Goal: Information Seeking & Learning: Learn about a topic

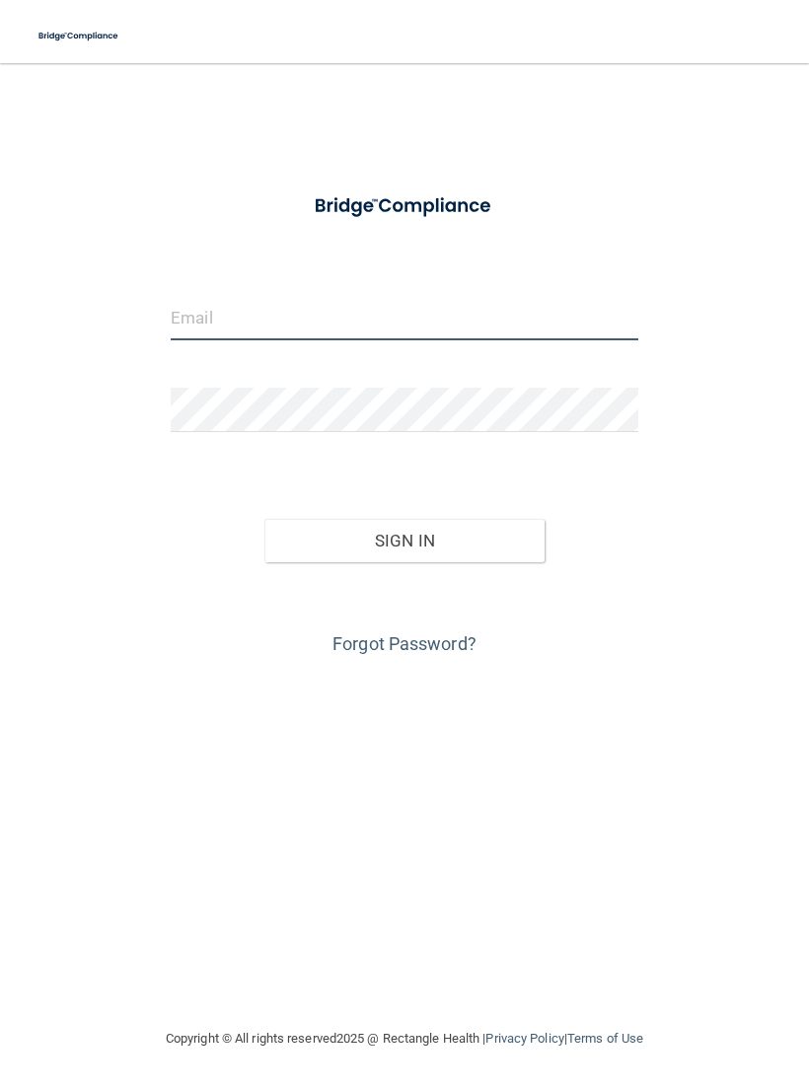
click at [200, 335] on input "email" at bounding box center [404, 318] width 467 height 44
type input "[EMAIL_ADDRESS][DOMAIN_NAME]"
click at [522, 538] on button "Sign In" at bounding box center [404, 540] width 280 height 43
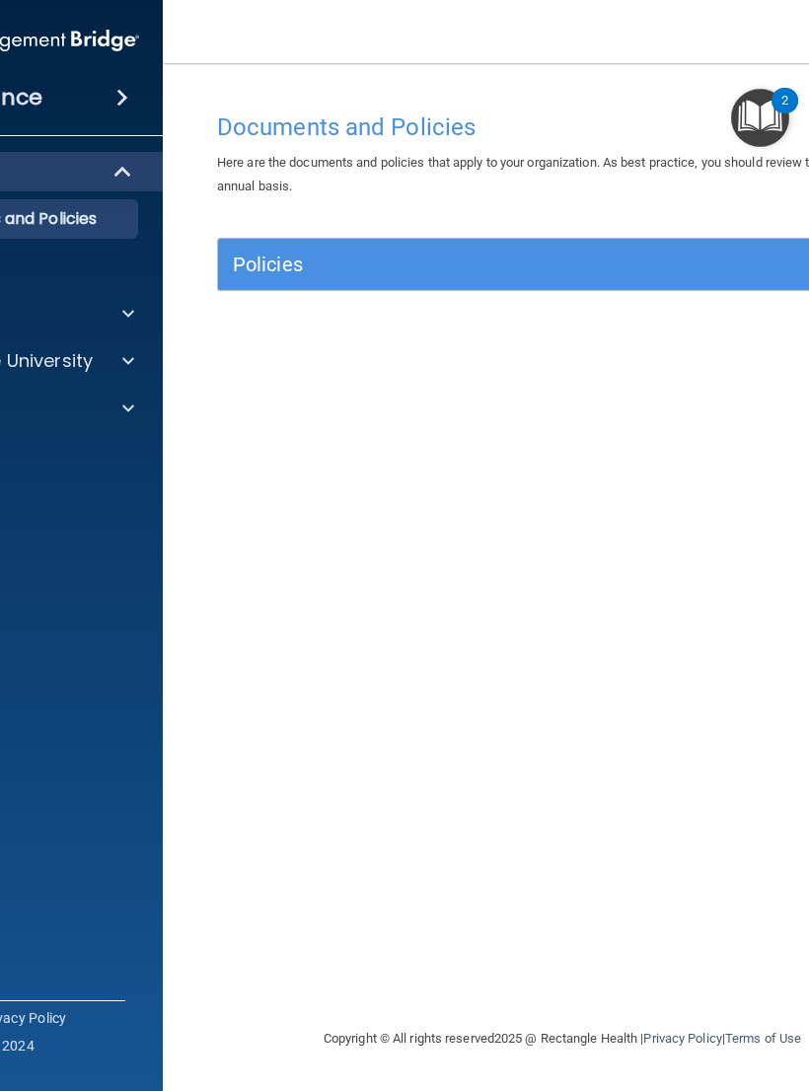
click at [770, 113] on img "Open Resource Center, 2 new notifications" at bounding box center [760, 118] width 58 height 58
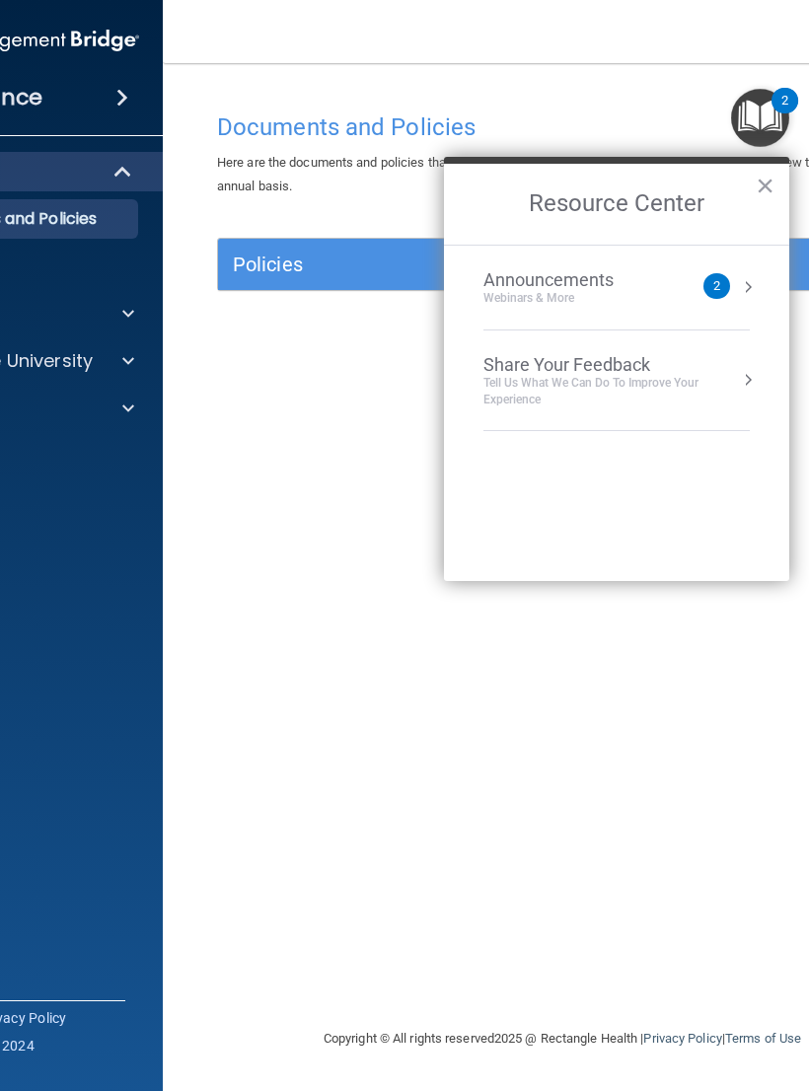
click at [664, 804] on div "Documents and Policies Here are the documents and policies that apply to your o…" at bounding box center [562, 565] width 720 height 924
click at [740, 277] on button "Resource Center" at bounding box center [748, 287] width 20 height 20
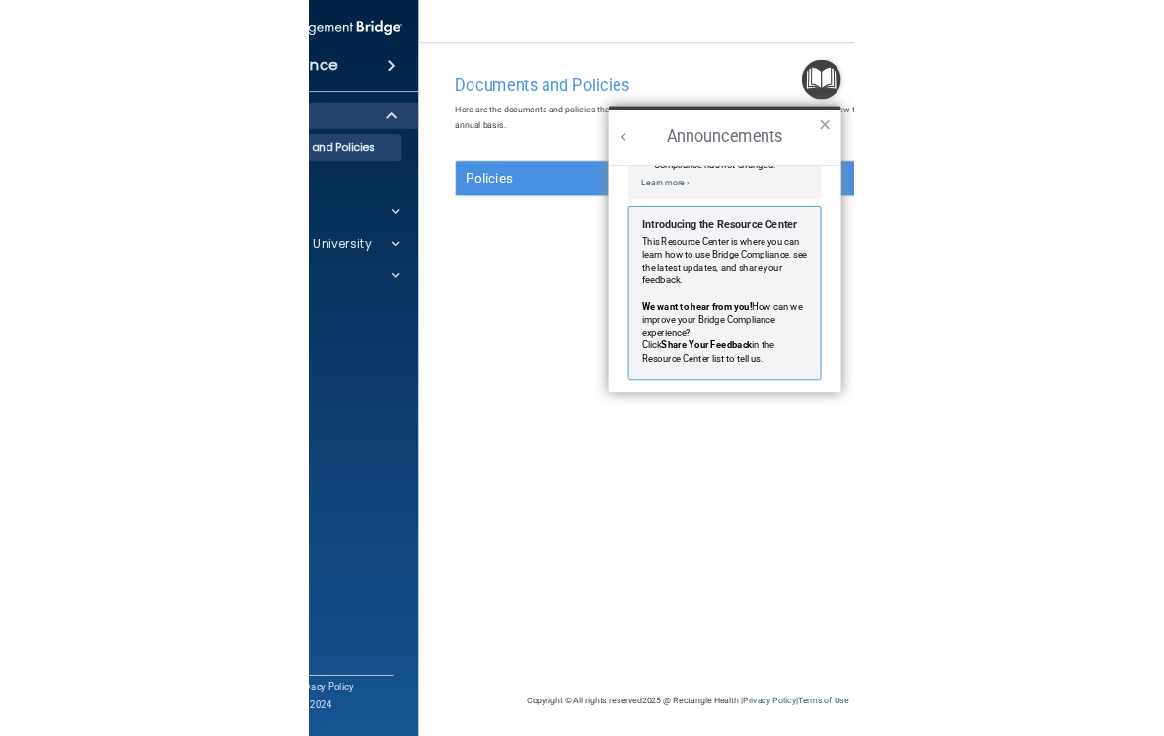
scroll to position [292, 0]
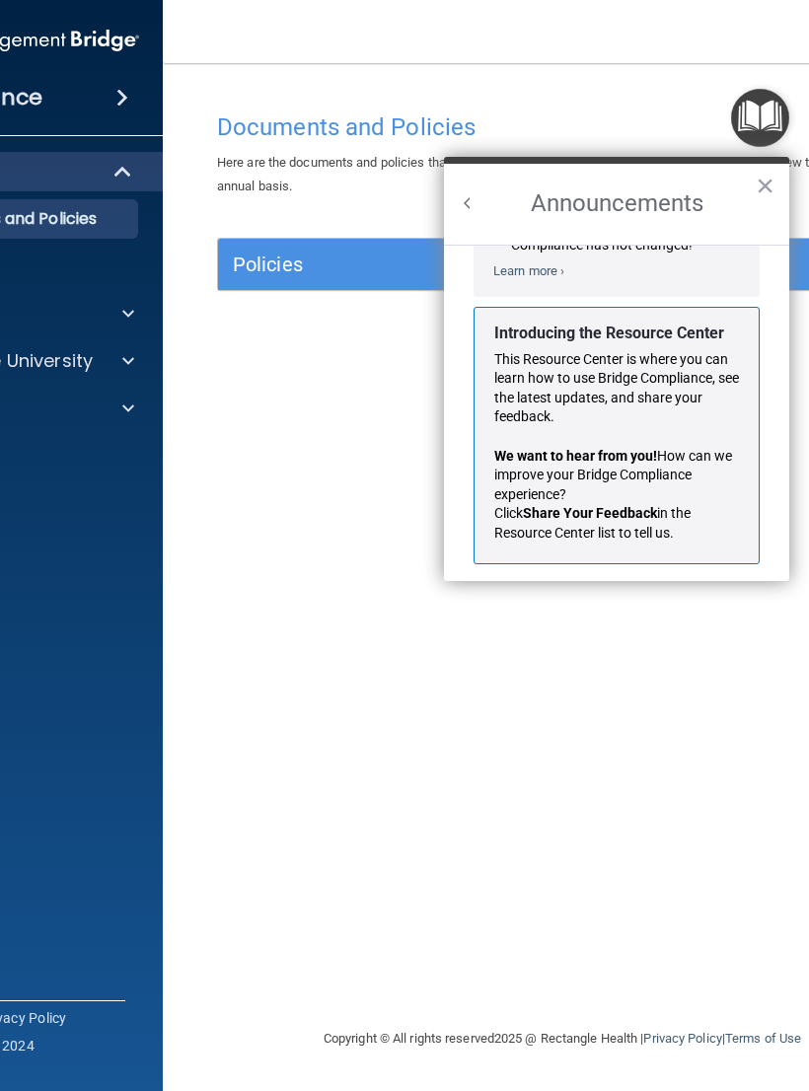
click at [756, 187] on button "×" at bounding box center [764, 186] width 19 height 32
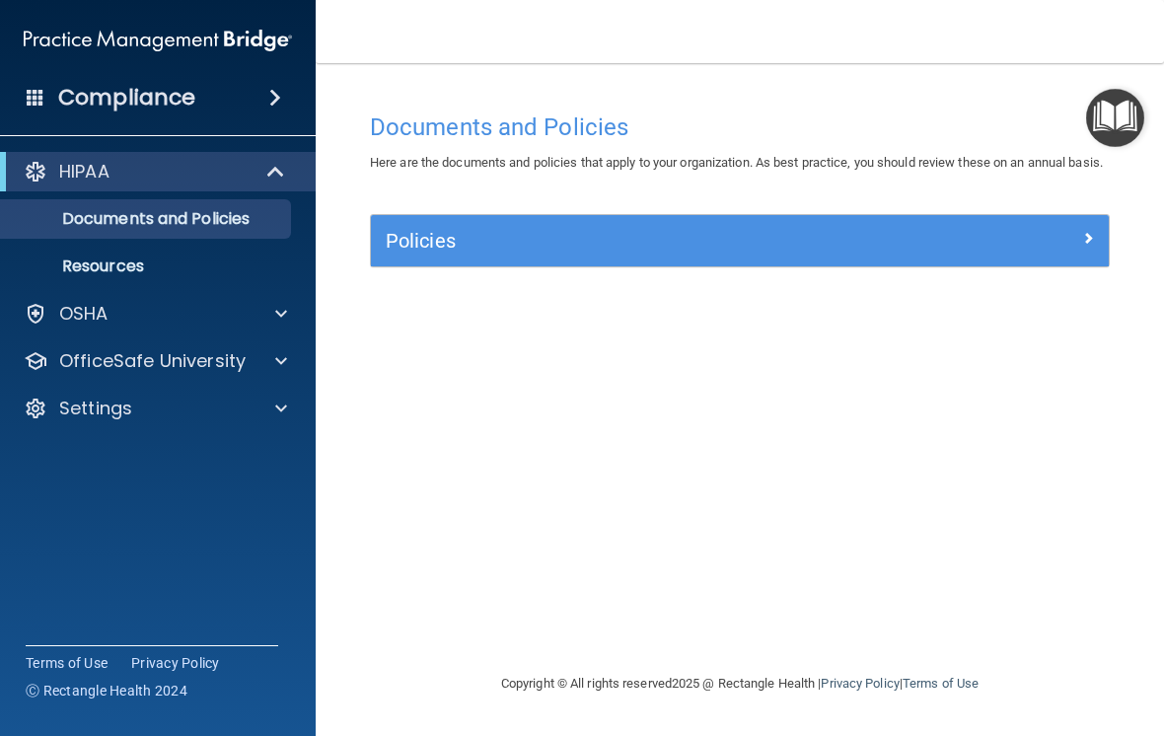
click at [80, 227] on p "Documents and Policies" at bounding box center [147, 219] width 269 height 20
click at [808, 249] on span at bounding box center [1088, 238] width 12 height 24
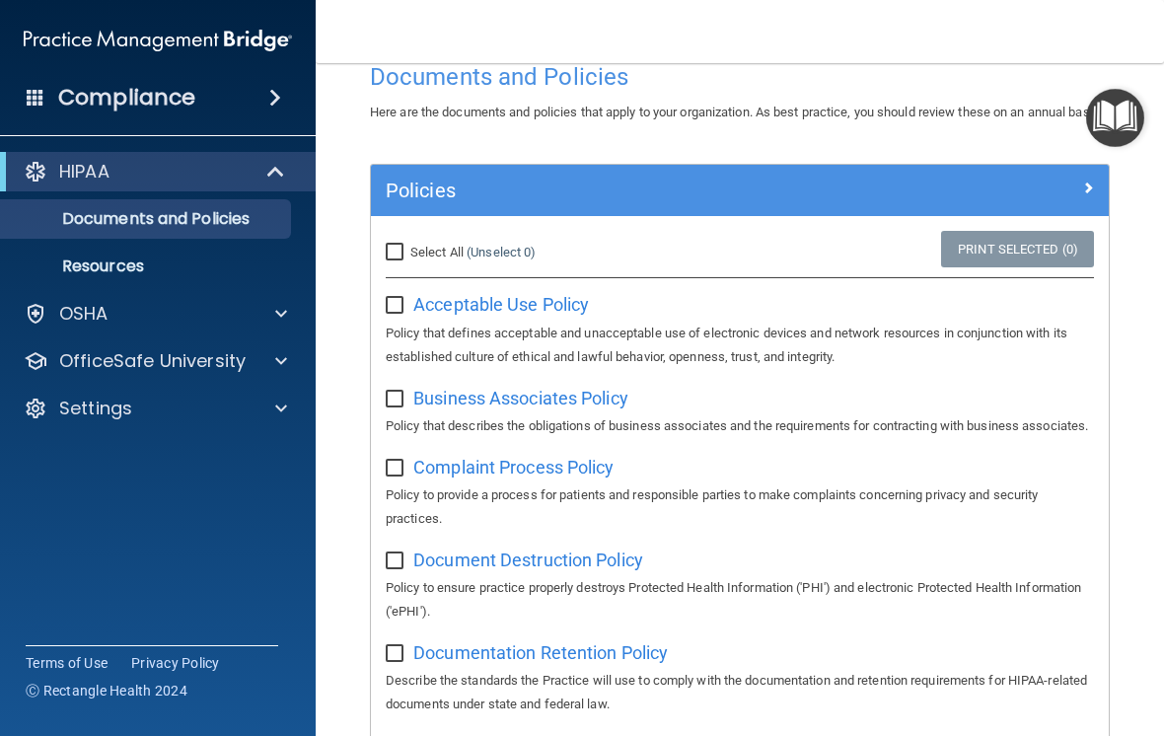
scroll to position [60, 0]
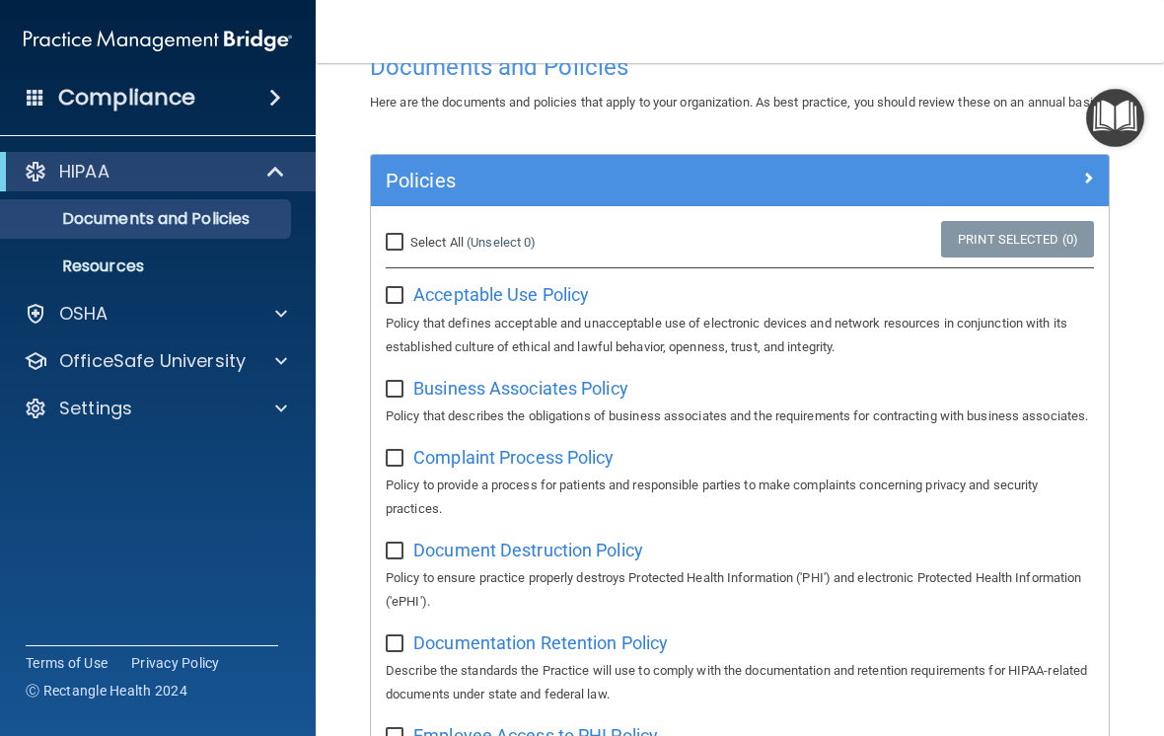
click at [378, 264] on div "Select All (Unselect 0) Unselect All" at bounding box center [494, 242] width 246 height 43
click at [383, 264] on div "Select All (Unselect 0) Unselect All" at bounding box center [494, 242] width 246 height 43
click at [419, 249] on span "Select All" at bounding box center [436, 242] width 53 height 15
click at [408, 250] on input "Select All (Unselect 0) Unselect All" at bounding box center [397, 243] width 23 height 16
checkbox input "true"
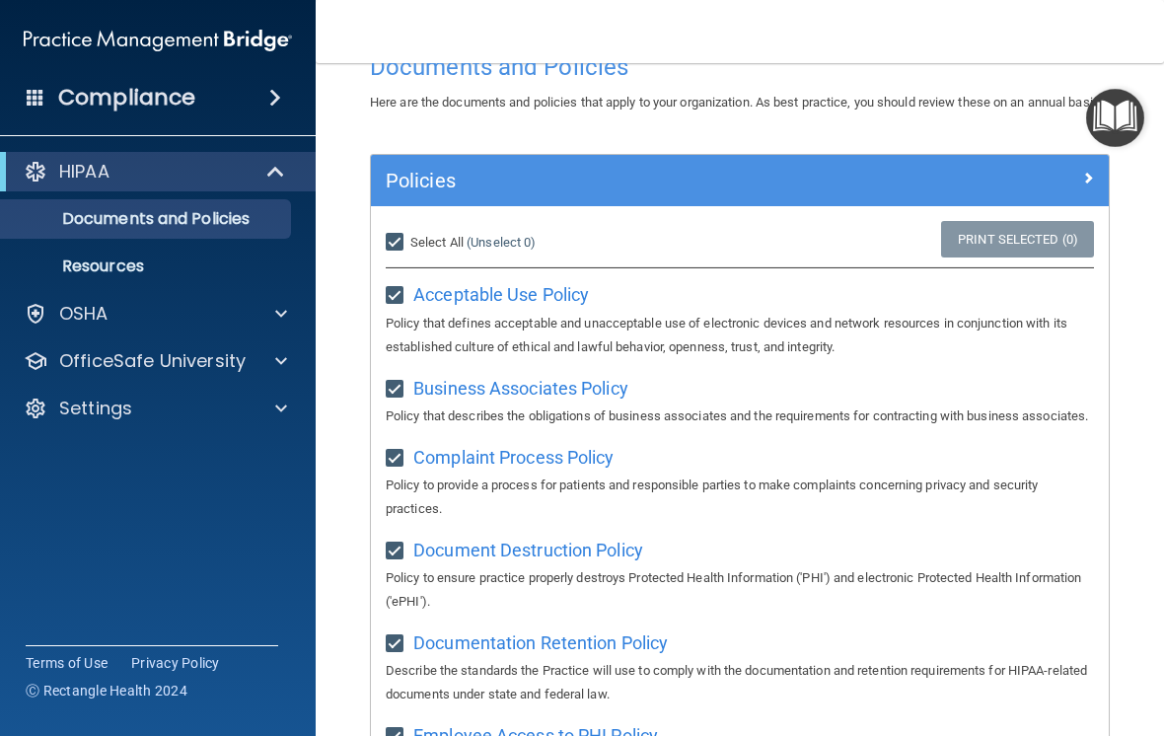
checkbox input "true"
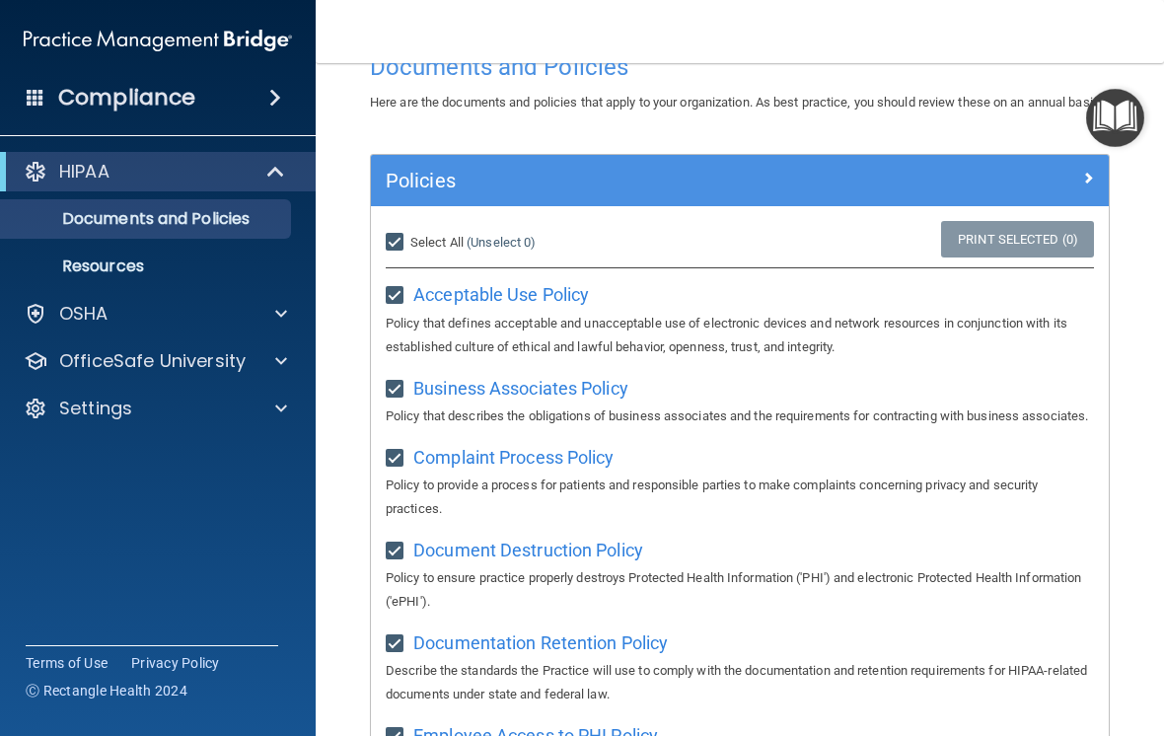
checkbox input "true"
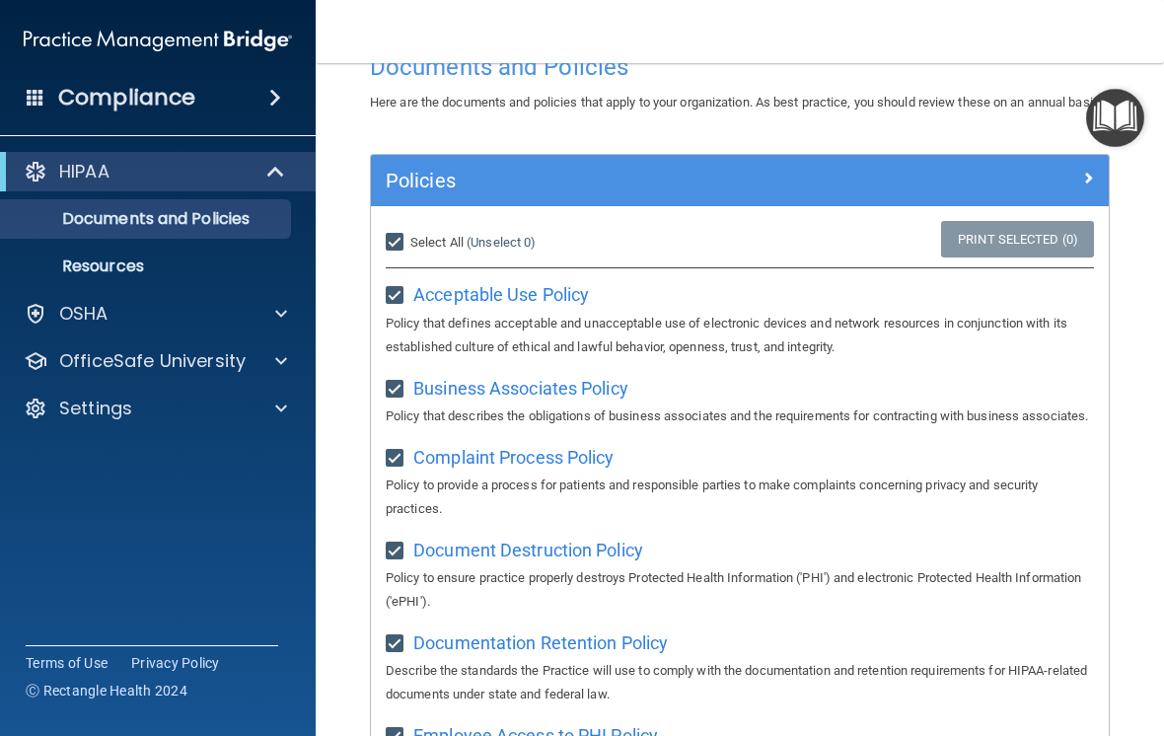
checkbox input "true"
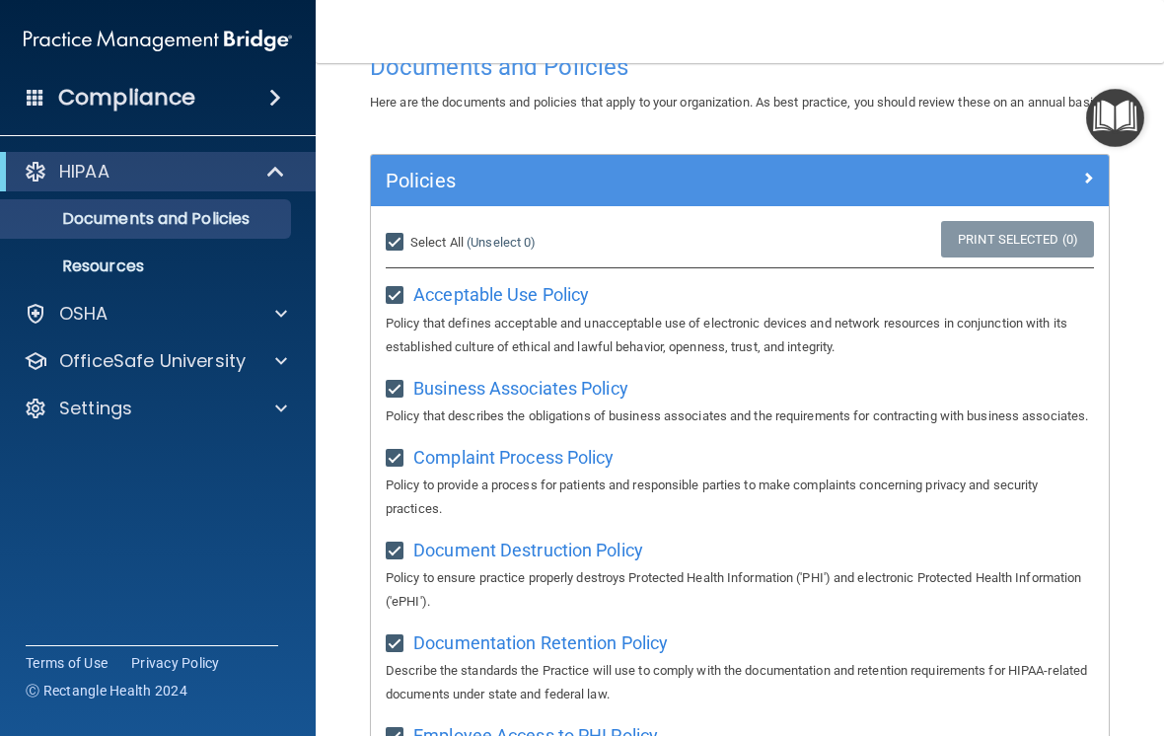
checkbox input "true"
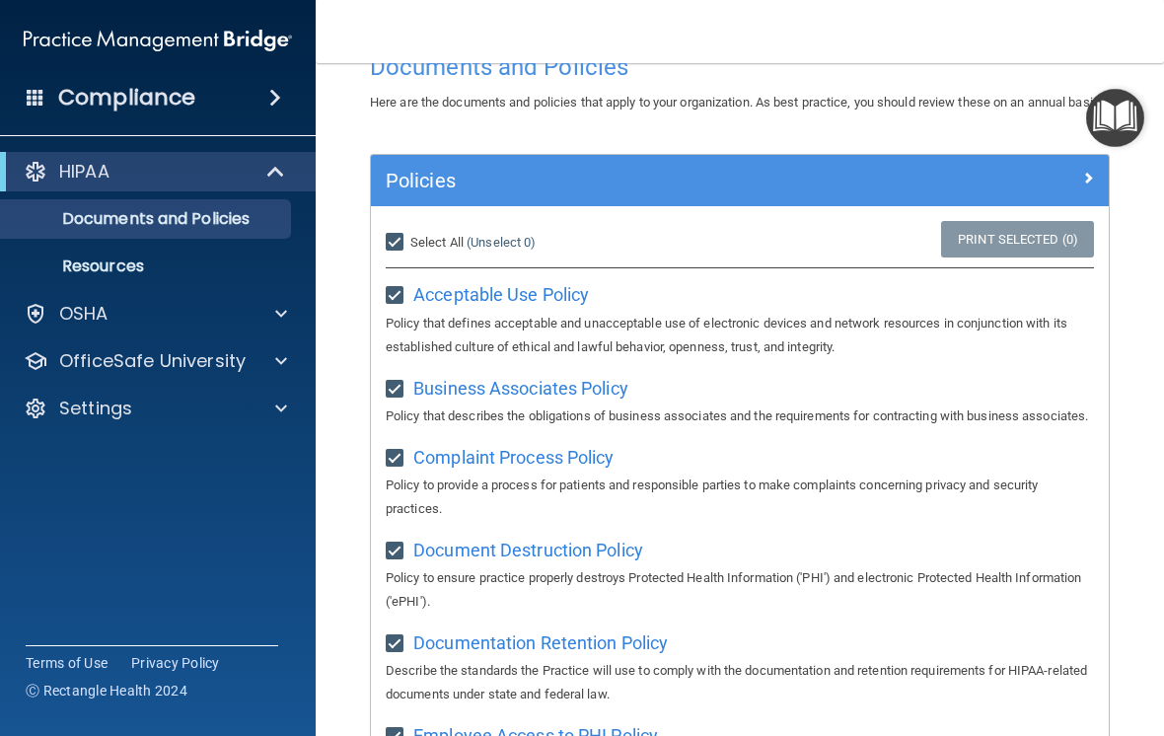
checkbox input "true"
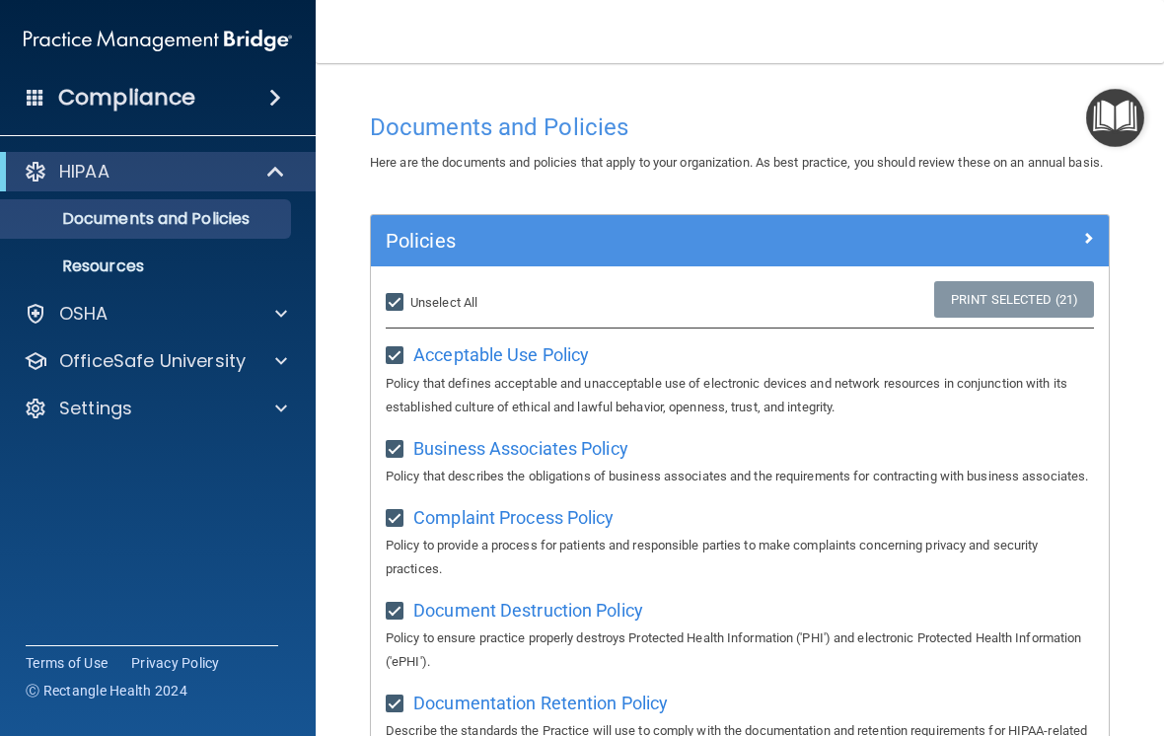
scroll to position [0, 0]
click at [808, 256] on div "Policies" at bounding box center [740, 241] width 738 height 32
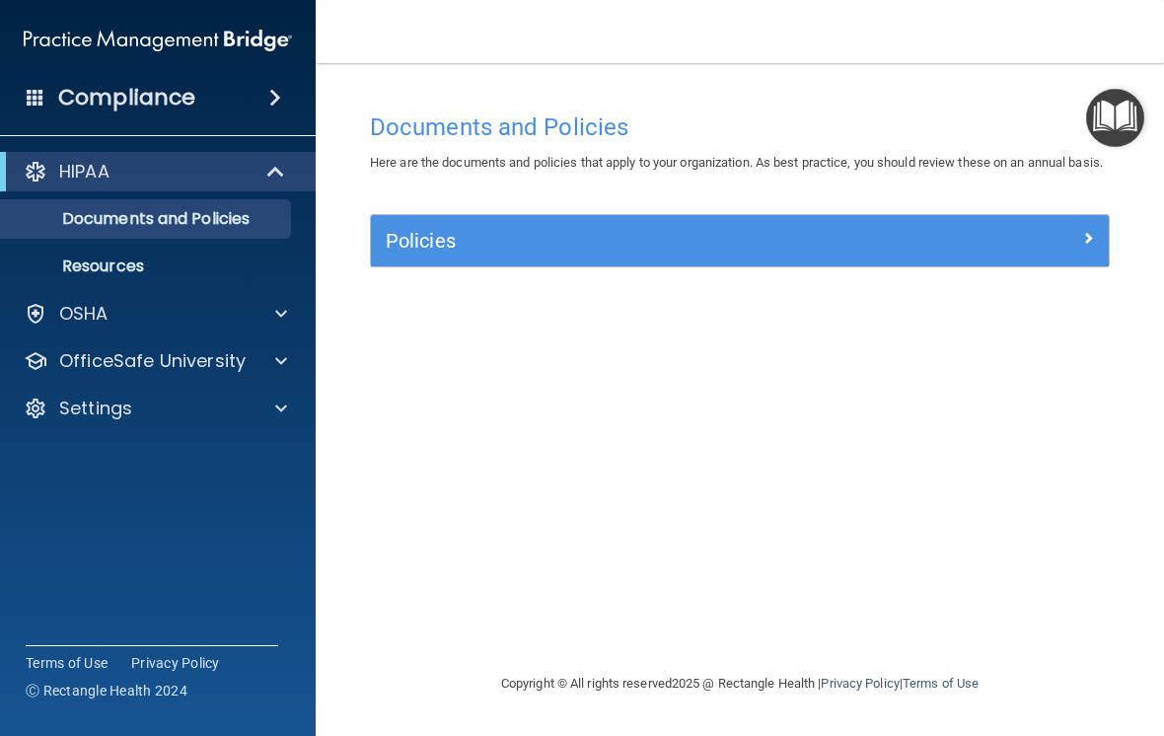
click at [808, 256] on div "Policies" at bounding box center [740, 241] width 738 height 32
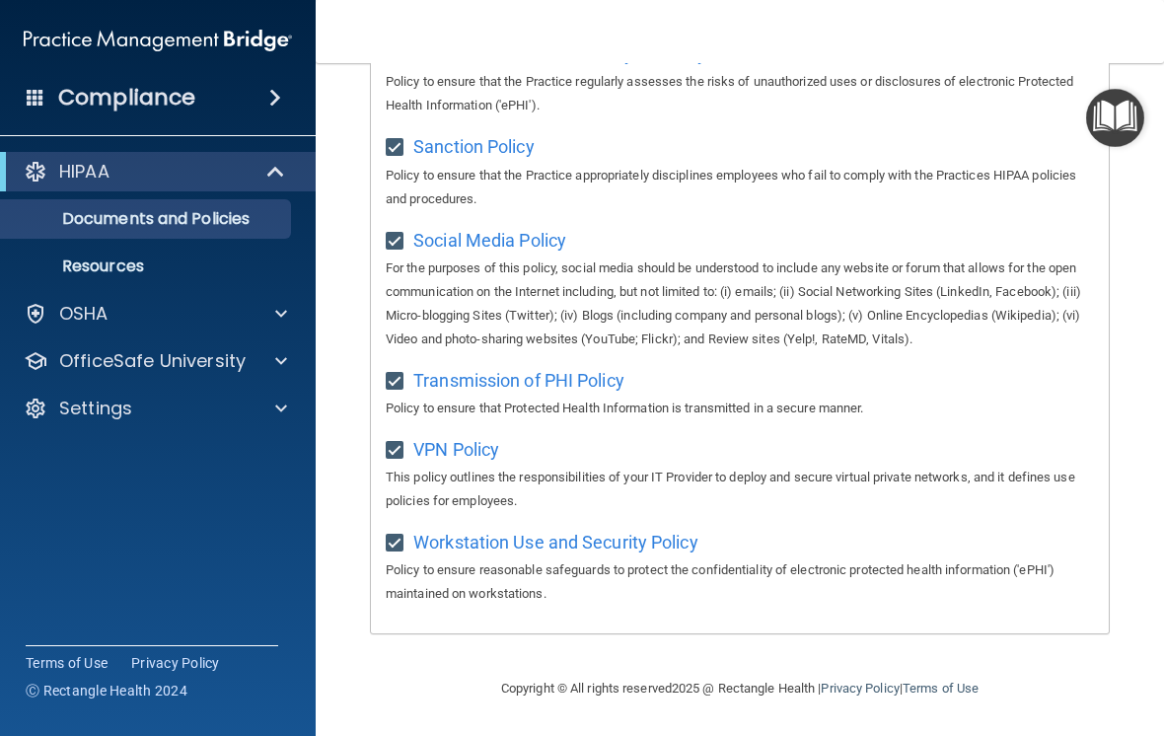
scroll to position [1644, 0]
click at [100, 259] on p "Resources" at bounding box center [147, 266] width 269 height 20
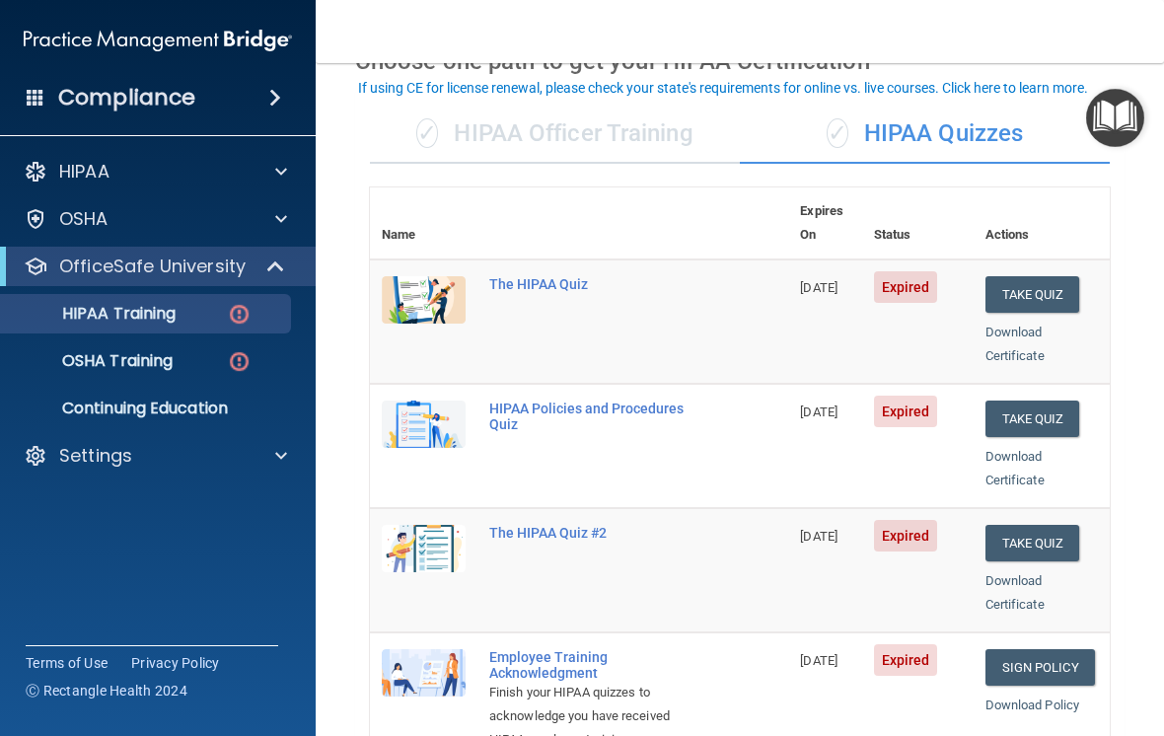
scroll to position [113, 0]
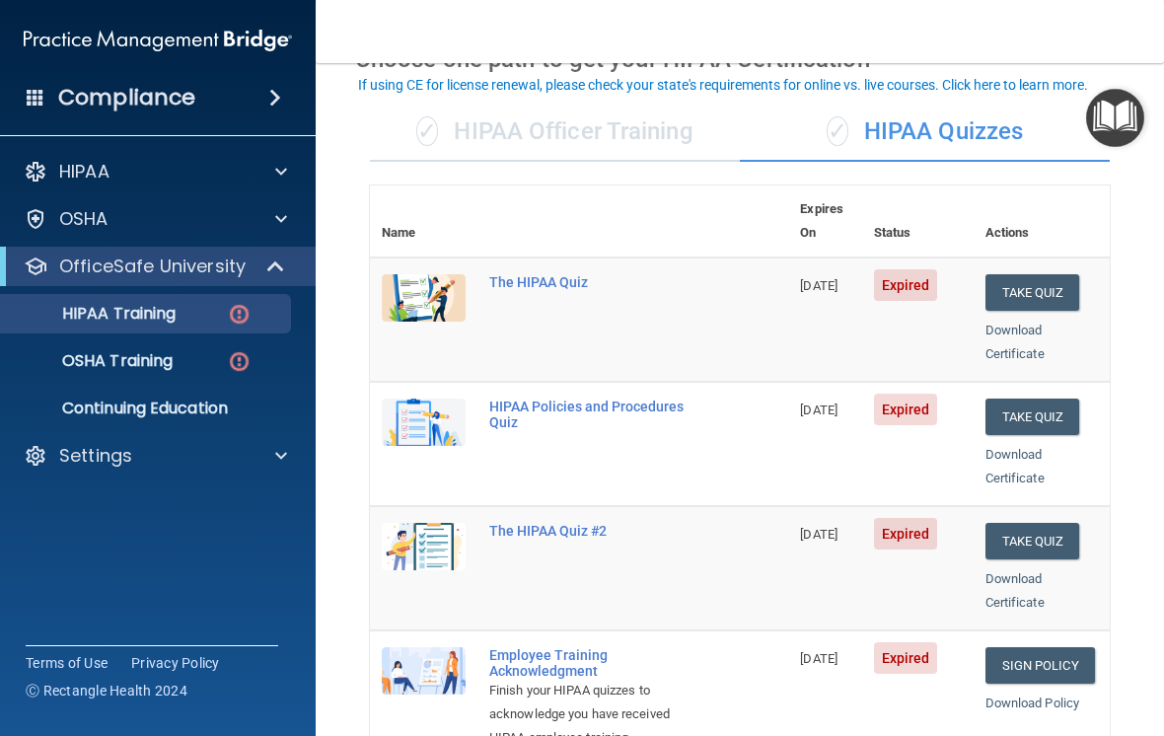
click at [1052, 274] on button "Take Quiz" at bounding box center [1032, 292] width 95 height 36
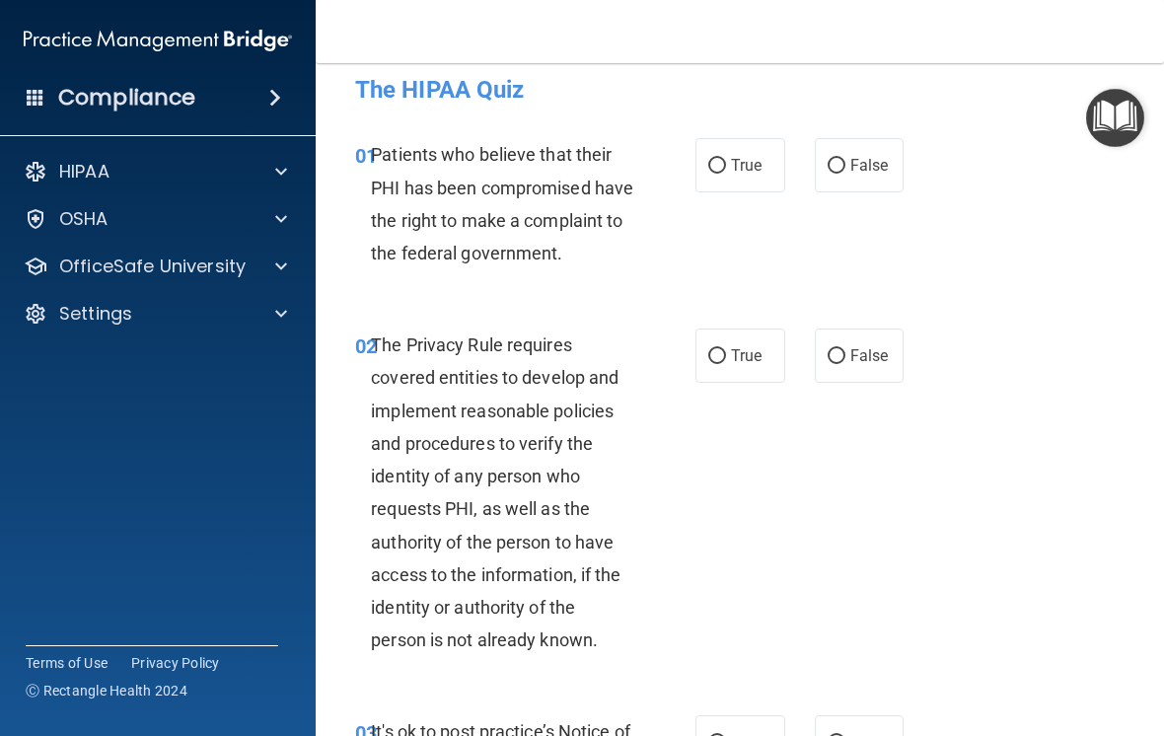
scroll to position [19, 0]
click at [717, 169] on input "True" at bounding box center [717, 165] width 18 height 15
radio input "true"
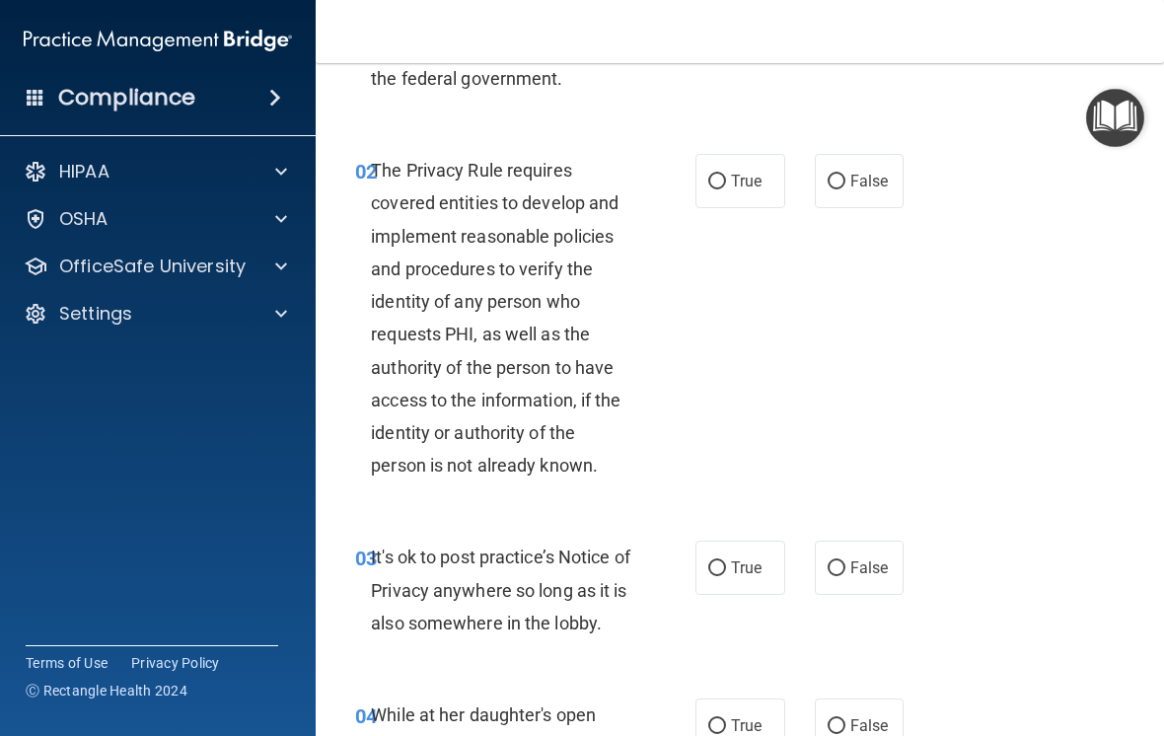
scroll to position [194, 0]
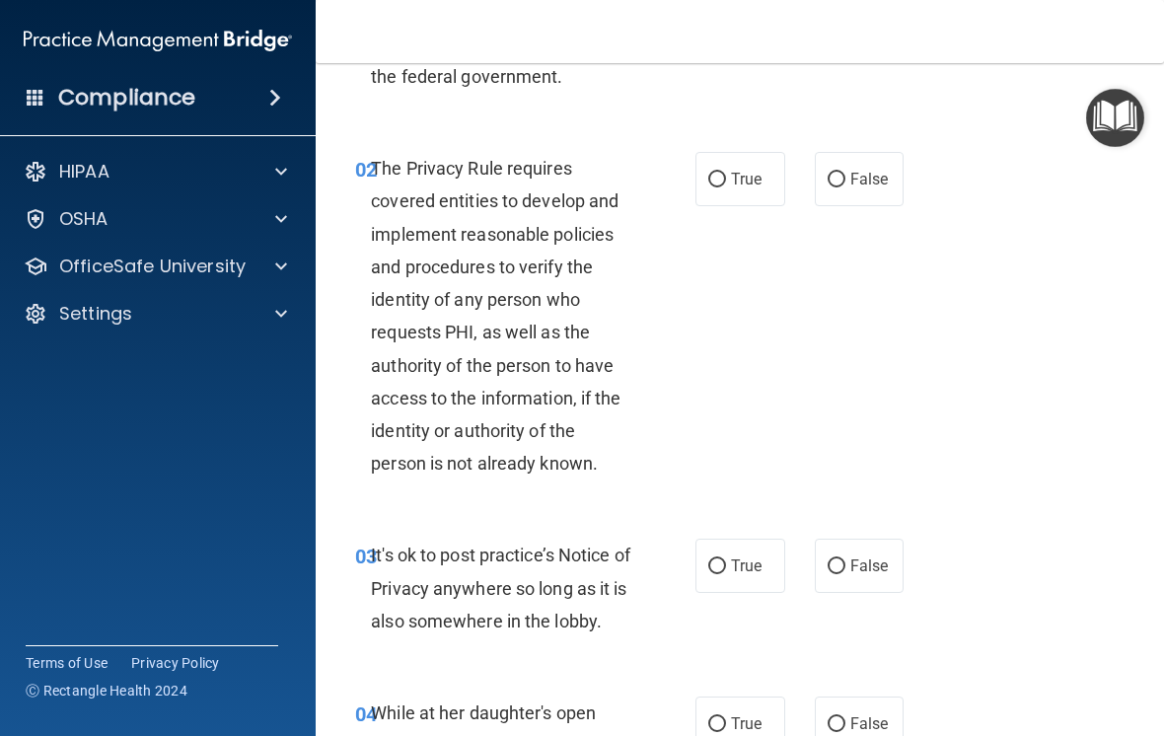
click at [717, 187] on input "True" at bounding box center [717, 180] width 18 height 15
radio input "true"
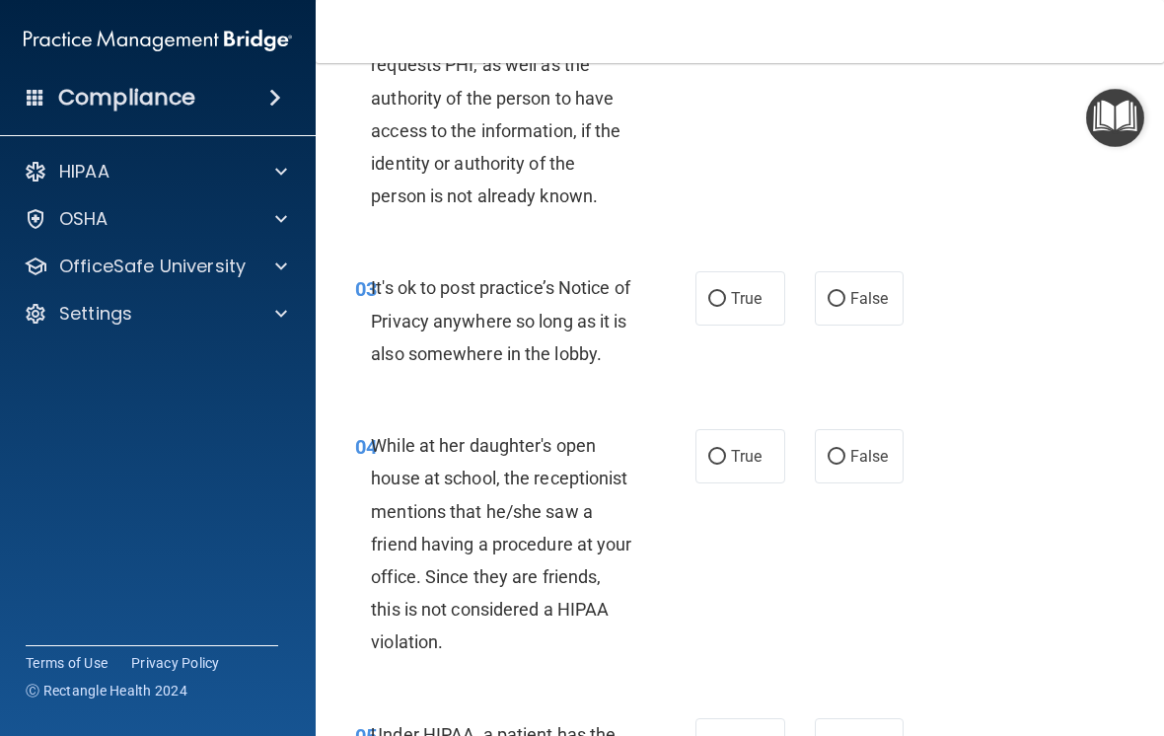
scroll to position [481, 0]
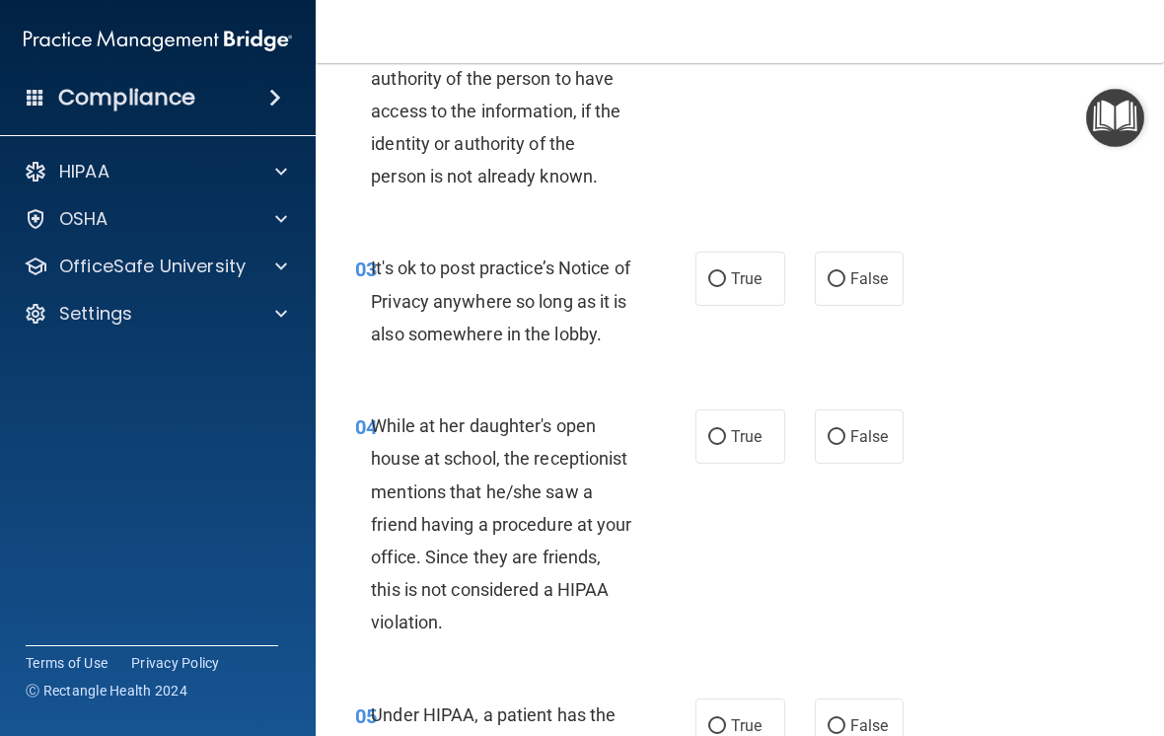
click at [725, 287] on input "True" at bounding box center [717, 279] width 18 height 15
radio input "true"
click at [843, 445] on input "False" at bounding box center [836, 437] width 18 height 15
radio input "true"
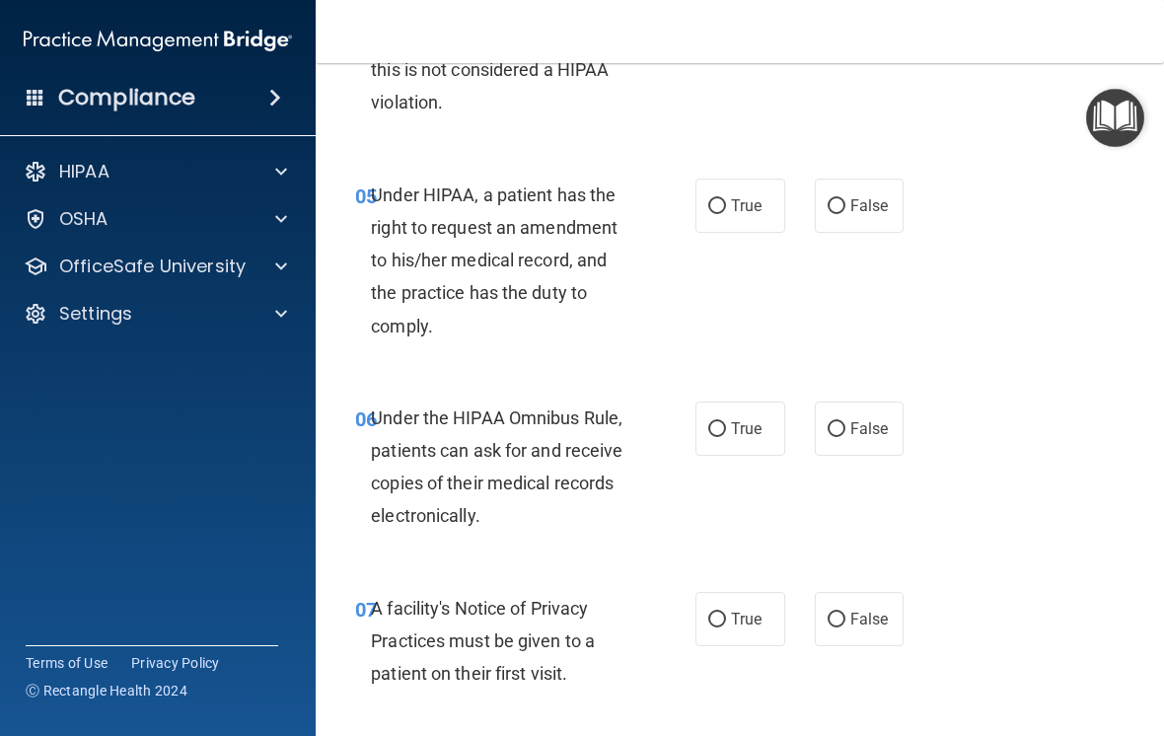
scroll to position [1024, 0]
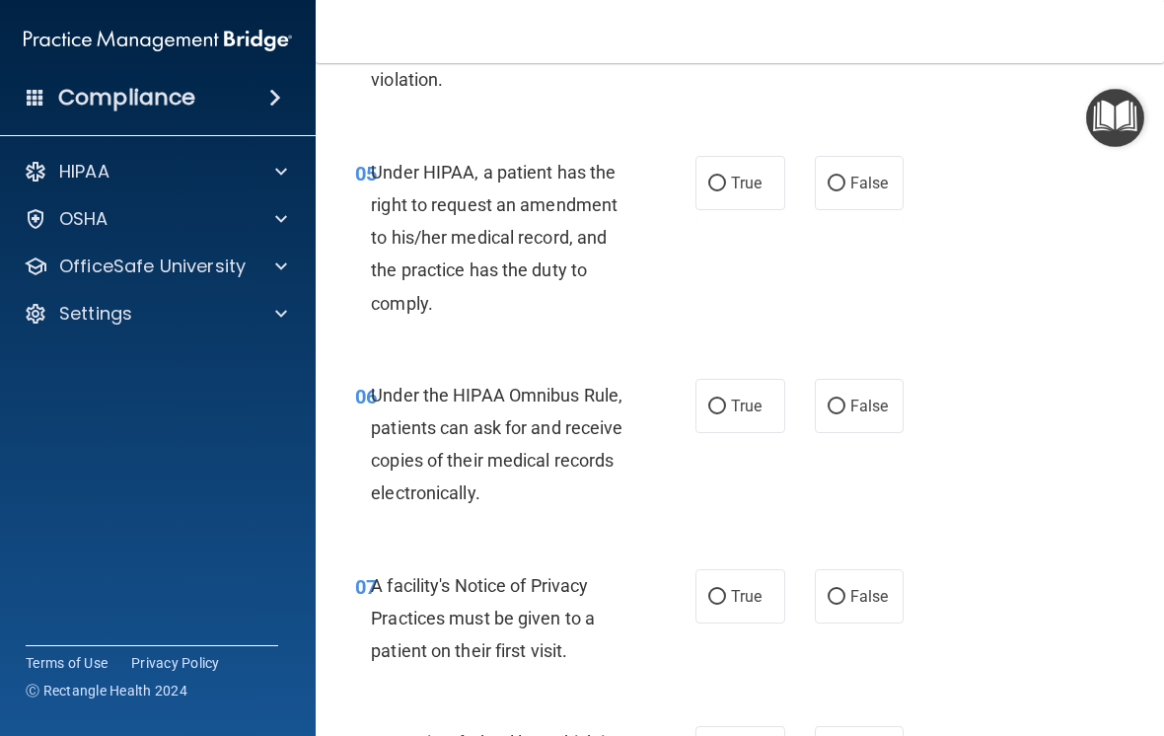
click at [843, 191] on input "False" at bounding box center [836, 184] width 18 height 15
radio input "true"
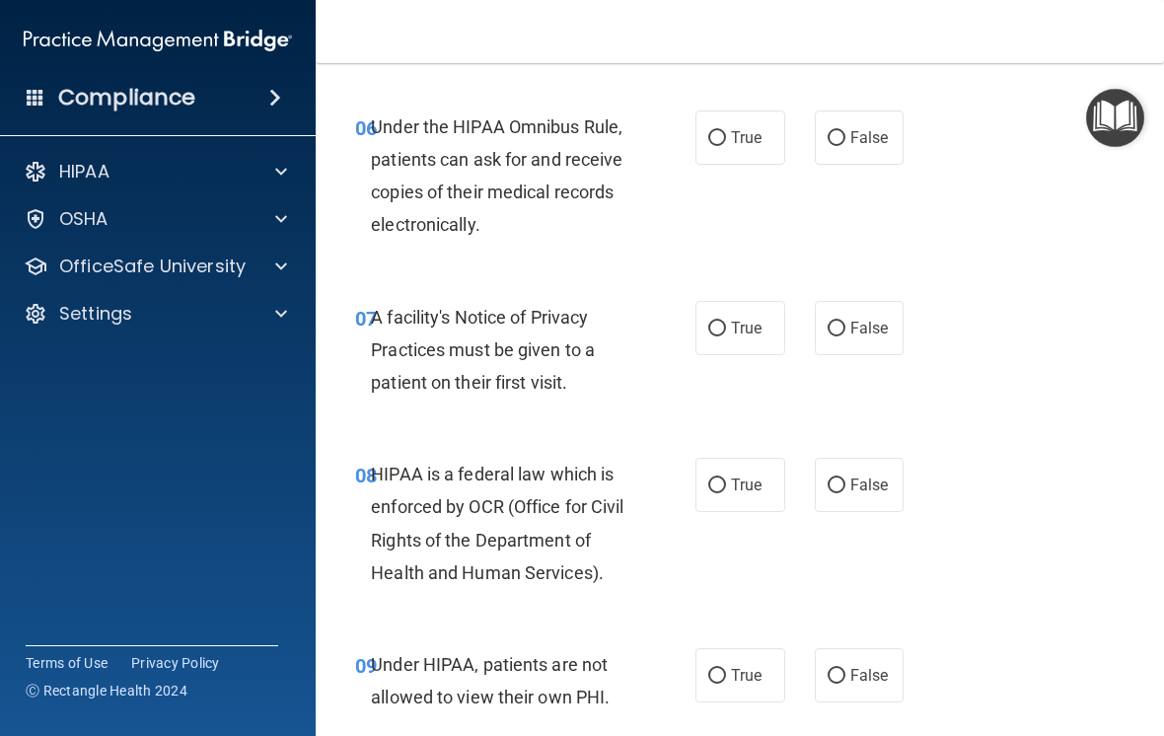
scroll to position [1293, 0]
click at [713, 145] on input "True" at bounding box center [717, 137] width 18 height 15
radio input "true"
click at [723, 335] on input "True" at bounding box center [717, 327] width 18 height 15
radio input "true"
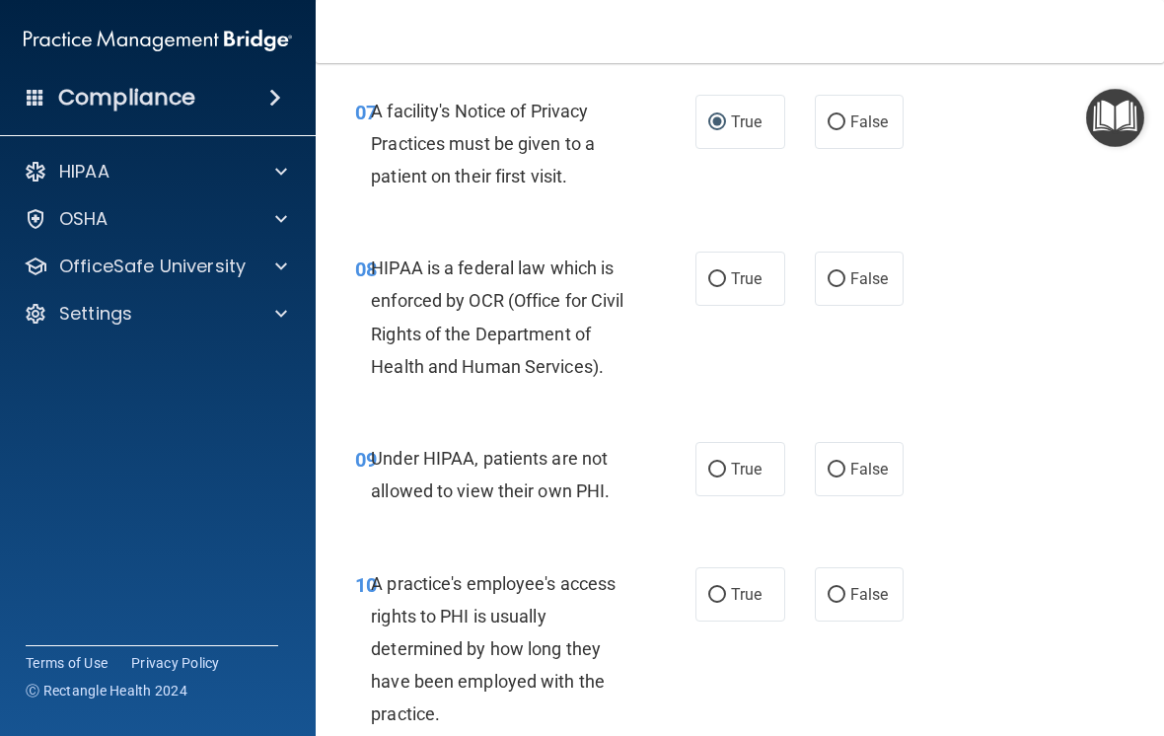
scroll to position [1499, 0]
click at [725, 286] on input "True" at bounding box center [717, 278] width 18 height 15
radio input "true"
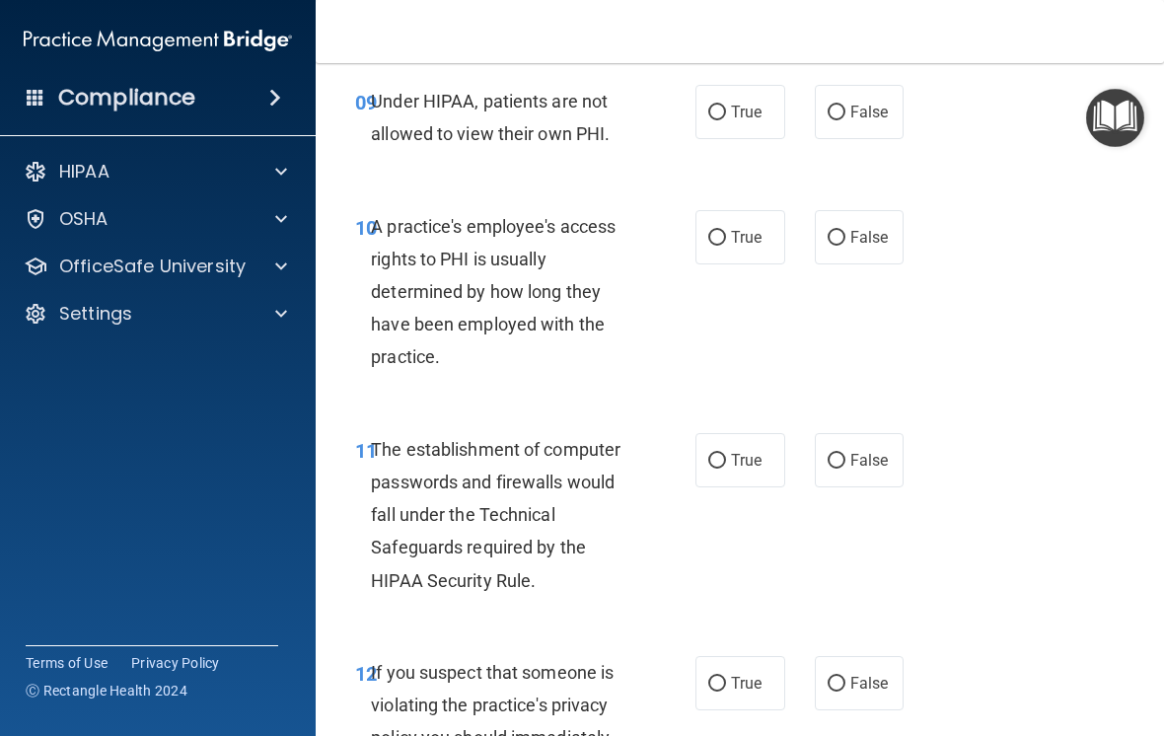
scroll to position [1854, 0]
click at [842, 247] on input "False" at bounding box center [836, 239] width 18 height 15
radio input "true"
click at [844, 121] on input "False" at bounding box center [836, 114] width 18 height 15
radio input "true"
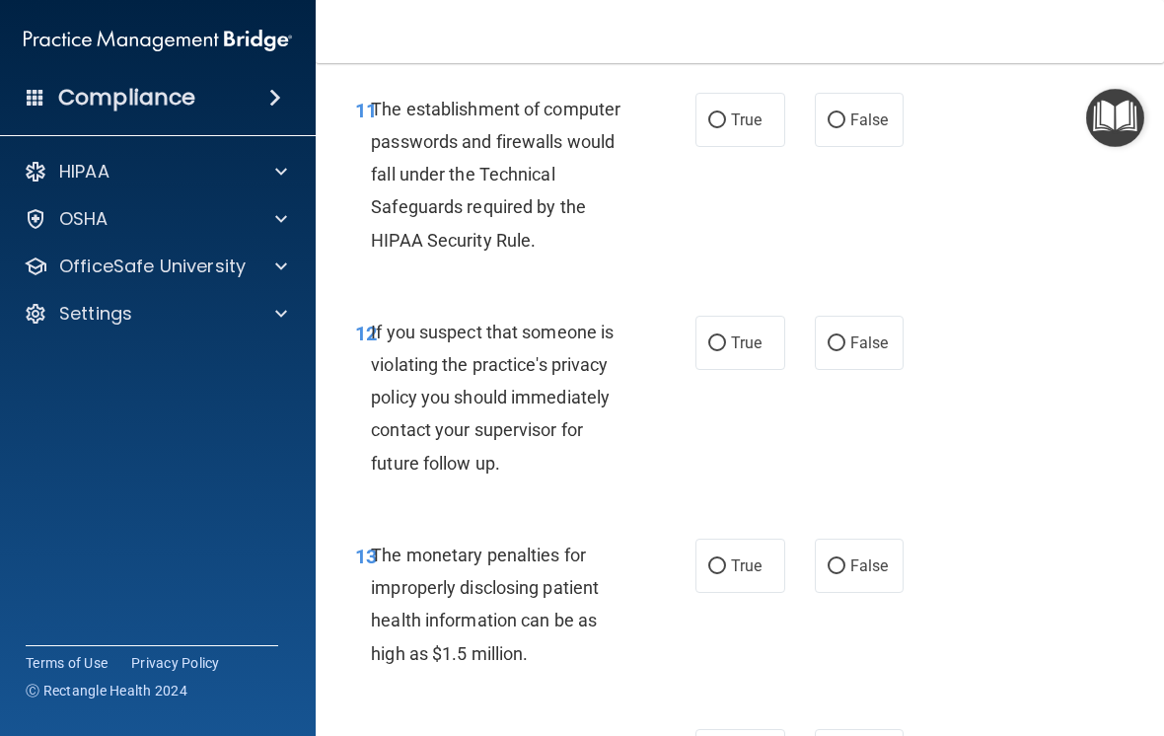
scroll to position [2229, 0]
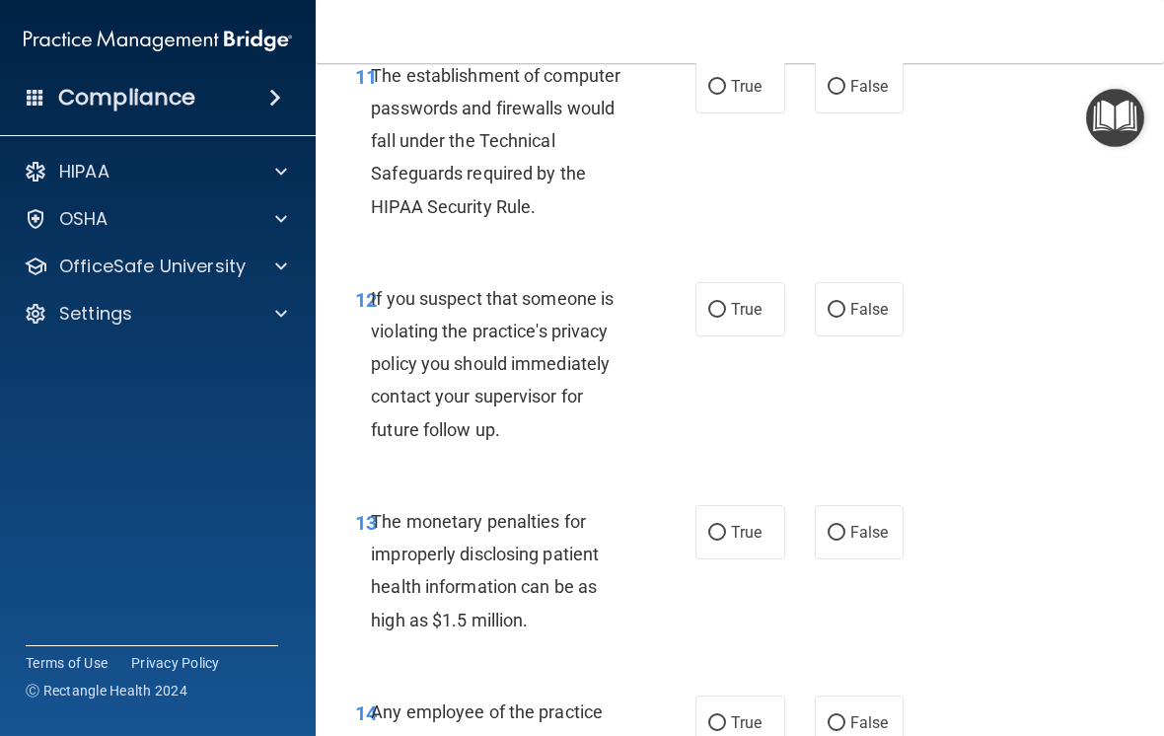
click at [719, 95] on input "True" at bounding box center [717, 87] width 18 height 15
radio input "true"
click at [723, 318] on input "True" at bounding box center [717, 310] width 18 height 15
radio input "true"
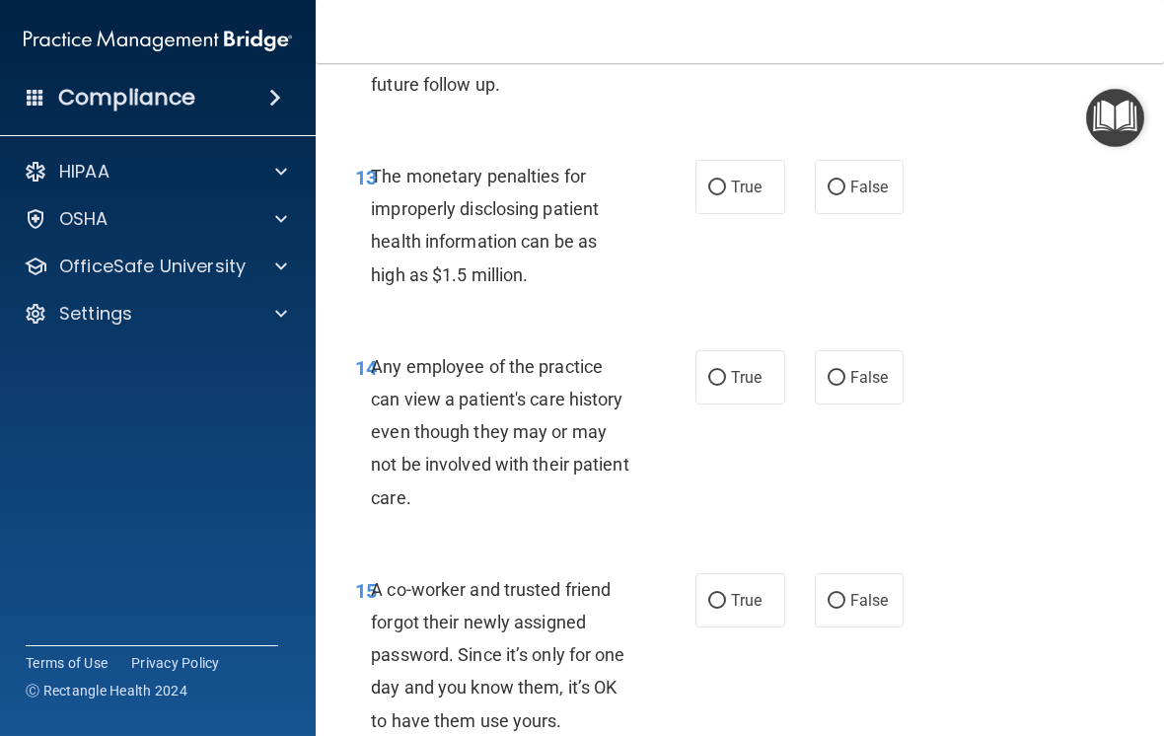
scroll to position [2578, 0]
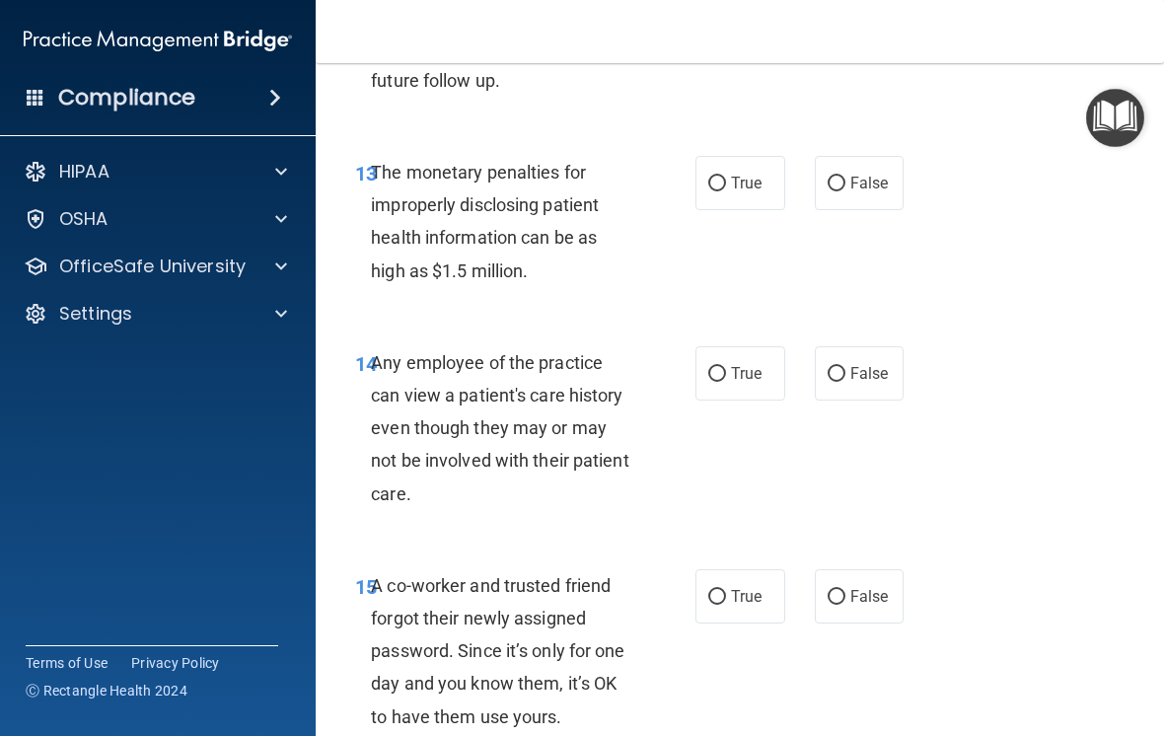
click at [729, 210] on label "True" at bounding box center [740, 183] width 90 height 54
click at [726, 191] on input "True" at bounding box center [717, 184] width 18 height 15
radio input "true"
click at [841, 382] on input "False" at bounding box center [836, 374] width 18 height 15
radio input "true"
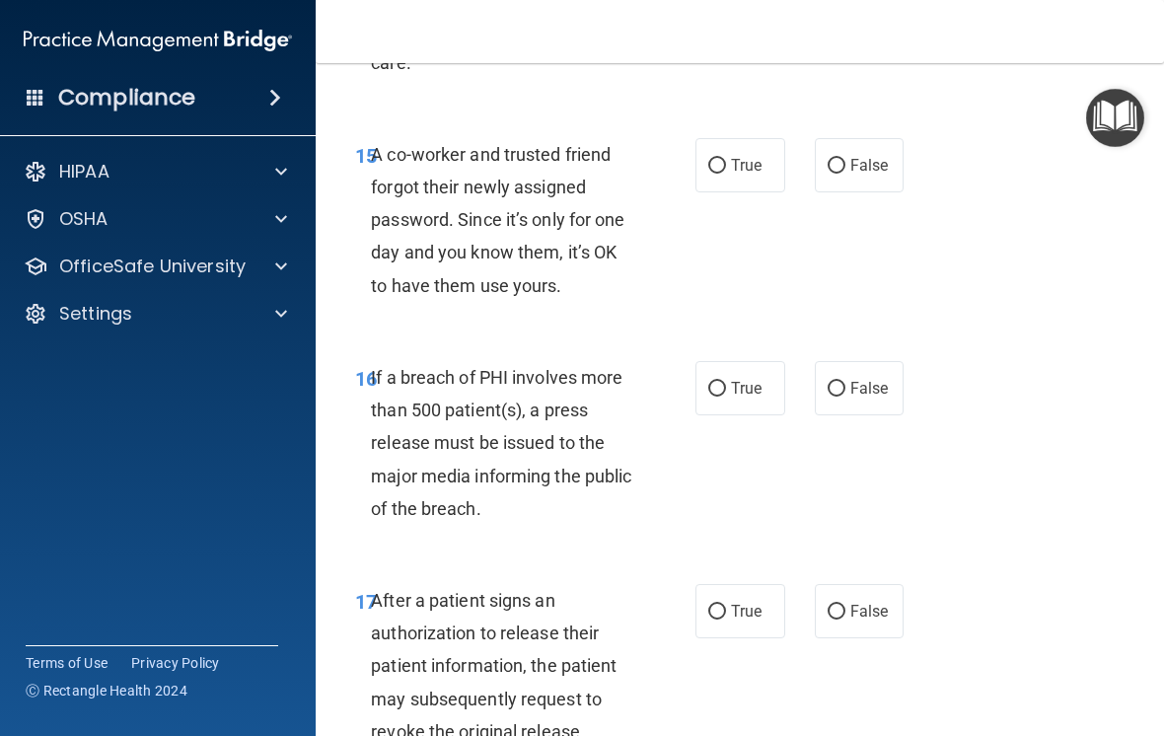
scroll to position [3027, 0]
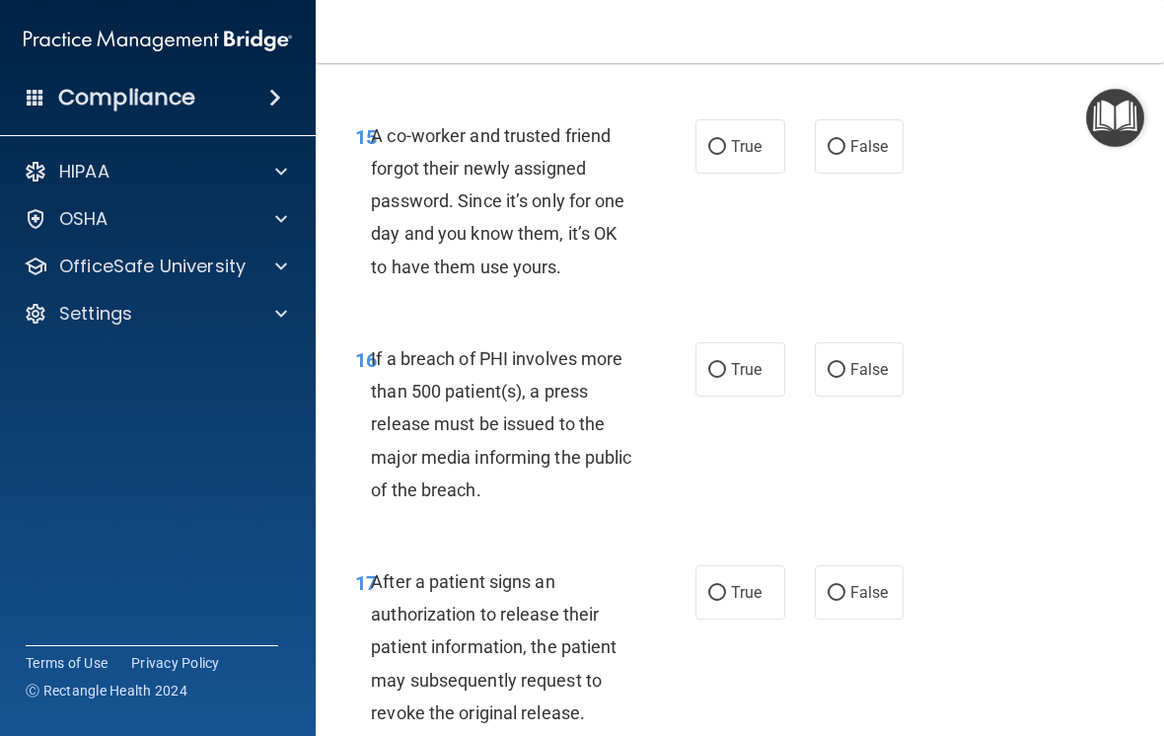
click at [841, 155] on input "False" at bounding box center [836, 147] width 18 height 15
radio input "true"
click at [738, 395] on label "True" at bounding box center [740, 369] width 90 height 54
click at [726, 378] on input "True" at bounding box center [717, 370] width 18 height 15
radio input "true"
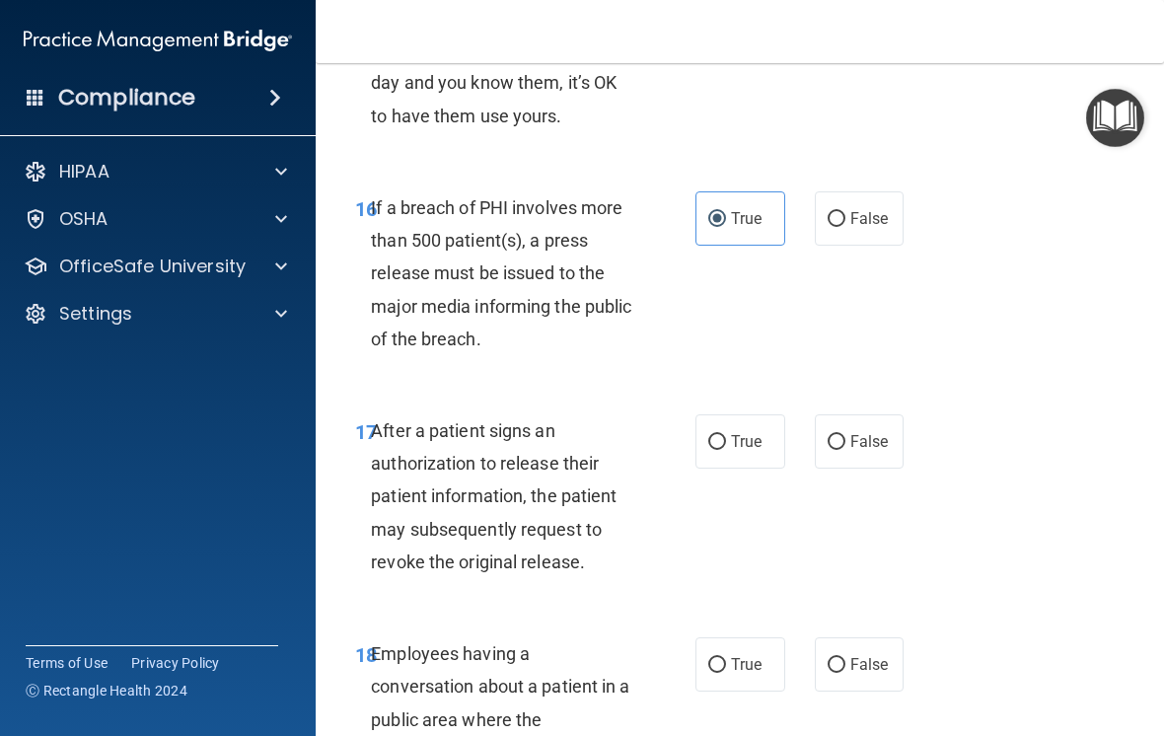
scroll to position [3179, 0]
click at [868, 450] on span "False" at bounding box center [869, 440] width 38 height 19
click at [845, 449] on input "False" at bounding box center [836, 441] width 18 height 15
radio input "true"
click at [736, 465] on label "True" at bounding box center [740, 440] width 90 height 54
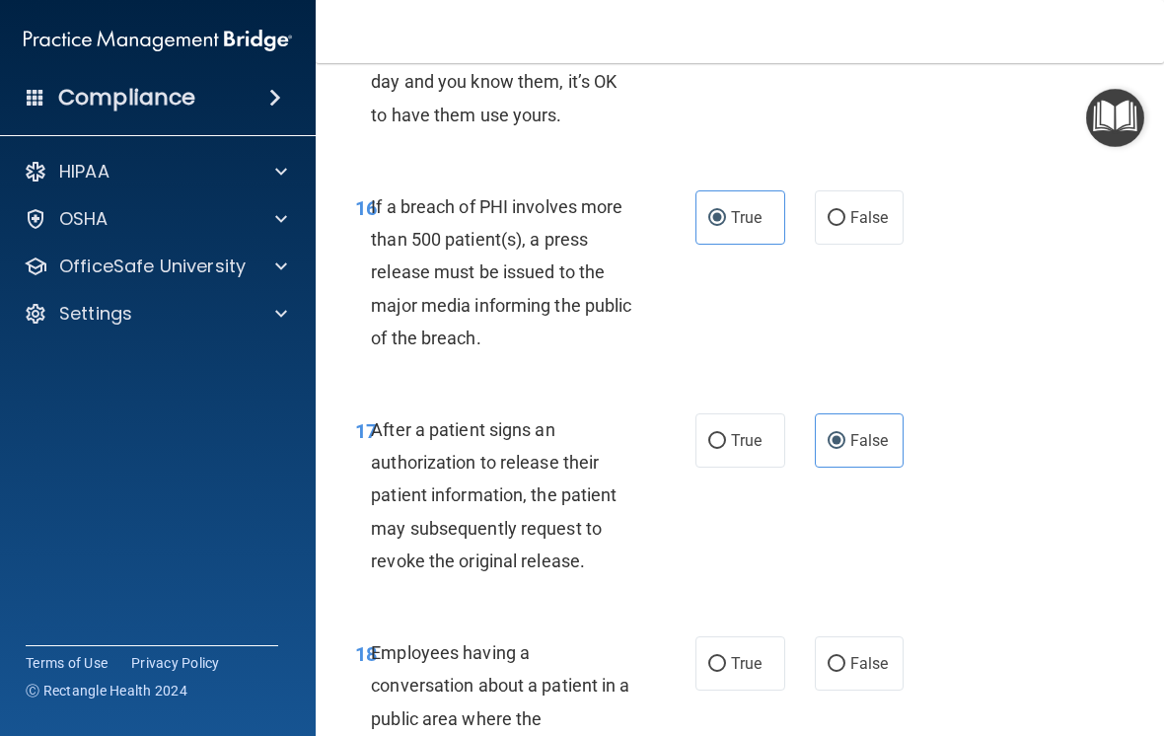
click at [726, 449] on input "True" at bounding box center [717, 441] width 18 height 15
radio input "true"
radio input "false"
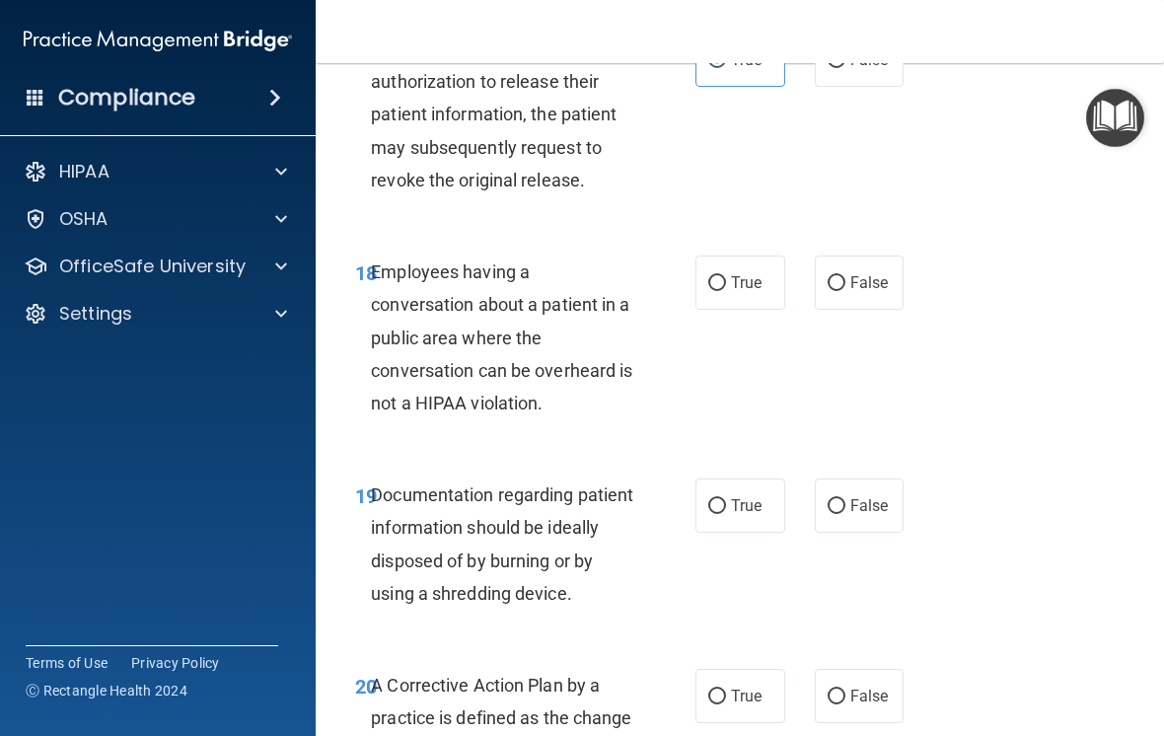
scroll to position [3590, 0]
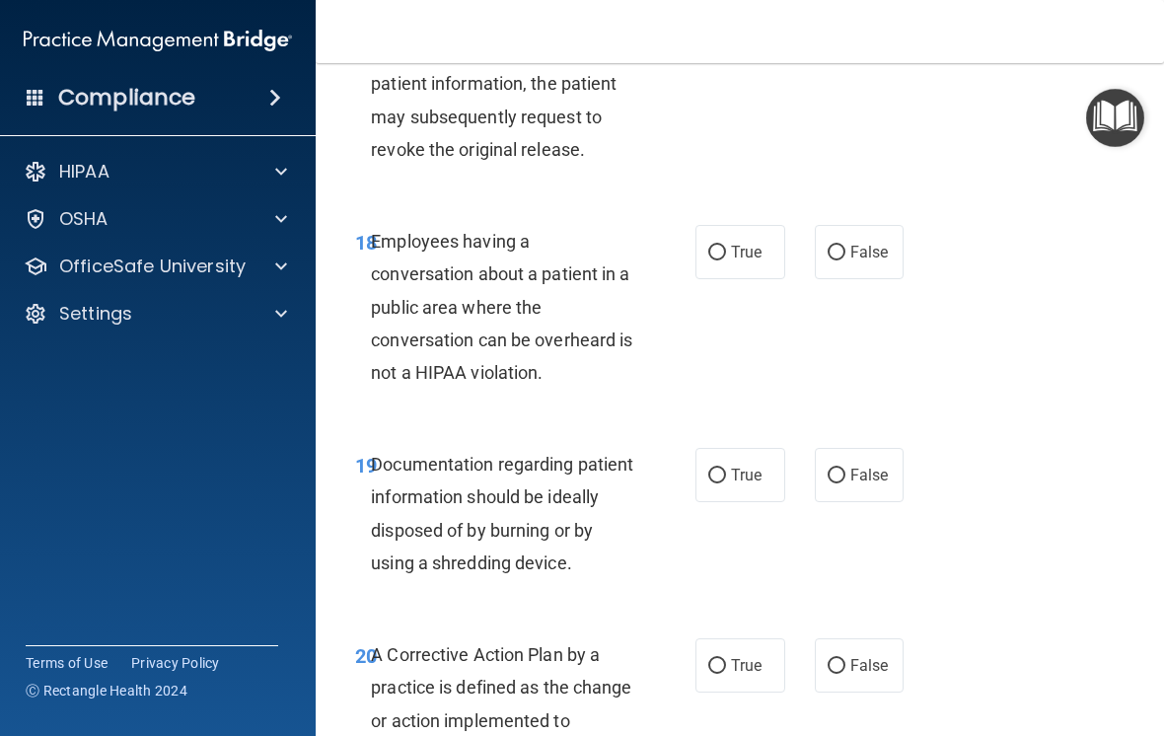
click at [856, 279] on label "False" at bounding box center [860, 252] width 90 height 54
click at [845, 260] on input "False" at bounding box center [836, 253] width 18 height 15
radio input "true"
click at [744, 484] on span "True" at bounding box center [746, 474] width 31 height 19
click at [726, 483] on input "True" at bounding box center [717, 475] width 18 height 15
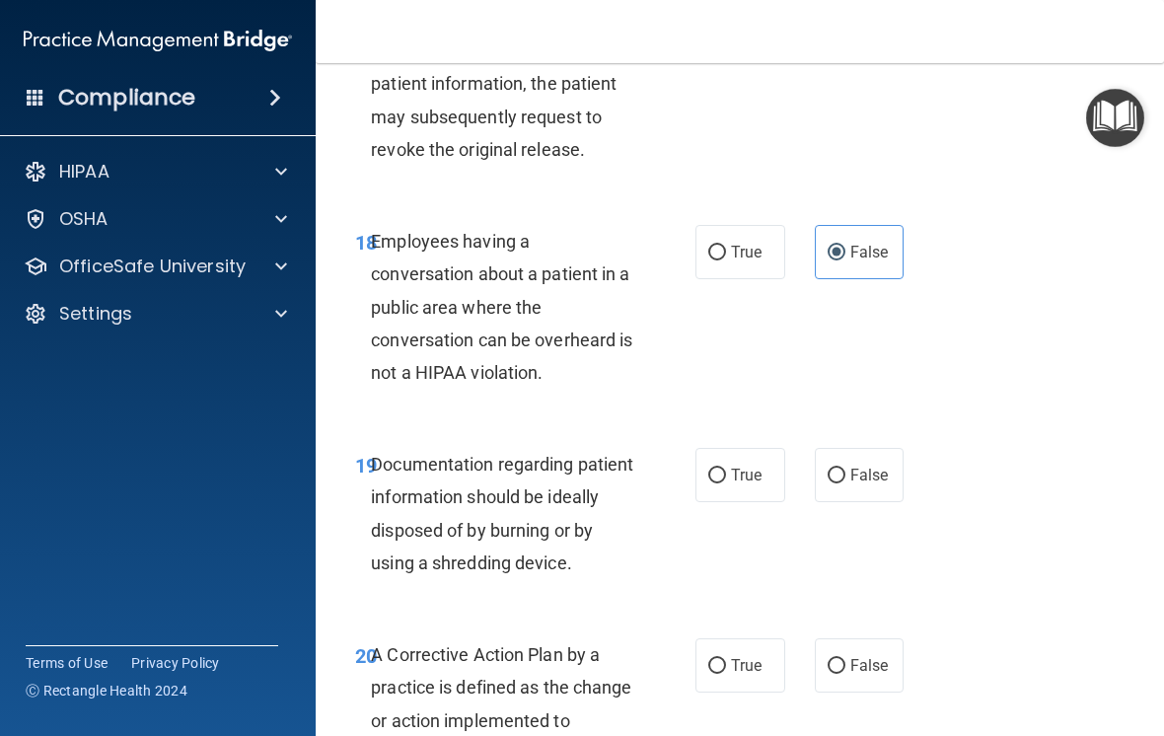
radio input "true"
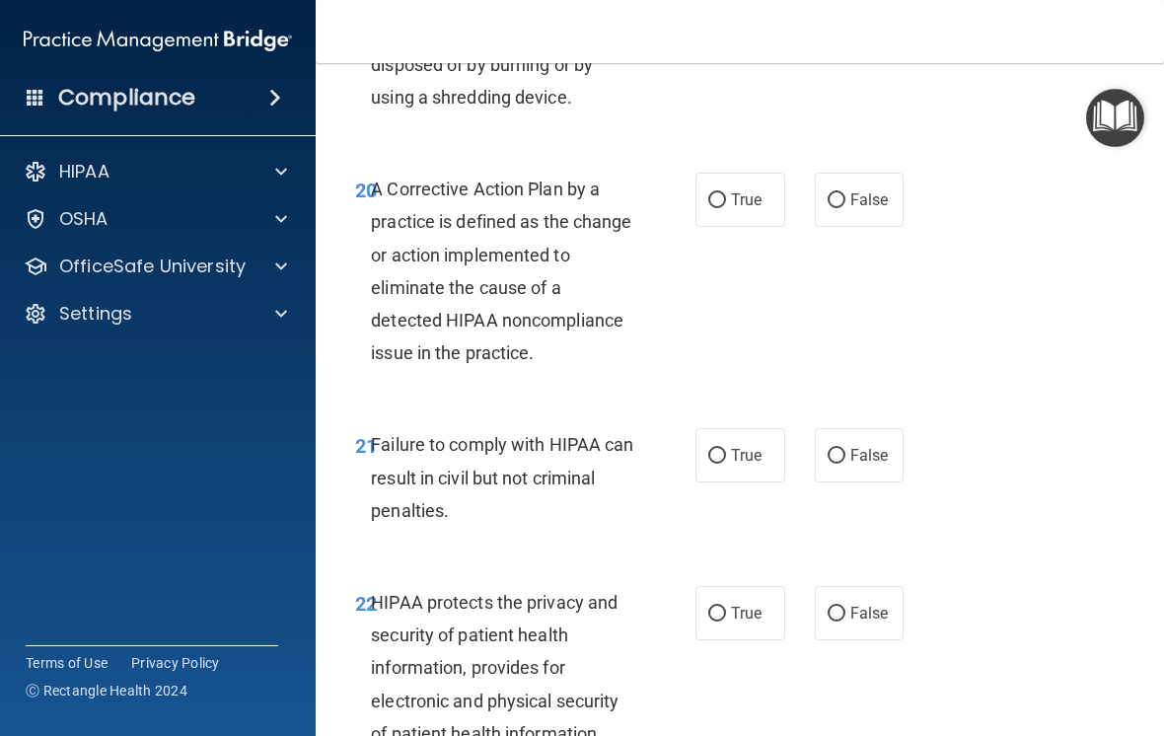
scroll to position [4058, 0]
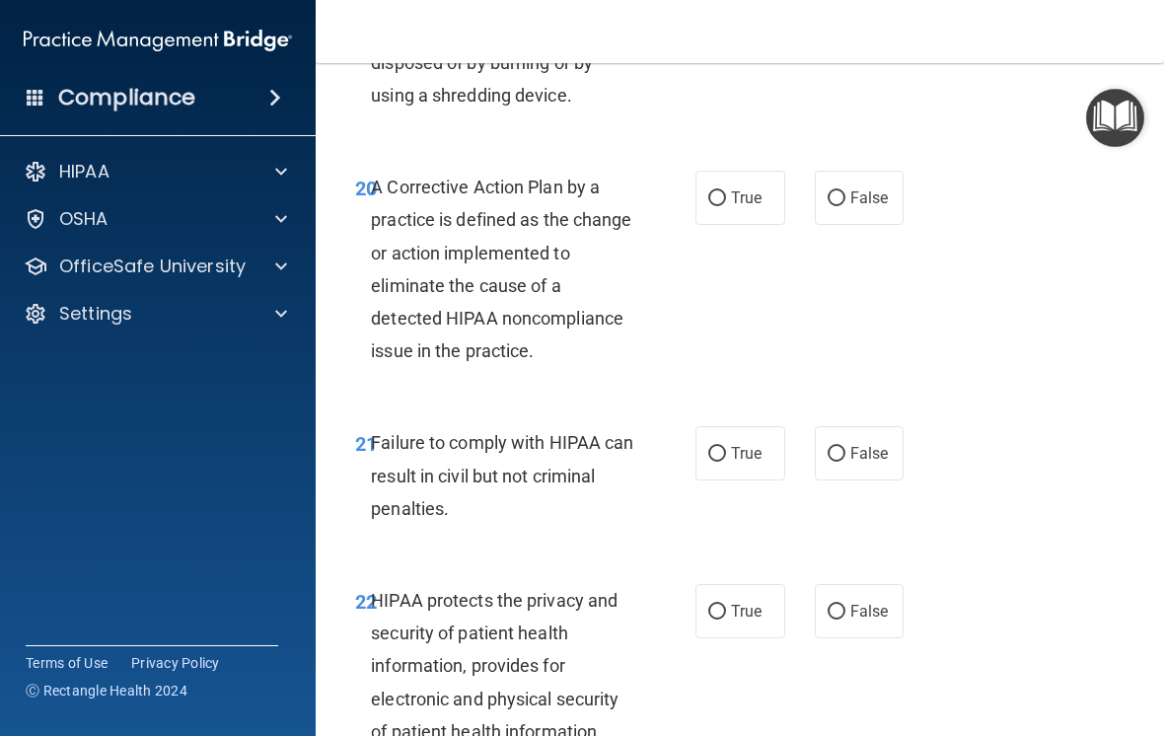
click at [737, 225] on label "True" at bounding box center [740, 198] width 90 height 54
click at [726, 206] on input "True" at bounding box center [717, 198] width 18 height 15
radio input "true"
click at [870, 462] on span "False" at bounding box center [869, 453] width 38 height 19
click at [845, 462] on input "False" at bounding box center [836, 454] width 18 height 15
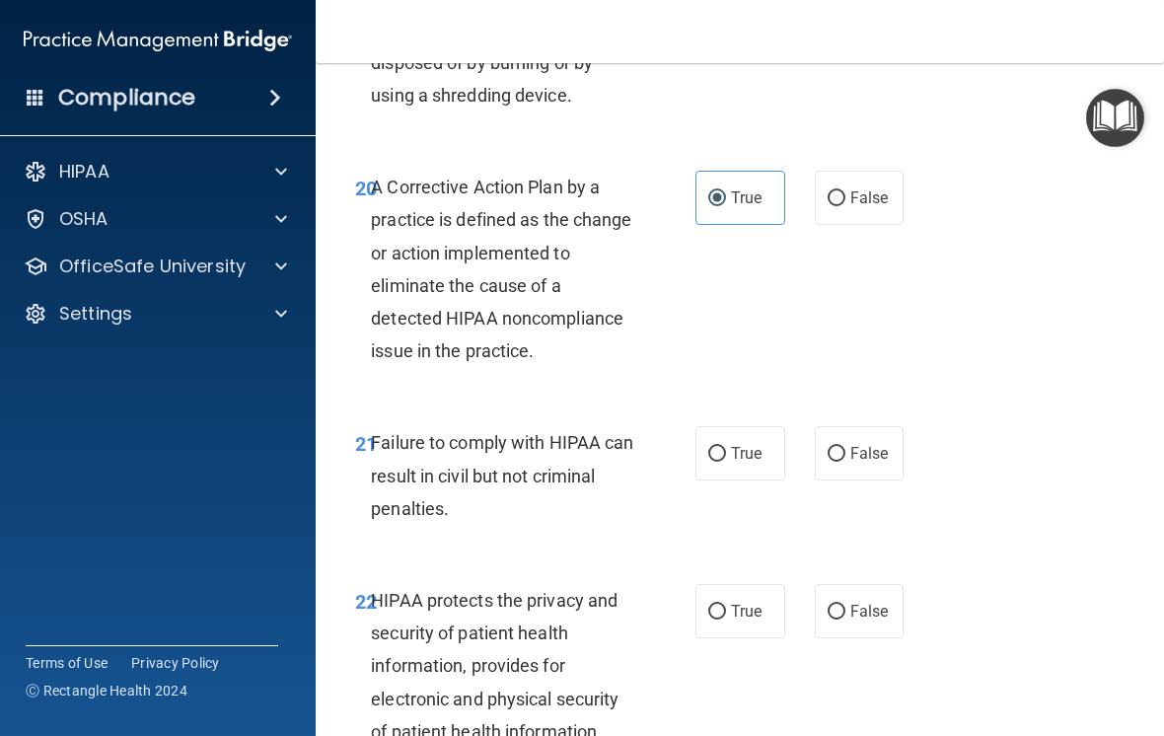
radio input "true"
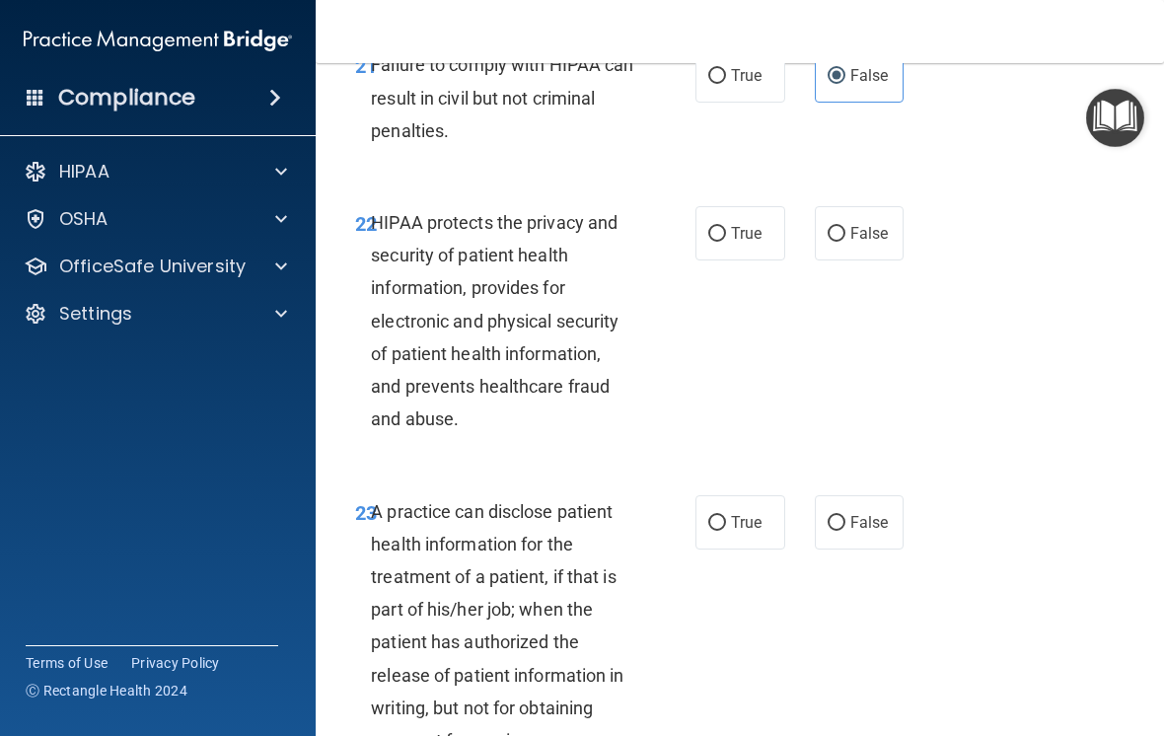
scroll to position [4438, 0]
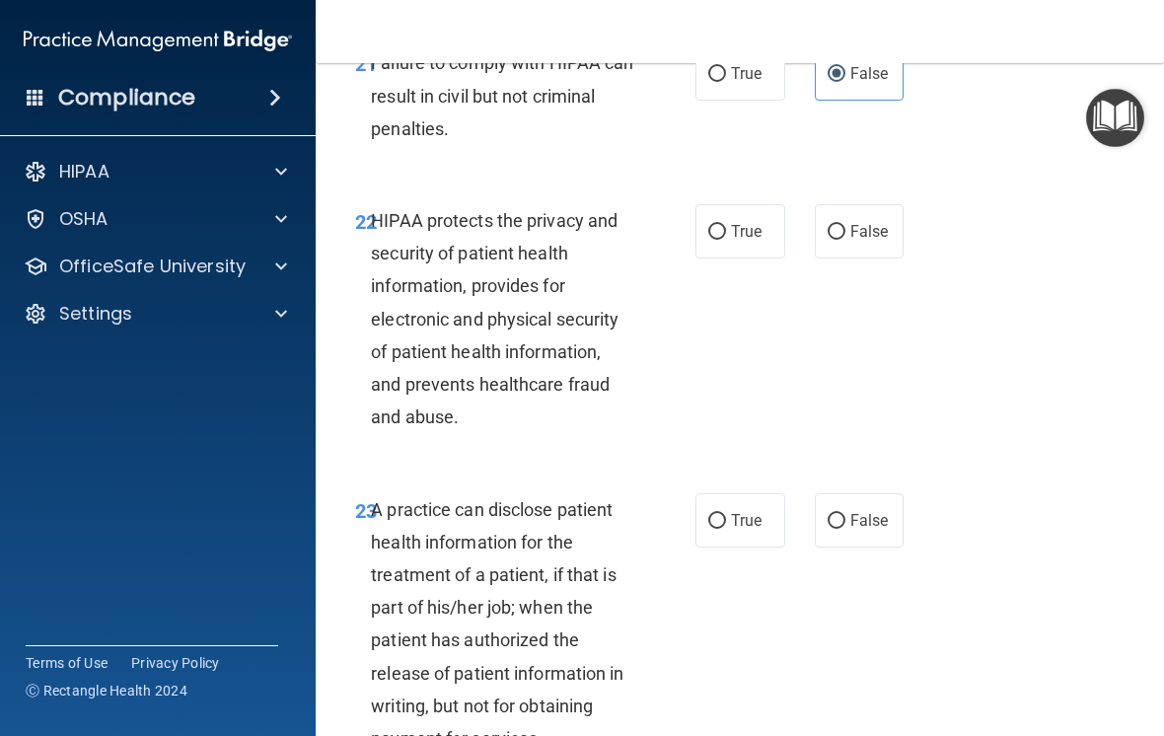
click at [723, 240] on input "True" at bounding box center [717, 232] width 18 height 15
radio input "true"
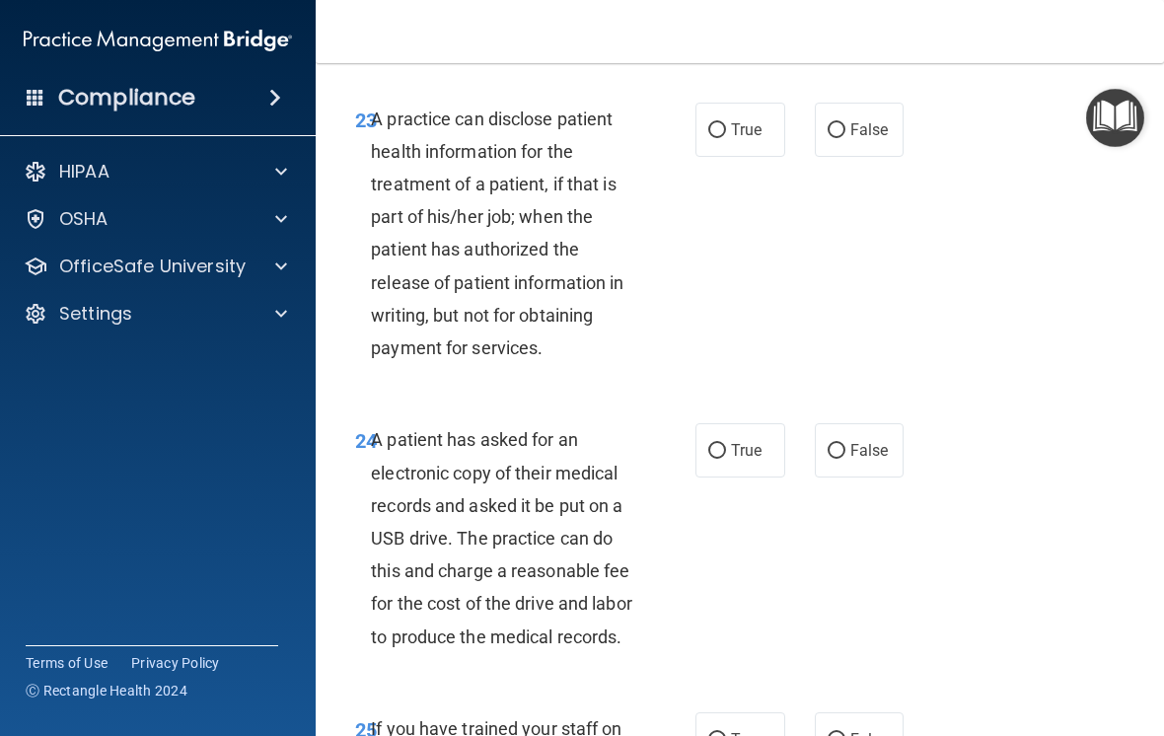
scroll to position [4831, 0]
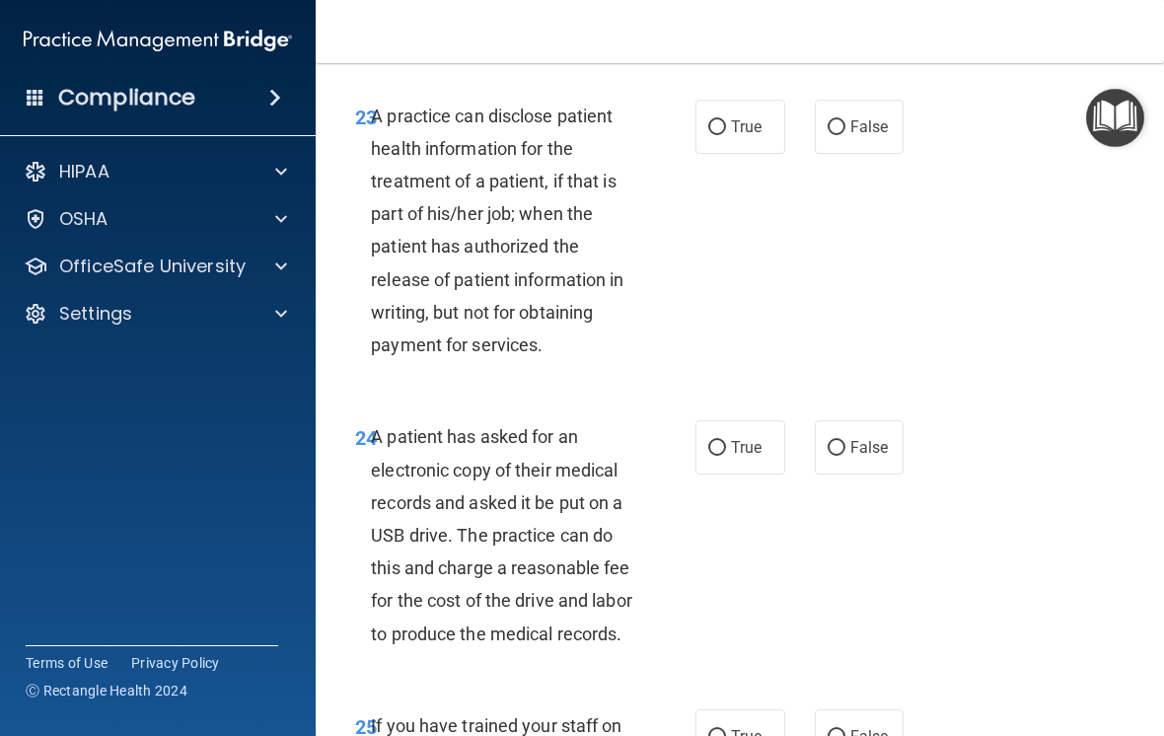
click at [739, 136] on span "True" at bounding box center [746, 126] width 31 height 19
click at [726, 135] on input "True" at bounding box center [717, 127] width 18 height 15
radio input "true"
click at [725, 456] on input "True" at bounding box center [717, 448] width 18 height 15
radio input "true"
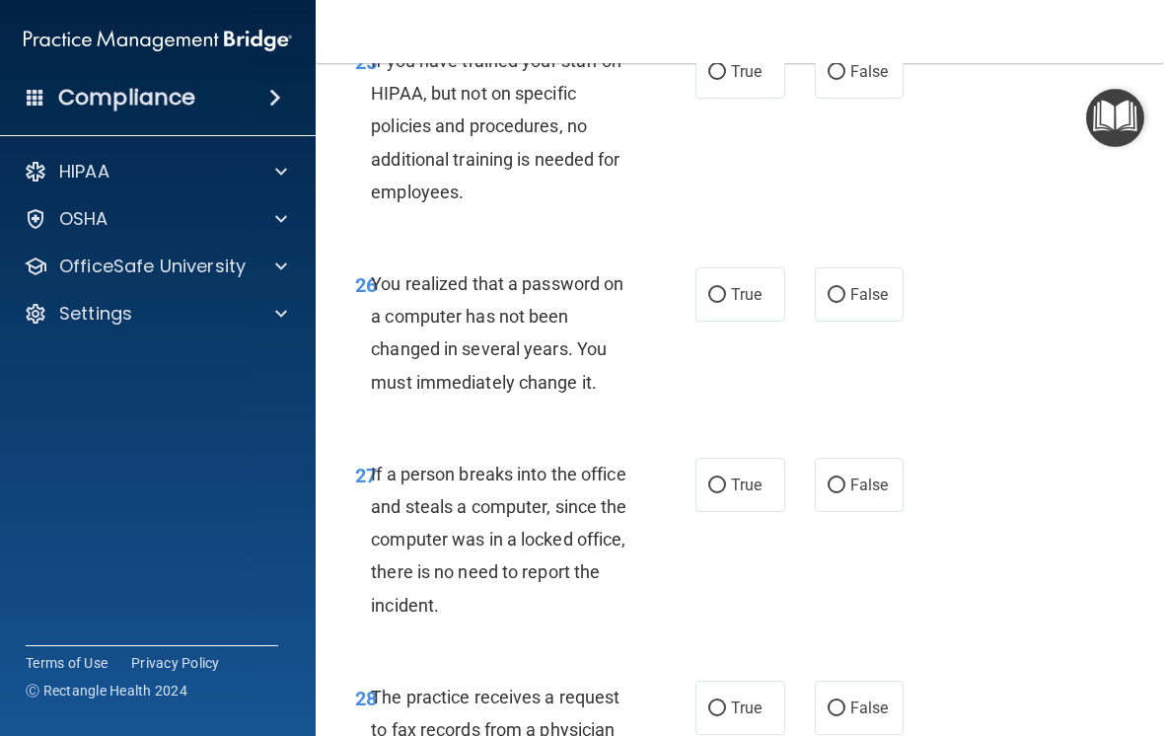
scroll to position [5509, 0]
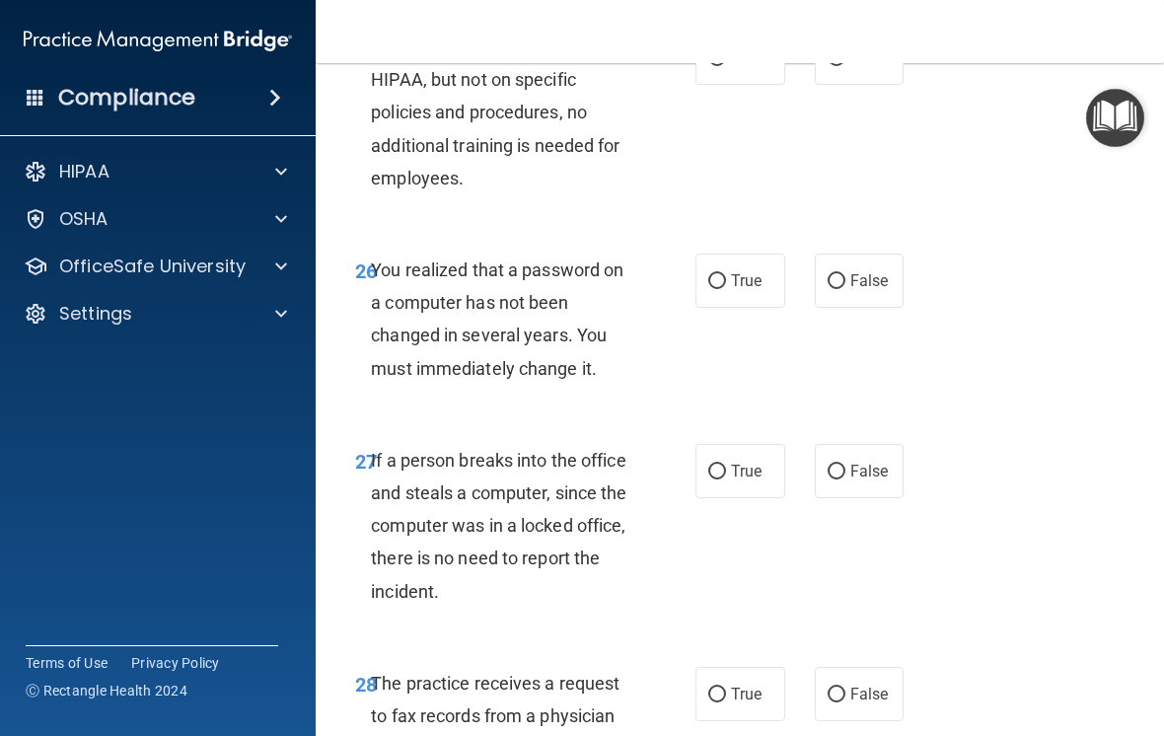
click at [836, 66] on input "False" at bounding box center [836, 58] width 18 height 15
radio input "true"
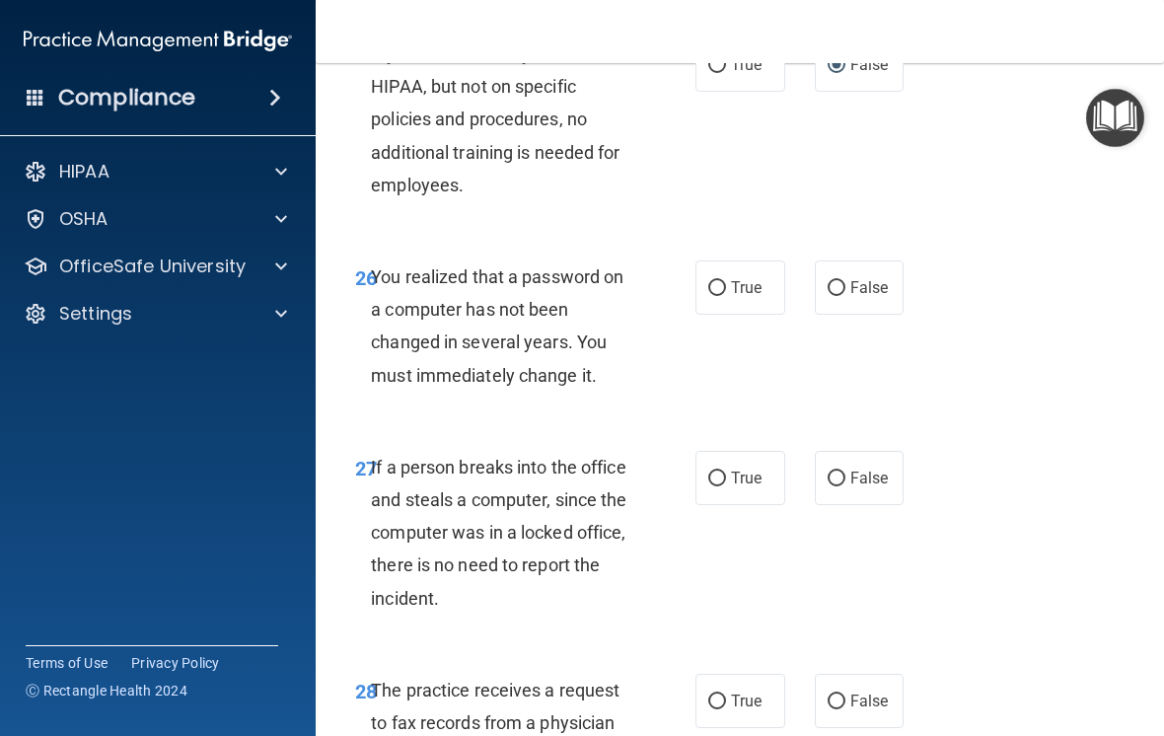
scroll to position [5500, 0]
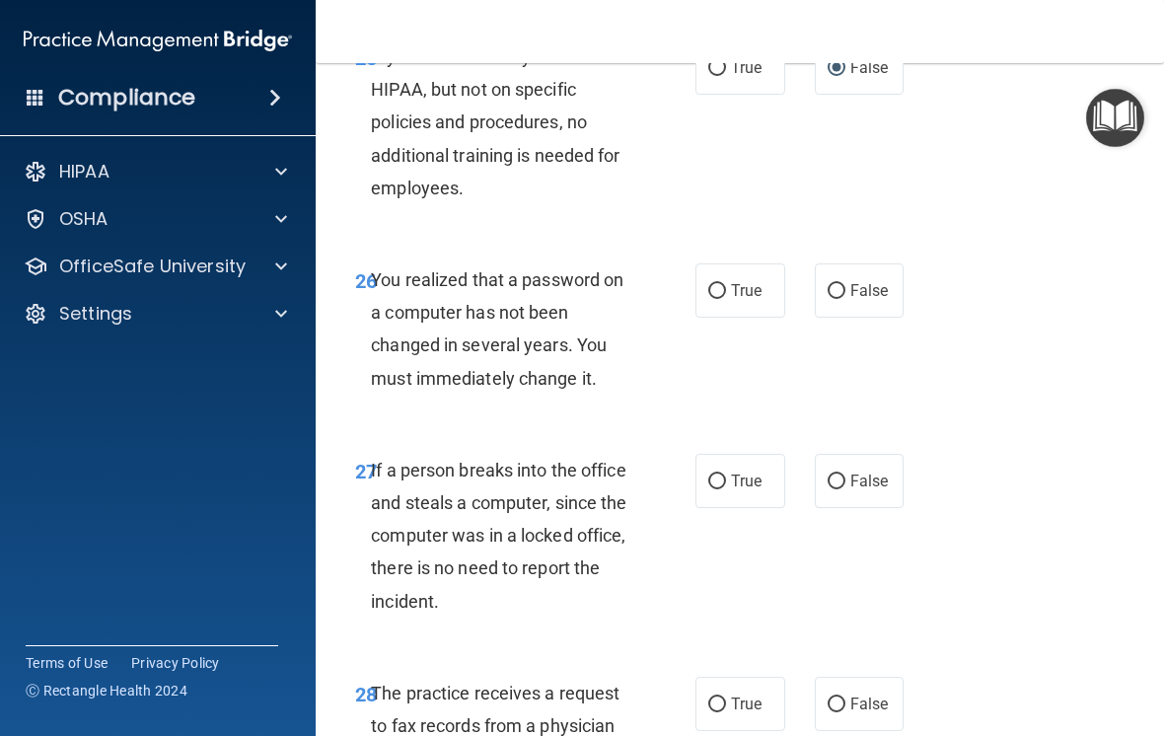
click at [722, 299] on input "True" at bounding box center [717, 291] width 18 height 15
radio input "true"
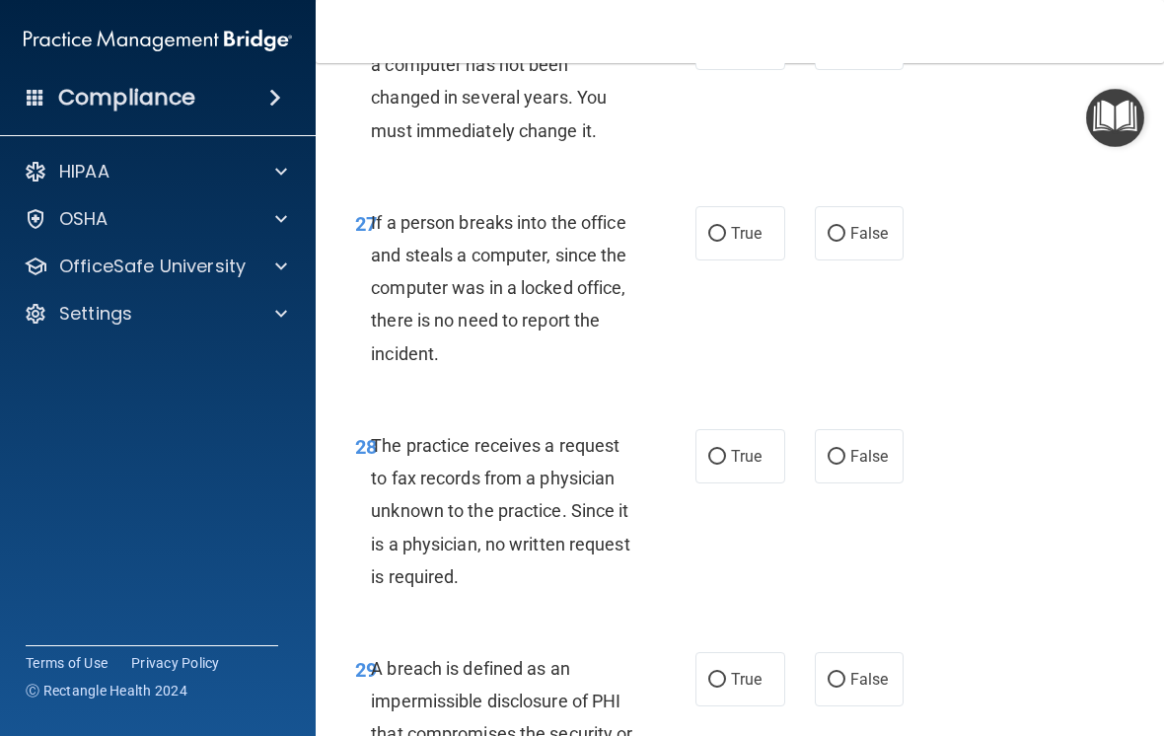
scroll to position [5755, 0]
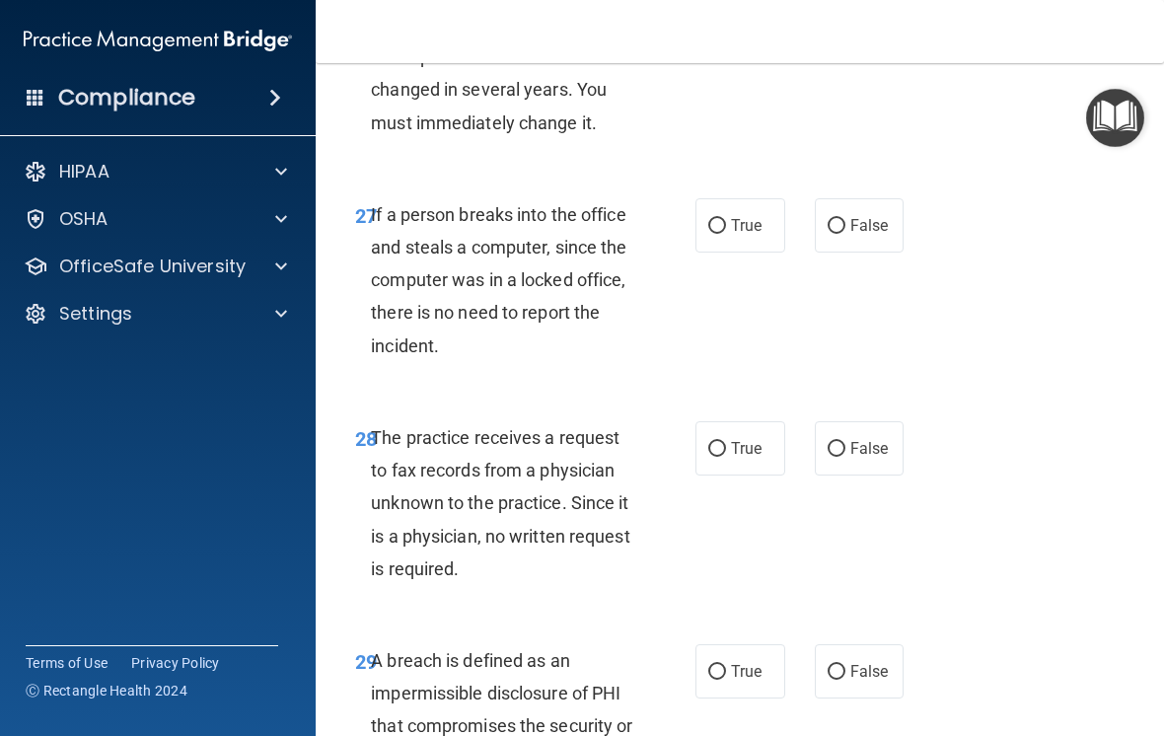
click at [857, 252] on label "False" at bounding box center [860, 225] width 90 height 54
click at [845, 234] on input "False" at bounding box center [836, 226] width 18 height 15
radio input "true"
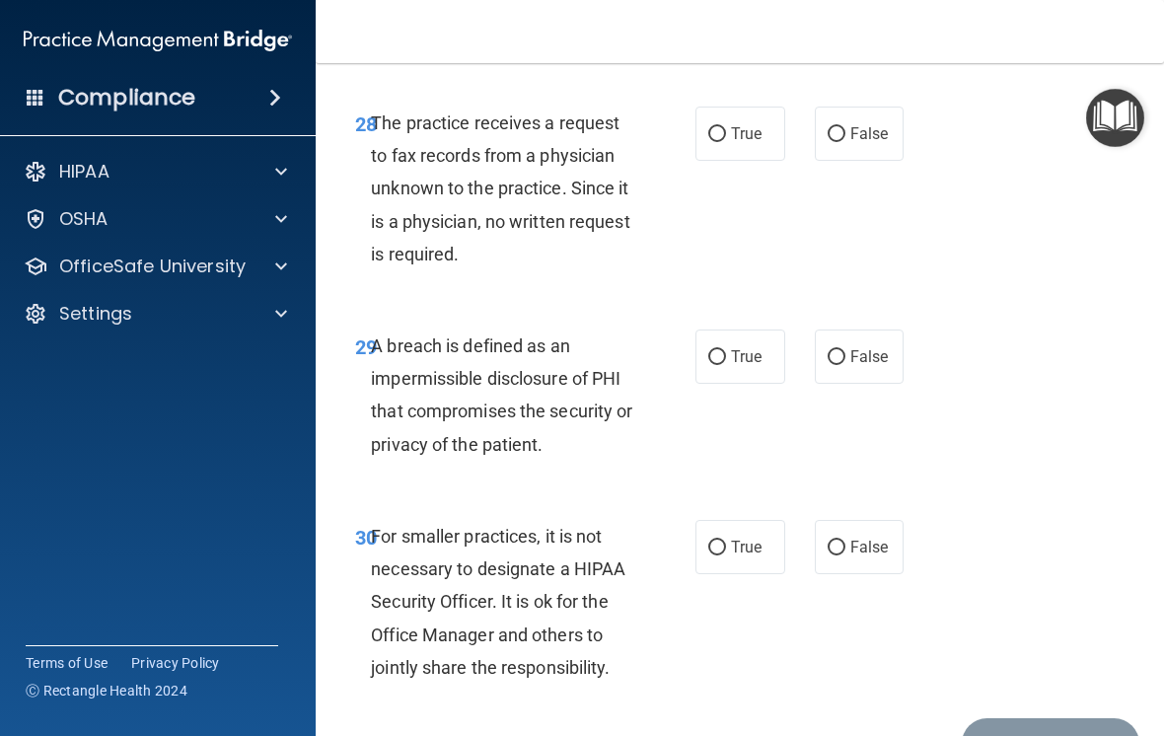
scroll to position [6072, 0]
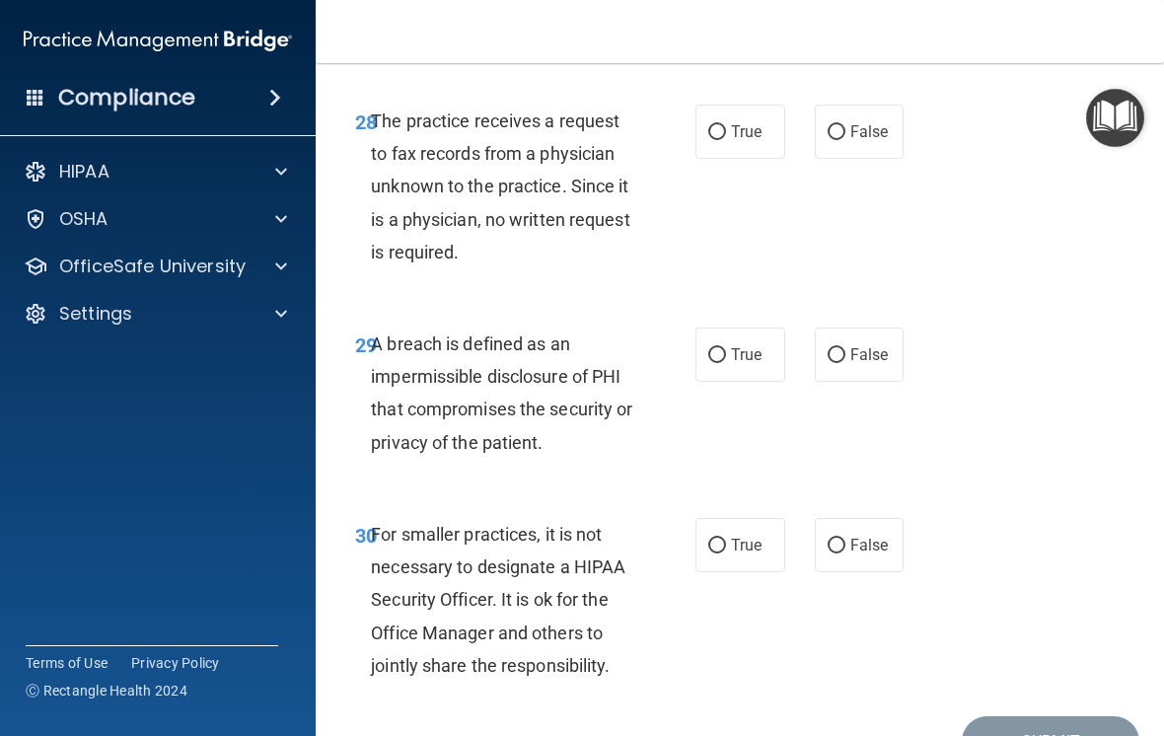
click at [854, 159] on label "False" at bounding box center [860, 132] width 90 height 54
click at [845, 140] on input "False" at bounding box center [836, 132] width 18 height 15
radio input "true"
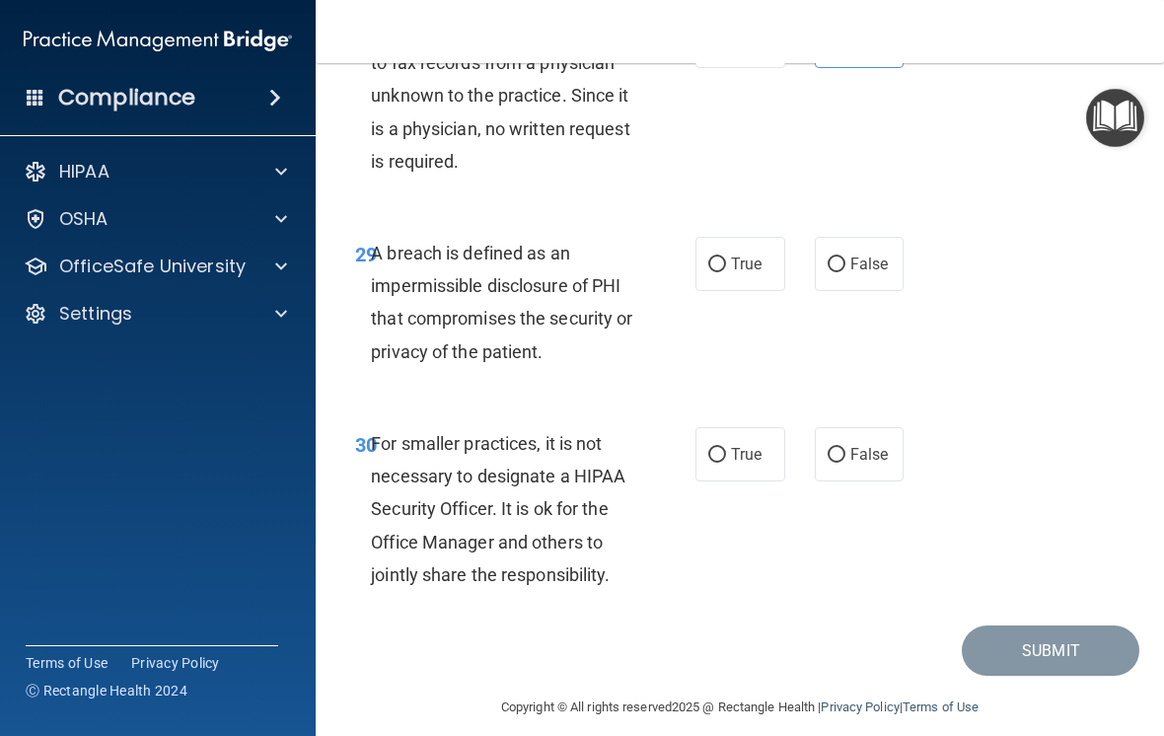
scroll to position [6170, 0]
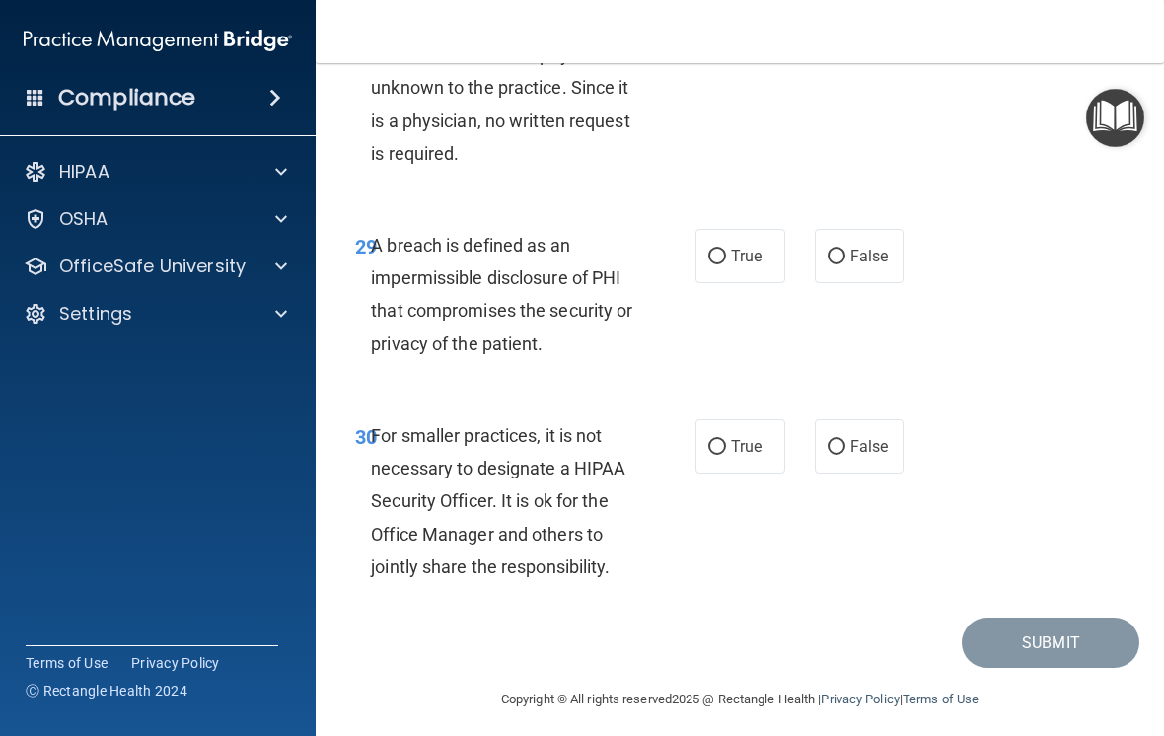
click at [724, 264] on input "True" at bounding box center [717, 256] width 18 height 15
radio input "true"
click at [856, 456] on span "False" at bounding box center [869, 446] width 38 height 19
click at [845, 455] on input "False" at bounding box center [836, 447] width 18 height 15
radio input "true"
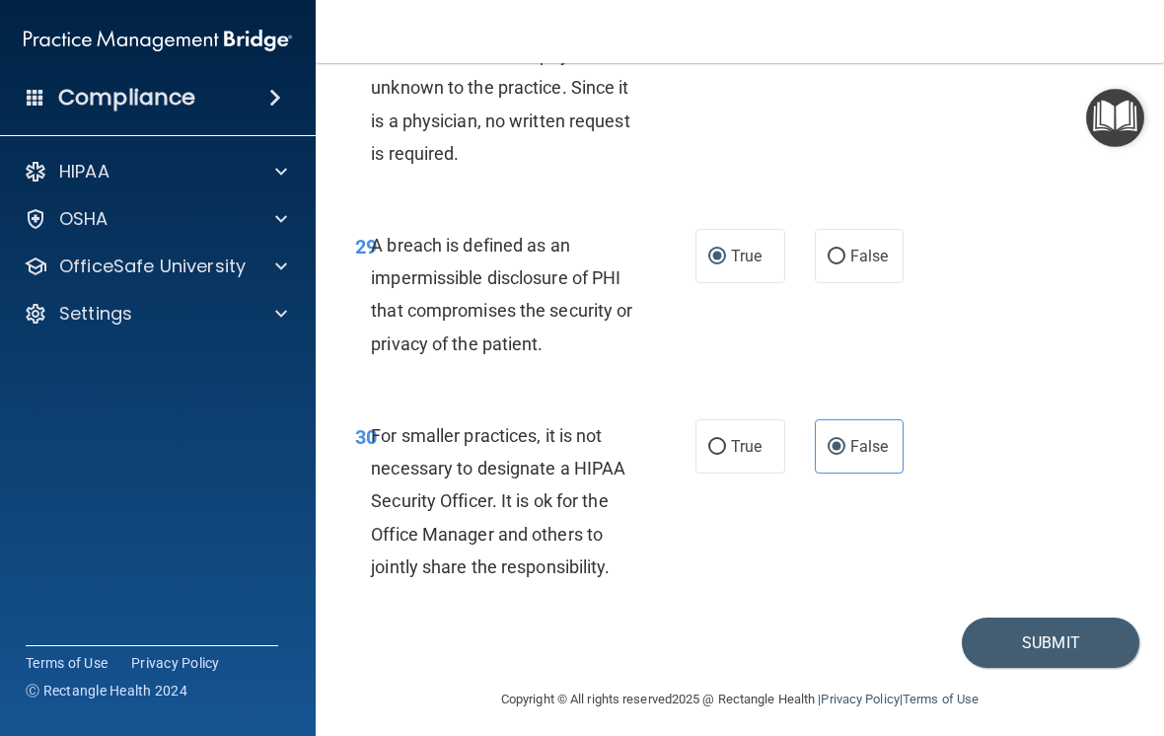
click at [1063, 668] on button "Submit" at bounding box center [1050, 642] width 178 height 50
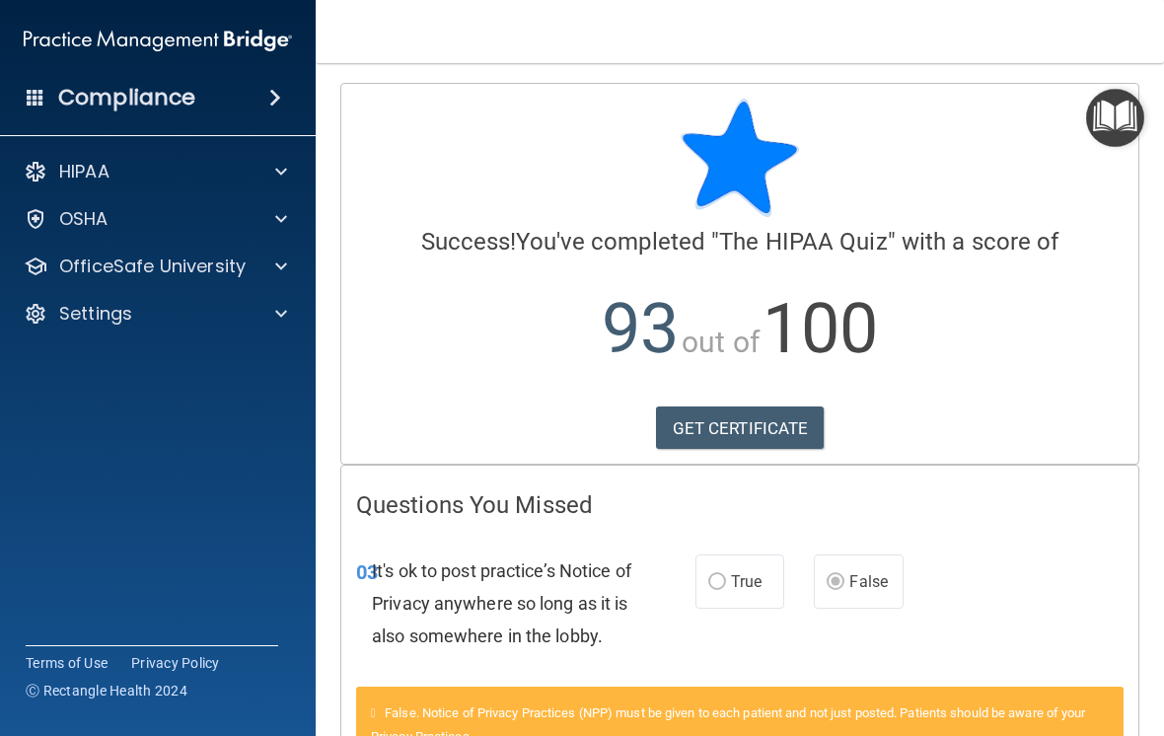
click at [772, 427] on link "GET CERTIFICATE" at bounding box center [740, 427] width 169 height 43
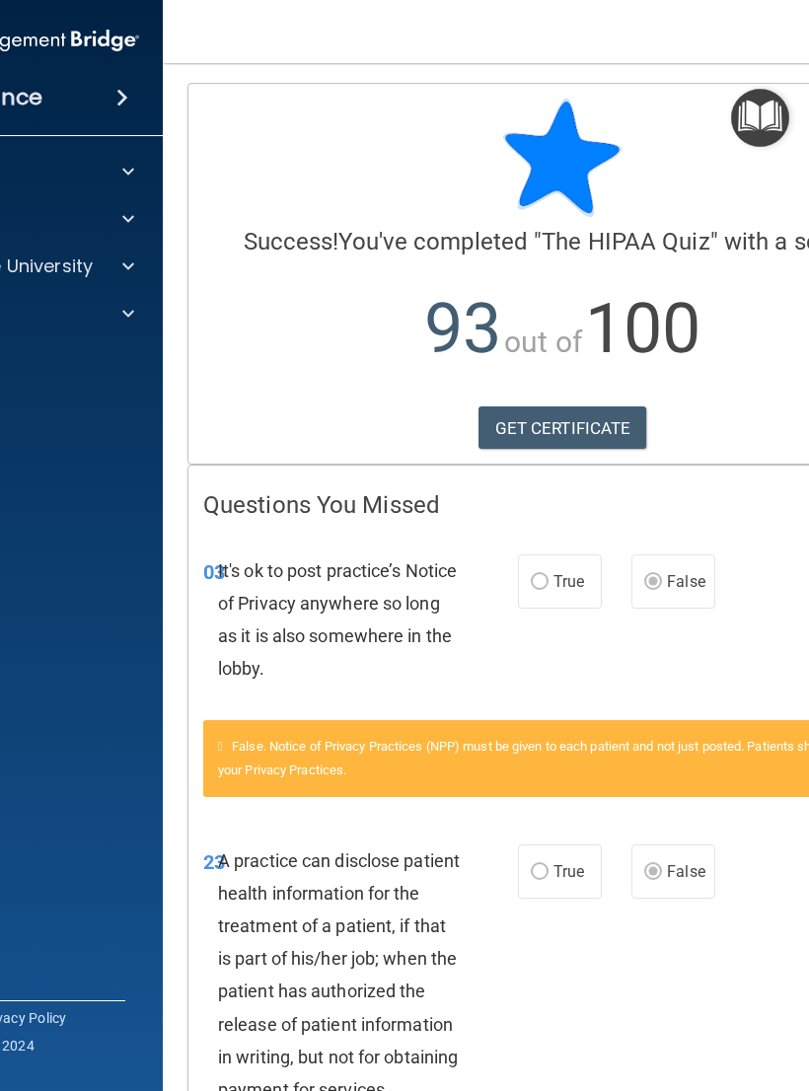
click at [119, 275] on div at bounding box center [125, 266] width 49 height 24
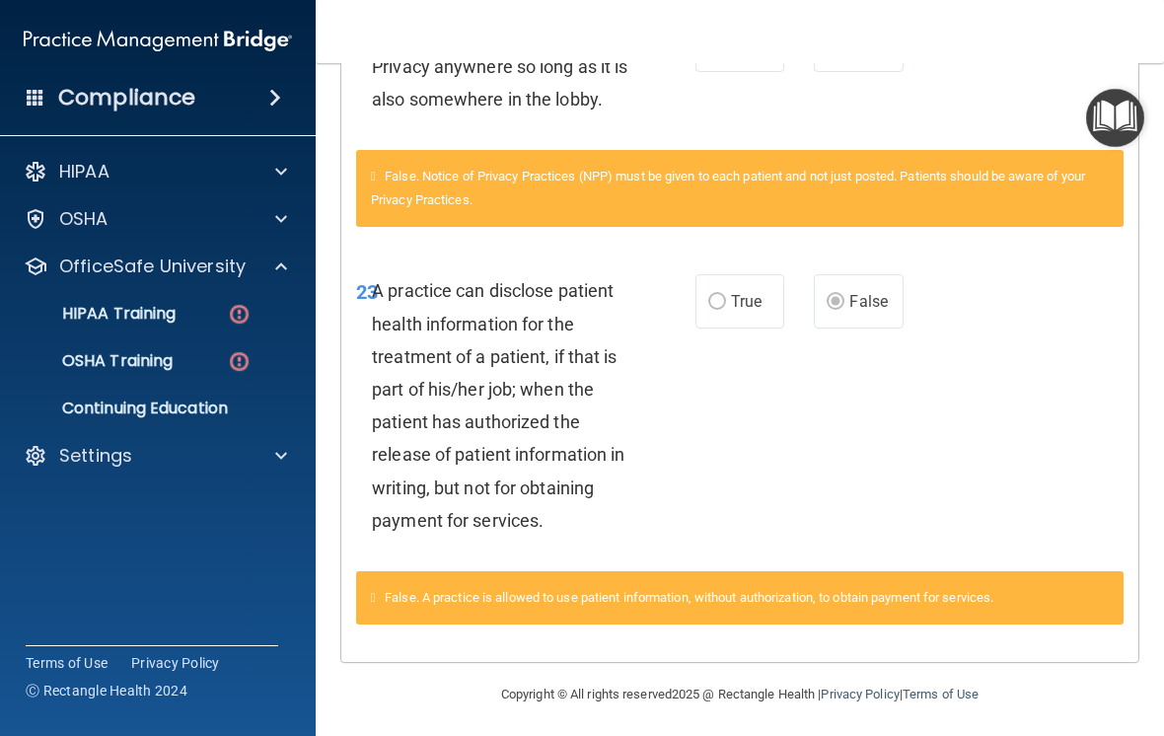
scroll to position [535, 0]
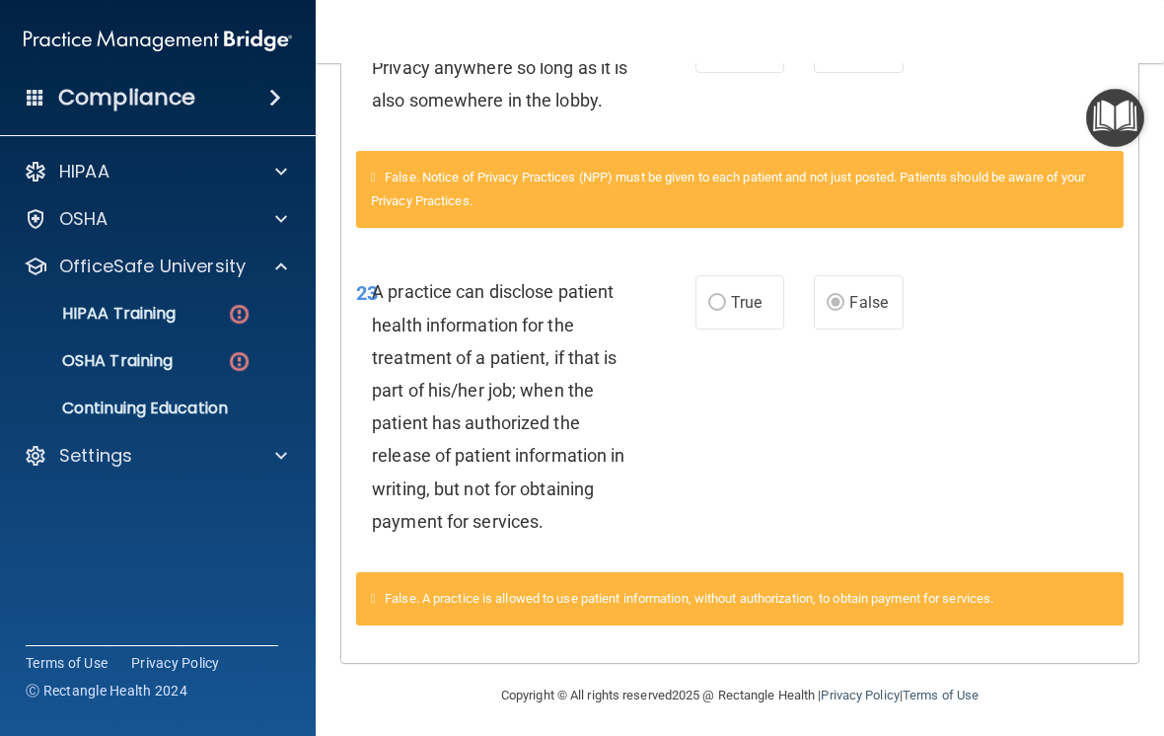
click at [130, 319] on p "HIPAA Training" at bounding box center [94, 314] width 163 height 20
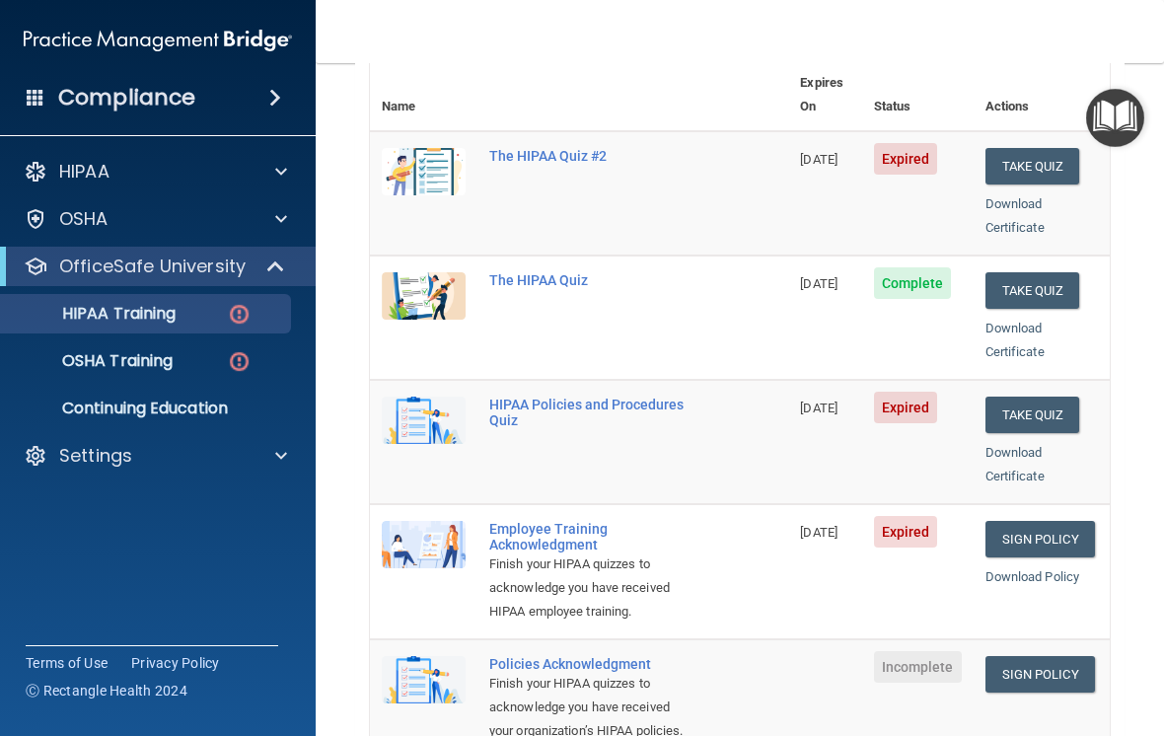
scroll to position [242, 0]
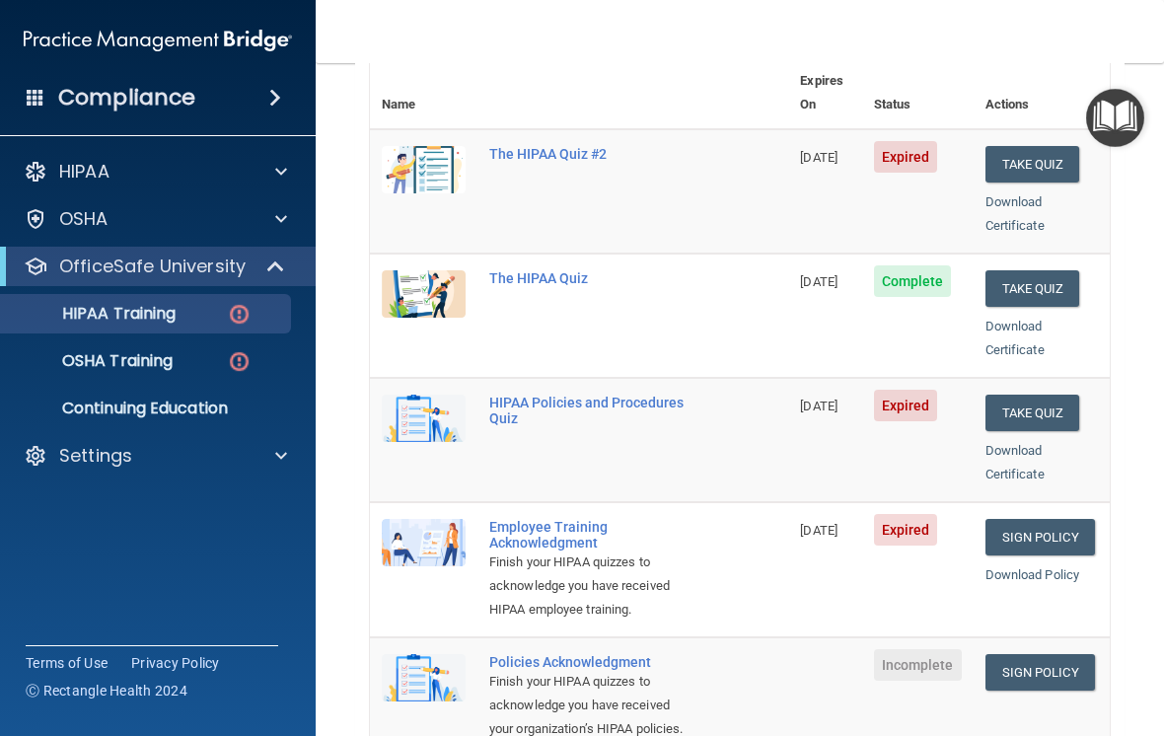
click at [1045, 146] on button "Take Quiz" at bounding box center [1032, 164] width 95 height 36
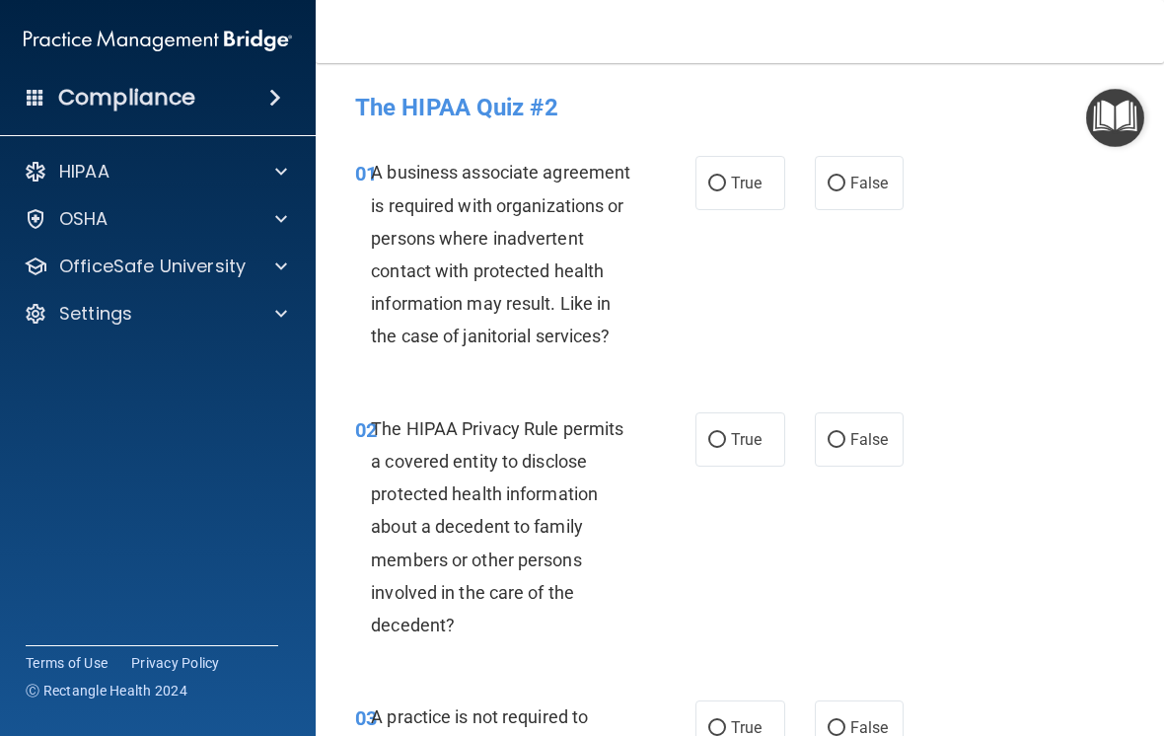
click at [729, 176] on label "True" at bounding box center [740, 183] width 90 height 54
click at [726, 177] on input "True" at bounding box center [717, 184] width 18 height 15
radio input "true"
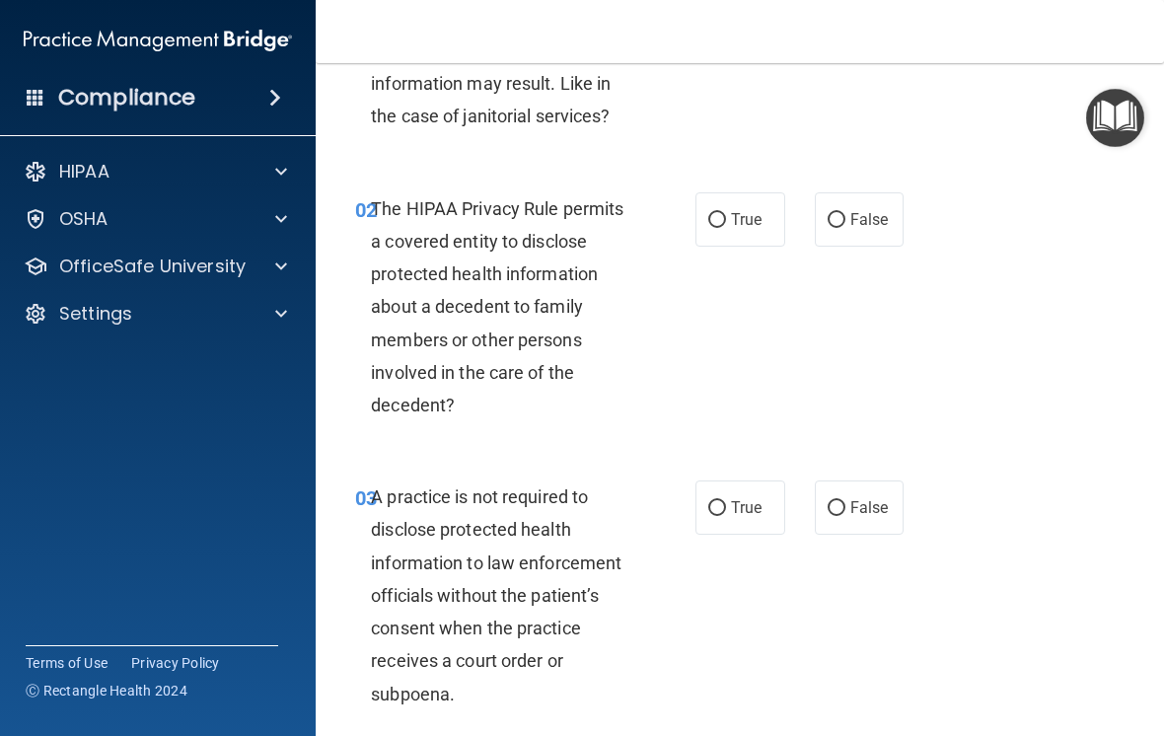
scroll to position [222, 0]
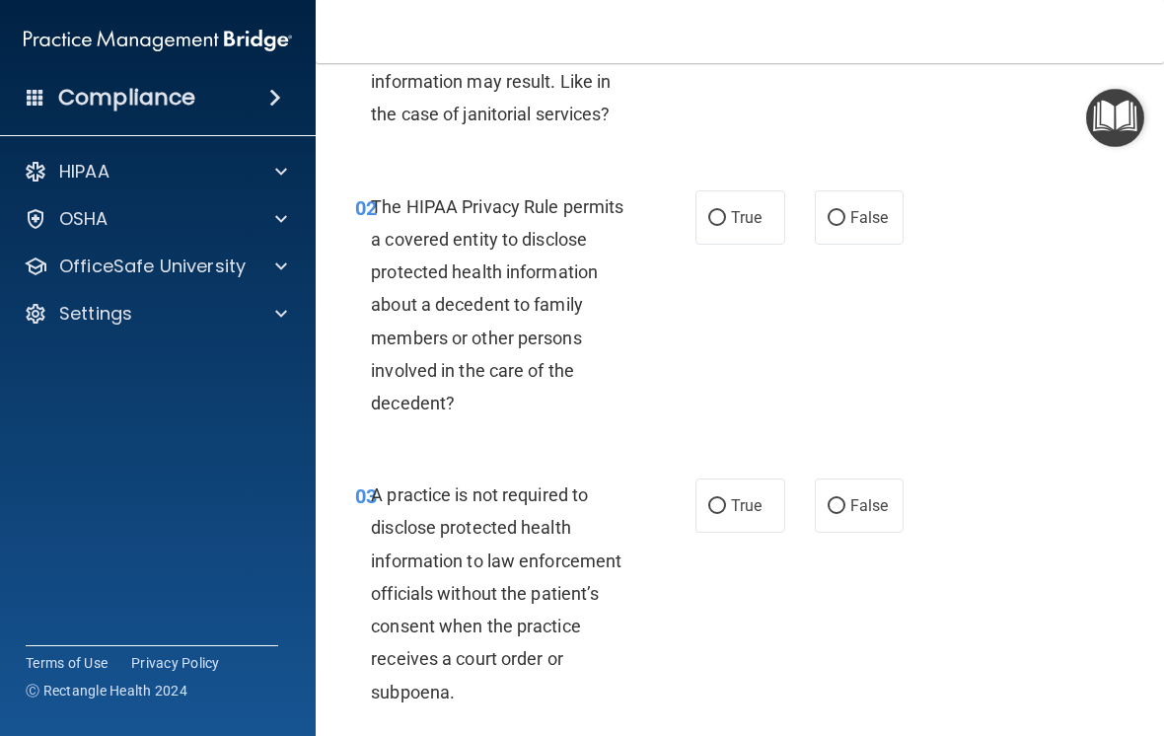
click at [841, 214] on input "False" at bounding box center [836, 218] width 18 height 15
radio input "true"
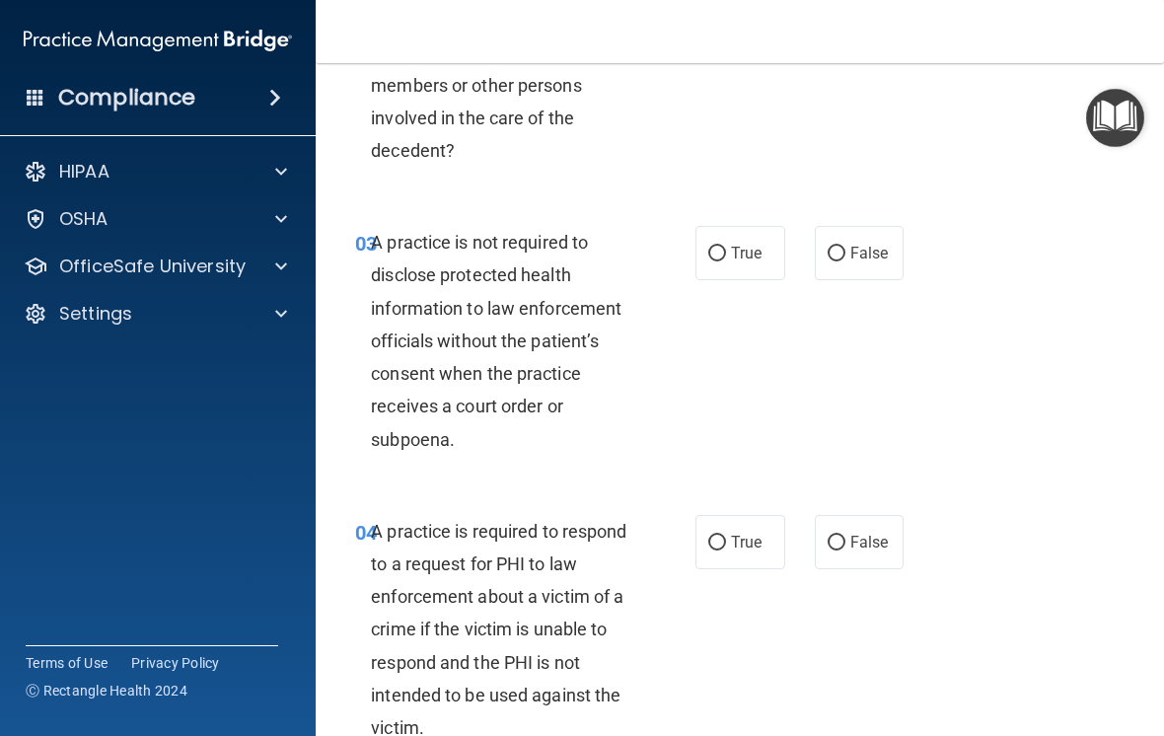
scroll to position [473, 0]
click at [863, 240] on label "False" at bounding box center [860, 254] width 90 height 54
click at [845, 248] on input "False" at bounding box center [836, 255] width 18 height 15
radio input "true"
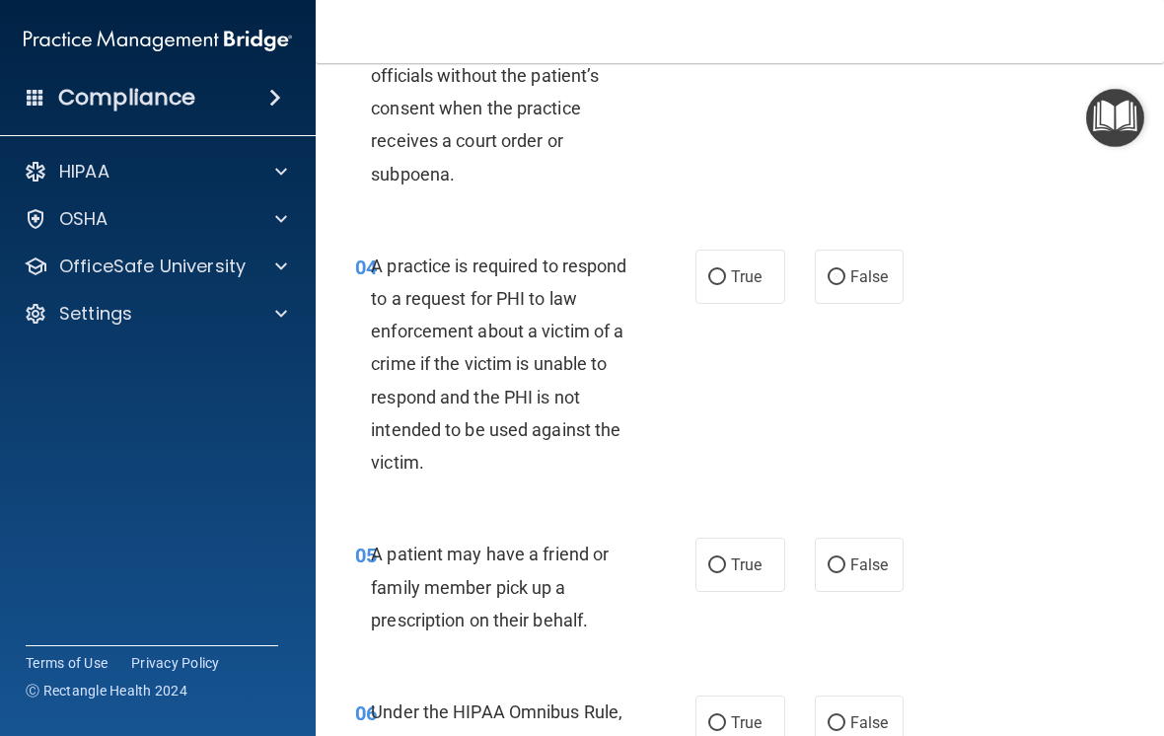
scroll to position [747, 0]
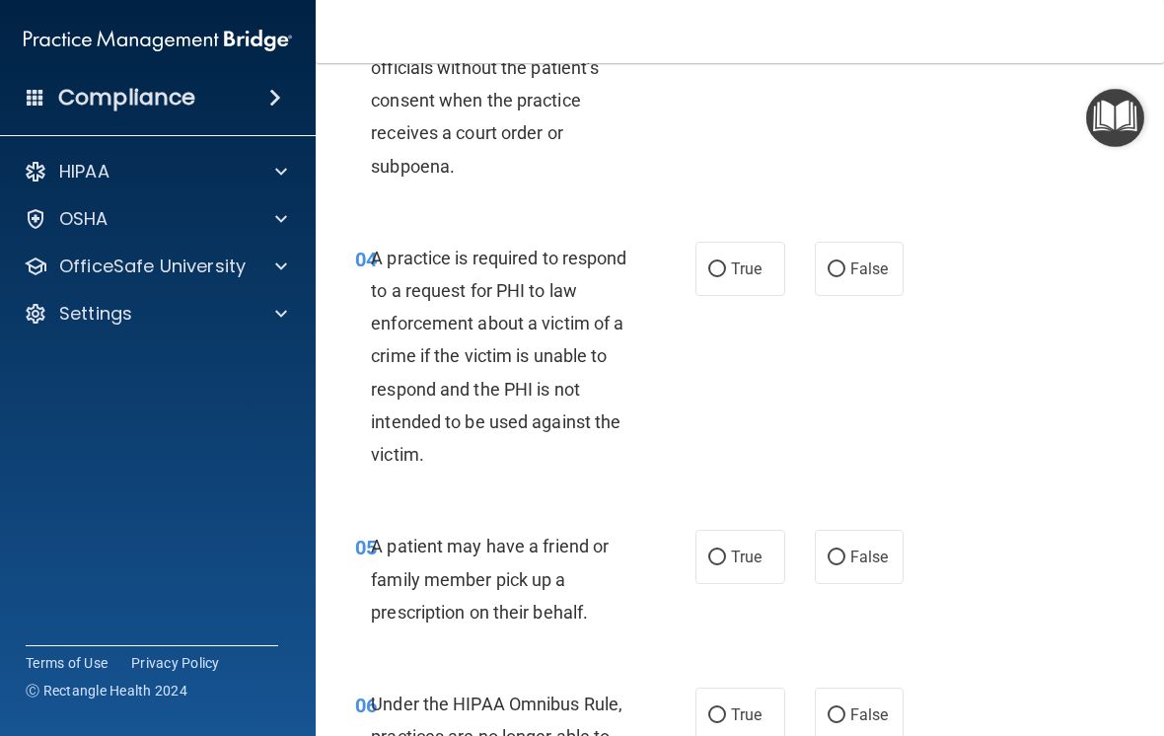
click at [842, 262] on input "False" at bounding box center [836, 269] width 18 height 15
radio input "true"
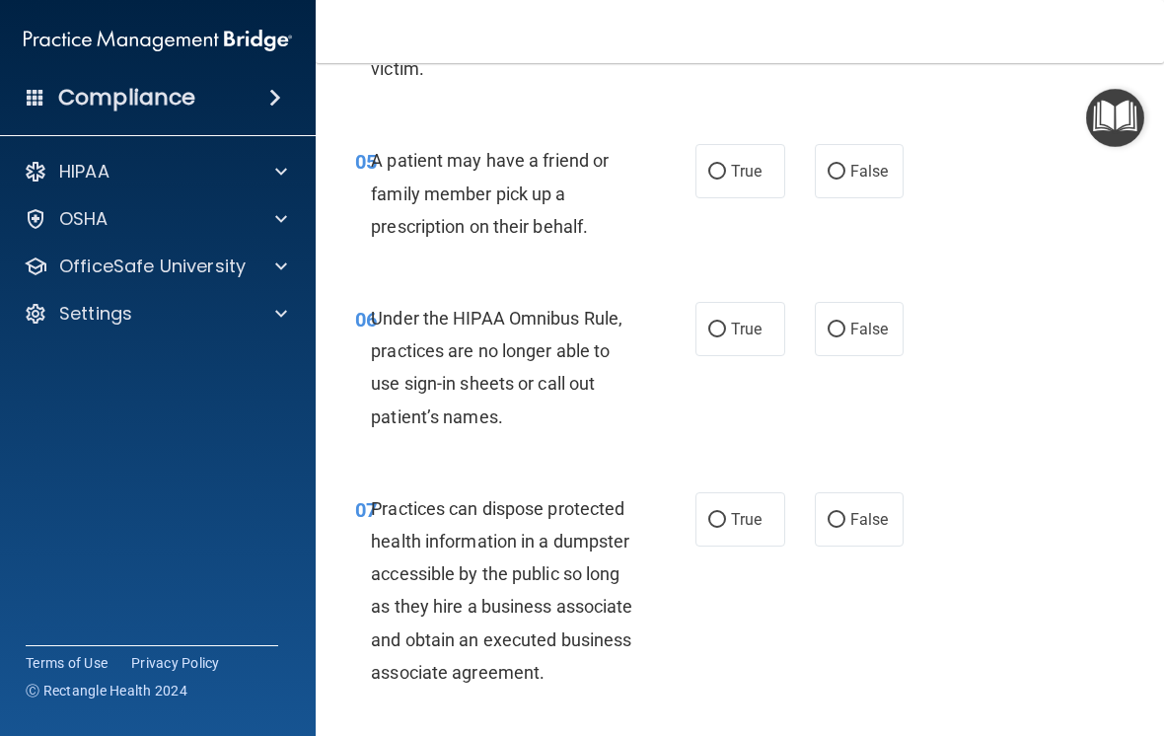
scroll to position [1137, 0]
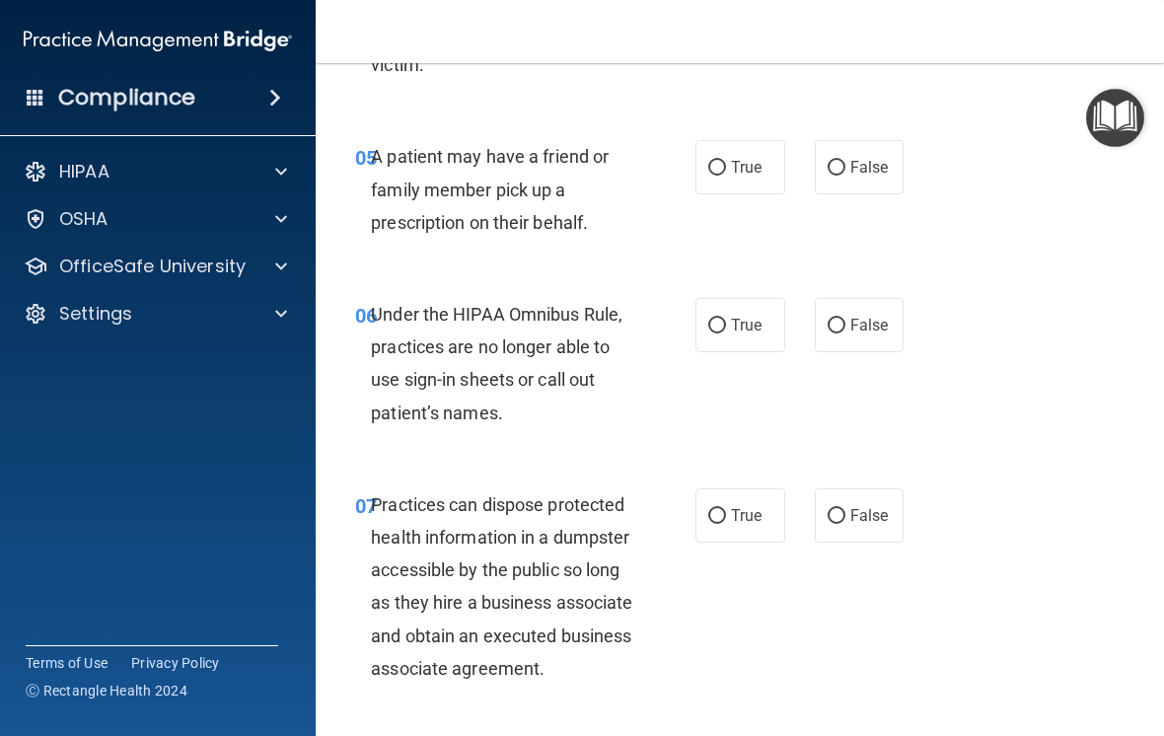
click at [734, 164] on span "True" at bounding box center [746, 167] width 31 height 19
click at [726, 164] on input "True" at bounding box center [717, 168] width 18 height 15
radio input "true"
click at [742, 320] on span "True" at bounding box center [746, 325] width 31 height 19
click at [726, 320] on input "True" at bounding box center [717, 326] width 18 height 15
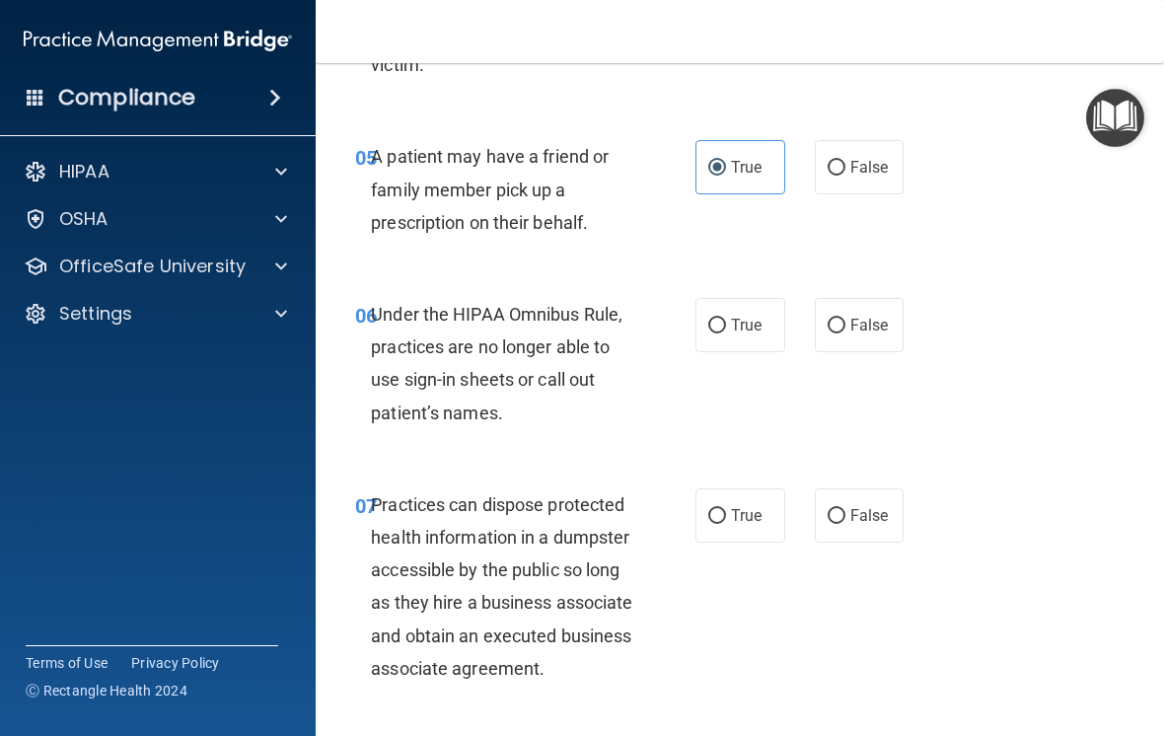
radio input "true"
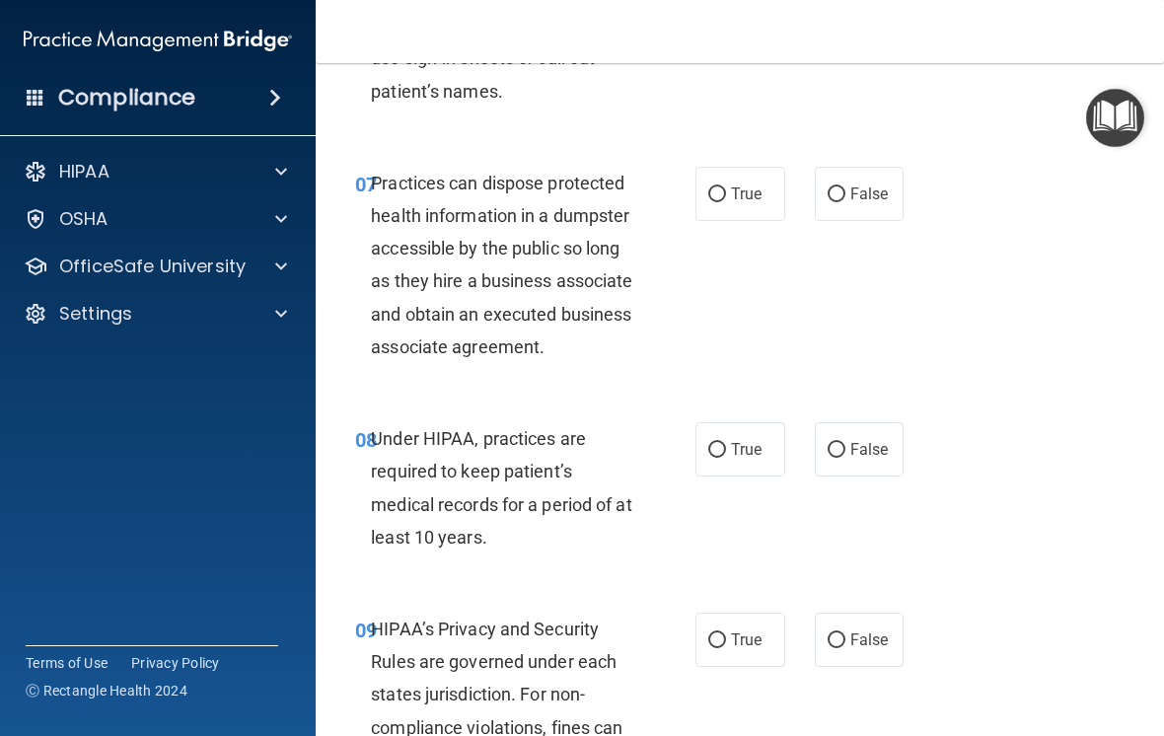
scroll to position [1459, 0]
click at [855, 183] on span "False" at bounding box center [869, 192] width 38 height 19
click at [845, 186] on input "False" at bounding box center [836, 193] width 18 height 15
radio input "true"
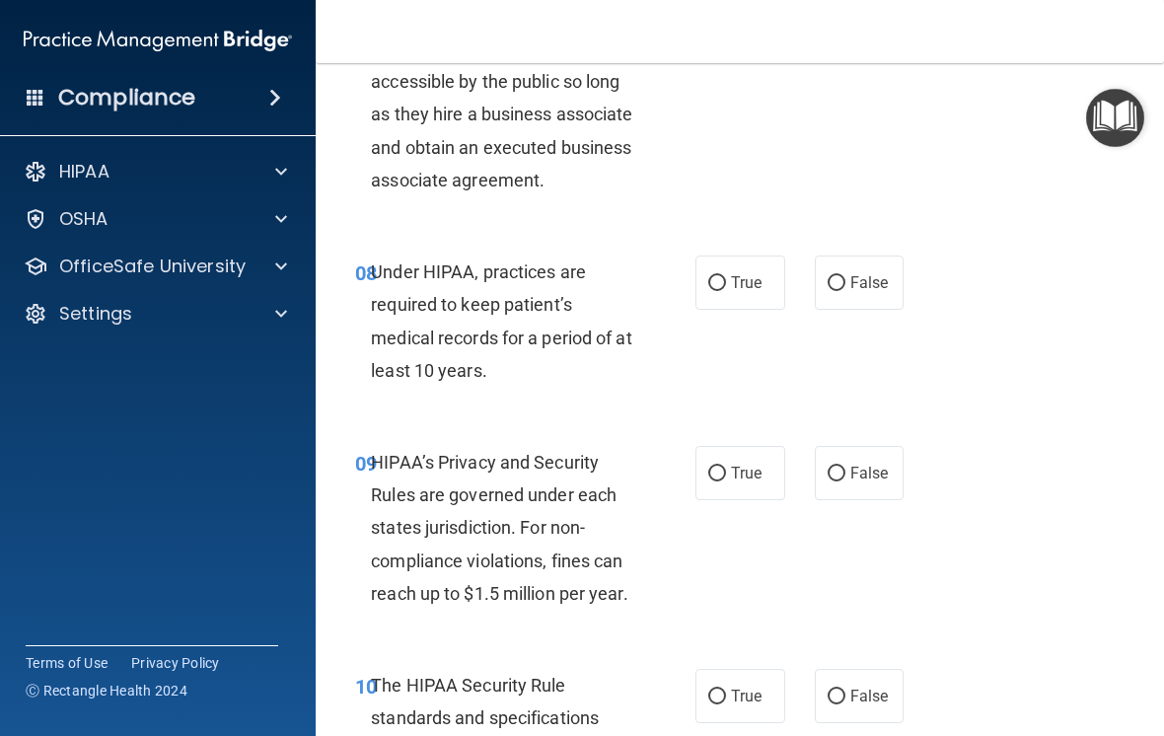
scroll to position [1624, 0]
click at [728, 304] on label "True" at bounding box center [740, 283] width 90 height 54
click at [726, 292] on input "True" at bounding box center [717, 284] width 18 height 15
radio input "true"
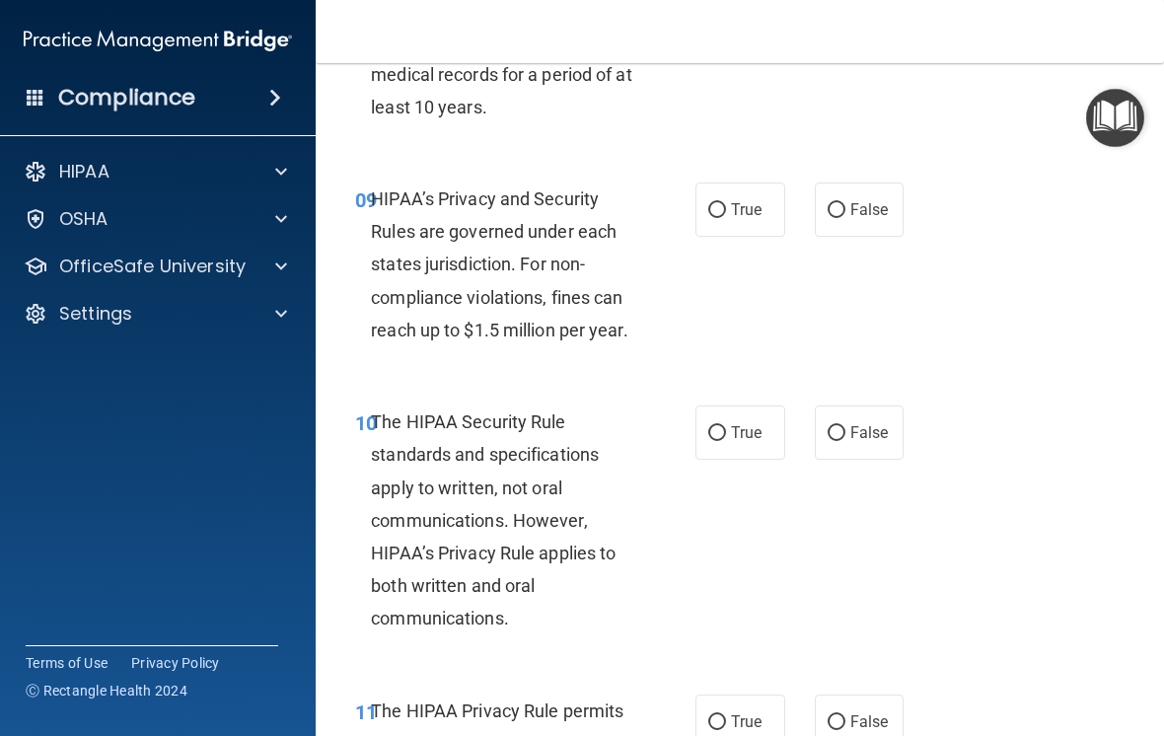
scroll to position [1892, 0]
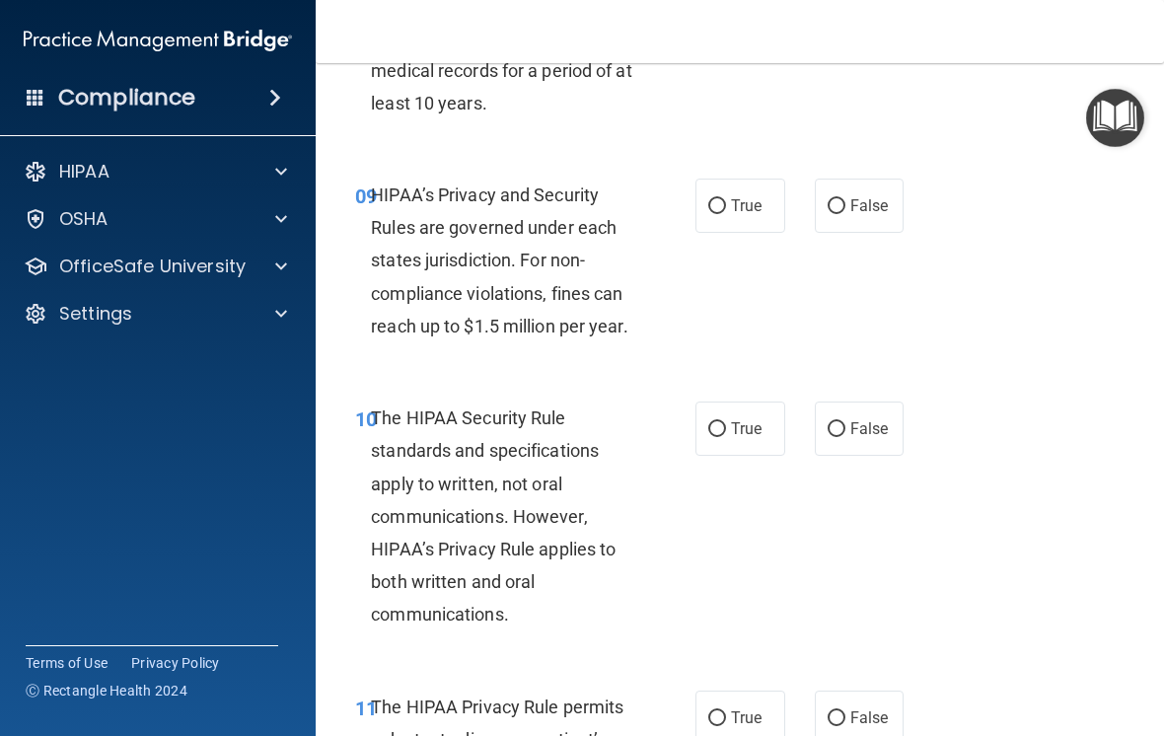
click at [736, 233] on label "True" at bounding box center [740, 205] width 90 height 54
click at [726, 214] on input "True" at bounding box center [717, 206] width 18 height 15
radio input "true"
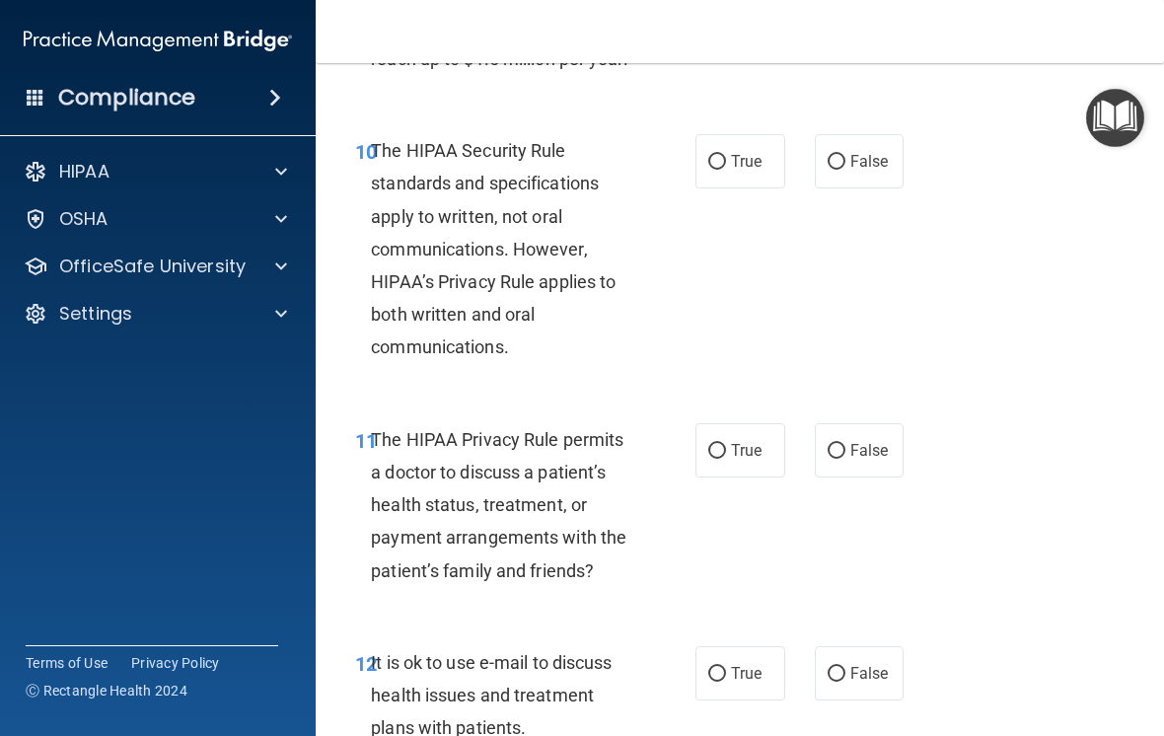
scroll to position [2172, 0]
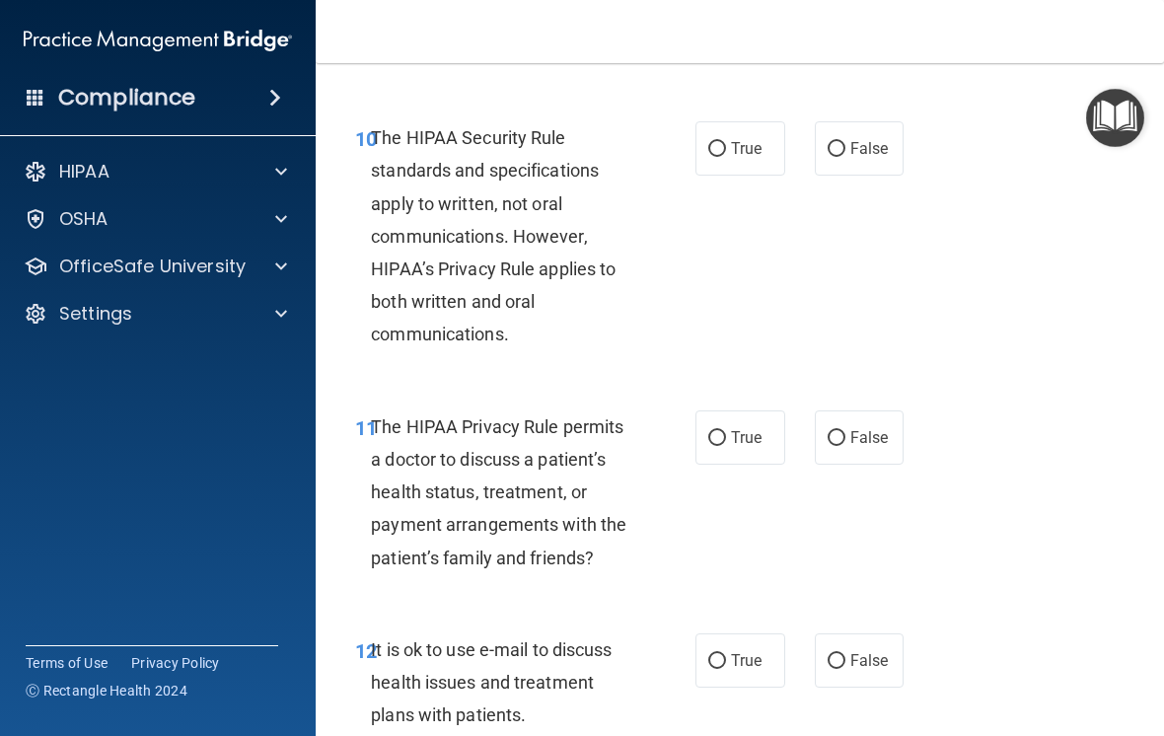
click at [723, 157] on input "True" at bounding box center [717, 149] width 18 height 15
radio input "true"
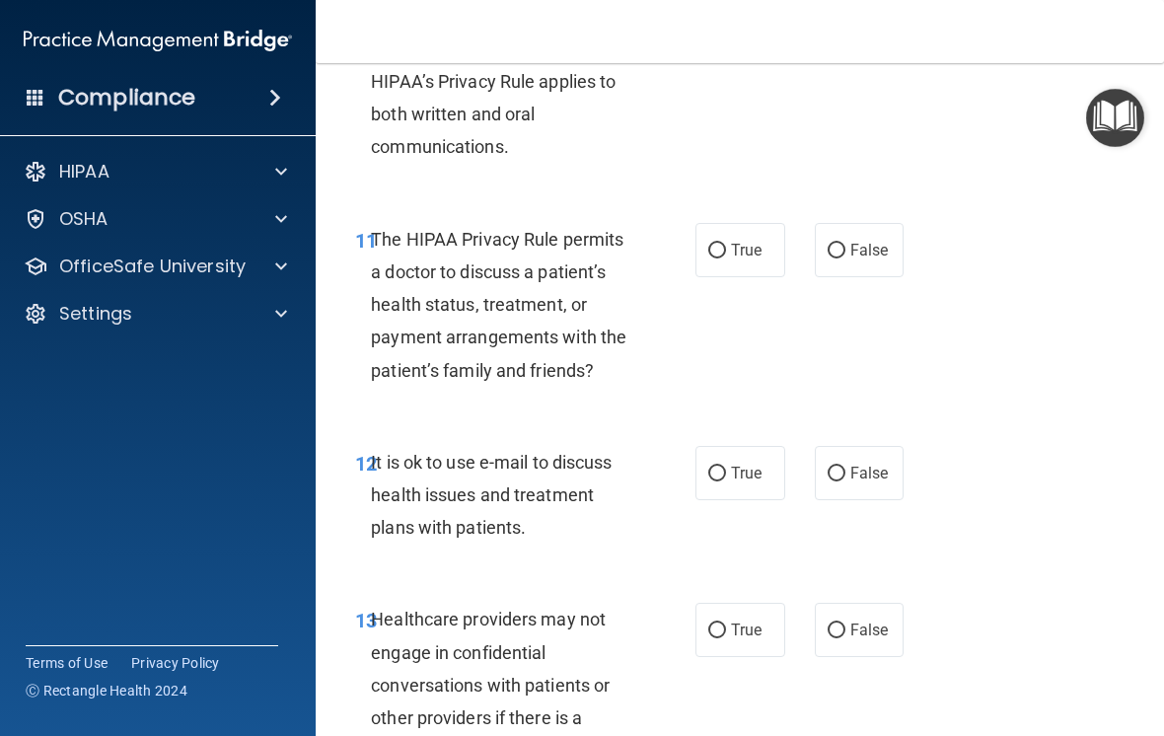
scroll to position [2364, 0]
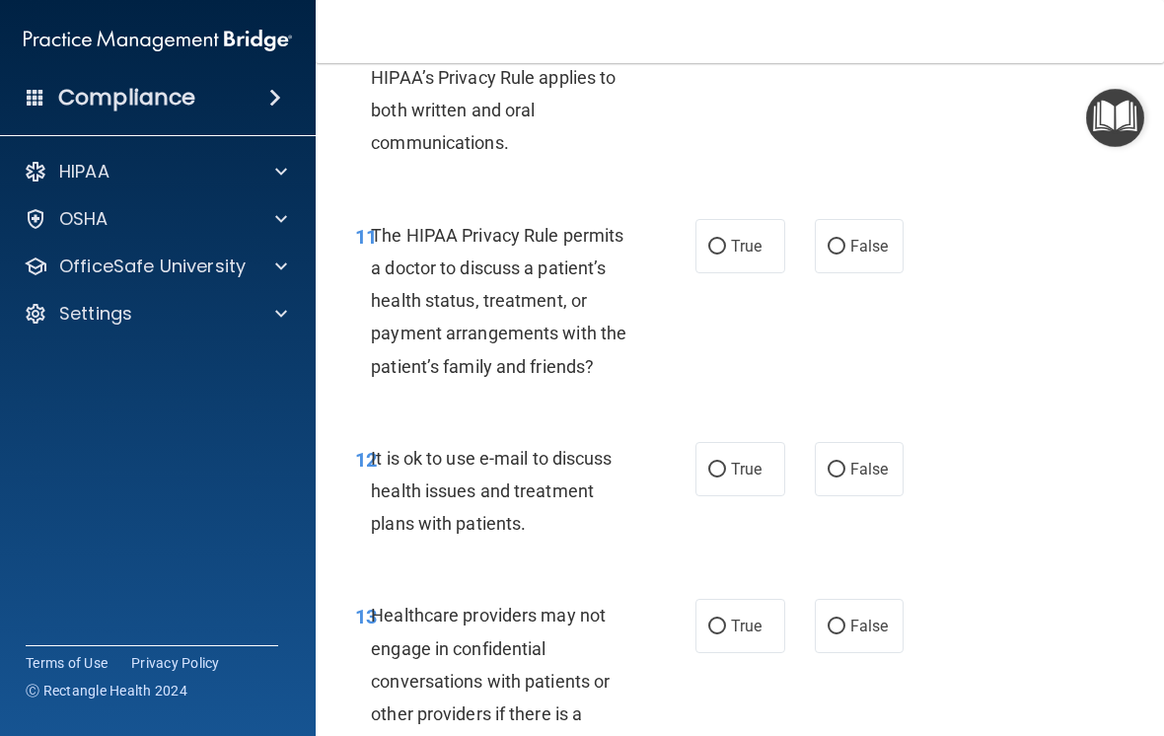
click at [855, 255] on span "False" at bounding box center [869, 246] width 38 height 19
click at [845, 254] on input "False" at bounding box center [836, 247] width 18 height 15
radio input "true"
click at [839, 477] on input "False" at bounding box center [836, 469] width 18 height 15
radio input "true"
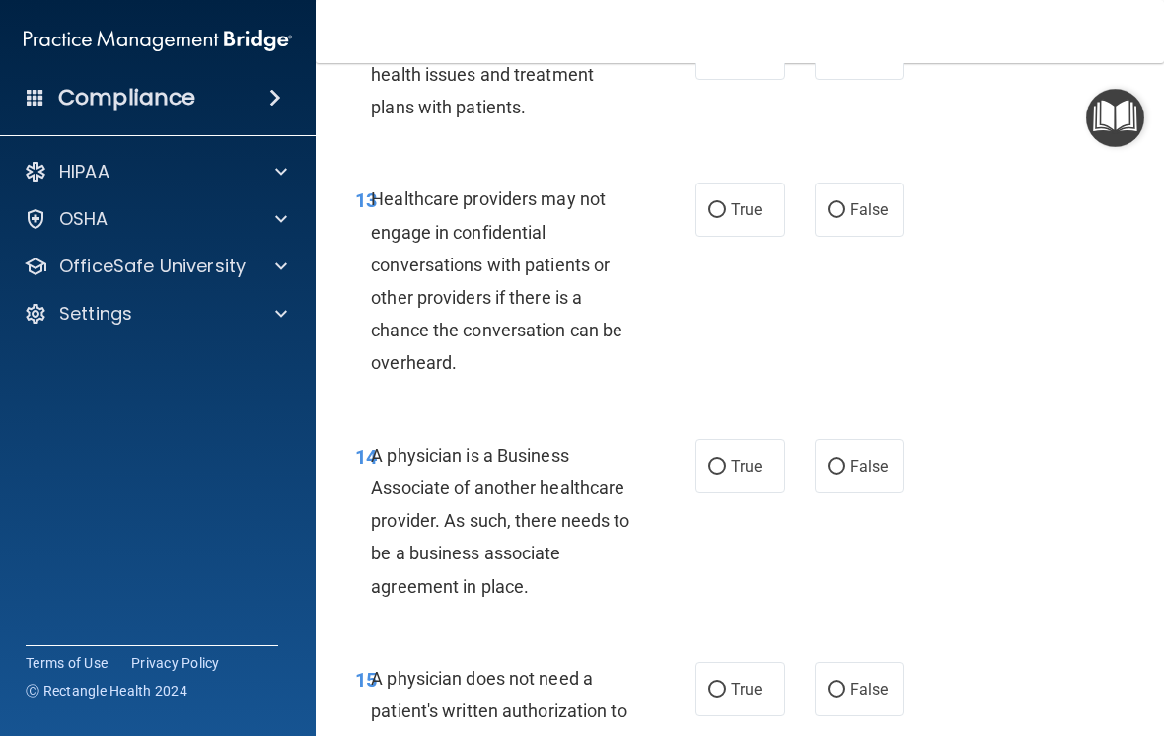
scroll to position [2782, 0]
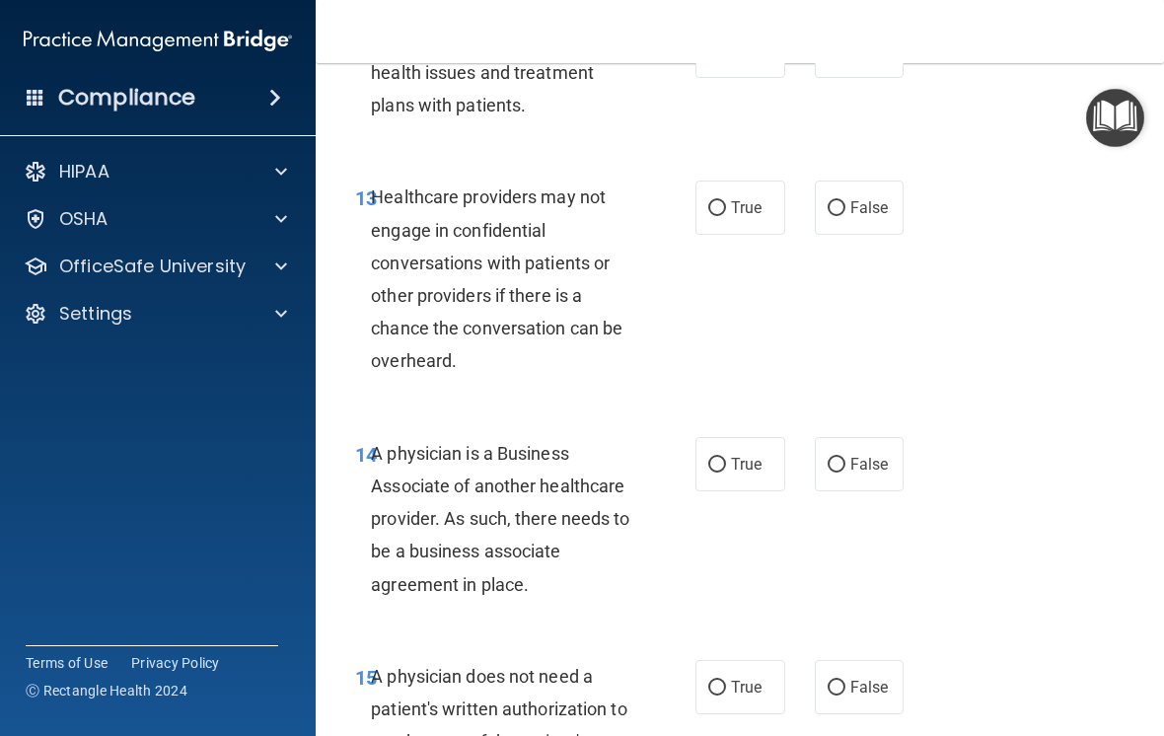
click at [736, 217] on span "True" at bounding box center [746, 207] width 31 height 19
click at [726, 216] on input "True" at bounding box center [717, 208] width 18 height 15
radio input "true"
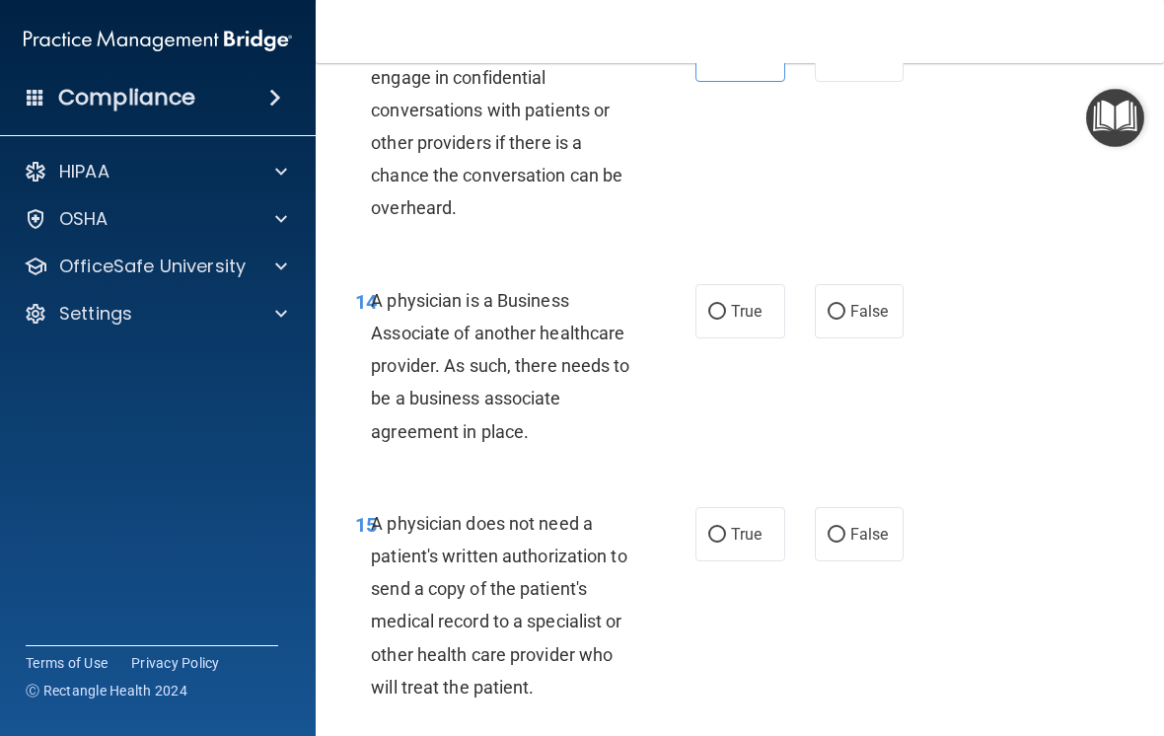
scroll to position [2936, 0]
click at [725, 319] on input "True" at bounding box center [717, 311] width 18 height 15
radio input "true"
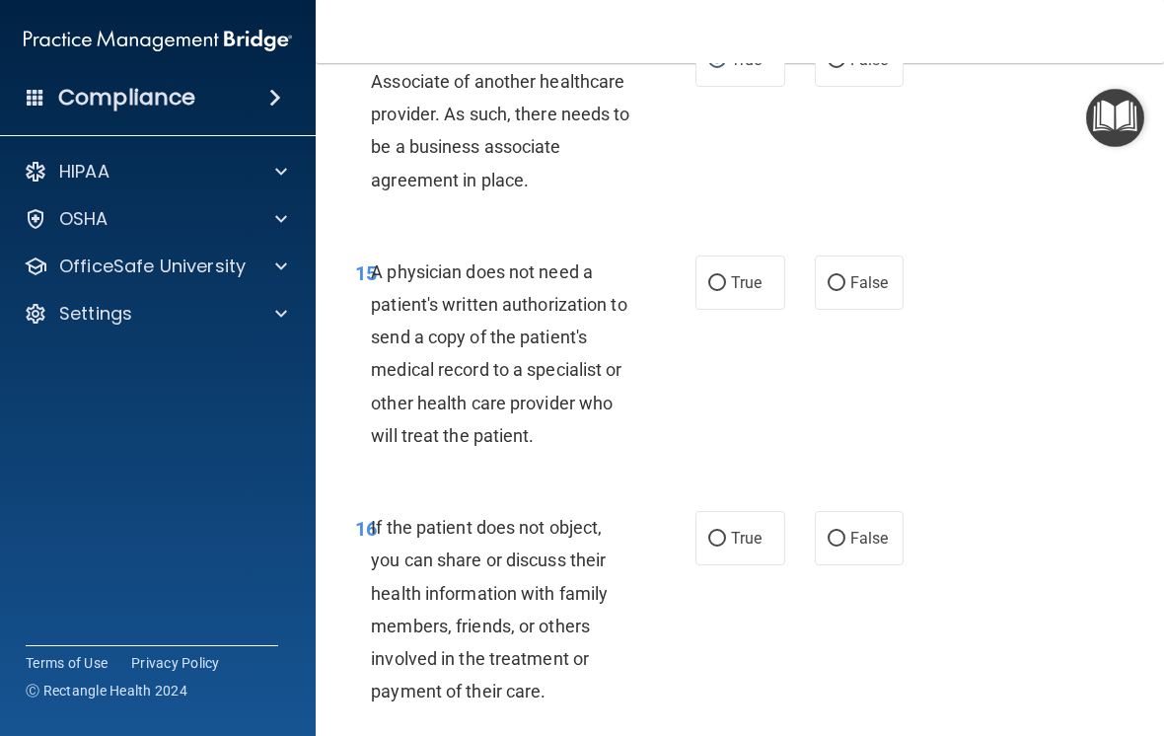
scroll to position [3200, 0]
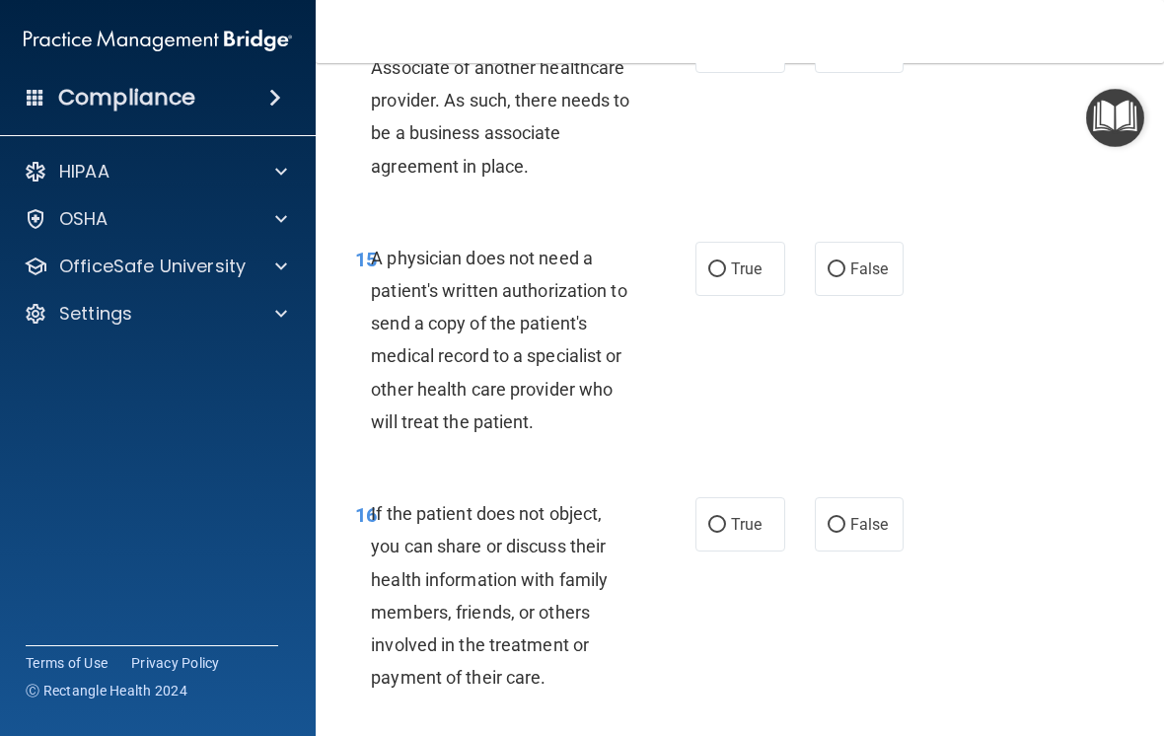
click at [728, 278] on label "True" at bounding box center [740, 269] width 90 height 54
click at [726, 277] on input "True" at bounding box center [717, 269] width 18 height 15
radio input "true"
click at [730, 537] on label "True" at bounding box center [740, 524] width 90 height 54
click at [726, 533] on input "True" at bounding box center [717, 525] width 18 height 15
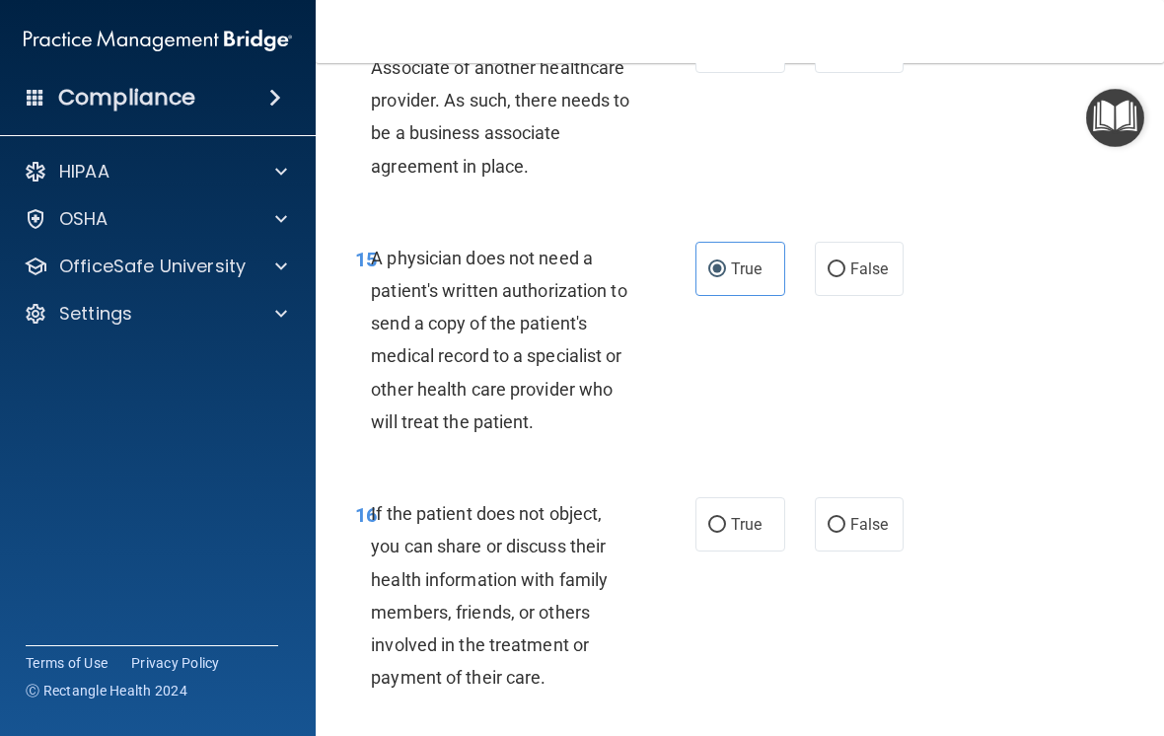
radio input "true"
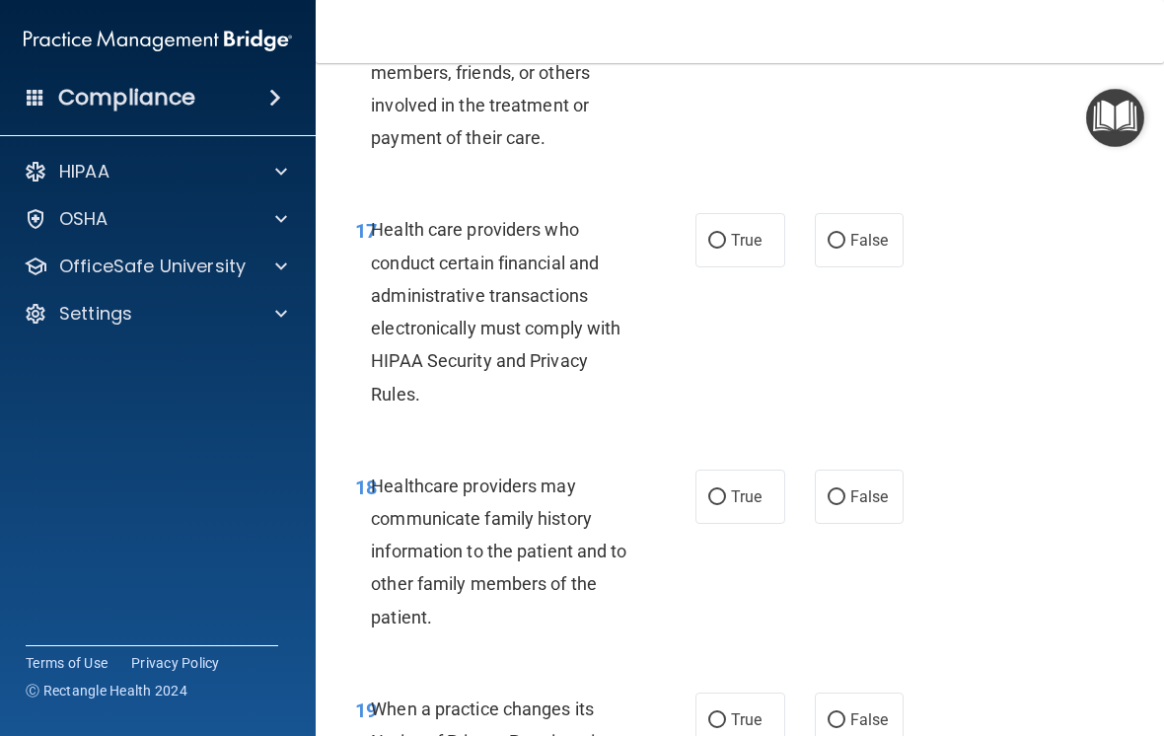
scroll to position [3738, 0]
click at [730, 250] on label "True" at bounding box center [740, 241] width 90 height 54
click at [726, 249] on input "True" at bounding box center [717, 242] width 18 height 15
radio input "true"
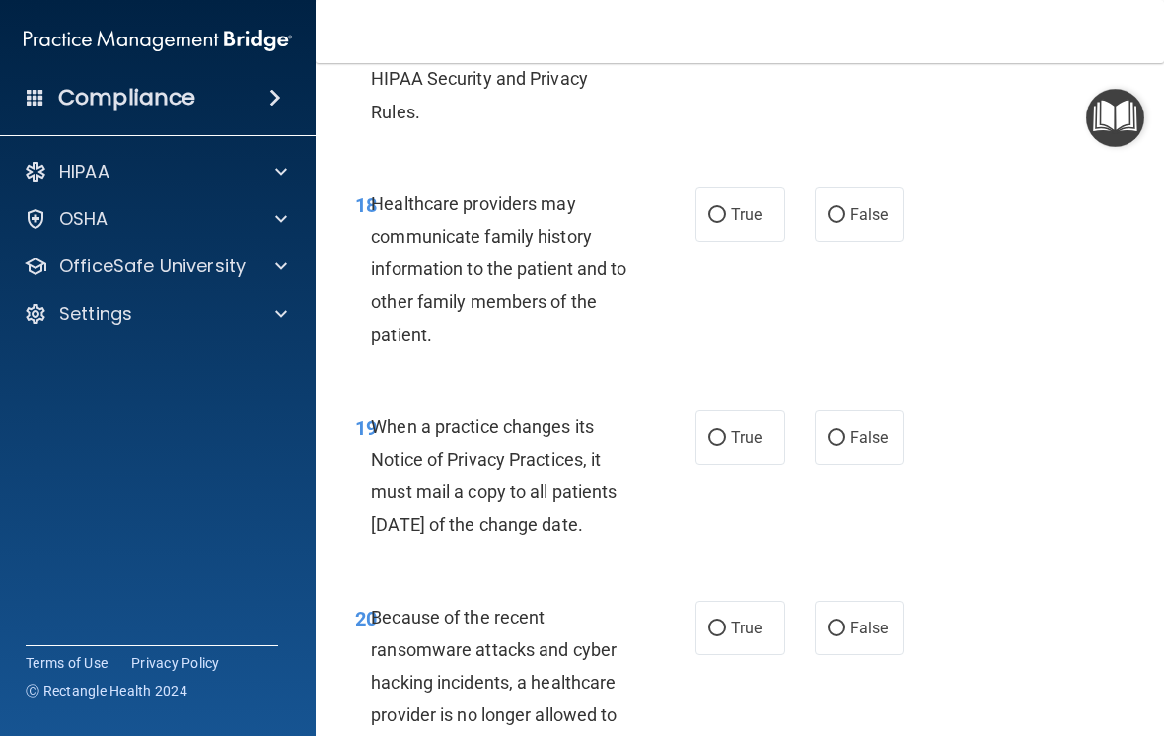
scroll to position [4020, 0]
click at [854, 225] on span "False" at bounding box center [869, 215] width 38 height 19
click at [845, 224] on input "False" at bounding box center [836, 216] width 18 height 15
radio input "true"
click at [731, 446] on span "True" at bounding box center [746, 438] width 31 height 19
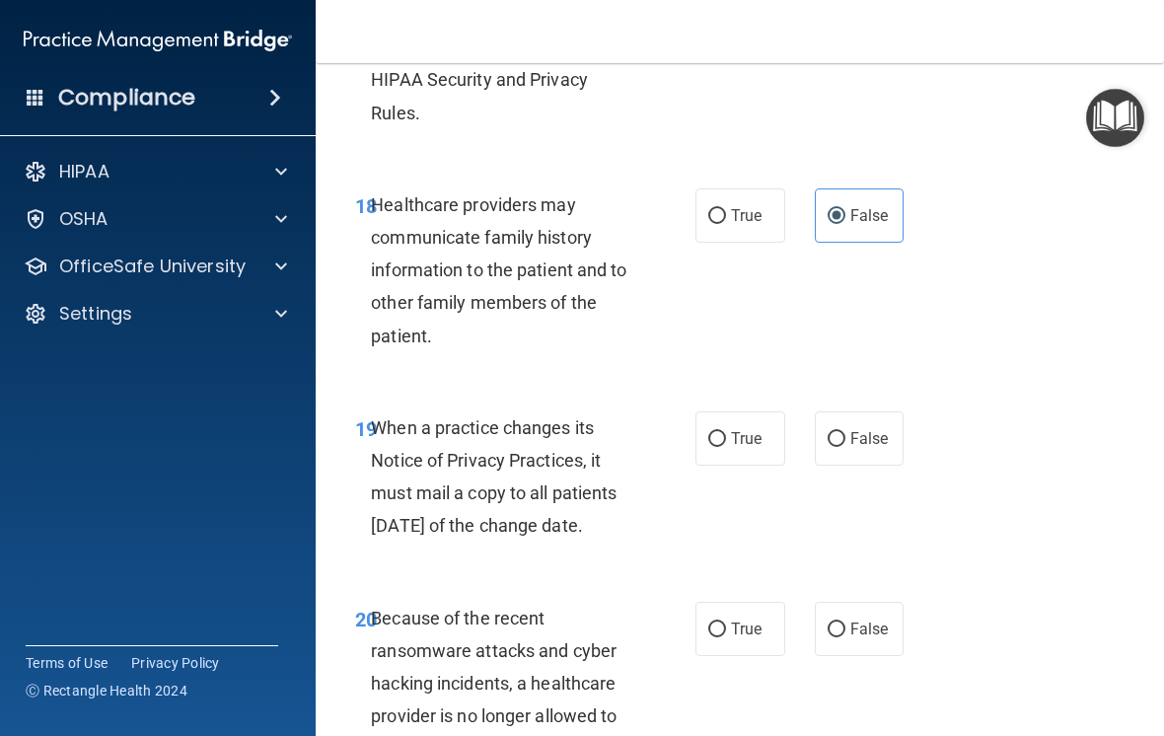
click at [726, 446] on input "True" at bounding box center [717, 439] width 18 height 15
radio input "true"
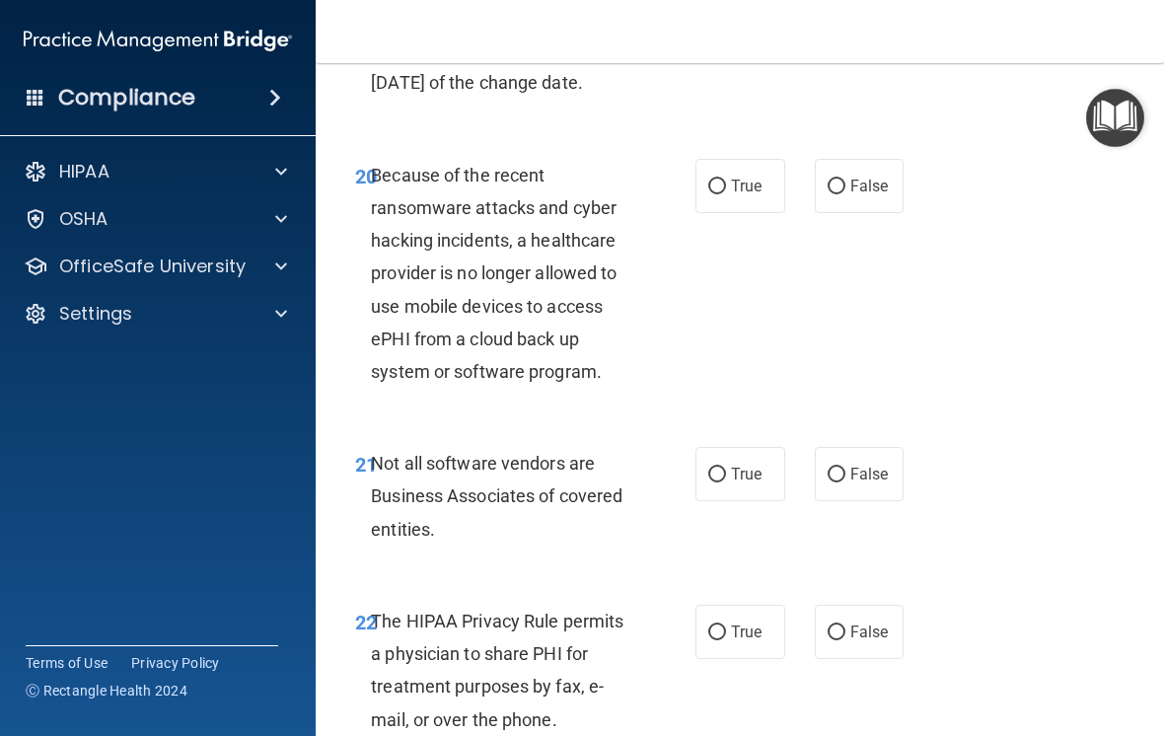
scroll to position [4461, 0]
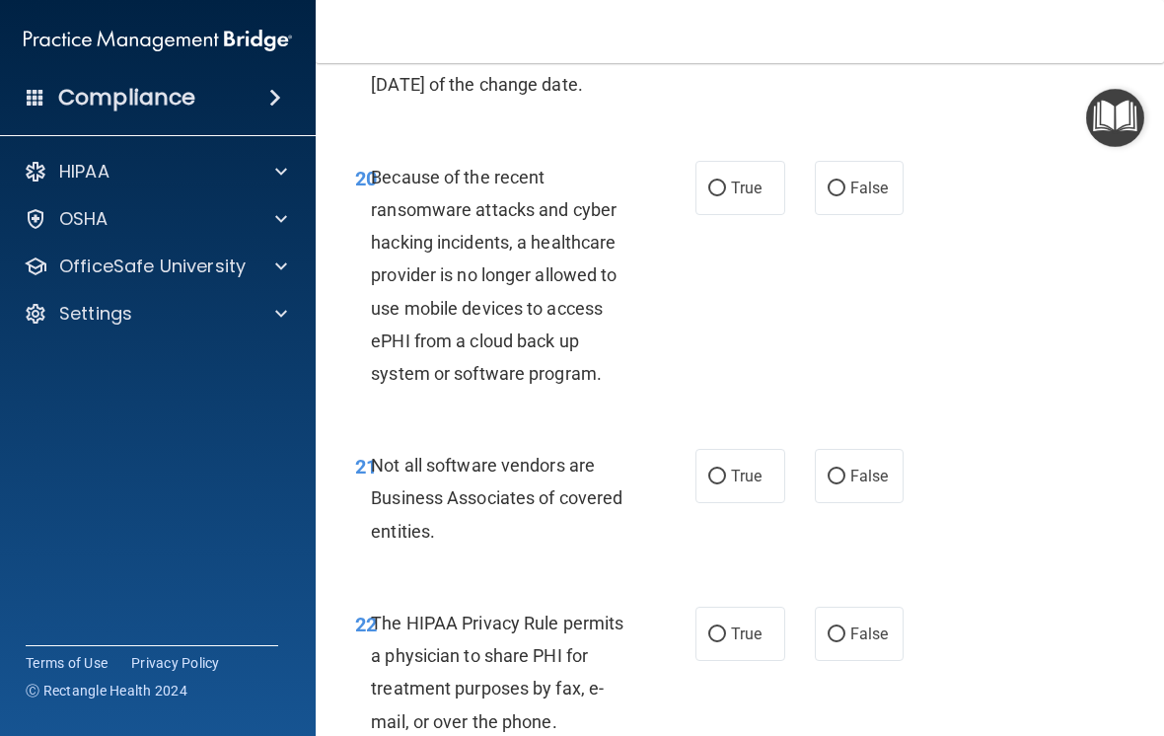
click at [740, 197] on span "True" at bounding box center [746, 187] width 31 height 19
click at [726, 196] on input "True" at bounding box center [717, 188] width 18 height 15
radio input "true"
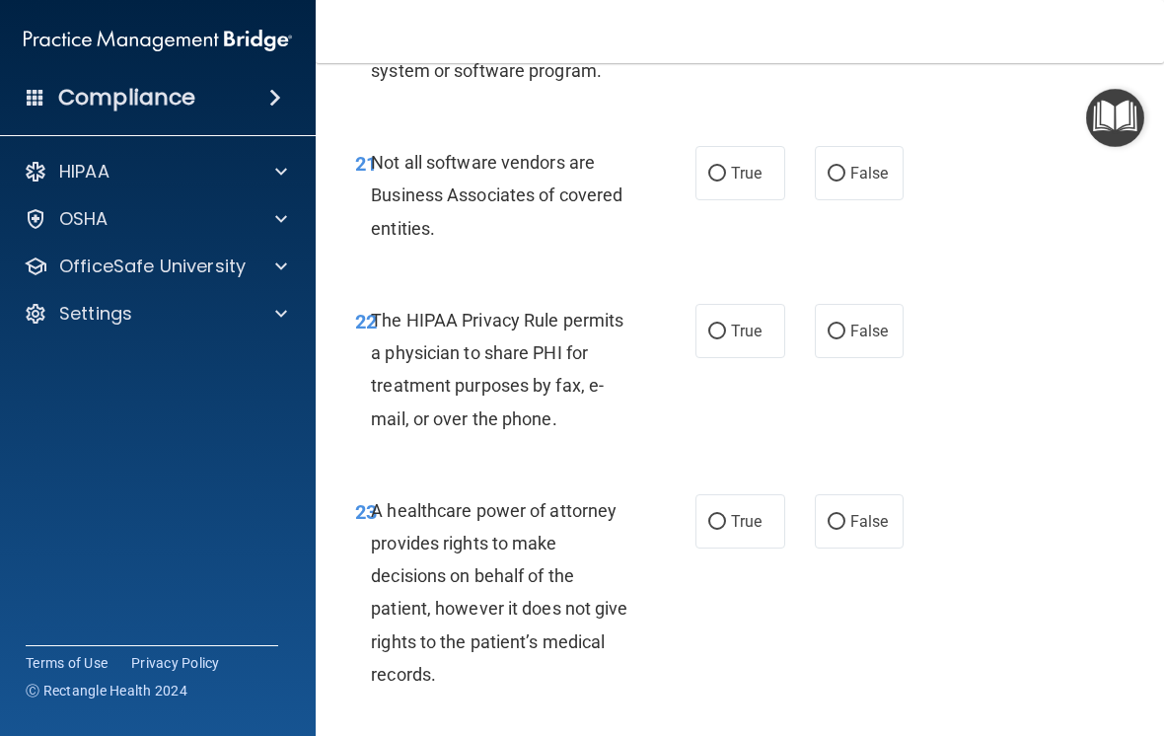
scroll to position [4763, 0]
click at [724, 182] on input "True" at bounding box center [717, 175] width 18 height 15
radio input "true"
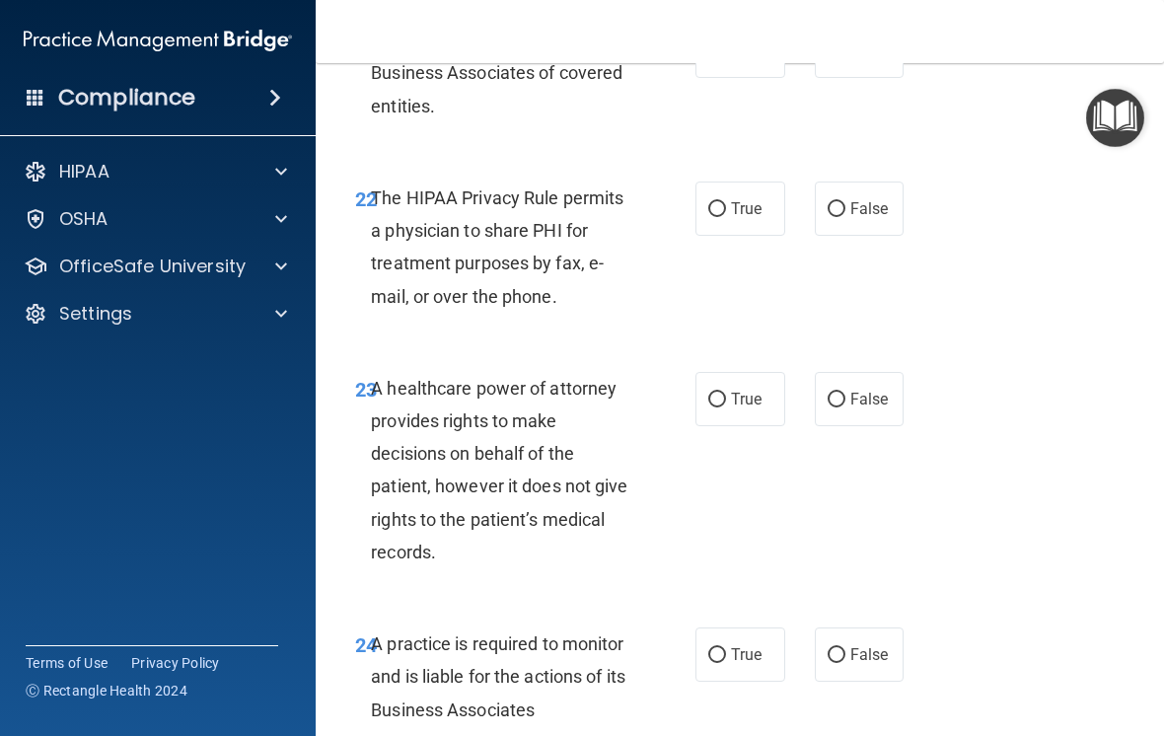
scroll to position [4887, 0]
click at [749, 217] on span "True" at bounding box center [746, 207] width 31 height 19
click at [726, 216] on input "True" at bounding box center [717, 208] width 18 height 15
radio input "true"
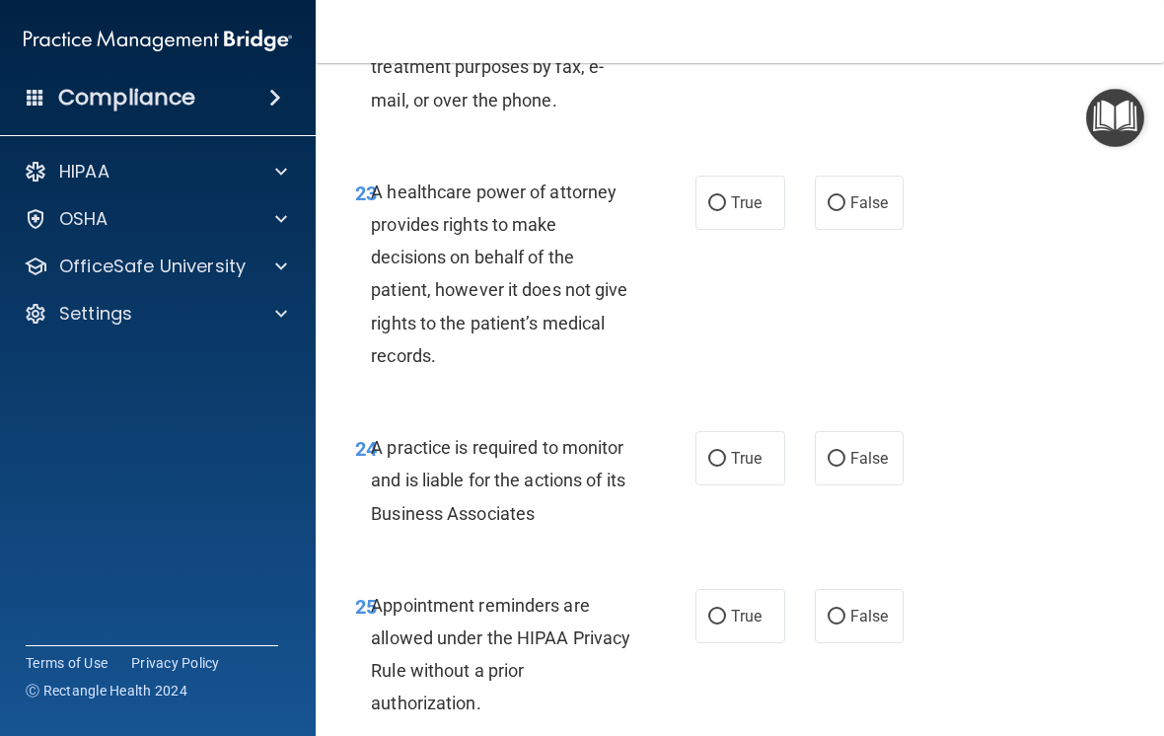
scroll to position [5081, 0]
click at [733, 231] on label "True" at bounding box center [740, 204] width 90 height 54
click at [726, 212] on input "True" at bounding box center [717, 204] width 18 height 15
radio input "true"
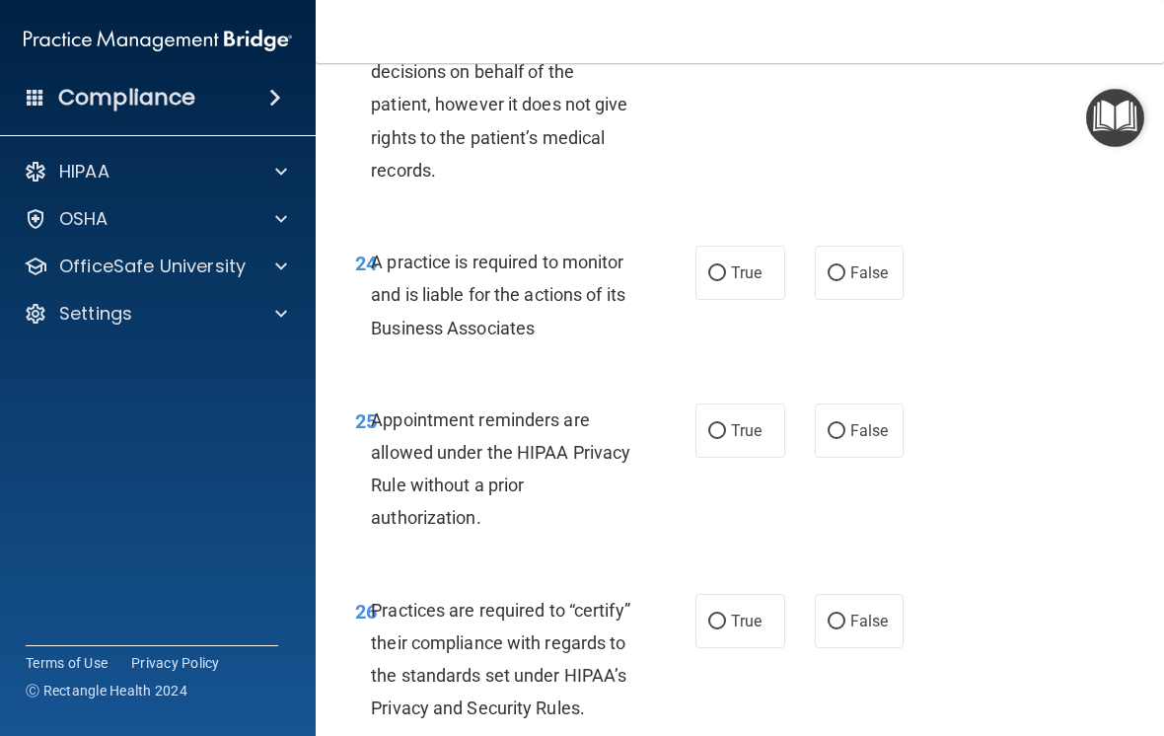
scroll to position [5281, 0]
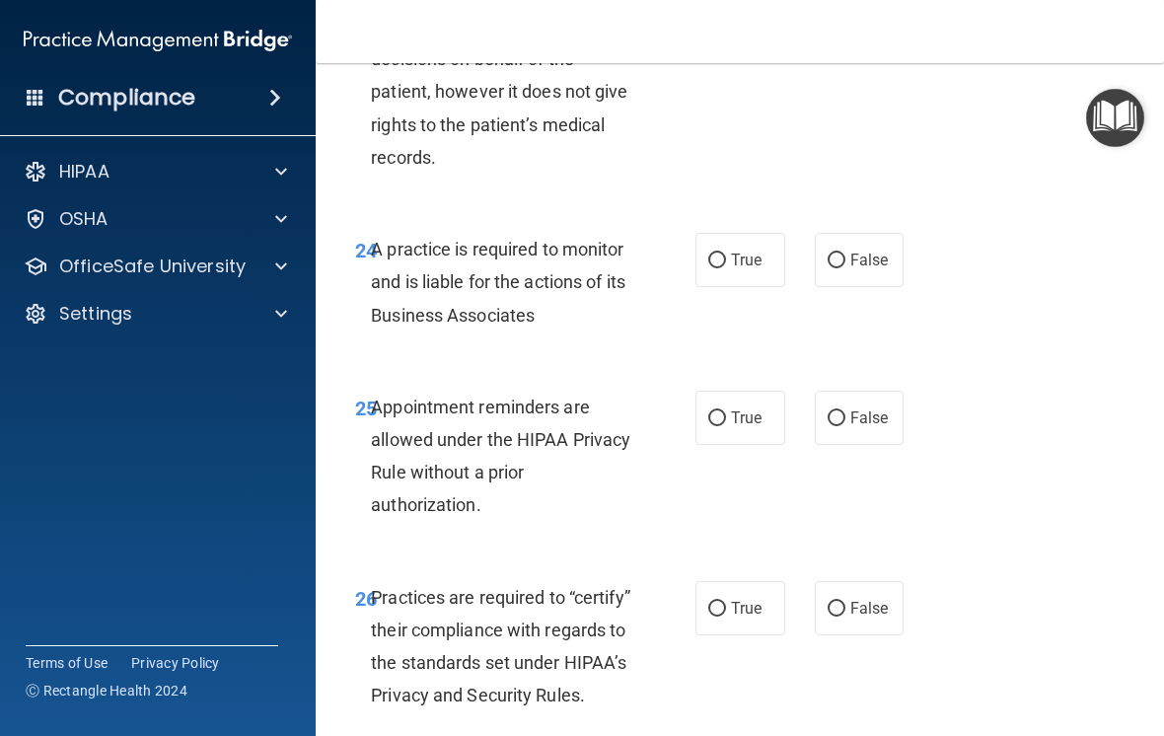
click at [724, 268] on input "True" at bounding box center [717, 260] width 18 height 15
radio input "true"
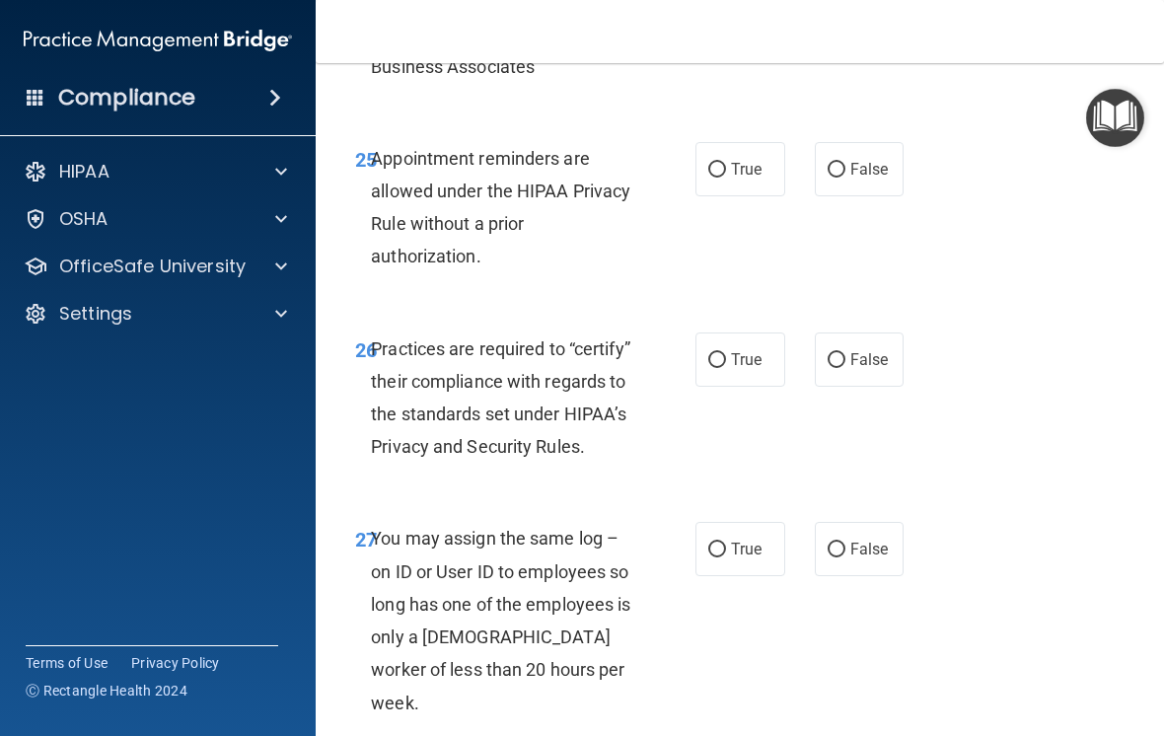
scroll to position [5572, 0]
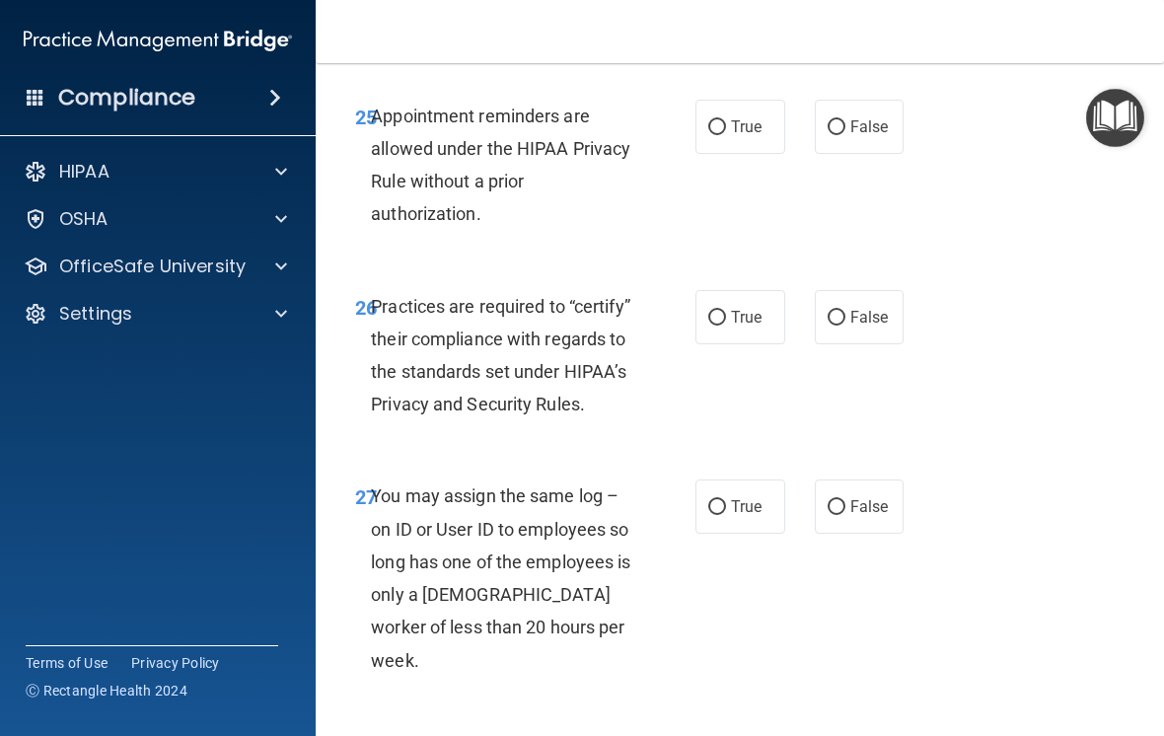
click at [713, 135] on input "True" at bounding box center [717, 127] width 18 height 15
radio input "true"
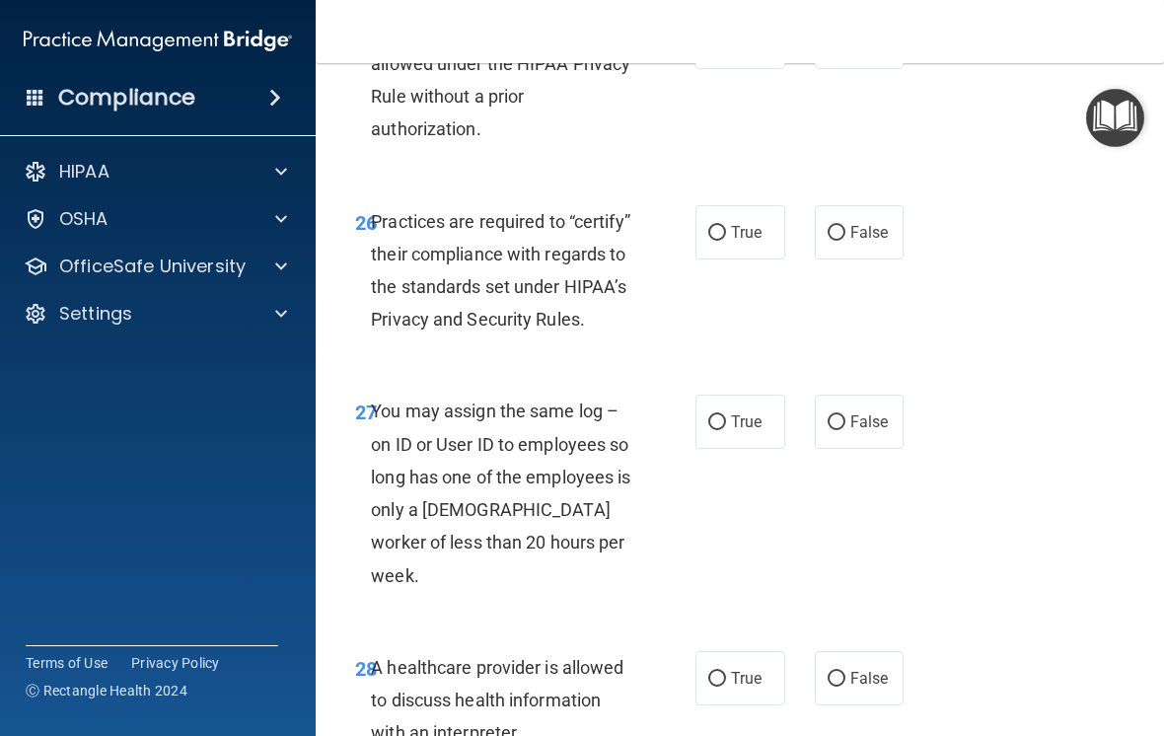
scroll to position [5657, 0]
click at [735, 241] on span "True" at bounding box center [746, 231] width 31 height 19
click at [726, 240] on input "True" at bounding box center [717, 232] width 18 height 15
radio input "true"
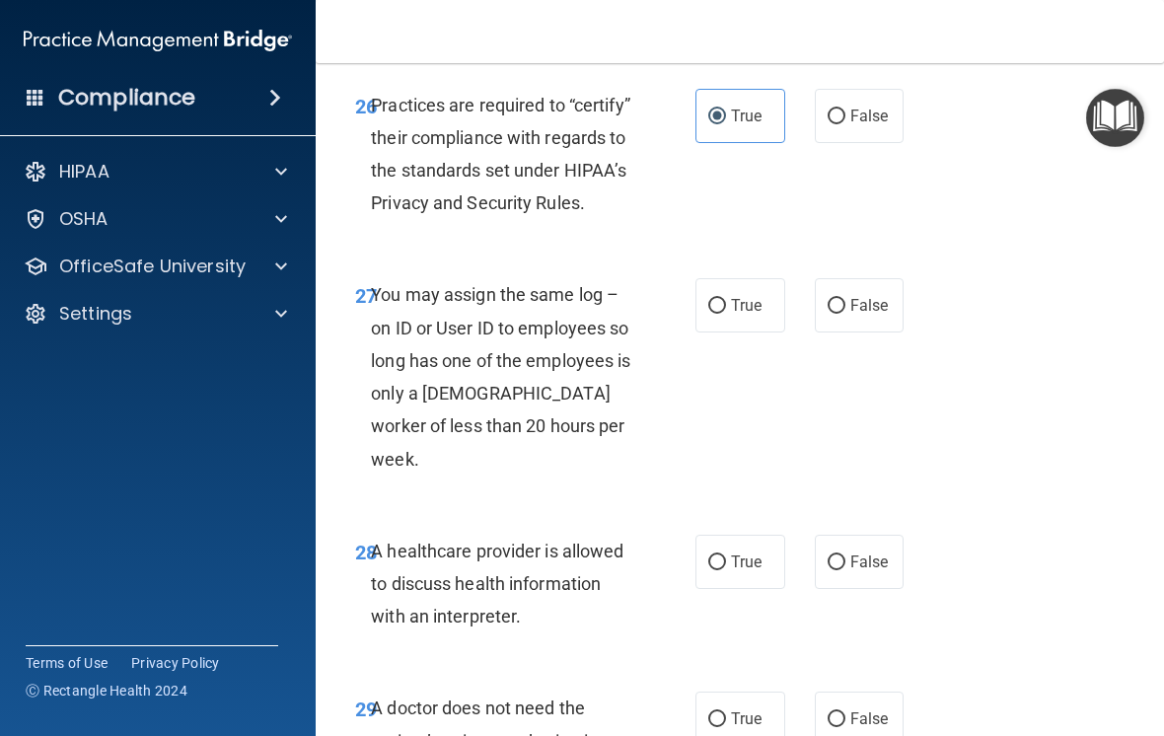
scroll to position [5794, 0]
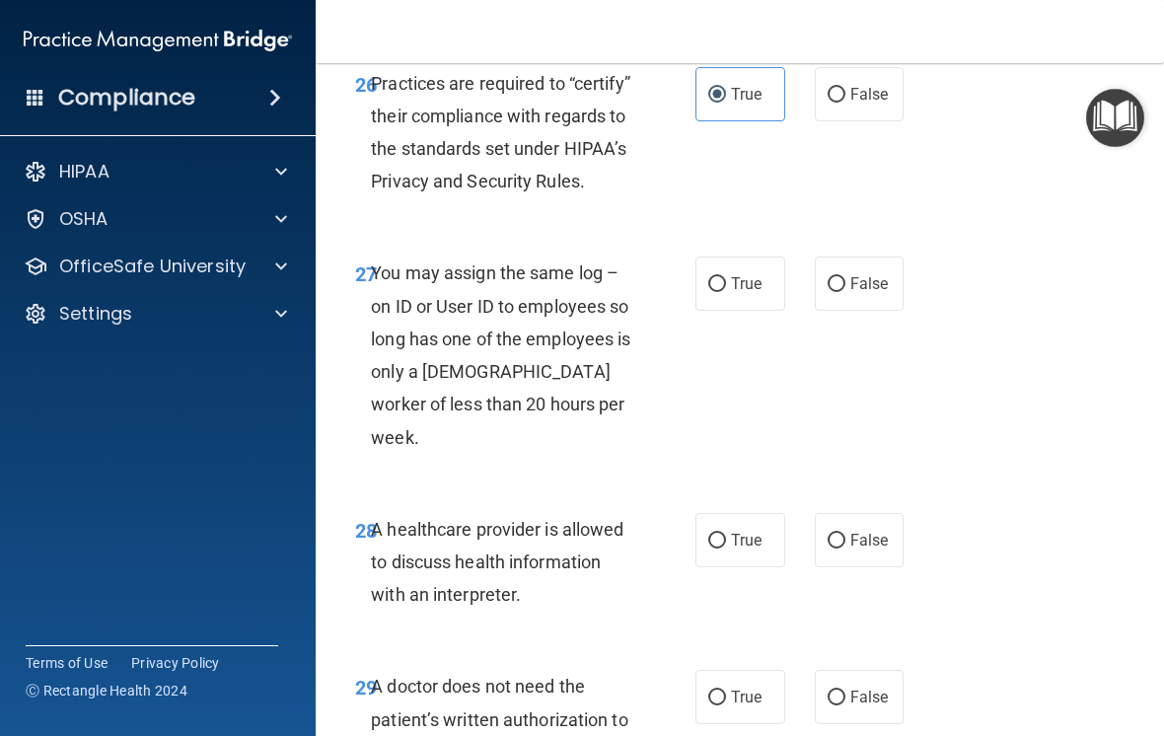
click at [862, 293] on span "False" at bounding box center [869, 283] width 38 height 19
click at [845, 292] on input "False" at bounding box center [836, 284] width 18 height 15
radio input "true"
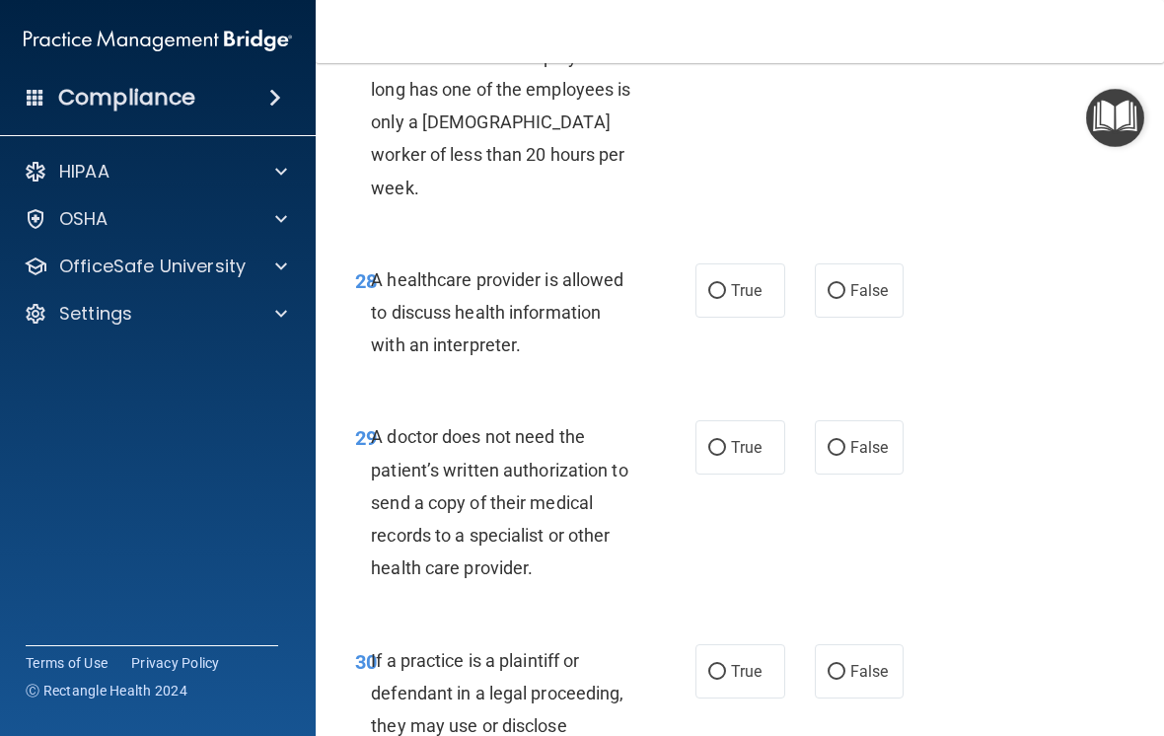
scroll to position [6060, 0]
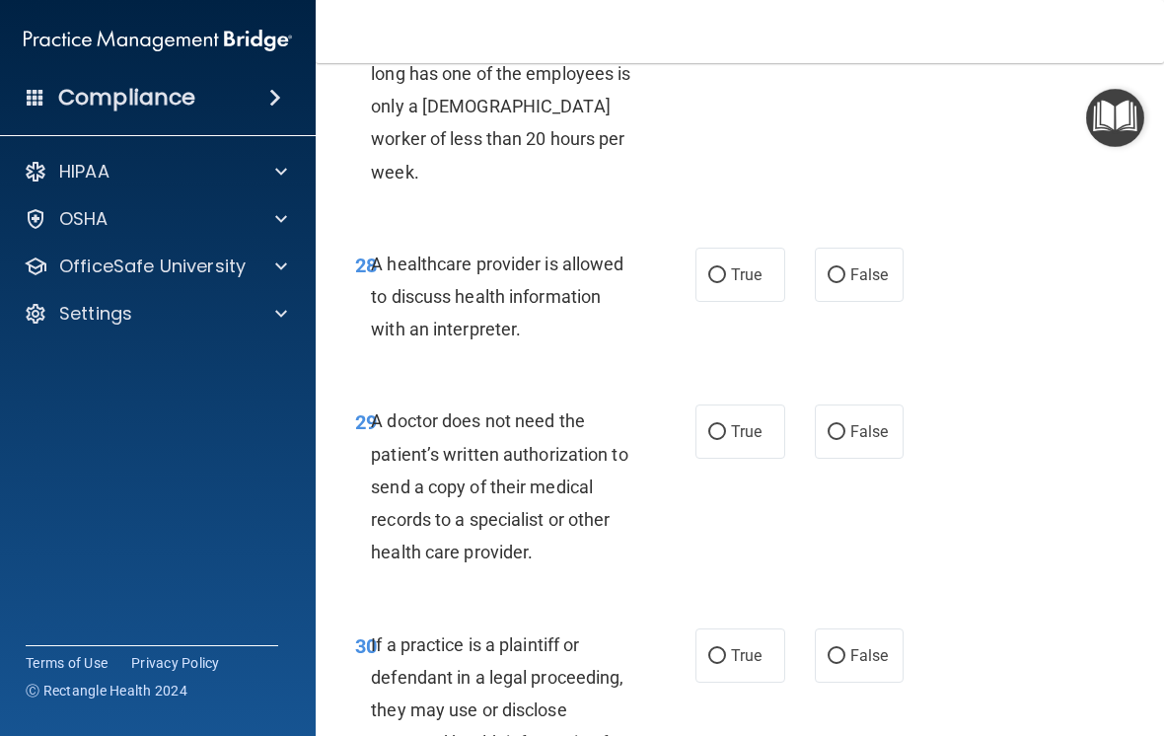
click at [745, 287] on label "True" at bounding box center [740, 275] width 90 height 54
click at [726, 283] on input "True" at bounding box center [717, 275] width 18 height 15
radio input "true"
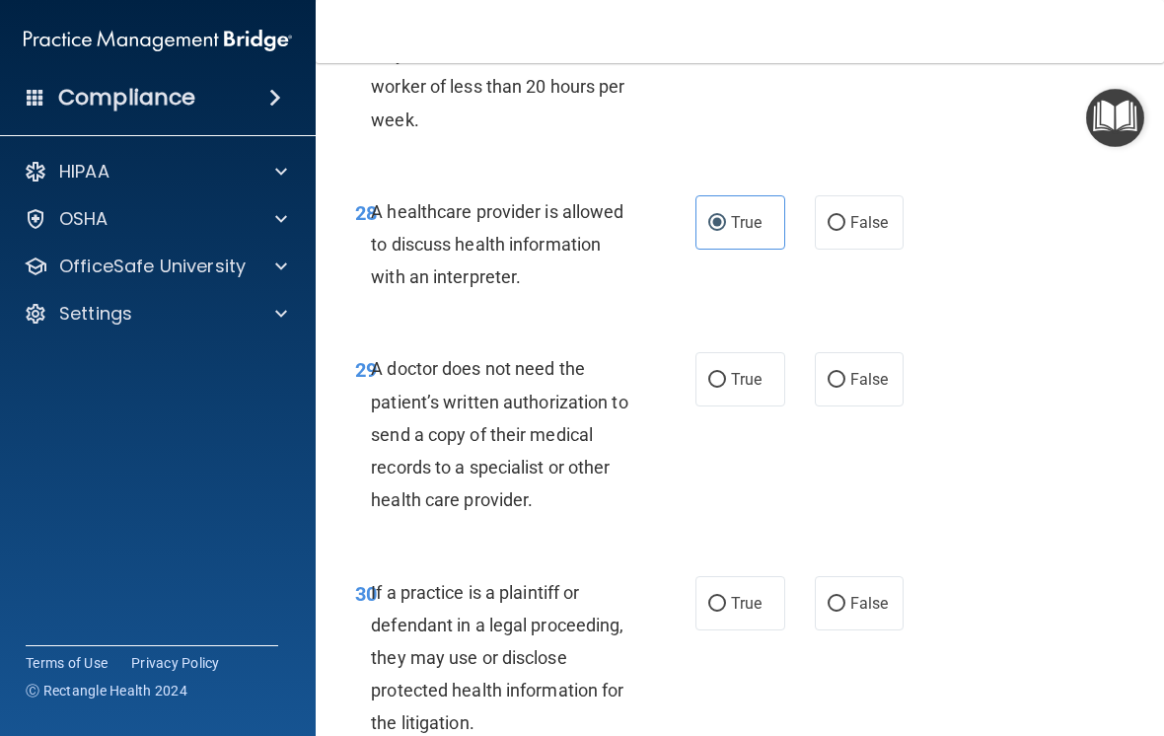
scroll to position [6203, 0]
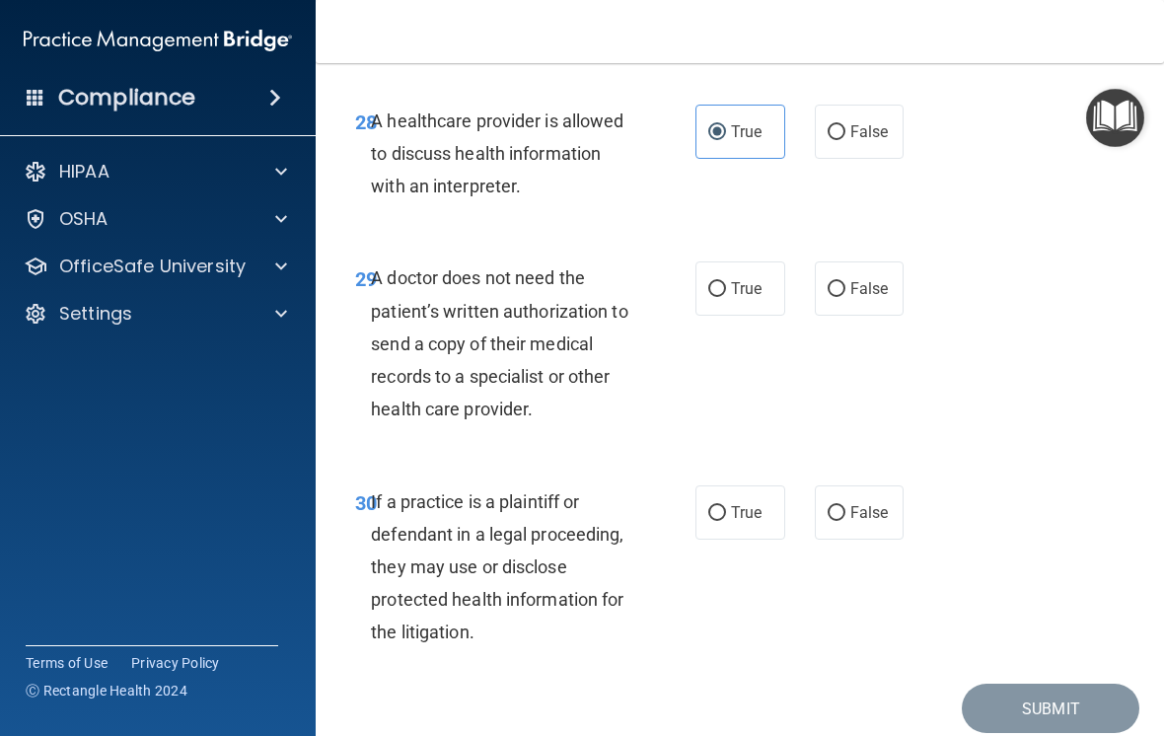
click at [745, 280] on label "True" at bounding box center [740, 288] width 90 height 54
click at [726, 282] on input "True" at bounding box center [717, 289] width 18 height 15
radio input "true"
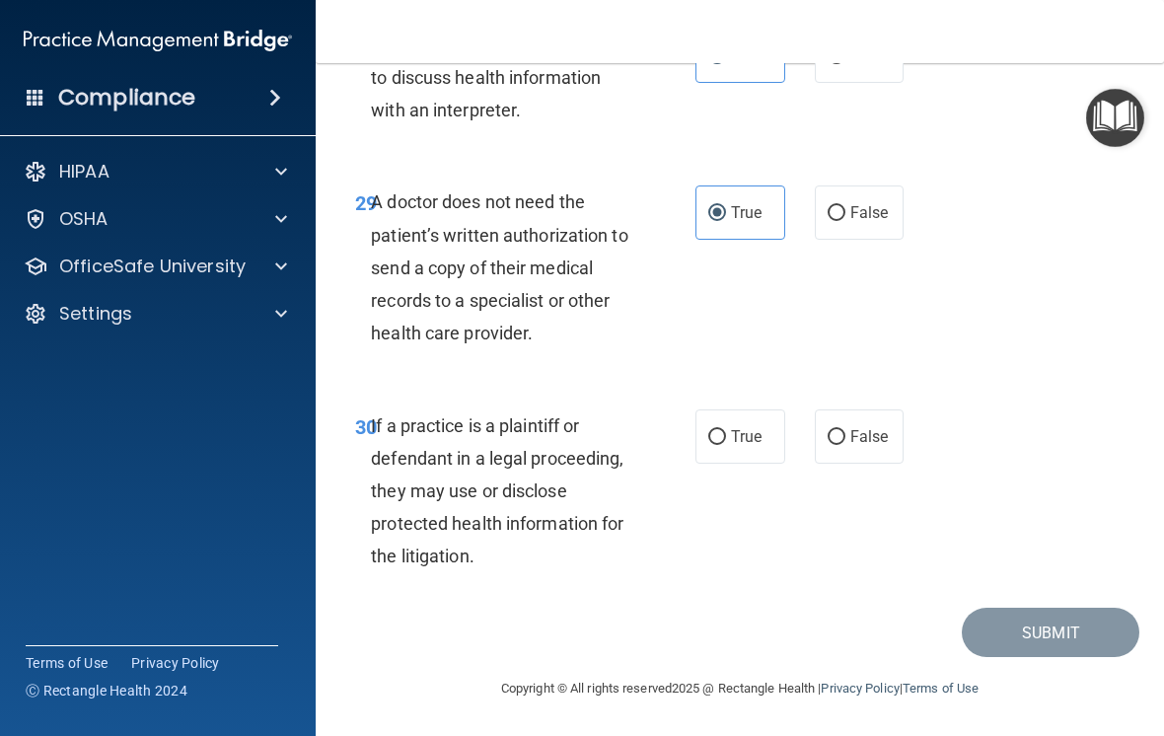
scroll to position [6278, 0]
click at [739, 438] on span "True" at bounding box center [746, 437] width 31 height 19
click at [726, 438] on input "True" at bounding box center [717, 438] width 18 height 15
radio input "true"
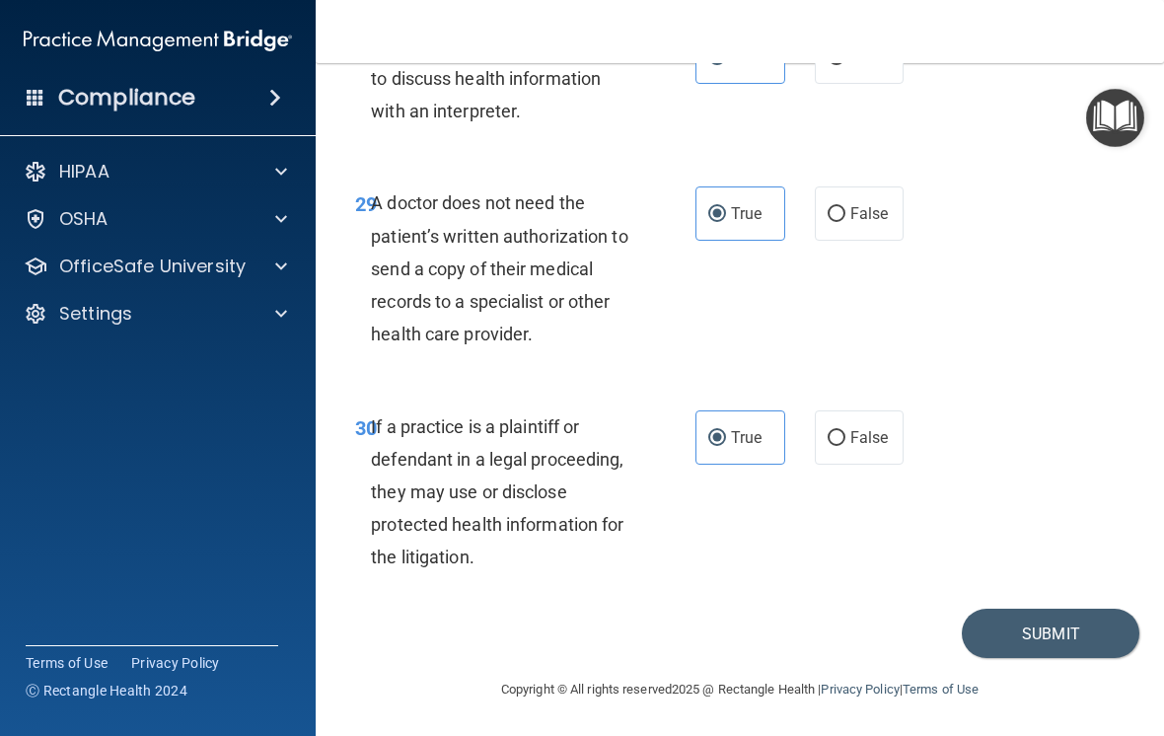
click at [1071, 643] on button "Submit" at bounding box center [1050, 633] width 178 height 50
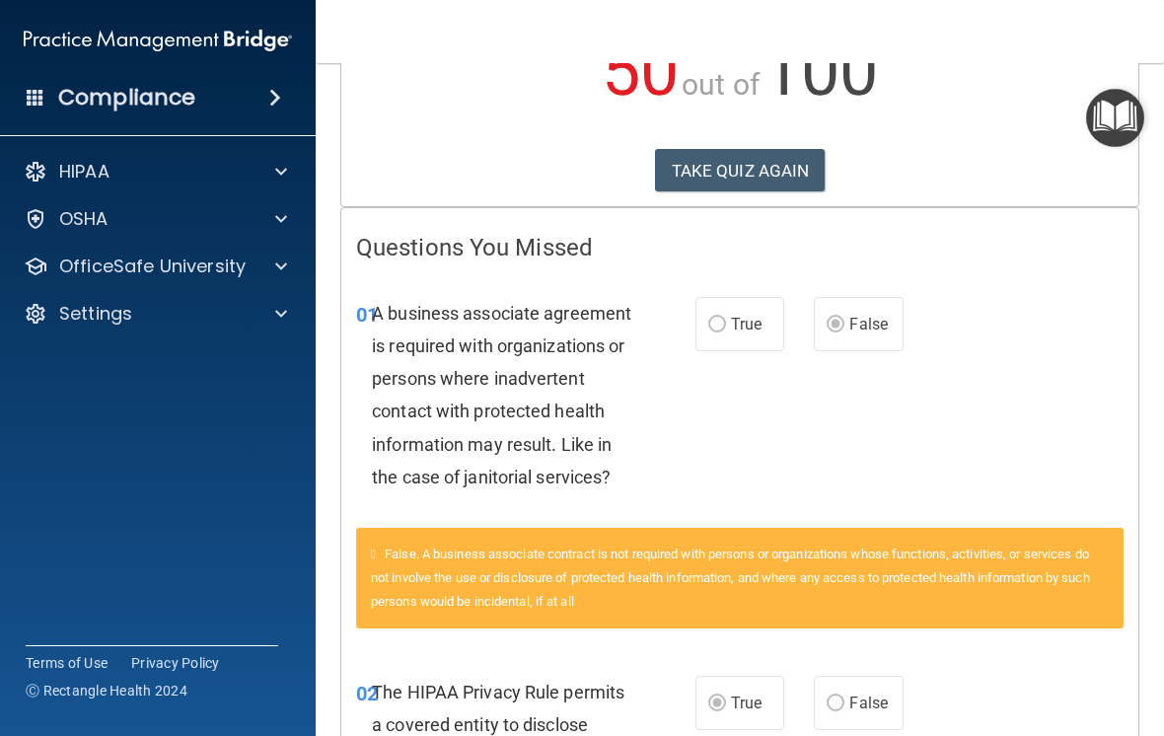
scroll to position [258, 0]
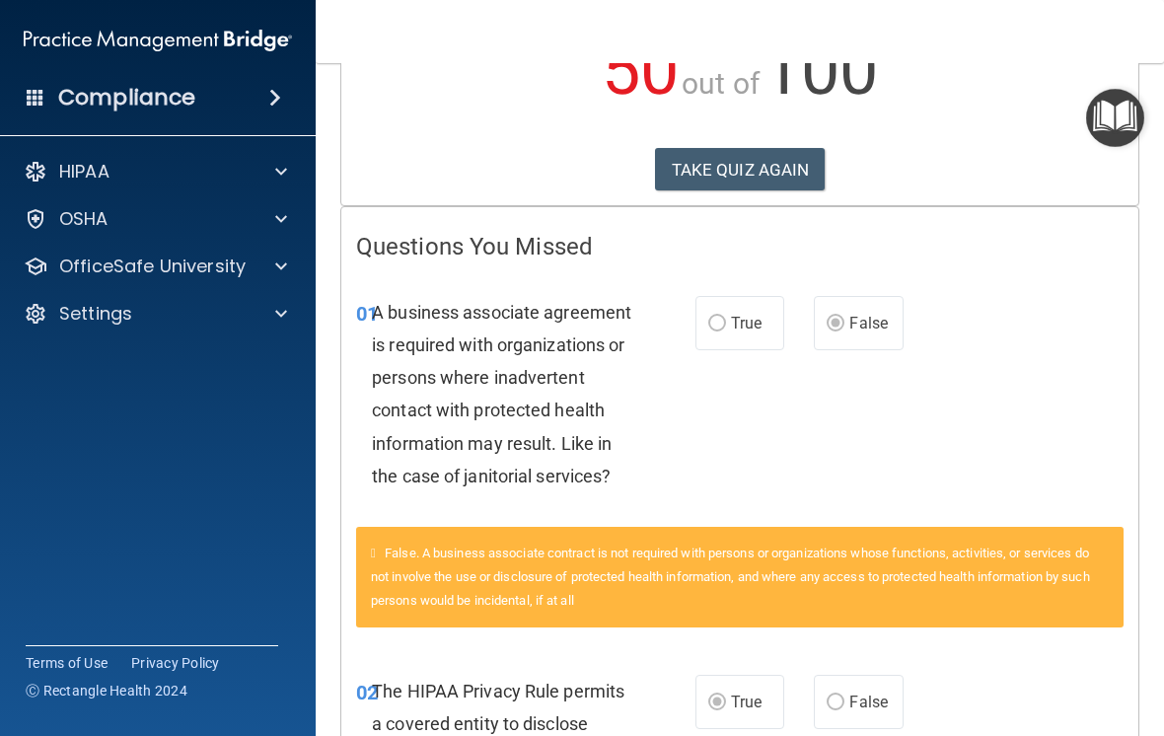
click at [798, 165] on button "TAKE QUIZ AGAIN" at bounding box center [740, 169] width 171 height 43
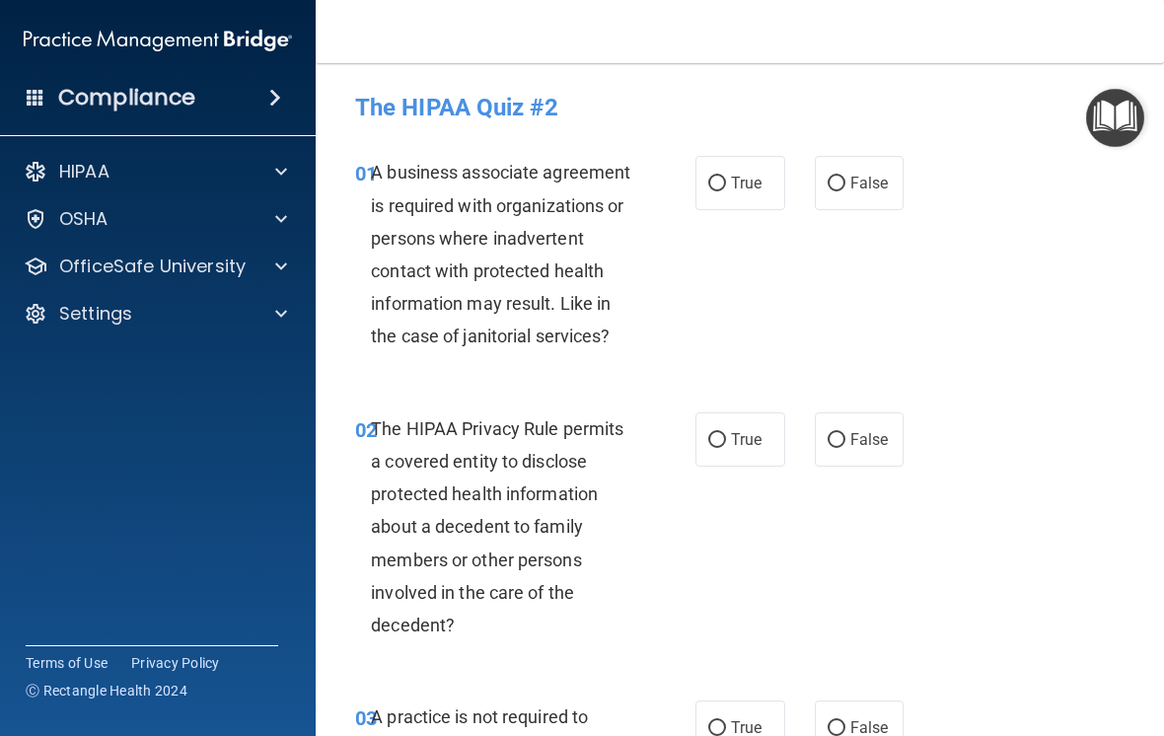
click at [840, 177] on input "False" at bounding box center [836, 184] width 18 height 15
radio input "true"
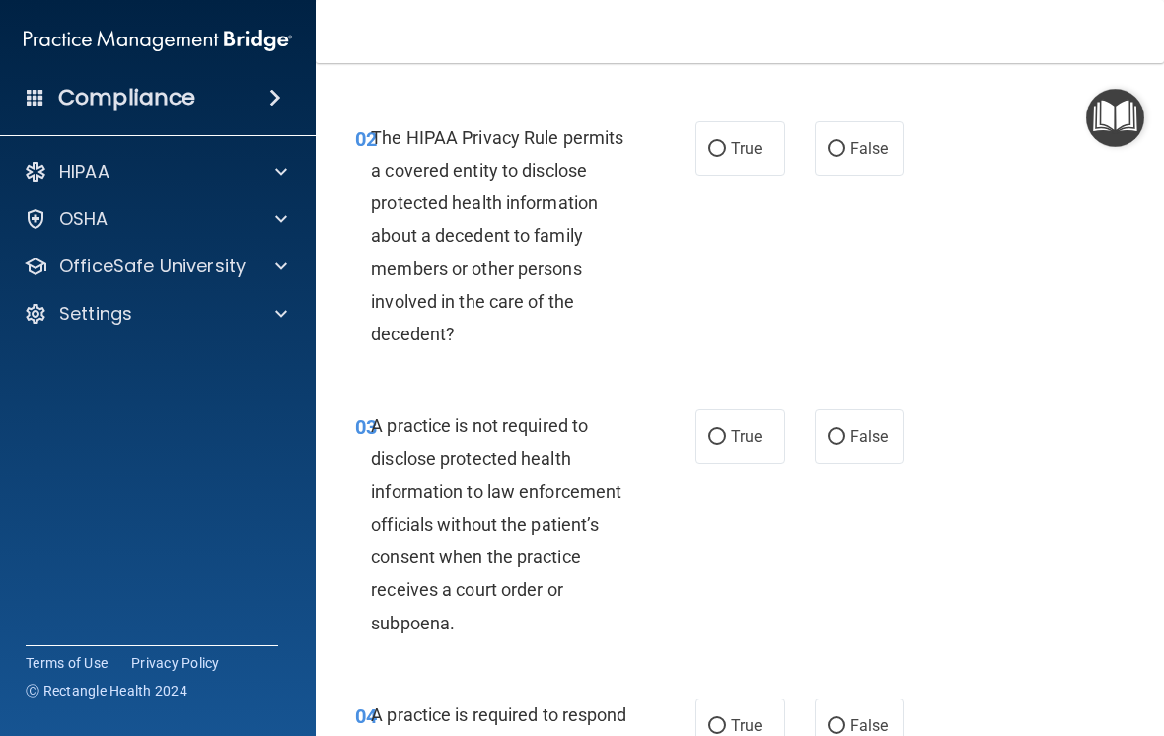
scroll to position [316, 0]
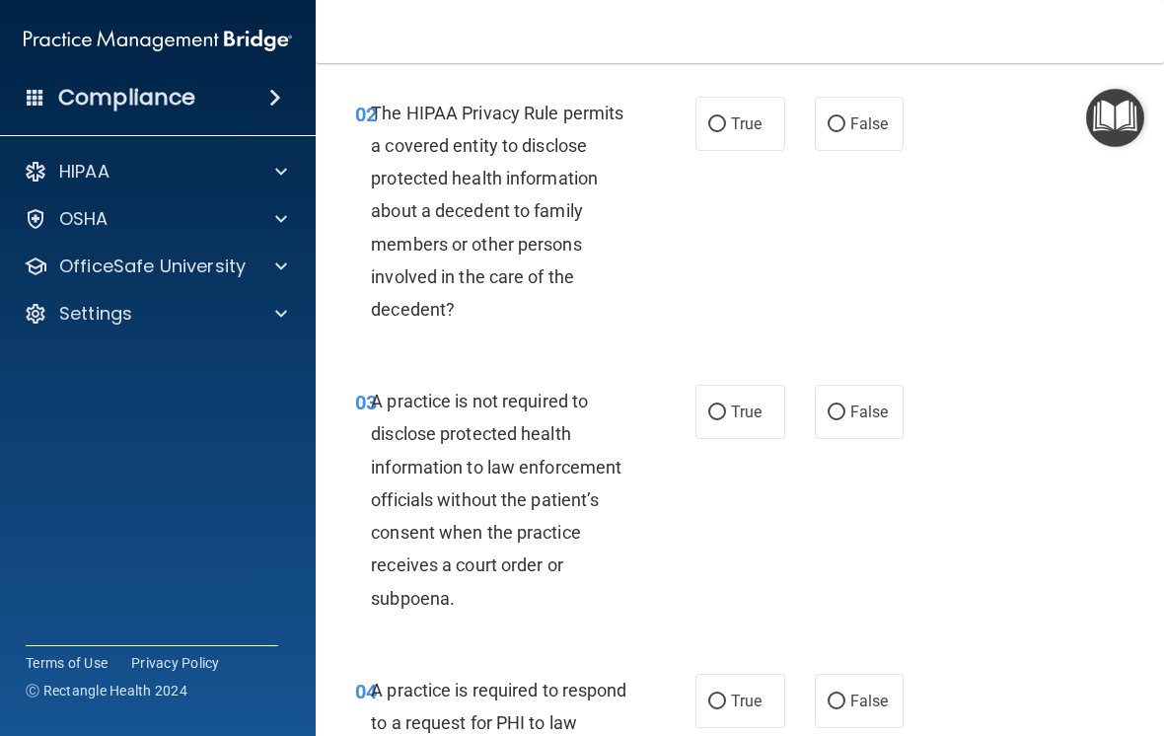
click at [724, 119] on input "True" at bounding box center [717, 124] width 18 height 15
radio input "true"
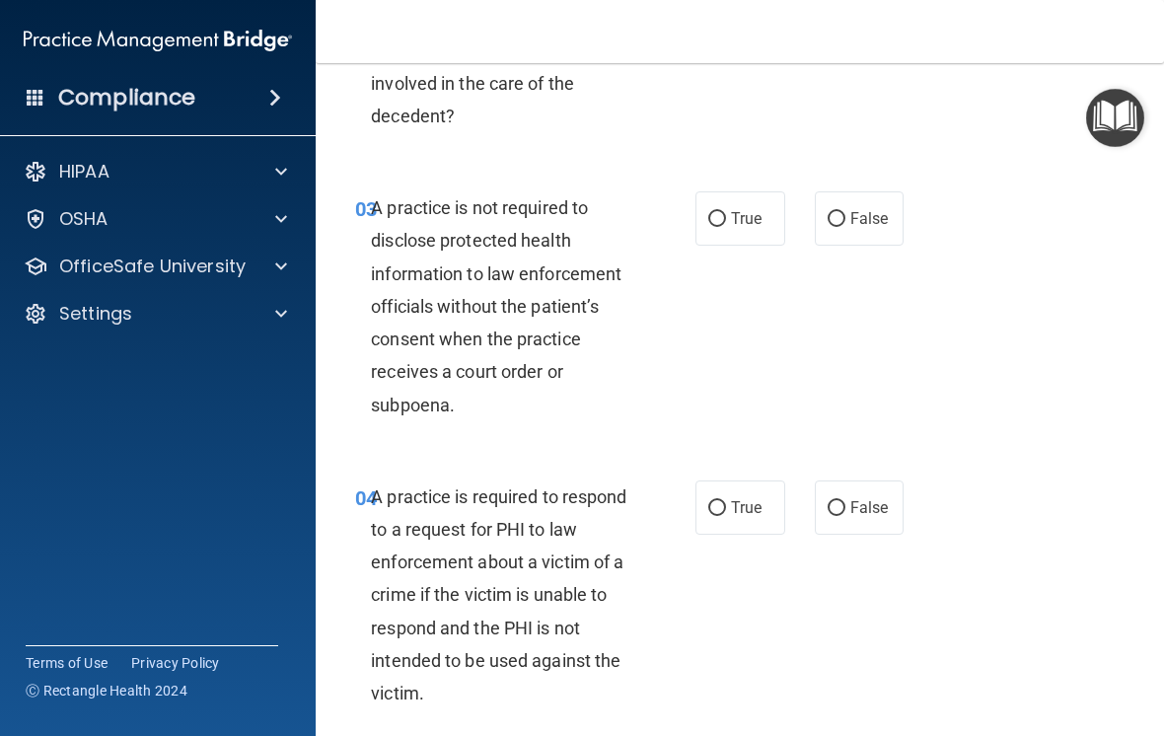
scroll to position [510, 0]
click at [717, 212] on input "True" at bounding box center [717, 218] width 18 height 15
radio input "true"
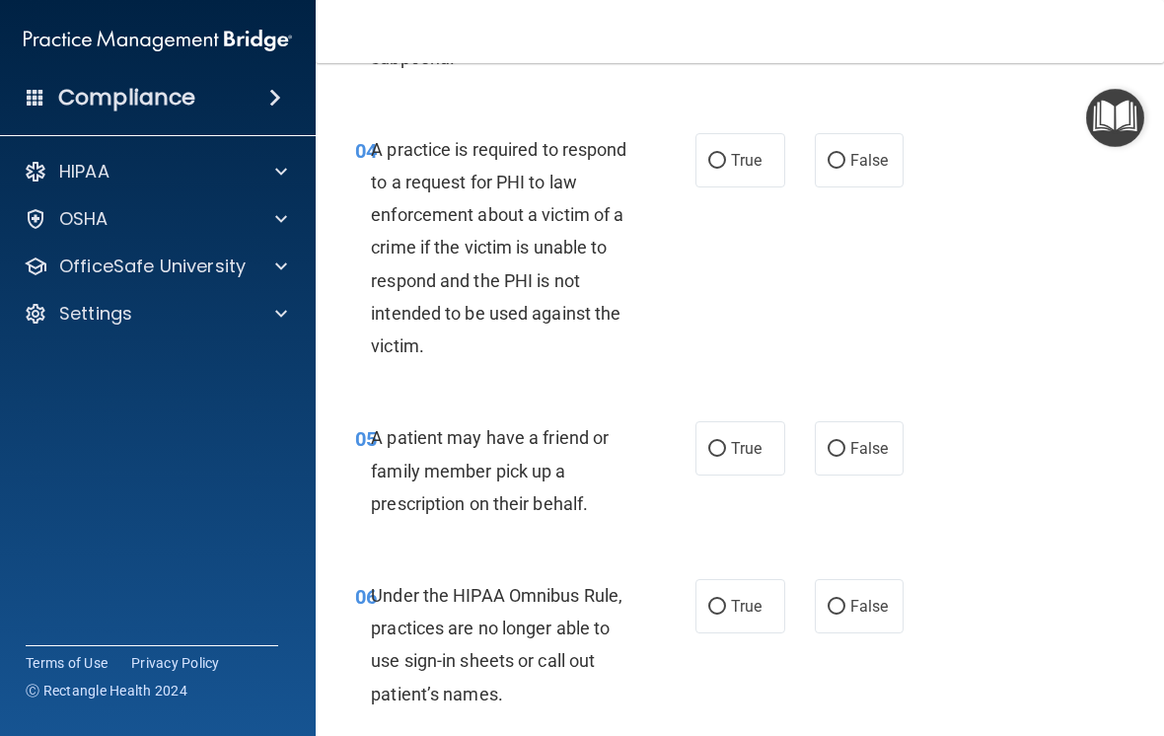
scroll to position [861, 0]
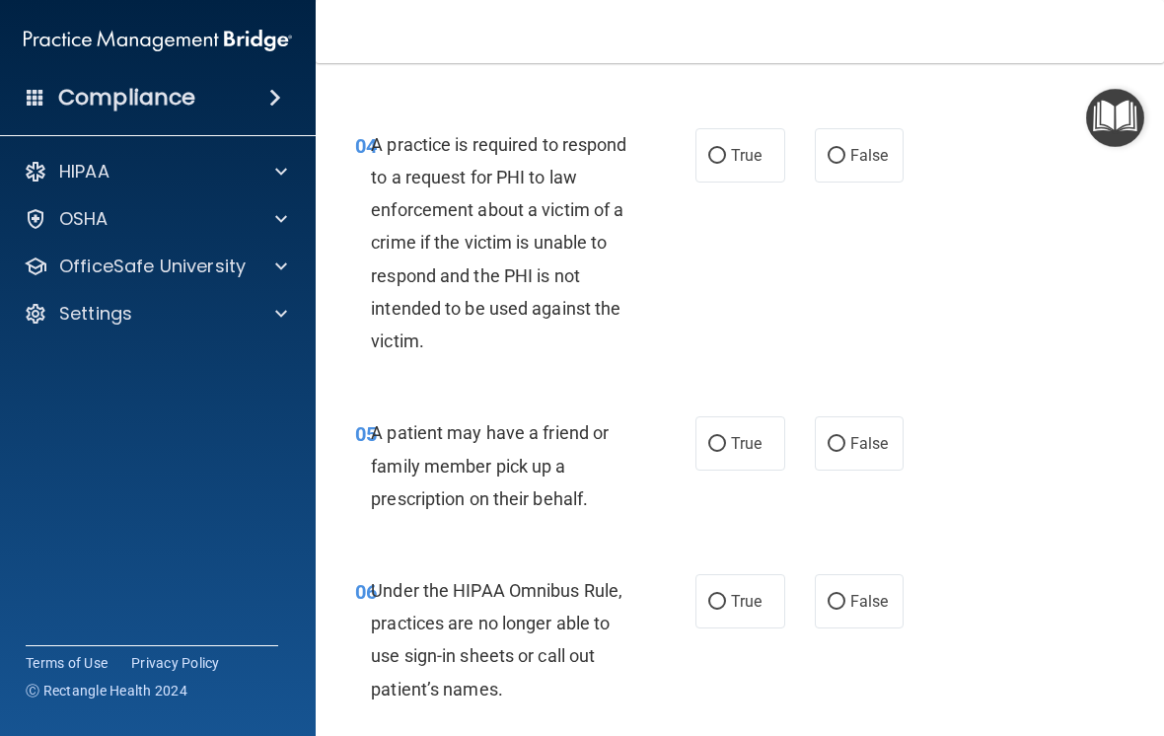
click at [725, 144] on label "True" at bounding box center [740, 155] width 90 height 54
click at [725, 149] on input "True" at bounding box center [717, 156] width 18 height 15
radio input "true"
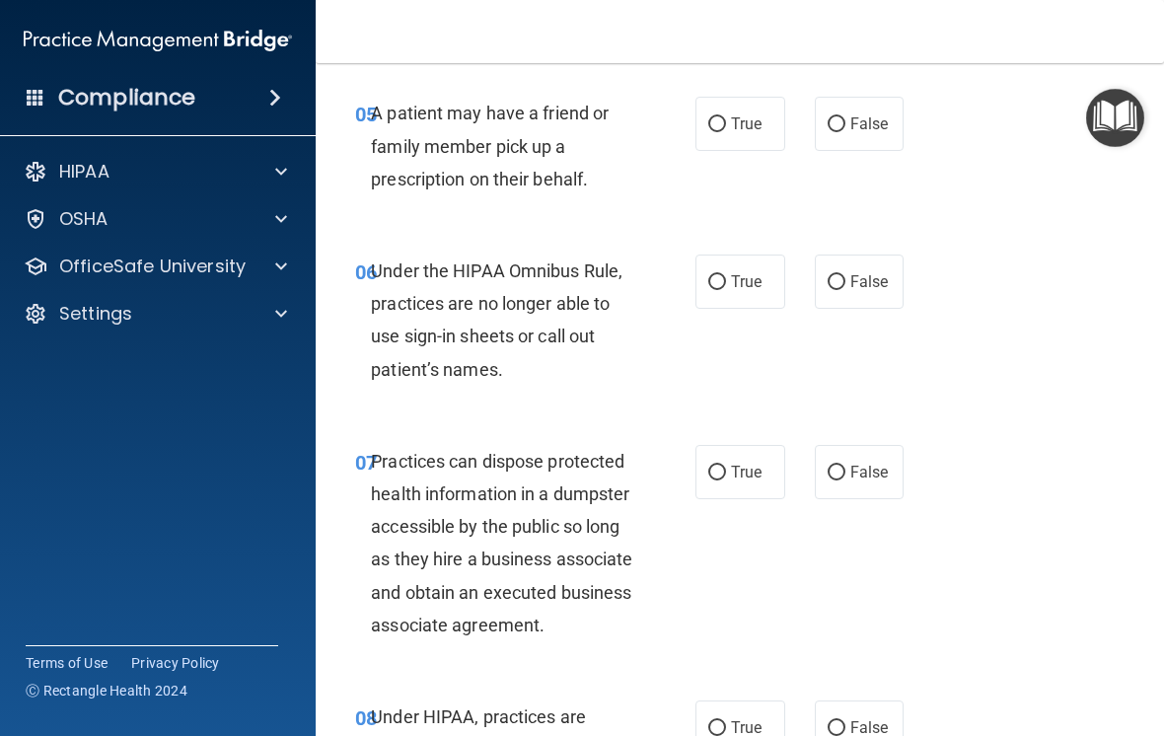
scroll to position [1189, 0]
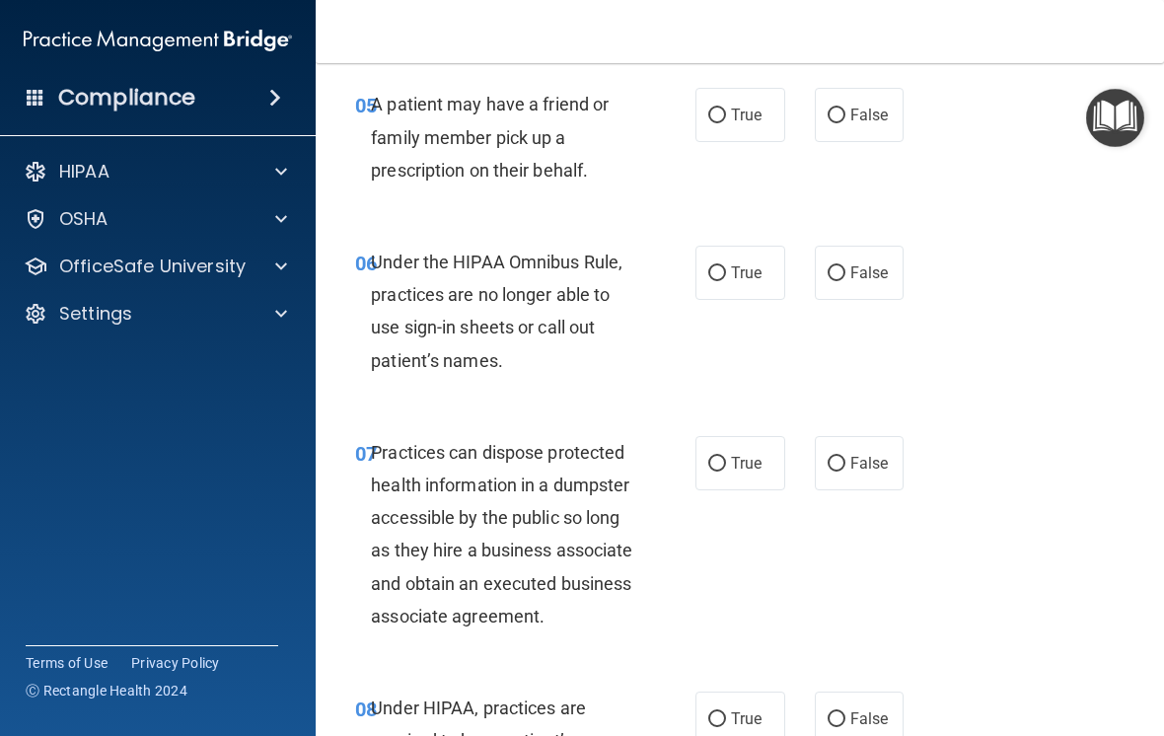
click at [842, 108] on input "False" at bounding box center [836, 115] width 18 height 15
radio input "true"
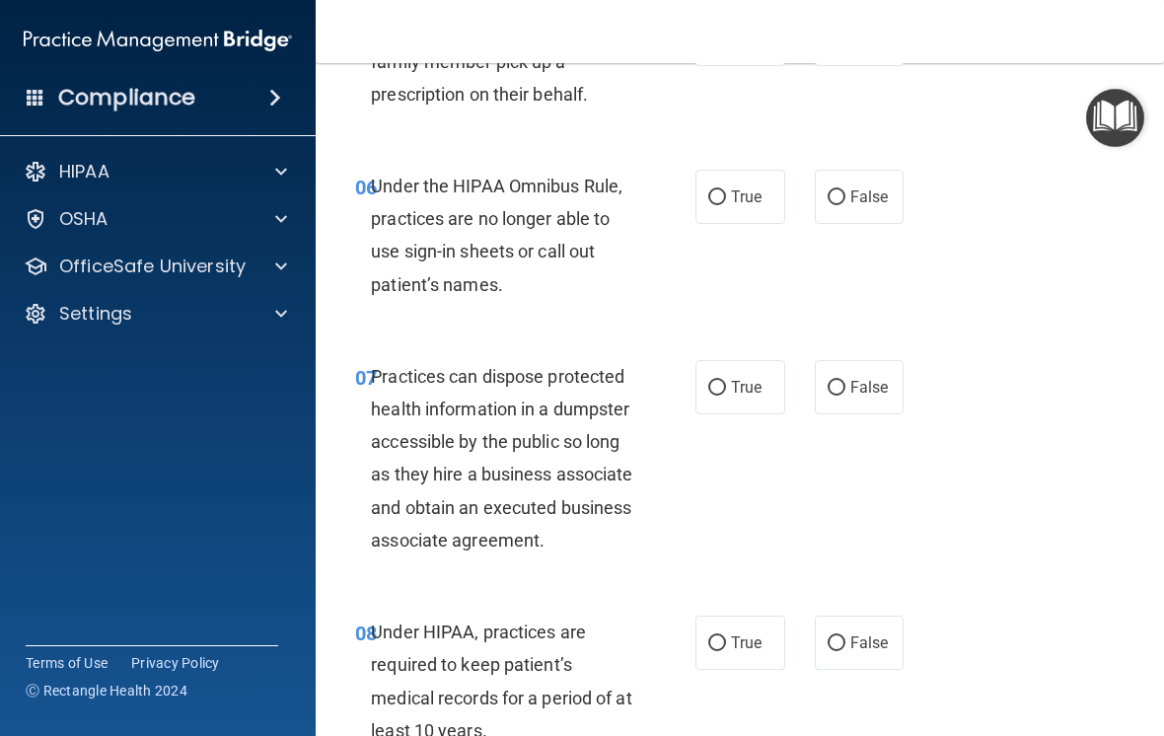
scroll to position [1266, 0]
click at [722, 189] on input "True" at bounding box center [717, 196] width 18 height 15
radio input "true"
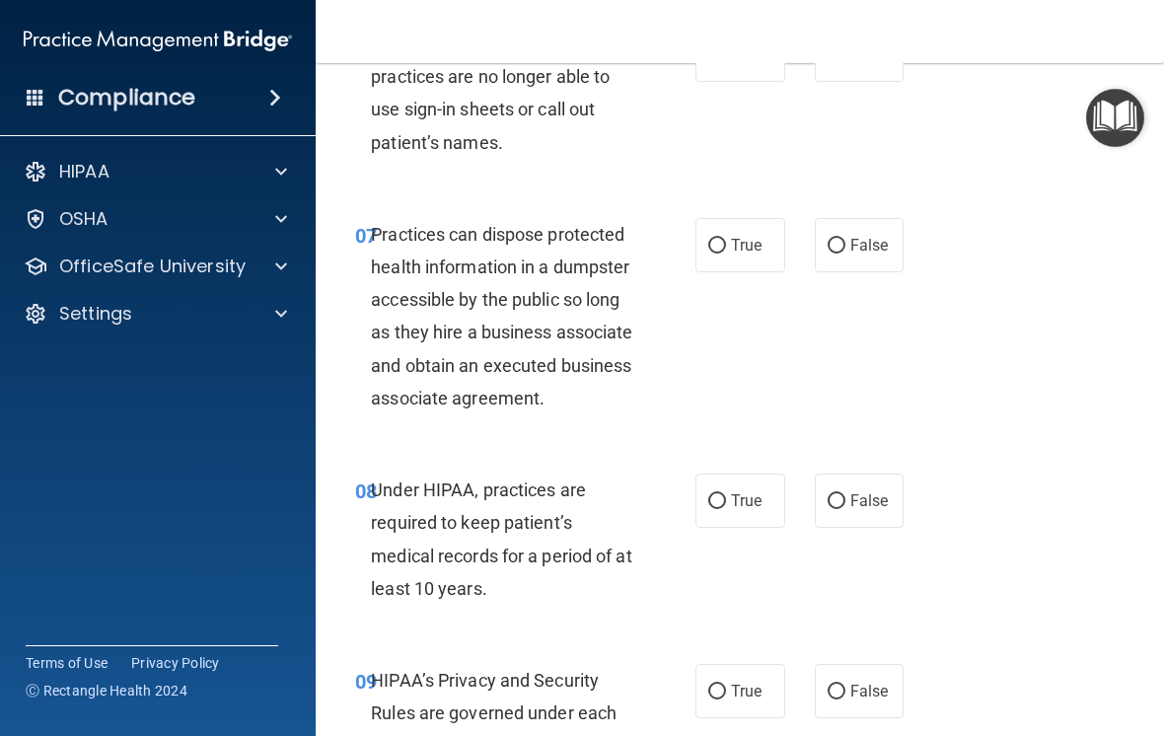
scroll to position [1414, 0]
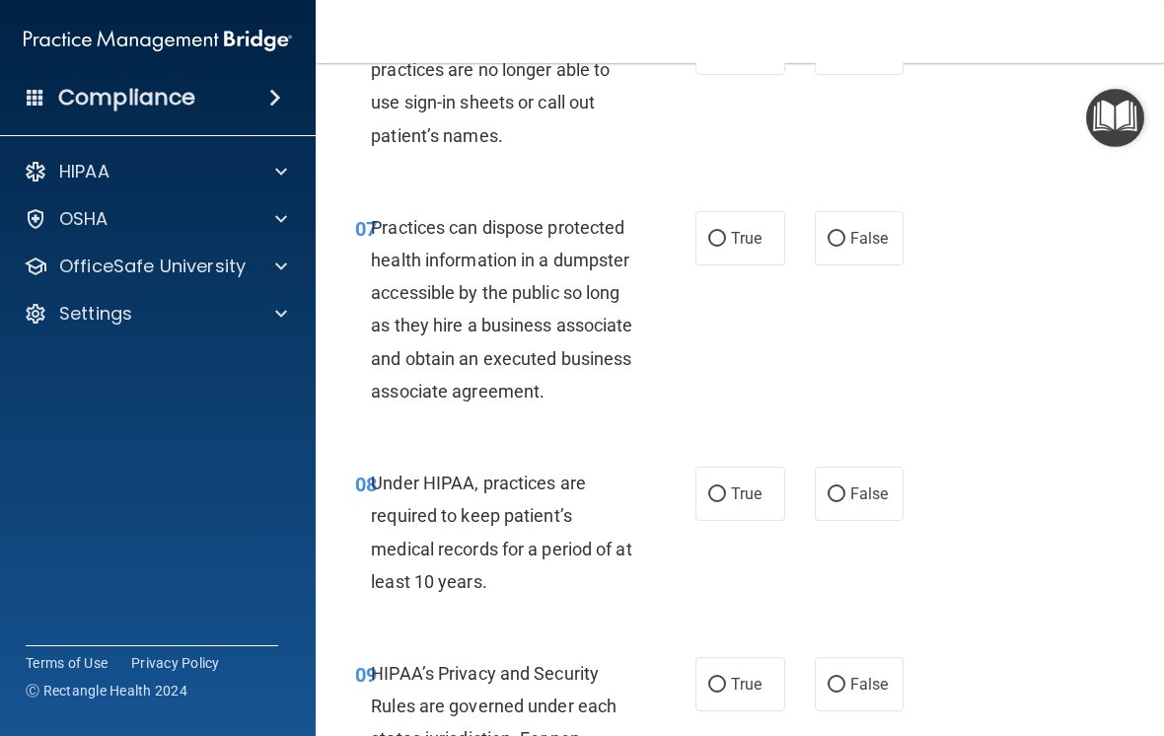
click at [844, 232] on input "False" at bounding box center [836, 239] width 18 height 15
radio input "true"
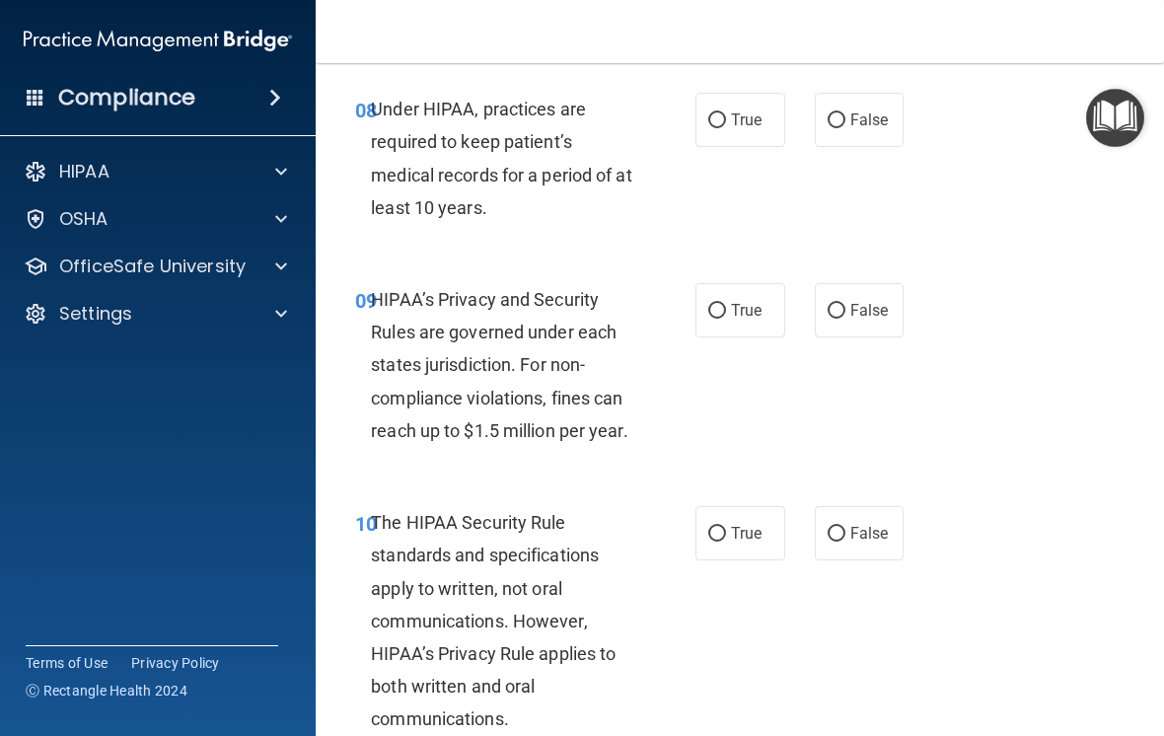
scroll to position [1800, 0]
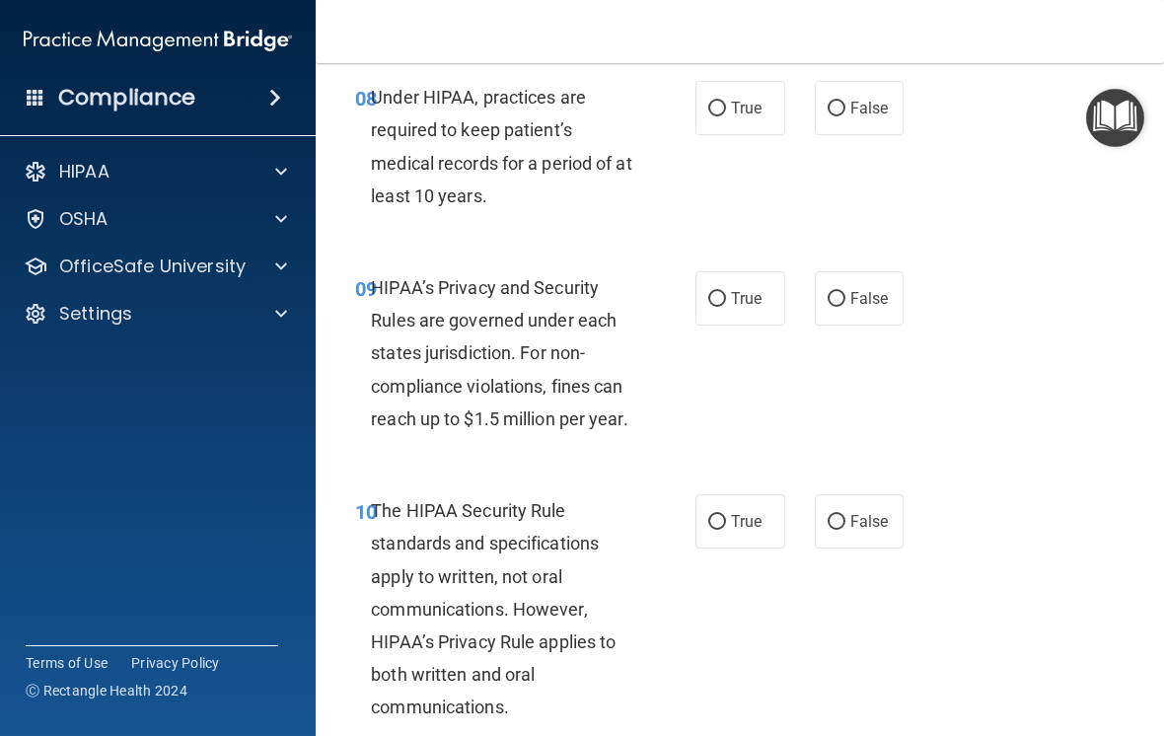
click at [724, 116] on input "True" at bounding box center [717, 109] width 18 height 15
radio input "true"
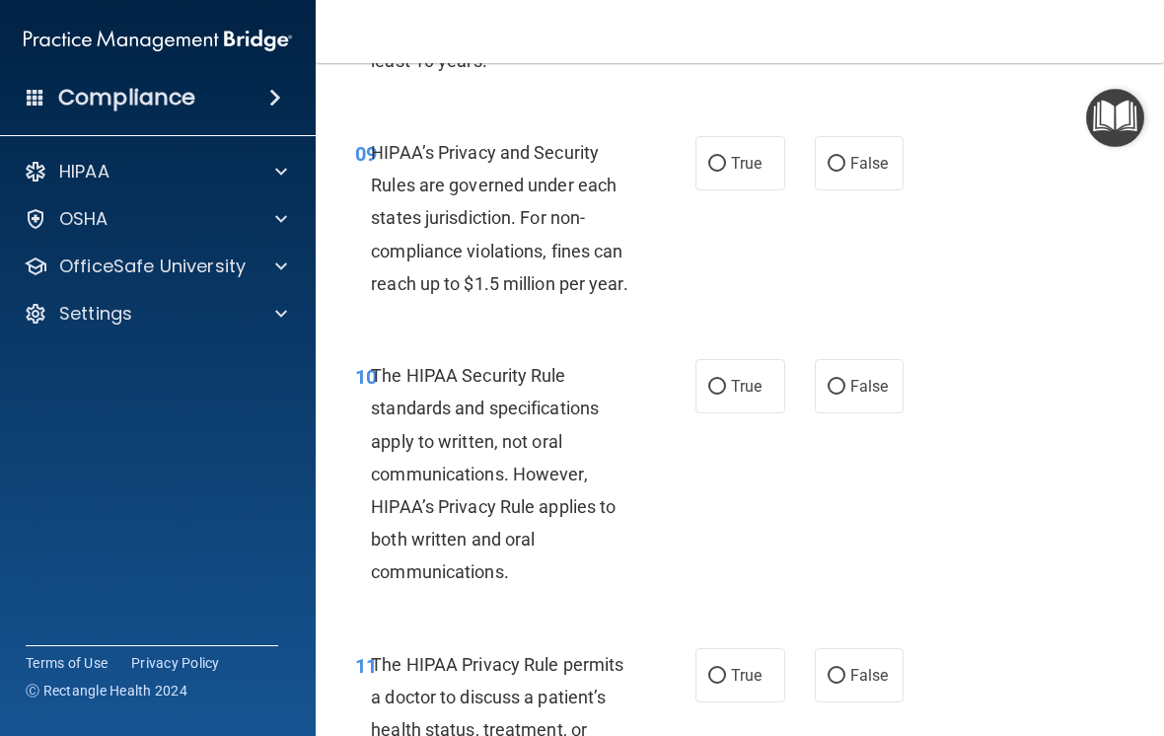
scroll to position [1933, 0]
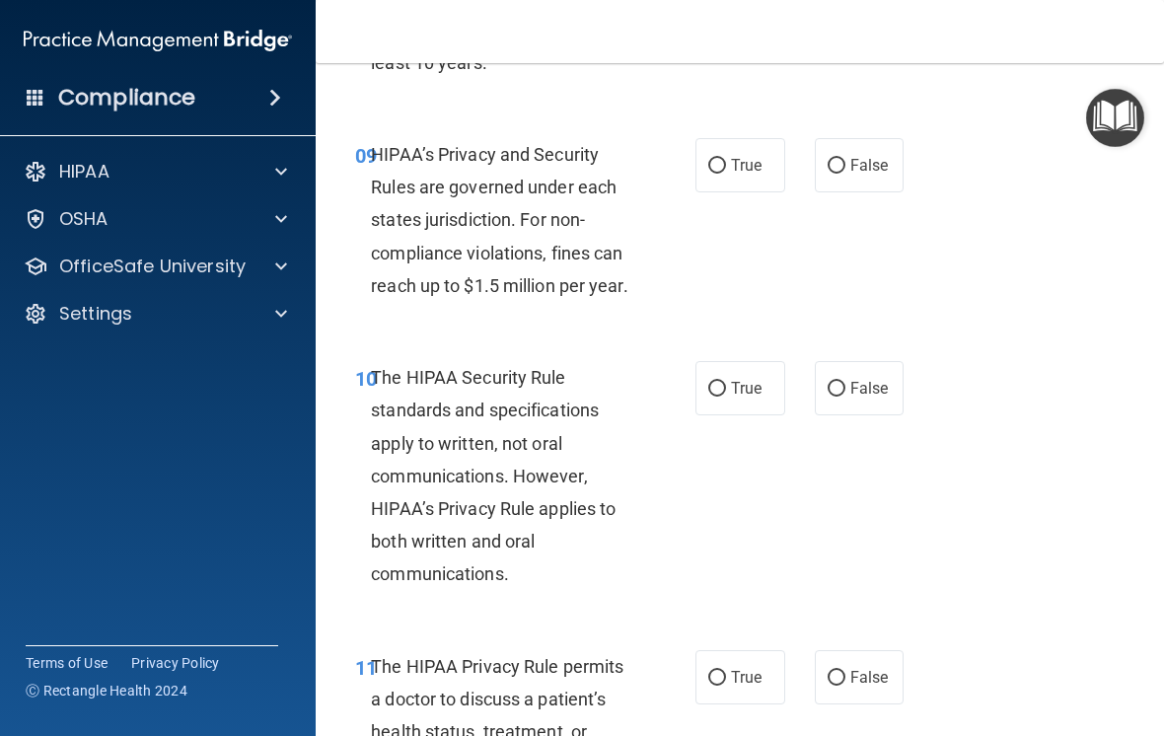
click at [722, 174] on input "True" at bounding box center [717, 166] width 18 height 15
radio input "true"
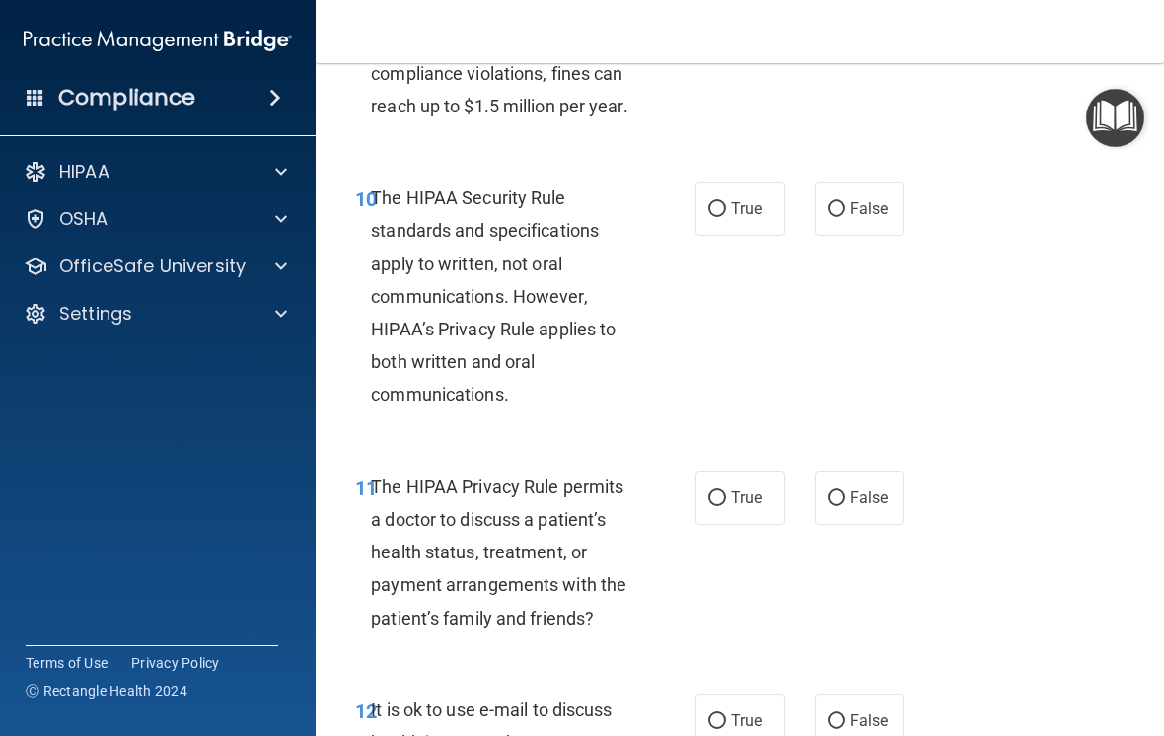
scroll to position [2144, 0]
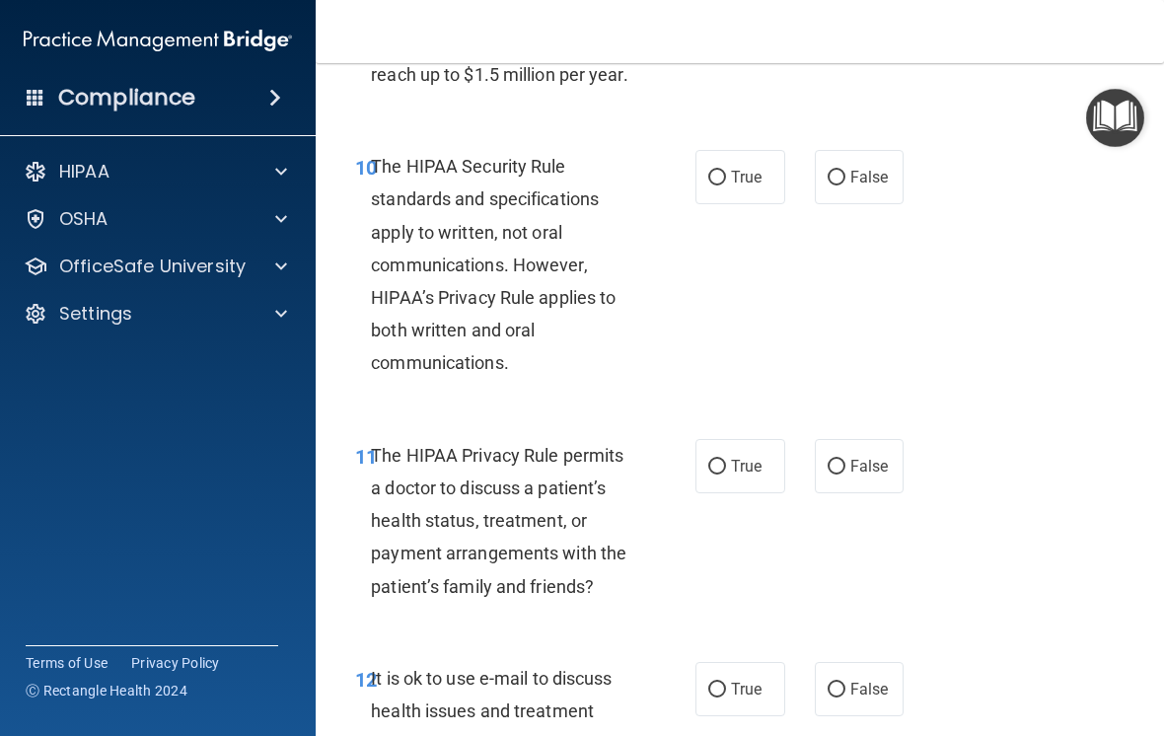
click at [730, 196] on label "True" at bounding box center [740, 177] width 90 height 54
click at [726, 185] on input "True" at bounding box center [717, 178] width 18 height 15
radio input "true"
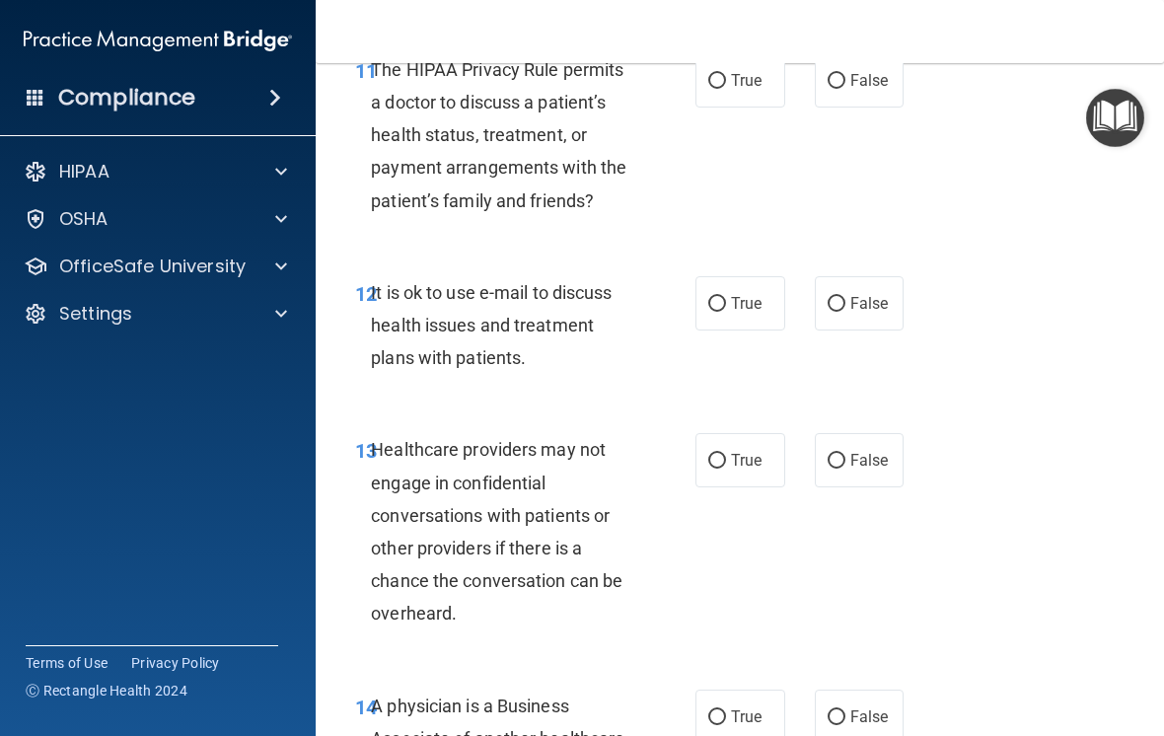
scroll to position [2527, 0]
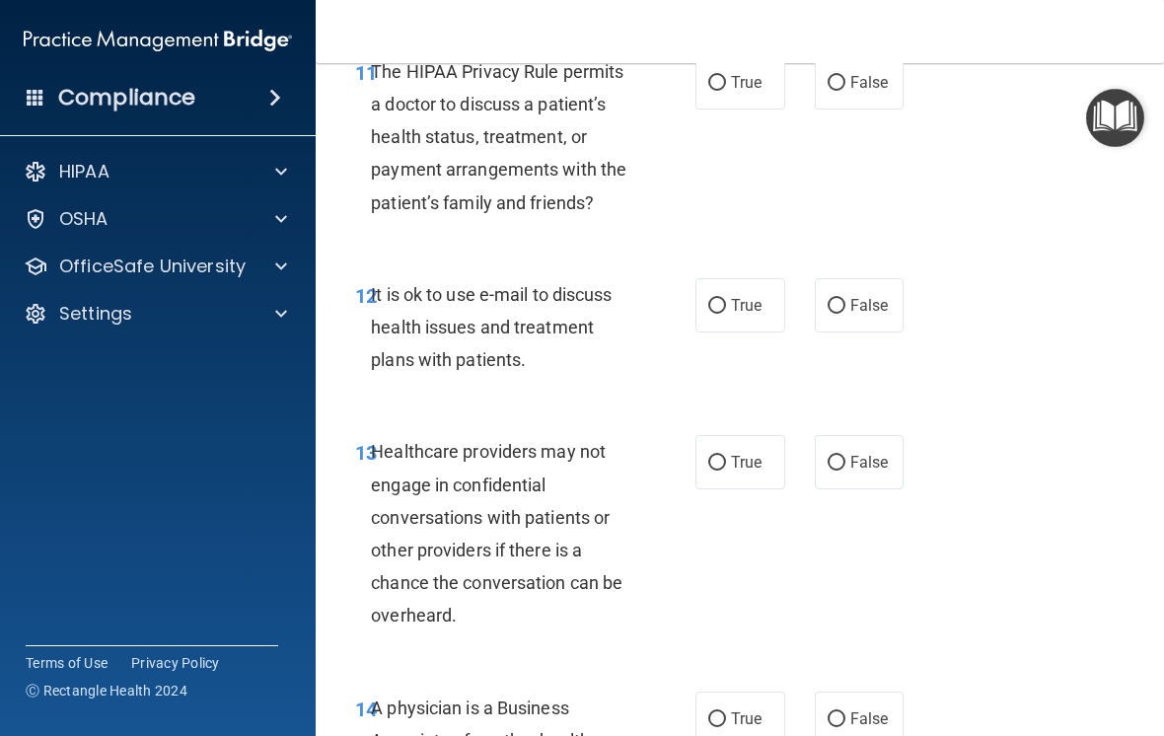
click at [866, 92] on span "False" at bounding box center [869, 82] width 38 height 19
click at [845, 91] on input "False" at bounding box center [836, 83] width 18 height 15
radio input "true"
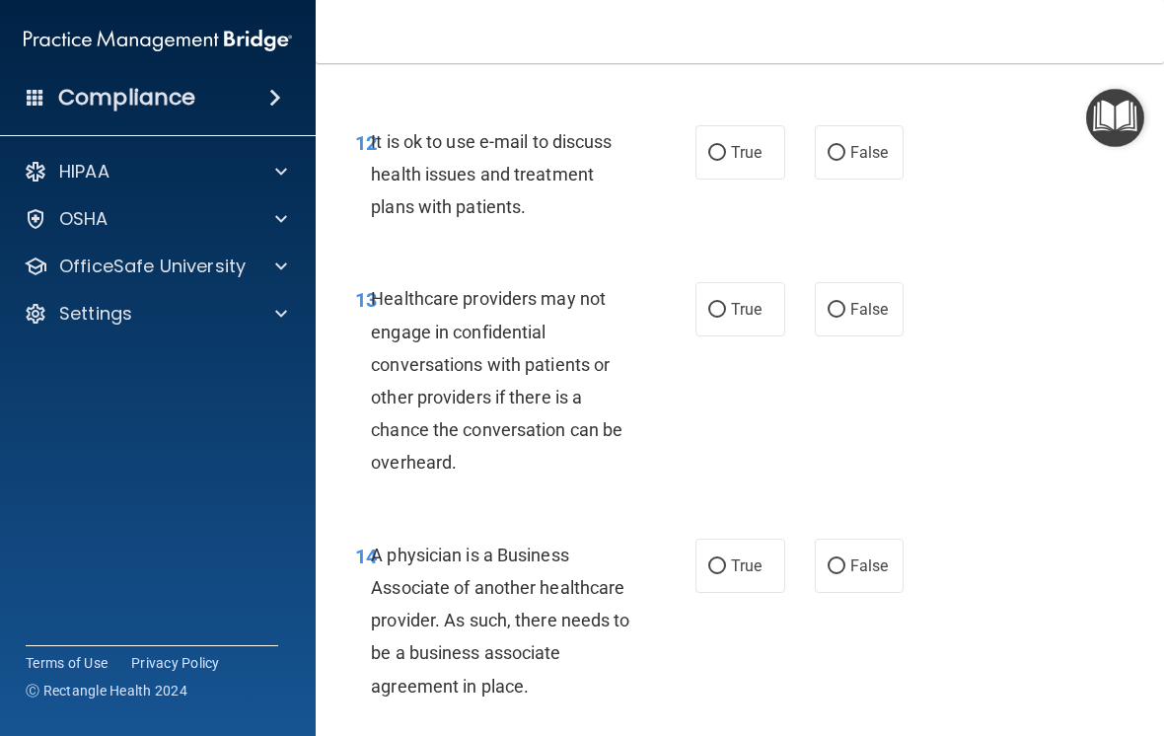
scroll to position [2681, 0]
click at [756, 178] on label "True" at bounding box center [740, 151] width 90 height 54
click at [726, 160] on input "True" at bounding box center [717, 152] width 18 height 15
radio input "true"
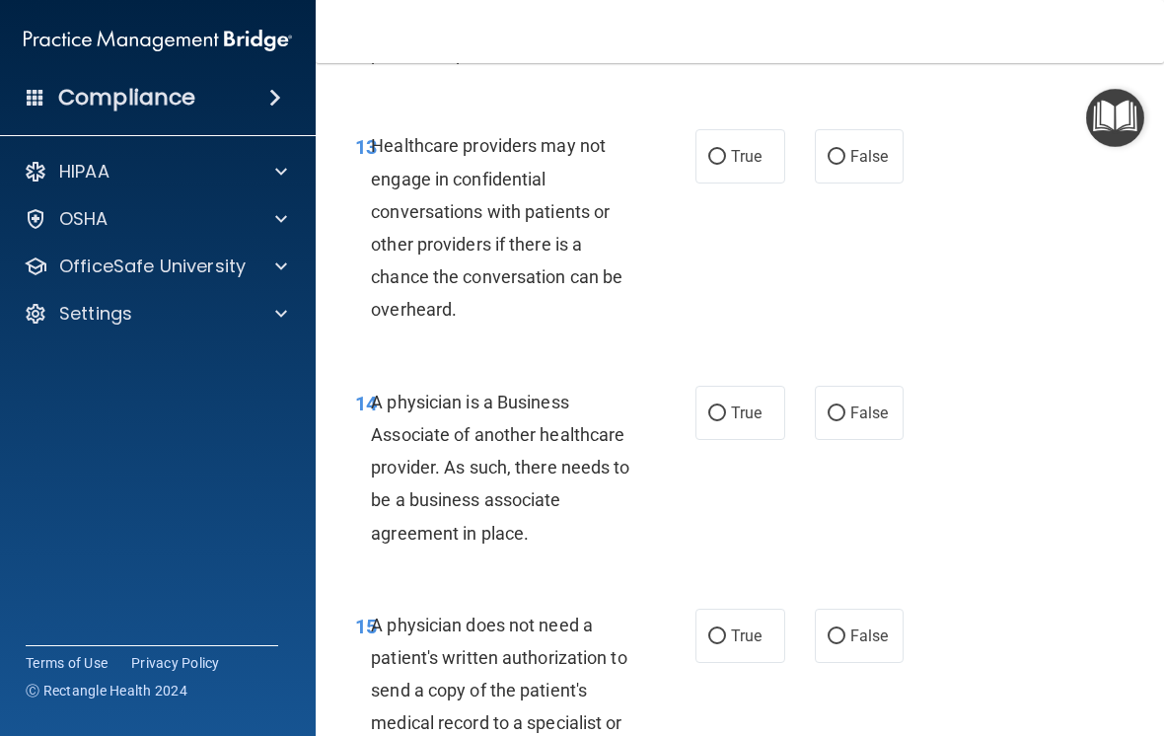
scroll to position [2834, 0]
click at [723, 164] on input "True" at bounding box center [717, 156] width 18 height 15
radio input "true"
click at [742, 421] on span "True" at bounding box center [746, 411] width 31 height 19
click at [726, 420] on input "True" at bounding box center [717, 412] width 18 height 15
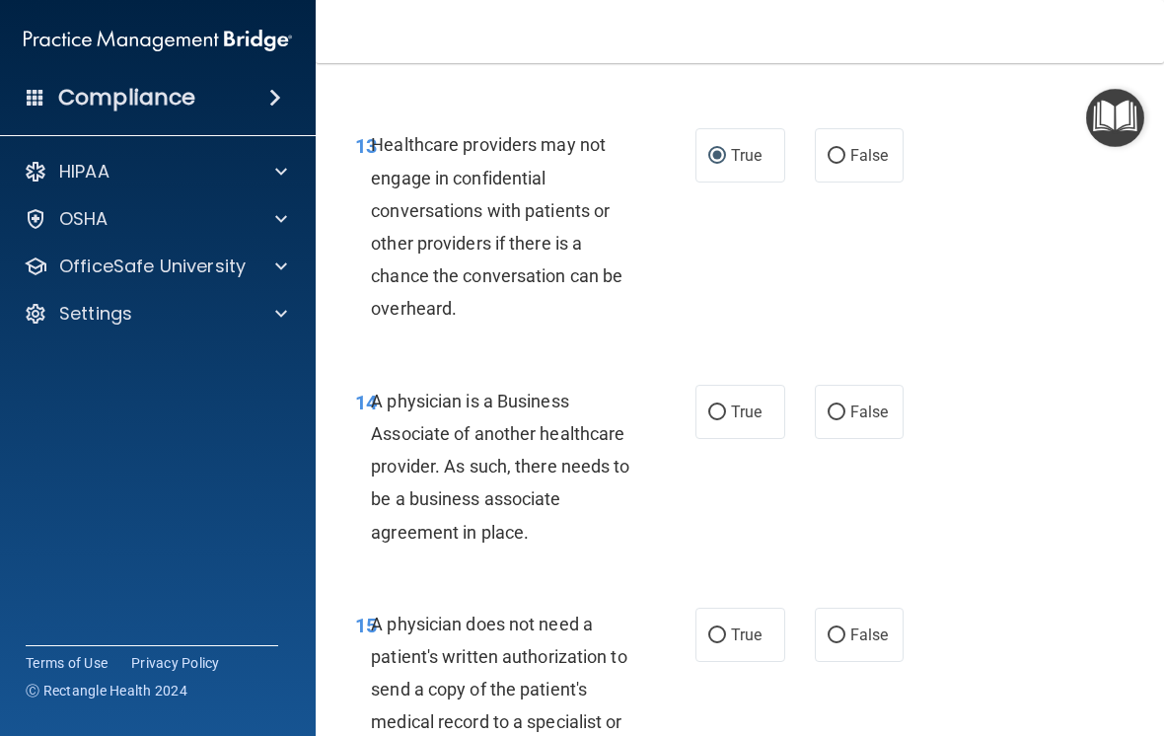
radio input "true"
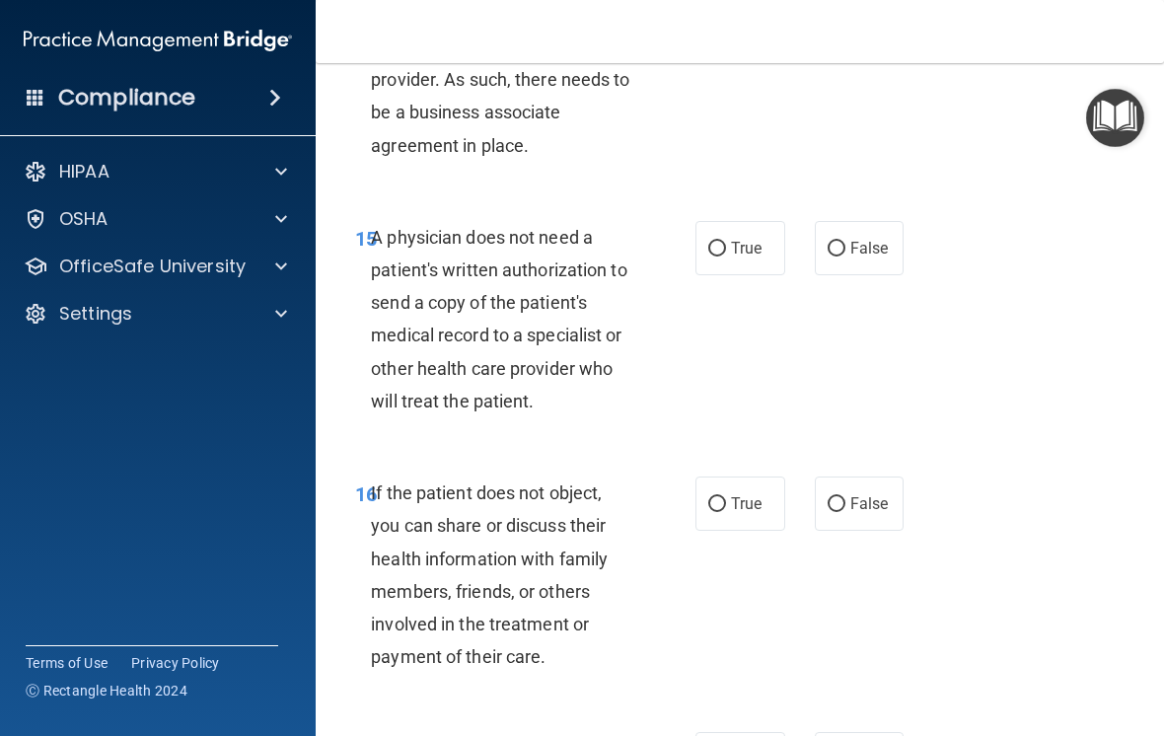
scroll to position [3222, 0]
click at [721, 255] on input "True" at bounding box center [717, 248] width 18 height 15
radio input "true"
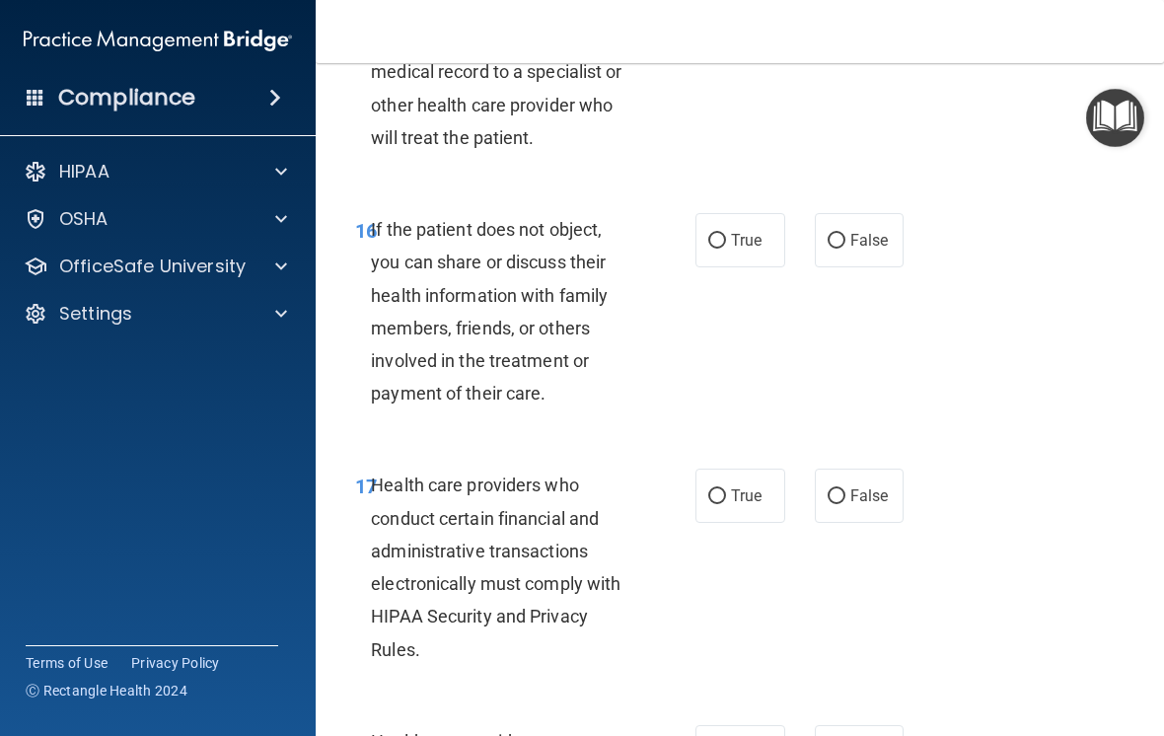
scroll to position [3487, 0]
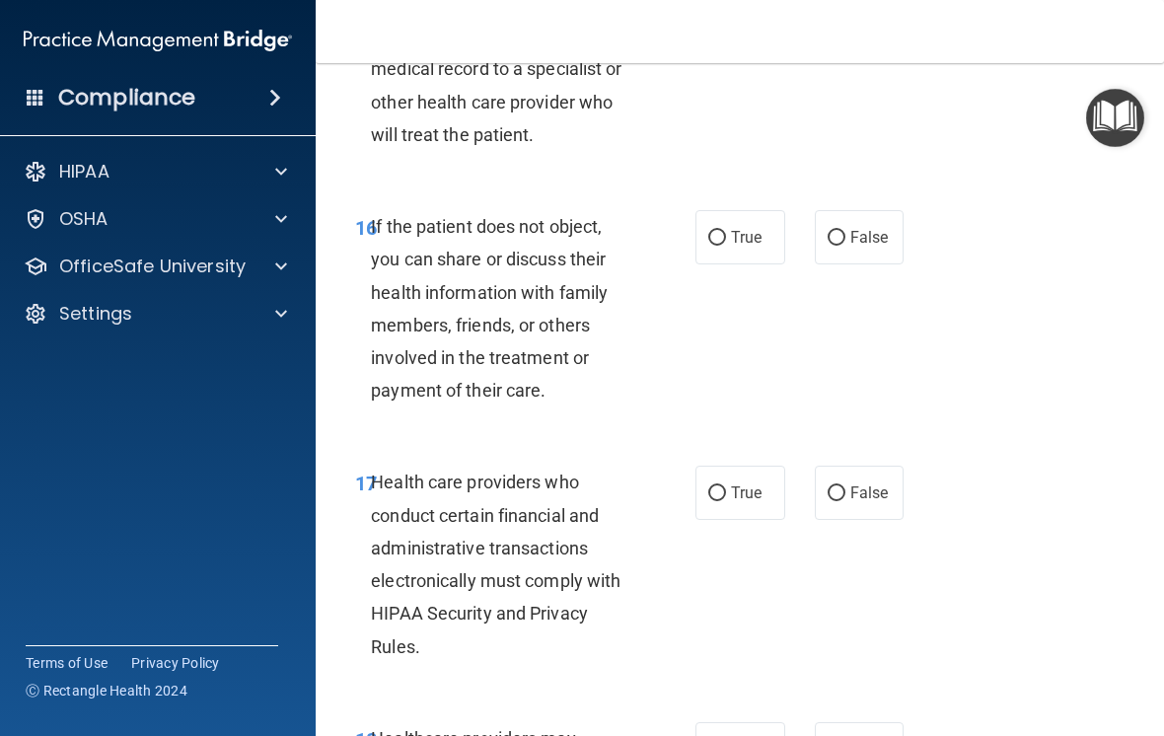
click at [738, 261] on label "True" at bounding box center [740, 237] width 90 height 54
click at [726, 246] on input "True" at bounding box center [717, 238] width 18 height 15
radio input "true"
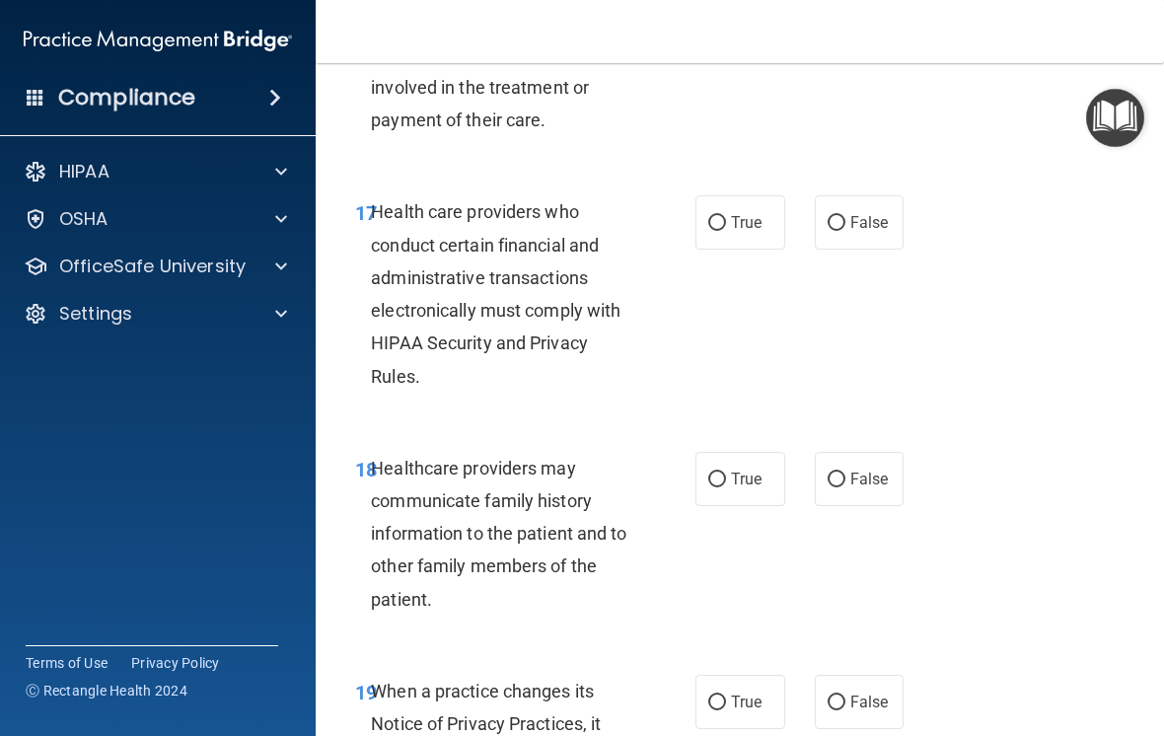
scroll to position [3759, 0]
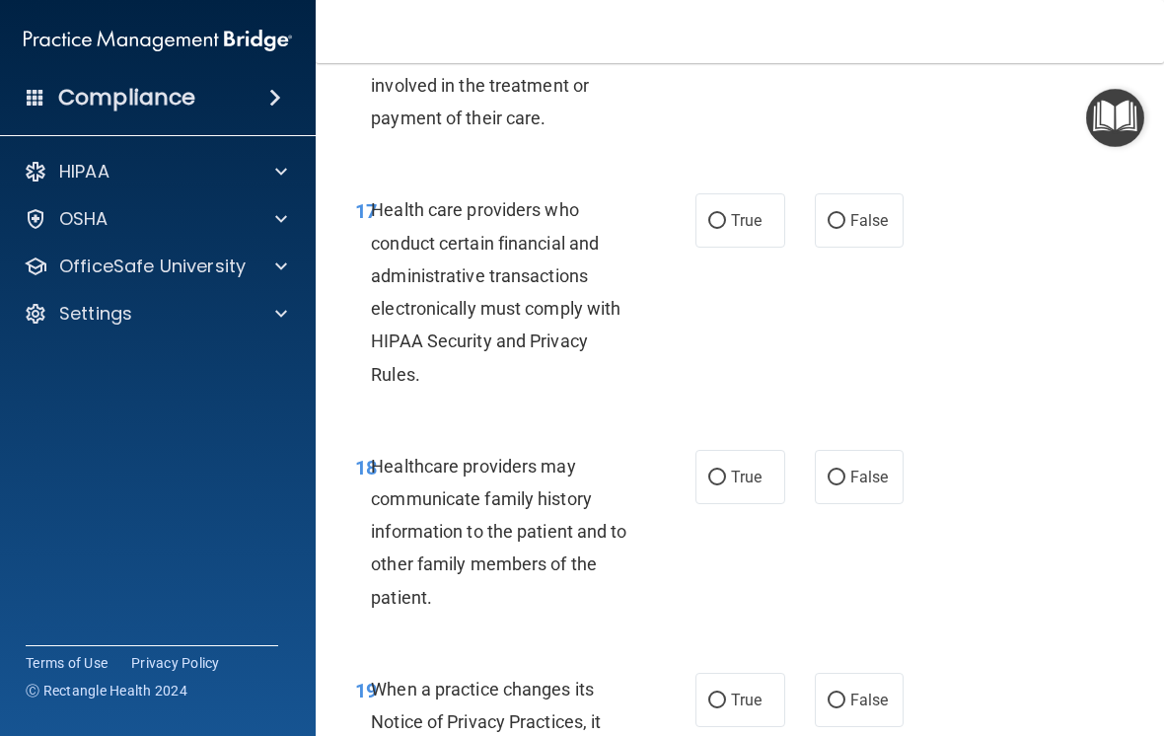
click at [721, 229] on input "True" at bounding box center [717, 221] width 18 height 15
radio input "true"
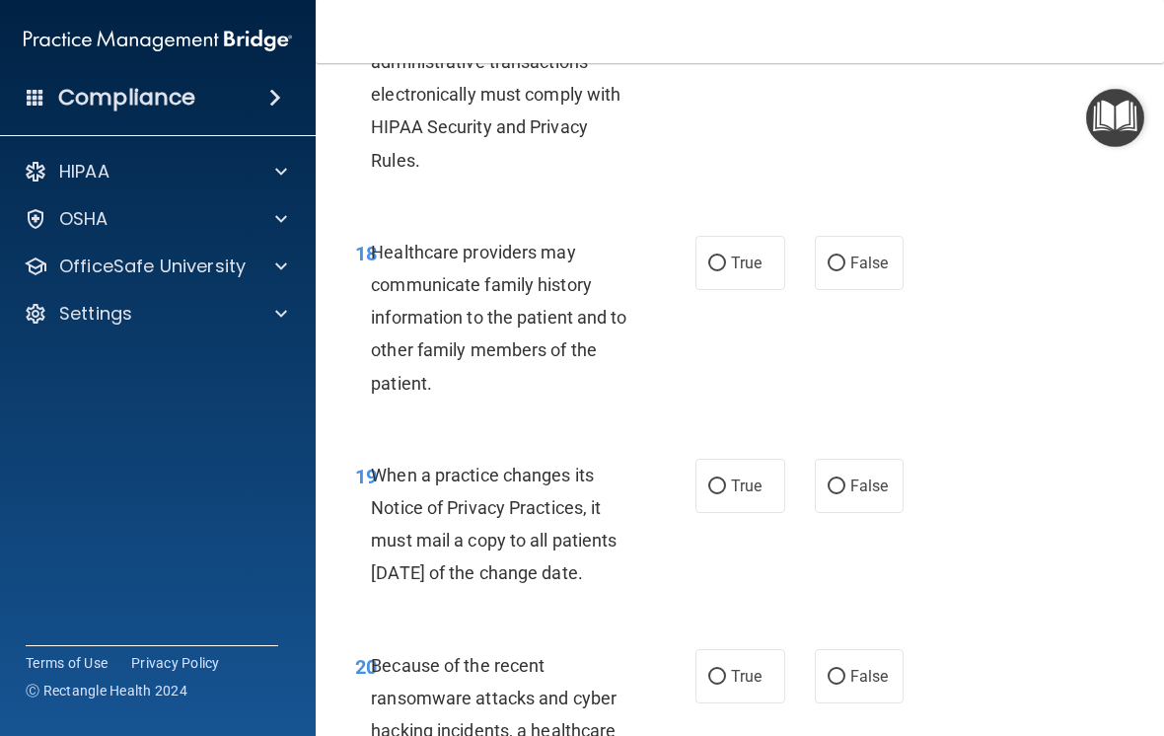
scroll to position [3976, 0]
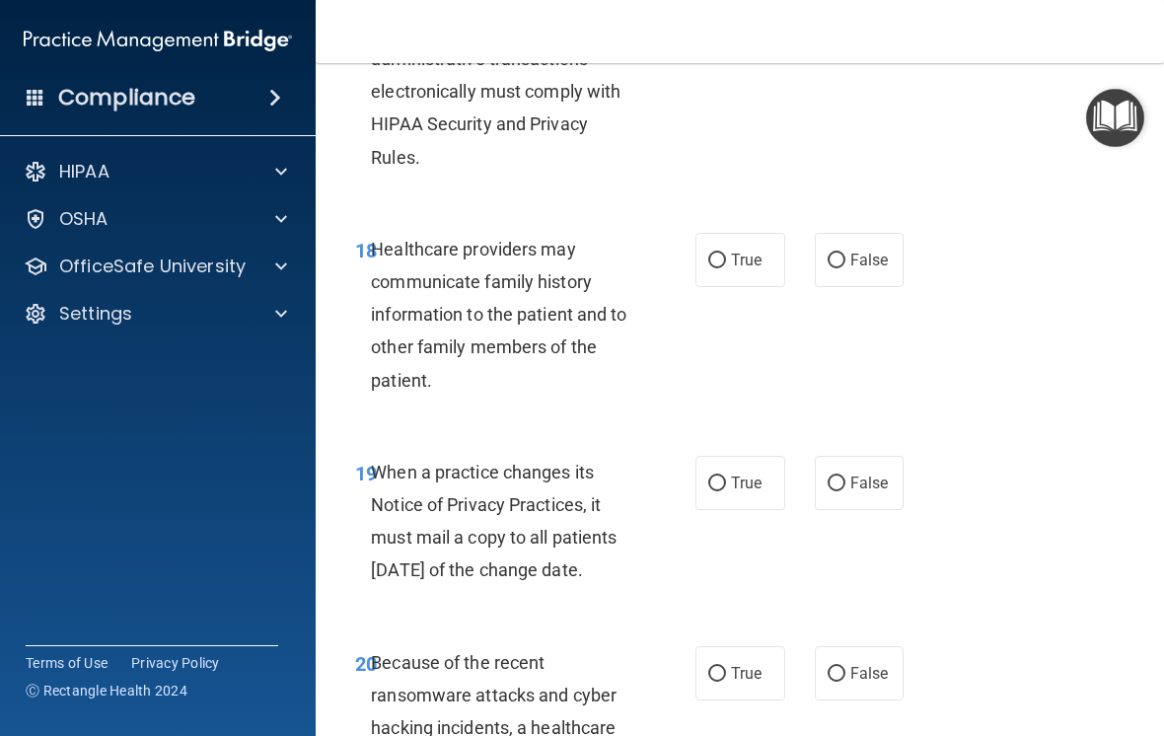
click at [743, 269] on span "True" at bounding box center [746, 259] width 31 height 19
click at [726, 268] on input "True" at bounding box center [717, 260] width 18 height 15
radio input "true"
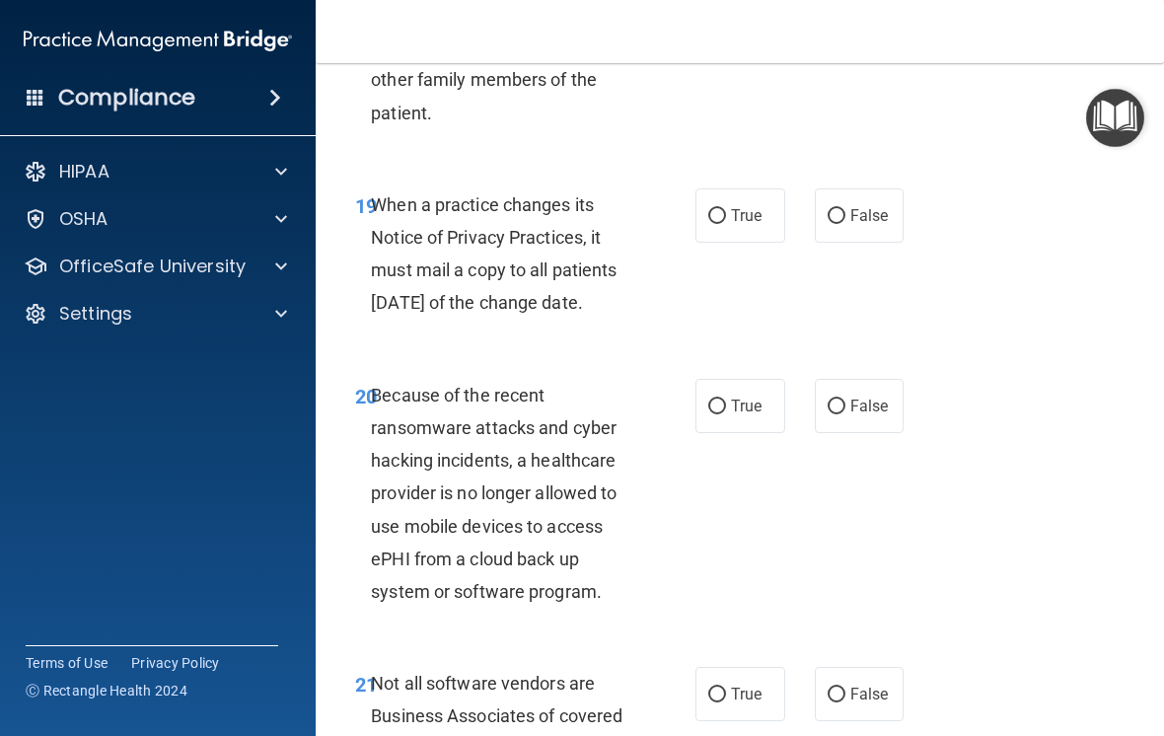
scroll to position [4248, 0]
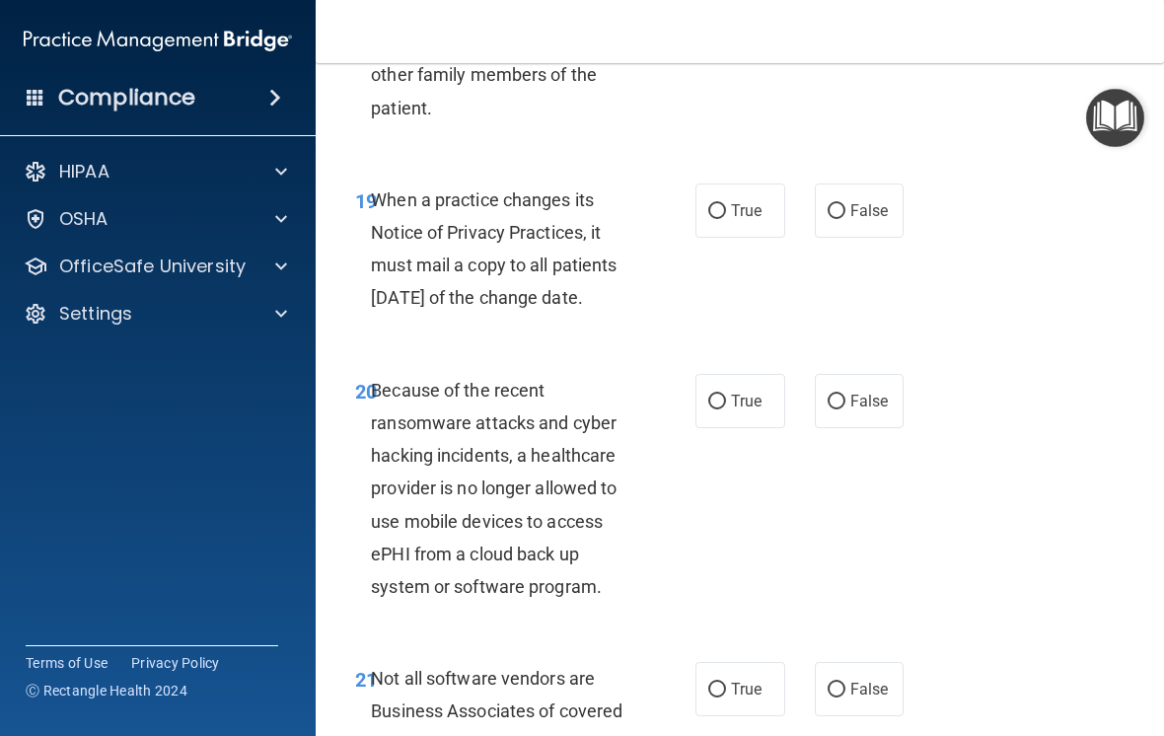
click at [740, 220] on span "True" at bounding box center [746, 210] width 31 height 19
click at [726, 219] on input "True" at bounding box center [717, 211] width 18 height 15
radio input "true"
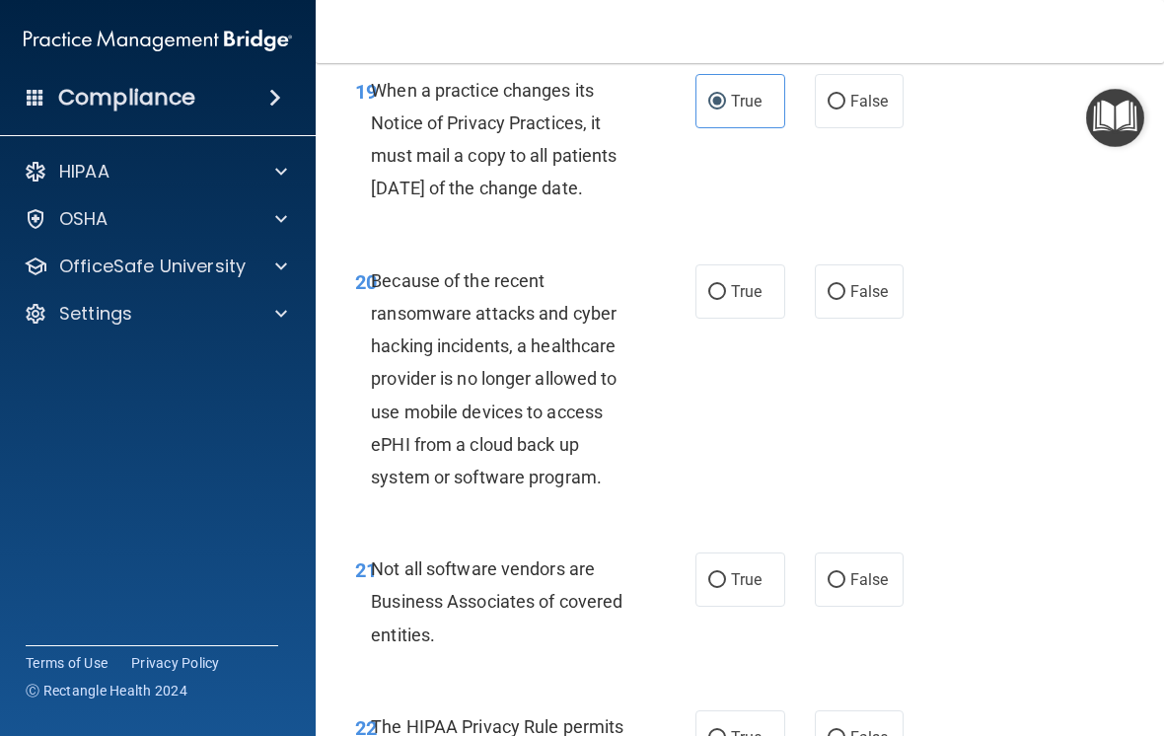
scroll to position [4359, 0]
click at [740, 318] on label "True" at bounding box center [740, 290] width 90 height 54
click at [726, 299] on input "True" at bounding box center [717, 291] width 18 height 15
radio input "true"
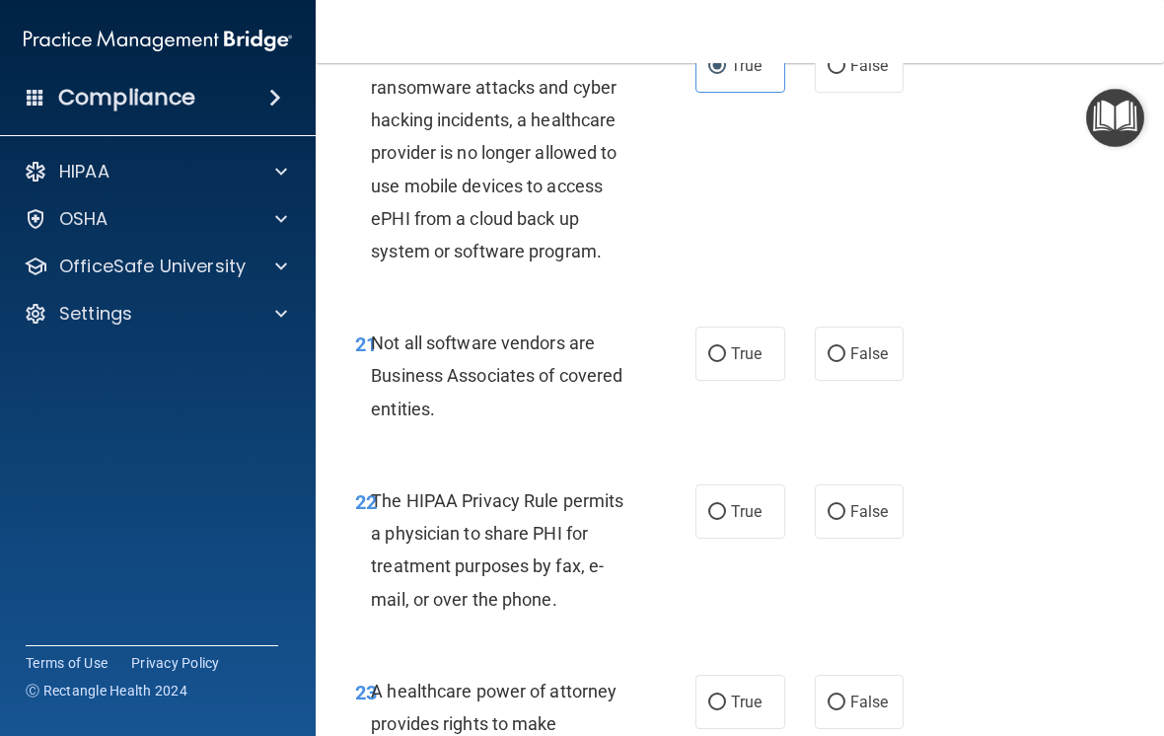
scroll to position [4610, 0]
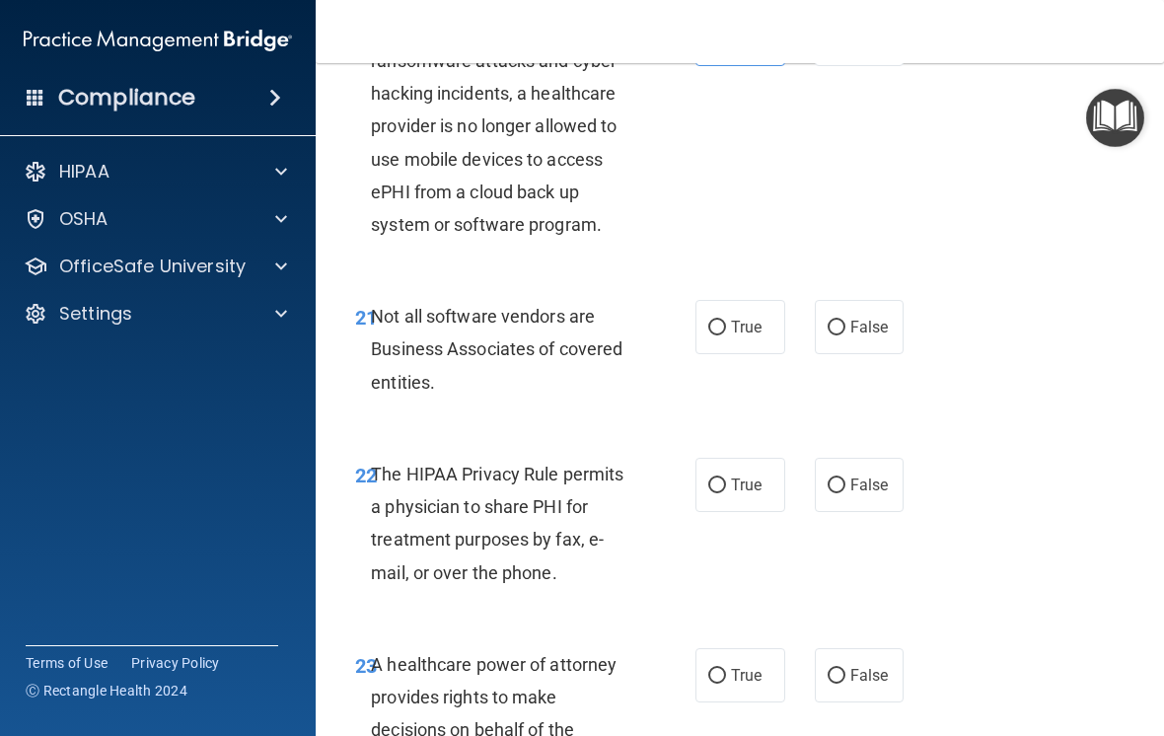
click at [744, 336] on span "True" at bounding box center [746, 327] width 31 height 19
click at [726, 335] on input "True" at bounding box center [717, 327] width 18 height 15
radio input "true"
click at [735, 494] on span "True" at bounding box center [746, 484] width 31 height 19
click at [726, 493] on input "True" at bounding box center [717, 485] width 18 height 15
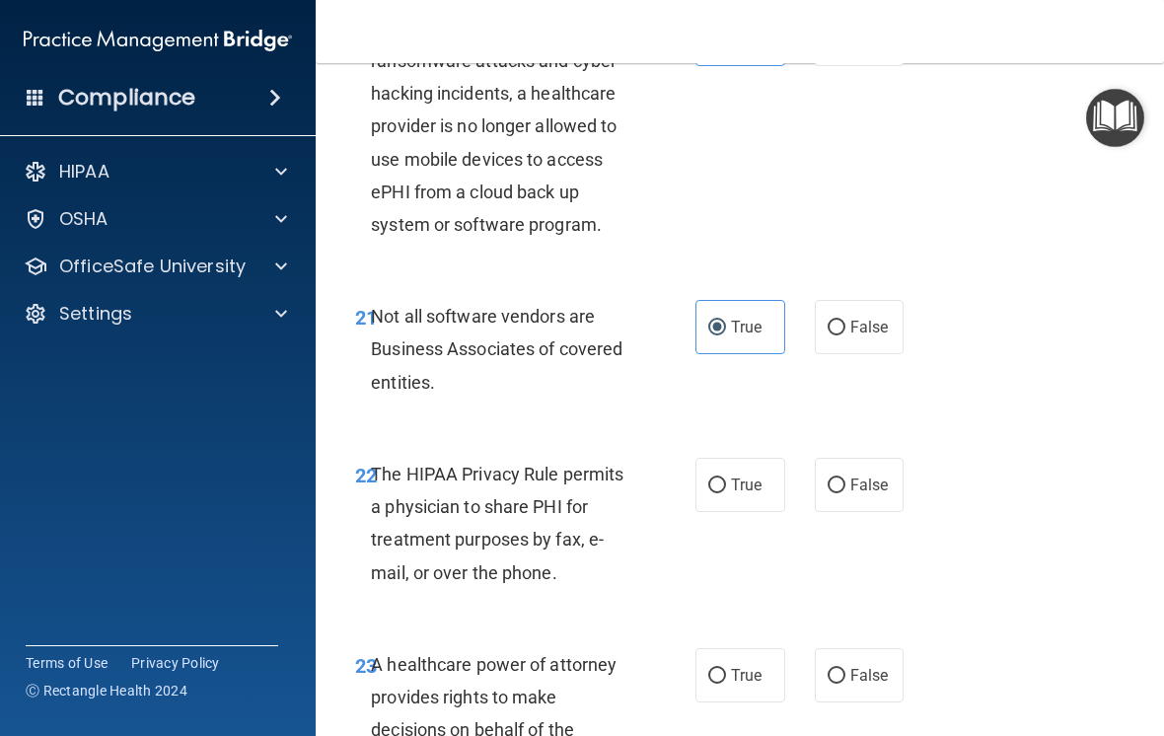
radio input "true"
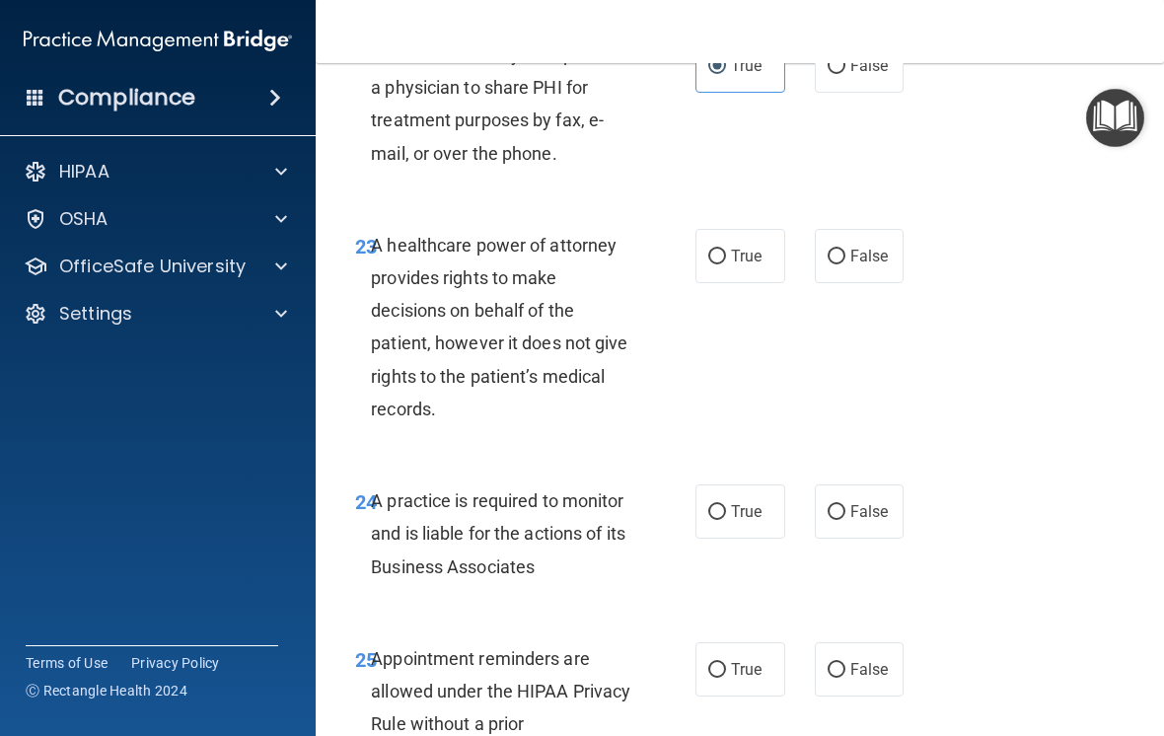
scroll to position [5032, 0]
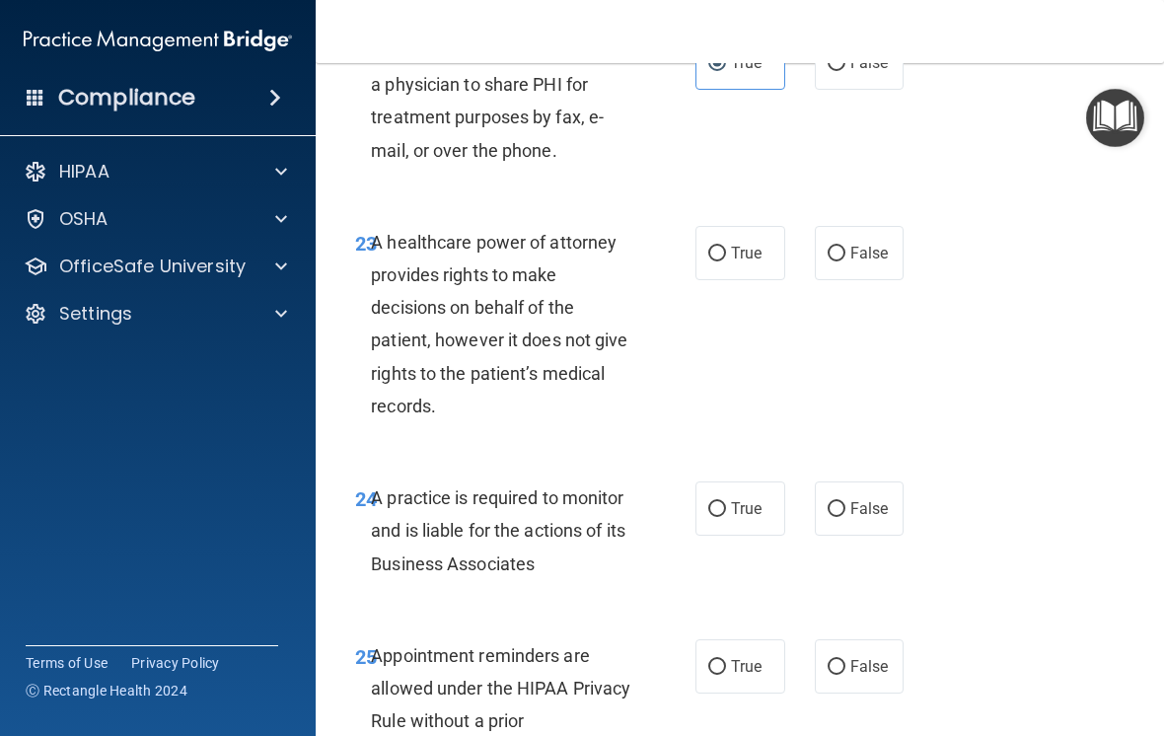
click at [725, 261] on input "True" at bounding box center [717, 254] width 18 height 15
radio input "true"
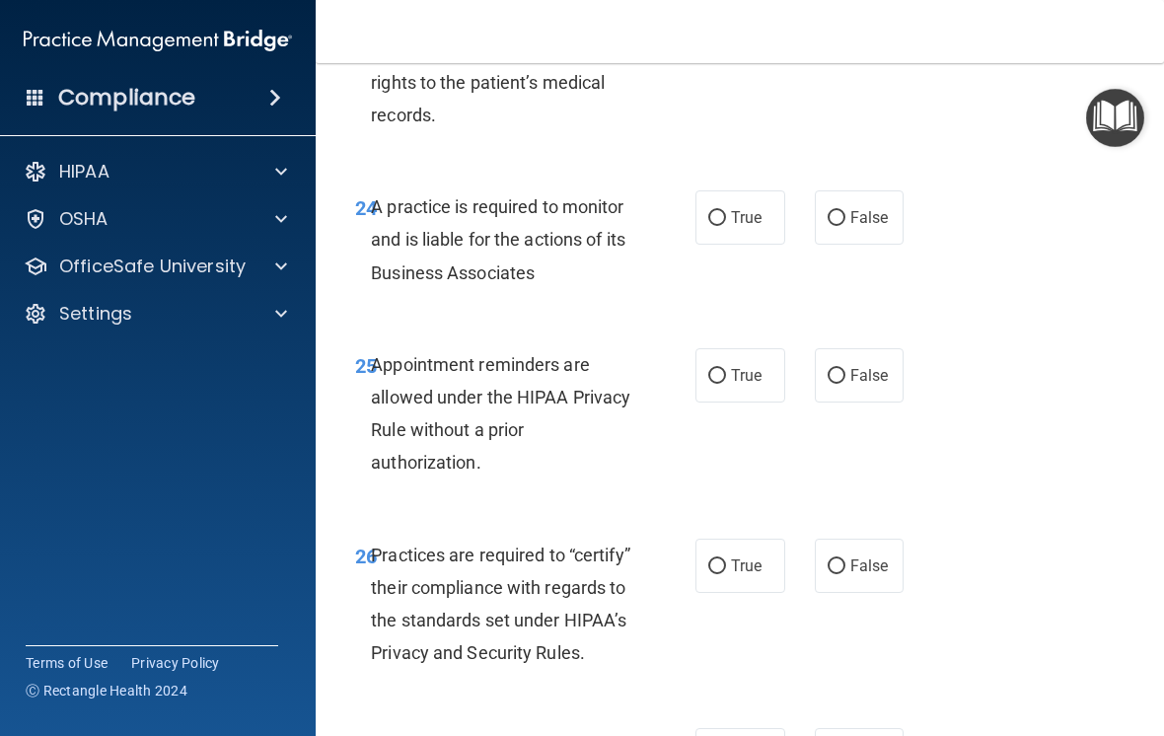
scroll to position [5326, 0]
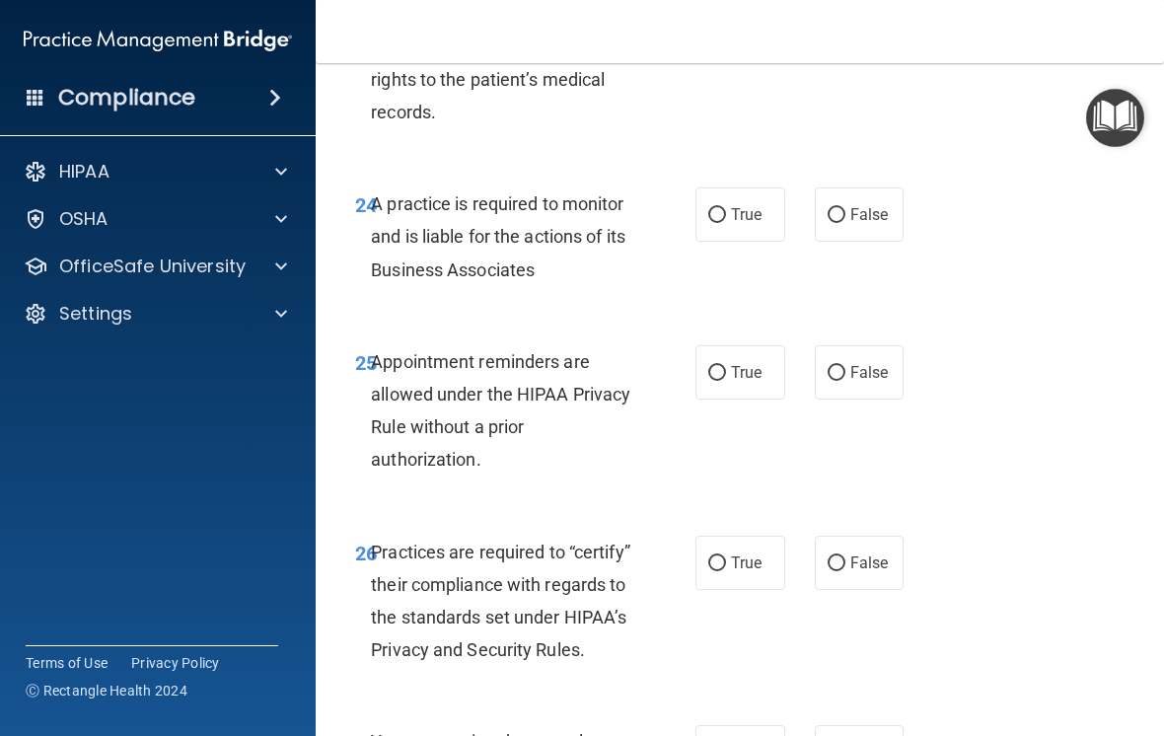
click at [736, 399] on label "True" at bounding box center [740, 372] width 90 height 54
click at [726, 381] on input "True" at bounding box center [717, 373] width 18 height 15
radio input "true"
click at [742, 242] on label "True" at bounding box center [740, 214] width 90 height 54
click at [726, 223] on input "True" at bounding box center [717, 215] width 18 height 15
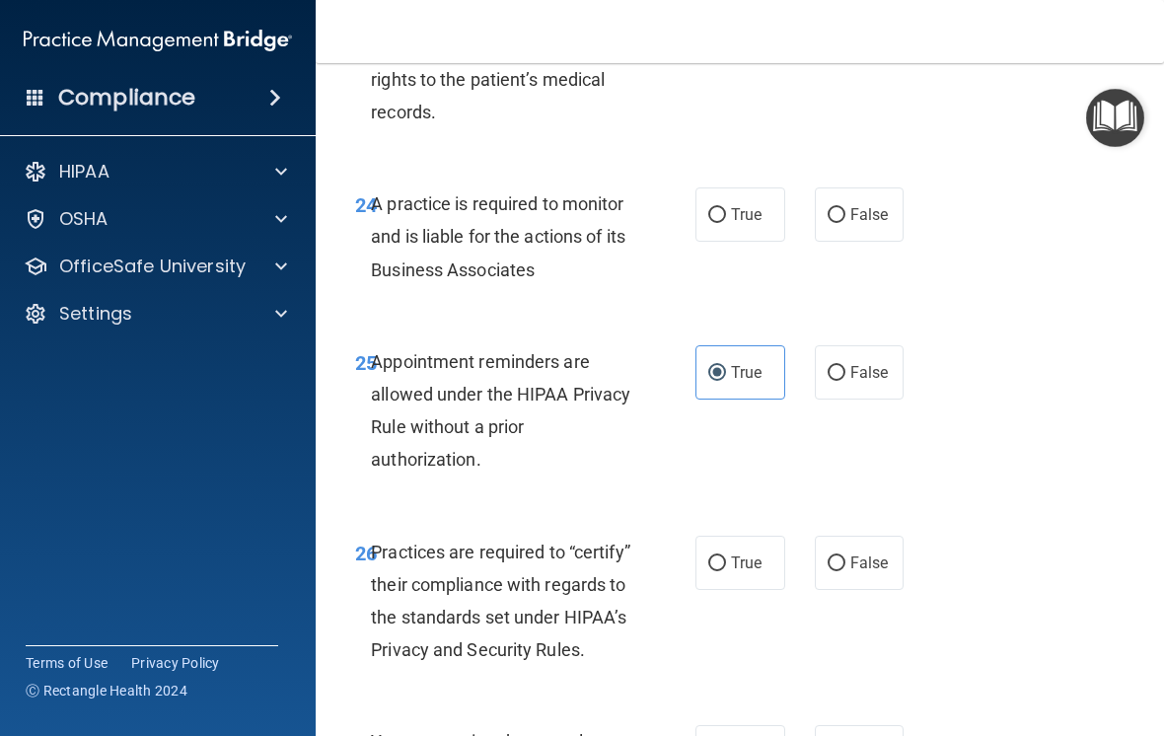
radio input "true"
click at [720, 571] on input "True" at bounding box center [717, 563] width 18 height 15
radio input "true"
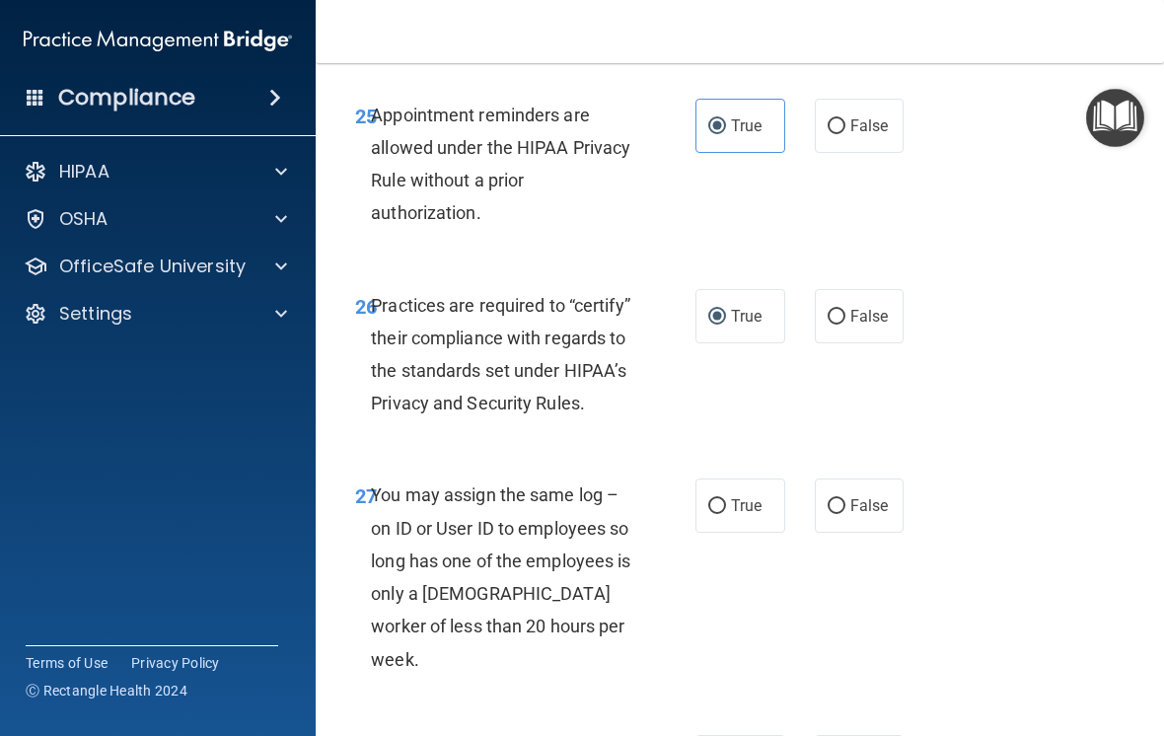
scroll to position [5585, 0]
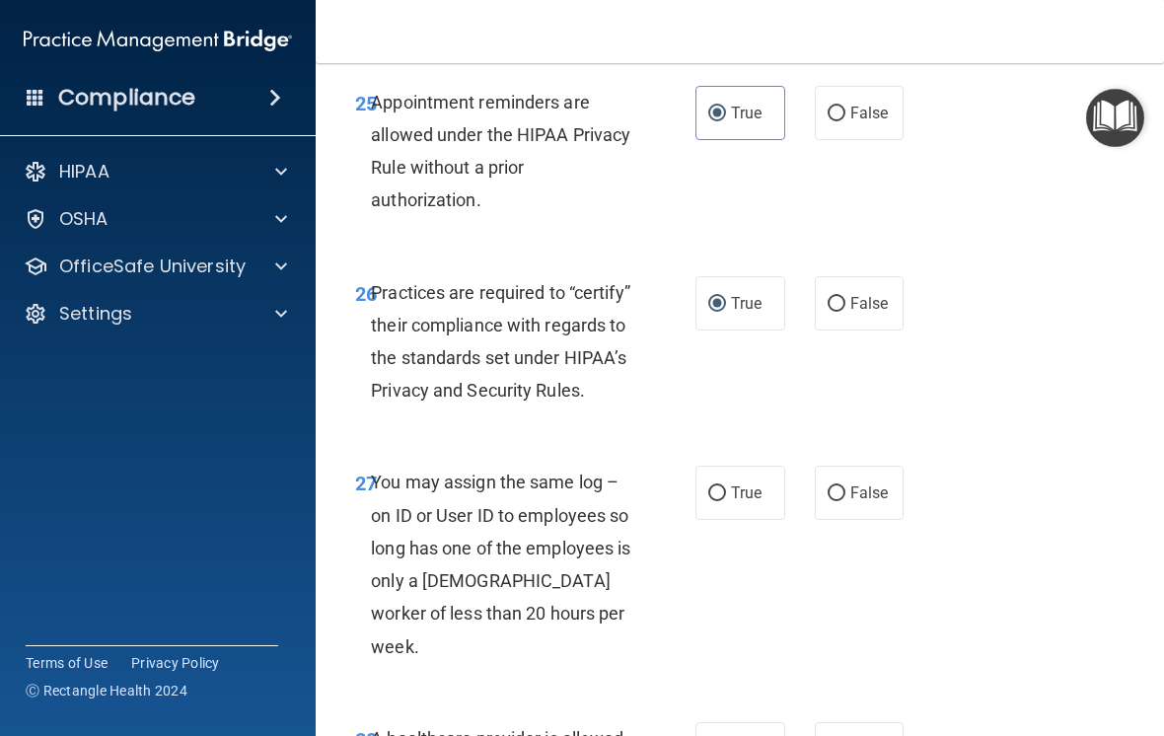
click at [865, 502] on span "False" at bounding box center [869, 492] width 38 height 19
click at [845, 501] on input "False" at bounding box center [836, 493] width 18 height 15
radio input "true"
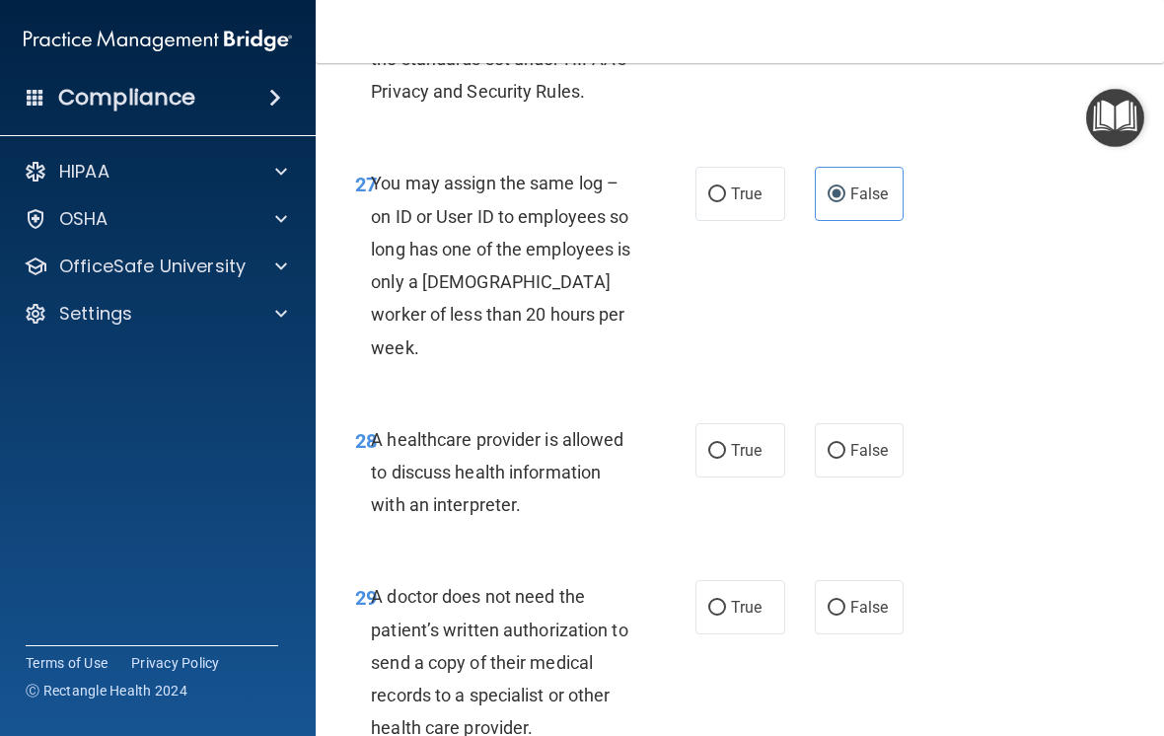
scroll to position [5968, 0]
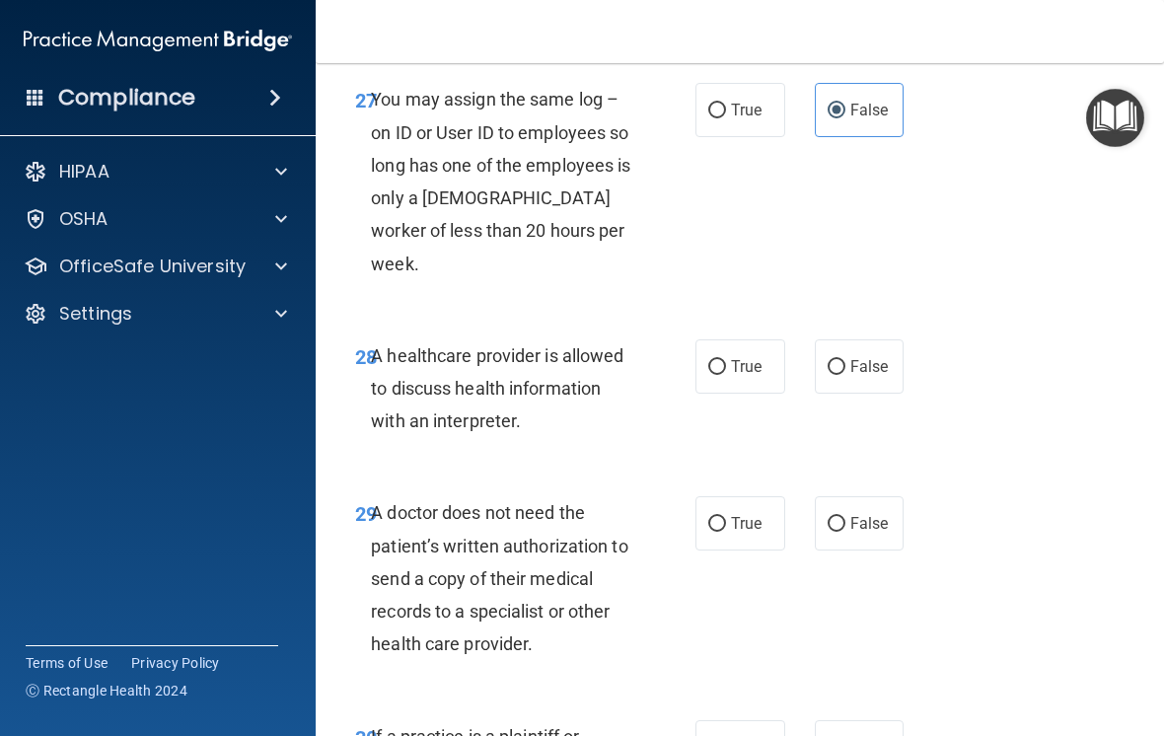
click at [746, 380] on label "True" at bounding box center [740, 366] width 90 height 54
click at [726, 375] on input "True" at bounding box center [717, 367] width 18 height 15
radio input "true"
click at [741, 547] on label "True" at bounding box center [740, 523] width 90 height 54
click at [726, 532] on input "True" at bounding box center [717, 524] width 18 height 15
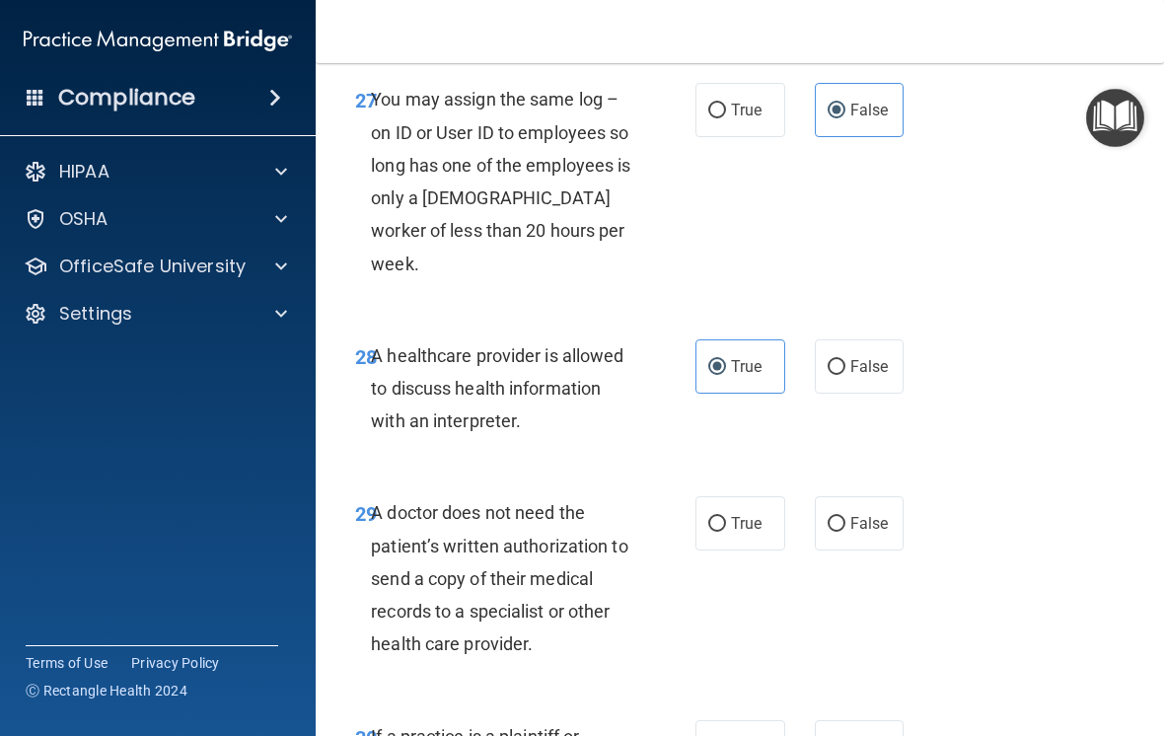
radio input "true"
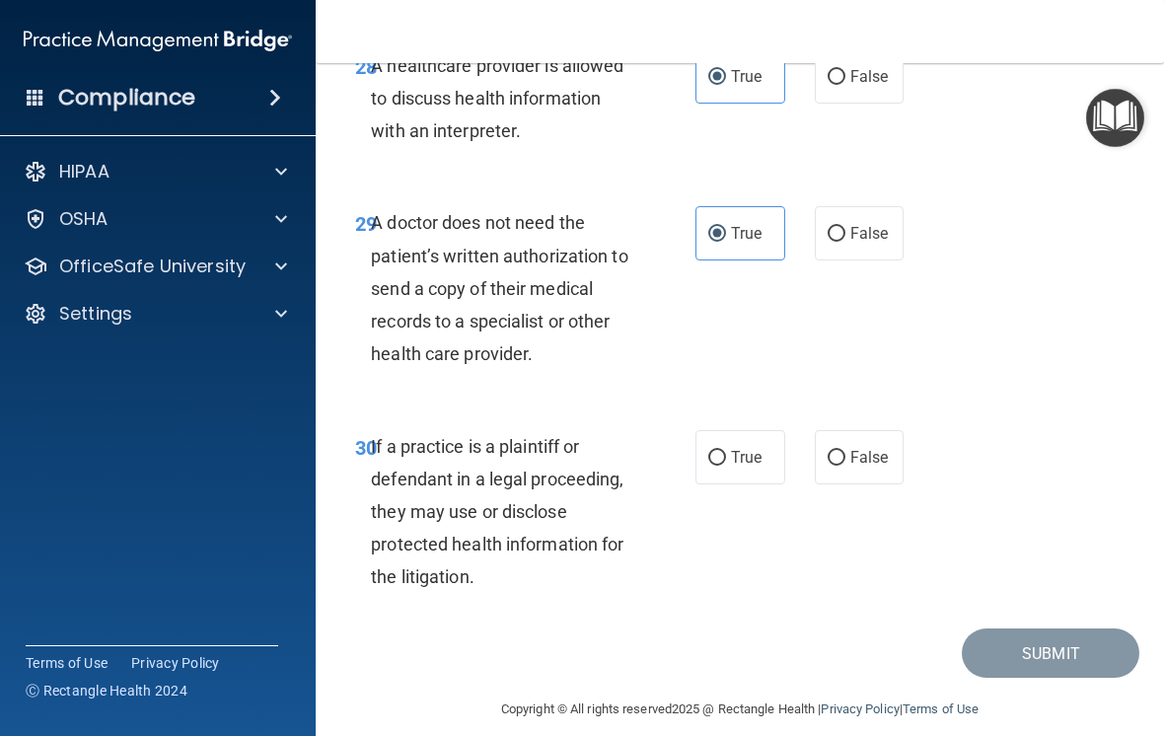
scroll to position [6258, 0]
click at [735, 447] on label "True" at bounding box center [740, 457] width 90 height 54
click at [726, 451] on input "True" at bounding box center [717, 458] width 18 height 15
radio input "true"
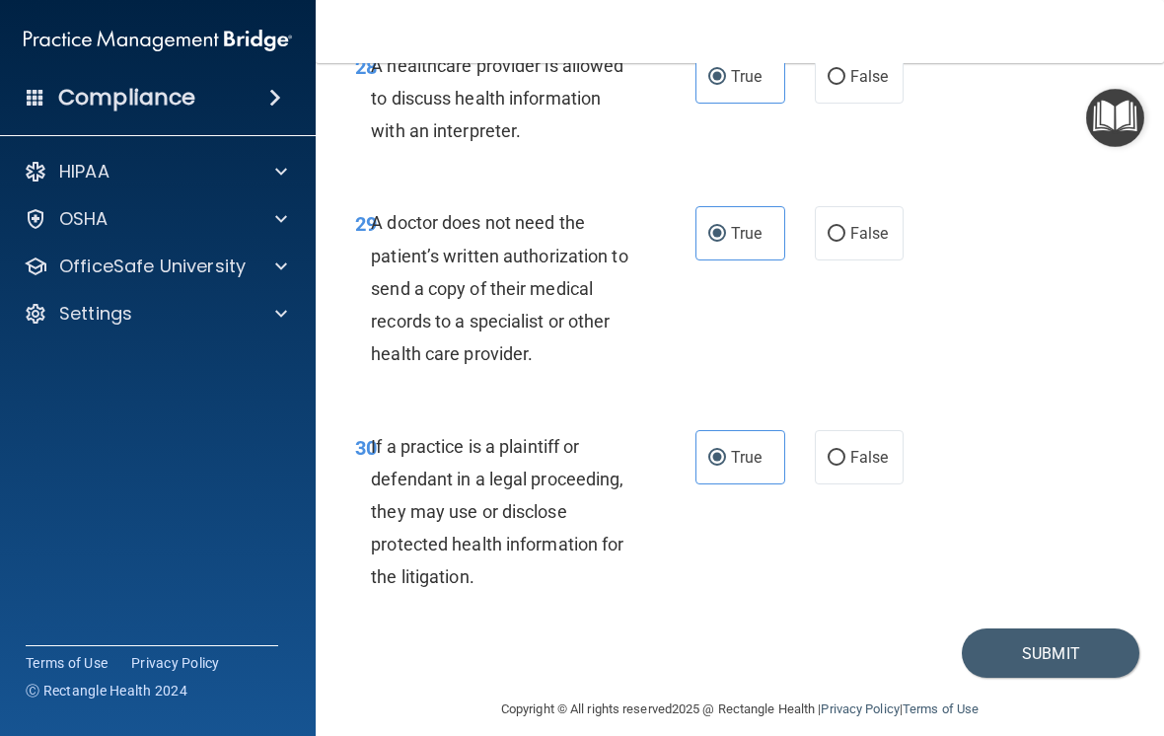
click at [1053, 663] on button "Submit" at bounding box center [1050, 653] width 178 height 50
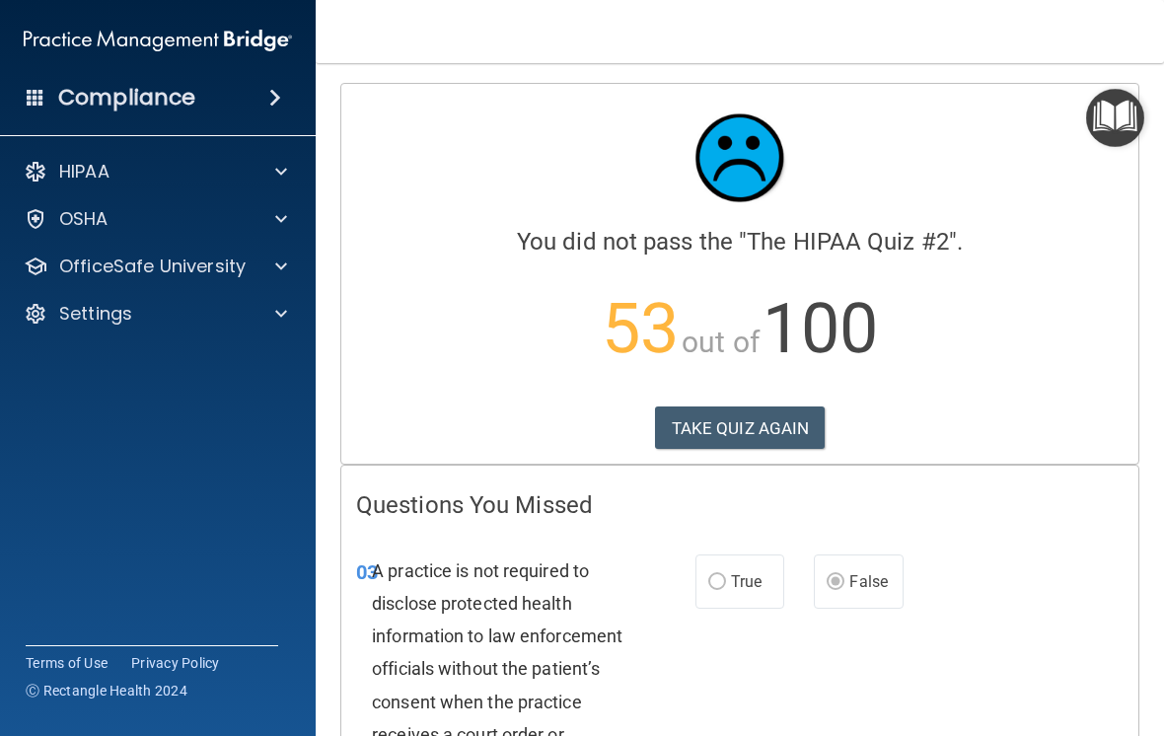
click at [798, 425] on button "TAKE QUIZ AGAIN" at bounding box center [740, 427] width 171 height 43
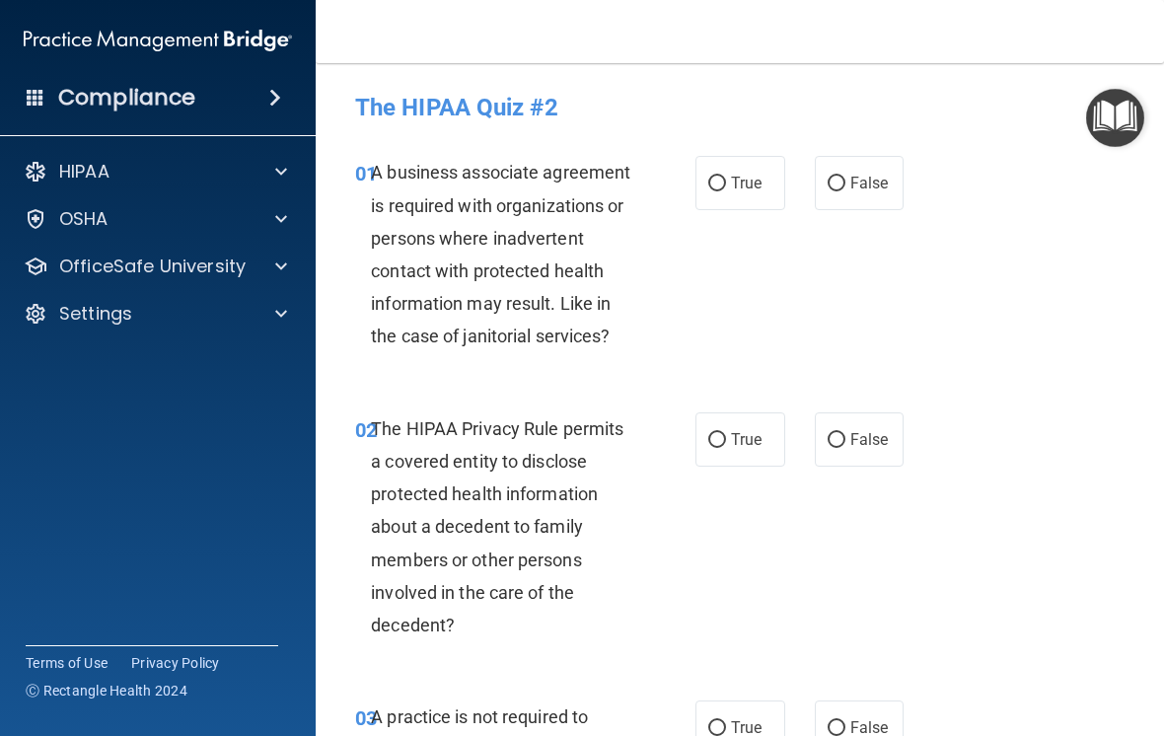
click at [734, 175] on span "True" at bounding box center [746, 183] width 31 height 19
click at [726, 177] on input "True" at bounding box center [717, 184] width 18 height 15
radio input "true"
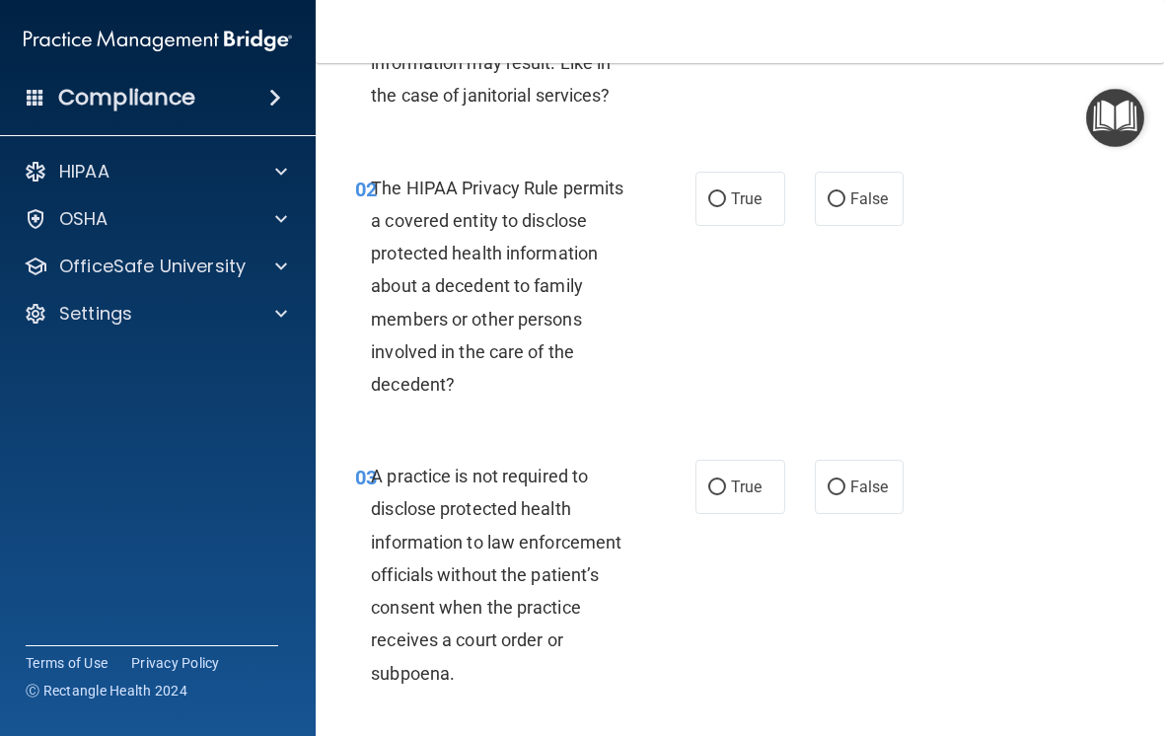
scroll to position [240, 0]
click at [857, 199] on span "False" at bounding box center [869, 199] width 38 height 19
click at [845, 199] on input "False" at bounding box center [836, 200] width 18 height 15
radio input "true"
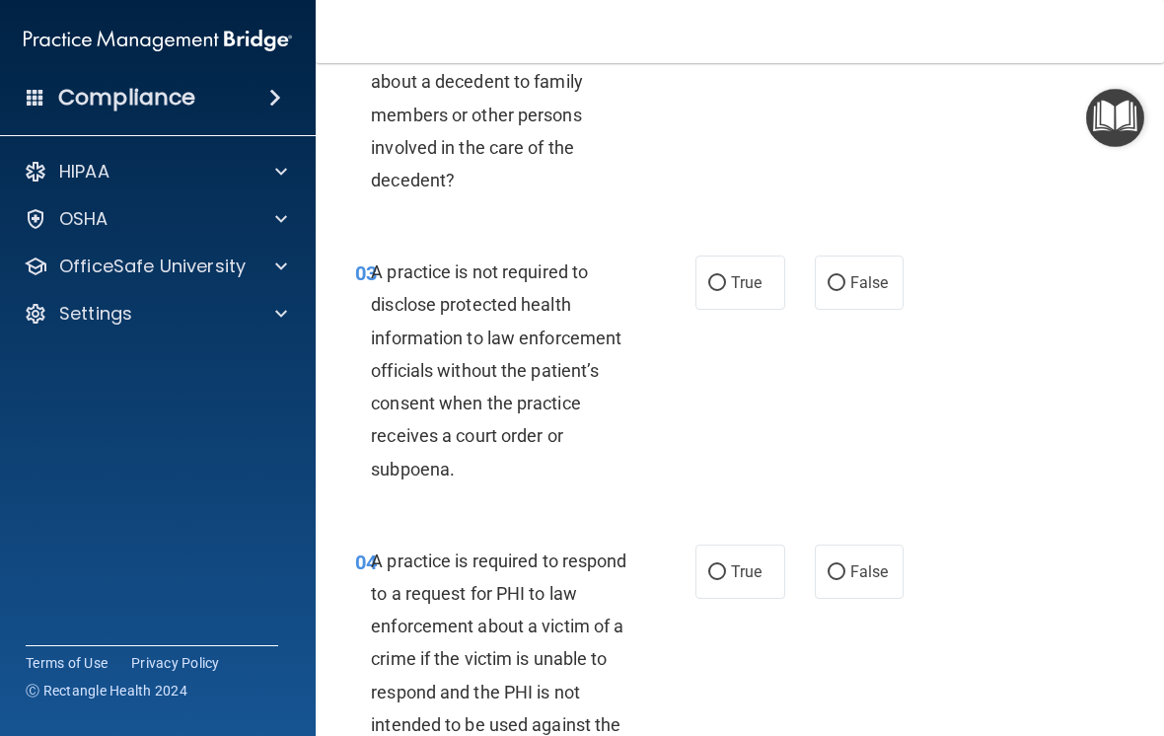
scroll to position [454, 0]
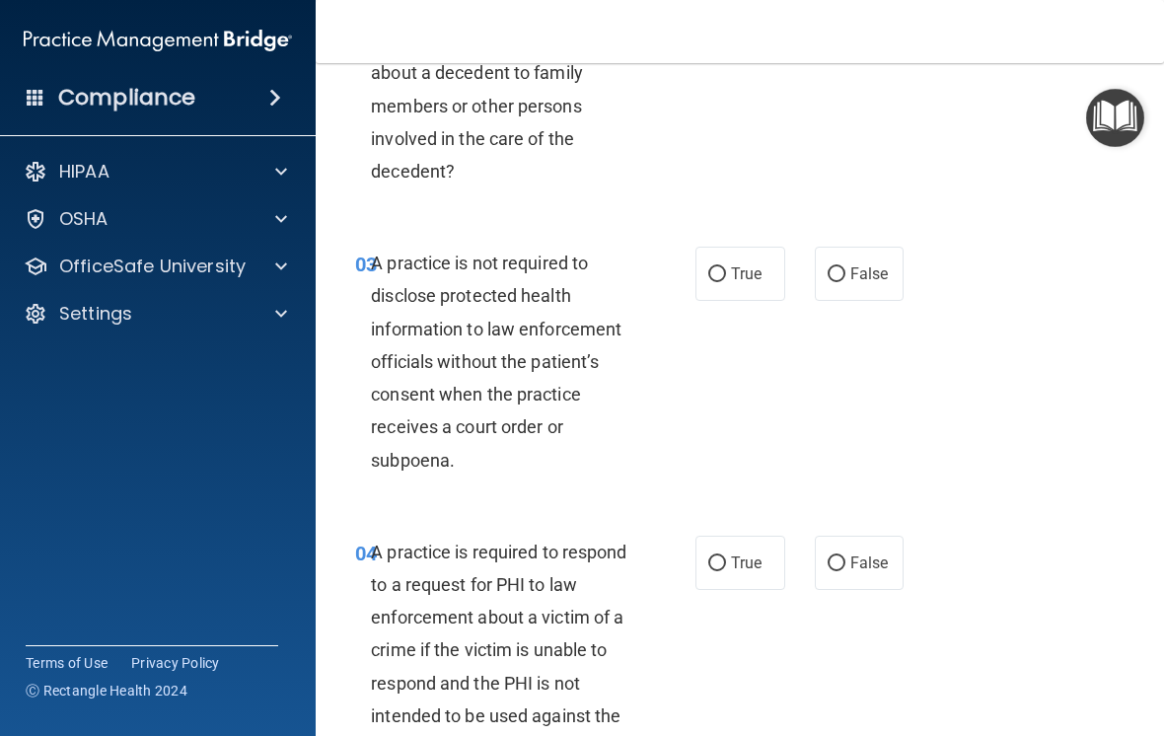
click at [844, 271] on input "False" at bounding box center [836, 274] width 18 height 15
radio input "true"
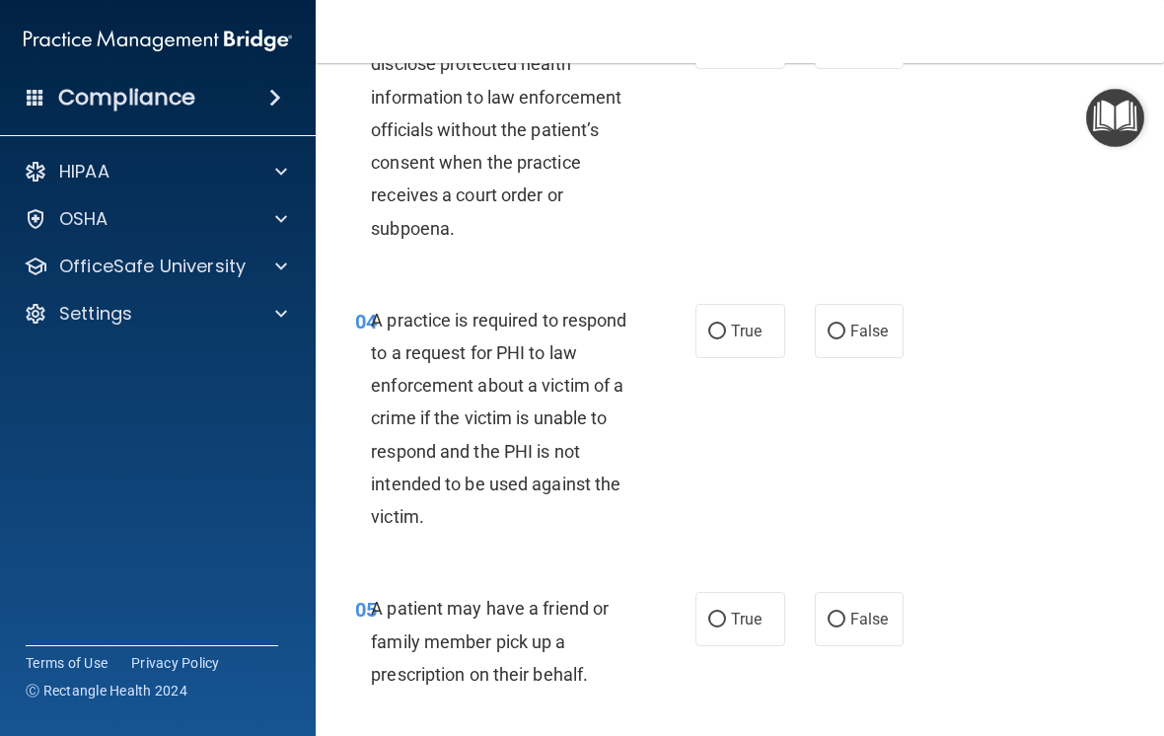
scroll to position [686, 0]
click at [850, 321] on span "False" at bounding box center [869, 329] width 38 height 19
click at [845, 323] on input "False" at bounding box center [836, 330] width 18 height 15
radio input "true"
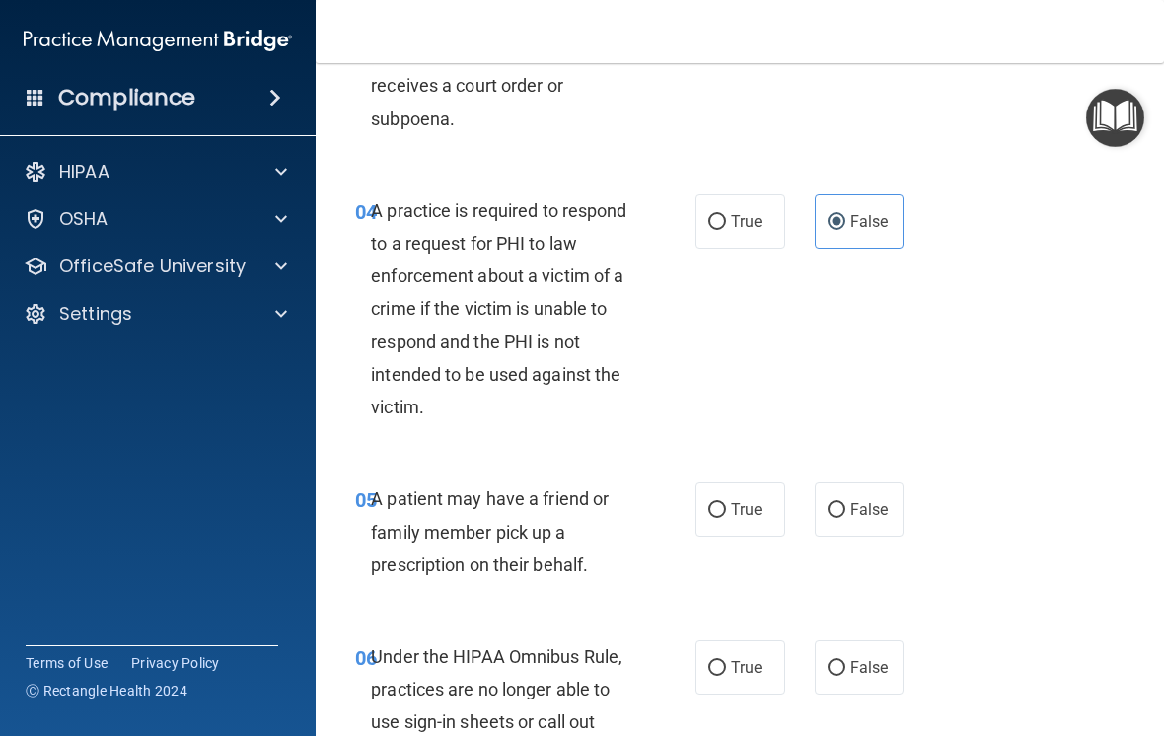
scroll to position [856, 0]
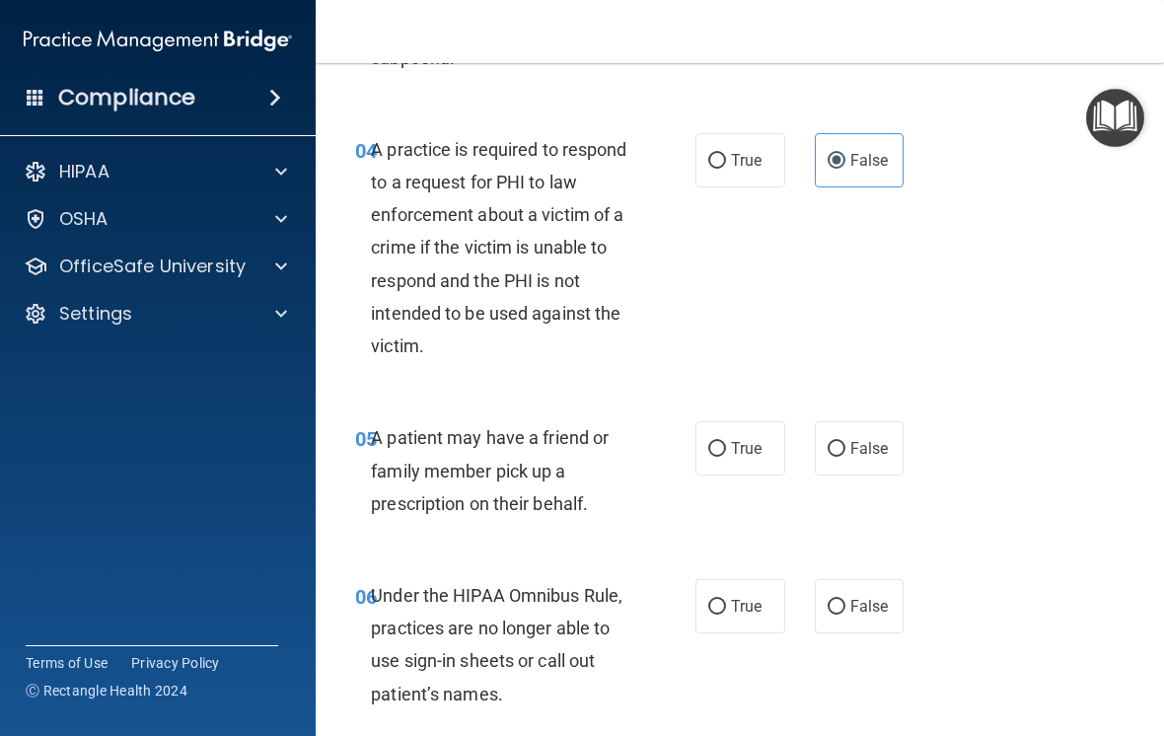
click at [732, 442] on span "True" at bounding box center [746, 448] width 31 height 19
click at [726, 442] on input "True" at bounding box center [717, 449] width 18 height 15
radio input "true"
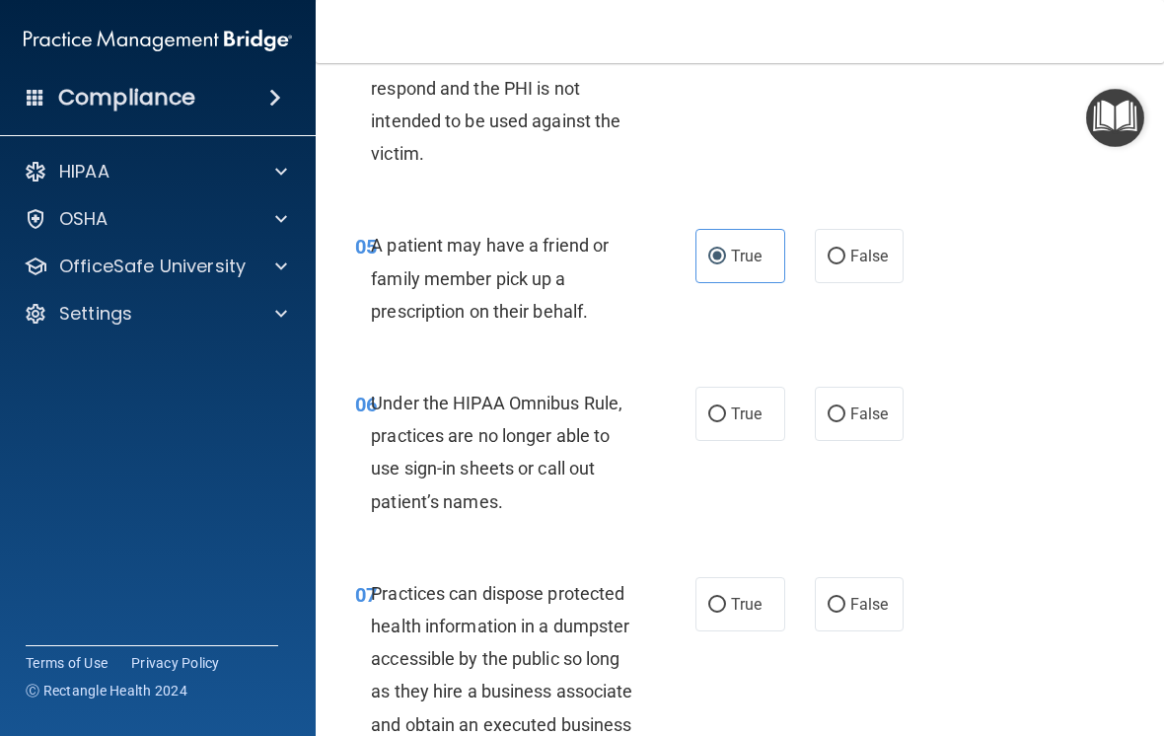
scroll to position [1059, 0]
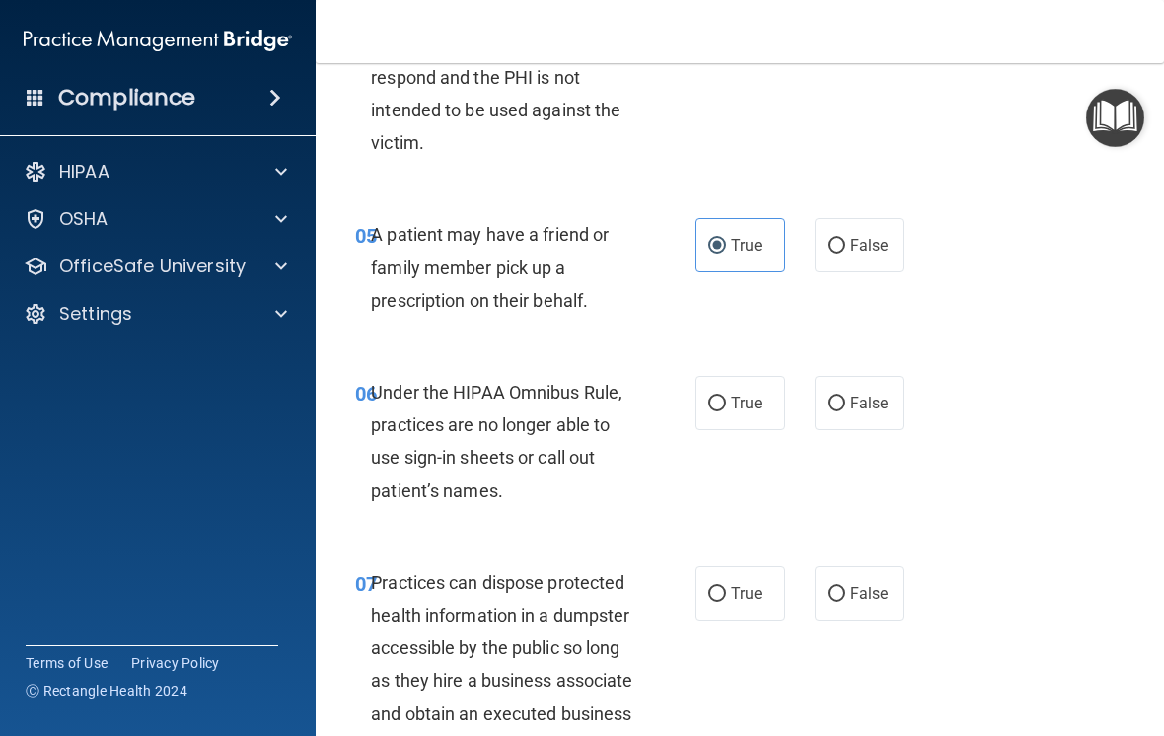
click at [888, 398] on label "False" at bounding box center [860, 403] width 90 height 54
click at [845, 398] on input "False" at bounding box center [836, 403] width 18 height 15
radio input "true"
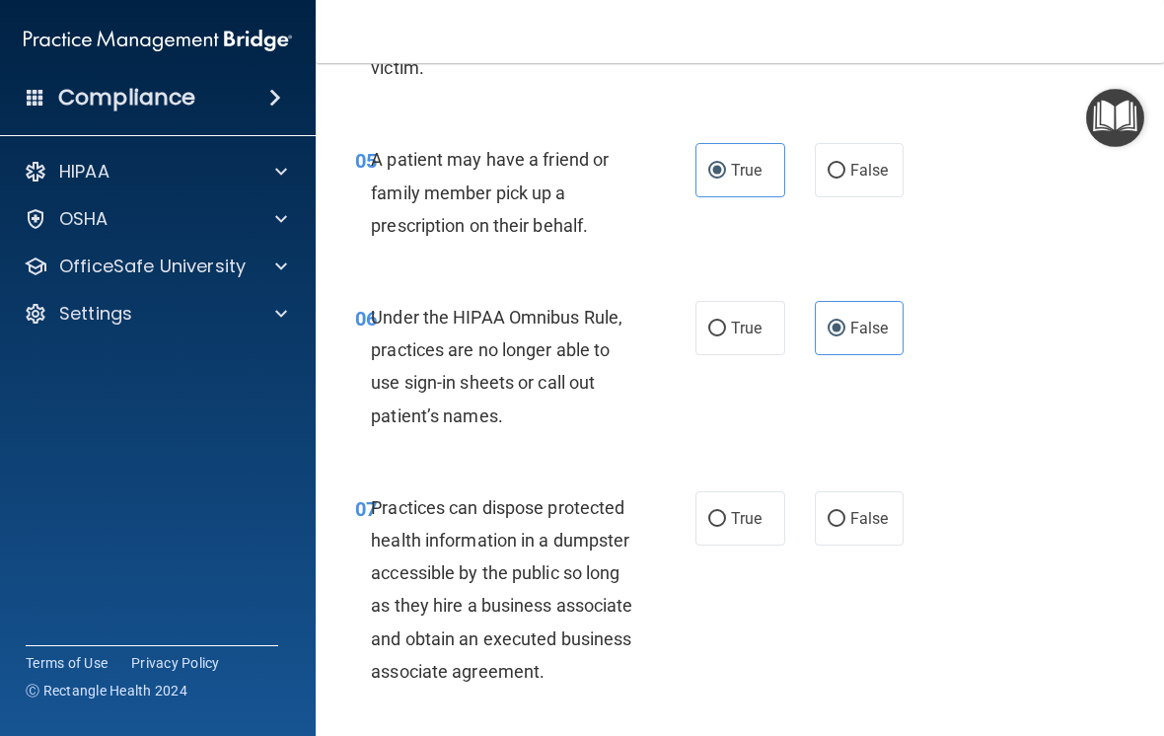
click at [876, 517] on span "False" at bounding box center [869, 518] width 38 height 19
click at [845, 517] on input "False" at bounding box center [836, 519] width 18 height 15
radio input "true"
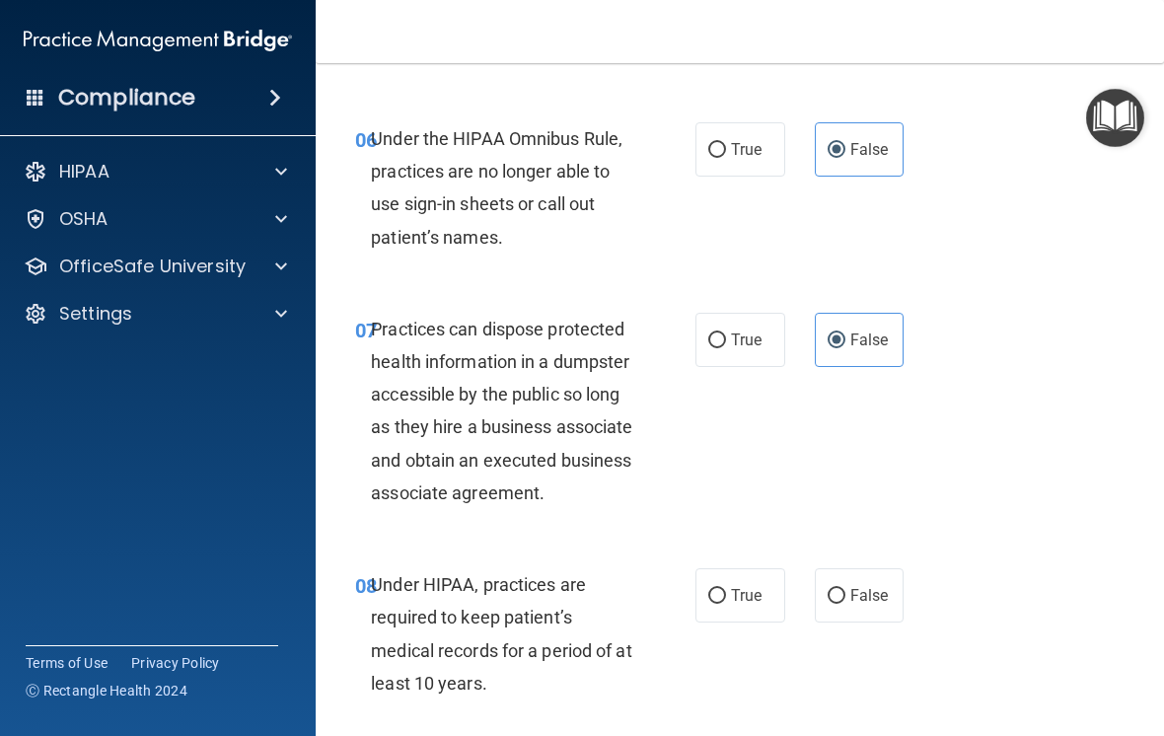
scroll to position [1522, 0]
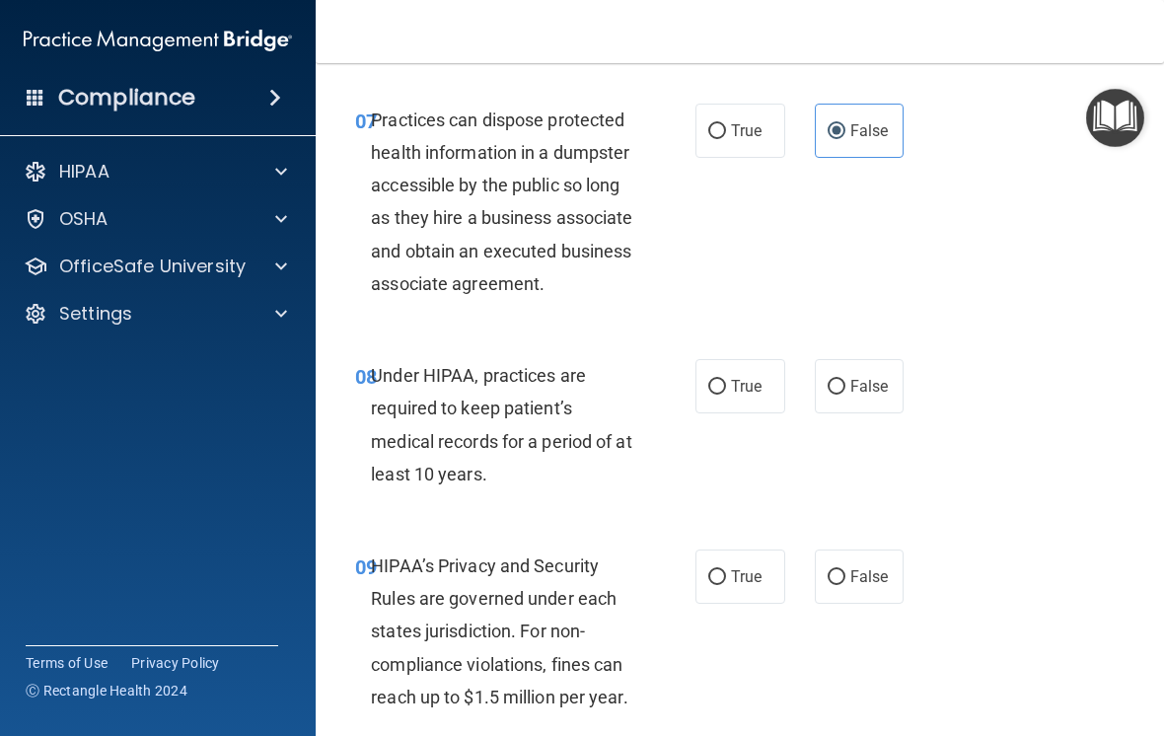
click at [891, 413] on label "False" at bounding box center [860, 386] width 90 height 54
click at [845, 394] on input "False" at bounding box center [836, 387] width 18 height 15
radio input "true"
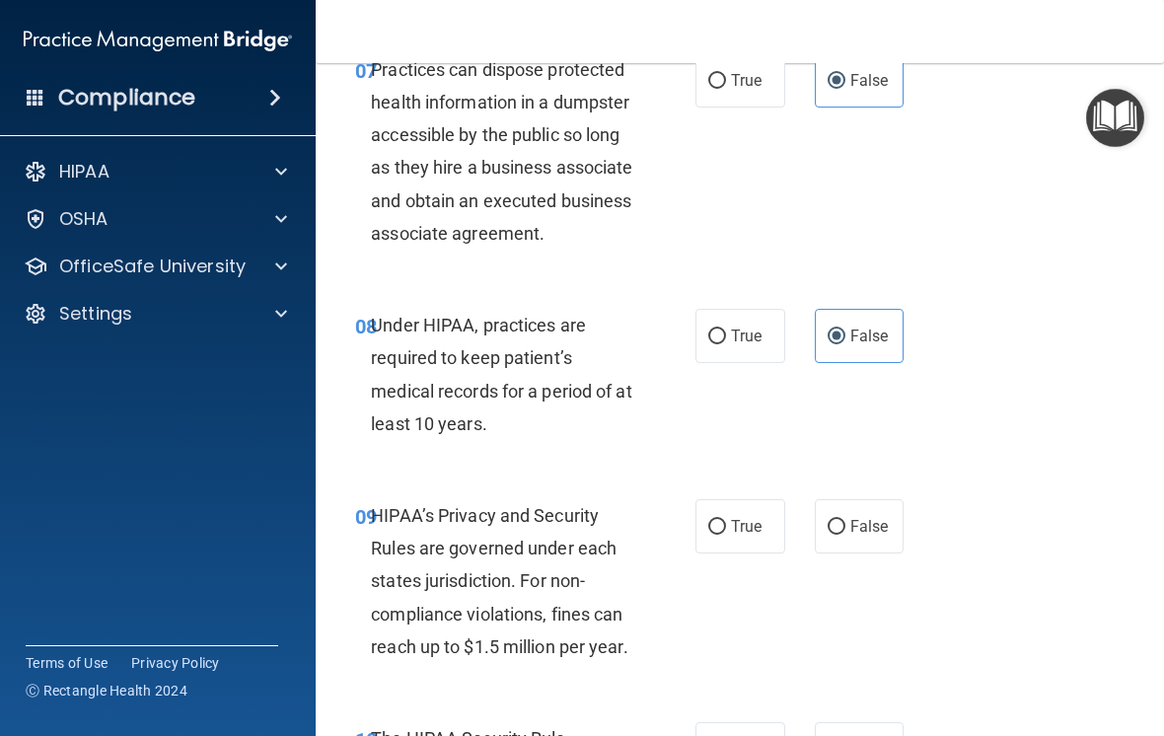
scroll to position [1586, 0]
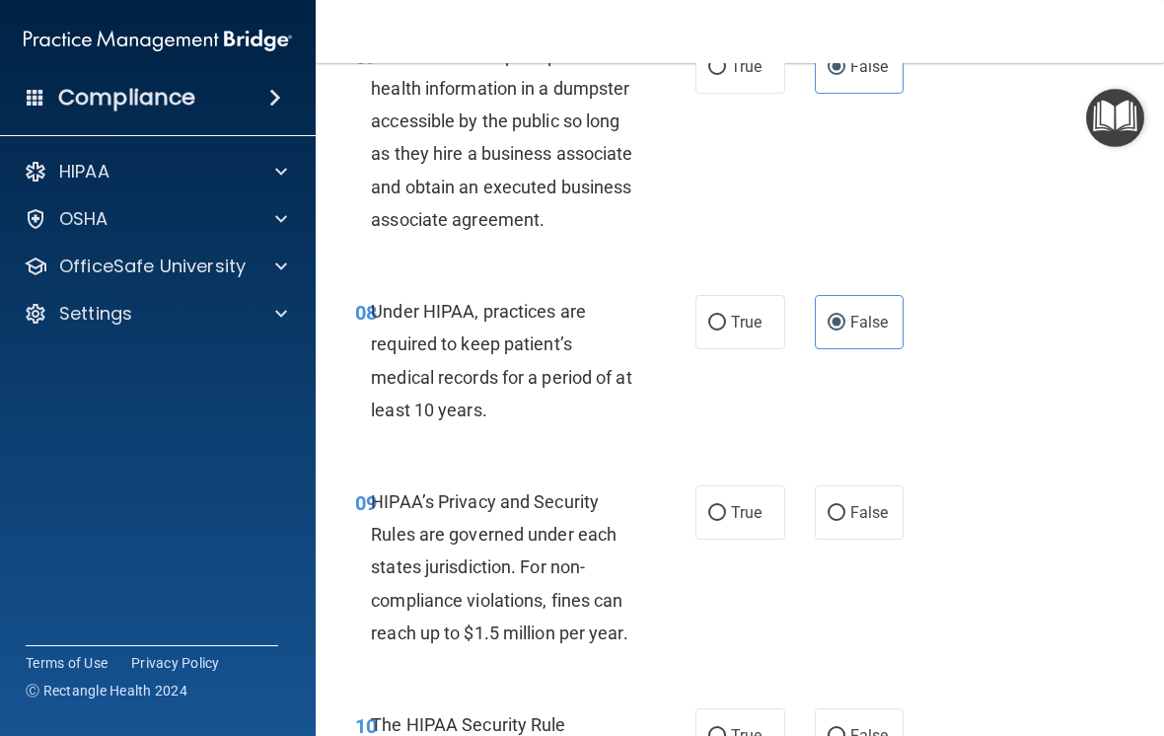
click at [865, 522] on span "False" at bounding box center [869, 512] width 38 height 19
click at [845, 521] on input "False" at bounding box center [836, 513] width 18 height 15
radio input "true"
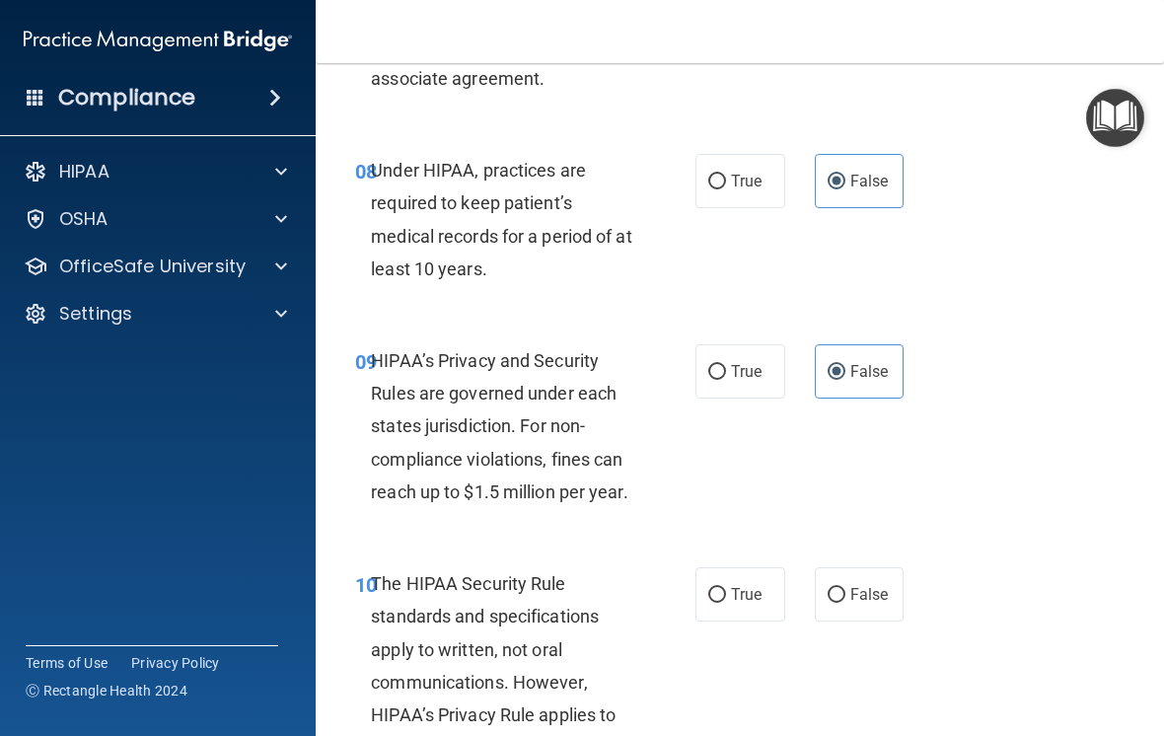
scroll to position [1731, 0]
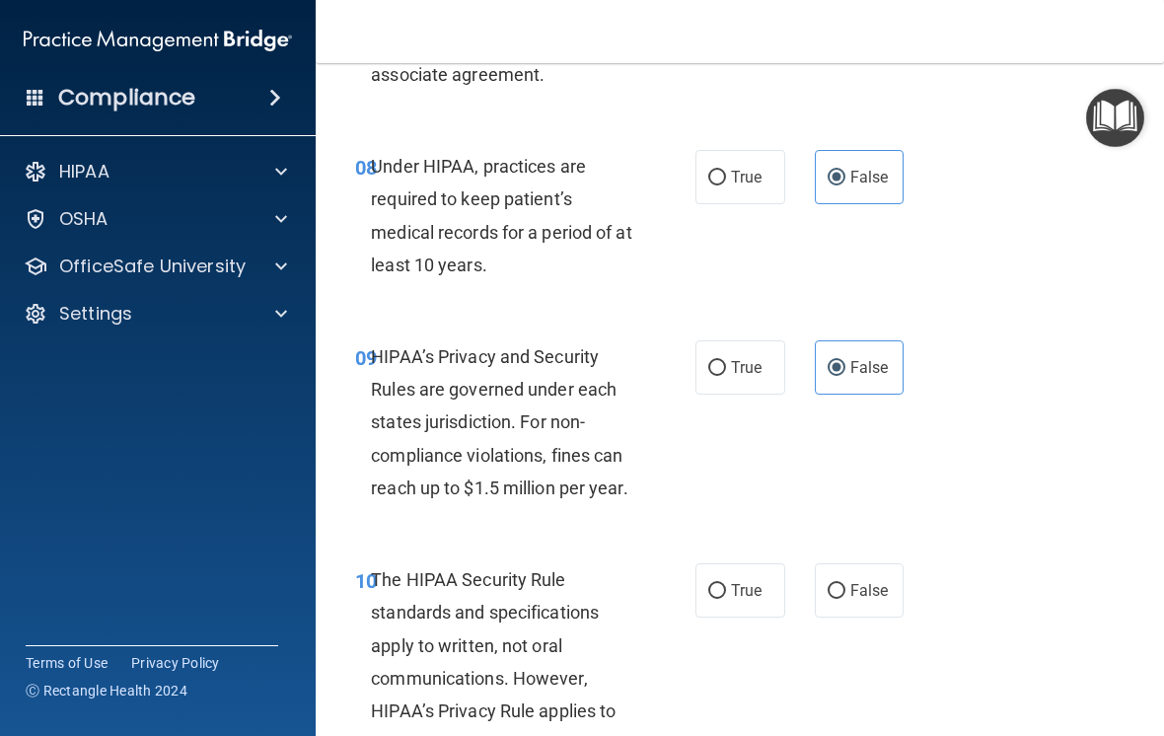
click at [728, 602] on label "True" at bounding box center [740, 590] width 90 height 54
click at [726, 599] on input "True" at bounding box center [717, 591] width 18 height 15
radio input "true"
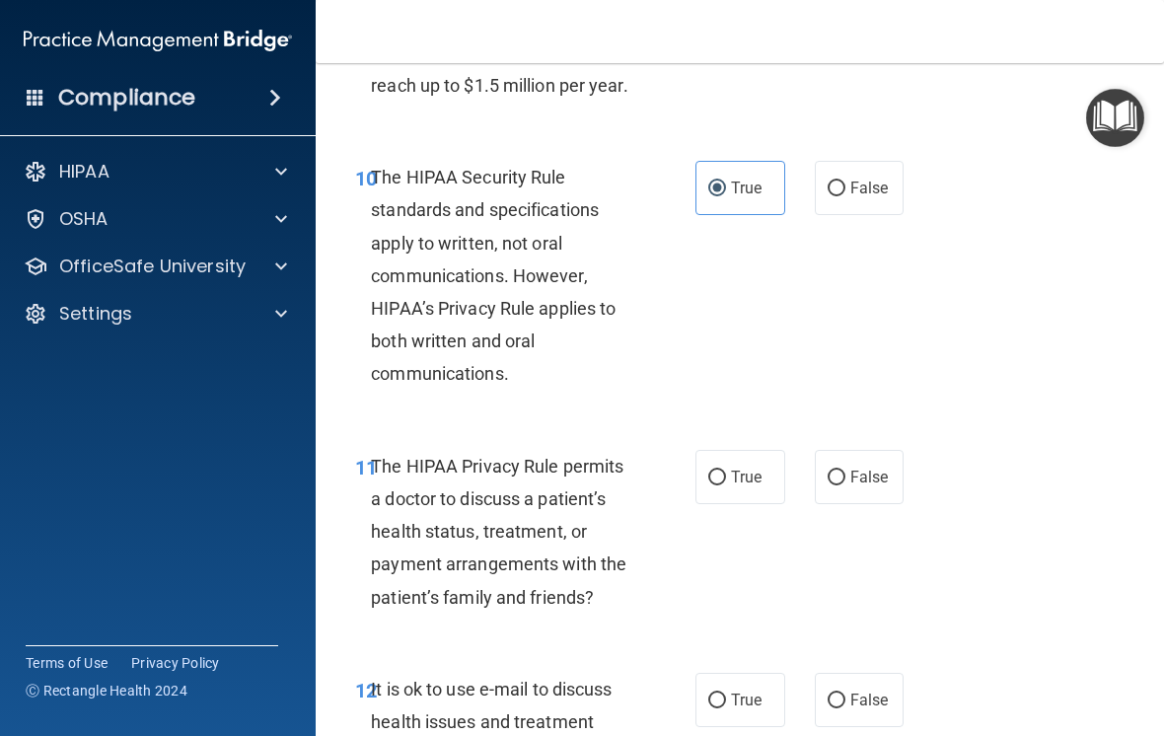
scroll to position [2137, 0]
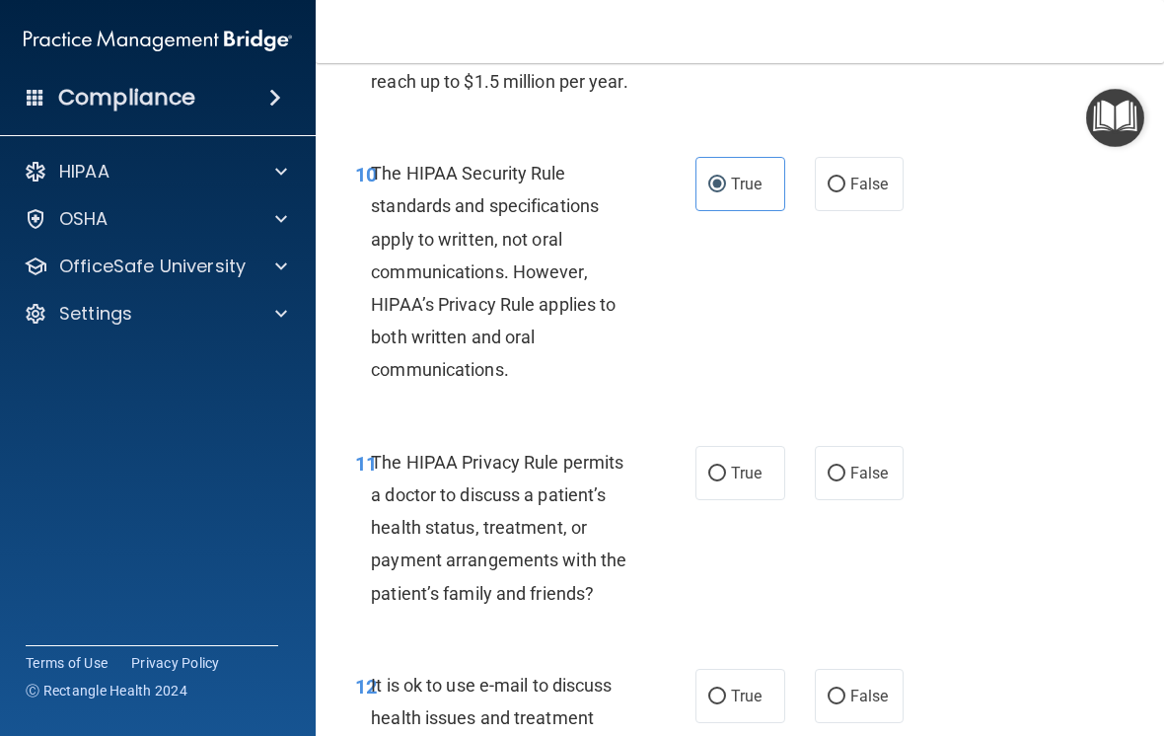
click at [756, 482] on span "True" at bounding box center [746, 472] width 31 height 19
click at [726, 481] on input "True" at bounding box center [717, 473] width 18 height 15
radio input "true"
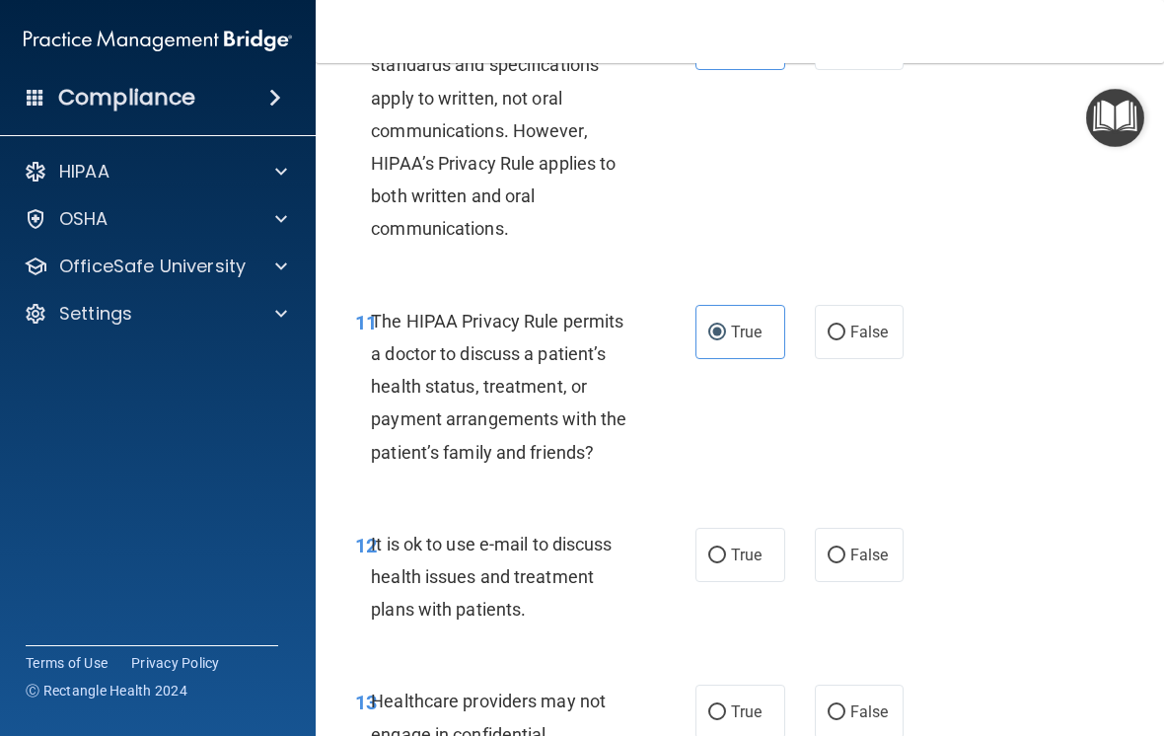
scroll to position [2280, 0]
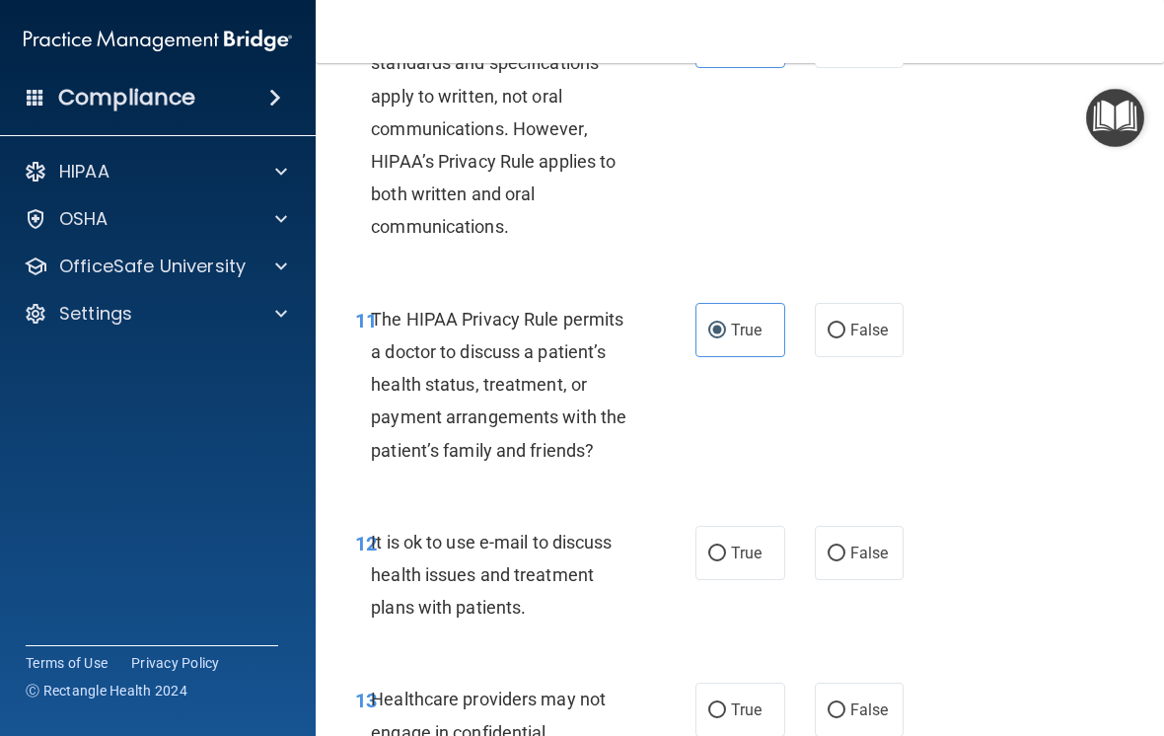
click at [862, 562] on span "False" at bounding box center [869, 552] width 38 height 19
click at [845, 561] on input "False" at bounding box center [836, 553] width 18 height 15
radio input "true"
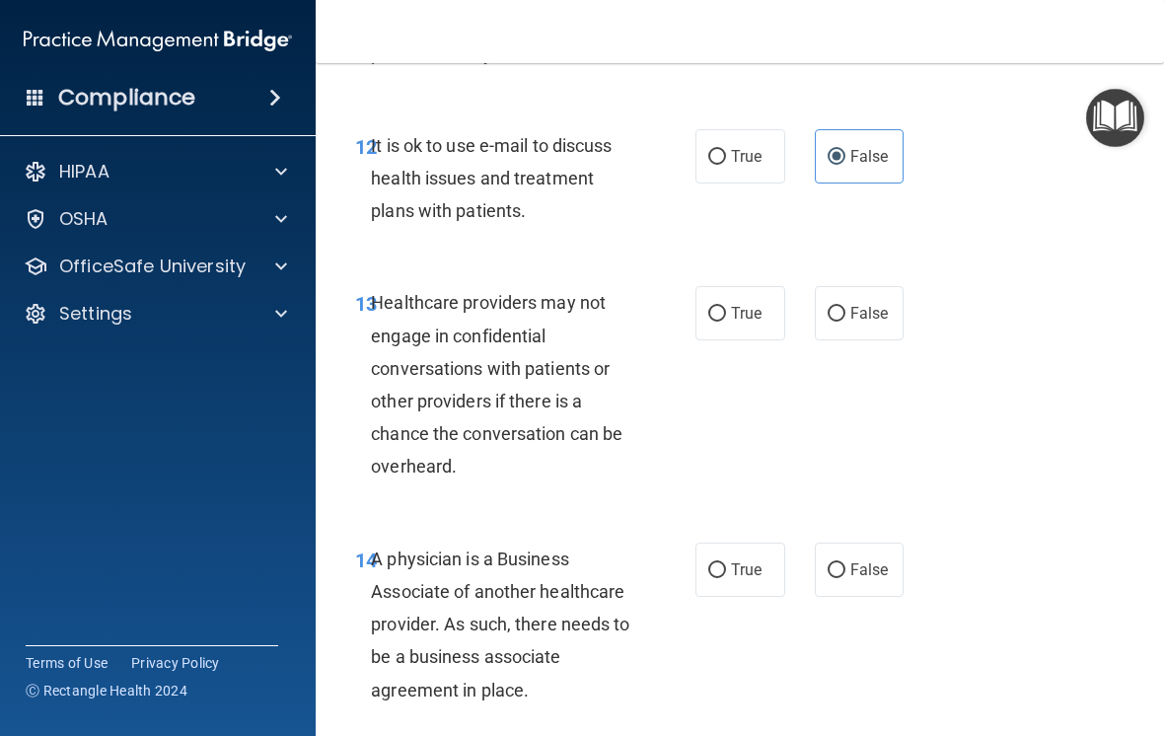
scroll to position [2683, 0]
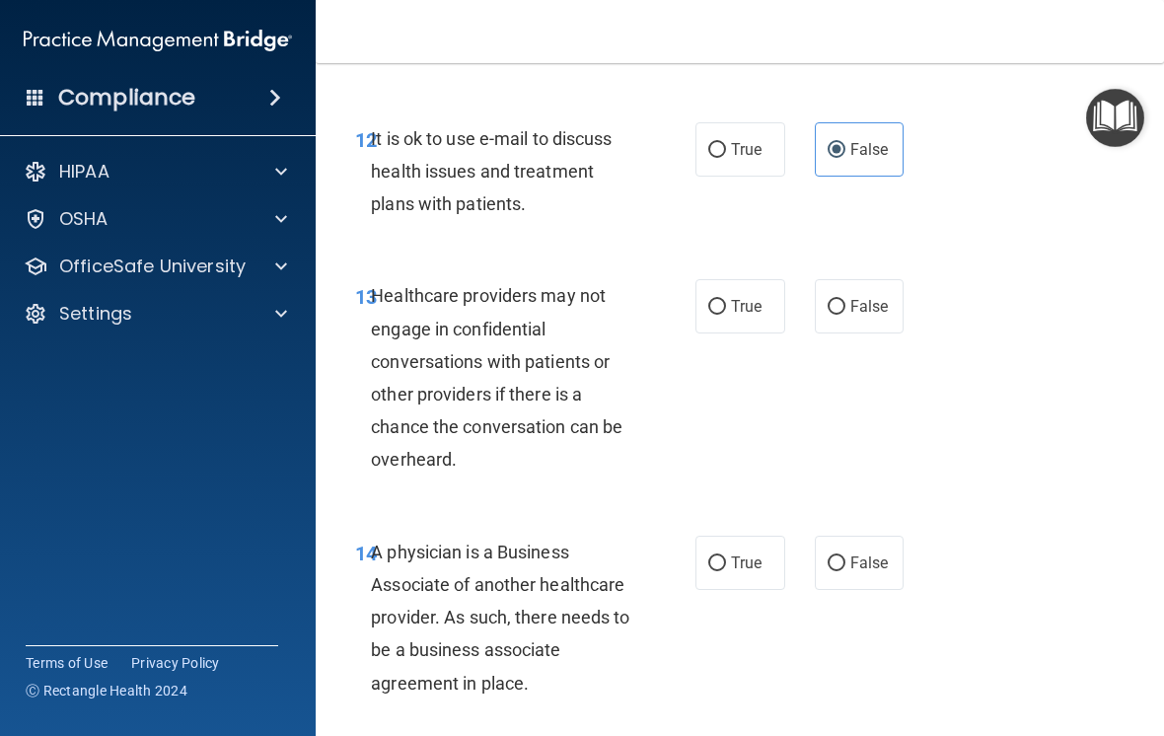
click at [843, 315] on input "False" at bounding box center [836, 307] width 18 height 15
radio input "true"
click at [873, 572] on span "False" at bounding box center [869, 562] width 38 height 19
click at [845, 571] on input "False" at bounding box center [836, 563] width 18 height 15
radio input "true"
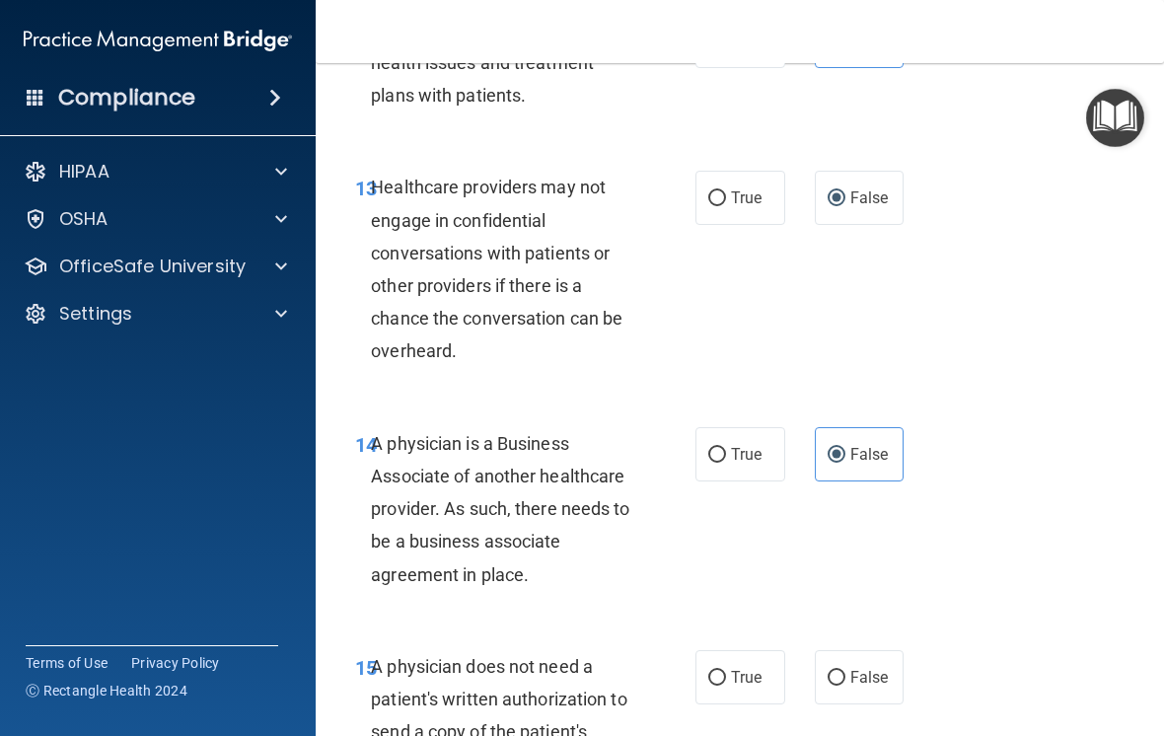
scroll to position [2804, 0]
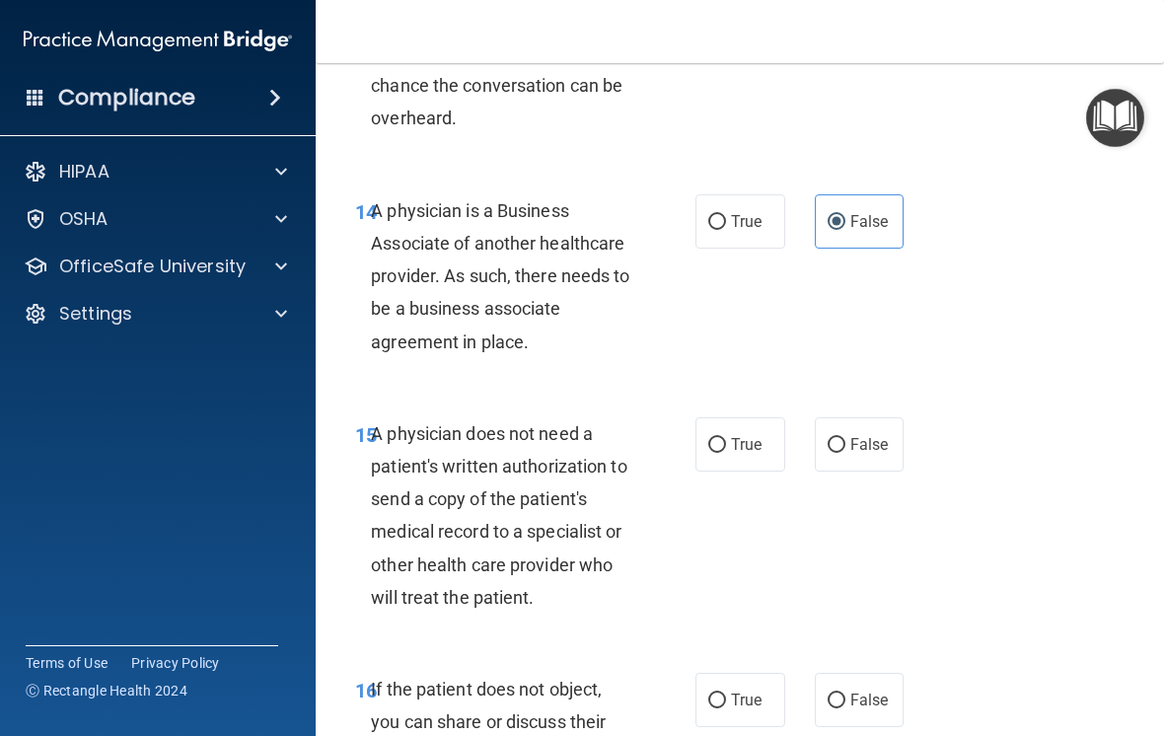
click at [752, 454] on span "True" at bounding box center [746, 444] width 31 height 19
click at [726, 453] on input "True" at bounding box center [717, 445] width 18 height 15
radio input "true"
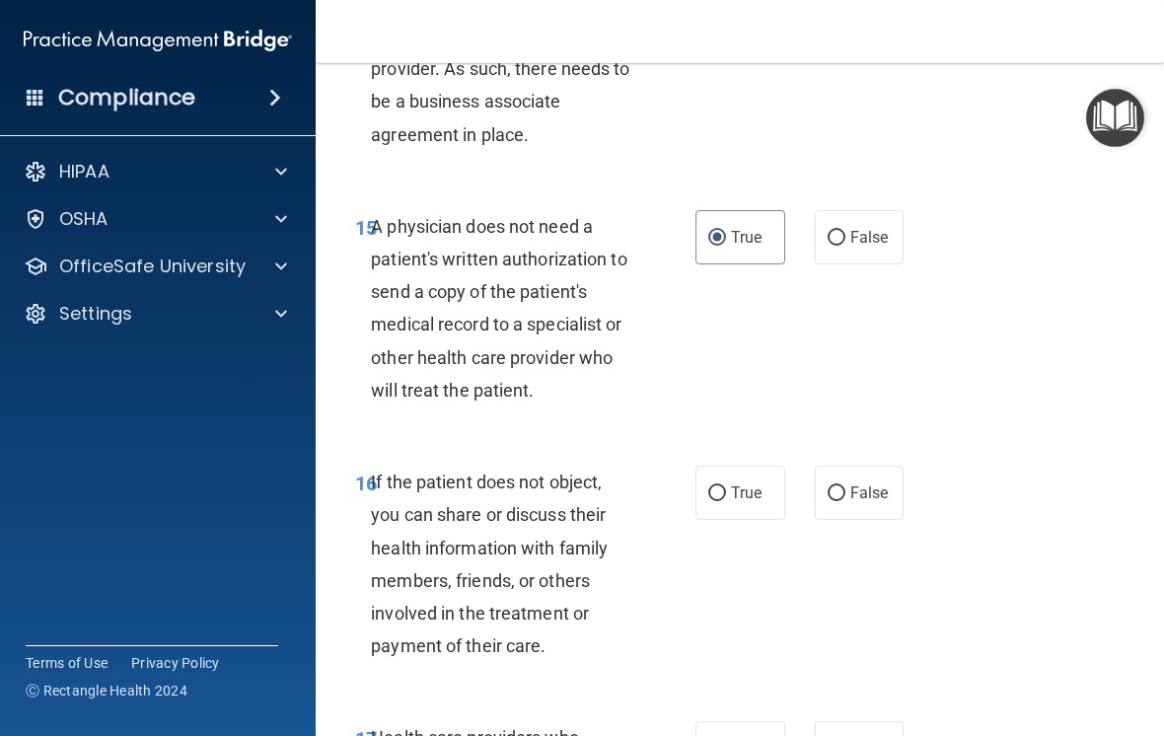
click at [740, 502] on span "True" at bounding box center [746, 492] width 31 height 19
click at [726, 501] on input "True" at bounding box center [717, 493] width 18 height 15
radio input "true"
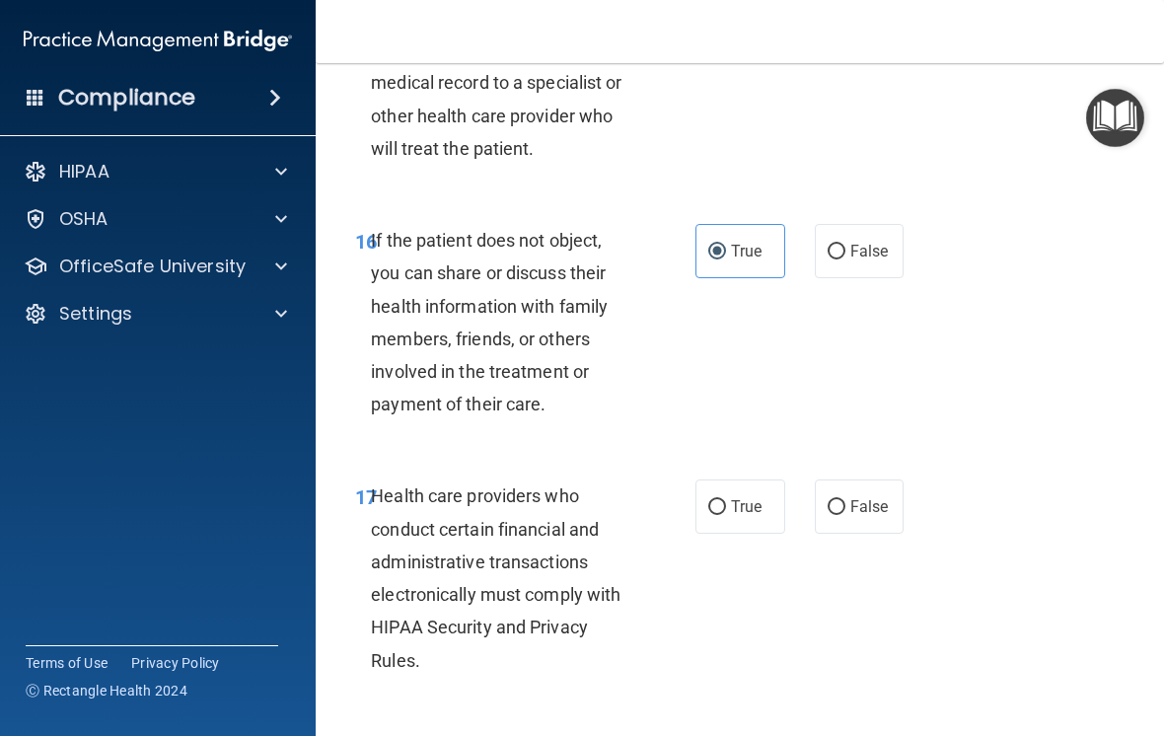
click at [758, 514] on span "True" at bounding box center [746, 506] width 31 height 19
click at [726, 514] on input "True" at bounding box center [717, 507] width 18 height 15
radio input "true"
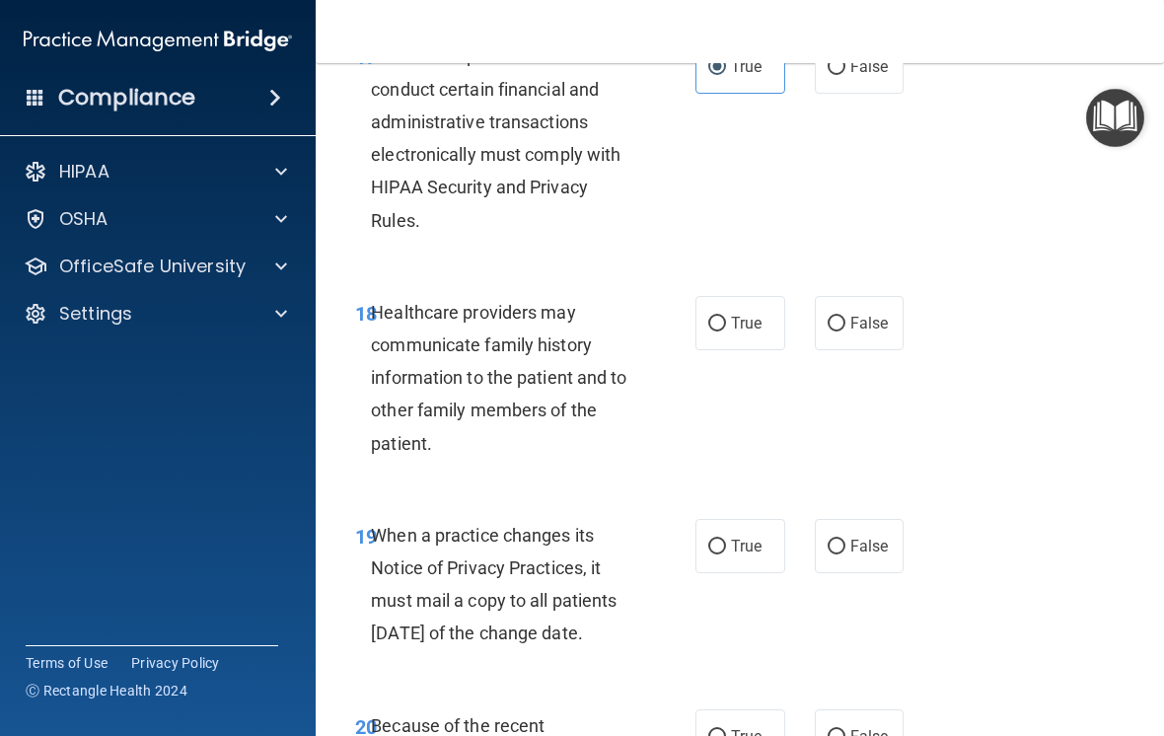
scroll to position [3925, 0]
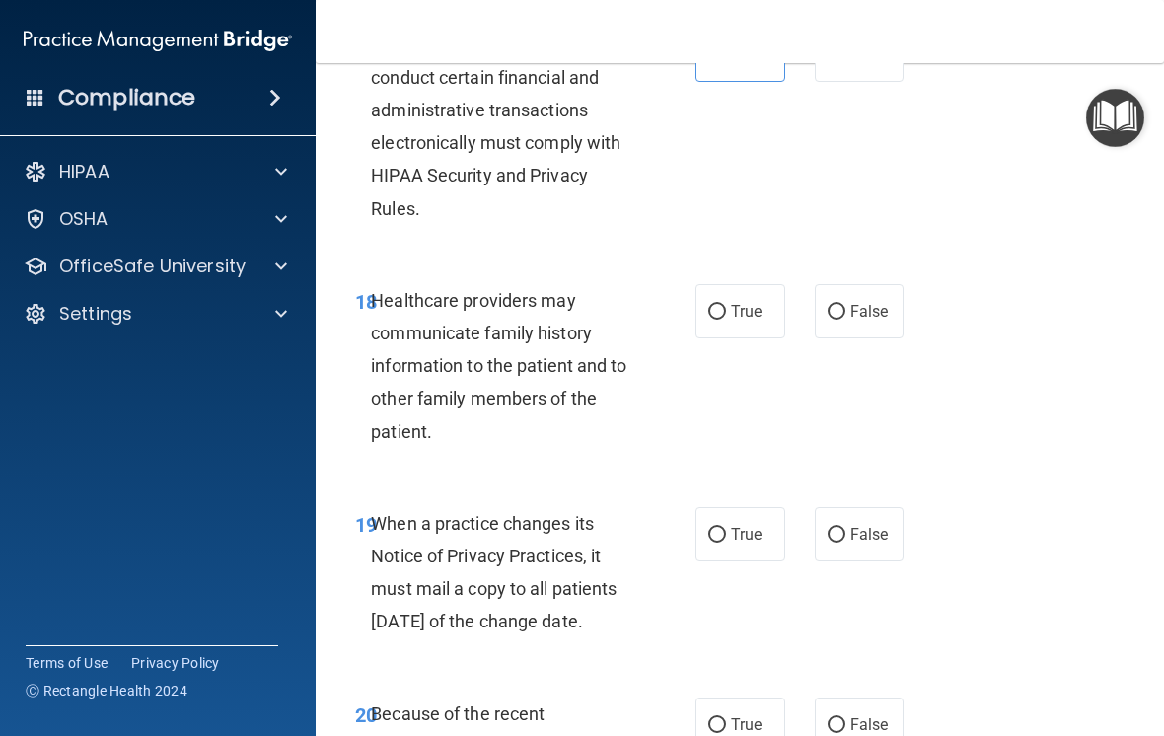
click at [885, 320] on span "False" at bounding box center [869, 311] width 38 height 19
click at [845, 320] on input "False" at bounding box center [836, 312] width 18 height 15
radio input "true"
click at [883, 543] on span "False" at bounding box center [869, 534] width 38 height 19
click at [845, 542] on input "False" at bounding box center [836, 535] width 18 height 15
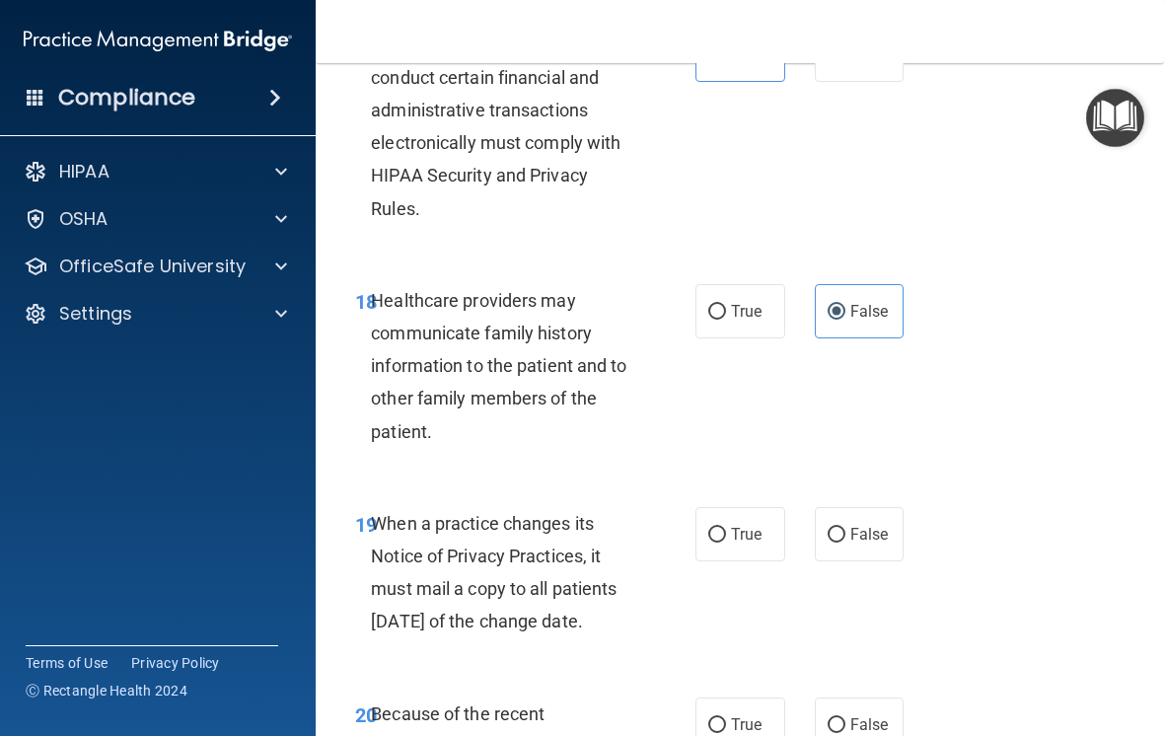
radio input "true"
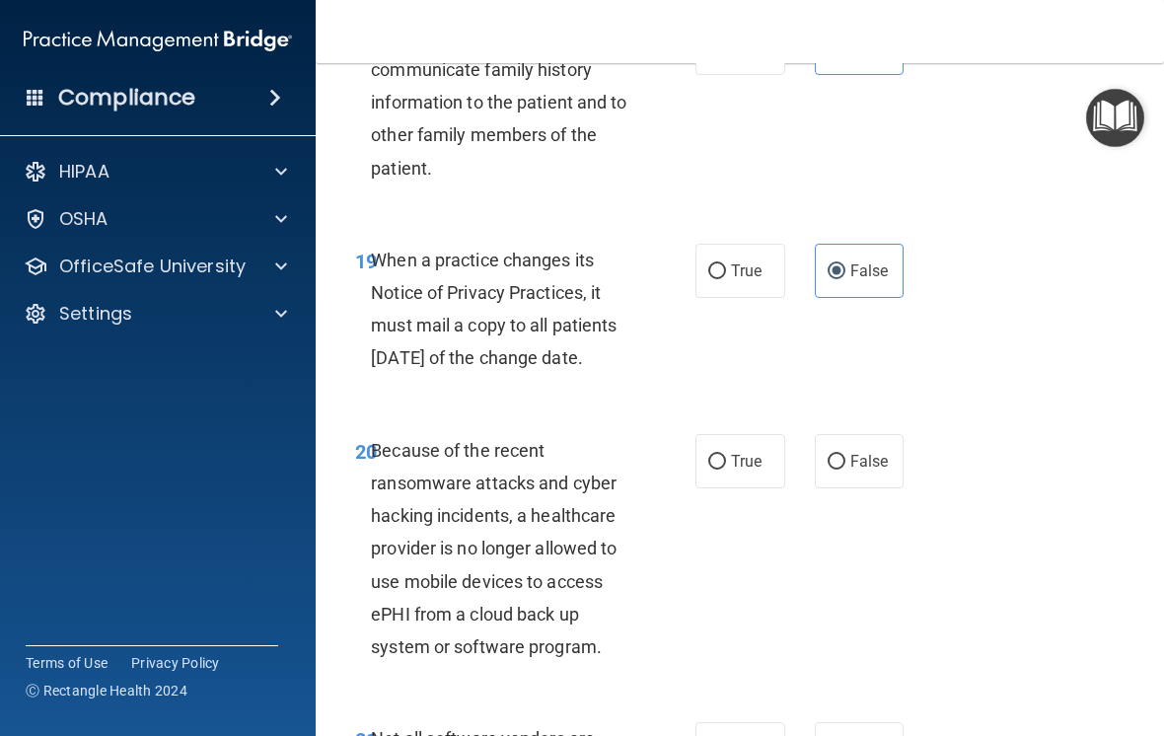
click at [880, 470] on span "False" at bounding box center [869, 461] width 38 height 19
click at [845, 469] on input "False" at bounding box center [836, 462] width 18 height 15
radio input "true"
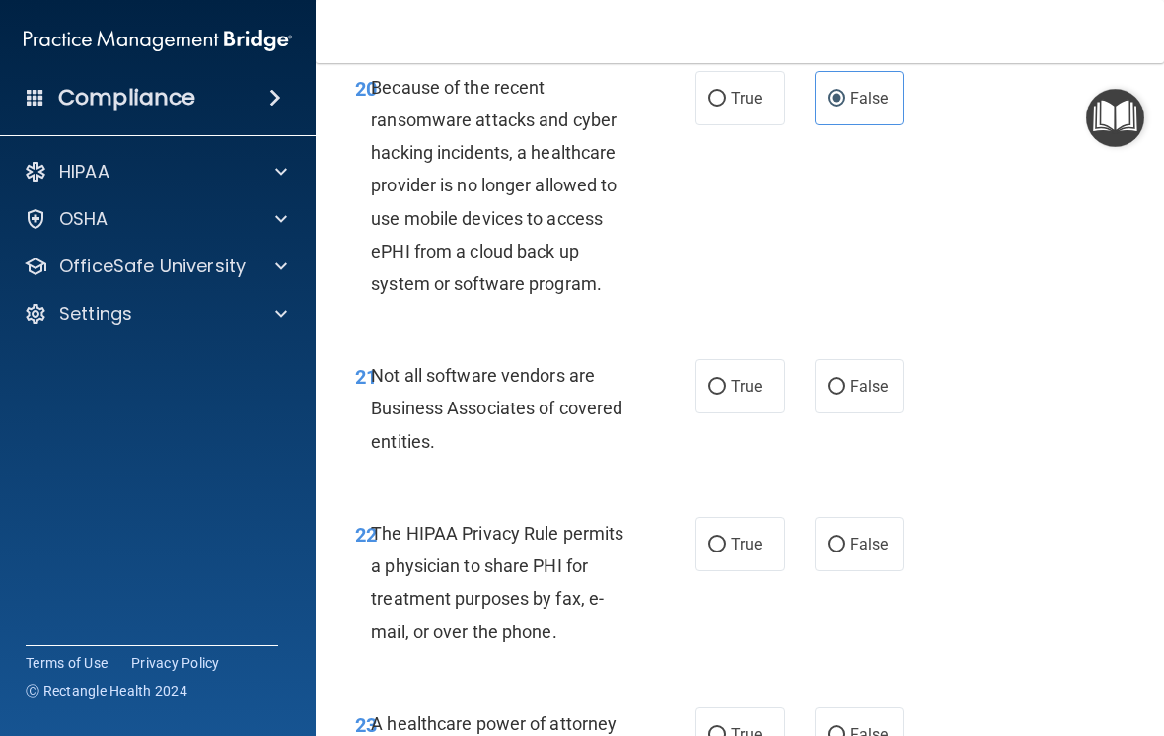
scroll to position [4568, 0]
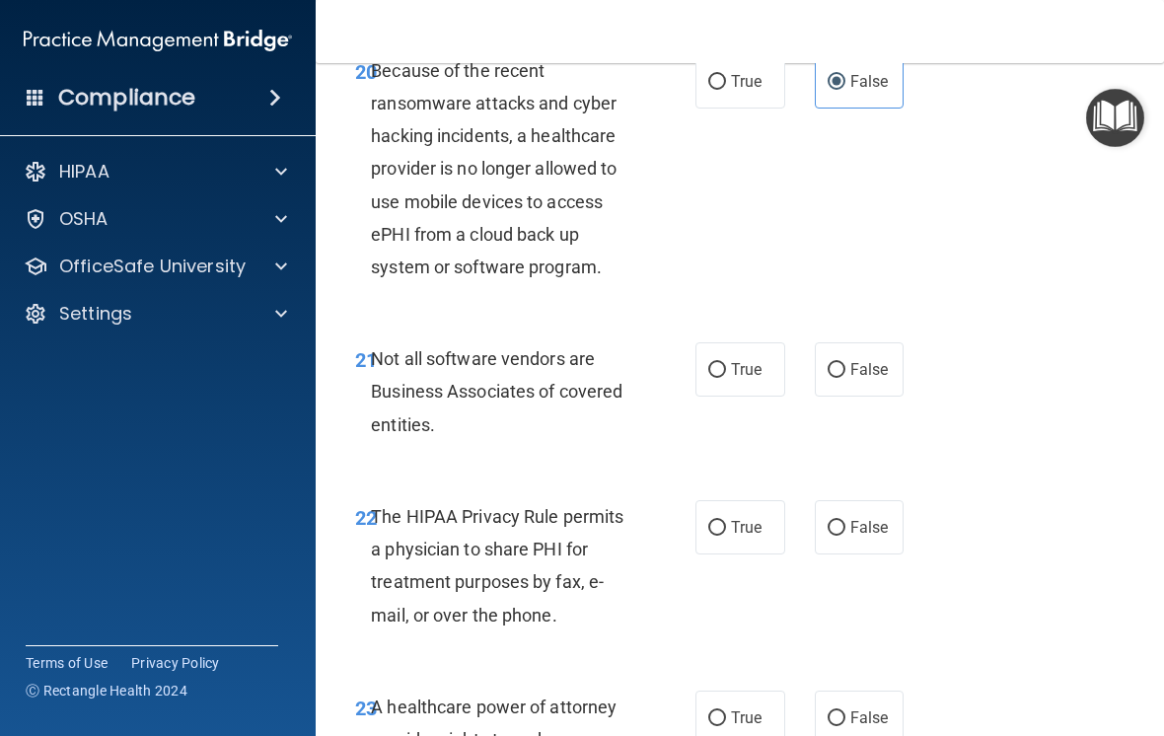
click at [737, 379] on span "True" at bounding box center [746, 369] width 31 height 19
click at [726, 378] on input "True" at bounding box center [717, 370] width 18 height 15
radio input "true"
click at [757, 536] on span "True" at bounding box center [746, 527] width 31 height 19
click at [726, 535] on input "True" at bounding box center [717, 528] width 18 height 15
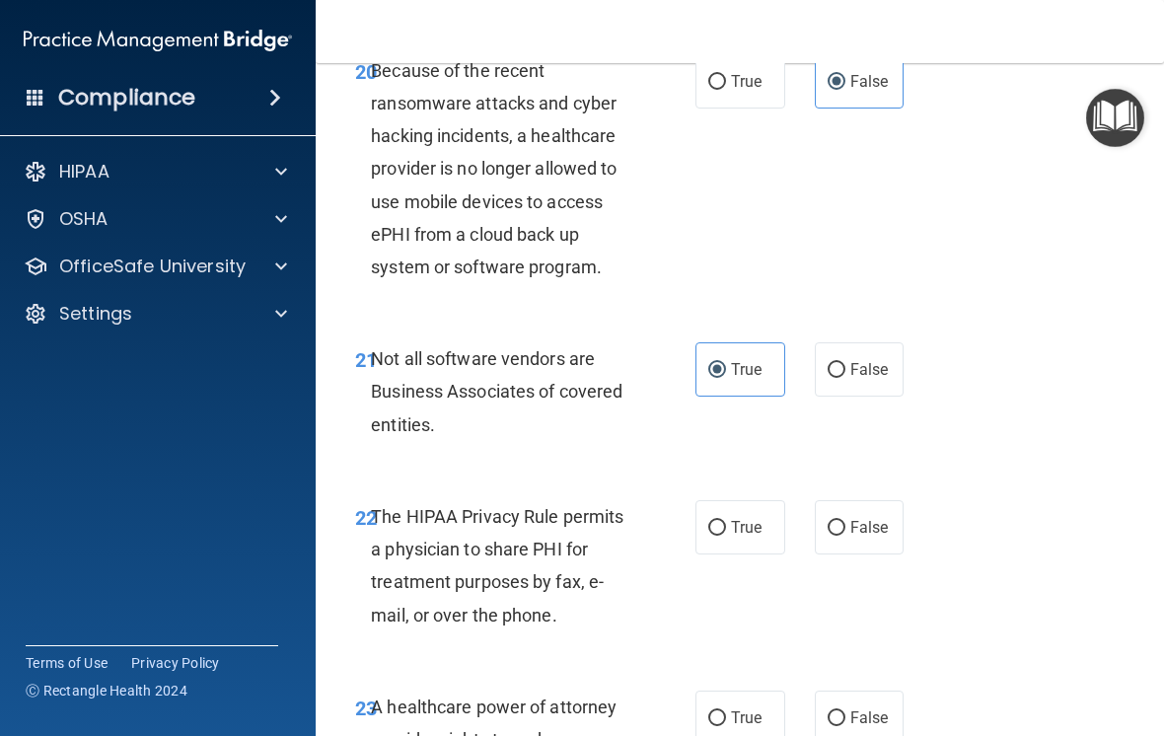
radio input "true"
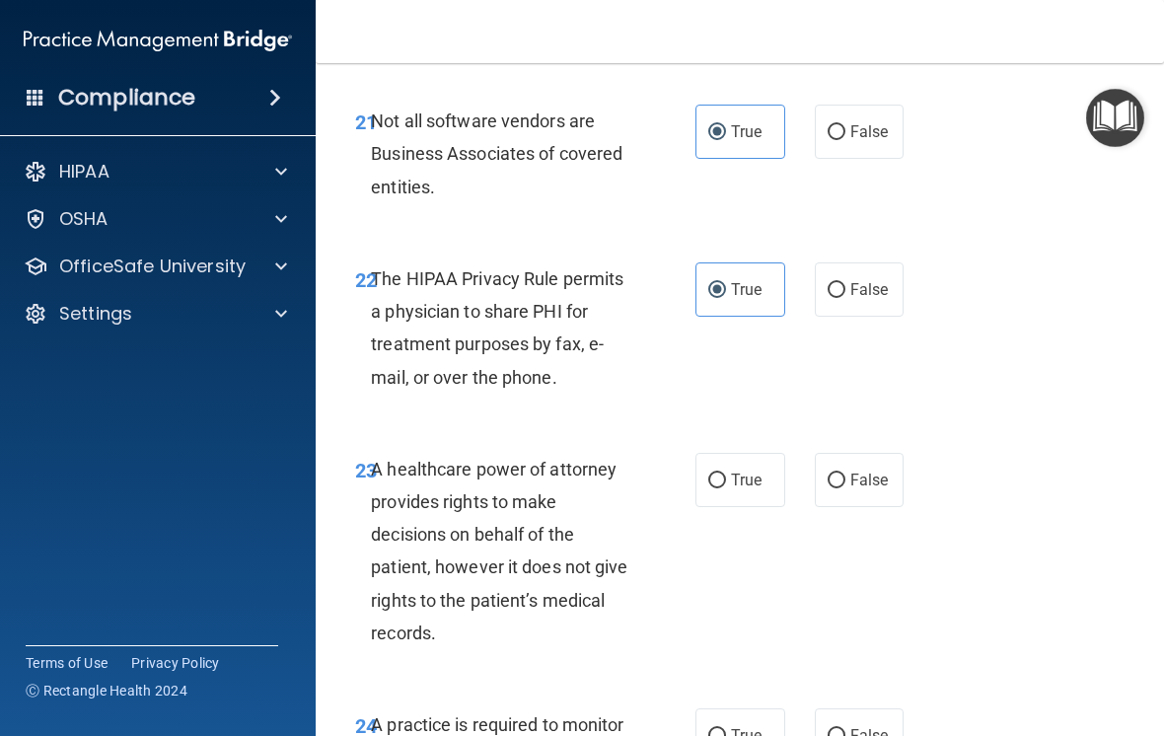
scroll to position [4814, 0]
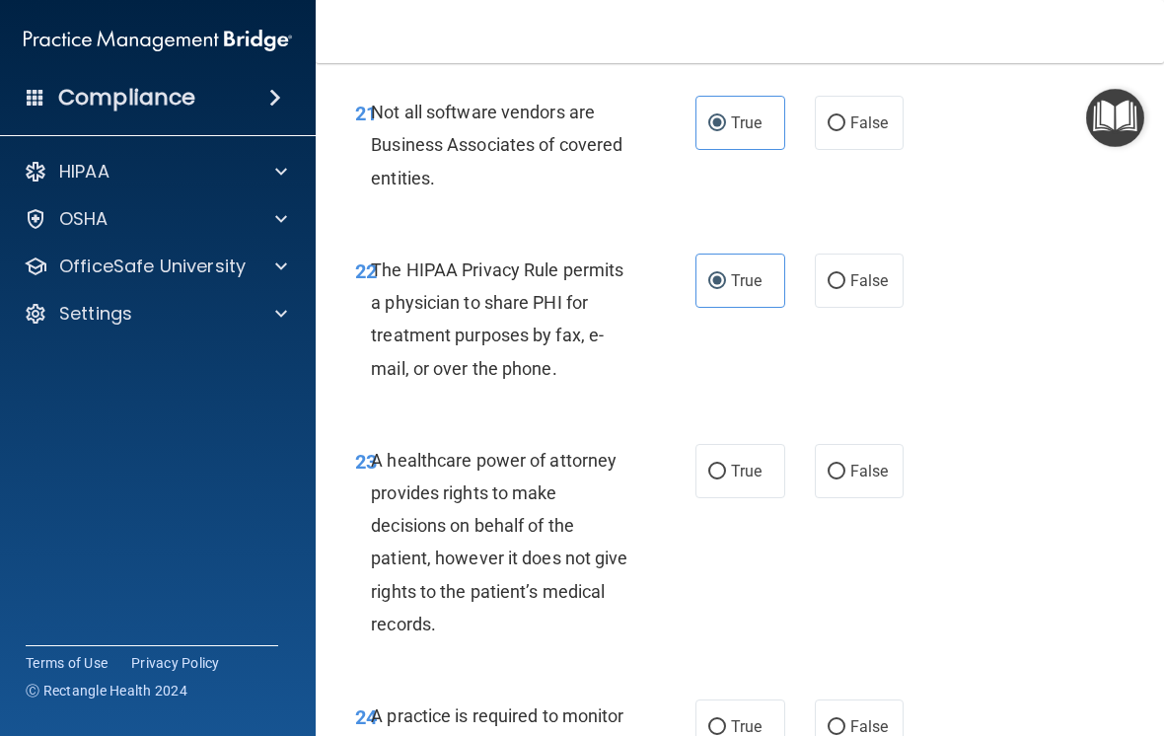
click at [883, 480] on span "False" at bounding box center [869, 471] width 38 height 19
click at [845, 479] on input "False" at bounding box center [836, 471] width 18 height 15
radio input "true"
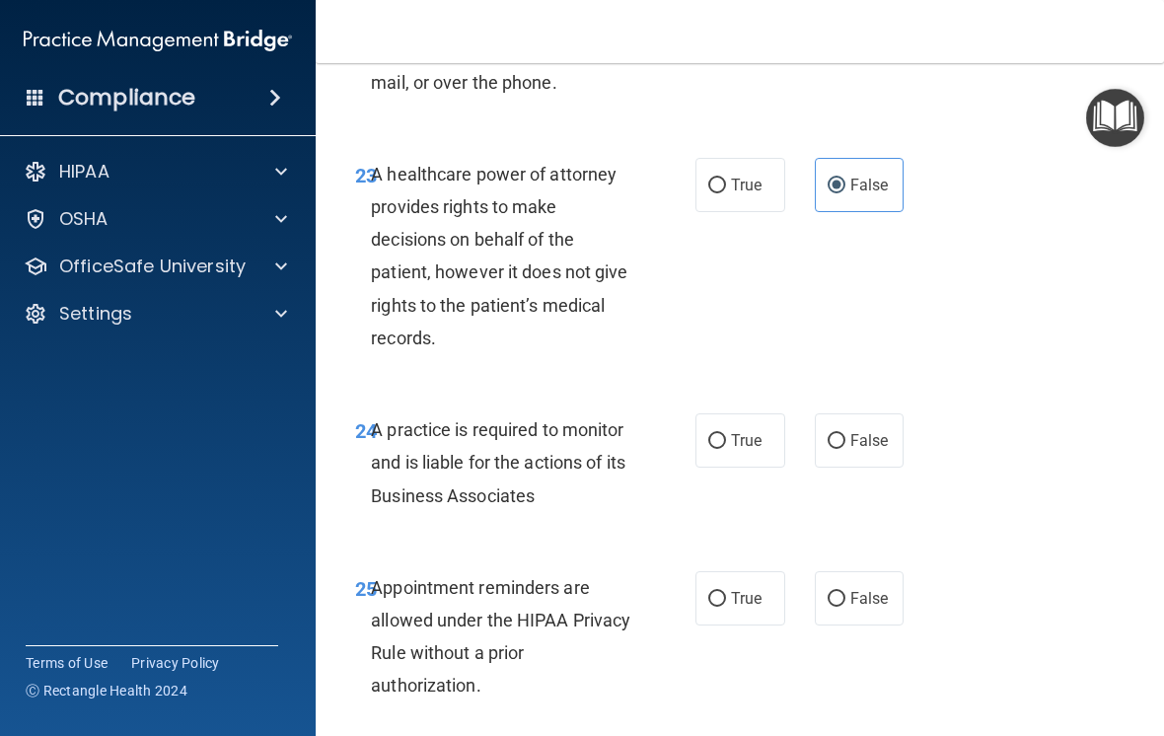
scroll to position [5135, 0]
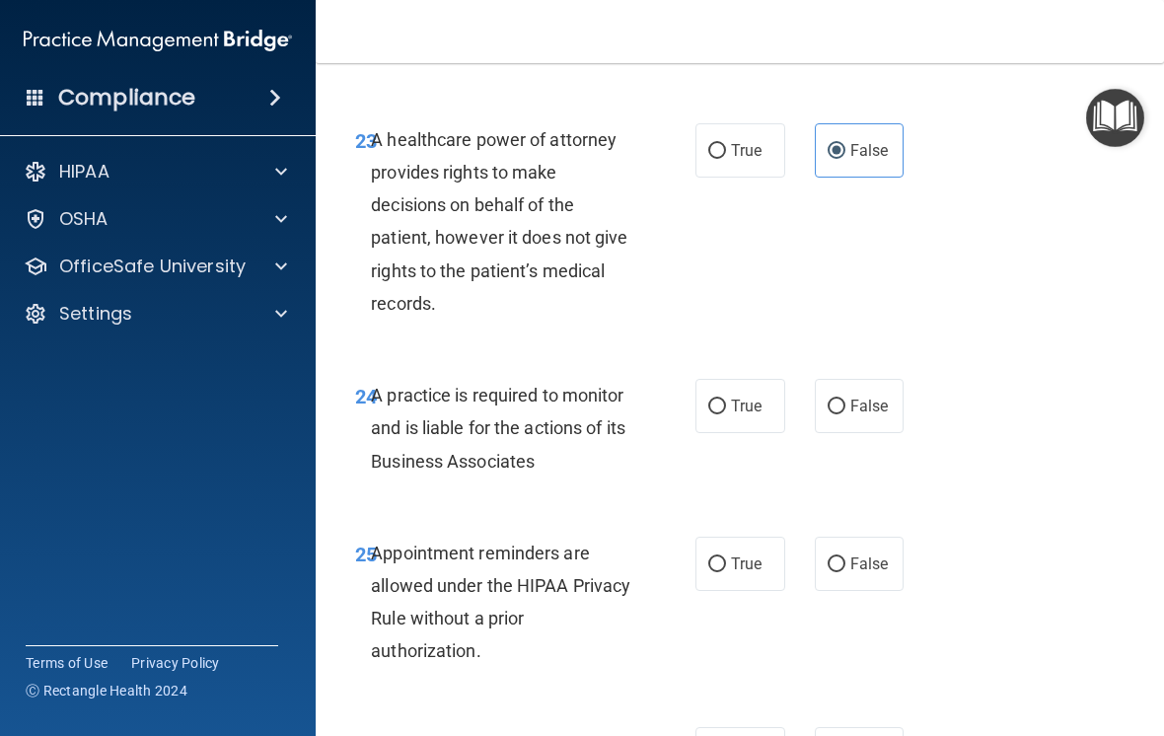
click at [881, 415] on span "False" at bounding box center [869, 405] width 38 height 19
click at [845, 414] on input "False" at bounding box center [836, 406] width 18 height 15
radio input "true"
click at [868, 573] on span "False" at bounding box center [869, 563] width 38 height 19
click at [845, 572] on input "False" at bounding box center [836, 564] width 18 height 15
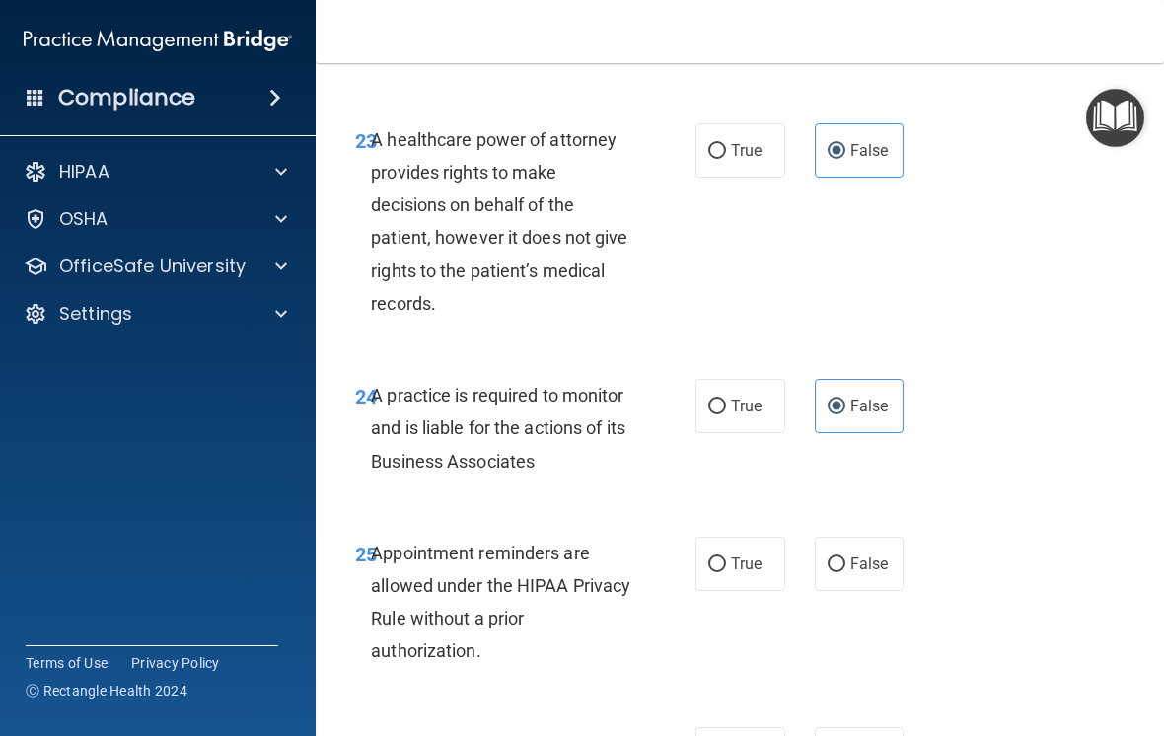
radio input "true"
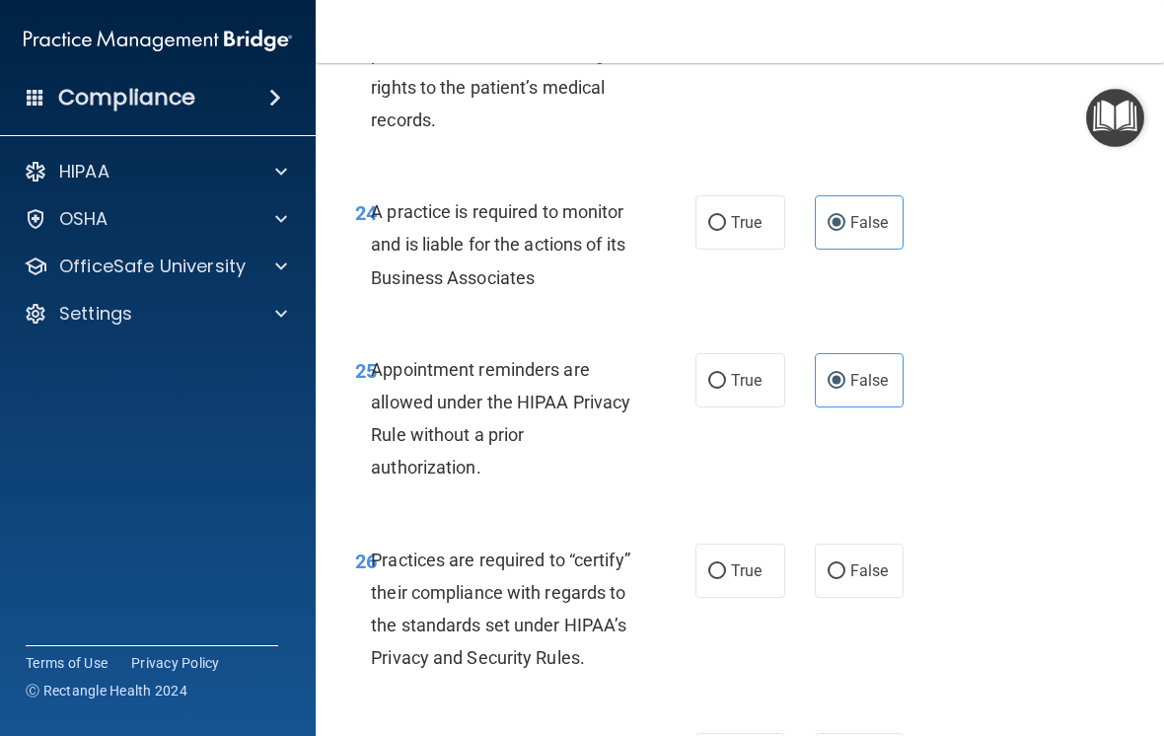
scroll to position [5335, 0]
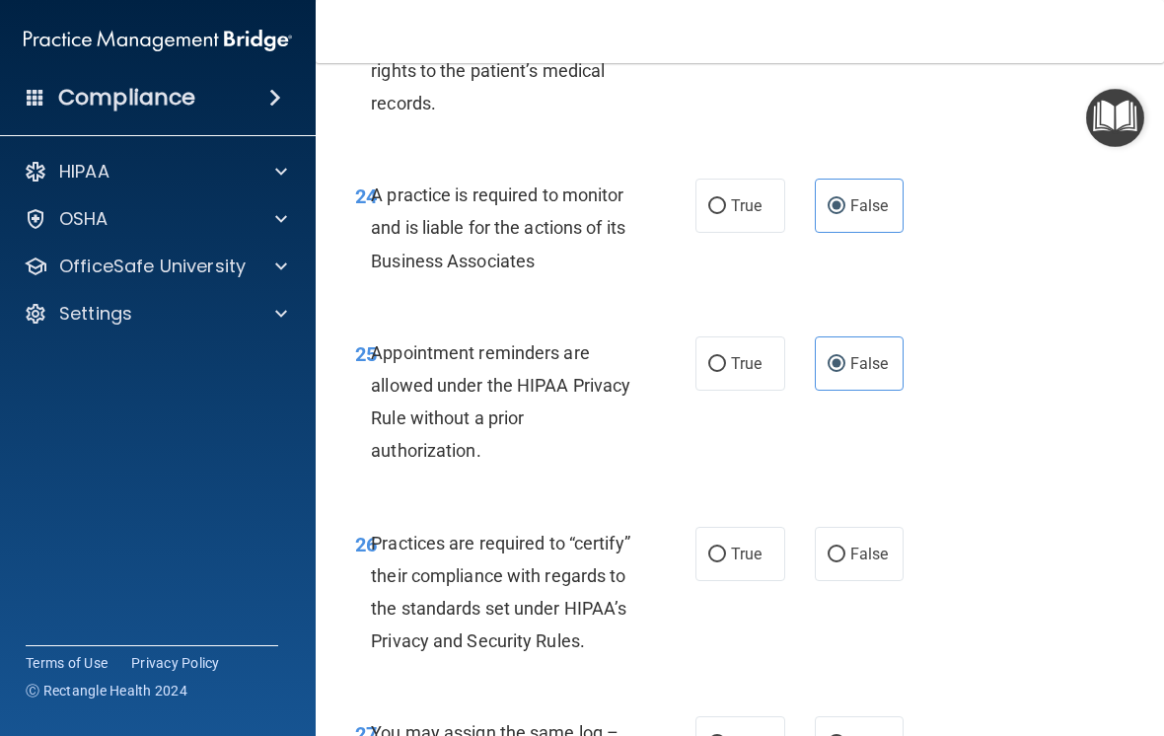
click at [746, 563] on span "True" at bounding box center [746, 553] width 31 height 19
click at [726, 562] on input "True" at bounding box center [717, 554] width 18 height 15
radio input "true"
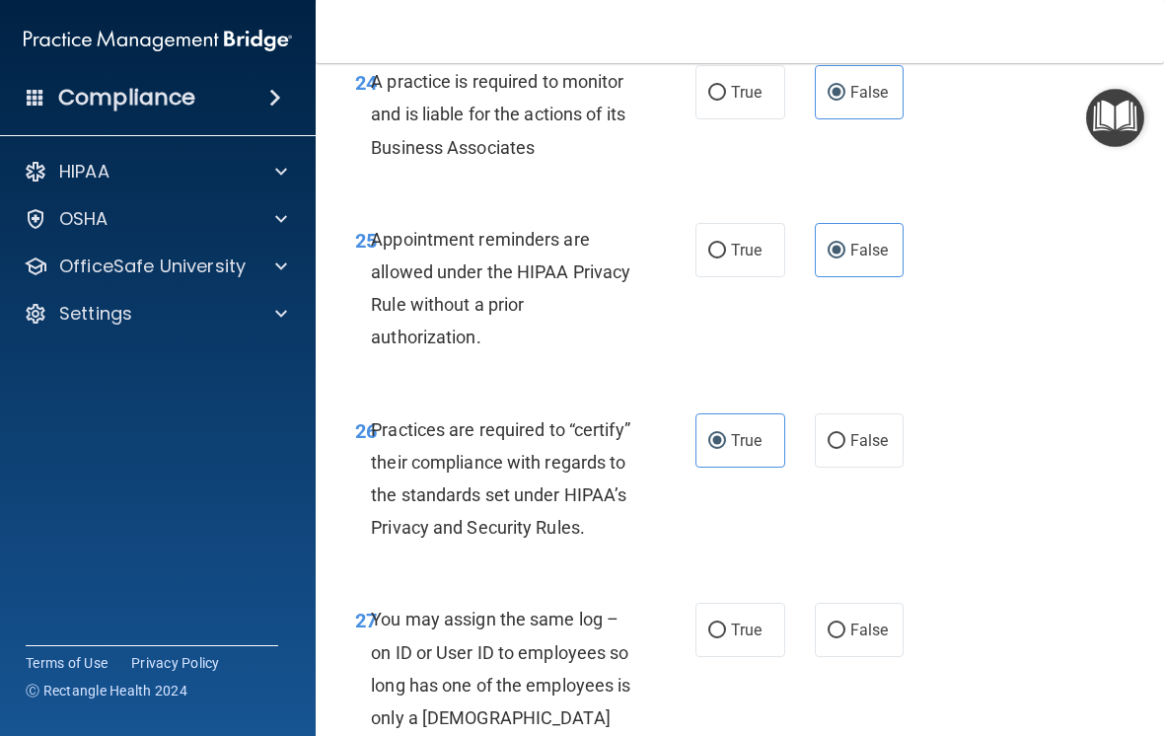
scroll to position [5477, 0]
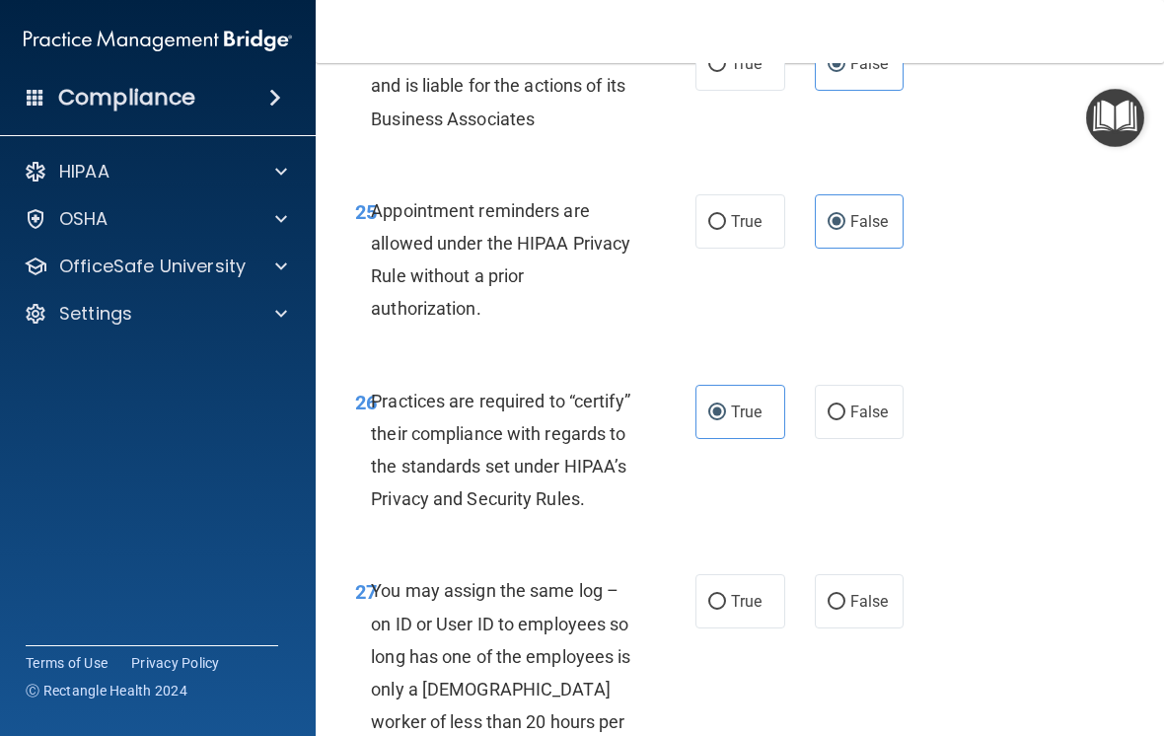
click at [862, 625] on label "False" at bounding box center [860, 601] width 90 height 54
click at [845, 609] on input "False" at bounding box center [836, 602] width 18 height 15
radio input "true"
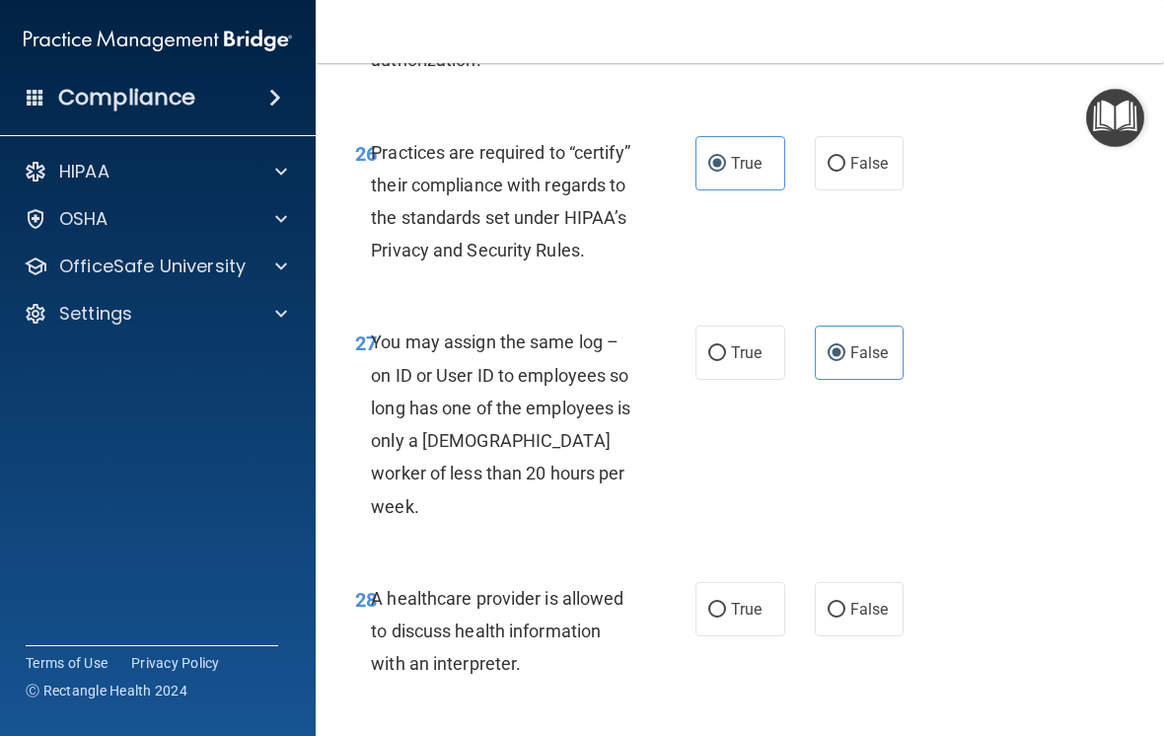
scroll to position [5739, 0]
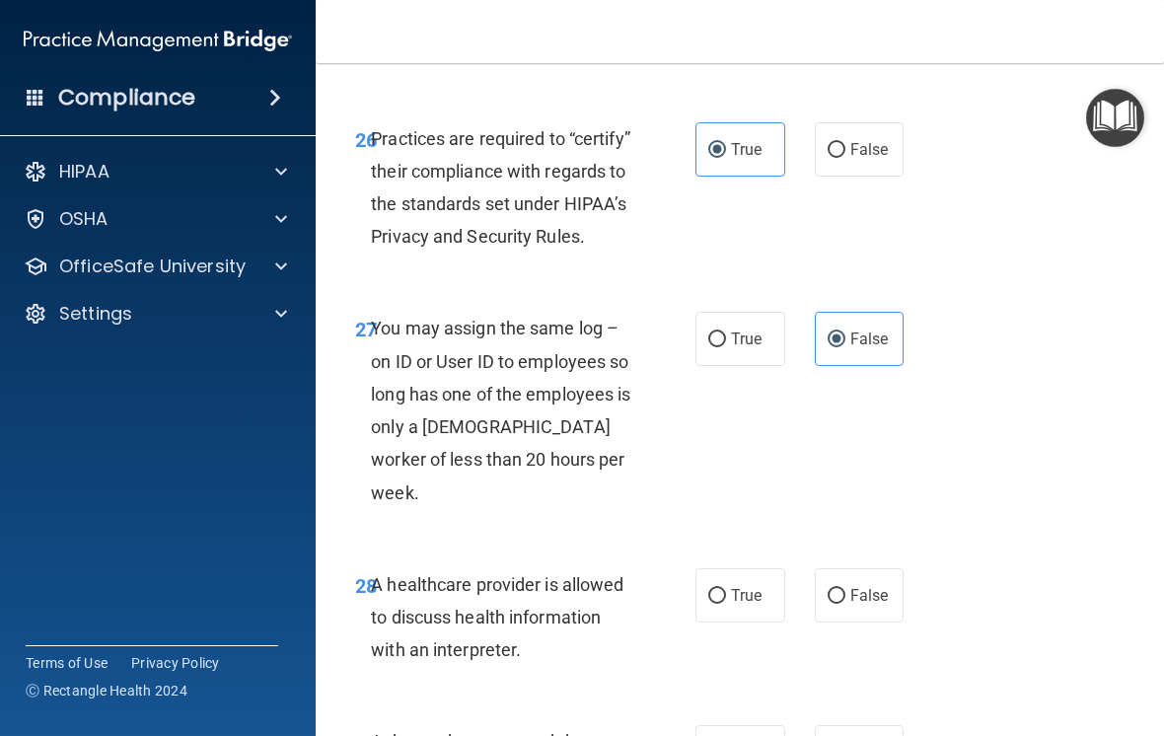
click at [740, 595] on span "True" at bounding box center [746, 595] width 31 height 19
click at [726, 595] on input "True" at bounding box center [717, 596] width 18 height 15
radio input "true"
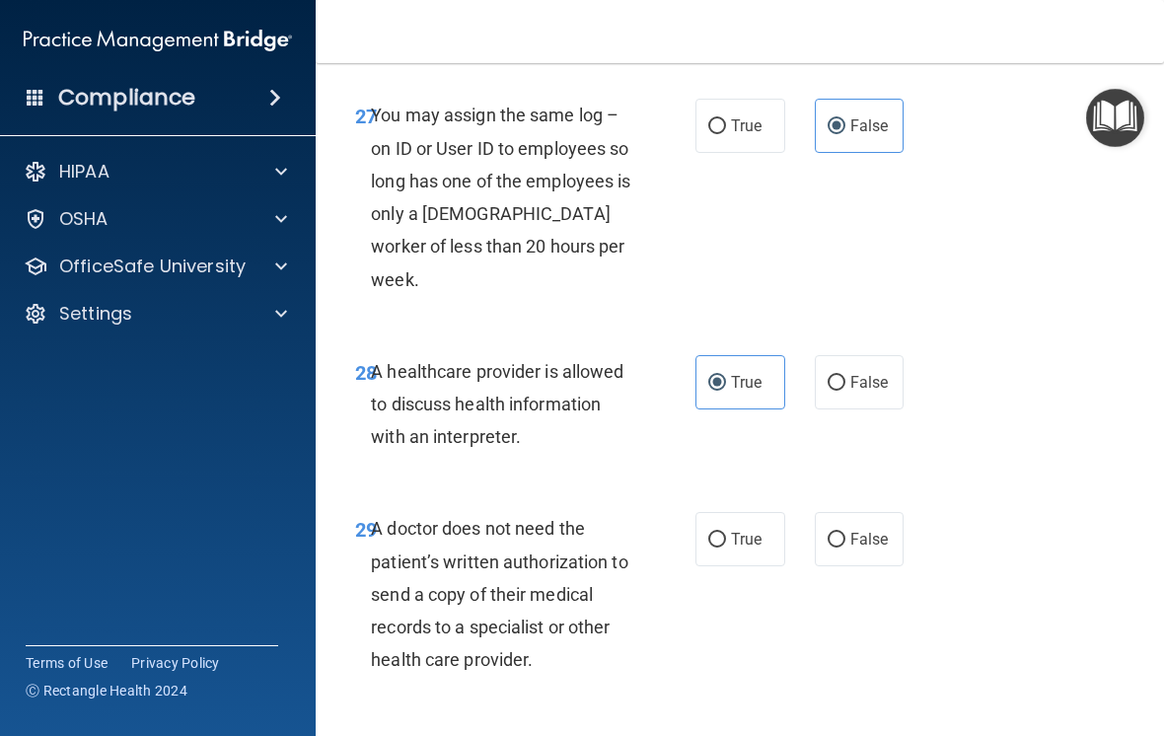
click at [749, 528] on label "True" at bounding box center [740, 539] width 90 height 54
click at [726, 533] on input "True" at bounding box center [717, 540] width 18 height 15
radio input "true"
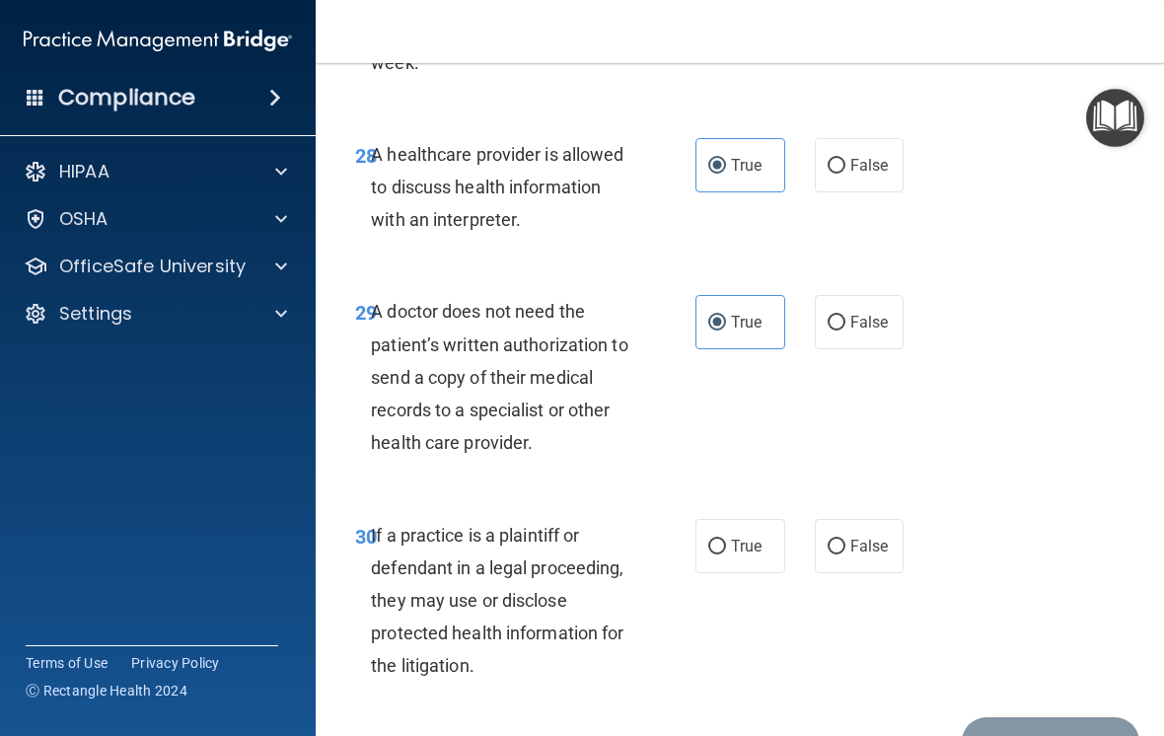
click at [746, 549] on span "True" at bounding box center [746, 545] width 31 height 19
click at [726, 549] on input "True" at bounding box center [717, 546] width 18 height 15
radio input "true"
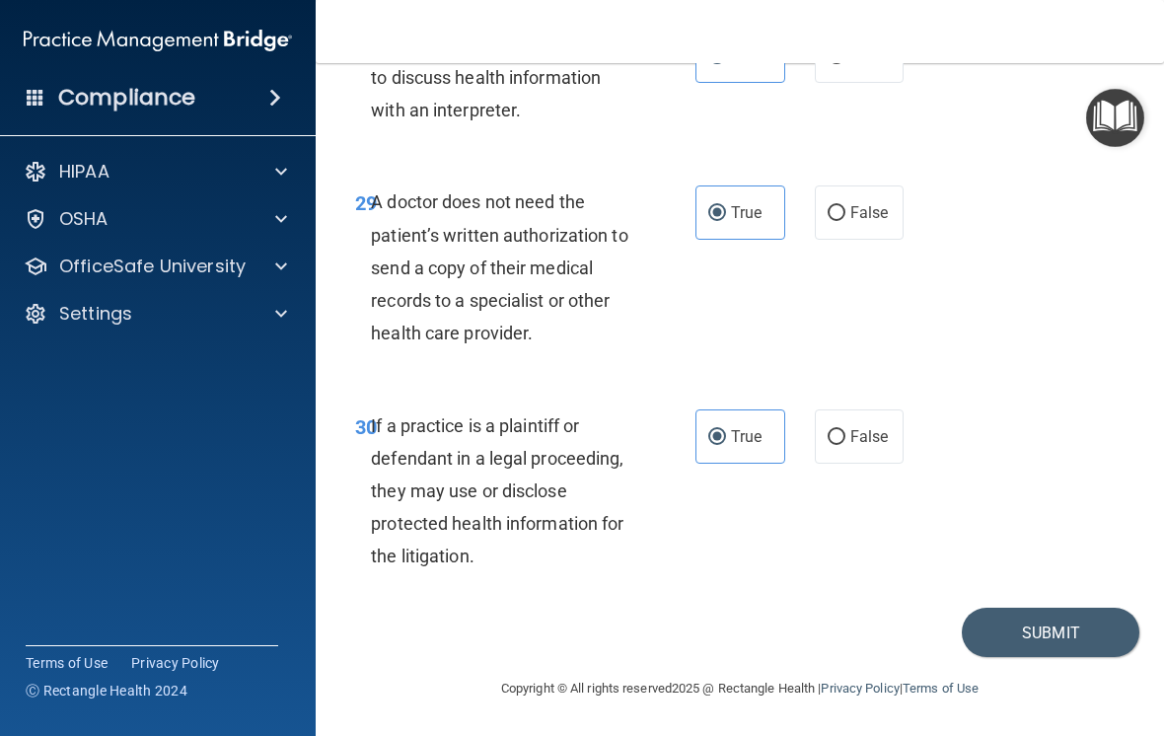
scroll to position [6278, 0]
click at [1057, 628] on button "Submit" at bounding box center [1050, 633] width 178 height 50
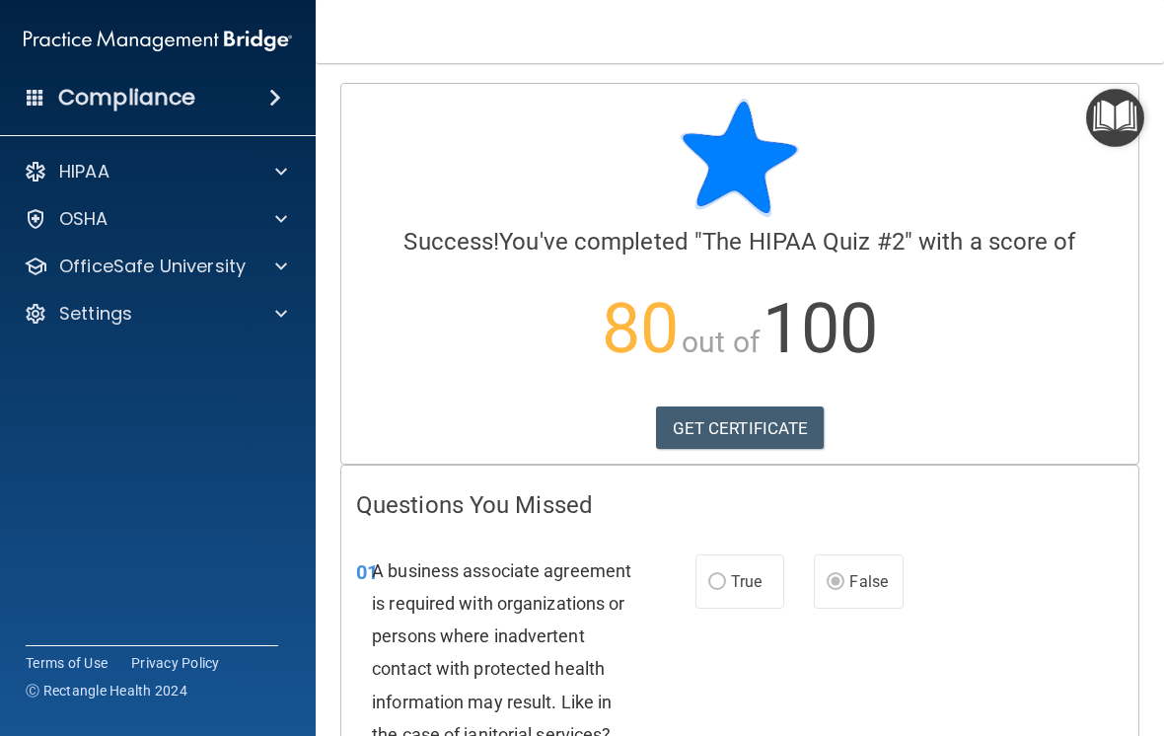
click at [786, 437] on link "GET CERTIFICATE" at bounding box center [740, 427] width 169 height 43
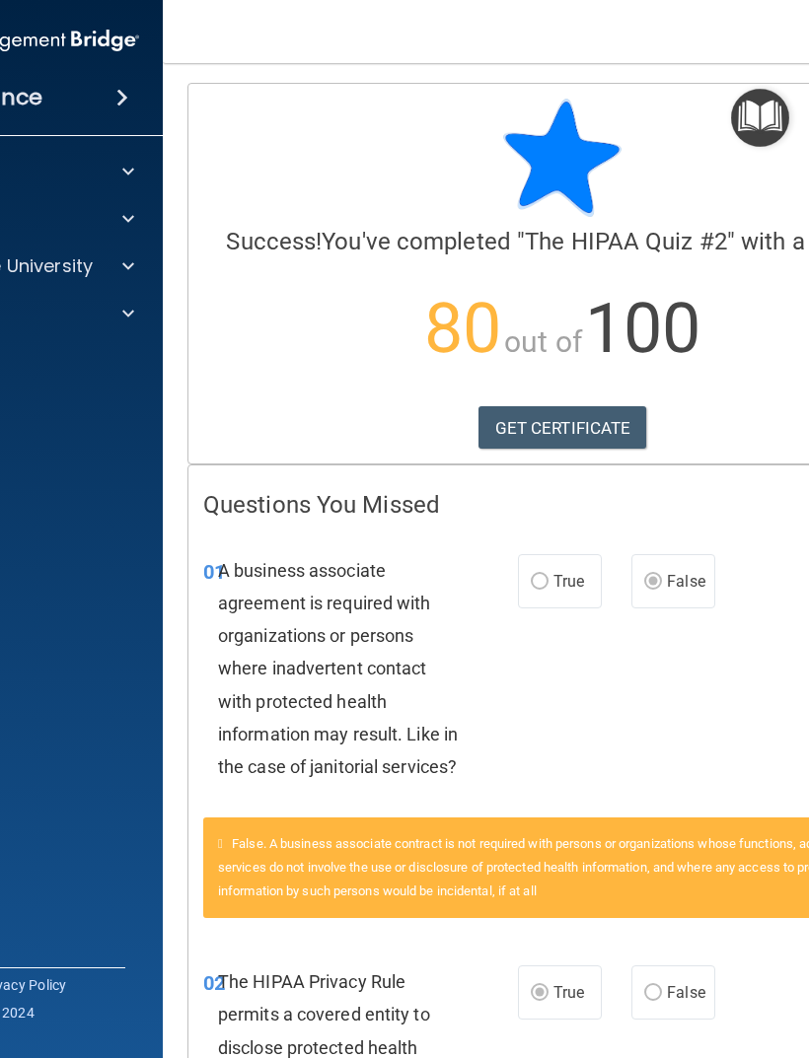
click at [118, 270] on div at bounding box center [125, 266] width 49 height 24
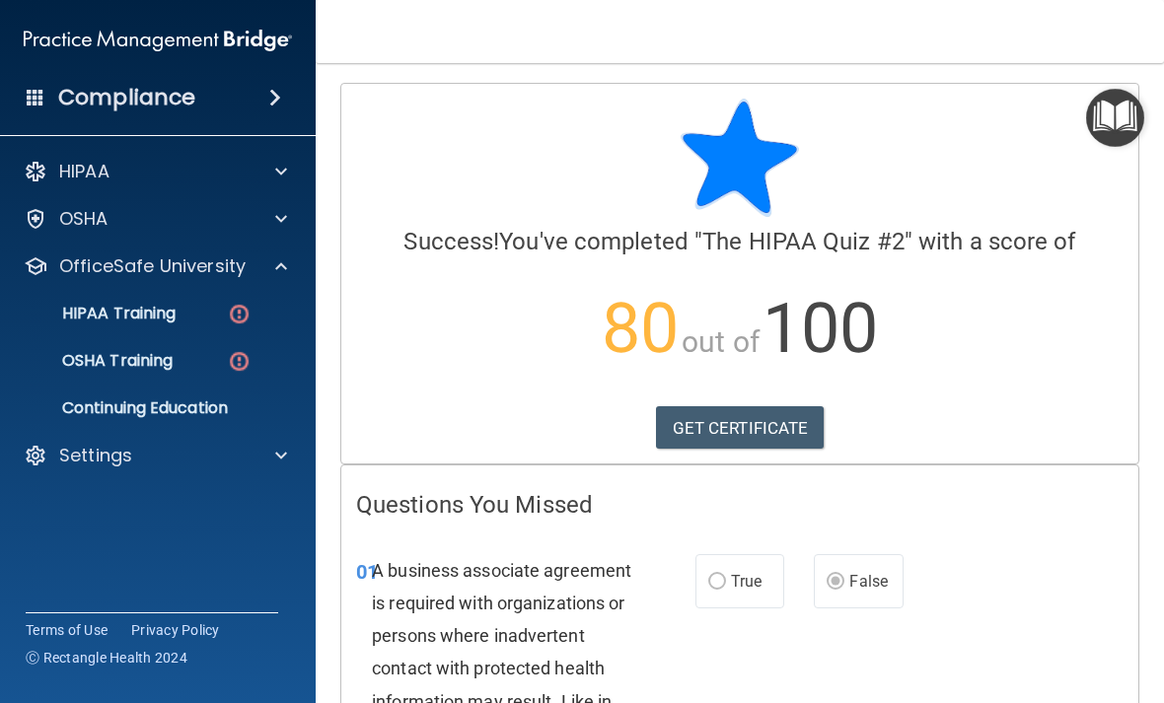
click at [187, 324] on link "HIPAA Training" at bounding box center [135, 313] width 311 height 39
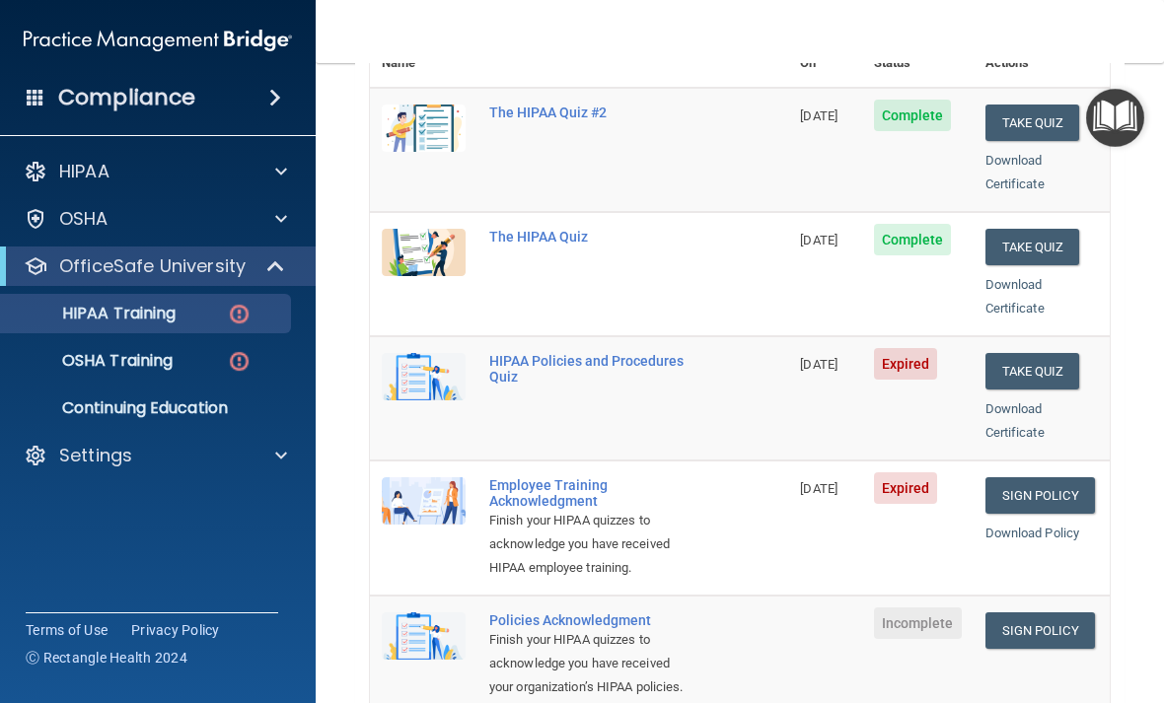
scroll to position [299, 0]
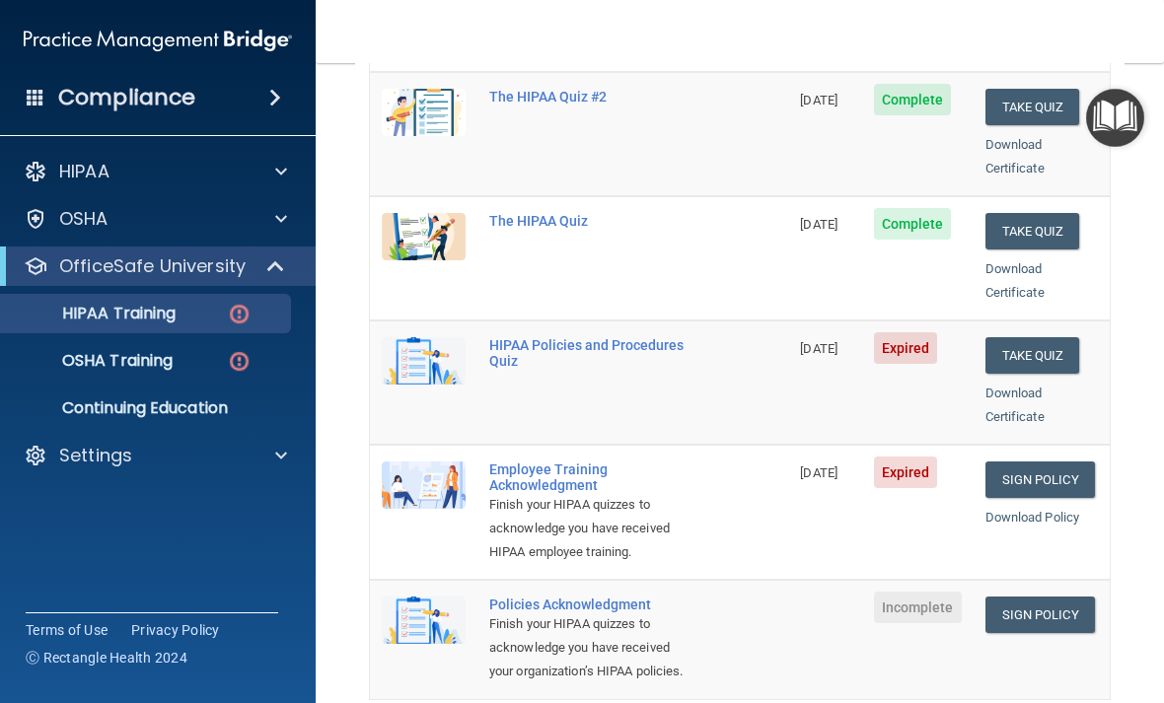
click at [1053, 462] on link "Sign Policy" at bounding box center [1039, 480] width 109 height 36
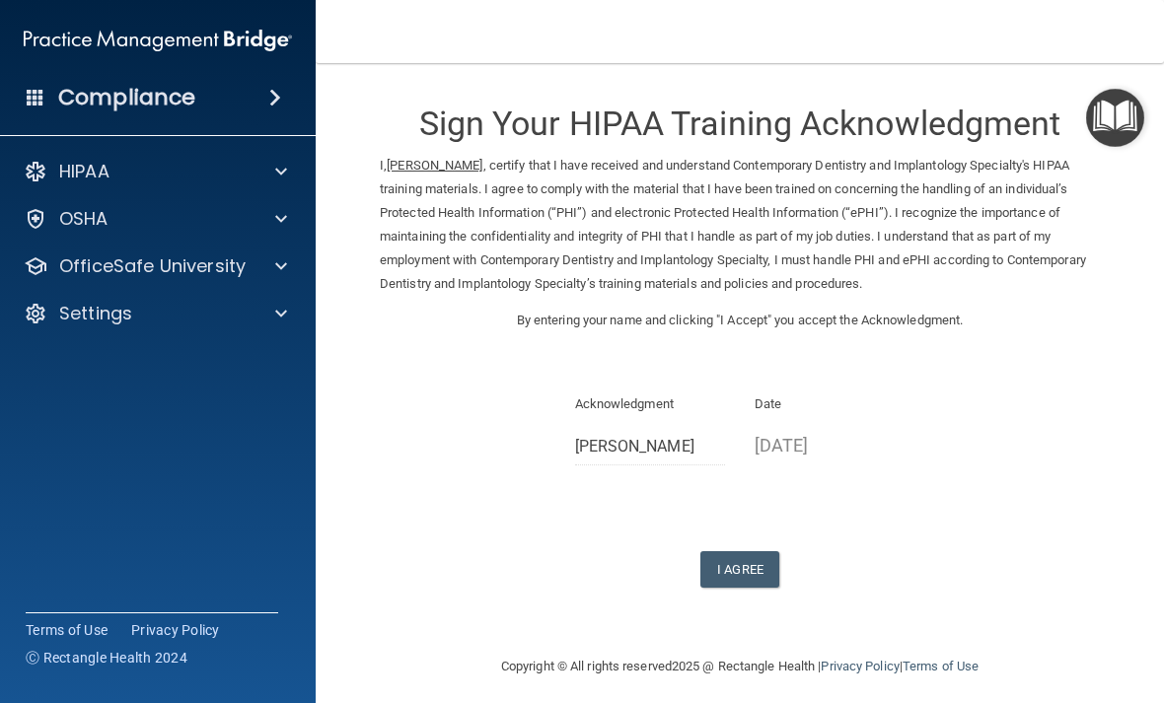
click at [768, 562] on button "I Agree" at bounding box center [739, 569] width 79 height 36
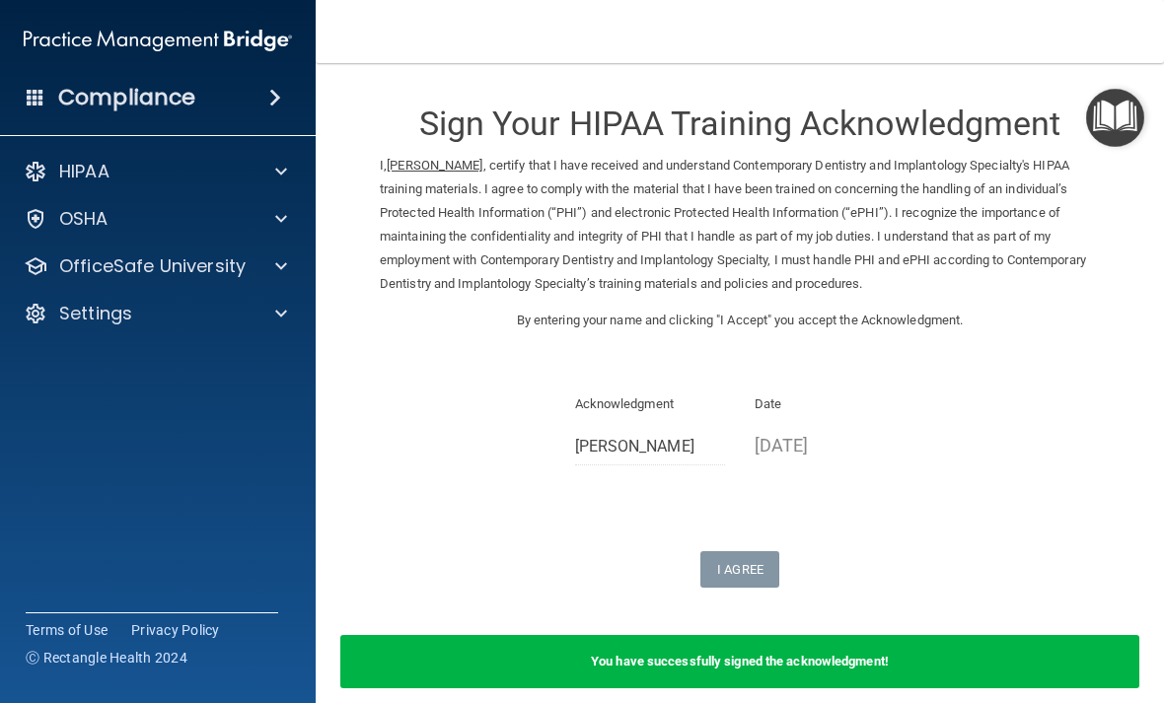
click at [287, 270] on div at bounding box center [277, 266] width 49 height 24
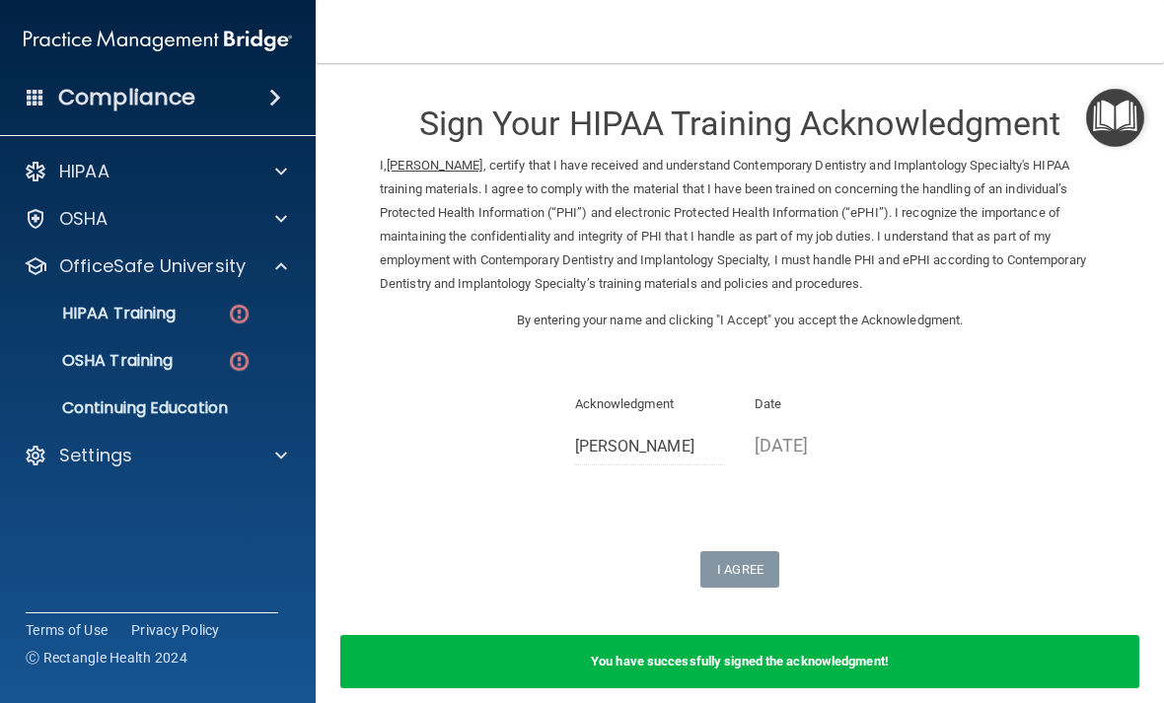
click at [227, 317] on img at bounding box center [239, 314] width 25 height 25
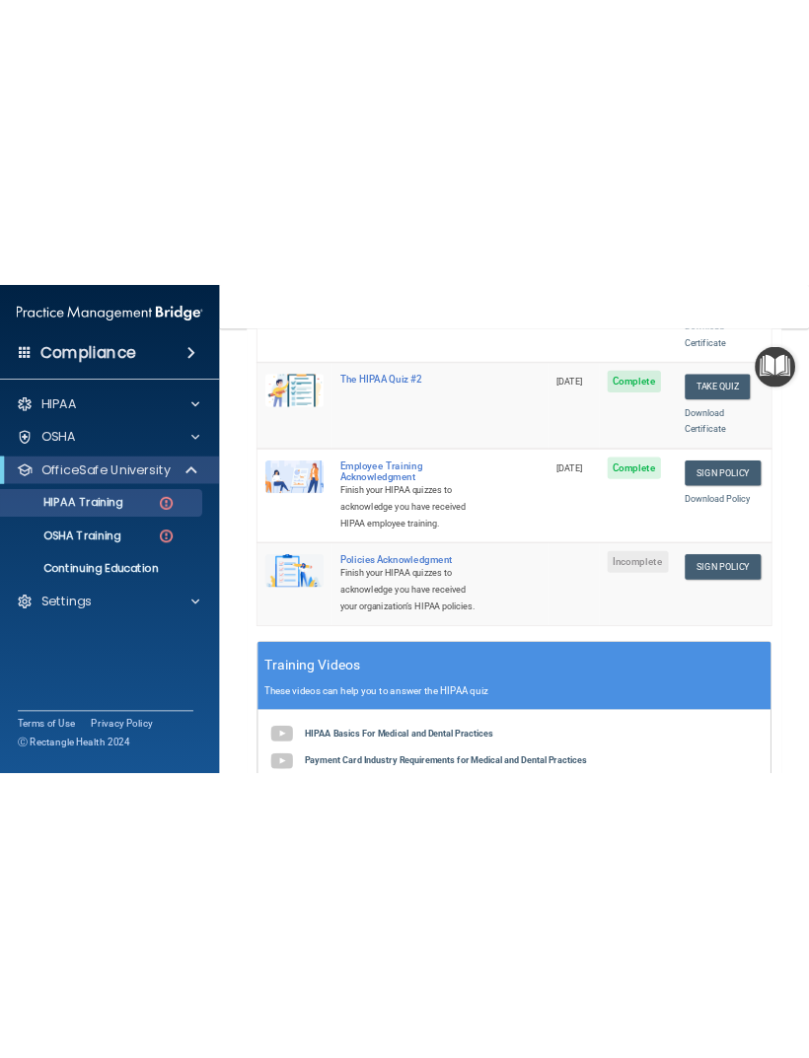
scroll to position [510, 0]
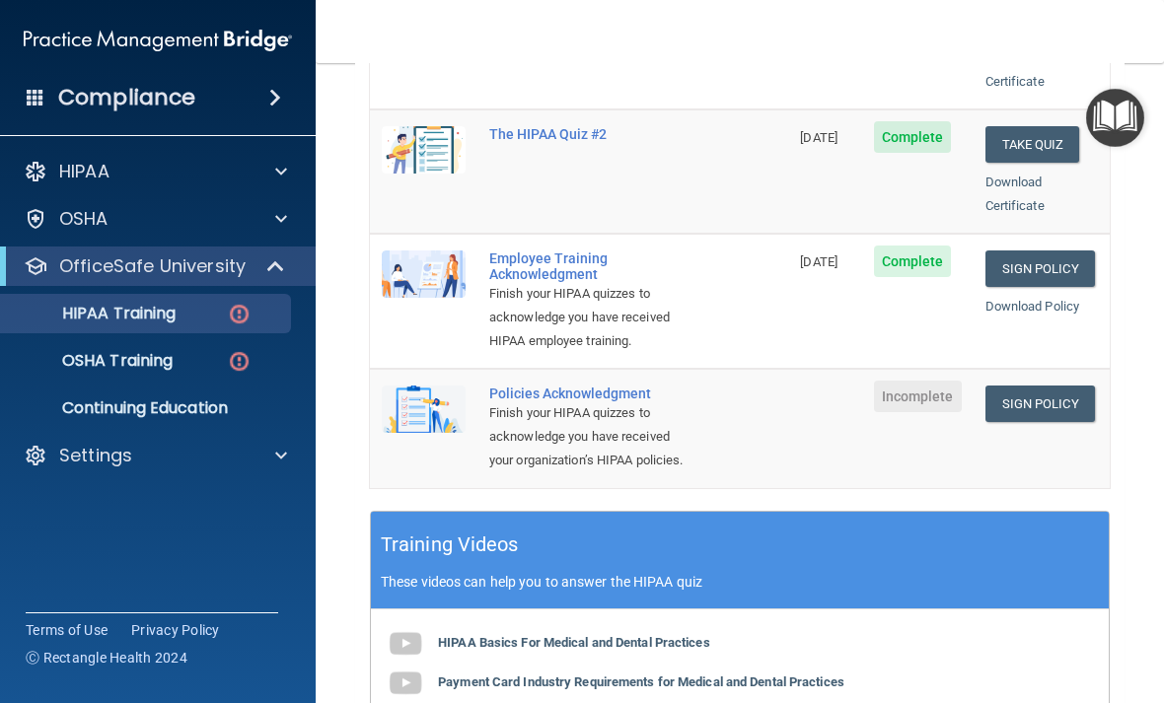
click at [1055, 386] on link "Sign Policy" at bounding box center [1039, 404] width 109 height 36
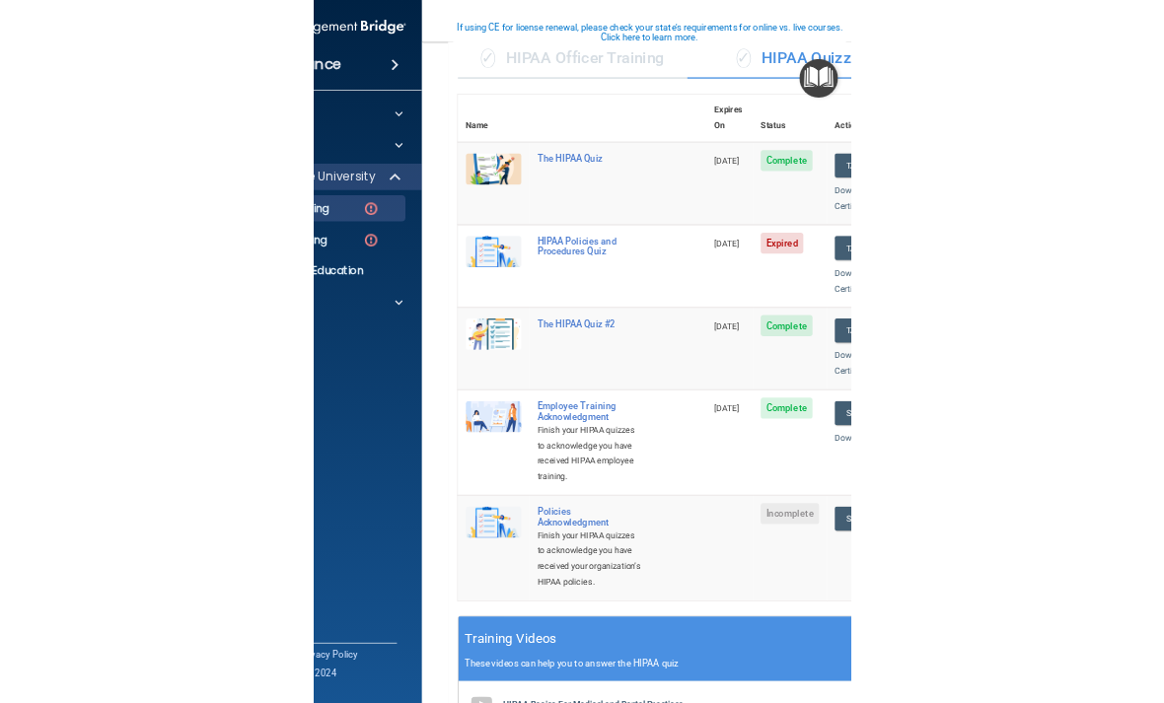
scroll to position [158, 0]
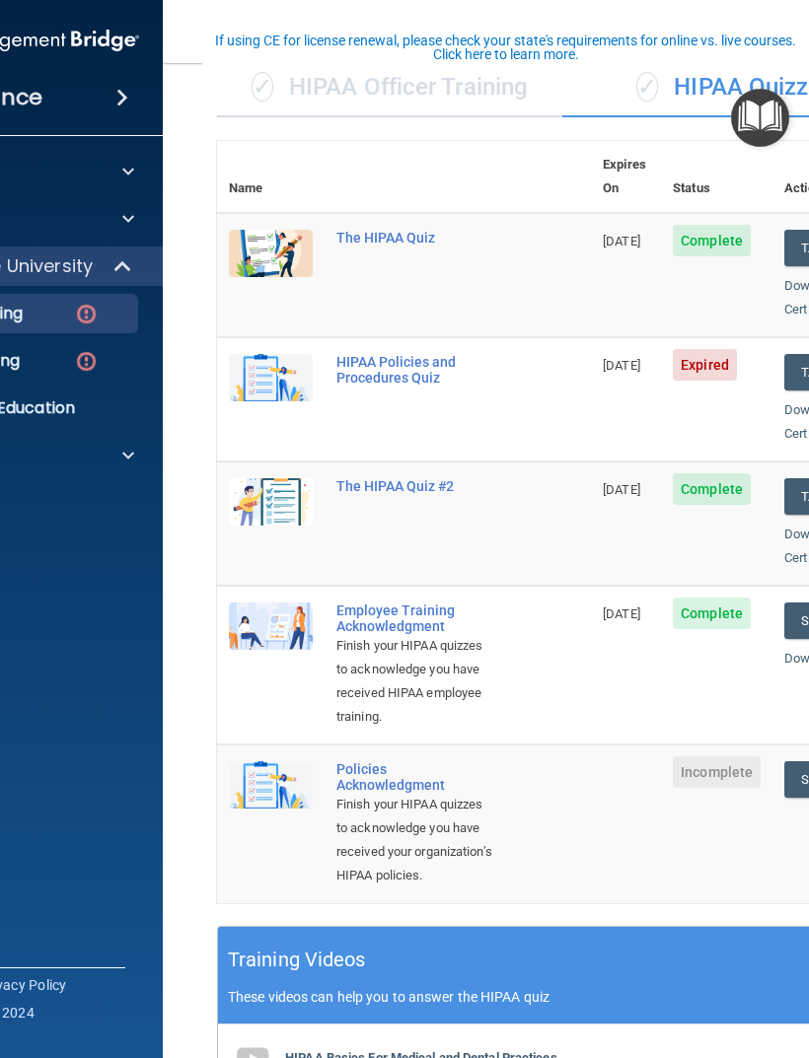
click at [130, 278] on span at bounding box center [124, 266] width 17 height 24
click at [122, 319] on span at bounding box center [128, 314] width 12 height 24
click at [111, 272] on div at bounding box center [124, 266] width 48 height 24
click at [75, 316] on img at bounding box center [86, 314] width 25 height 25
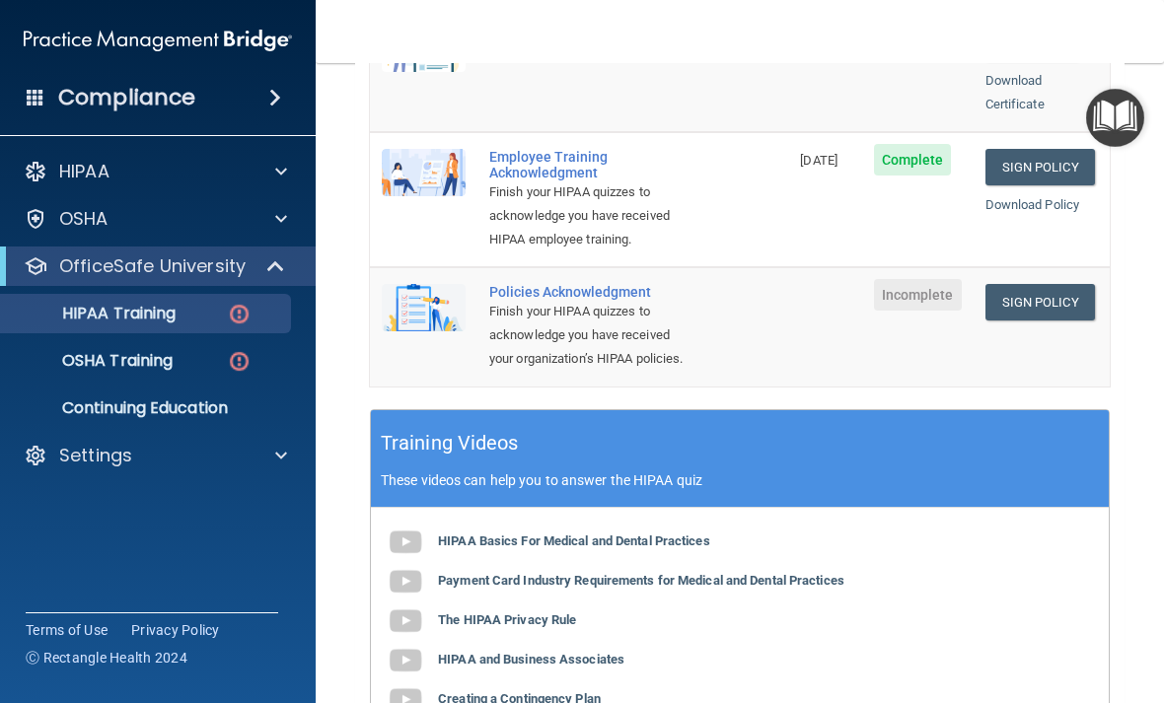
scroll to position [618, 0]
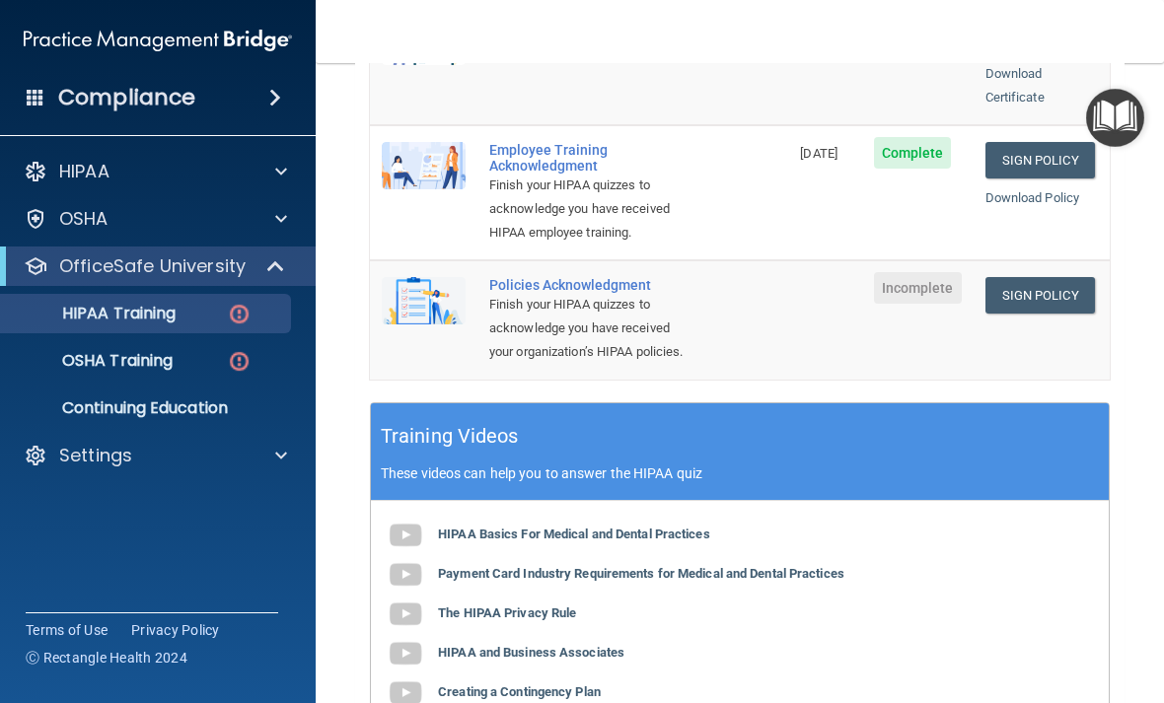
click at [1054, 277] on link "Sign Policy" at bounding box center [1039, 295] width 109 height 36
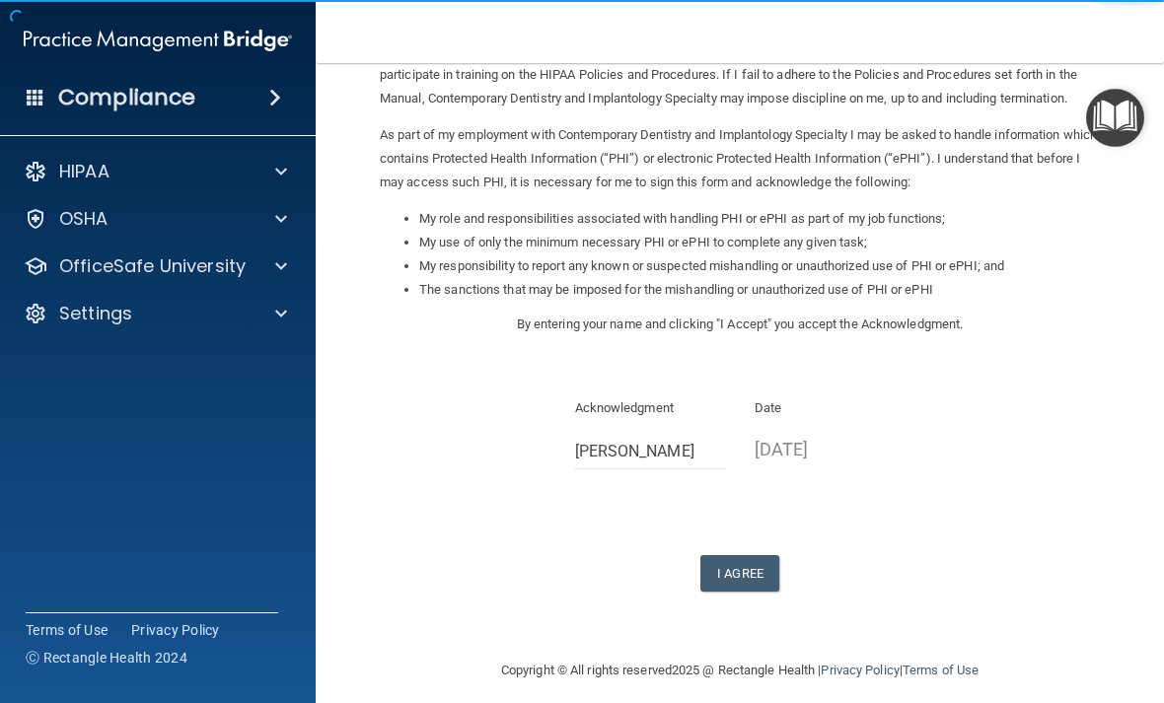
scroll to position [181, 0]
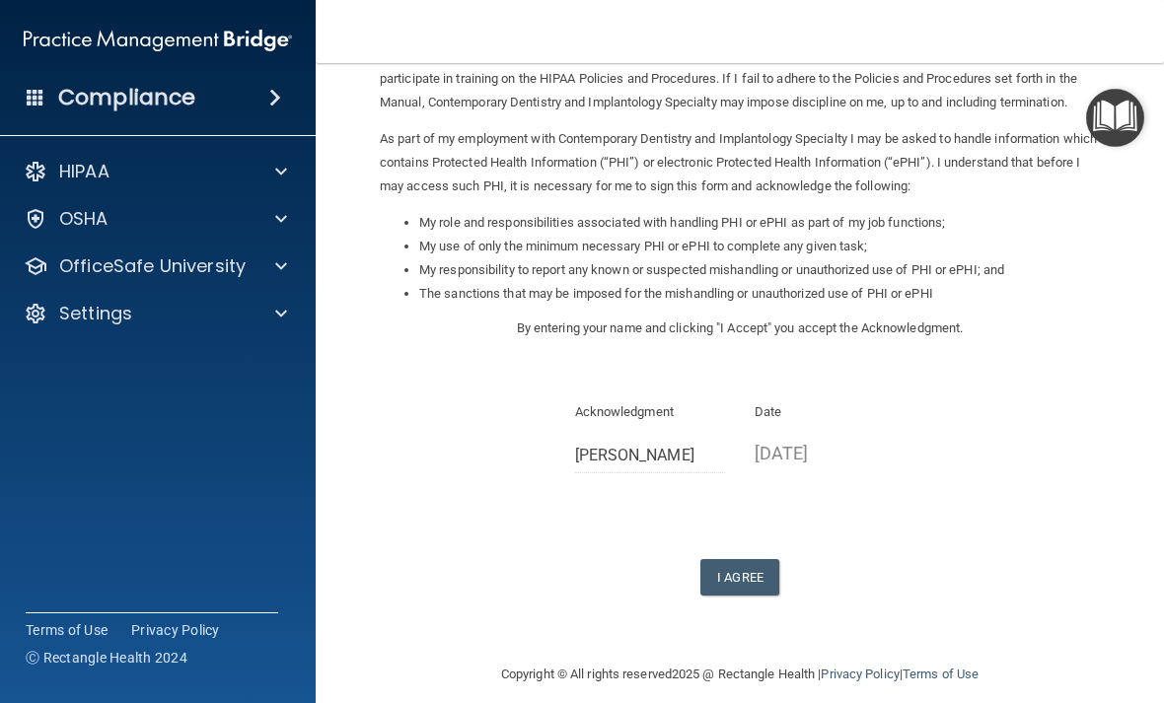
click at [772, 573] on button "I Agree" at bounding box center [739, 577] width 79 height 36
click at [769, 577] on button "I Agree" at bounding box center [739, 577] width 79 height 36
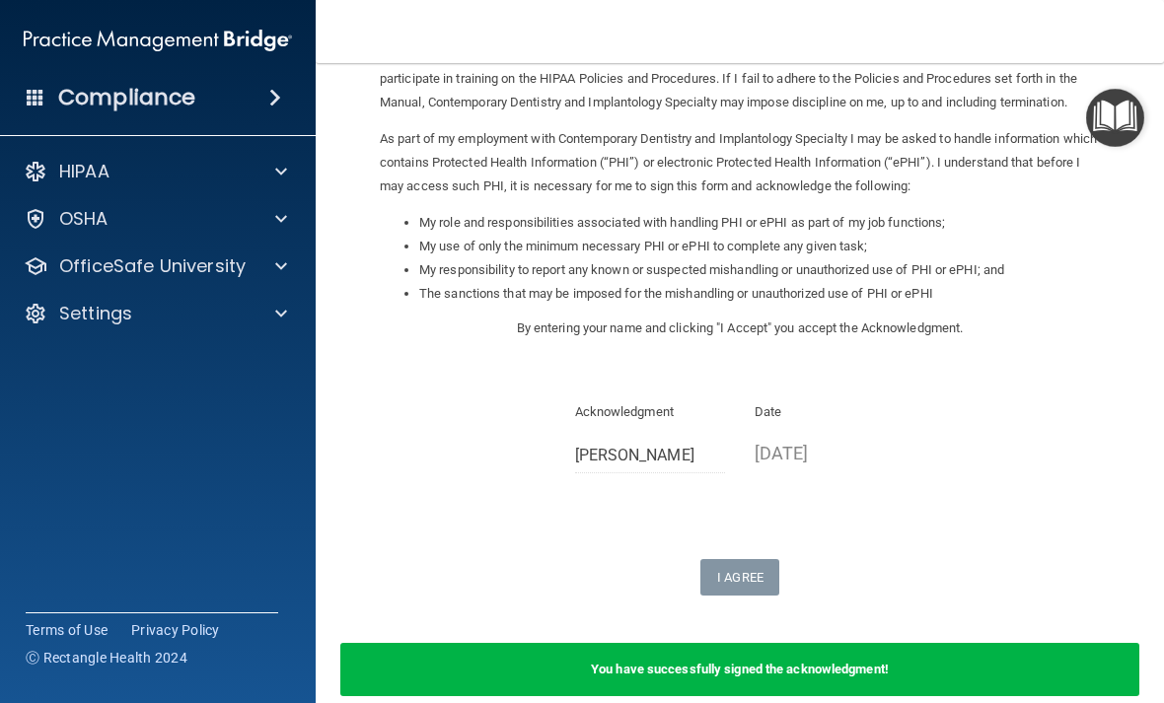
click at [270, 275] on div at bounding box center [277, 266] width 49 height 24
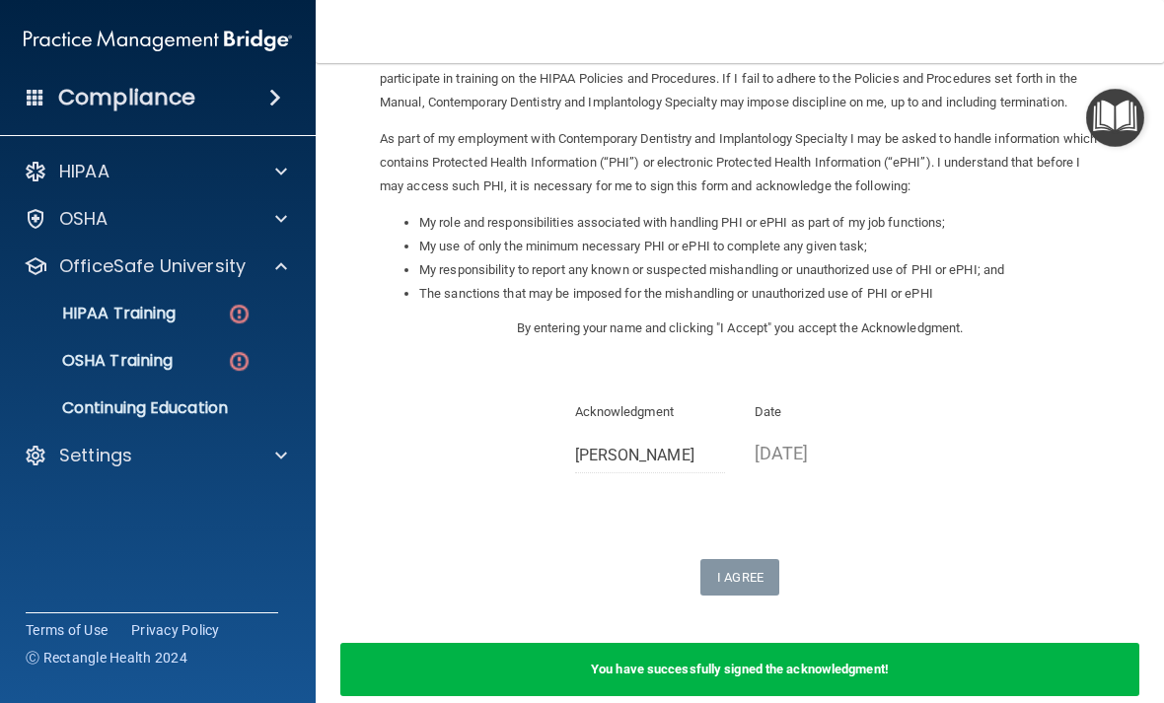
click at [249, 314] on img at bounding box center [239, 314] width 25 height 25
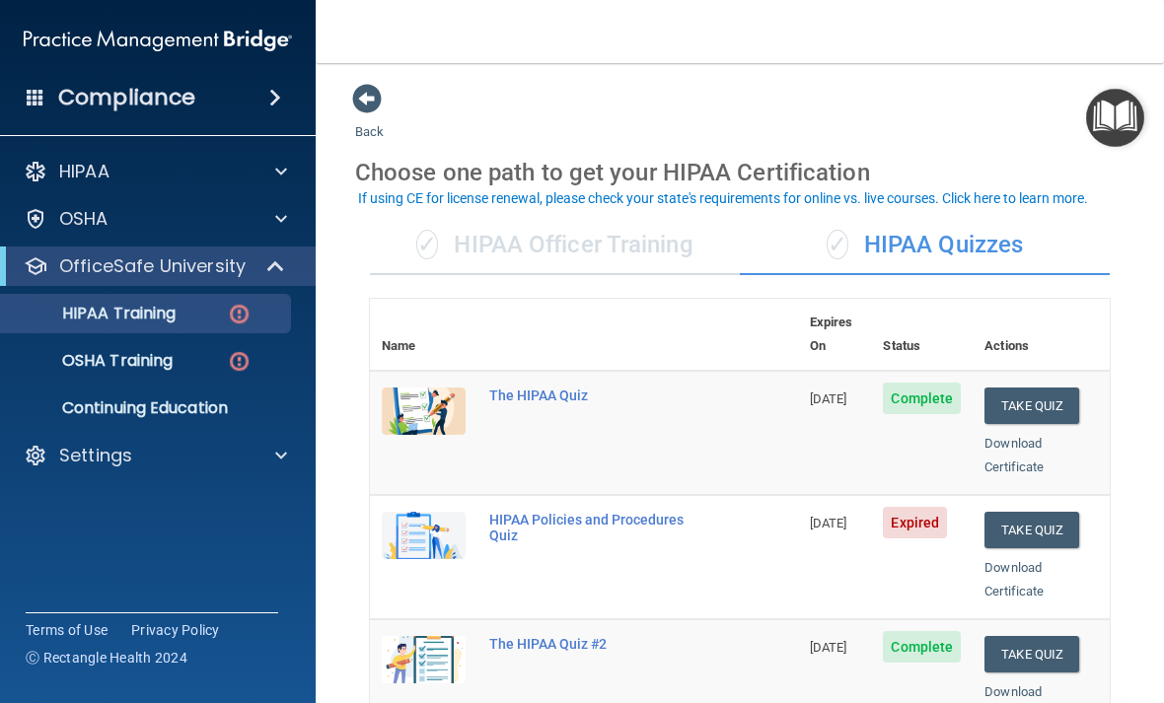
click at [1047, 512] on button "Take Quiz" at bounding box center [1031, 530] width 95 height 36
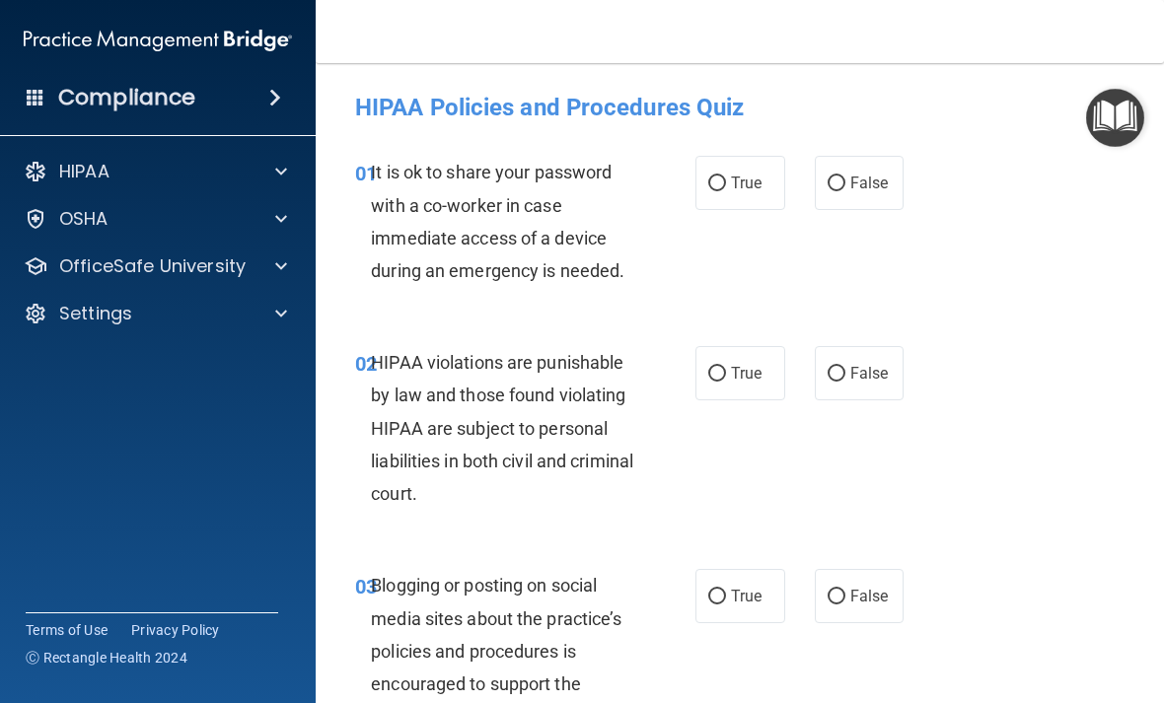
click at [861, 192] on label "False" at bounding box center [860, 183] width 90 height 54
click at [845, 191] on input "False" at bounding box center [836, 184] width 18 height 15
radio input "true"
click at [723, 375] on input "True" at bounding box center [717, 374] width 18 height 15
radio input "true"
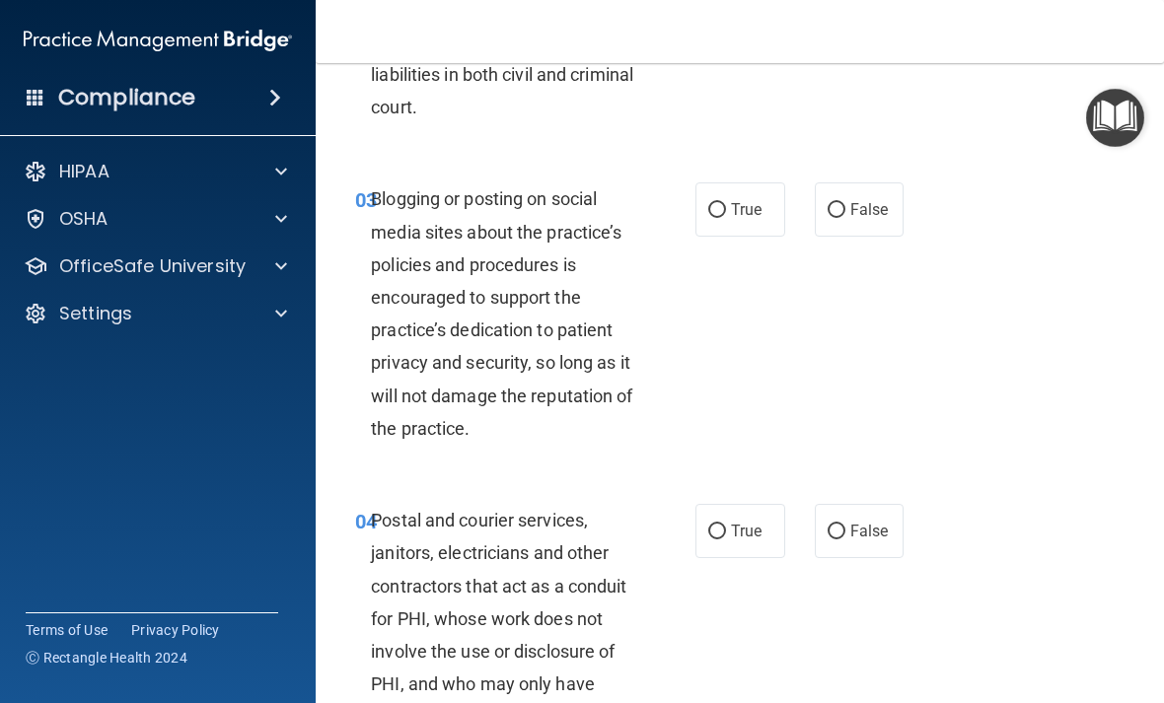
scroll to position [398, 0]
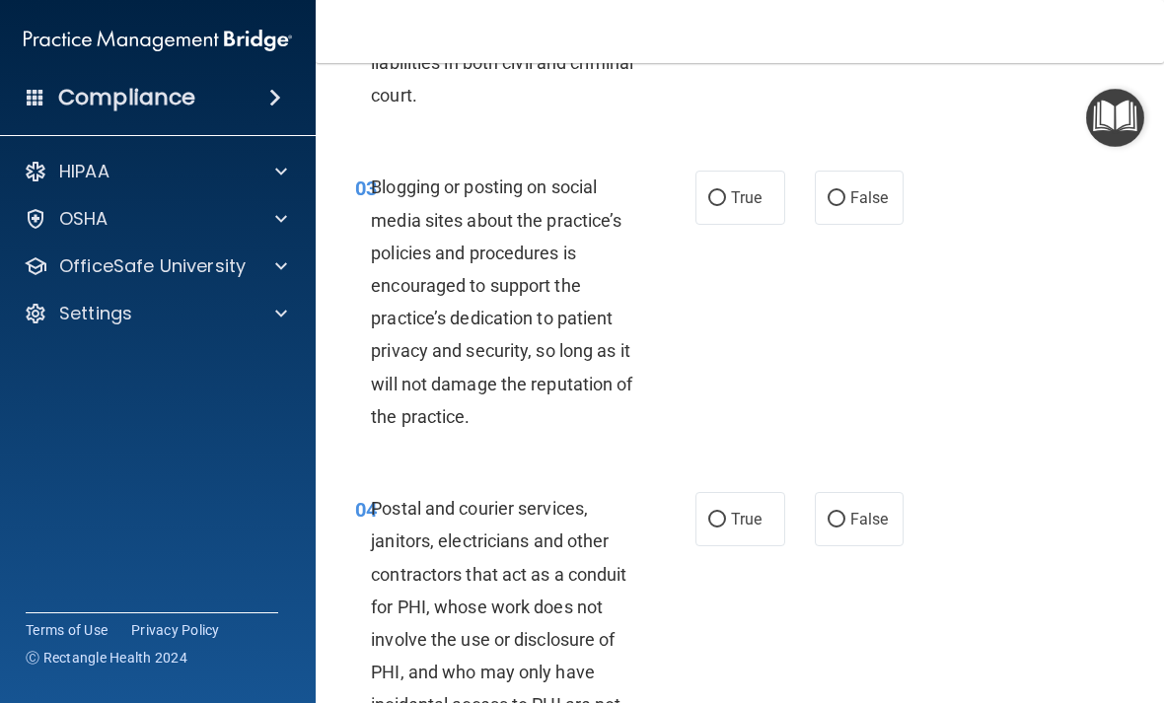
click at [747, 196] on span "True" at bounding box center [746, 197] width 31 height 19
click at [726, 196] on input "True" at bounding box center [717, 198] width 18 height 15
radio input "true"
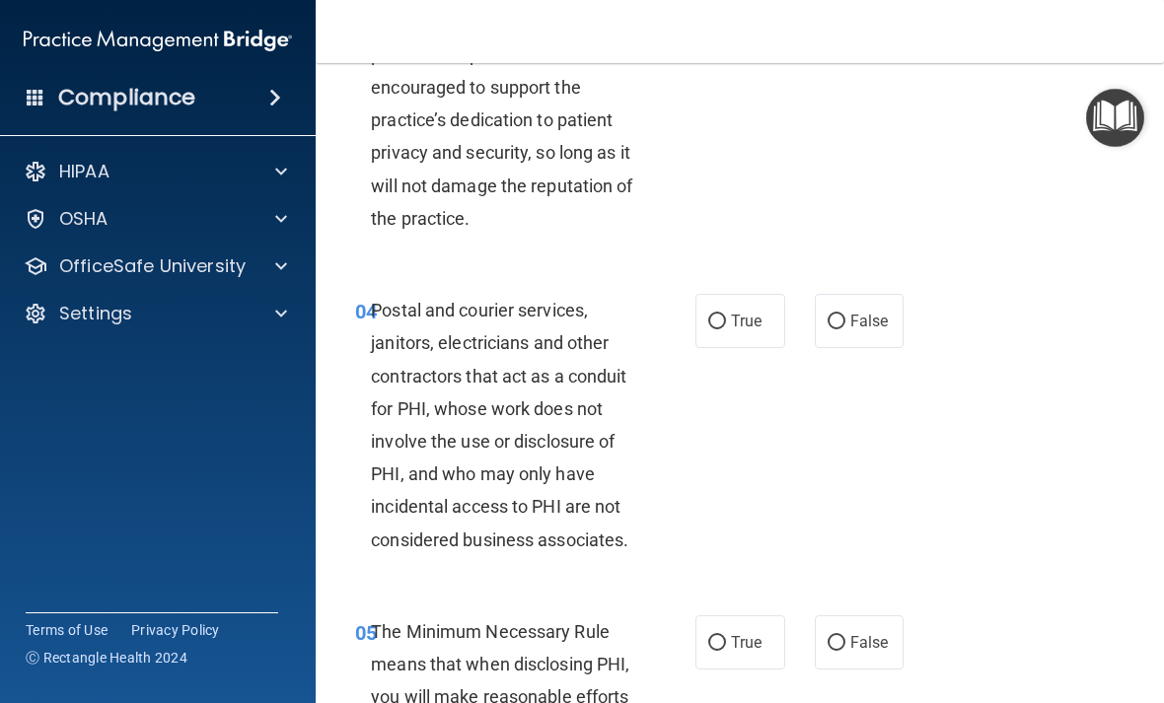
scroll to position [607, 0]
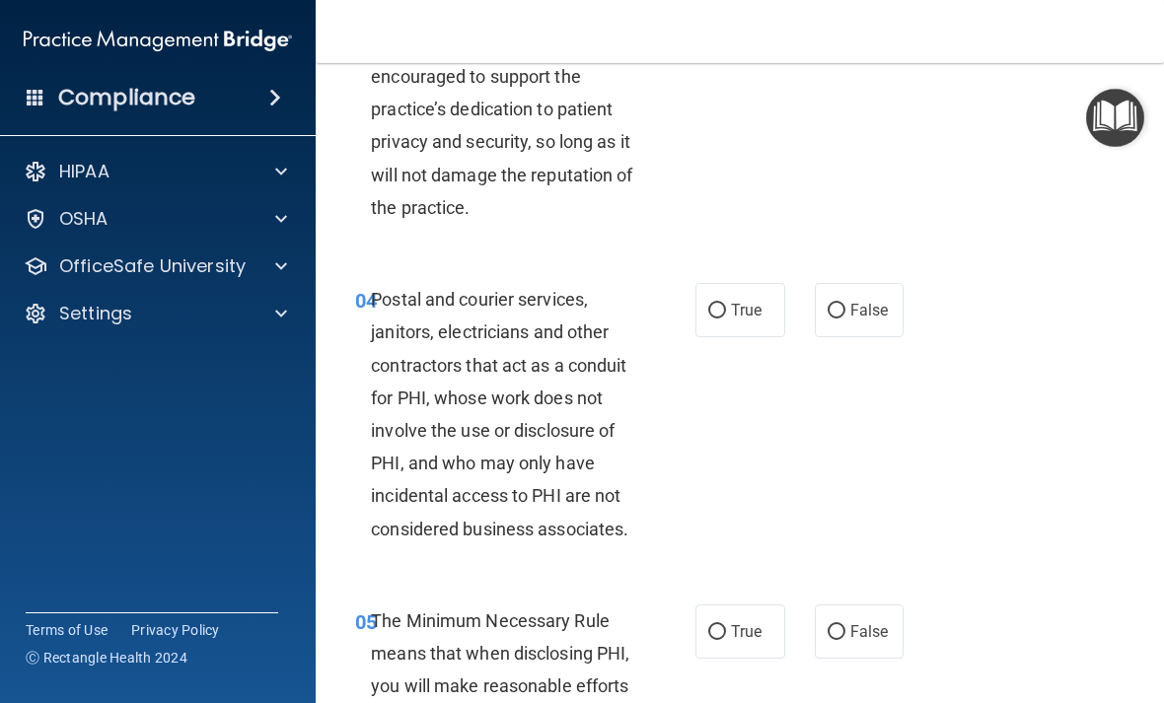
click at [869, 319] on label "False" at bounding box center [860, 310] width 90 height 54
click at [845, 319] on input "False" at bounding box center [836, 311] width 18 height 15
radio input "true"
click at [747, 326] on label "True" at bounding box center [740, 310] width 90 height 54
click at [726, 319] on input "True" at bounding box center [717, 311] width 18 height 15
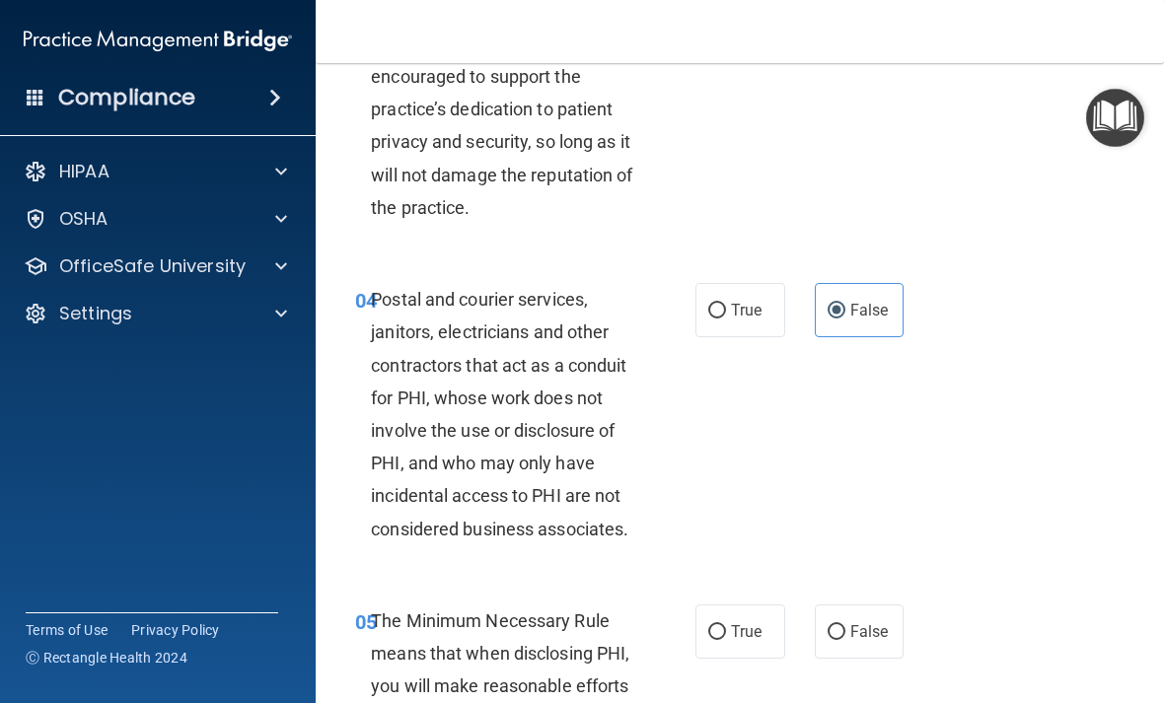
radio input "true"
radio input "false"
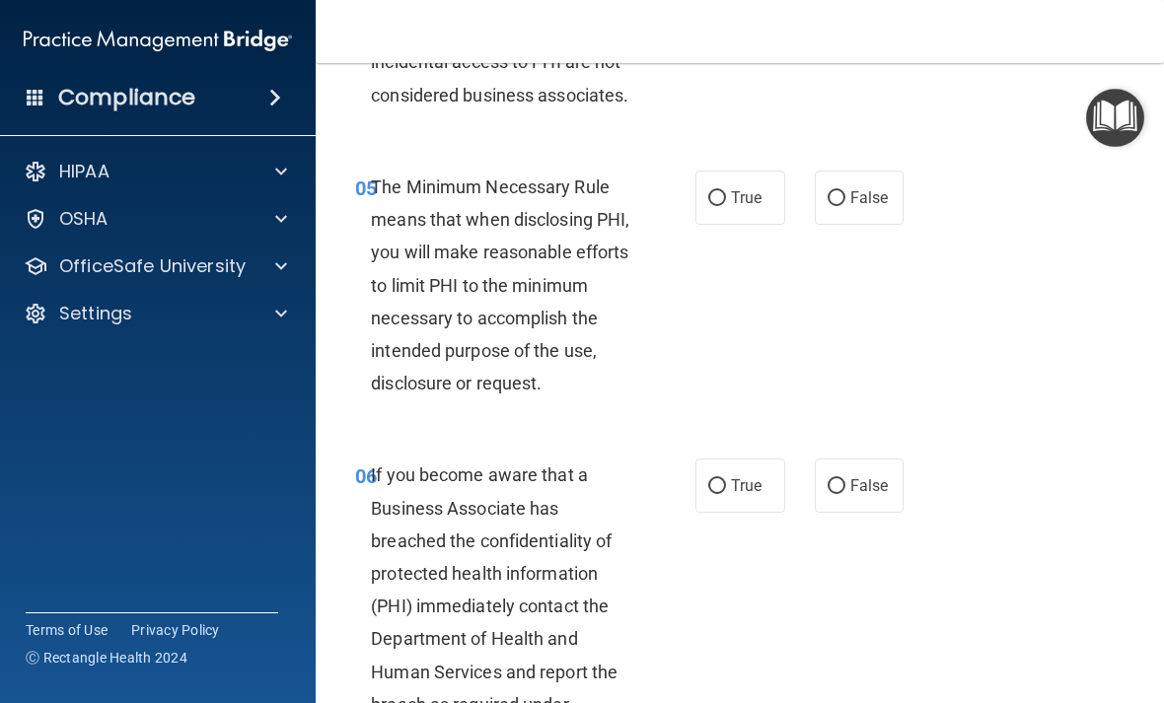
scroll to position [1044, 0]
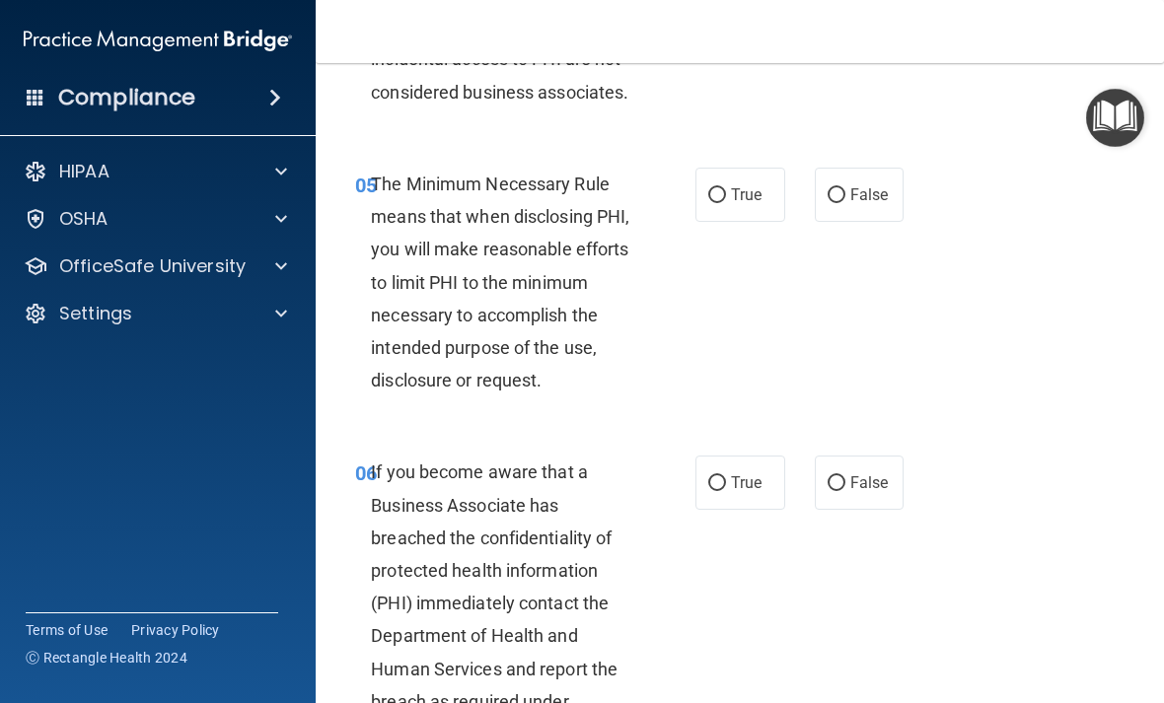
click at [753, 208] on label "True" at bounding box center [740, 195] width 90 height 54
click at [726, 203] on input "True" at bounding box center [717, 195] width 18 height 15
radio input "true"
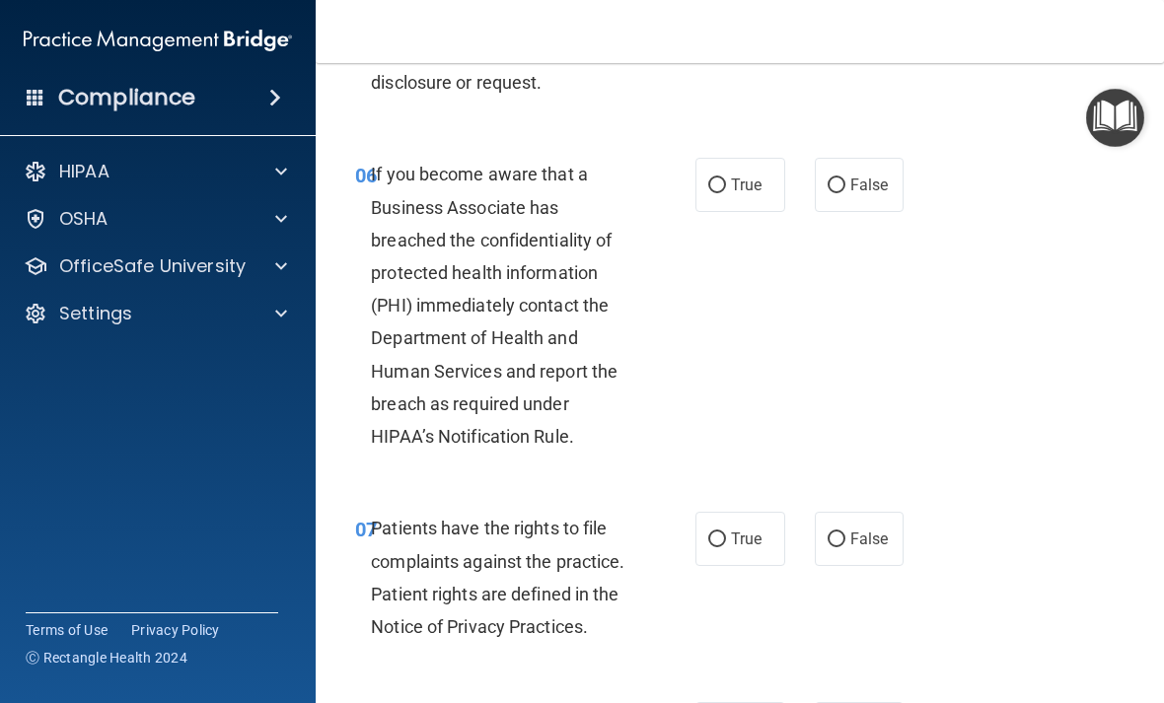
scroll to position [1345, 0]
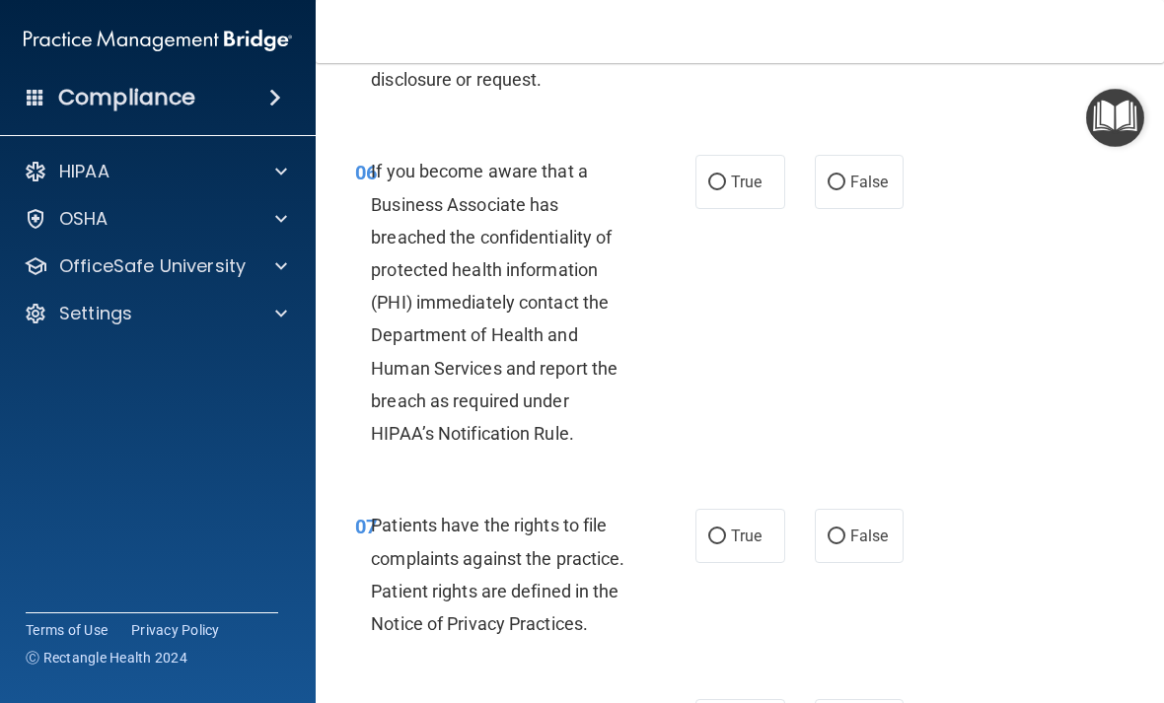
click at [743, 178] on span "True" at bounding box center [746, 182] width 31 height 19
click at [726, 178] on input "True" at bounding box center [717, 183] width 18 height 15
radio input "true"
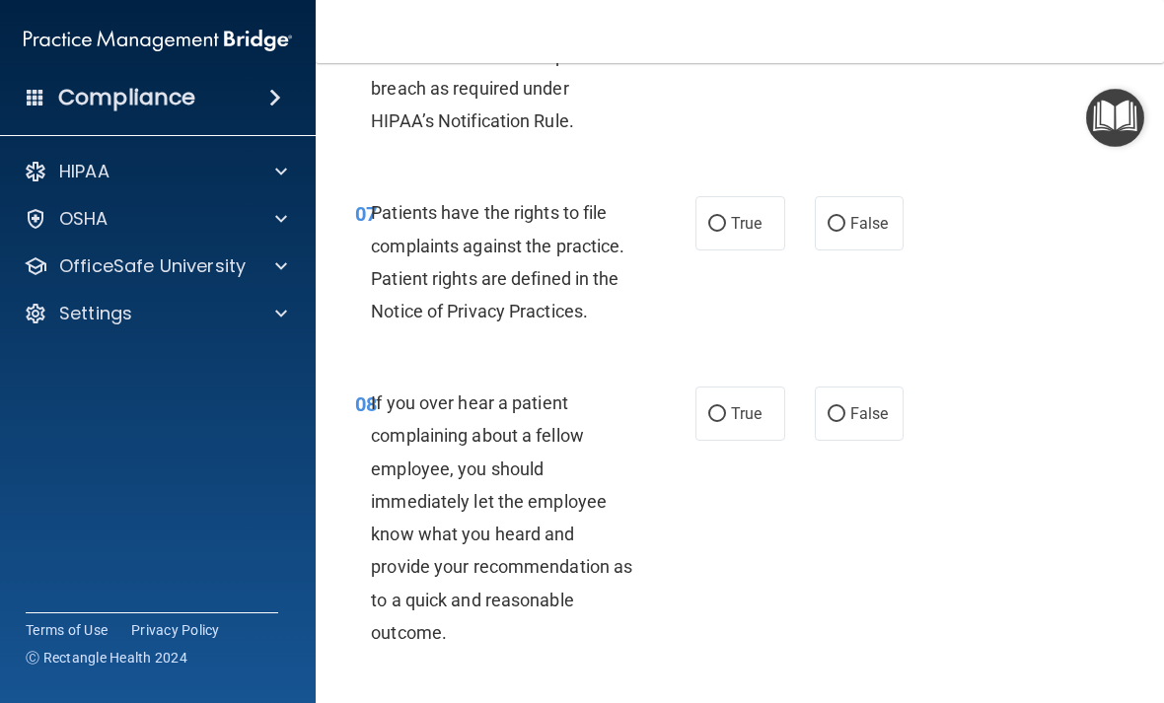
scroll to position [1657, 0]
click at [747, 216] on span "True" at bounding box center [746, 224] width 31 height 19
click at [726, 218] on input "True" at bounding box center [717, 225] width 18 height 15
radio input "true"
click at [866, 419] on label "False" at bounding box center [860, 415] width 90 height 54
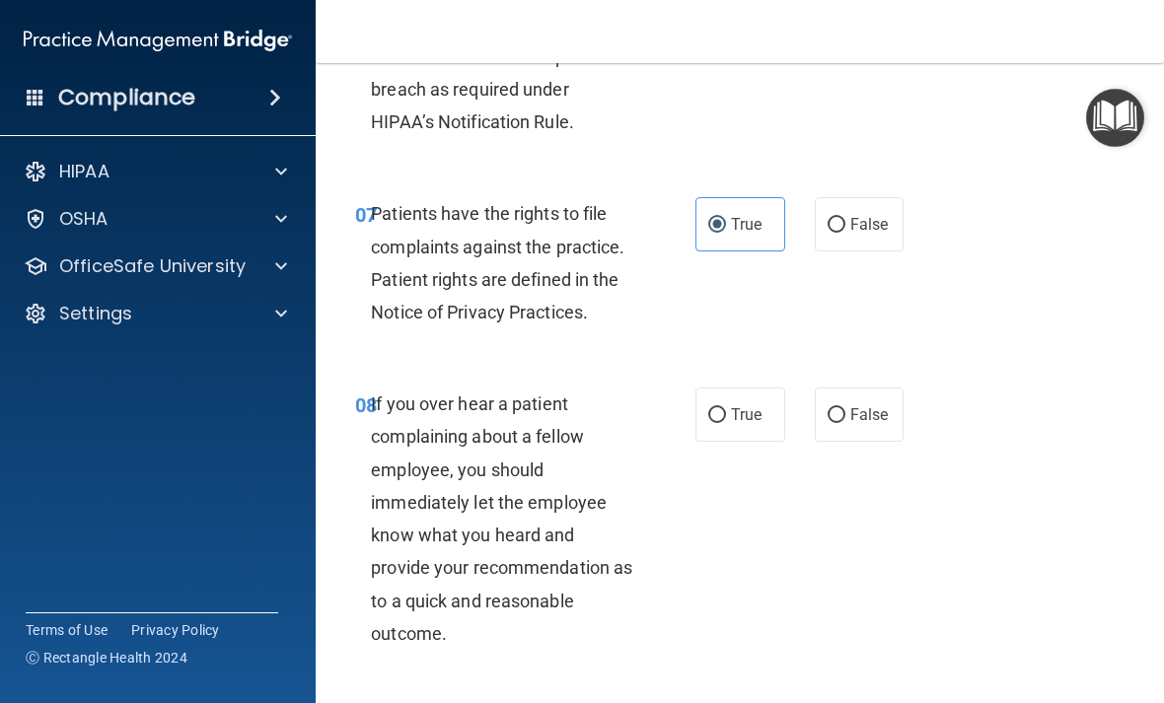
click at [845, 419] on input "False" at bounding box center [836, 415] width 18 height 15
radio input "true"
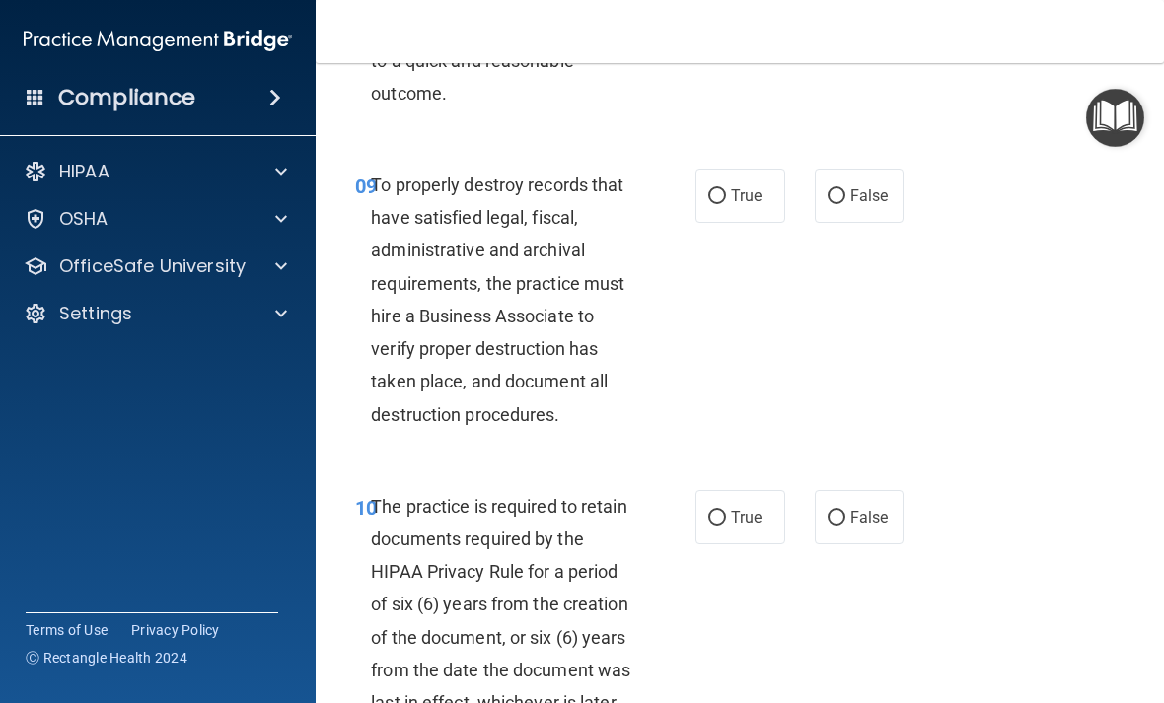
scroll to position [2204, 0]
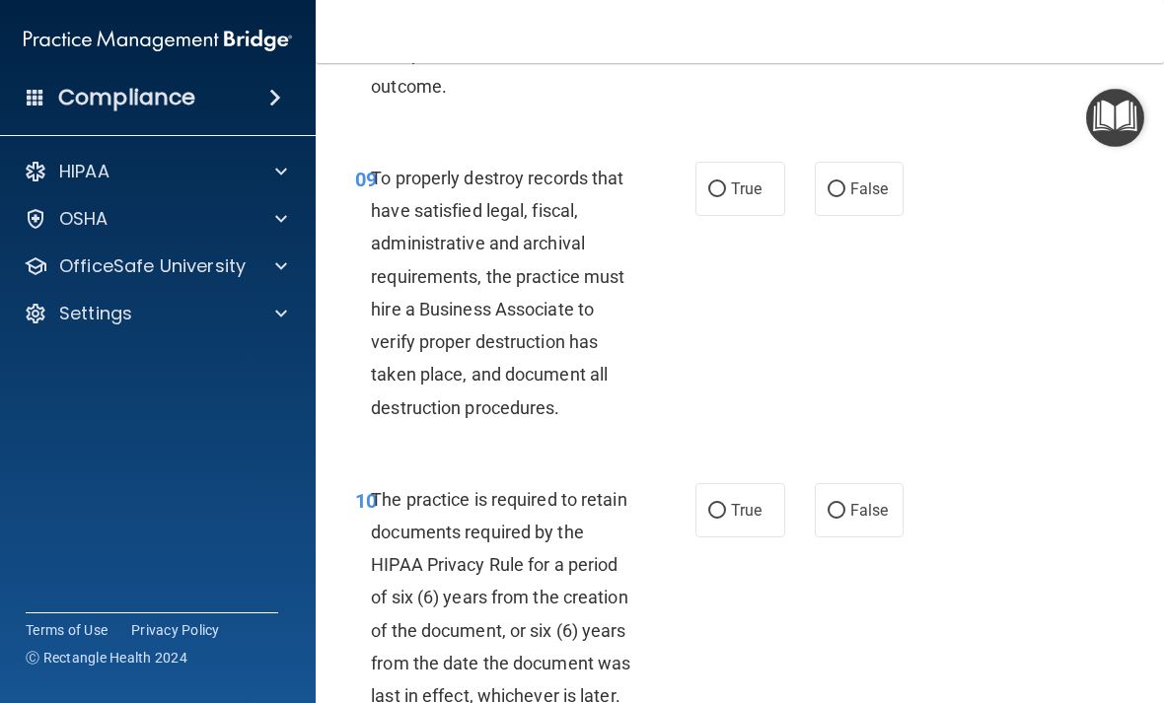
click at [724, 182] on input "True" at bounding box center [717, 189] width 18 height 15
radio input "true"
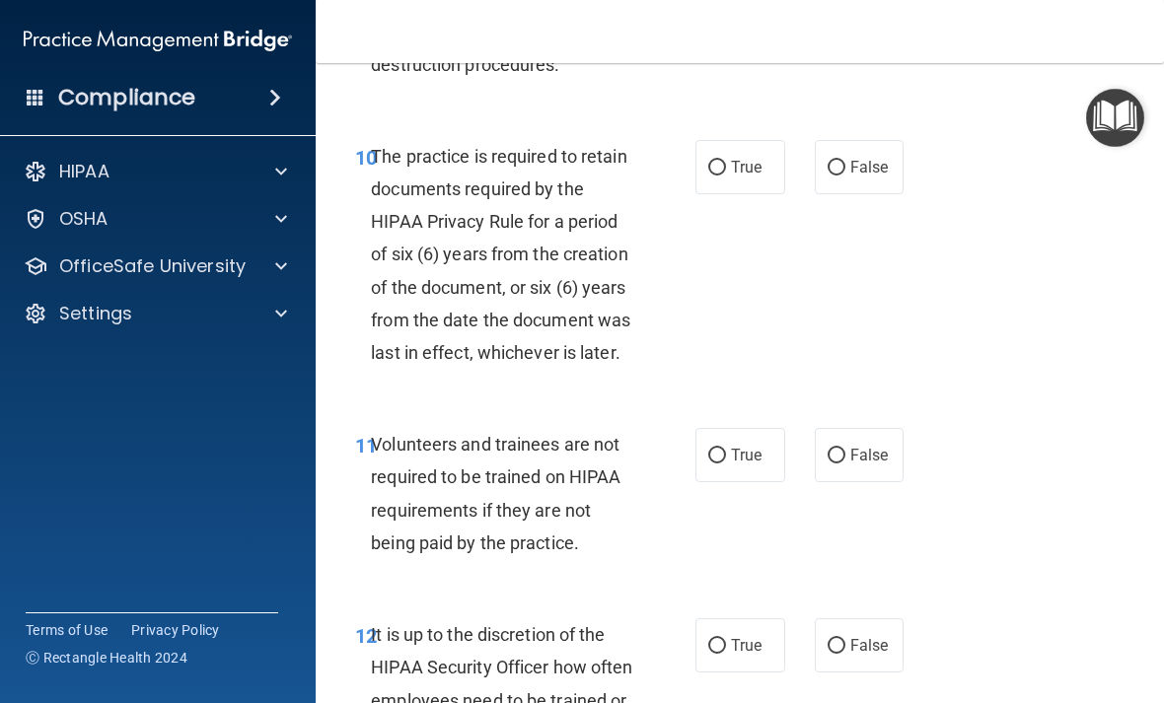
scroll to position [2552, 0]
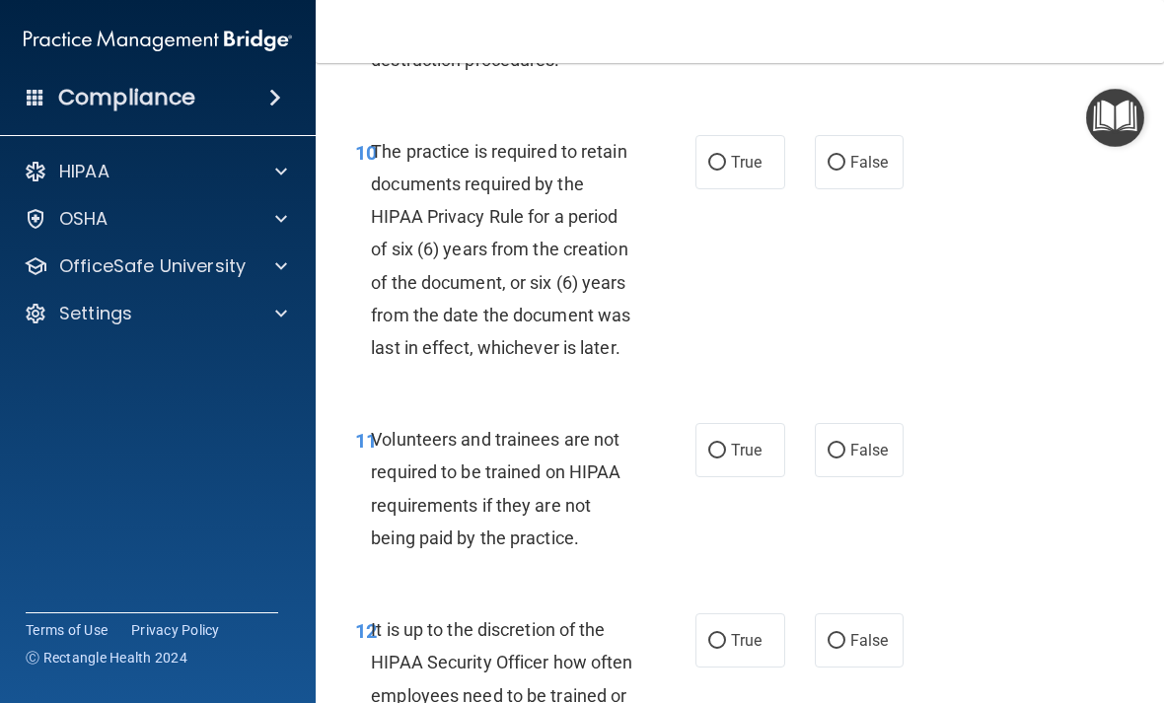
click at [756, 156] on span "True" at bounding box center [746, 162] width 31 height 19
click at [726, 156] on input "True" at bounding box center [717, 163] width 18 height 15
radio input "true"
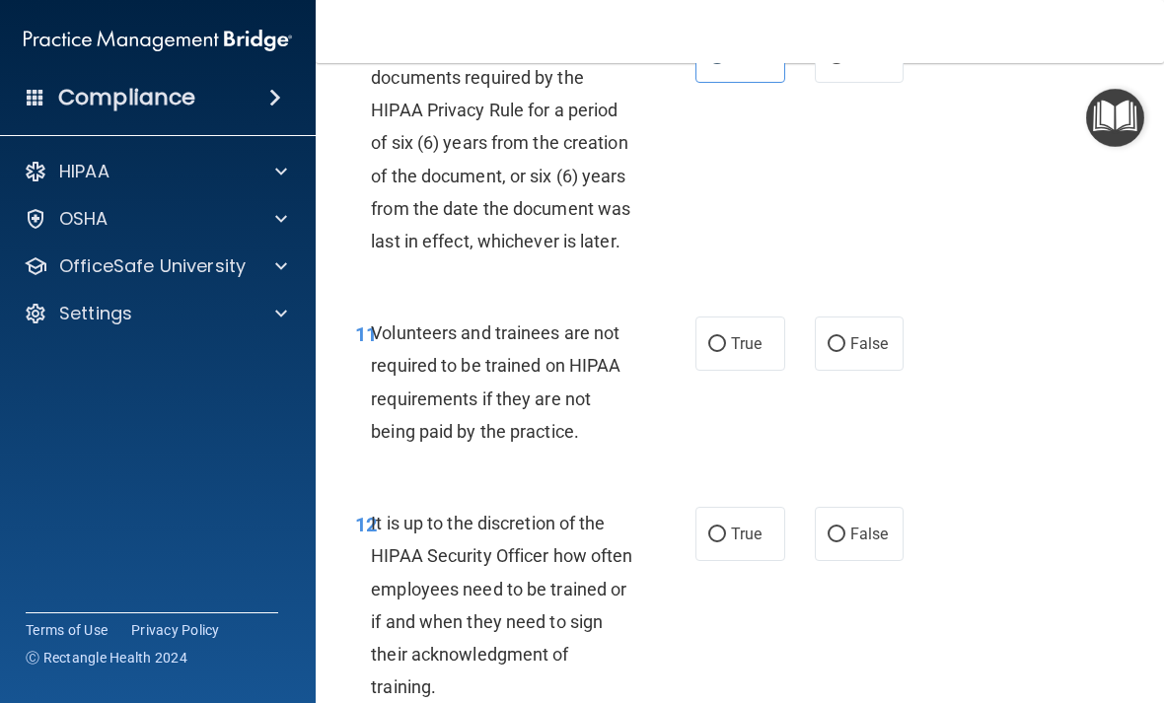
scroll to position [2658, 0]
click at [897, 347] on label "False" at bounding box center [860, 345] width 90 height 54
click at [845, 347] on input "False" at bounding box center [836, 345] width 18 height 15
radio input "true"
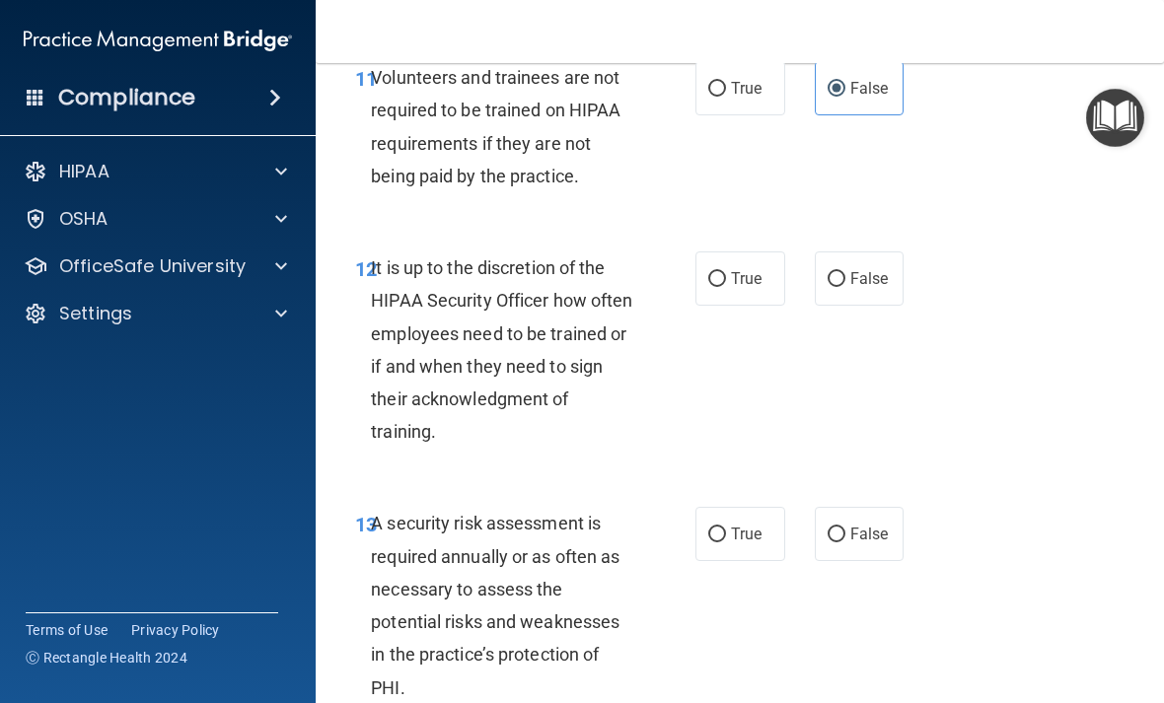
scroll to position [2919, 0]
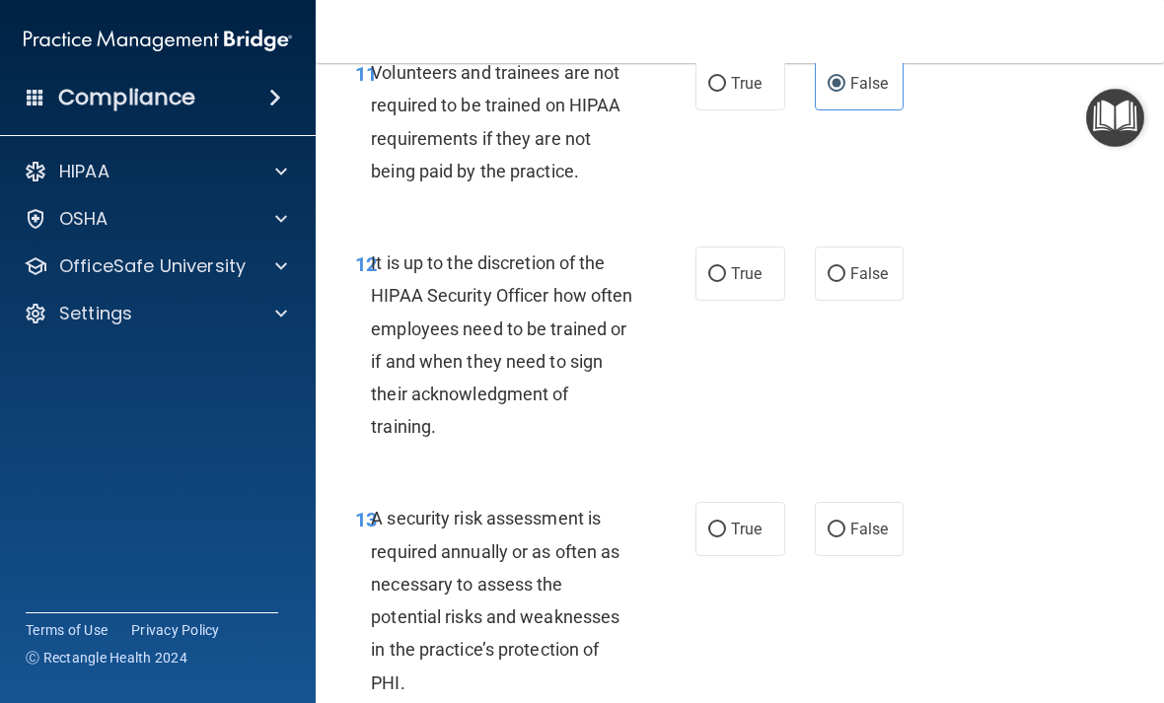
click at [870, 272] on label "False" at bounding box center [860, 274] width 90 height 54
click at [845, 272] on input "False" at bounding box center [836, 274] width 18 height 15
radio input "true"
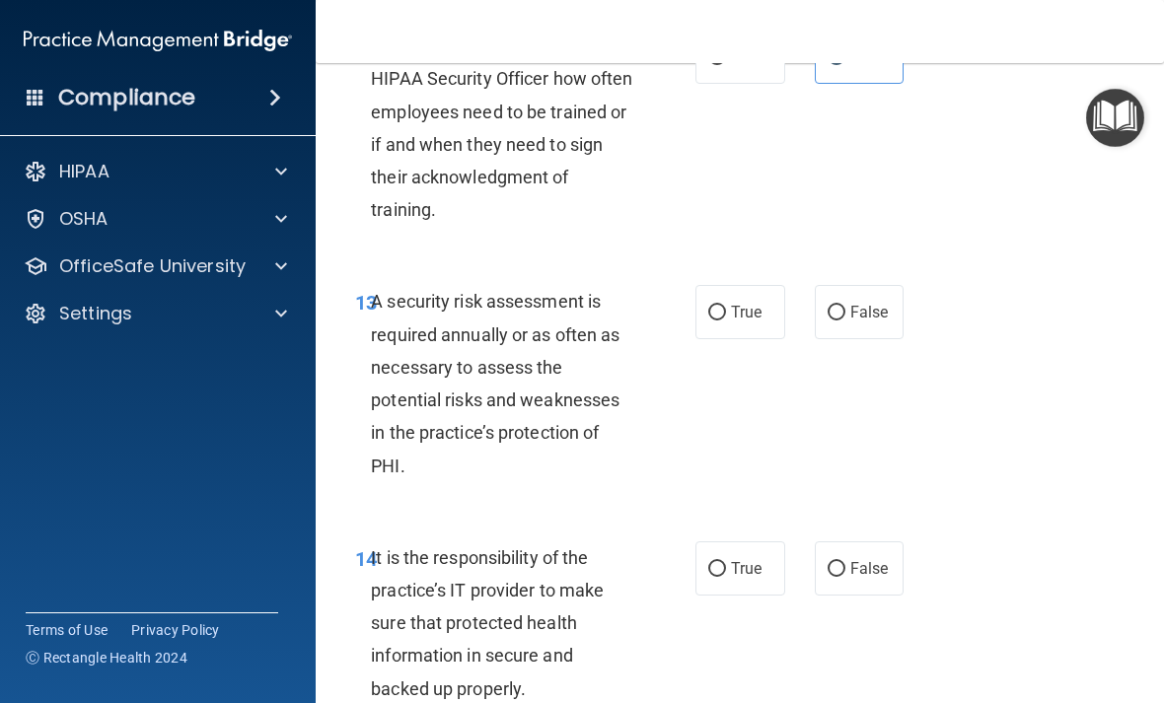
scroll to position [3137, 0]
click at [756, 302] on span "True" at bounding box center [746, 311] width 31 height 19
click at [726, 305] on input "True" at bounding box center [717, 312] width 18 height 15
radio input "true"
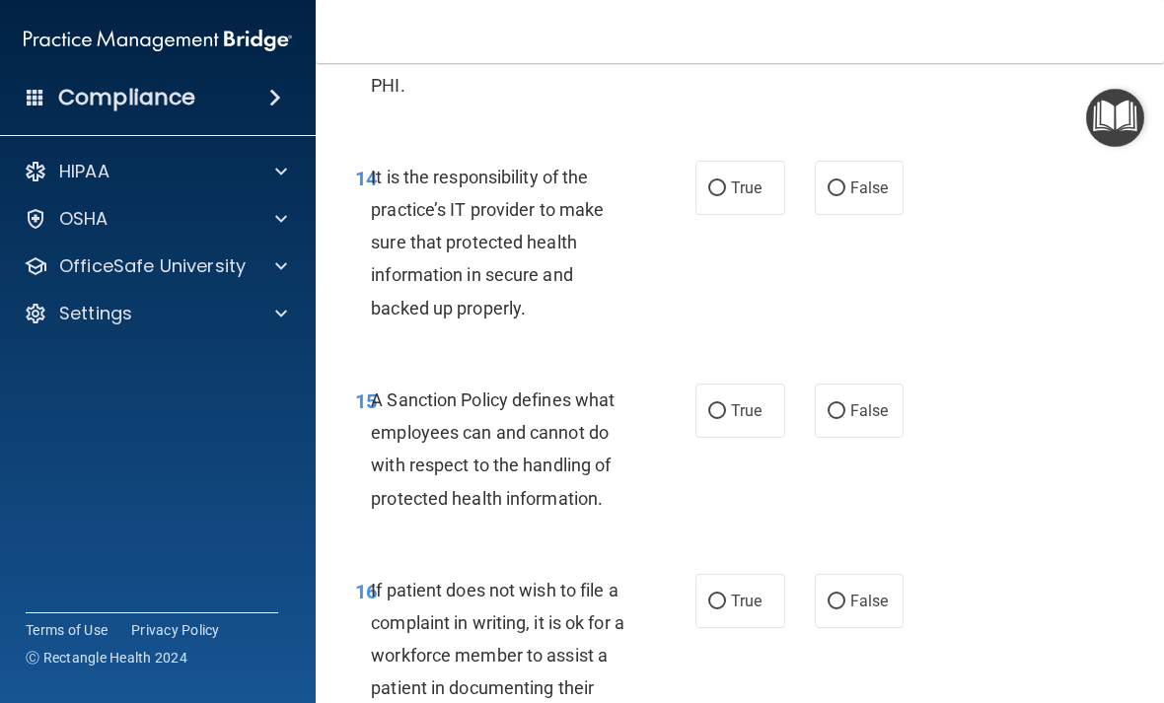
scroll to position [3516, 0]
click at [763, 171] on label "True" at bounding box center [740, 189] width 90 height 54
click at [726, 182] on input "True" at bounding box center [717, 189] width 18 height 15
radio input "true"
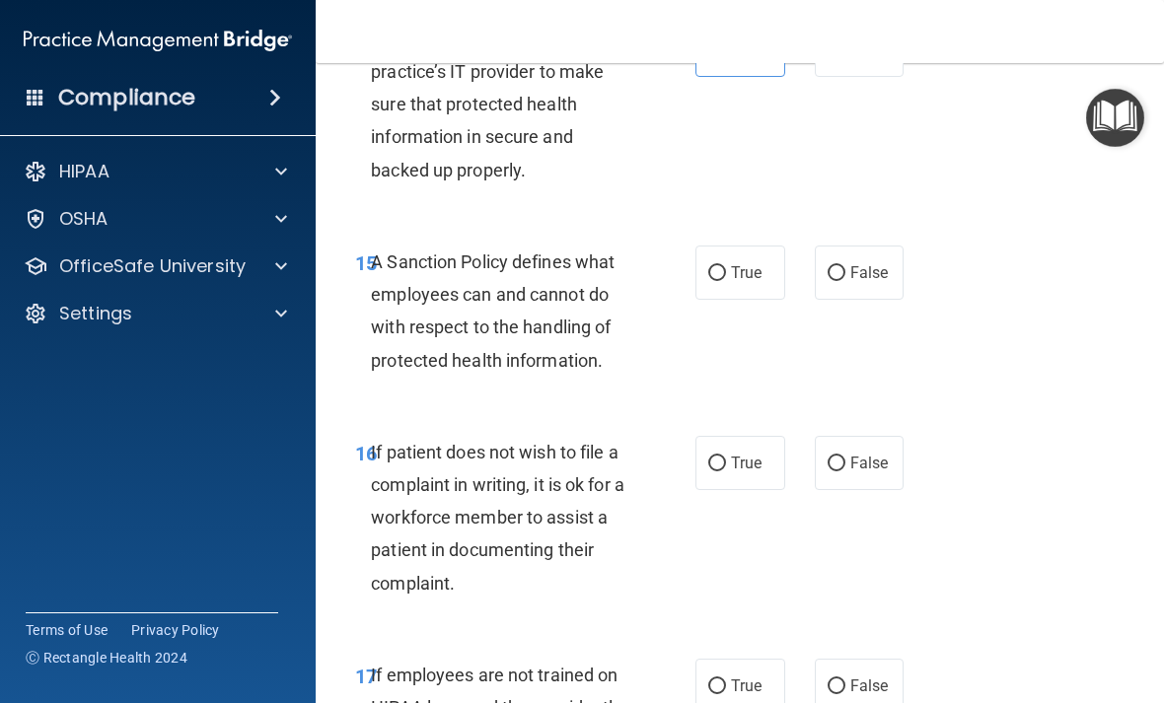
scroll to position [3664, 0]
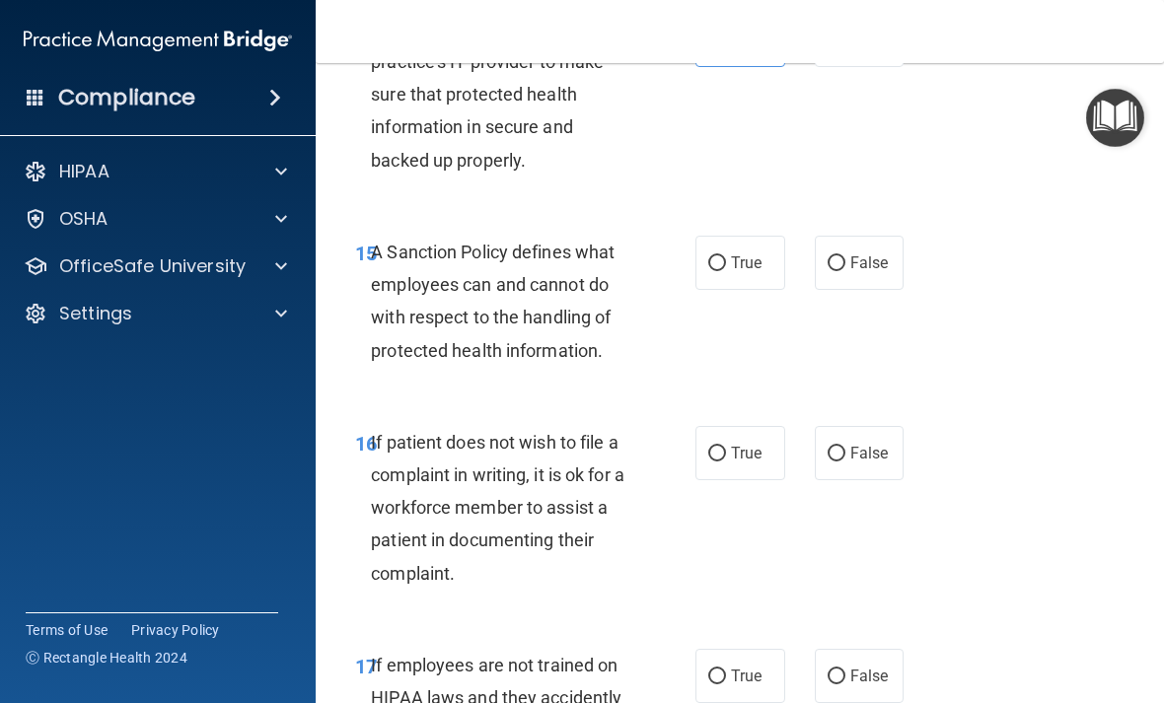
click at [862, 254] on label "False" at bounding box center [860, 263] width 90 height 54
click at [845, 256] on input "False" at bounding box center [836, 263] width 18 height 15
radio input "true"
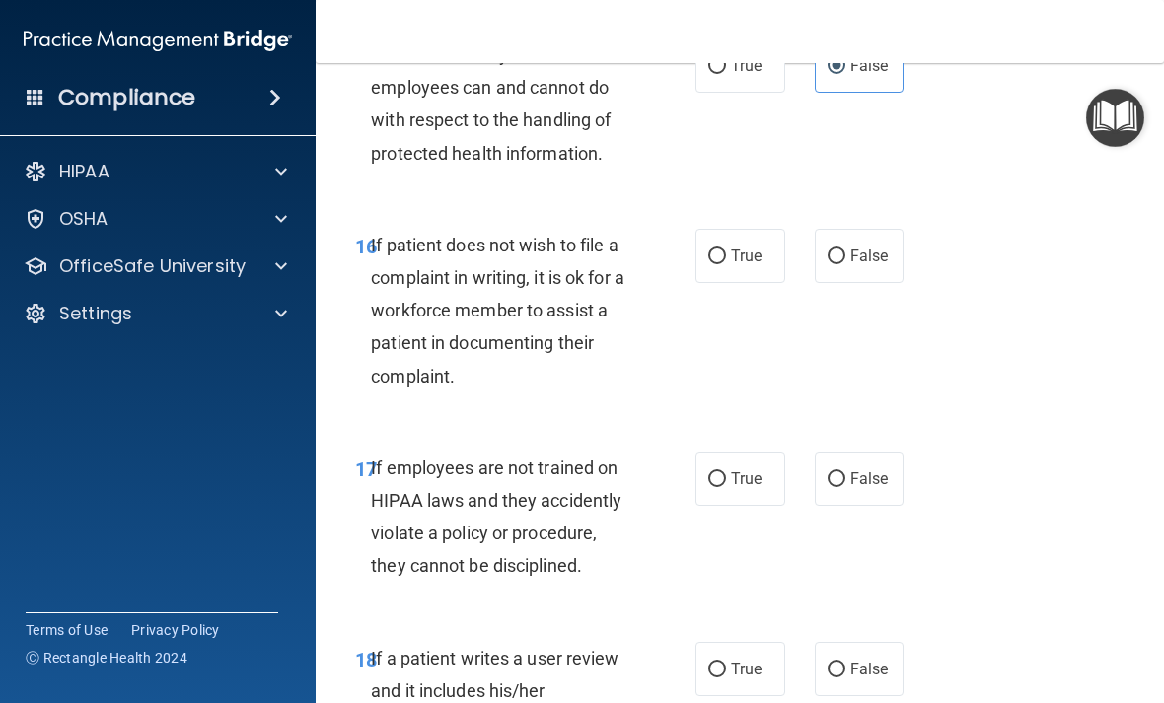
scroll to position [3861, 0]
click at [878, 248] on span "False" at bounding box center [869, 257] width 38 height 19
click at [845, 250] on input "False" at bounding box center [836, 257] width 18 height 15
radio input "true"
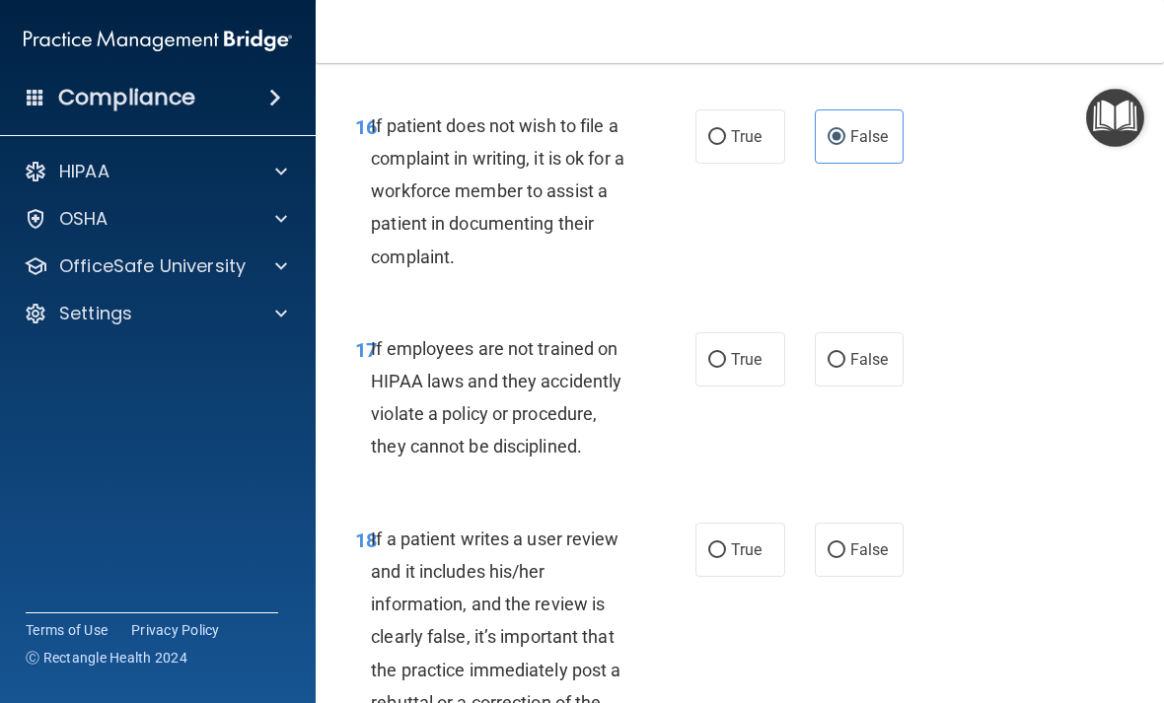
scroll to position [4031, 0]
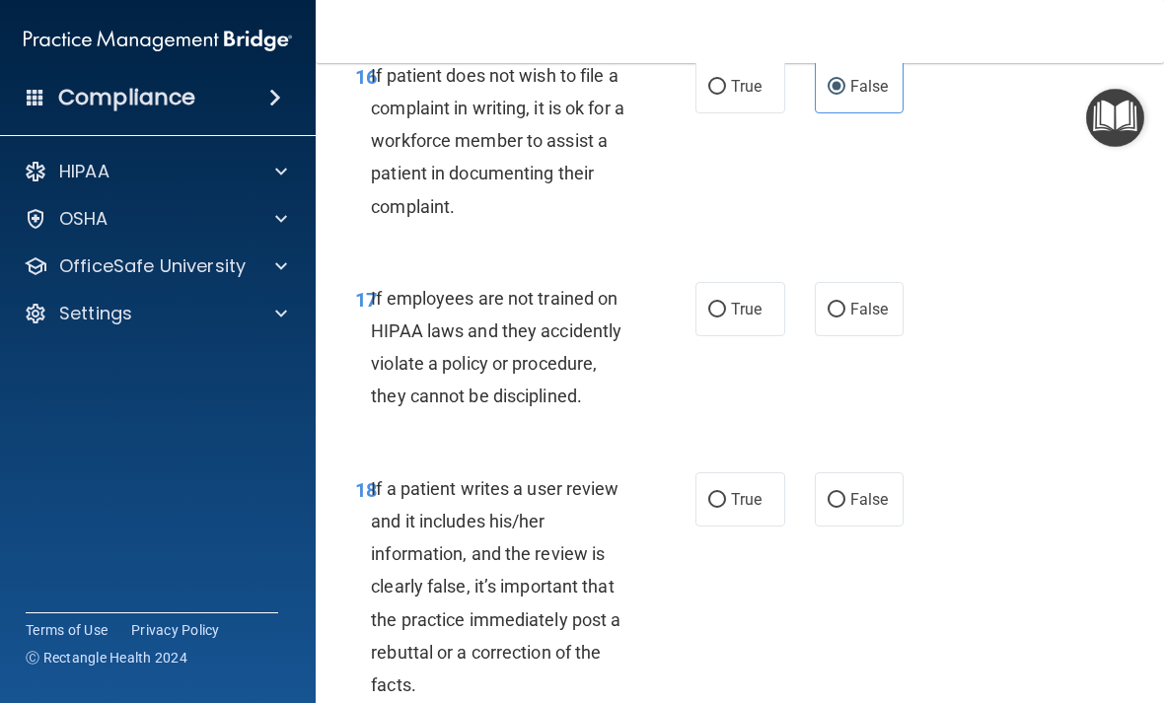
click at [746, 312] on label "True" at bounding box center [740, 309] width 90 height 54
click at [726, 312] on input "True" at bounding box center [717, 310] width 18 height 15
radio input "true"
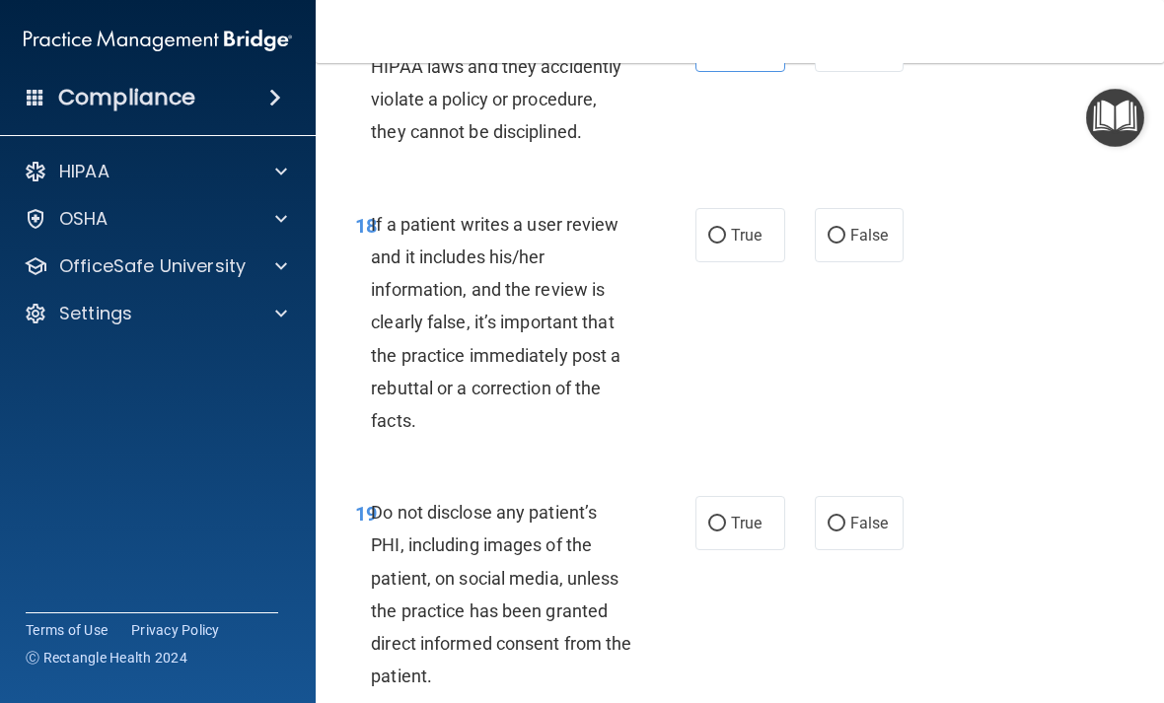
scroll to position [4297, 0]
click at [883, 225] on span "False" at bounding box center [869, 234] width 38 height 19
click at [845, 228] on input "False" at bounding box center [836, 235] width 18 height 15
radio input "true"
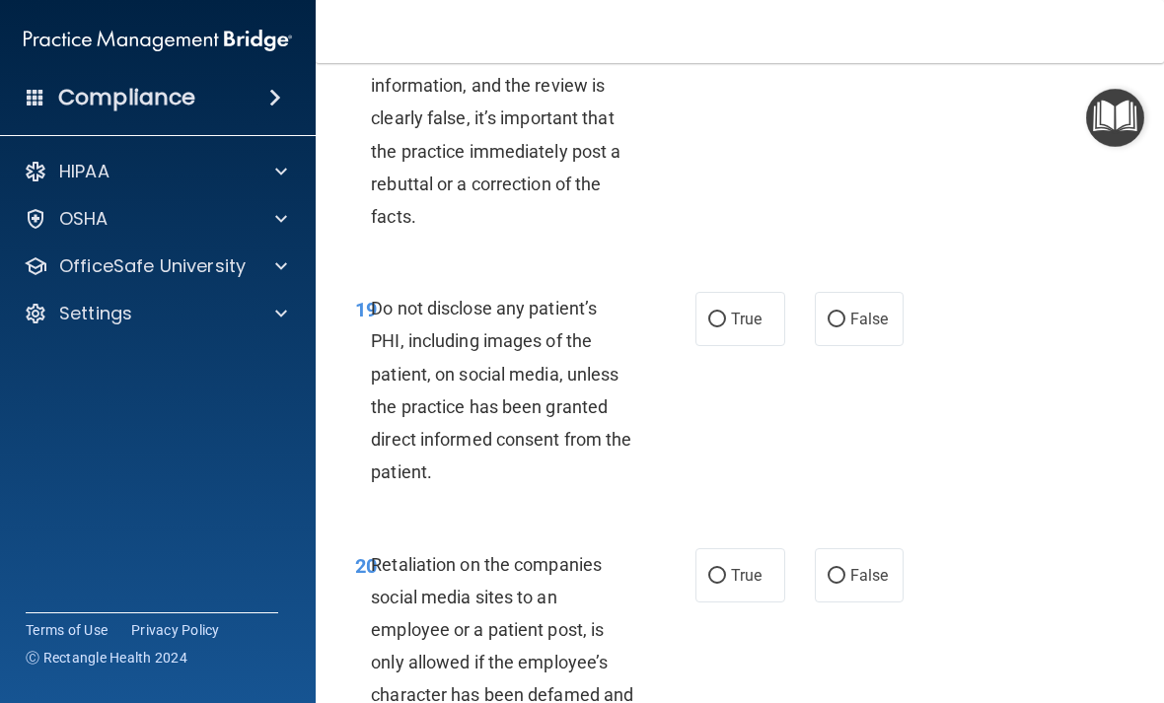
scroll to position [4501, 0]
click at [754, 309] on span "True" at bounding box center [746, 318] width 31 height 19
click at [726, 312] on input "True" at bounding box center [717, 319] width 18 height 15
radio input "true"
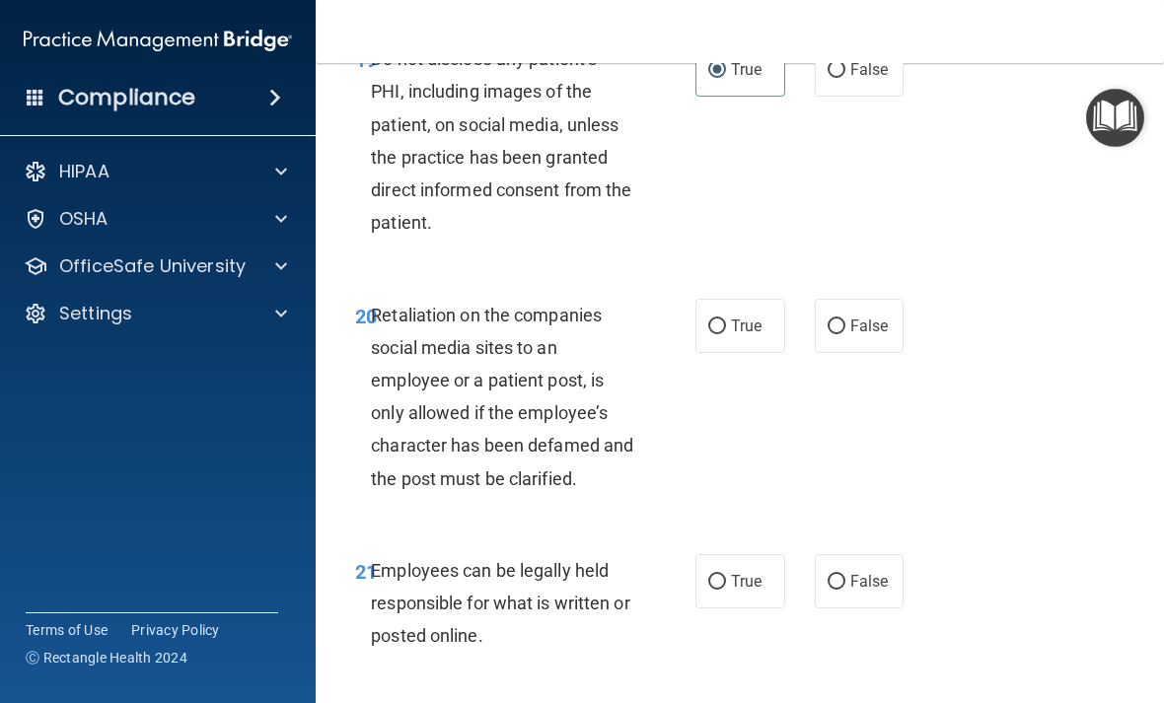
scroll to position [4744, 0]
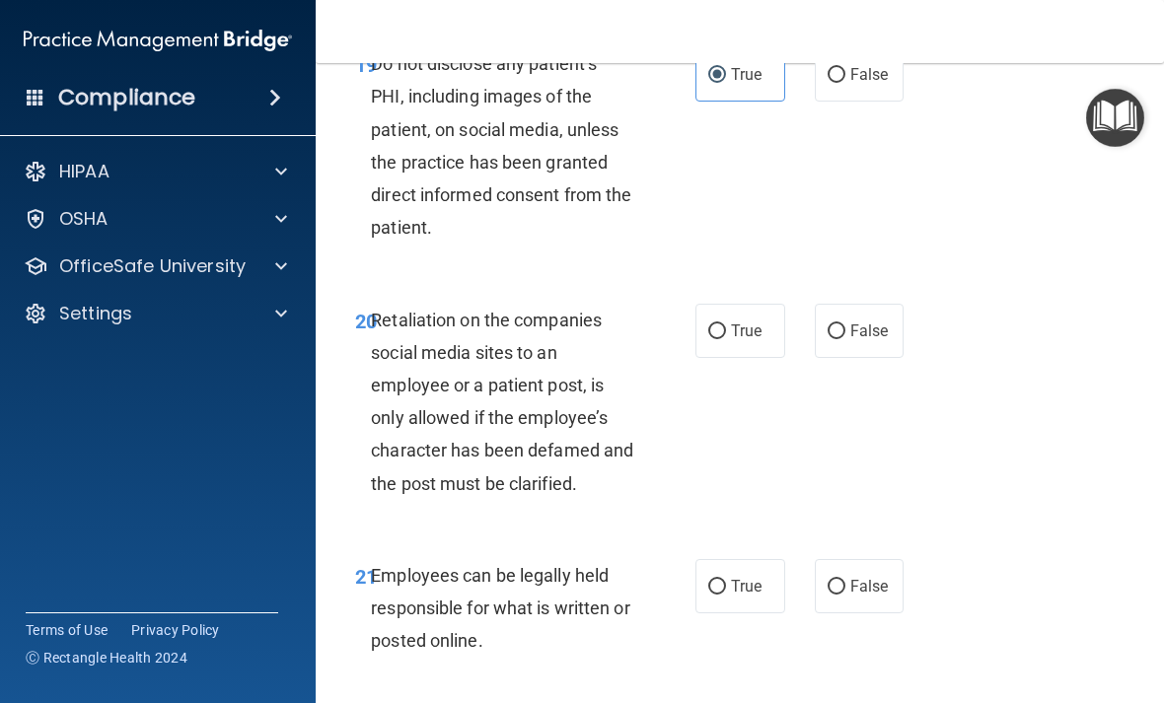
click at [749, 321] on span "True" at bounding box center [746, 330] width 31 height 19
click at [726, 324] on input "True" at bounding box center [717, 331] width 18 height 15
radio input "true"
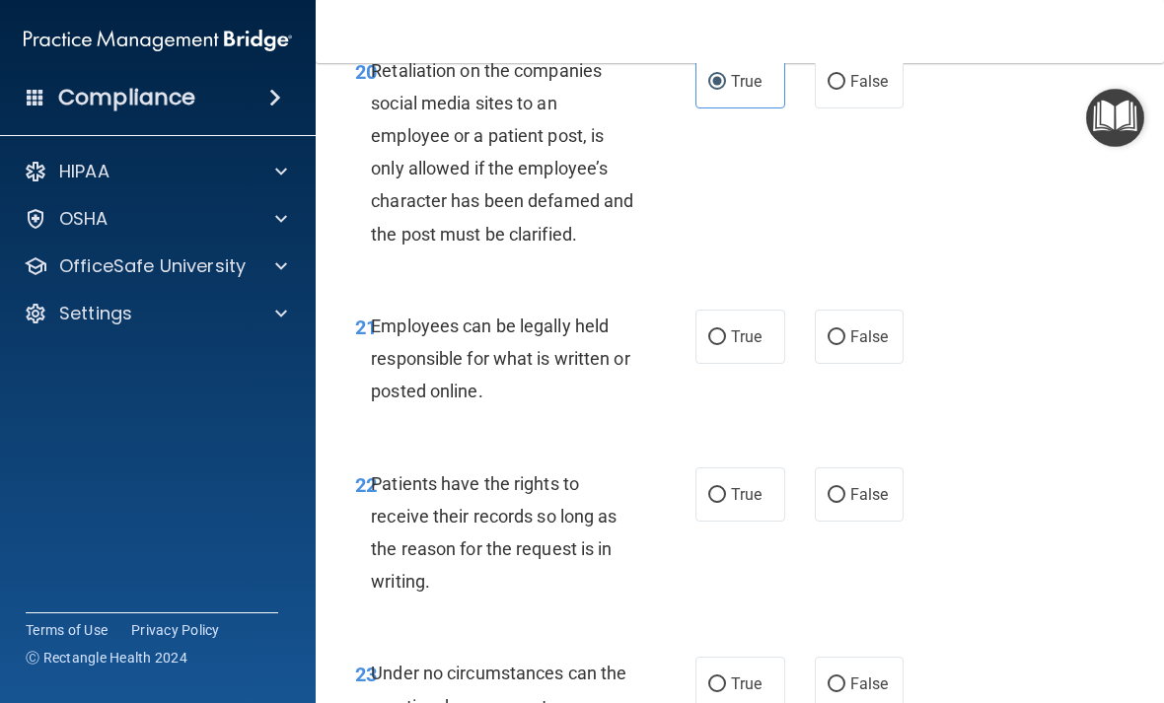
scroll to position [4993, 0]
click at [747, 328] on span "True" at bounding box center [746, 337] width 31 height 19
click at [726, 331] on input "True" at bounding box center [717, 338] width 18 height 15
radio input "true"
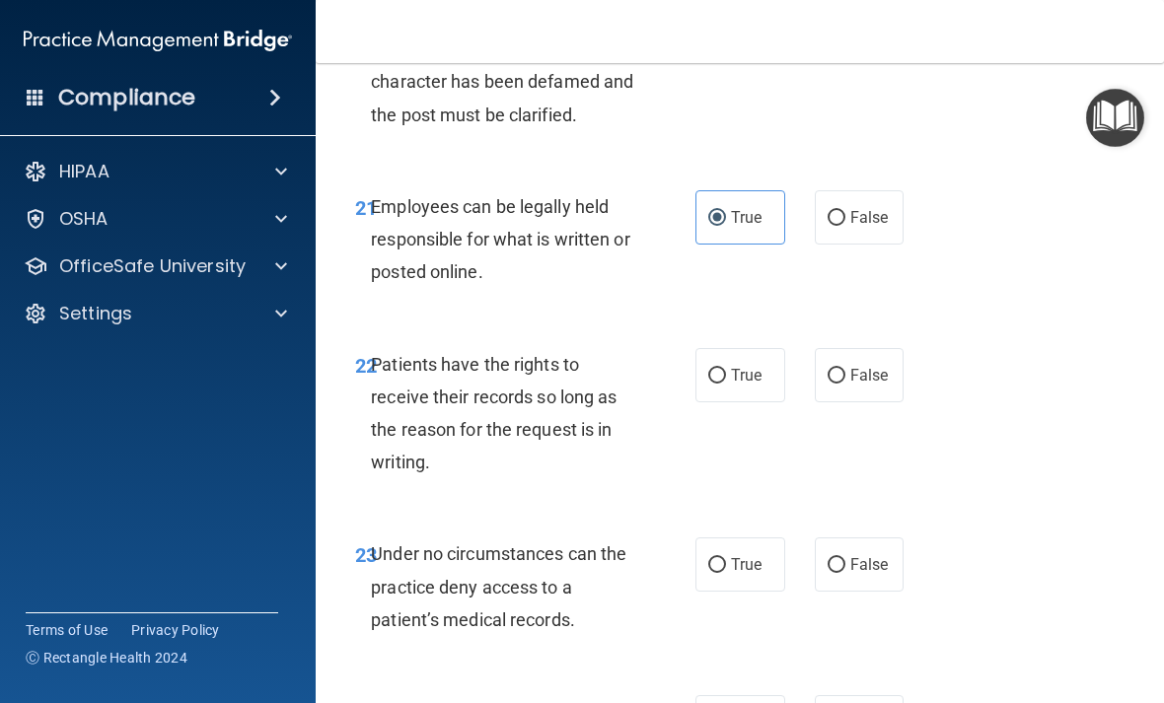
scroll to position [5114, 0]
click at [748, 365] on span "True" at bounding box center [746, 374] width 31 height 19
click at [726, 368] on input "True" at bounding box center [717, 375] width 18 height 15
radio input "true"
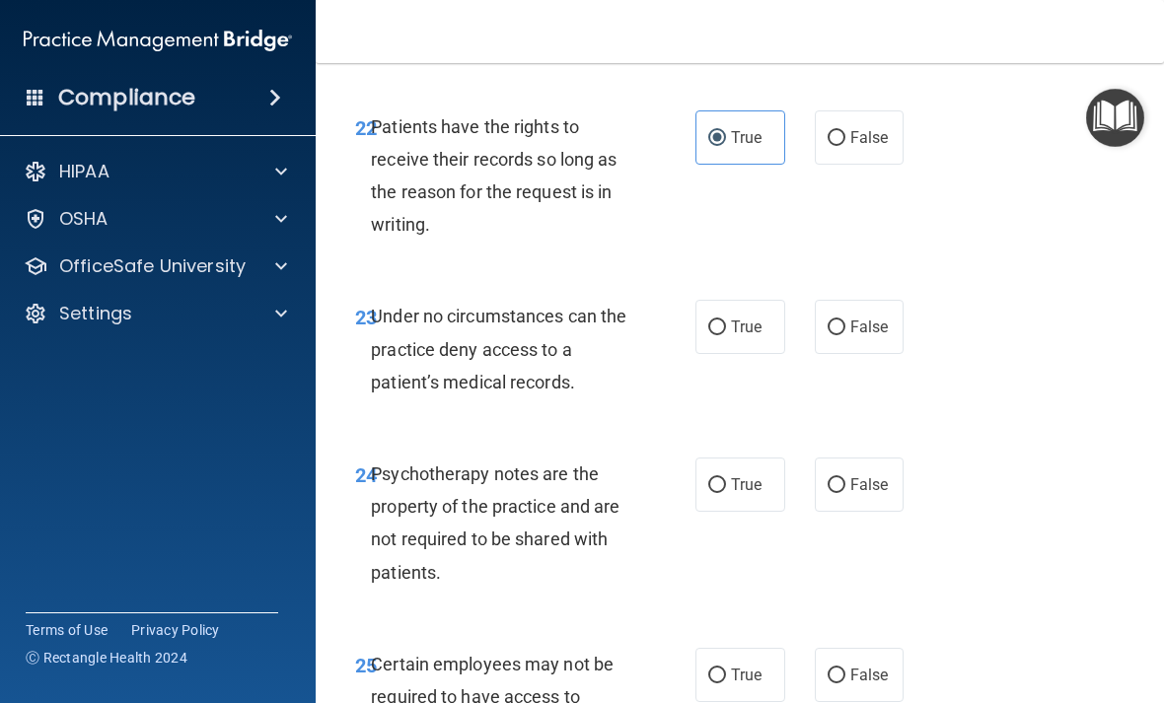
scroll to position [5348, 0]
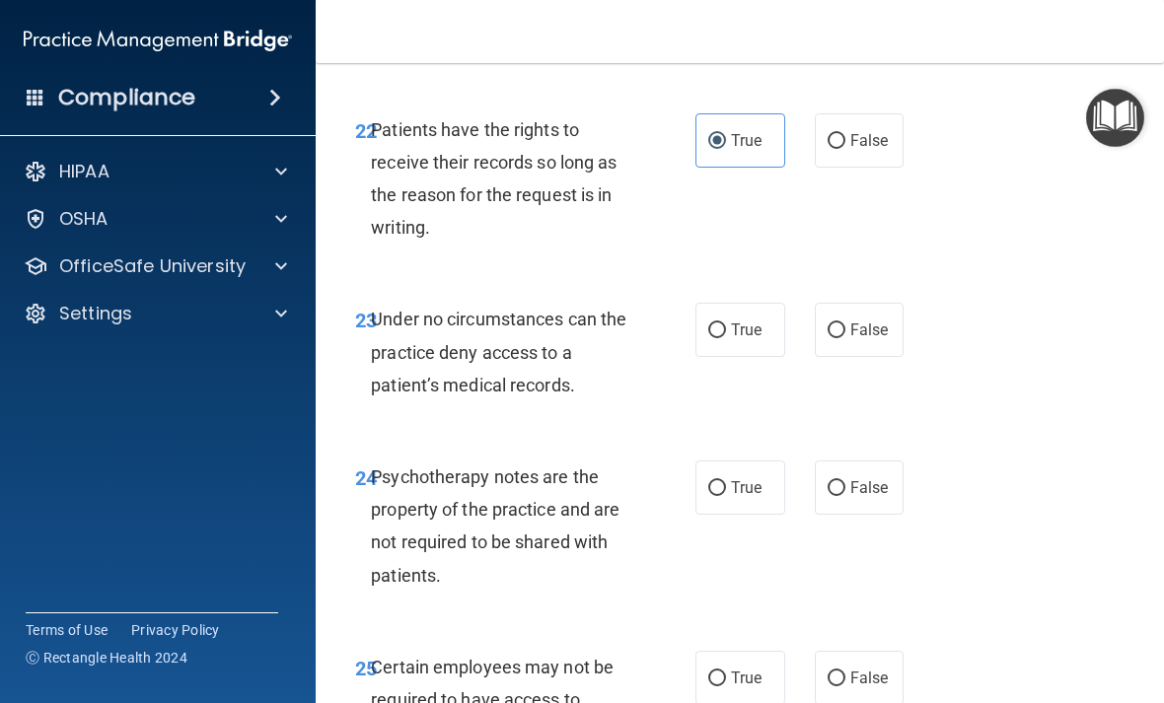
click at [742, 320] on span "True" at bounding box center [746, 329] width 31 height 19
click at [726, 323] on input "True" at bounding box center [717, 330] width 18 height 15
radio input "true"
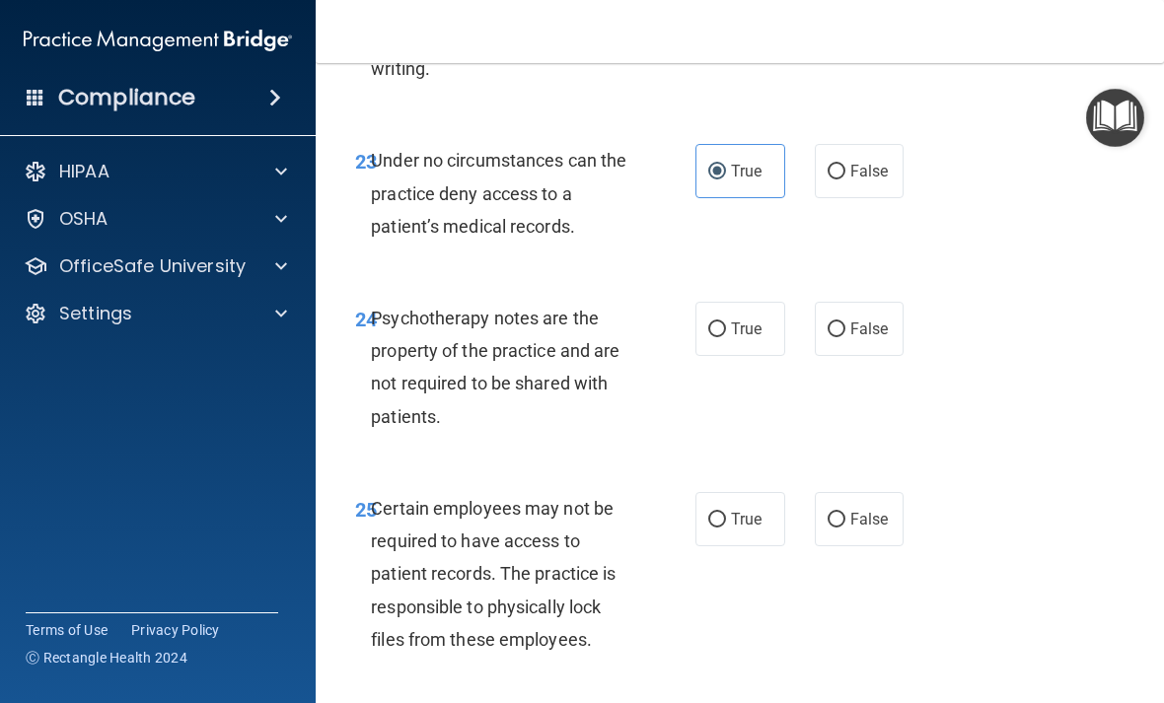
scroll to position [5500, 0]
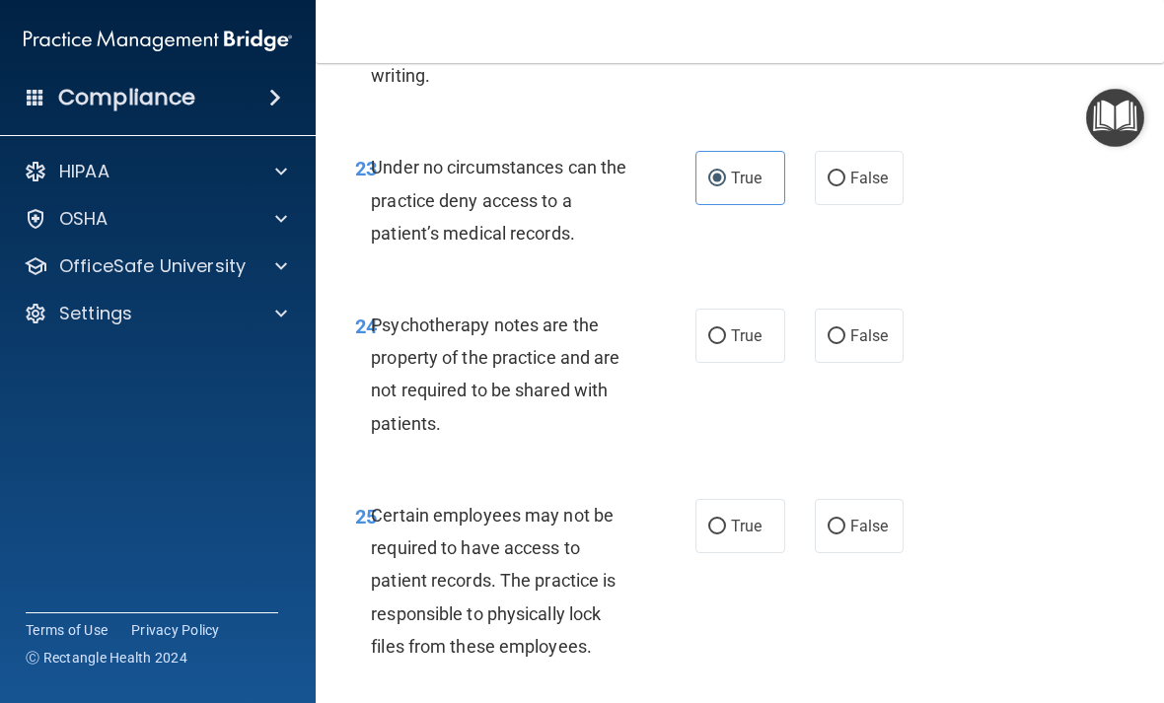
click at [750, 326] on span "True" at bounding box center [746, 335] width 31 height 19
click at [726, 329] on input "True" at bounding box center [717, 336] width 18 height 15
radio input "true"
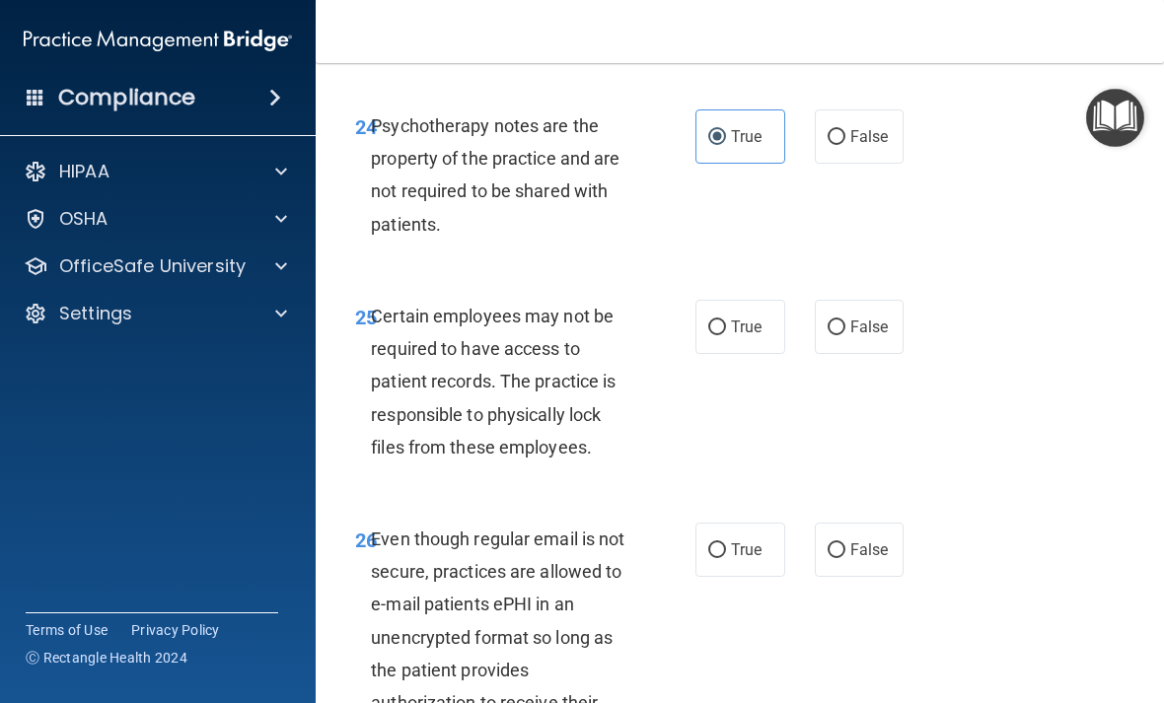
scroll to position [5708, 0]
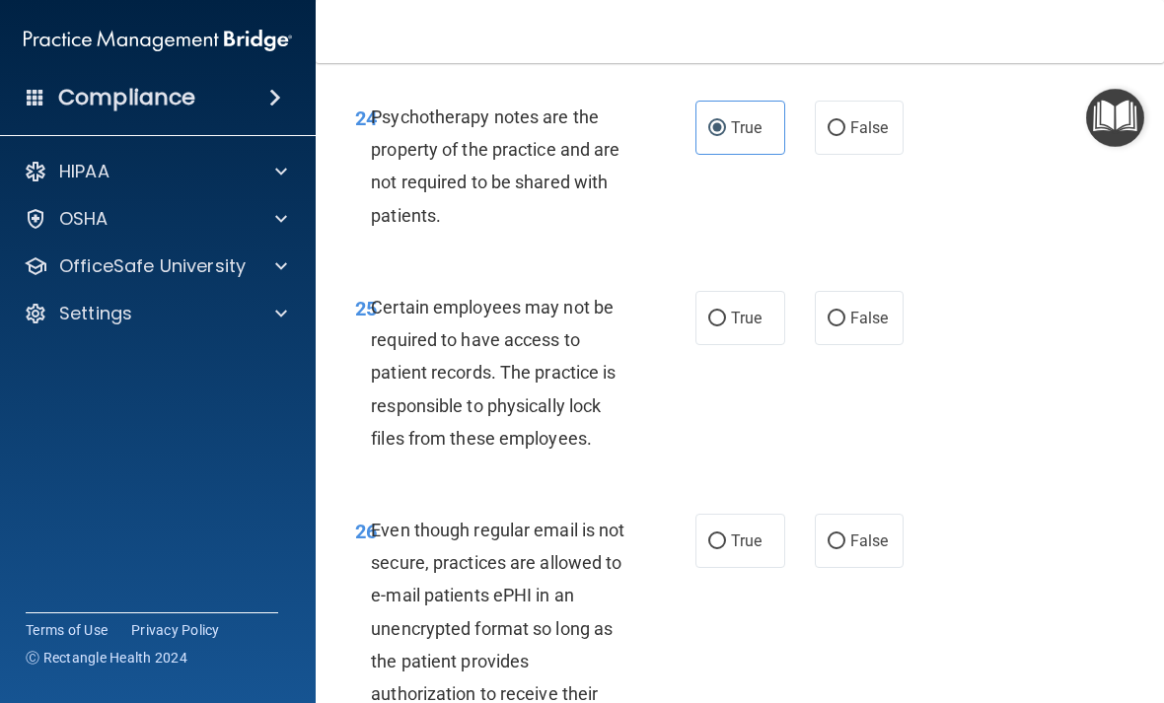
click at [746, 309] on span "True" at bounding box center [746, 318] width 31 height 19
click at [726, 312] on input "True" at bounding box center [717, 319] width 18 height 15
radio input "true"
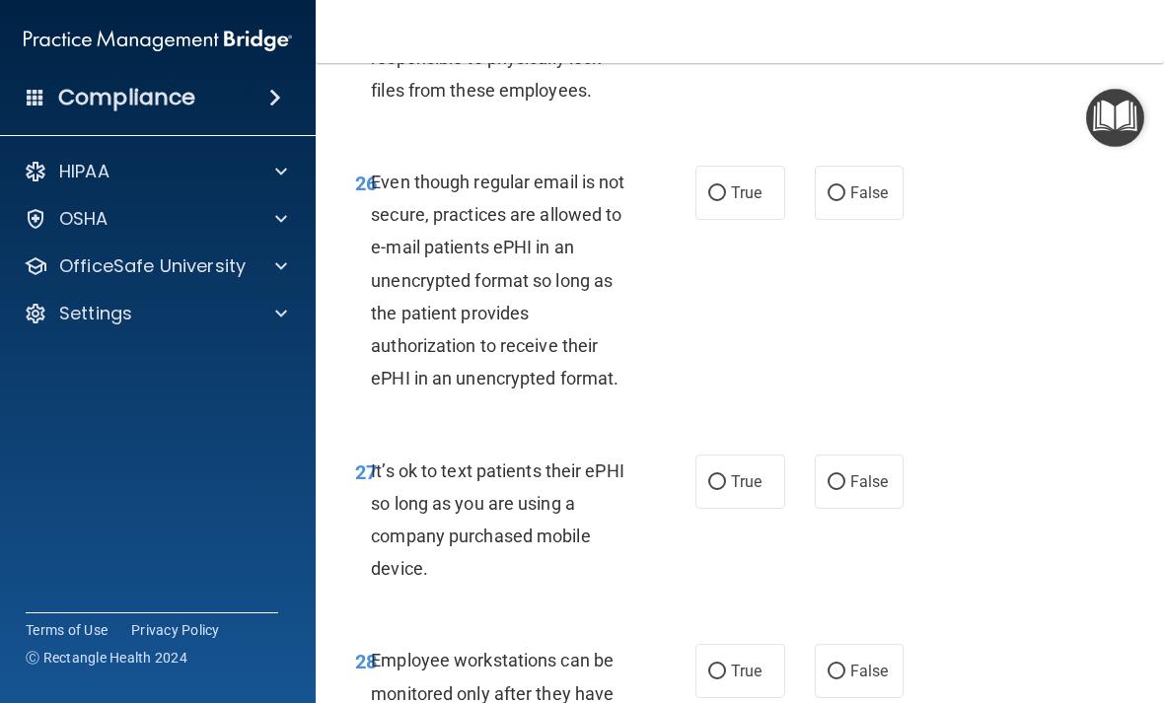
scroll to position [6073, 0]
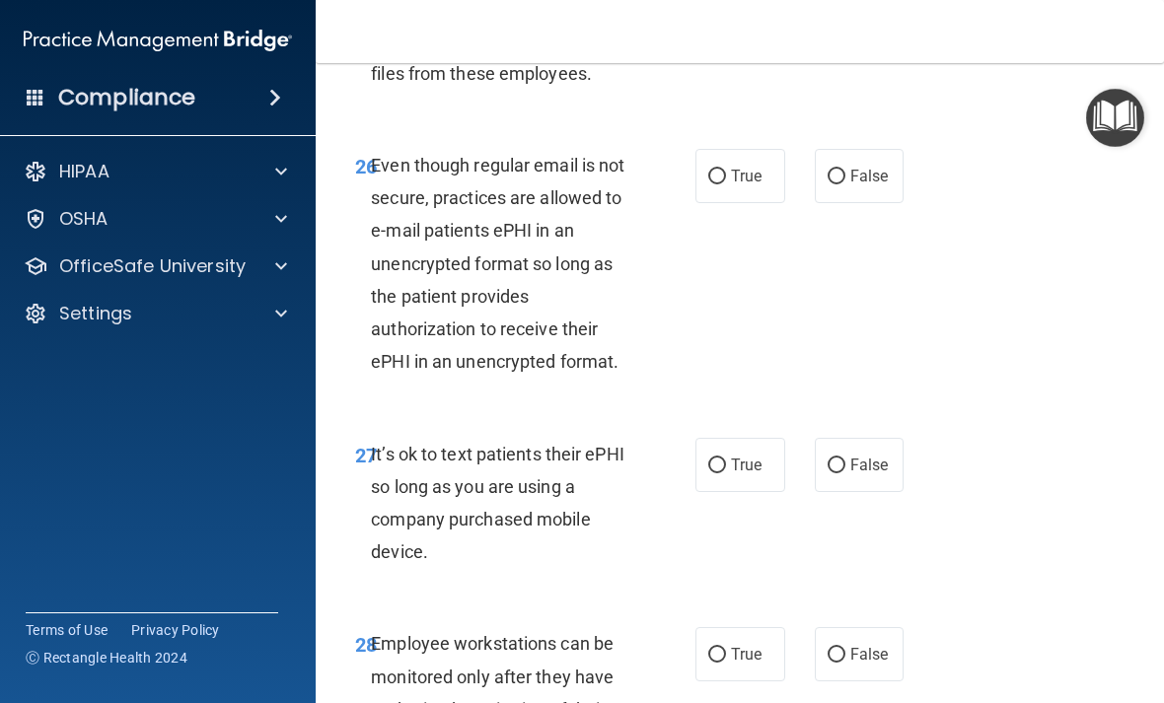
click at [735, 165] on label "True" at bounding box center [740, 176] width 90 height 54
click at [726, 170] on input "True" at bounding box center [717, 177] width 18 height 15
radio input "true"
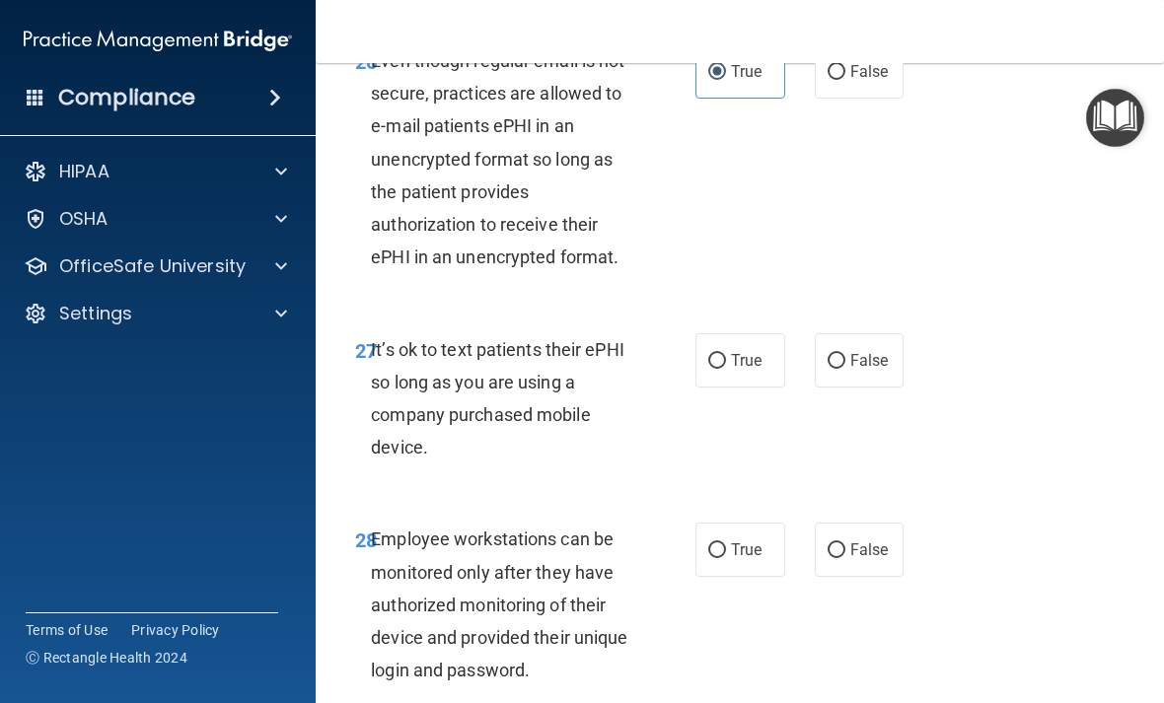
scroll to position [6180, 0]
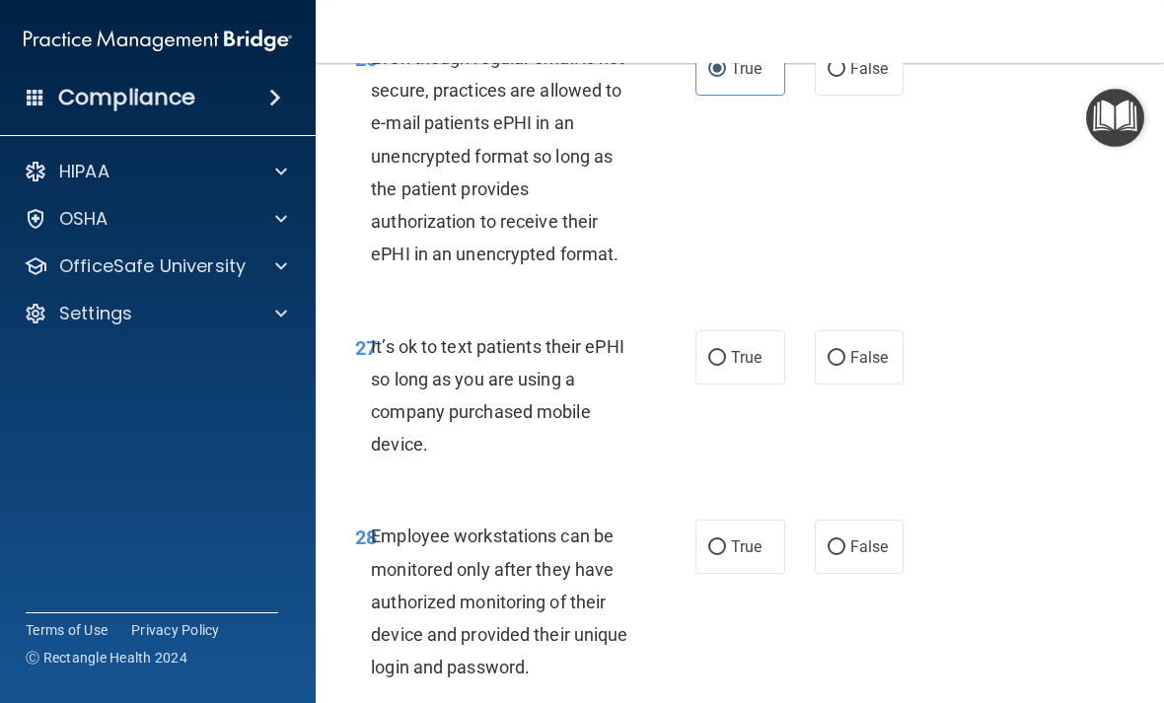
click at [874, 348] on span "False" at bounding box center [869, 357] width 38 height 19
click at [845, 351] on input "False" at bounding box center [836, 358] width 18 height 15
radio input "true"
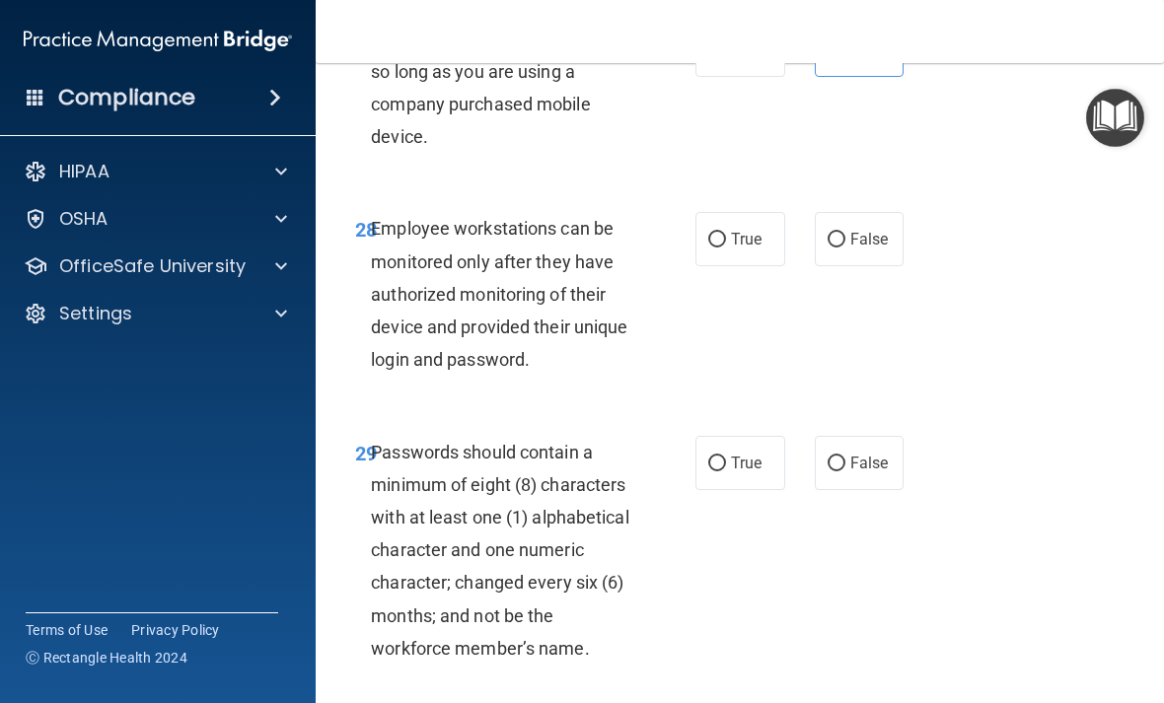
scroll to position [6512, 0]
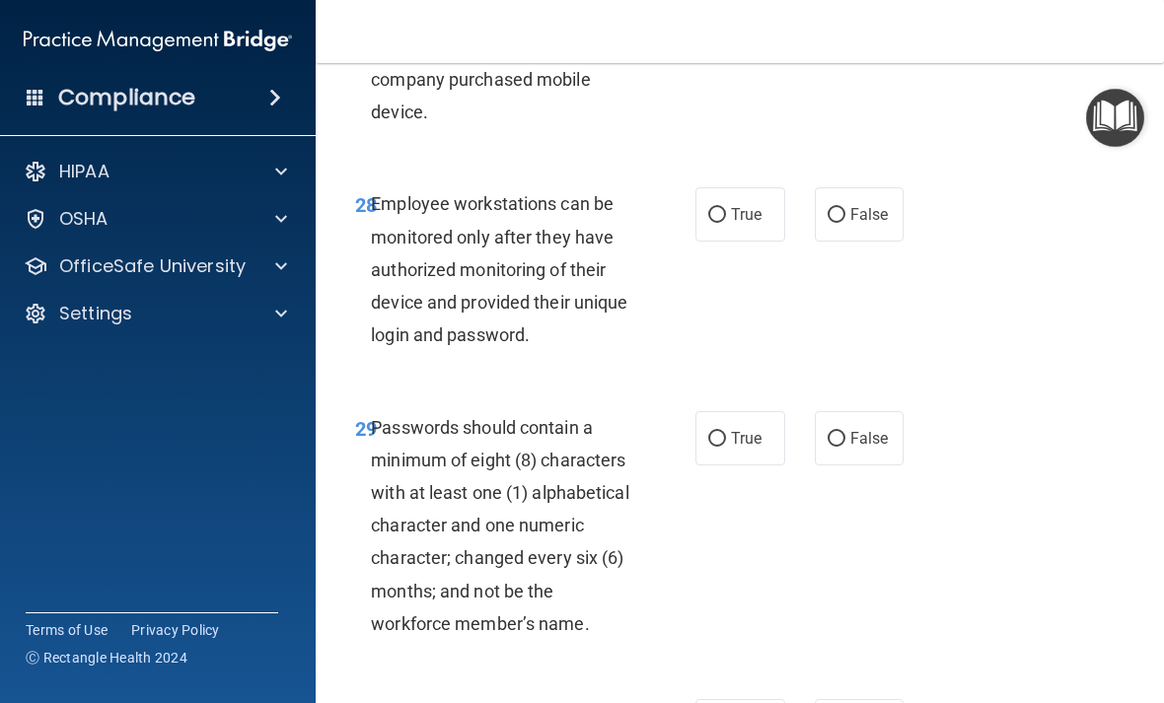
click at [744, 205] on span "True" at bounding box center [746, 214] width 31 height 19
click at [726, 208] on input "True" at bounding box center [717, 215] width 18 height 15
radio input "true"
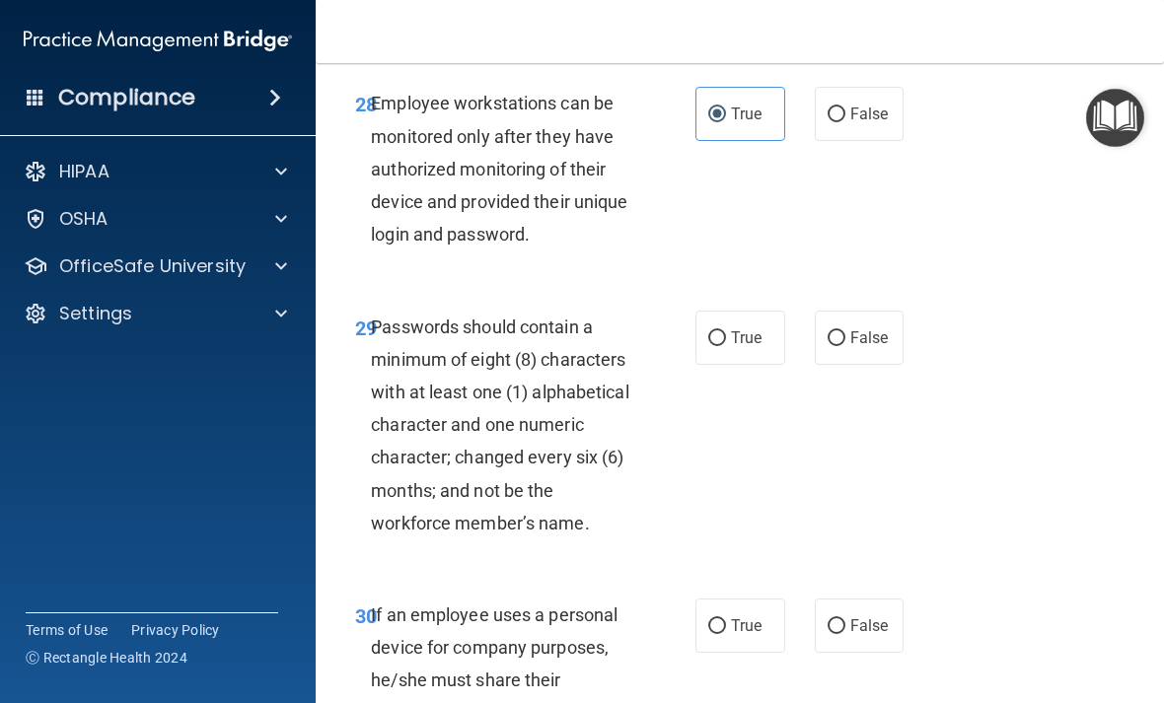
scroll to position [6635, 0]
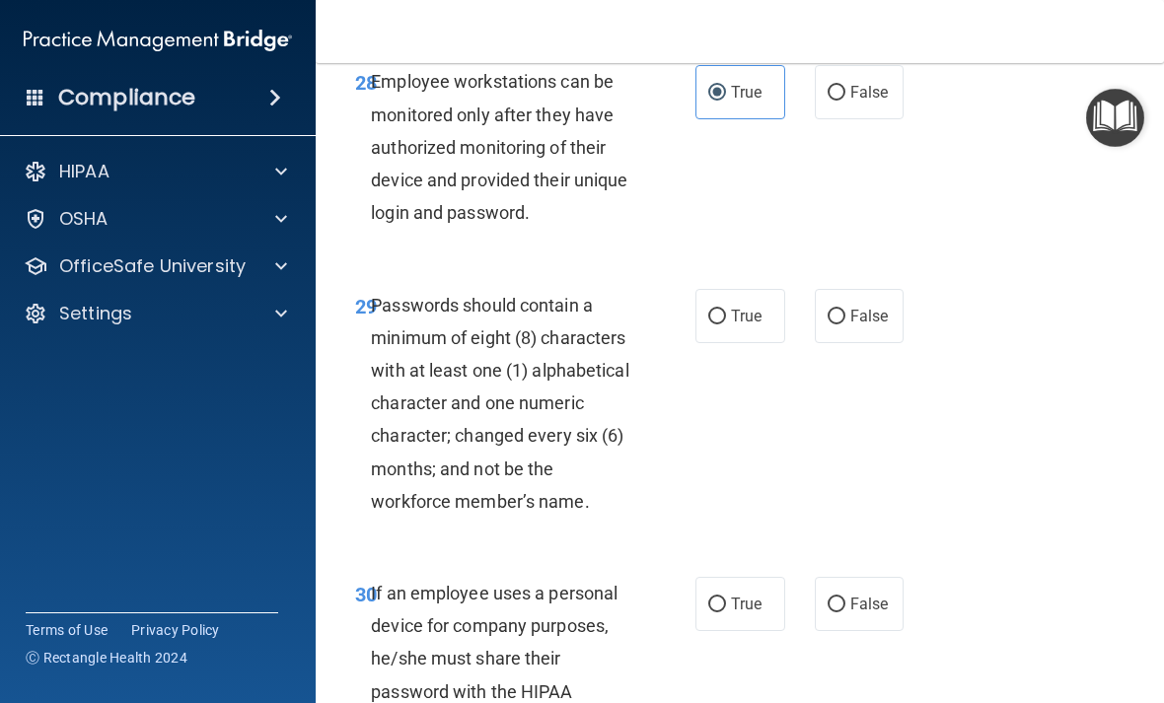
click at [748, 307] on span "True" at bounding box center [746, 316] width 31 height 19
click at [726, 310] on input "True" at bounding box center [717, 317] width 18 height 15
radio input "true"
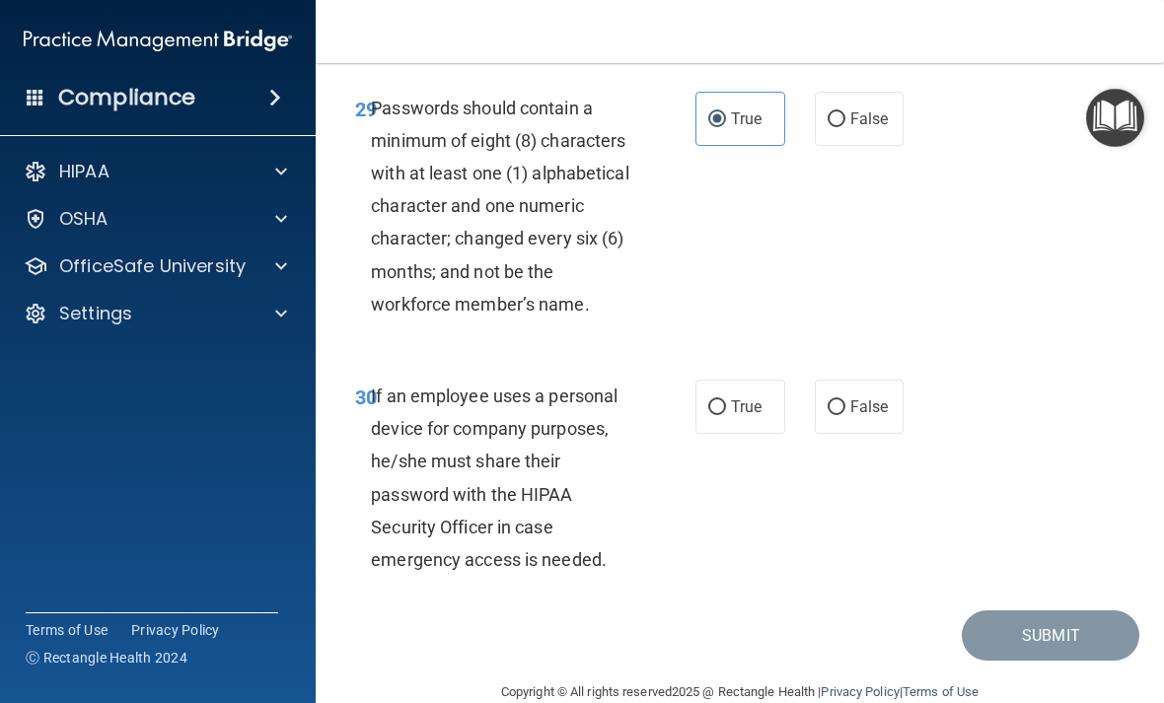
scroll to position [6831, 0]
click at [882, 382] on label "False" at bounding box center [860, 408] width 90 height 54
click at [845, 401] on input "False" at bounding box center [836, 408] width 18 height 15
radio input "true"
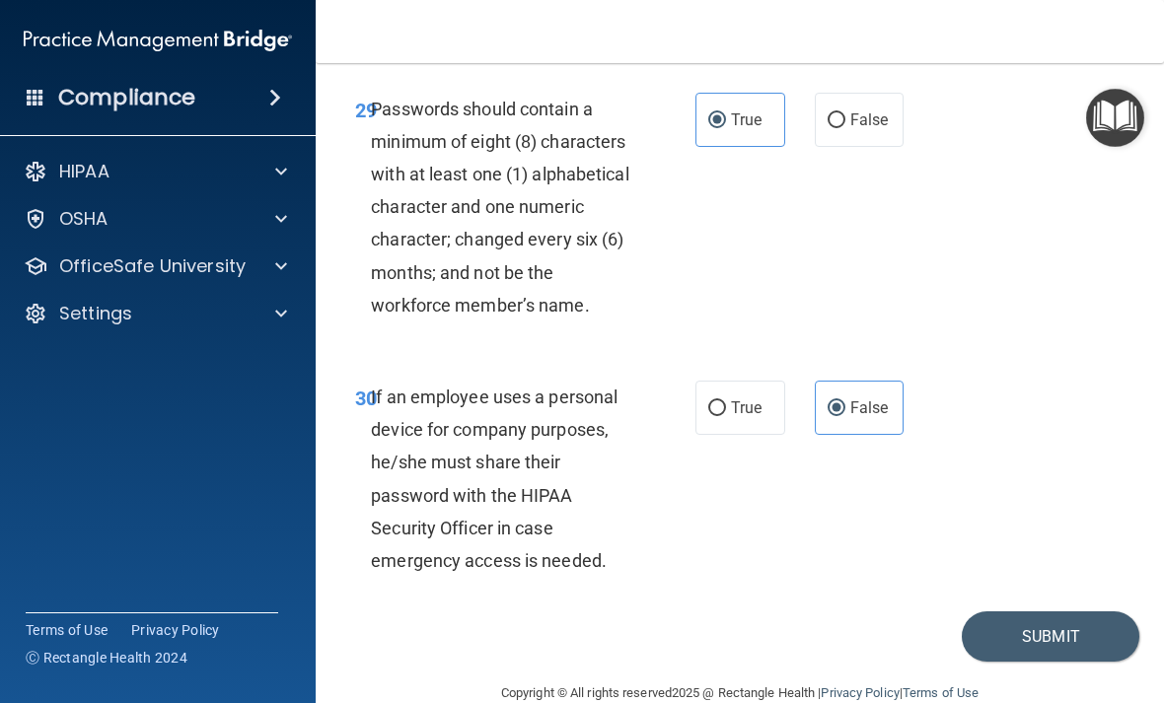
click at [1075, 612] on button "Submit" at bounding box center [1050, 636] width 178 height 50
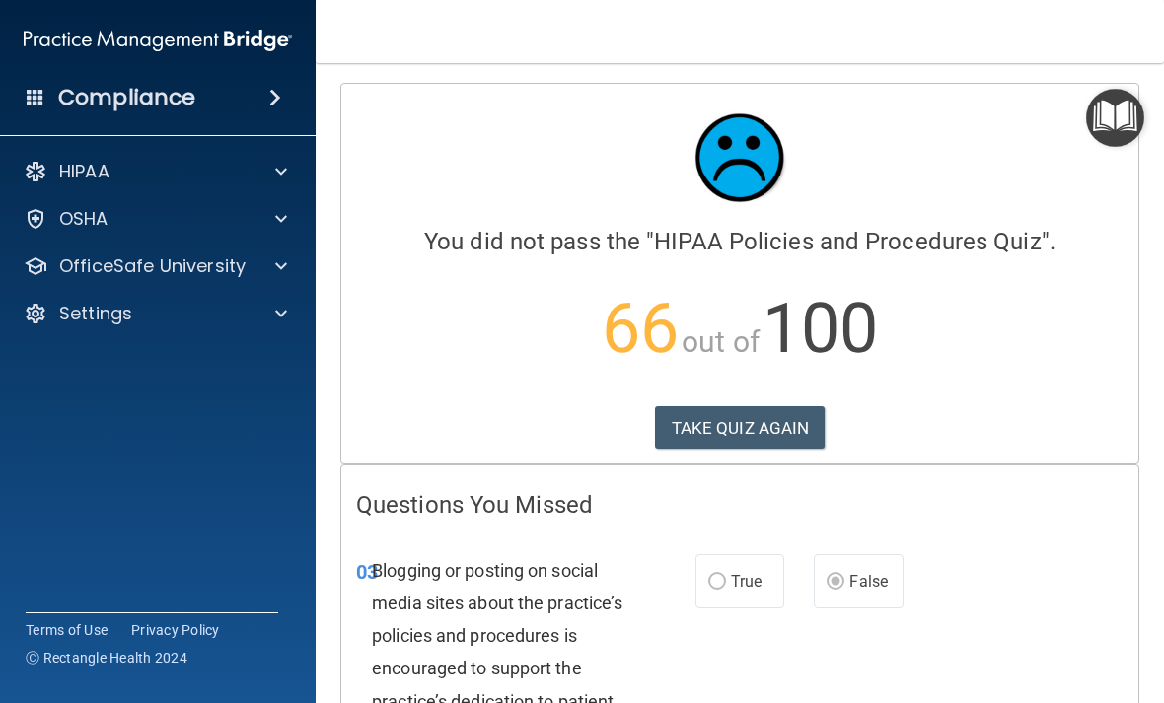
click at [777, 435] on button "TAKE QUIZ AGAIN" at bounding box center [740, 427] width 171 height 43
click at [799, 423] on button "TAKE QUIZ AGAIN" at bounding box center [740, 427] width 171 height 43
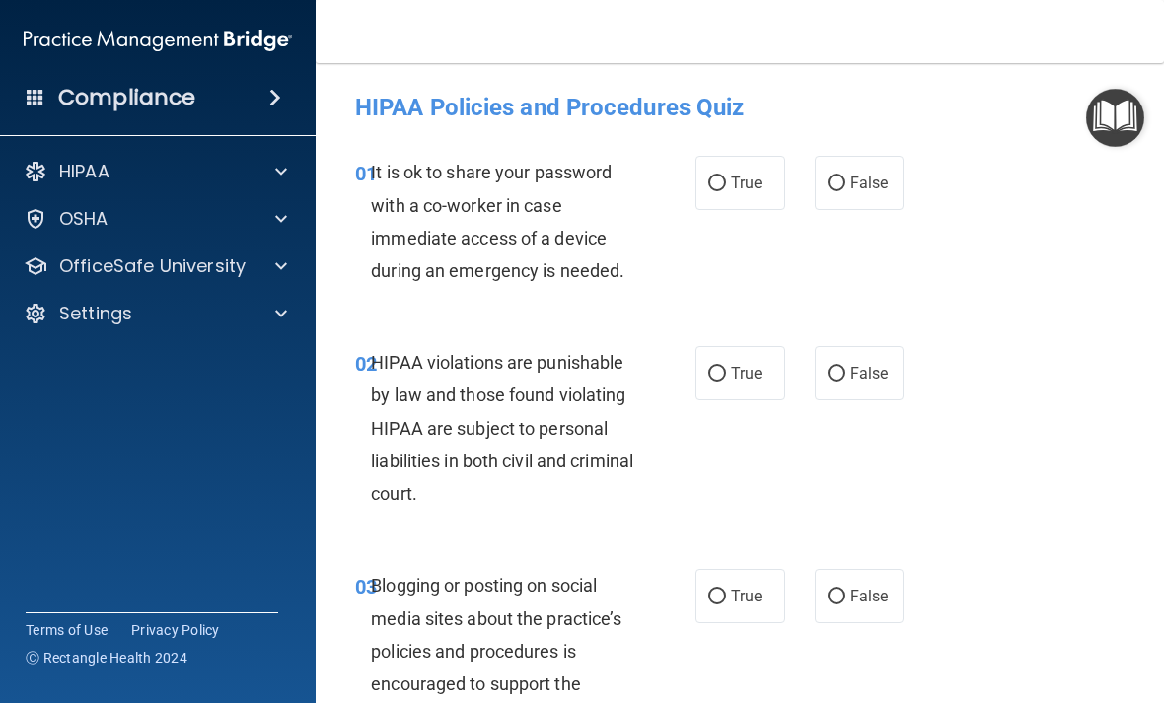
click at [865, 184] on span "False" at bounding box center [869, 183] width 38 height 19
click at [845, 184] on input "False" at bounding box center [836, 184] width 18 height 15
radio input "true"
click at [741, 370] on span "True" at bounding box center [746, 373] width 31 height 19
click at [726, 370] on input "True" at bounding box center [717, 374] width 18 height 15
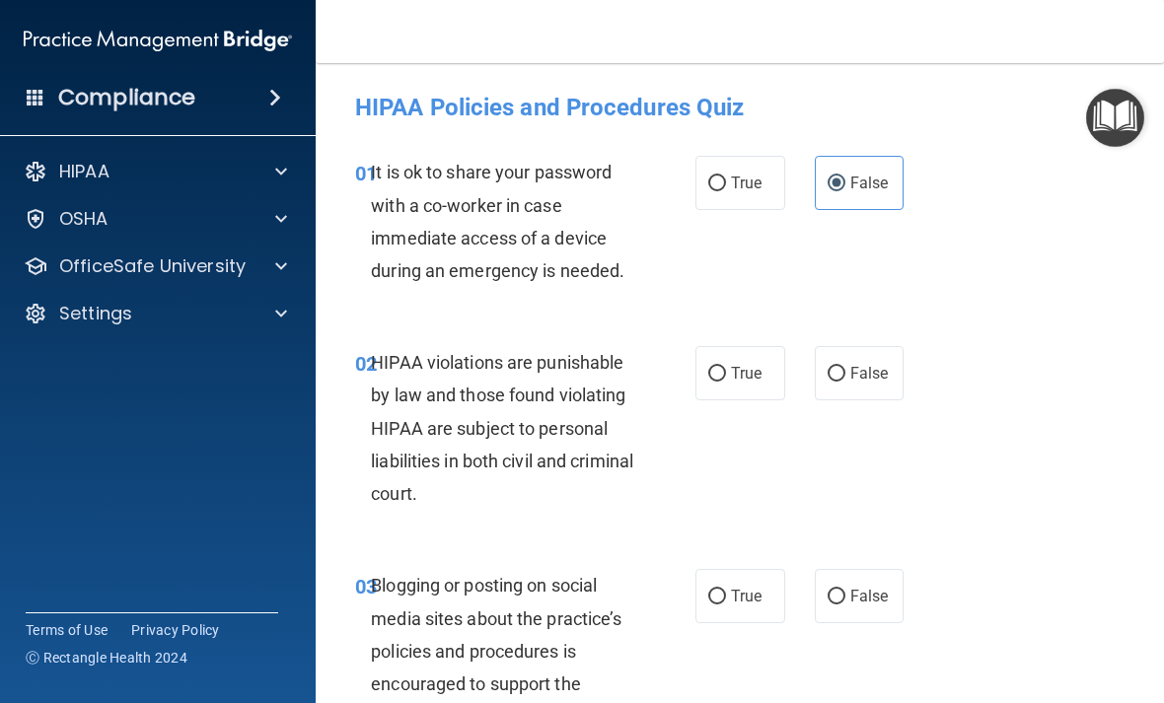
radio input "true"
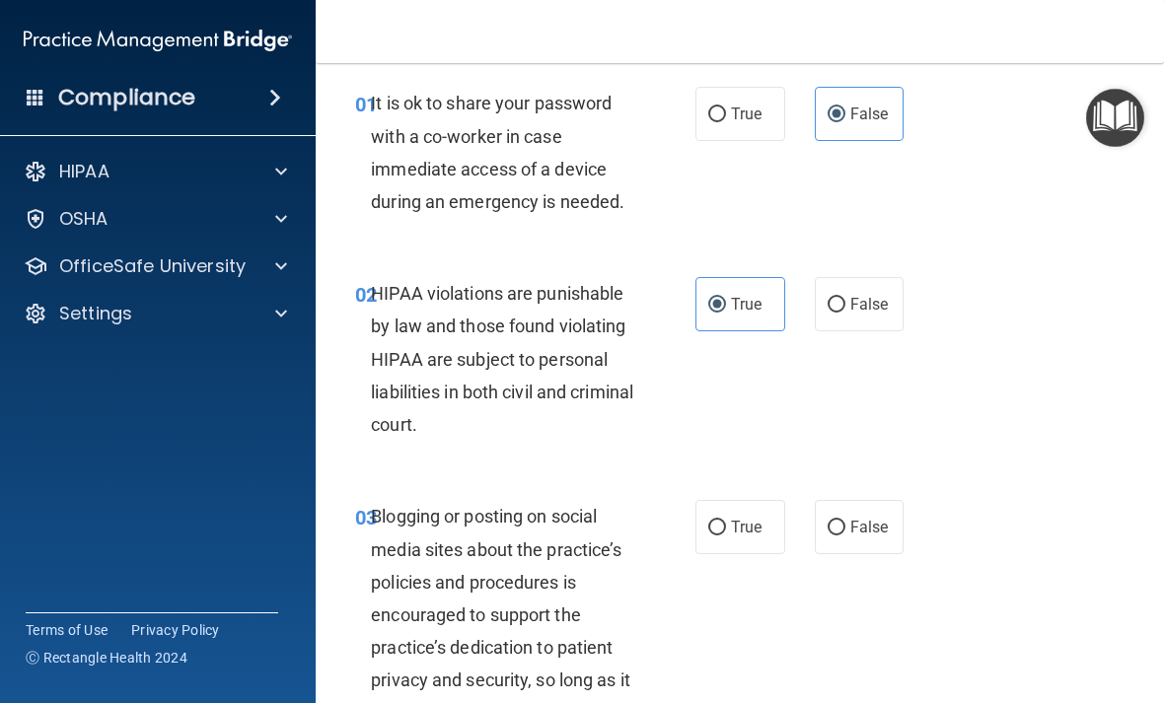
scroll to position [71, 0]
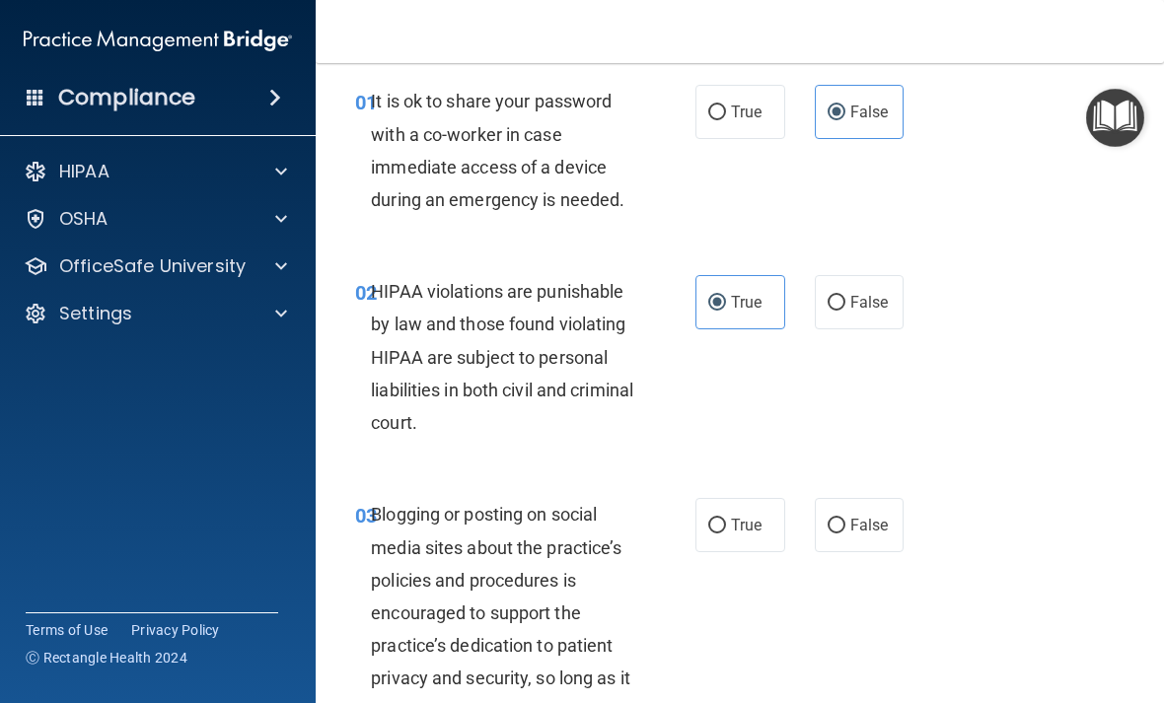
click at [873, 516] on span "False" at bounding box center [869, 525] width 38 height 19
click at [845, 519] on input "False" at bounding box center [836, 526] width 18 height 15
radio input "true"
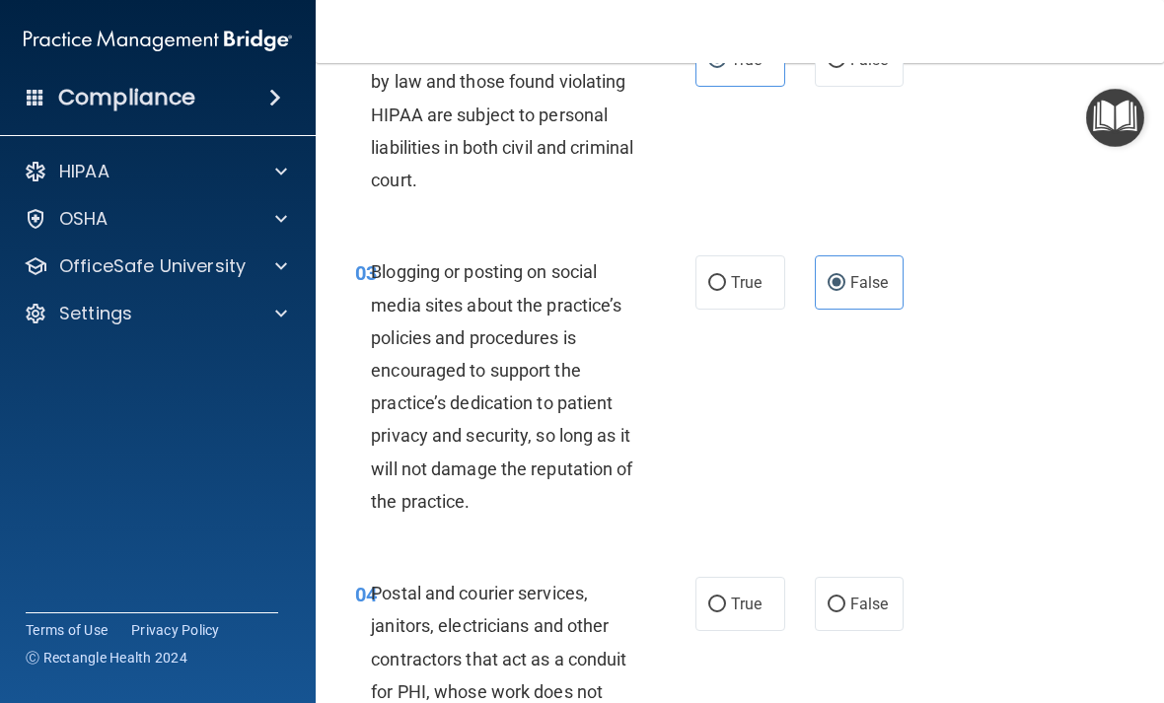
scroll to position [373, 0]
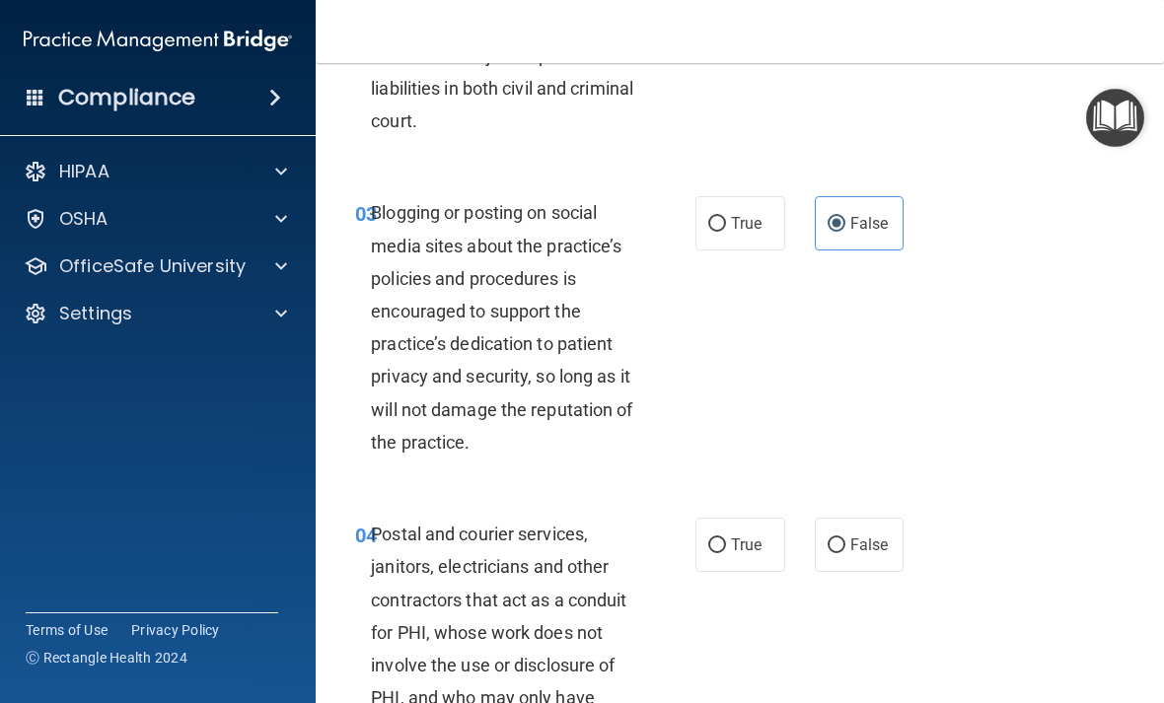
click at [743, 535] on span "True" at bounding box center [746, 544] width 31 height 19
click at [726, 538] on input "True" at bounding box center [717, 545] width 18 height 15
radio input "true"
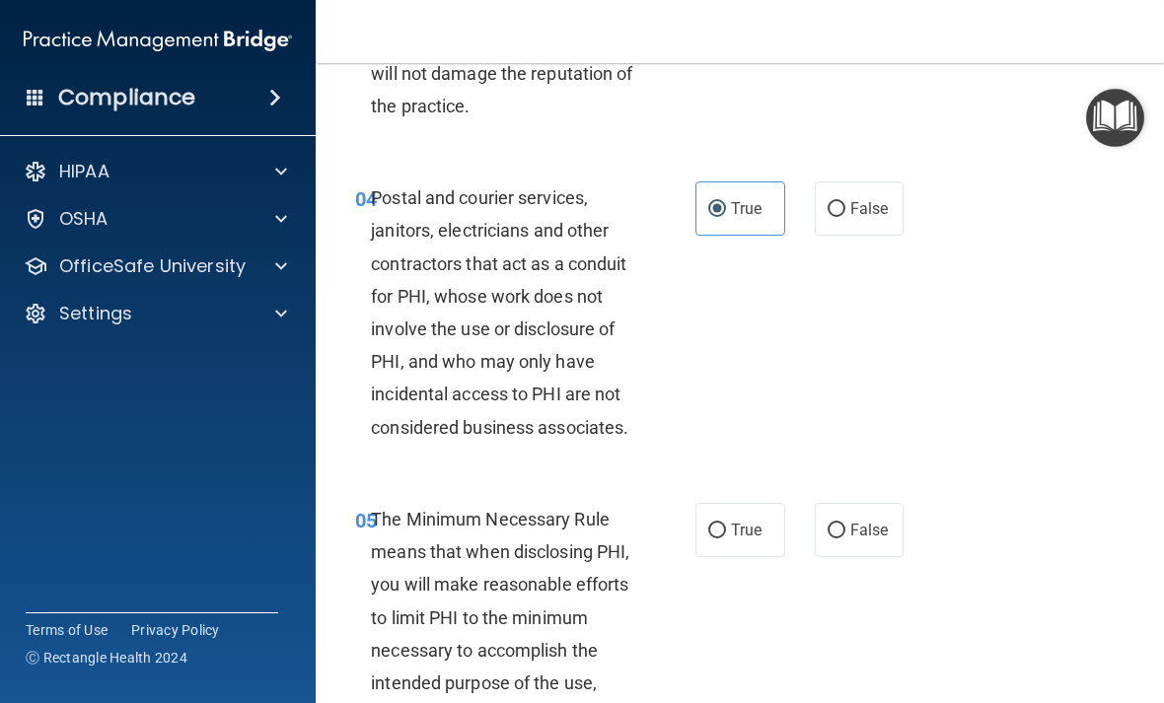
scroll to position [722, 0]
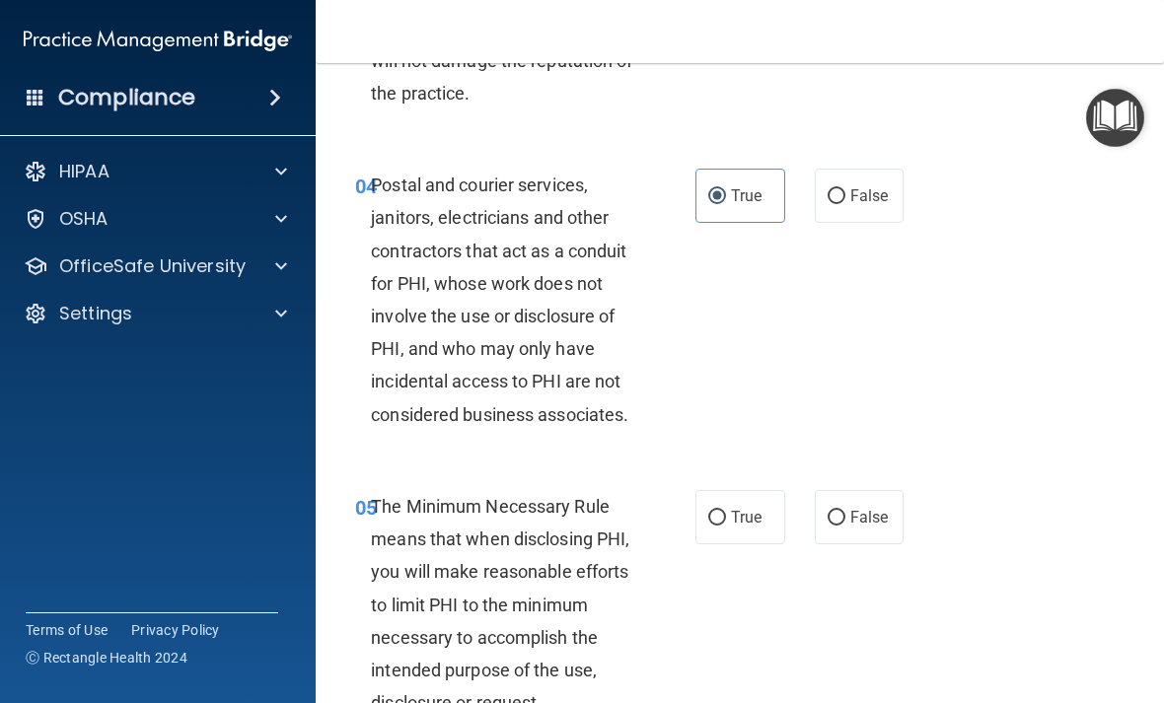
click at [747, 510] on span "True" at bounding box center [746, 517] width 31 height 19
click at [726, 511] on input "True" at bounding box center [717, 518] width 18 height 15
radio input "true"
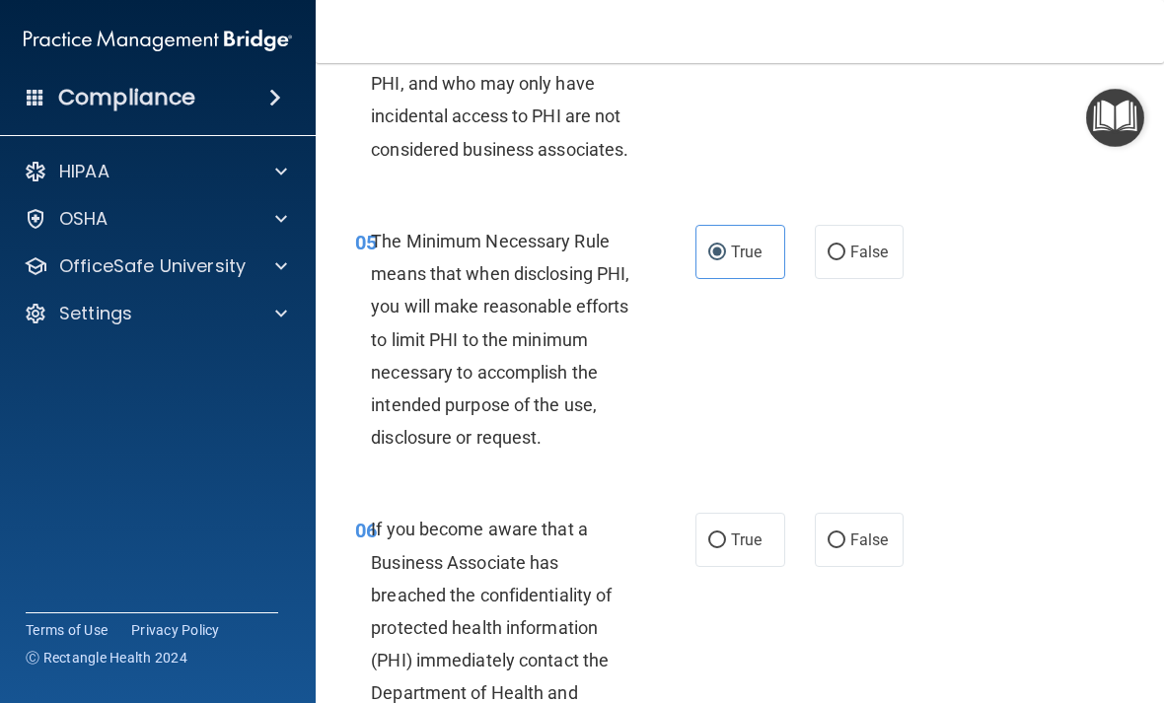
scroll to position [1012, 0]
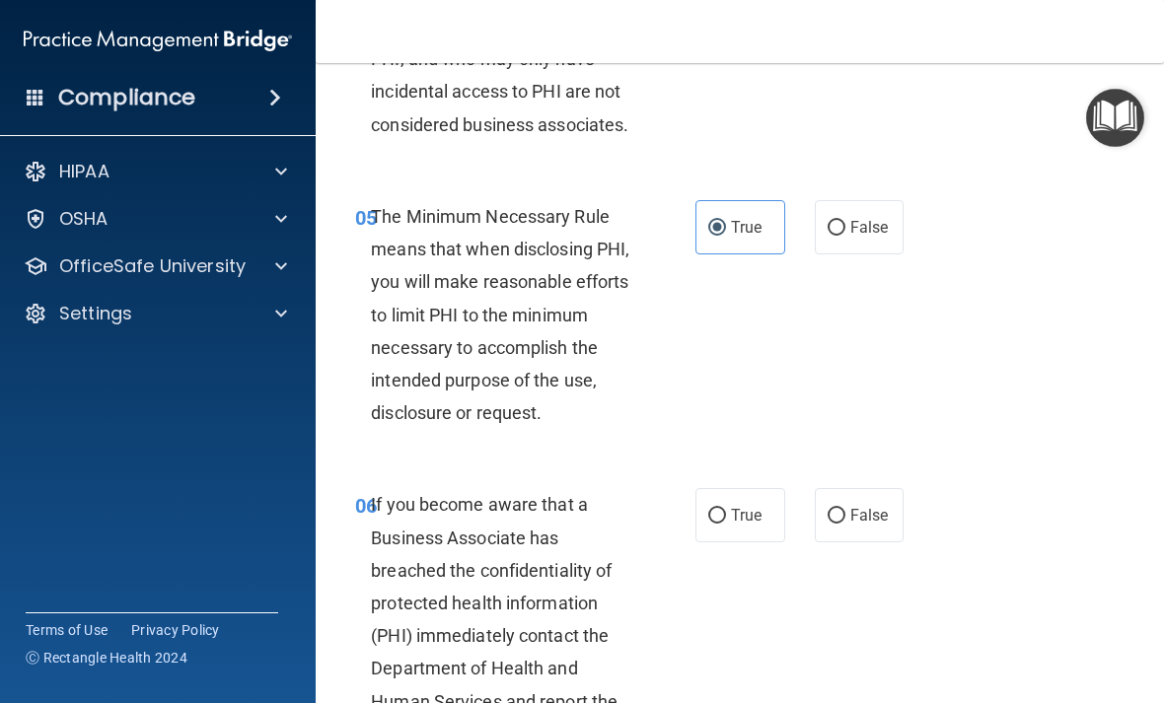
click at [881, 509] on span "False" at bounding box center [869, 515] width 38 height 19
click at [845, 509] on input "False" at bounding box center [836, 516] width 18 height 15
radio input "true"
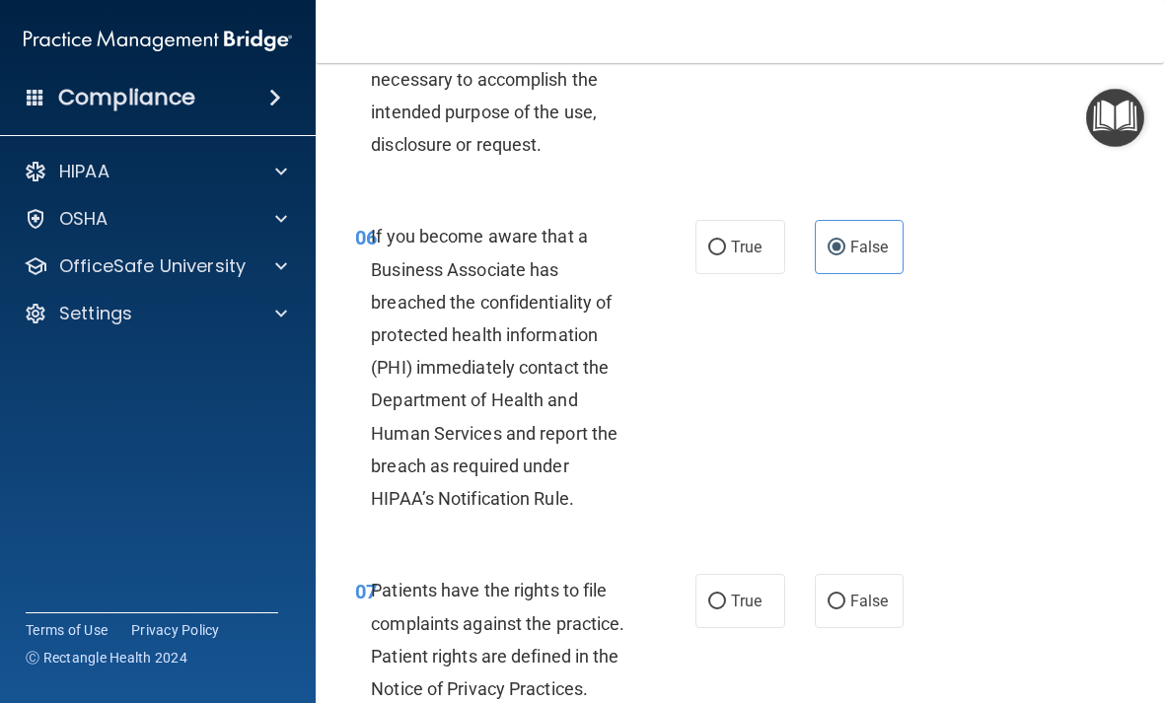
scroll to position [1284, 0]
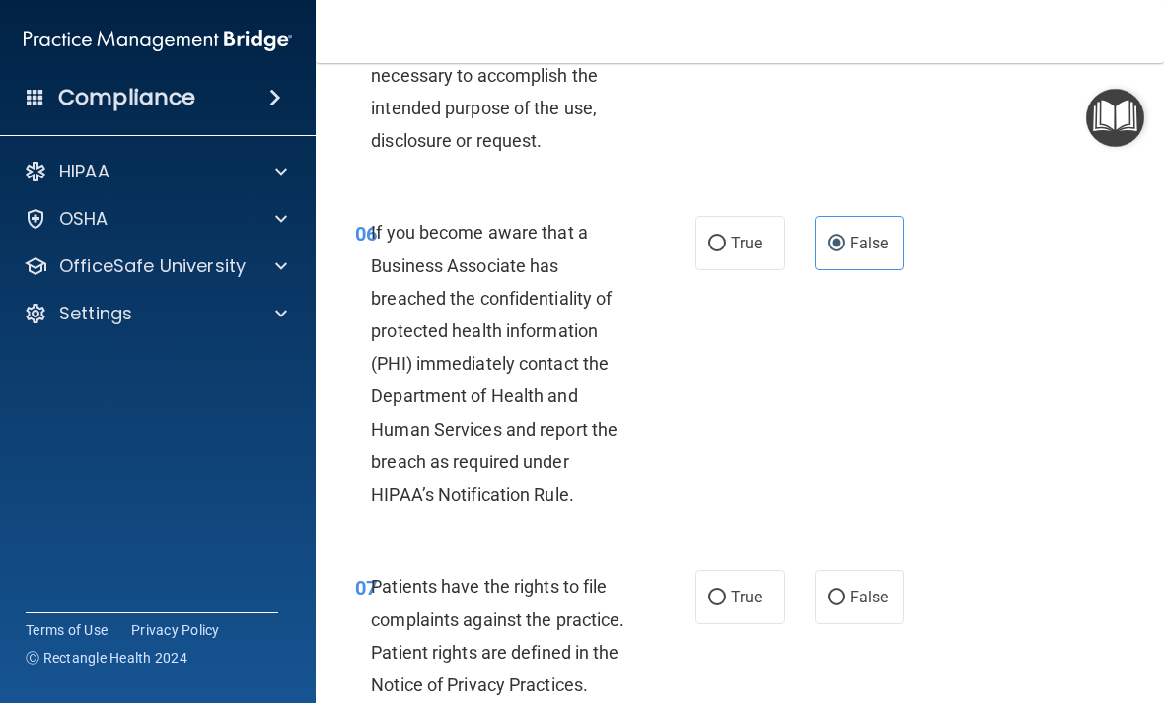
click at [755, 589] on span "True" at bounding box center [746, 597] width 31 height 19
click at [726, 591] on input "True" at bounding box center [717, 598] width 18 height 15
radio input "true"
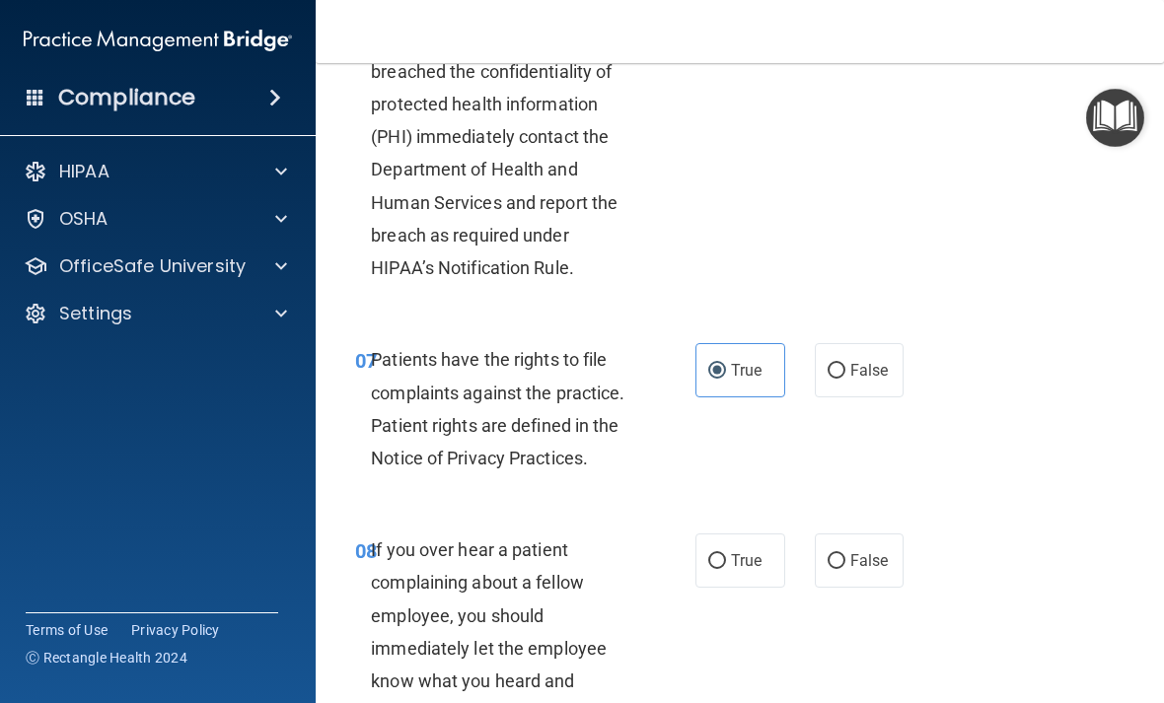
scroll to position [1528, 0]
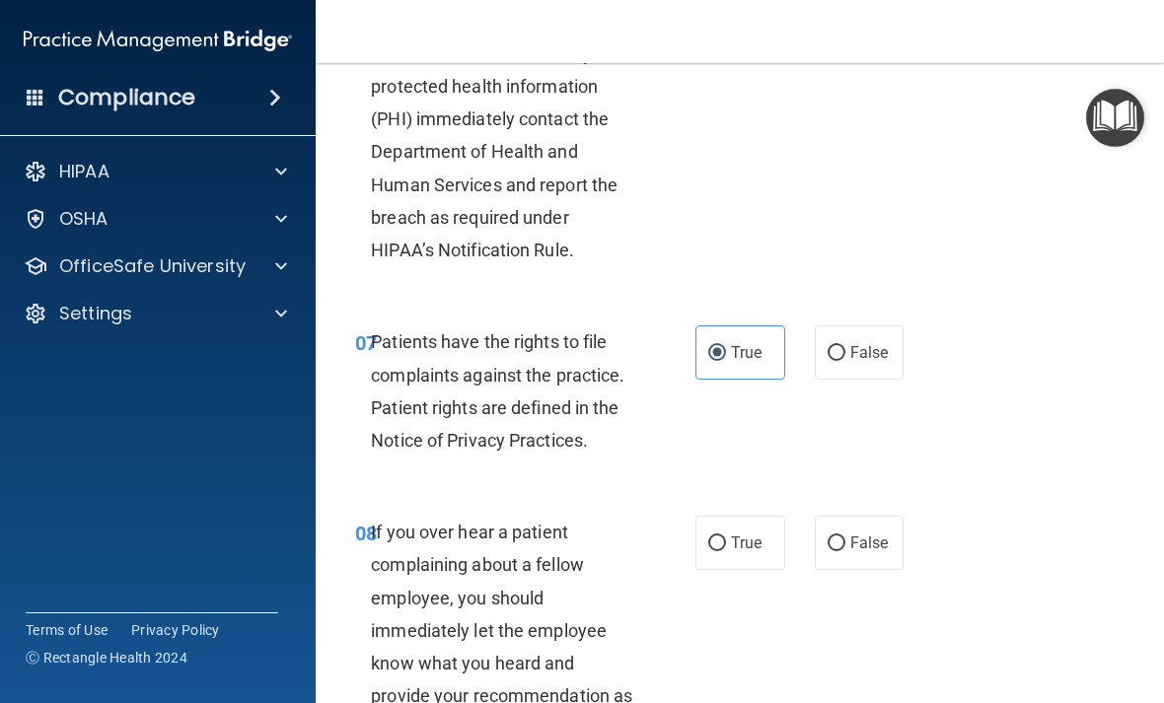
click at [893, 533] on label "False" at bounding box center [860, 543] width 90 height 54
click at [845, 536] on input "False" at bounding box center [836, 543] width 18 height 15
radio input "true"
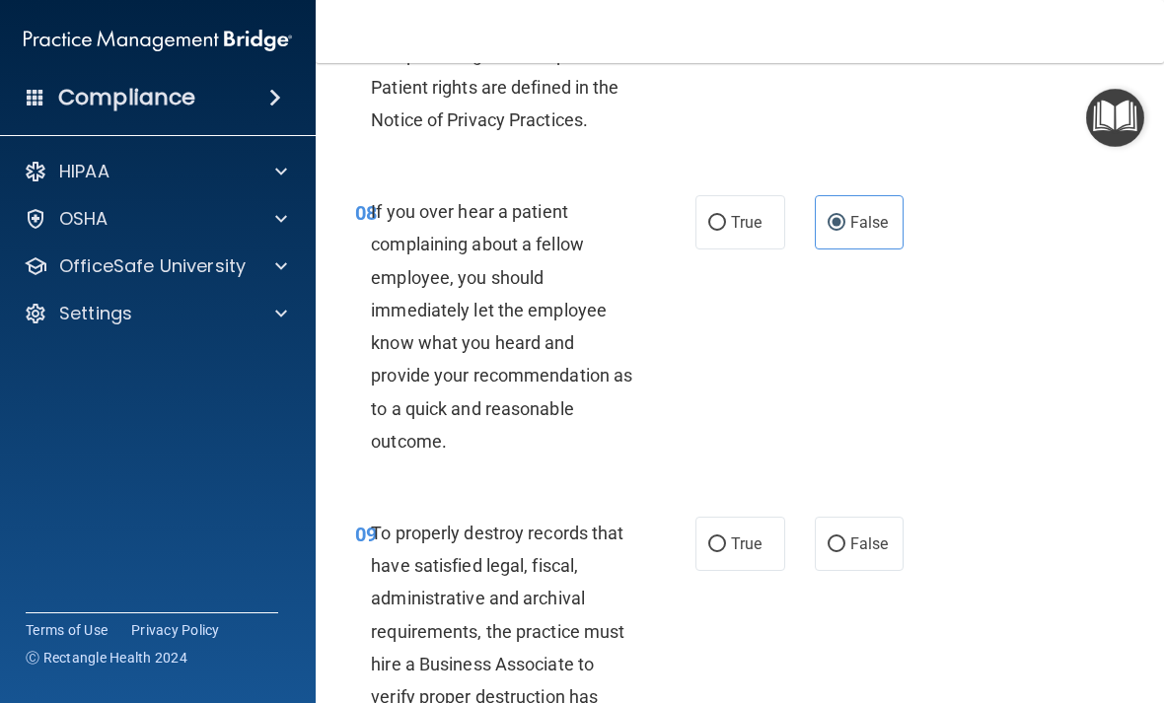
scroll to position [1852, 0]
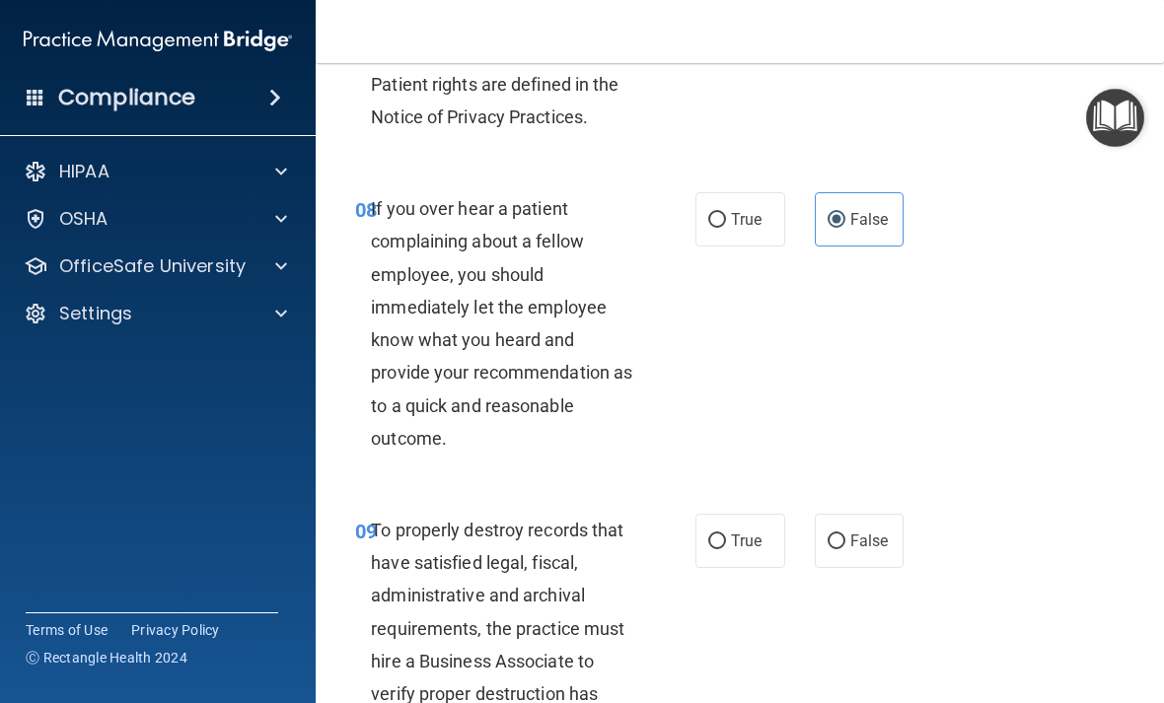
click at [878, 532] on span "False" at bounding box center [869, 541] width 38 height 19
click at [845, 534] on input "False" at bounding box center [836, 541] width 18 height 15
radio input "true"
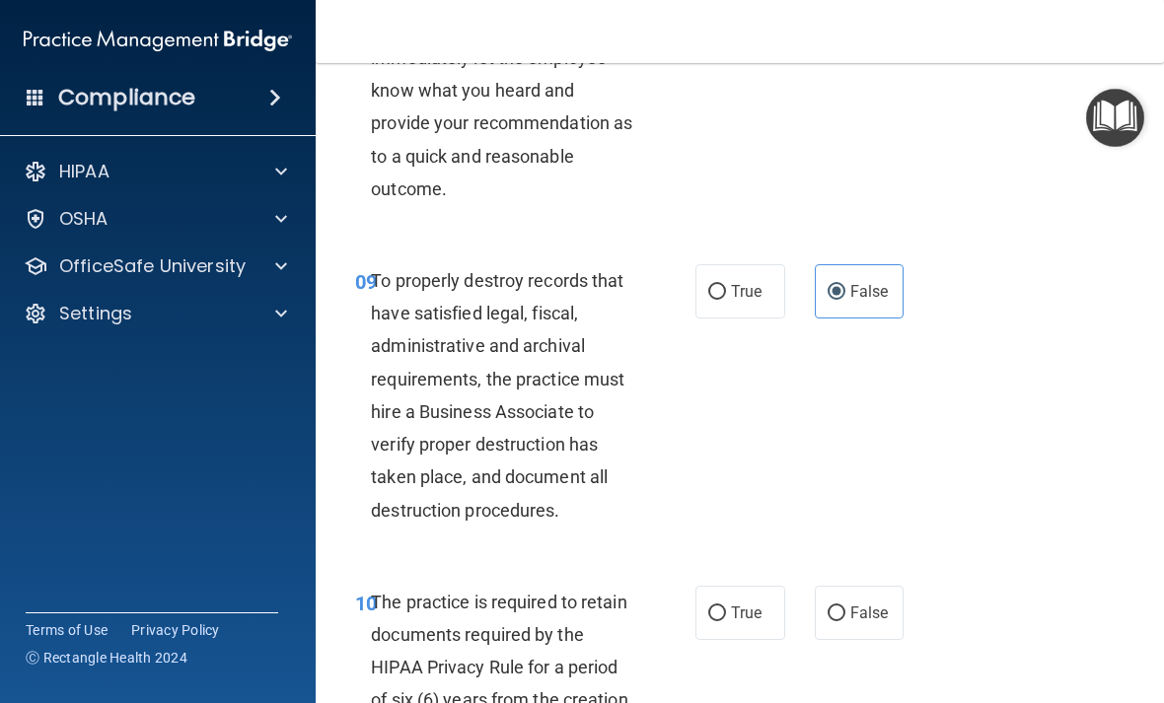
scroll to position [2116, 0]
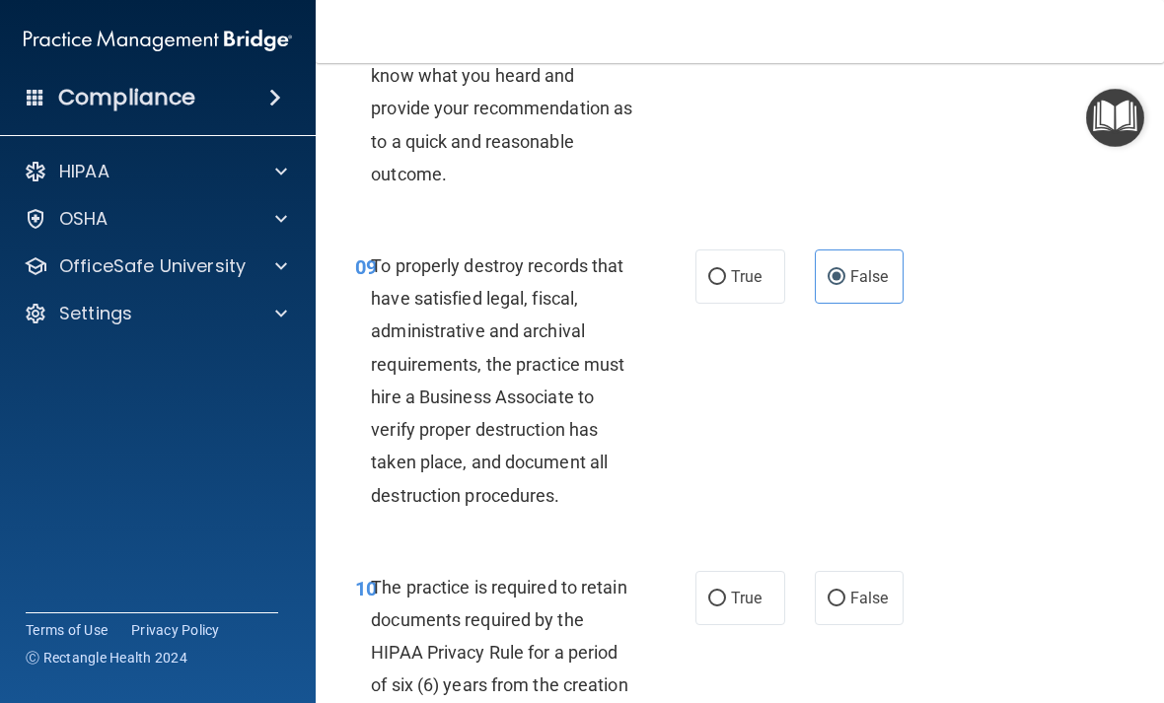
click at [761, 589] on span "True" at bounding box center [746, 598] width 31 height 19
click at [726, 592] on input "True" at bounding box center [717, 599] width 18 height 15
radio input "true"
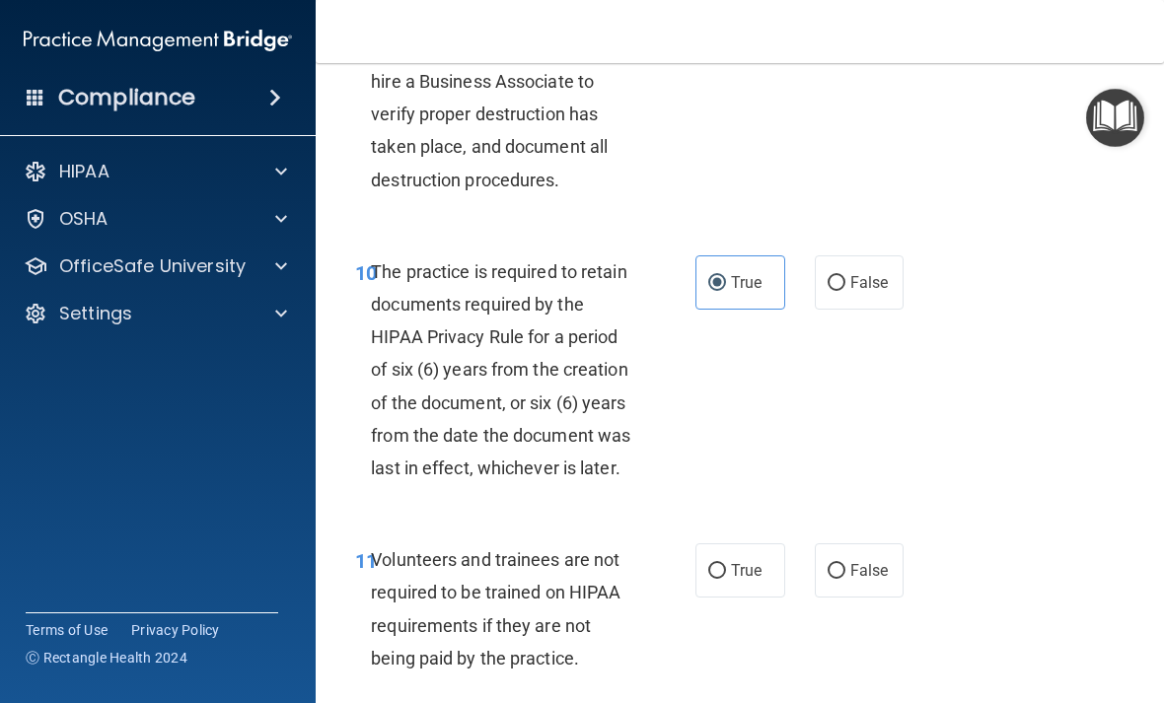
scroll to position [2448, 0]
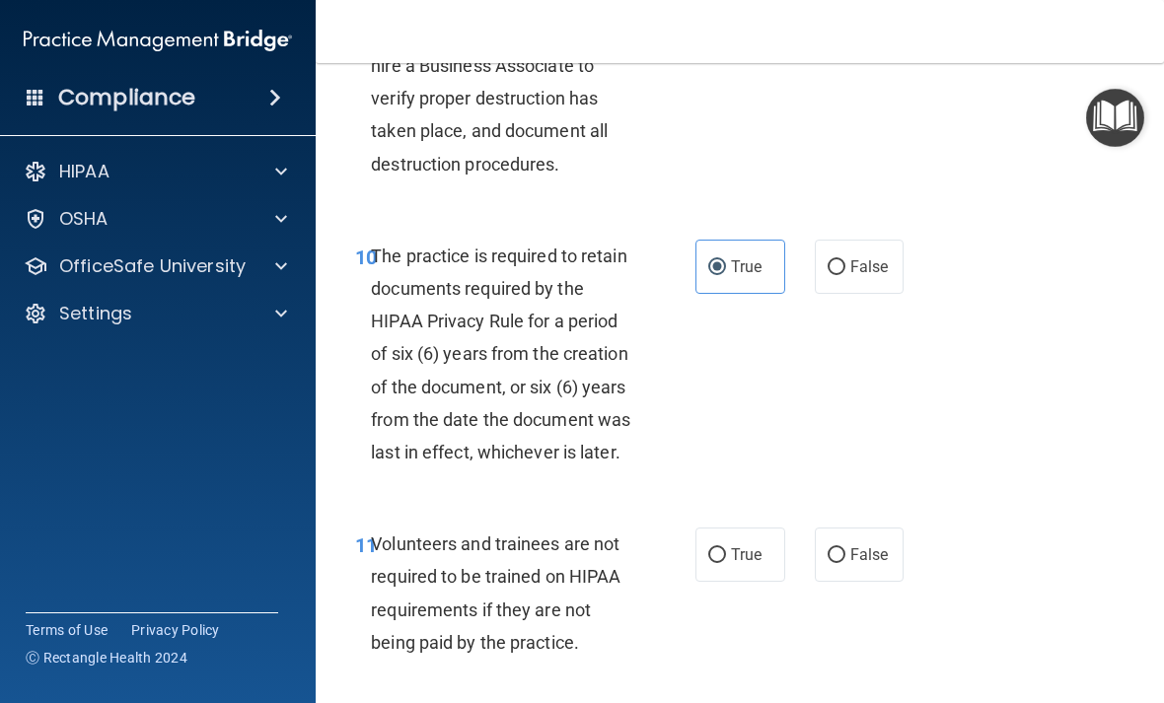
click at [878, 545] on span "False" at bounding box center [869, 554] width 38 height 19
click at [845, 548] on input "False" at bounding box center [836, 555] width 18 height 15
radio input "true"
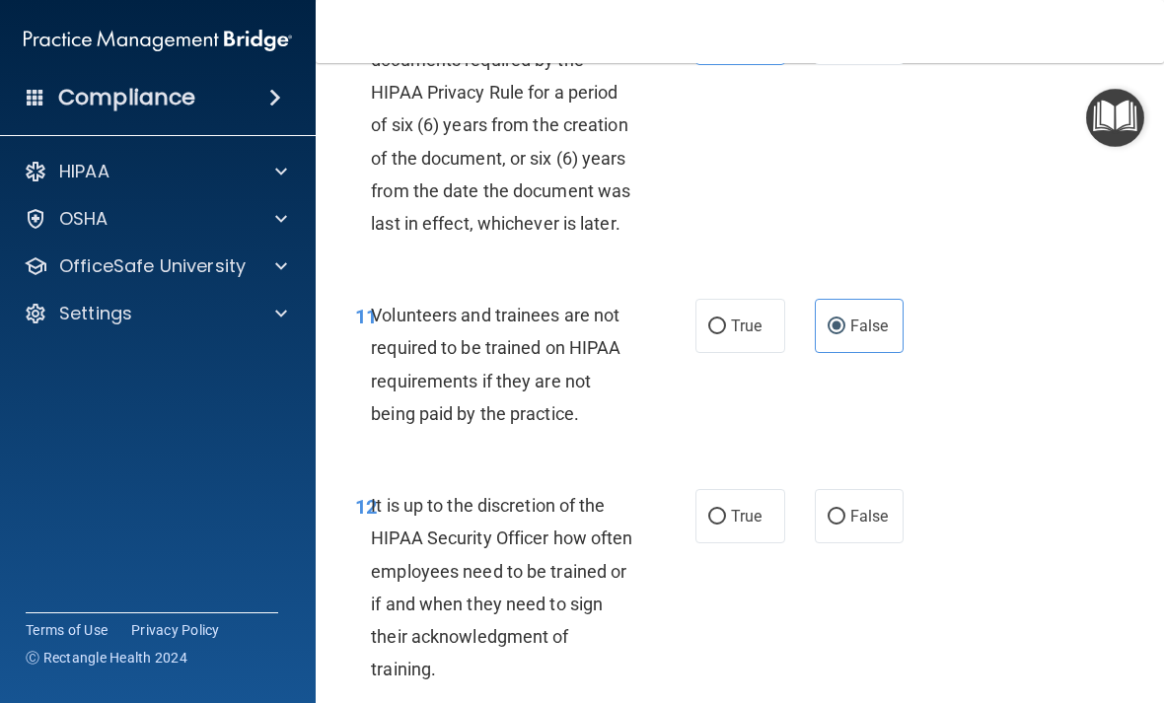
scroll to position [2679, 0]
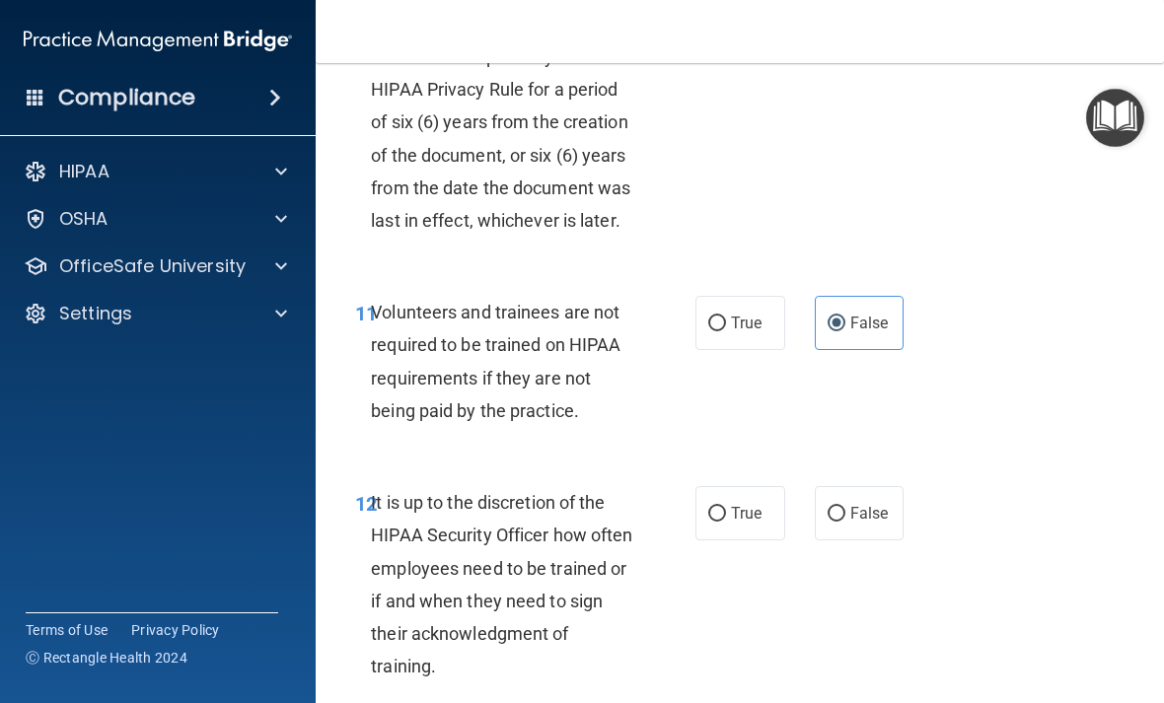
click at [888, 504] on span "False" at bounding box center [869, 513] width 38 height 19
click at [845, 507] on input "False" at bounding box center [836, 514] width 18 height 15
radio input "true"
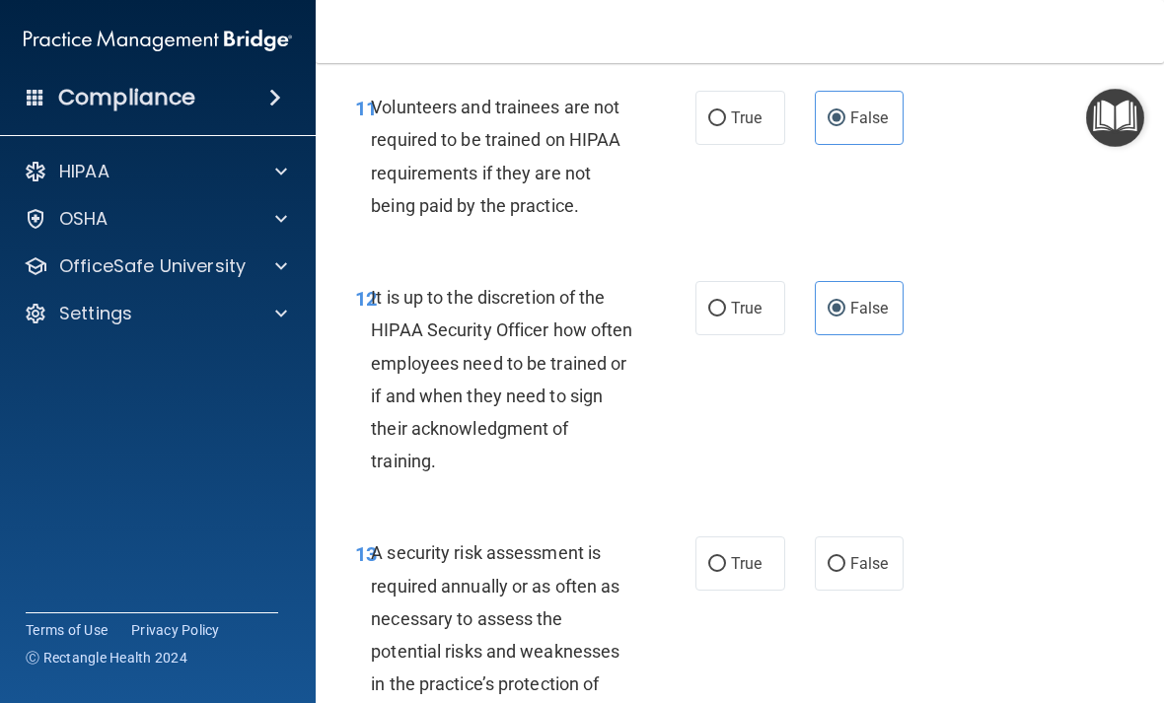
scroll to position [2889, 0]
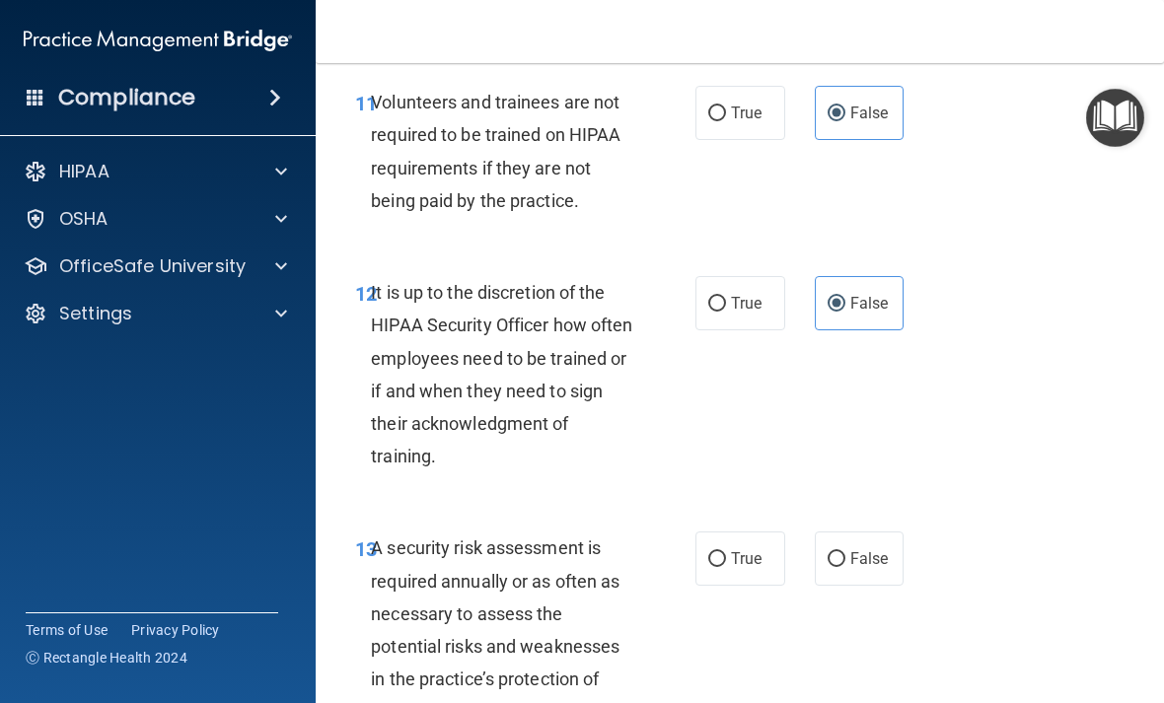
click at [749, 549] on span "True" at bounding box center [746, 558] width 31 height 19
click at [726, 552] on input "True" at bounding box center [717, 559] width 18 height 15
radio input "true"
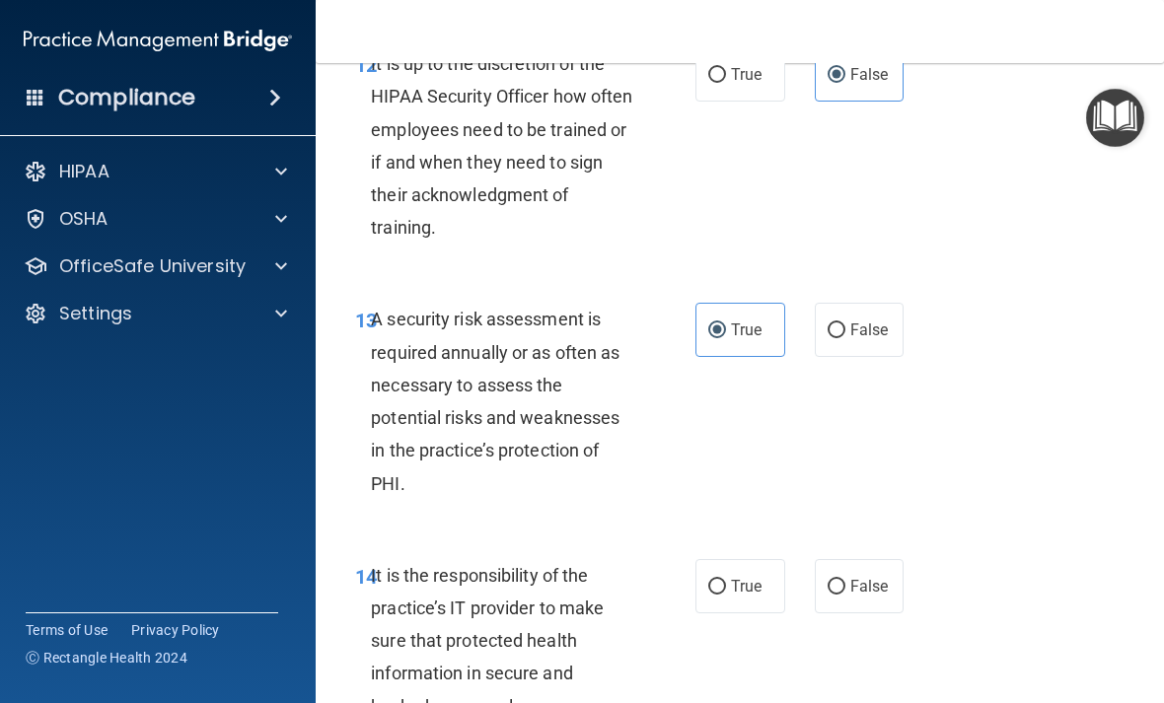
scroll to position [3123, 0]
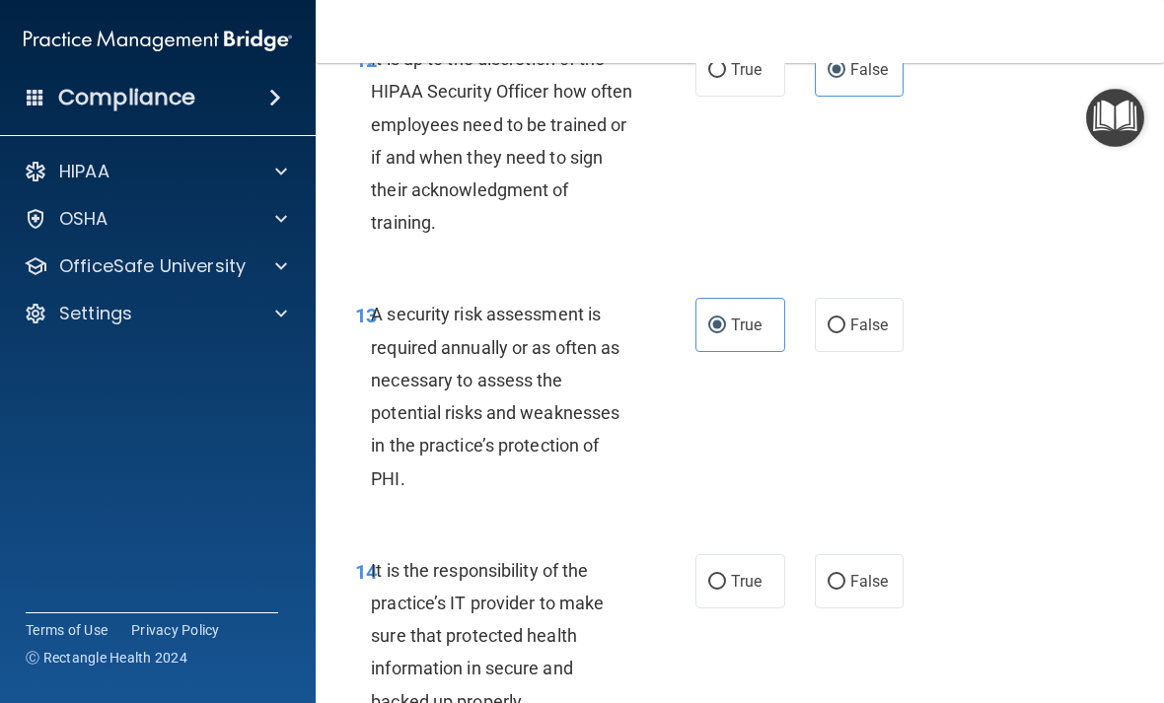
click at [872, 578] on label "False" at bounding box center [860, 581] width 90 height 54
click at [845, 578] on input "False" at bounding box center [836, 582] width 18 height 15
radio input "true"
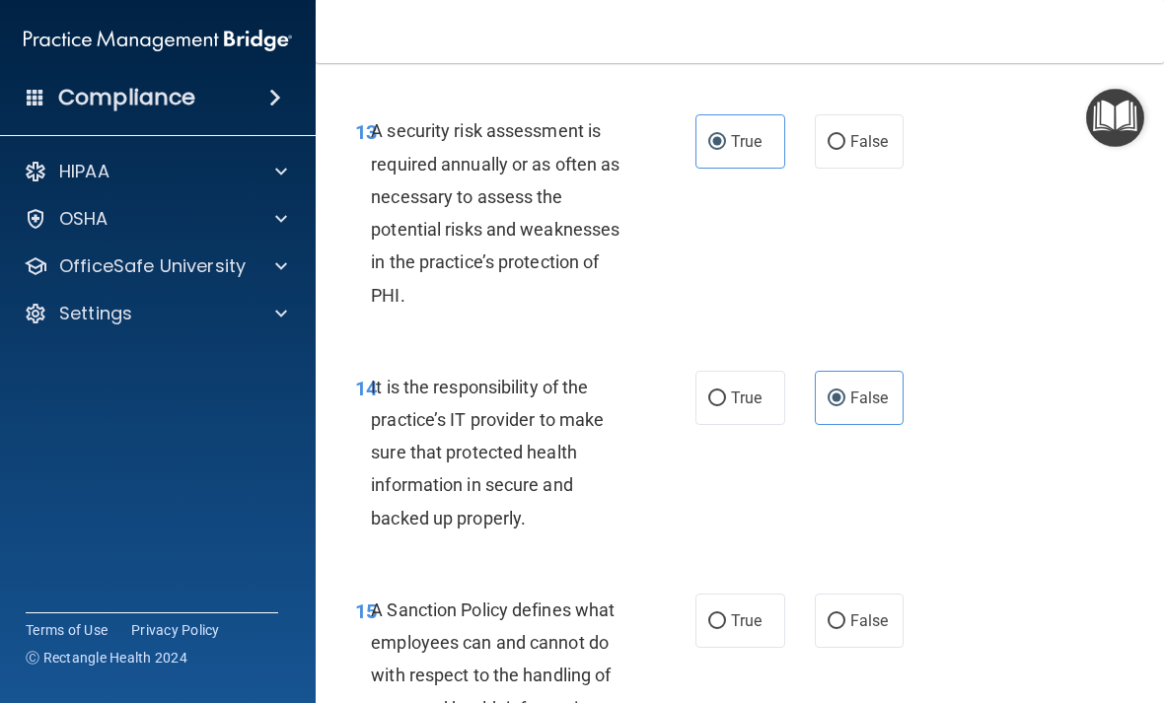
scroll to position [3314, 0]
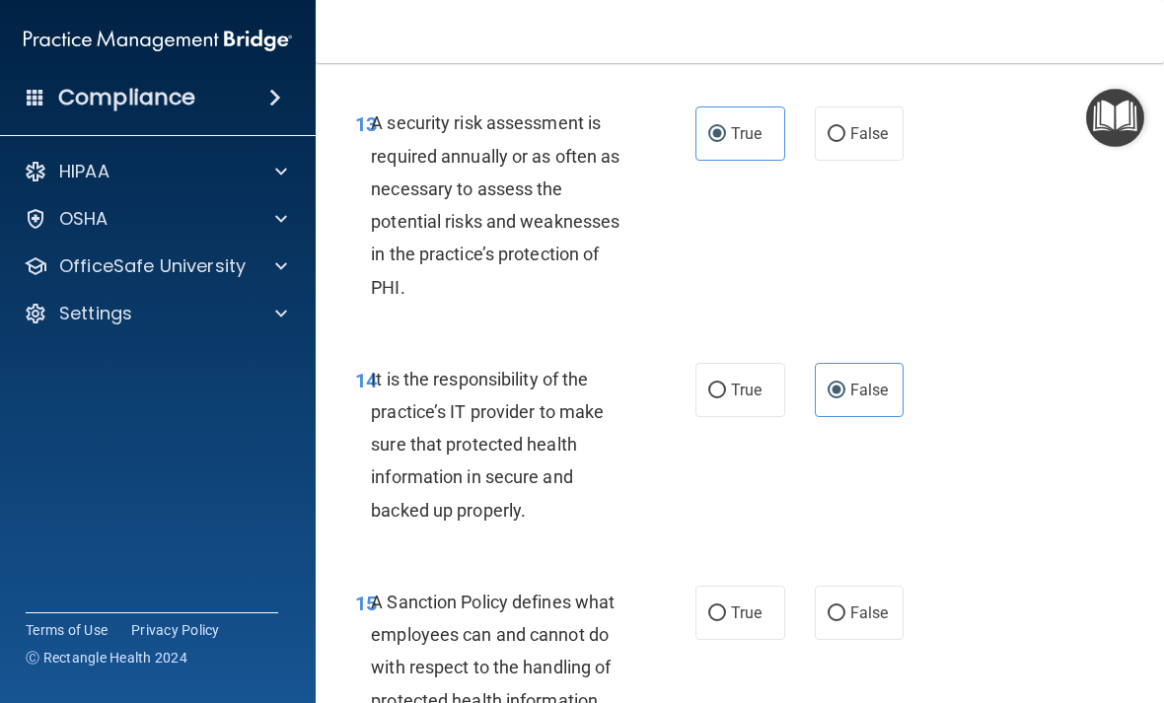
click at [887, 604] on span "False" at bounding box center [869, 613] width 38 height 19
click at [845, 606] on input "False" at bounding box center [836, 613] width 18 height 15
radio input "true"
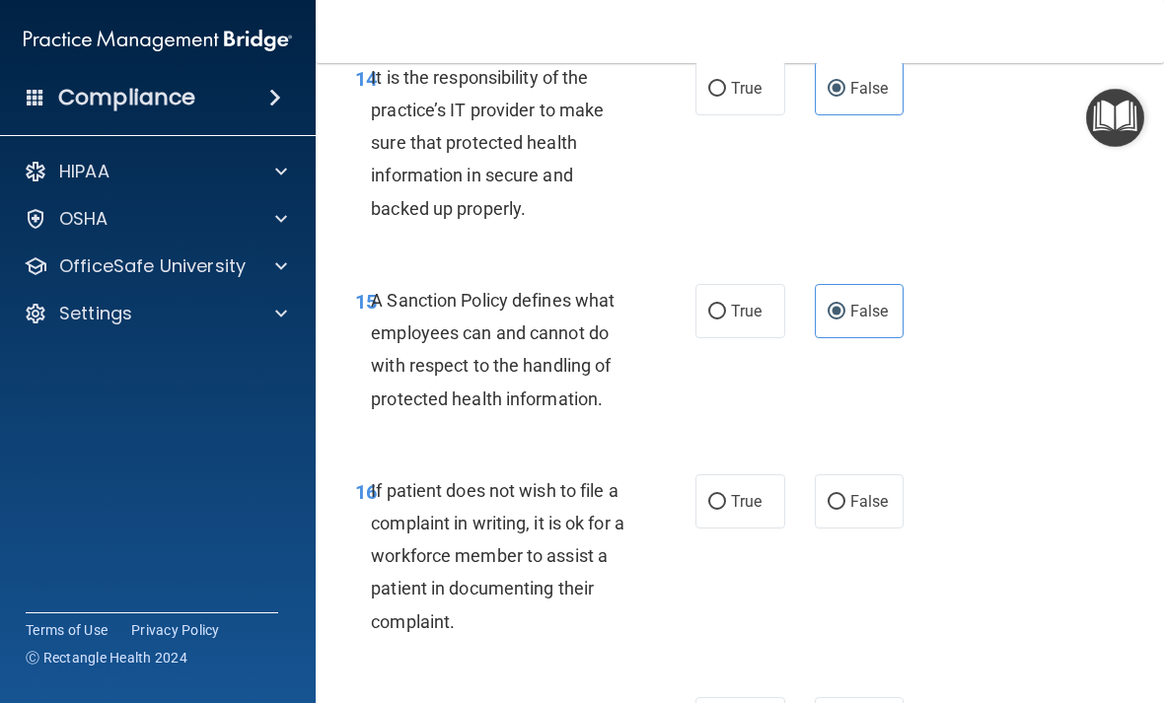
scroll to position [3618, 0]
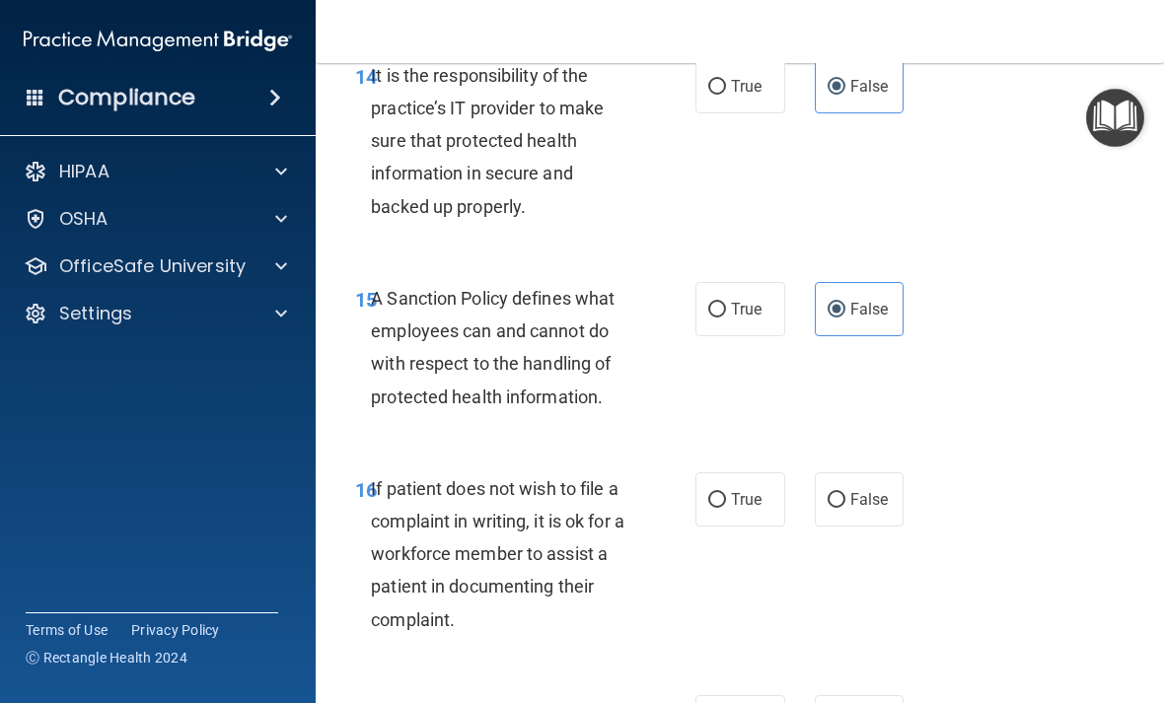
click at [761, 490] on span "True" at bounding box center [746, 499] width 31 height 19
click at [726, 493] on input "True" at bounding box center [717, 500] width 18 height 15
radio input "true"
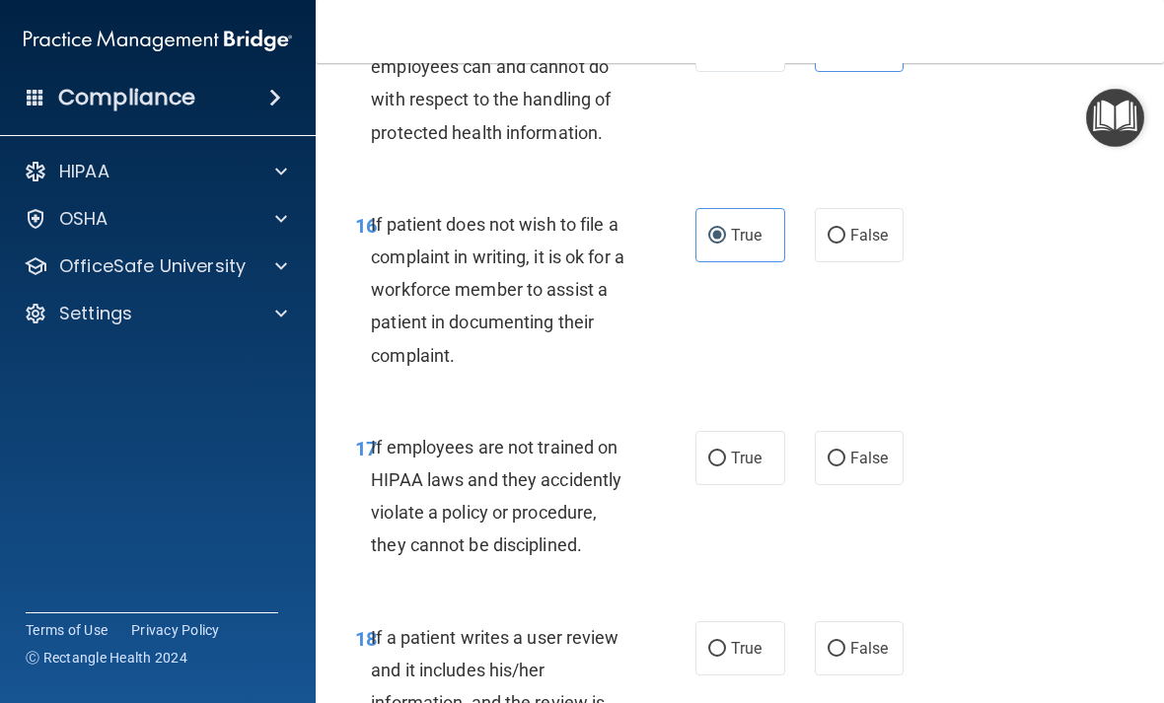
scroll to position [3887, 0]
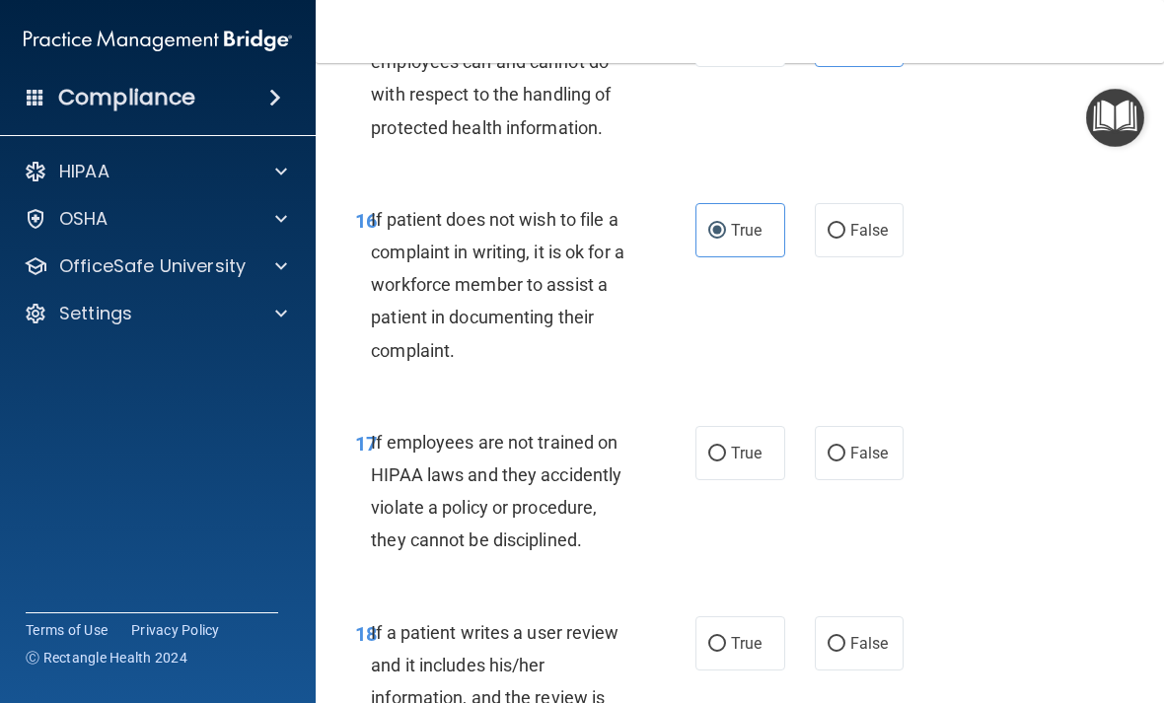
click at [749, 444] on span "True" at bounding box center [746, 453] width 31 height 19
click at [726, 447] on input "True" at bounding box center [717, 454] width 18 height 15
radio input "true"
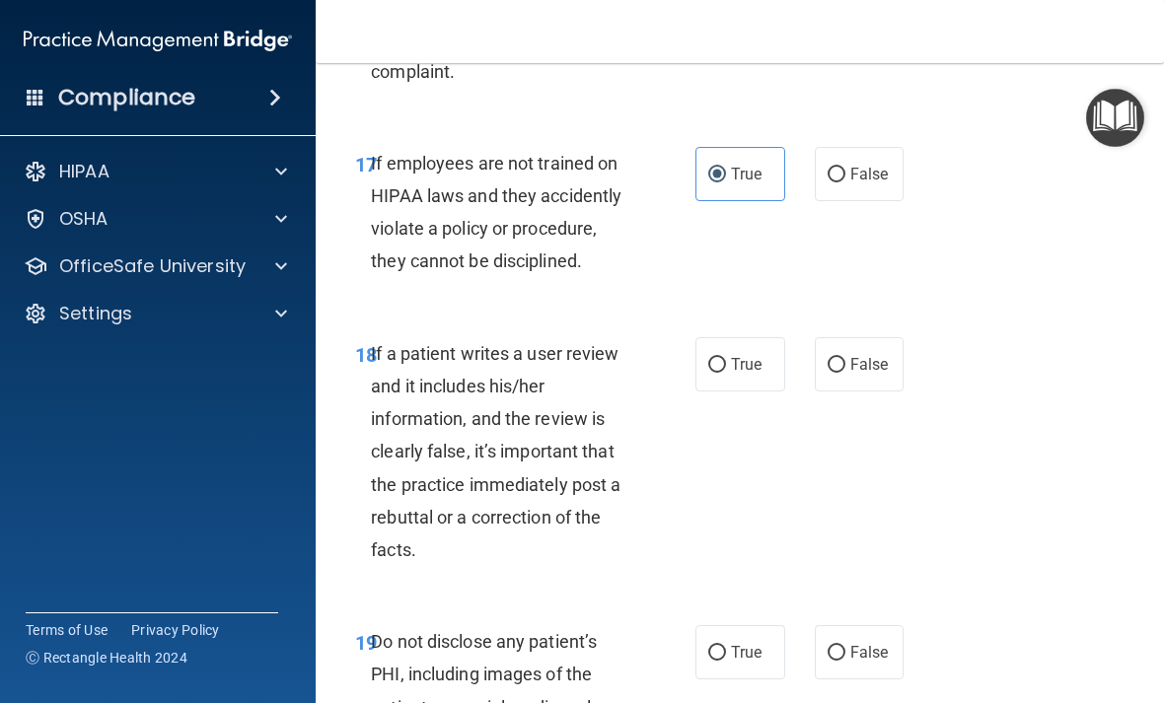
scroll to position [4177, 0]
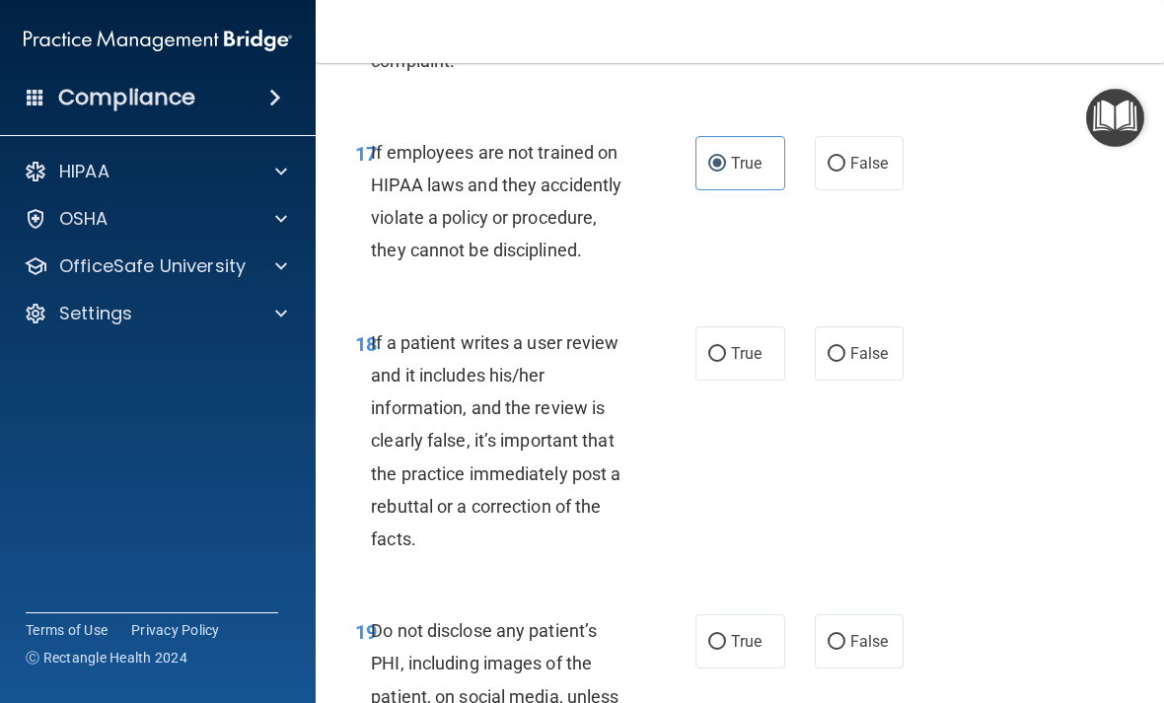
click at [872, 344] on span "False" at bounding box center [869, 353] width 38 height 19
click at [845, 347] on input "False" at bounding box center [836, 354] width 18 height 15
radio input "true"
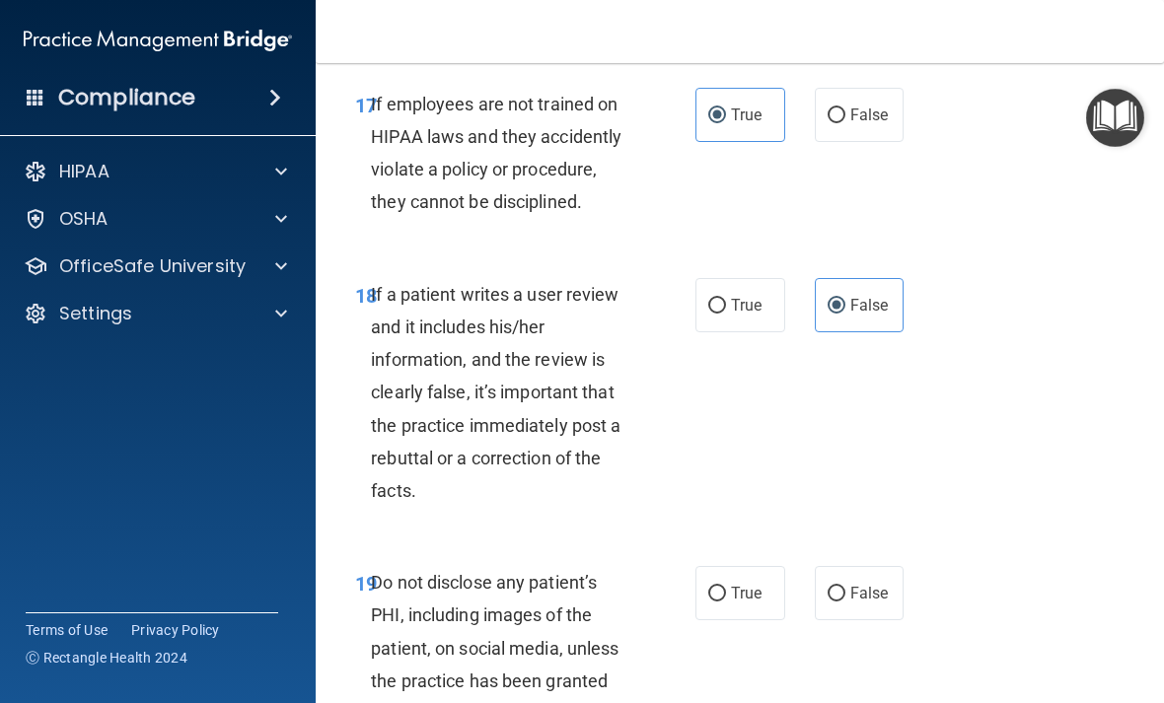
scroll to position [4247, 0]
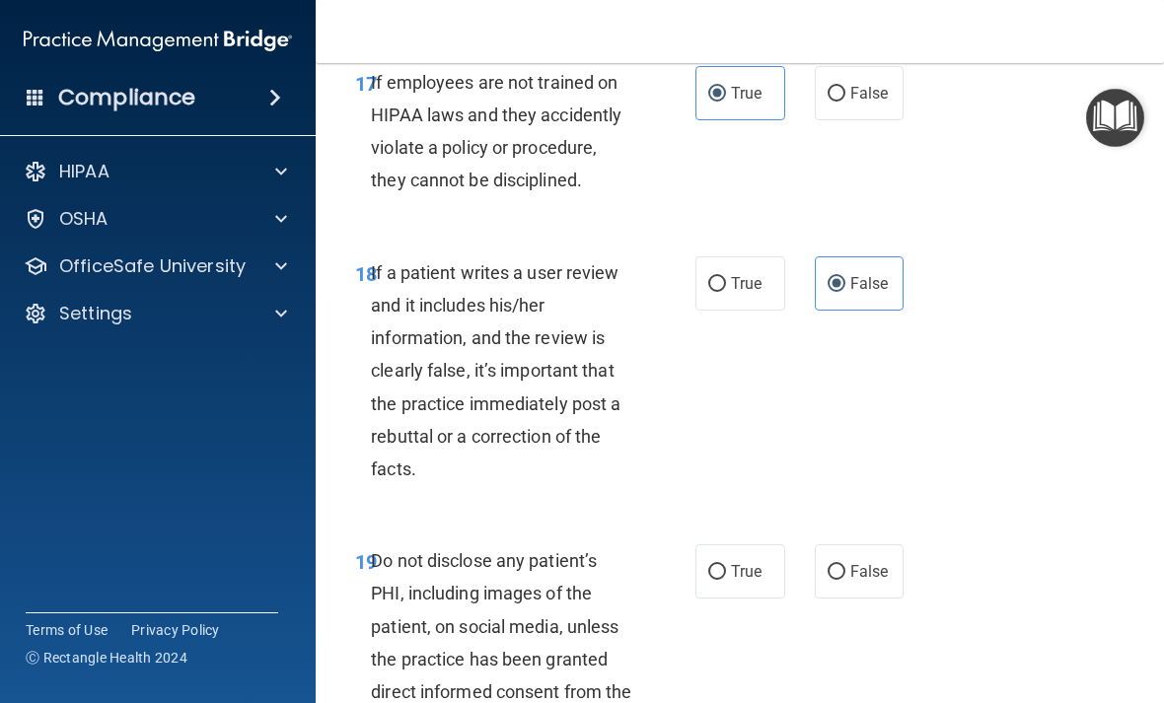
click at [745, 562] on span "True" at bounding box center [746, 571] width 31 height 19
click at [726, 565] on input "True" at bounding box center [717, 572] width 18 height 15
radio input "true"
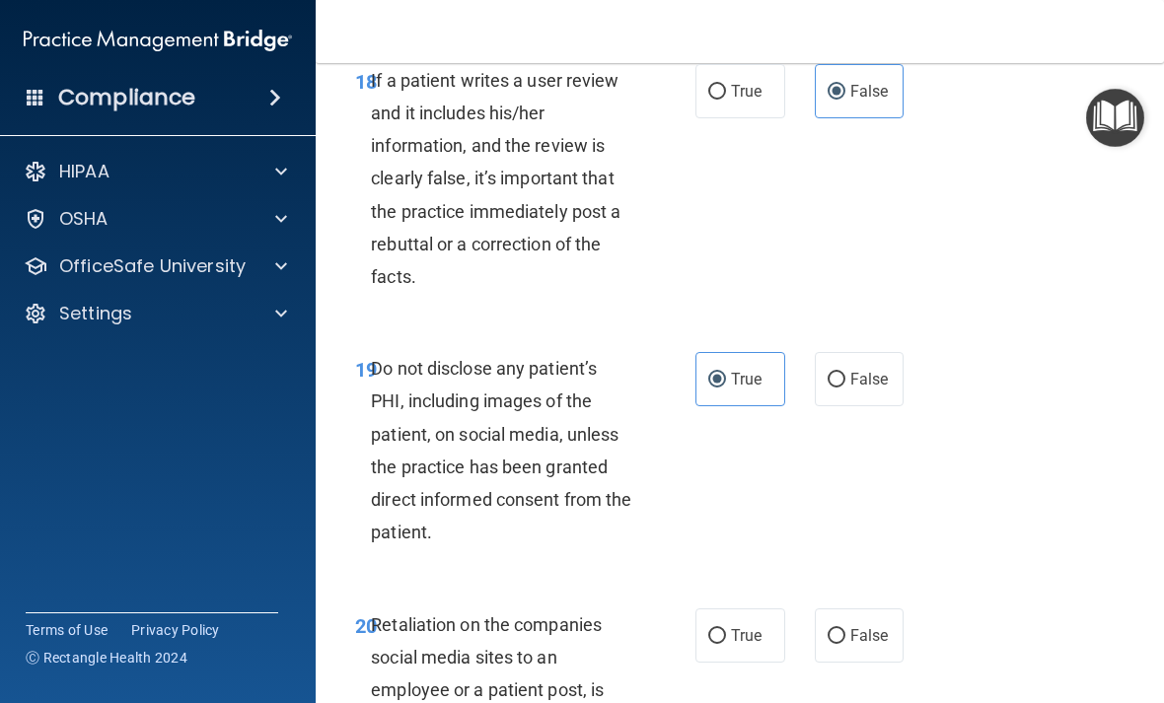
scroll to position [4453, 0]
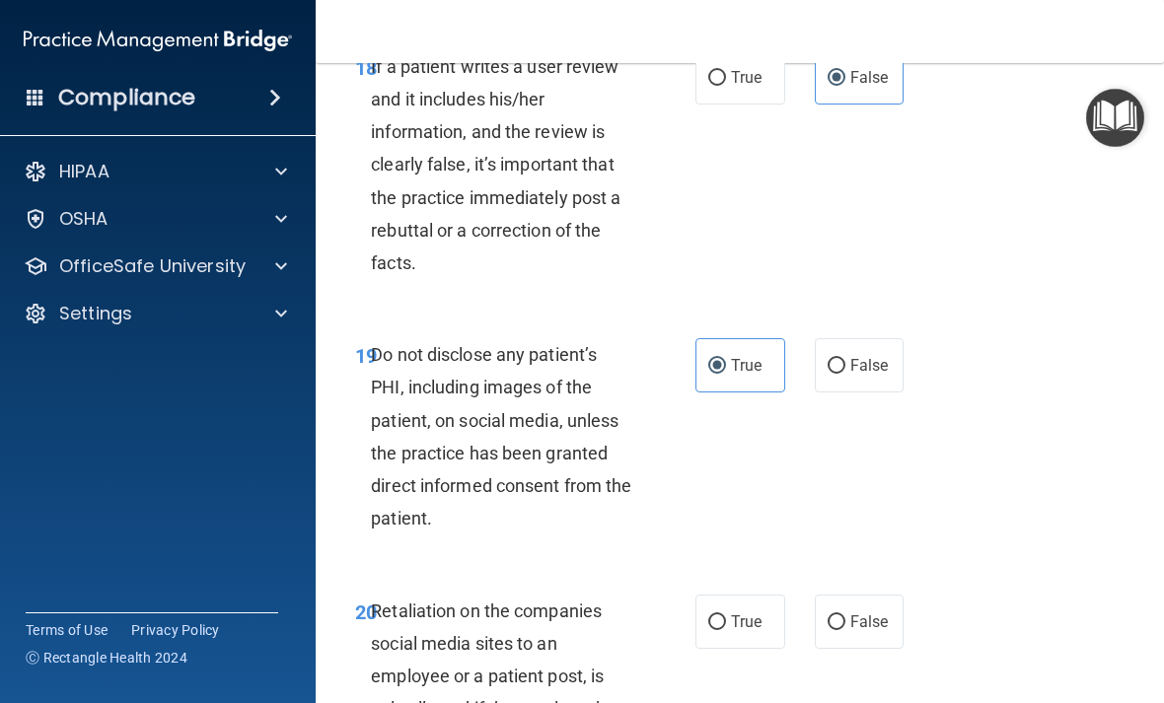
click at [874, 612] on span "False" at bounding box center [869, 621] width 38 height 19
click at [845, 615] on input "False" at bounding box center [836, 622] width 18 height 15
radio input "true"
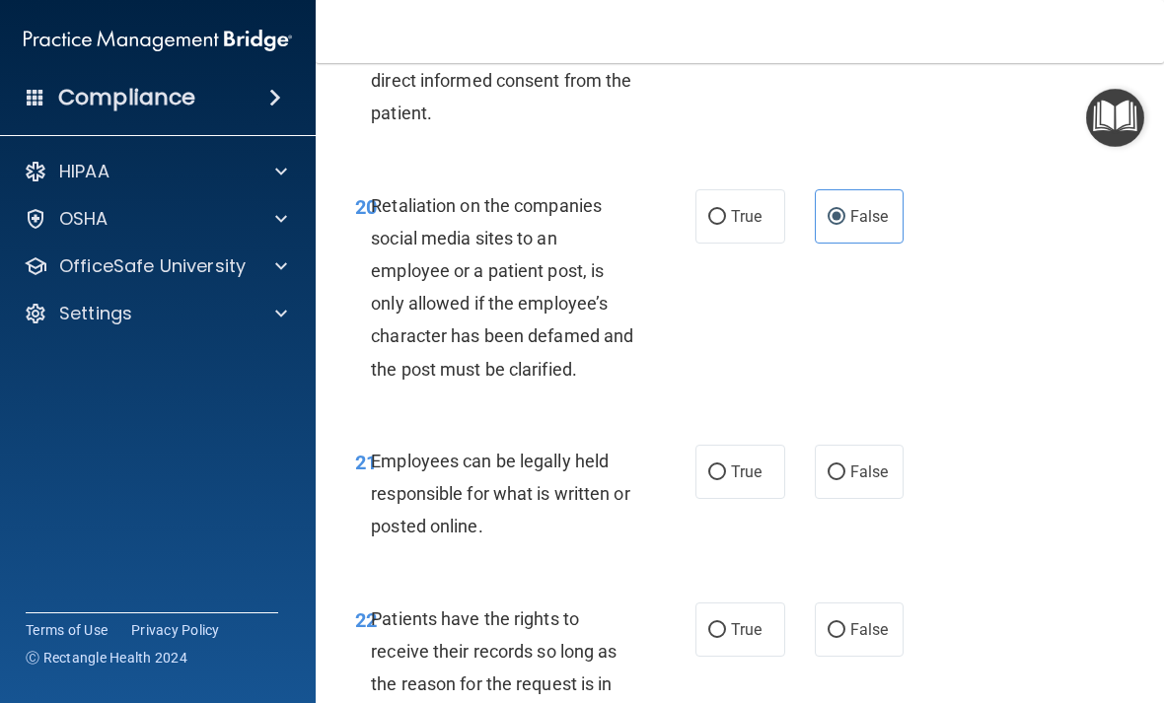
scroll to position [4876, 0]
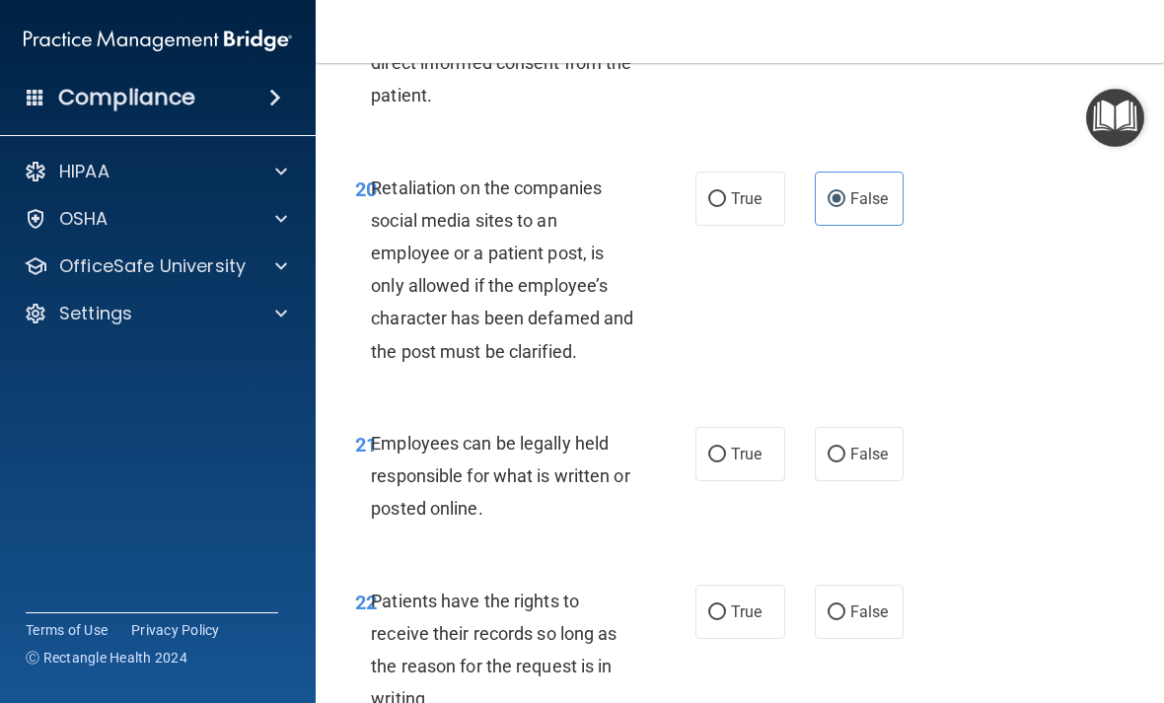
click at [748, 445] on span "True" at bounding box center [746, 454] width 31 height 19
click at [726, 448] on input "True" at bounding box center [717, 455] width 18 height 15
radio input "true"
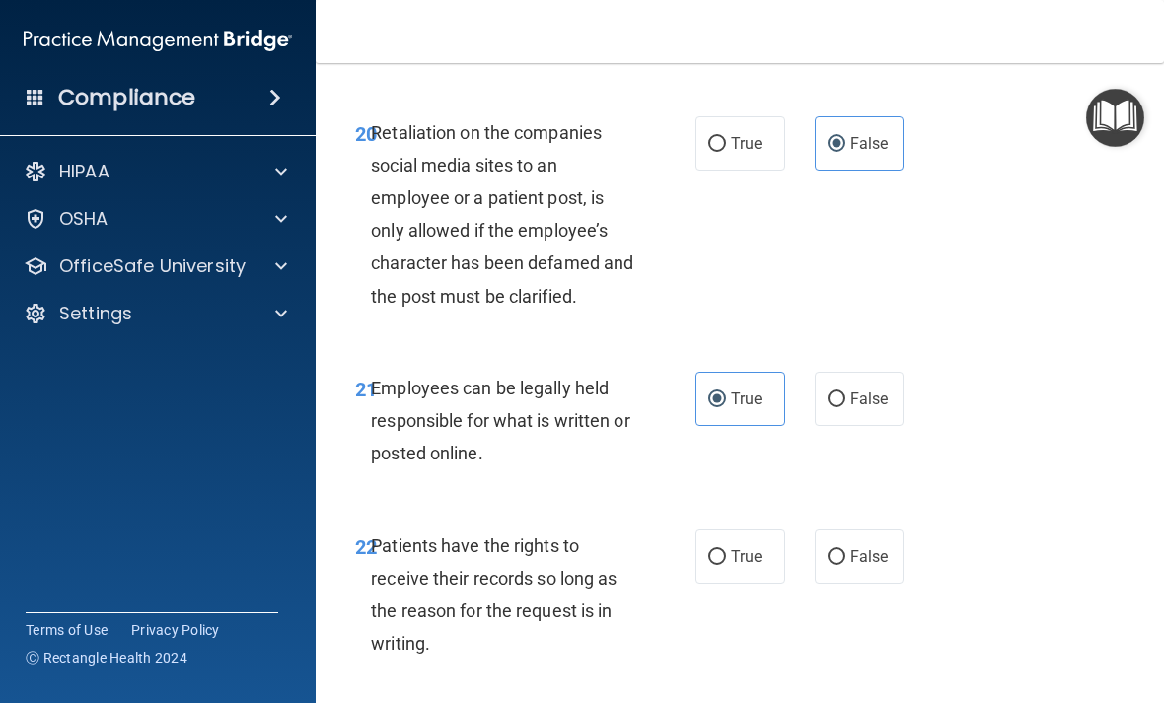
scroll to position [4933, 0]
click at [885, 546] on span "False" at bounding box center [869, 555] width 38 height 19
click at [845, 549] on input "False" at bounding box center [836, 556] width 18 height 15
radio input "true"
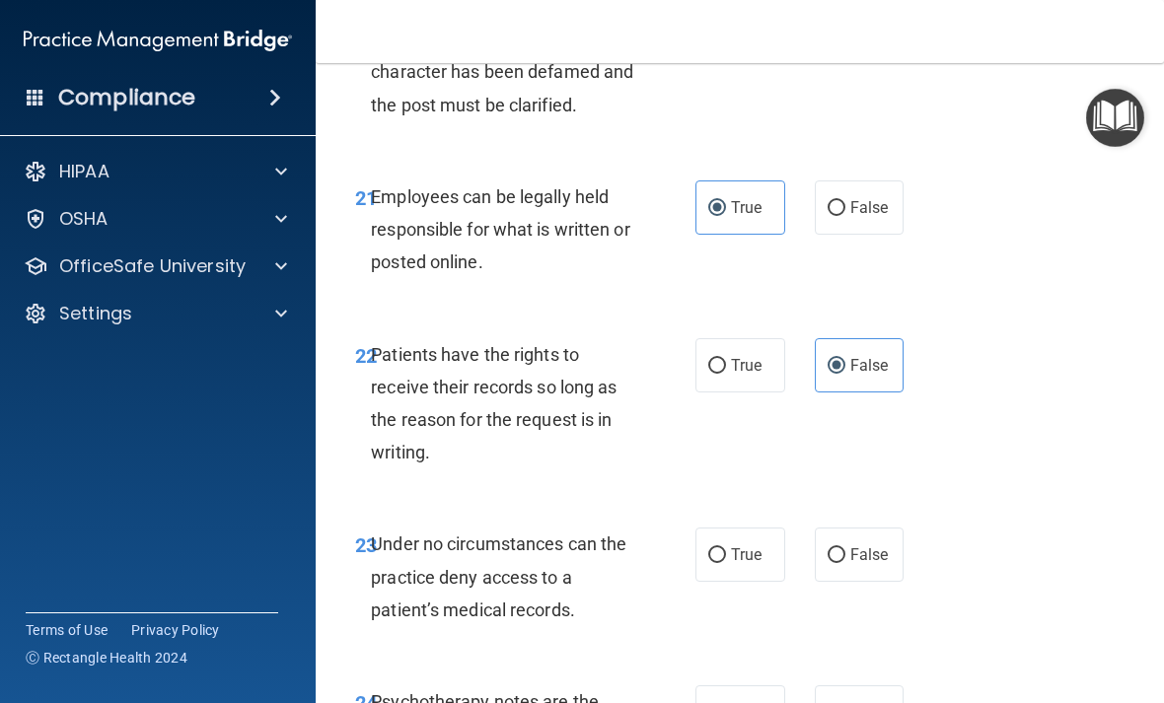
scroll to position [5151, 0]
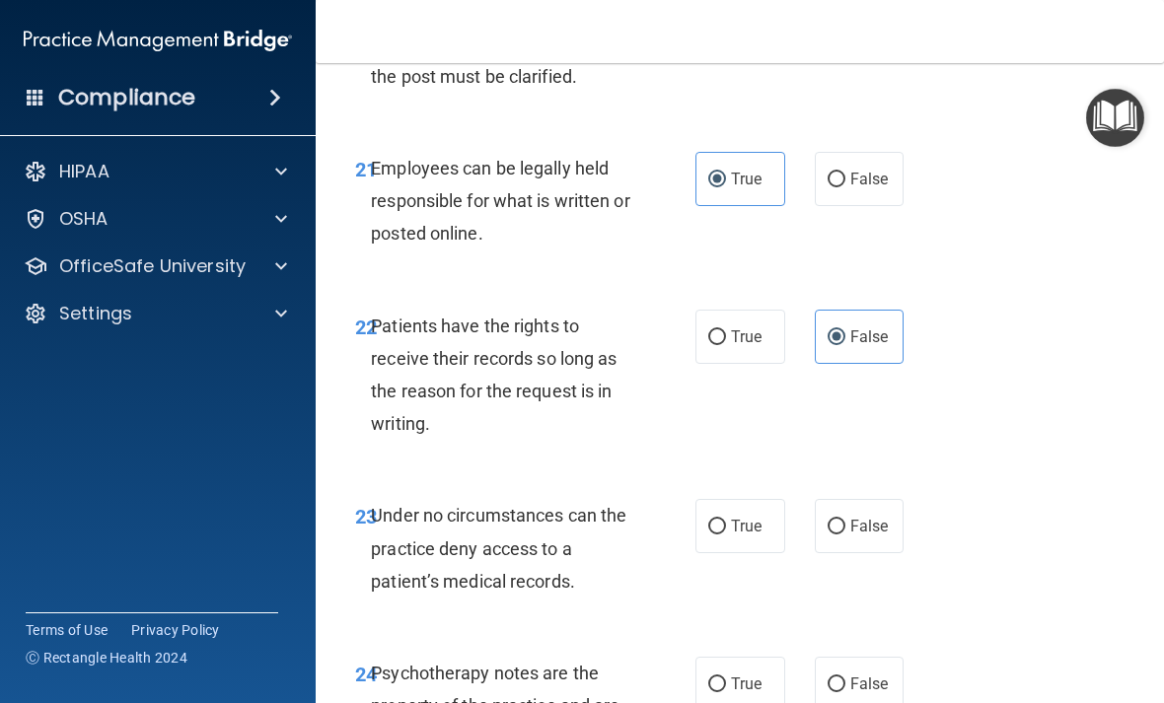
click at [882, 517] on span "False" at bounding box center [869, 526] width 38 height 19
click at [845, 520] on input "False" at bounding box center [836, 527] width 18 height 15
radio input "true"
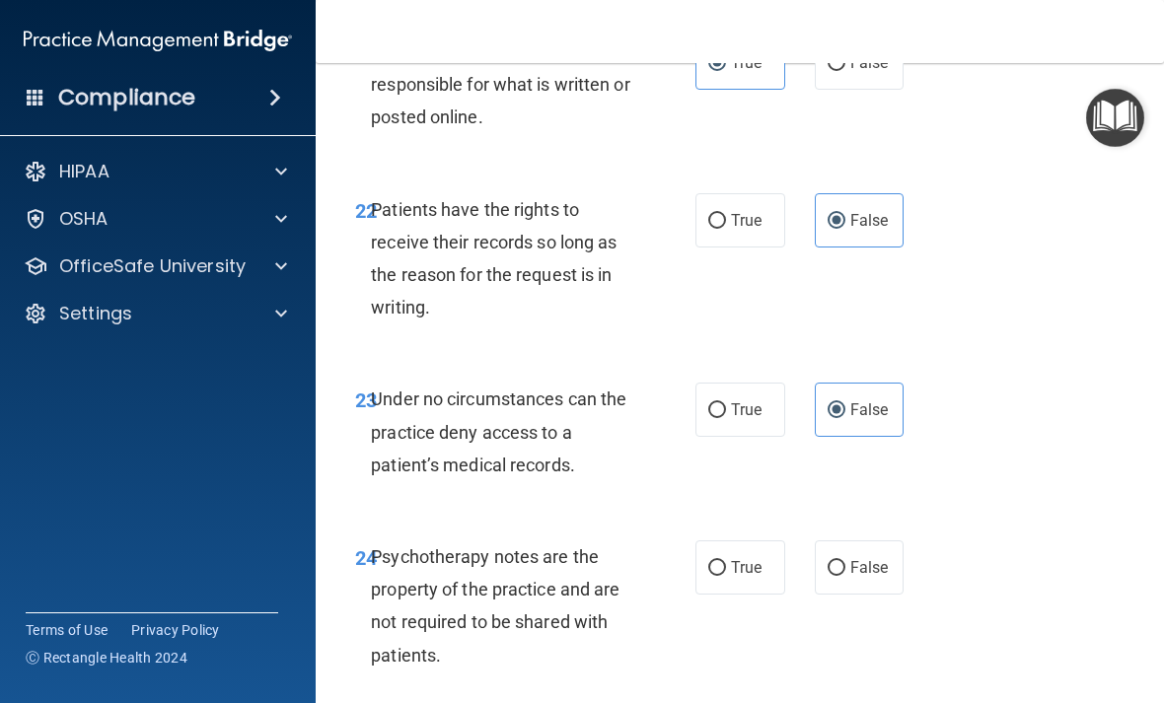
scroll to position [5269, 0]
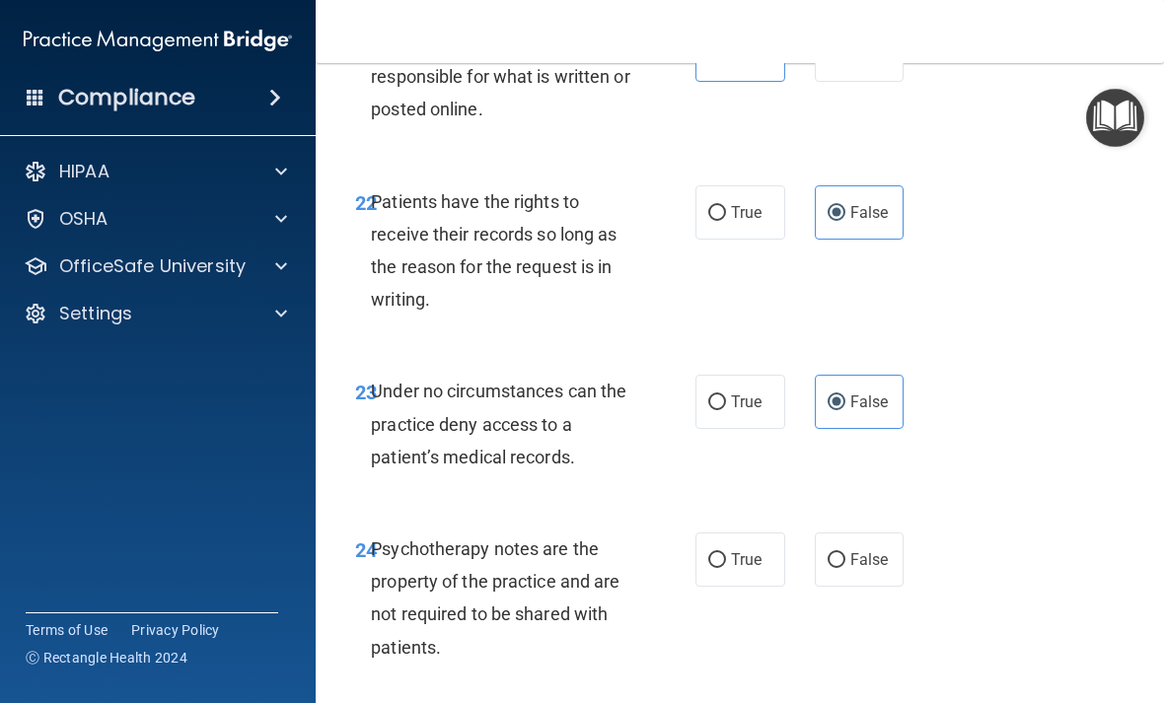
click at [755, 533] on label "True" at bounding box center [740, 560] width 90 height 54
click at [726, 553] on input "True" at bounding box center [717, 560] width 18 height 15
radio input "true"
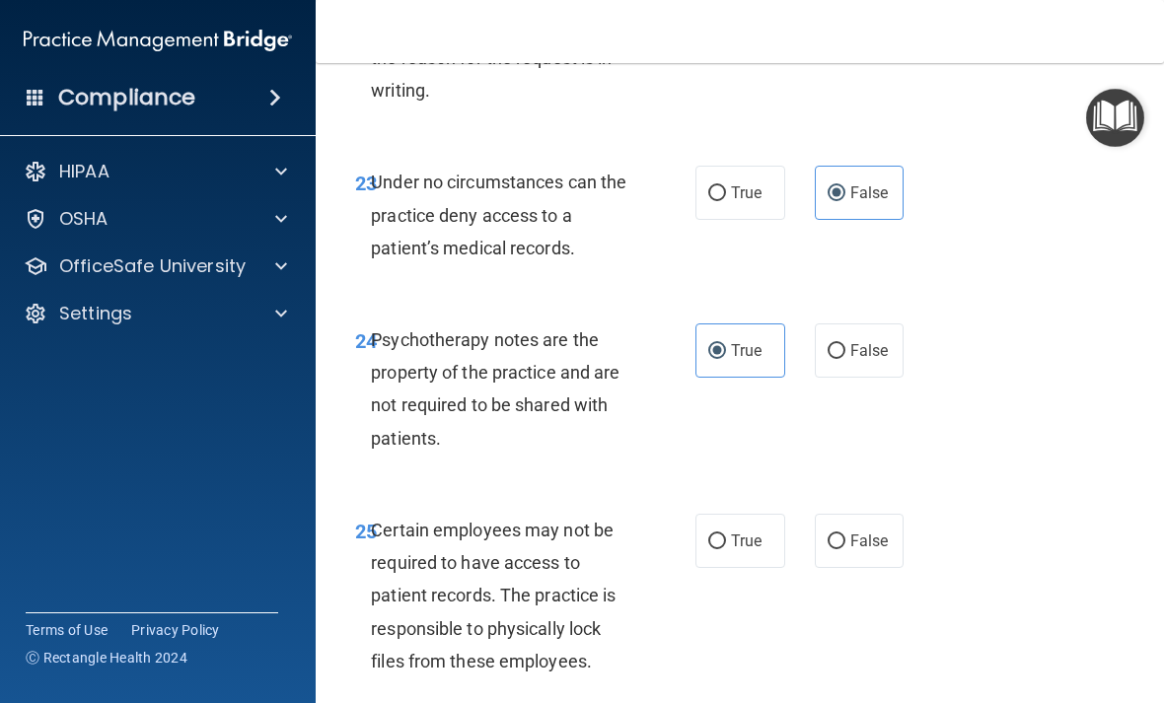
click at [754, 514] on label "True" at bounding box center [740, 541] width 90 height 54
click at [726, 534] on input "True" at bounding box center [717, 541] width 18 height 15
radio input "true"
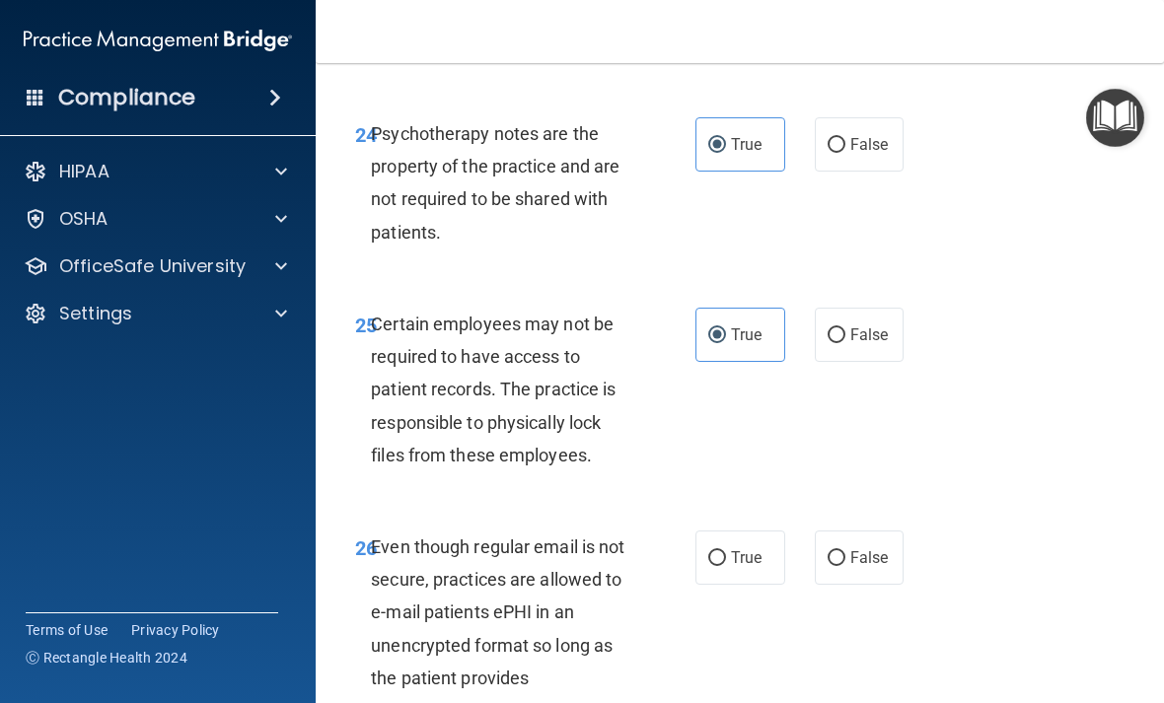
scroll to position [5730, 0]
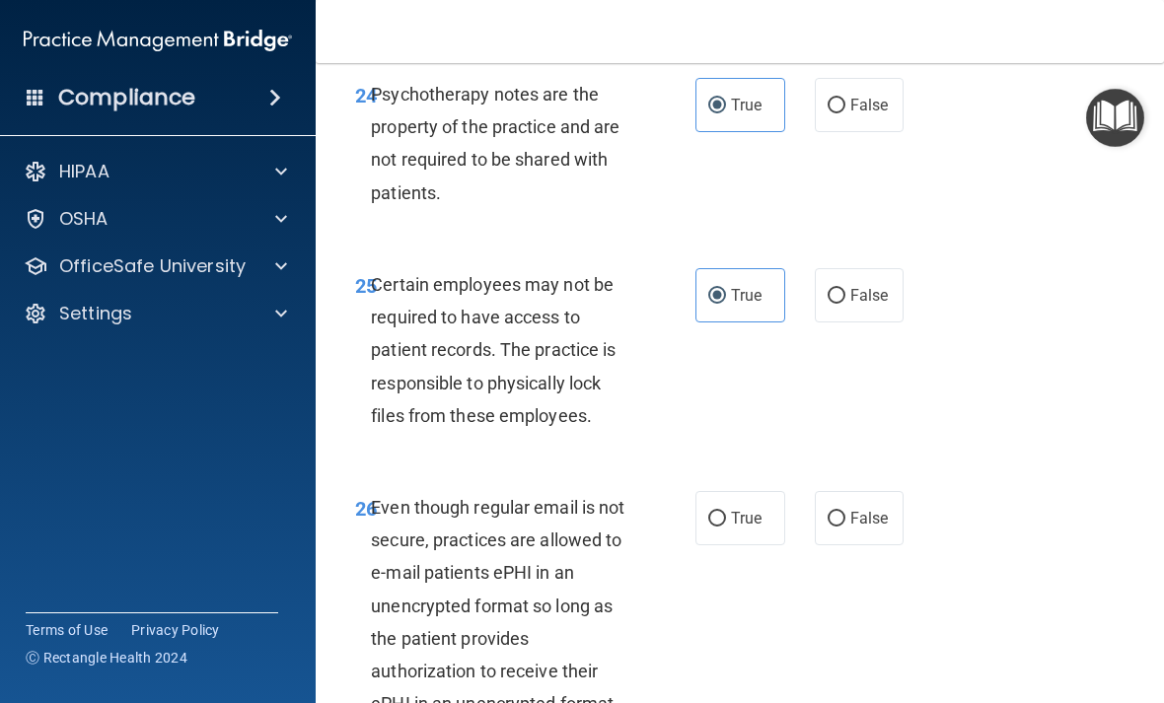
click at [737, 509] on span "True" at bounding box center [746, 518] width 31 height 19
click at [726, 512] on input "True" at bounding box center [717, 519] width 18 height 15
radio input "true"
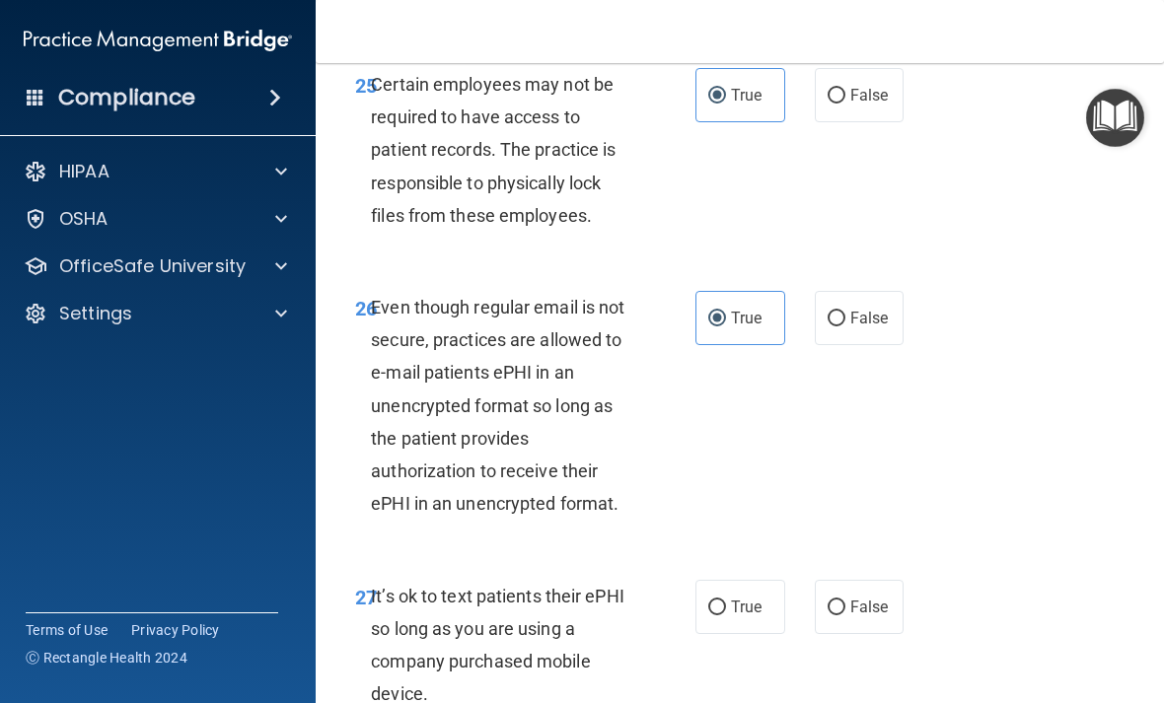
scroll to position [5932, 0]
click at [879, 597] on span "False" at bounding box center [869, 606] width 38 height 19
click at [845, 600] on input "False" at bounding box center [836, 607] width 18 height 15
radio input "true"
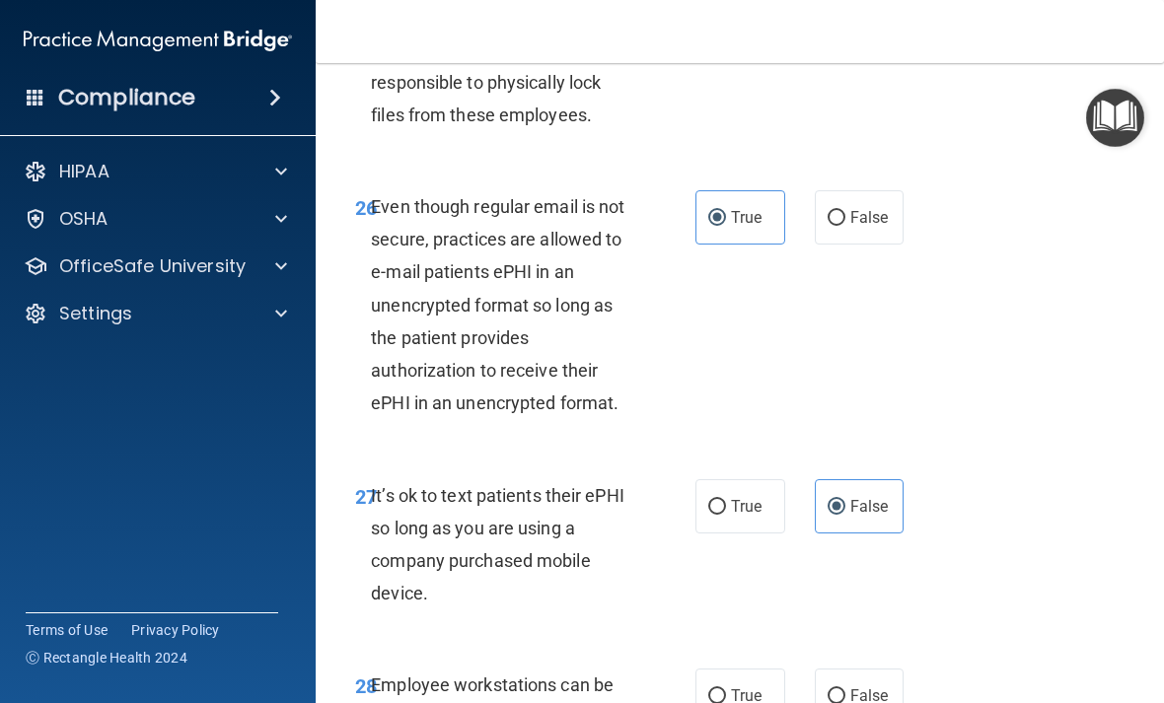
scroll to position [6046, 0]
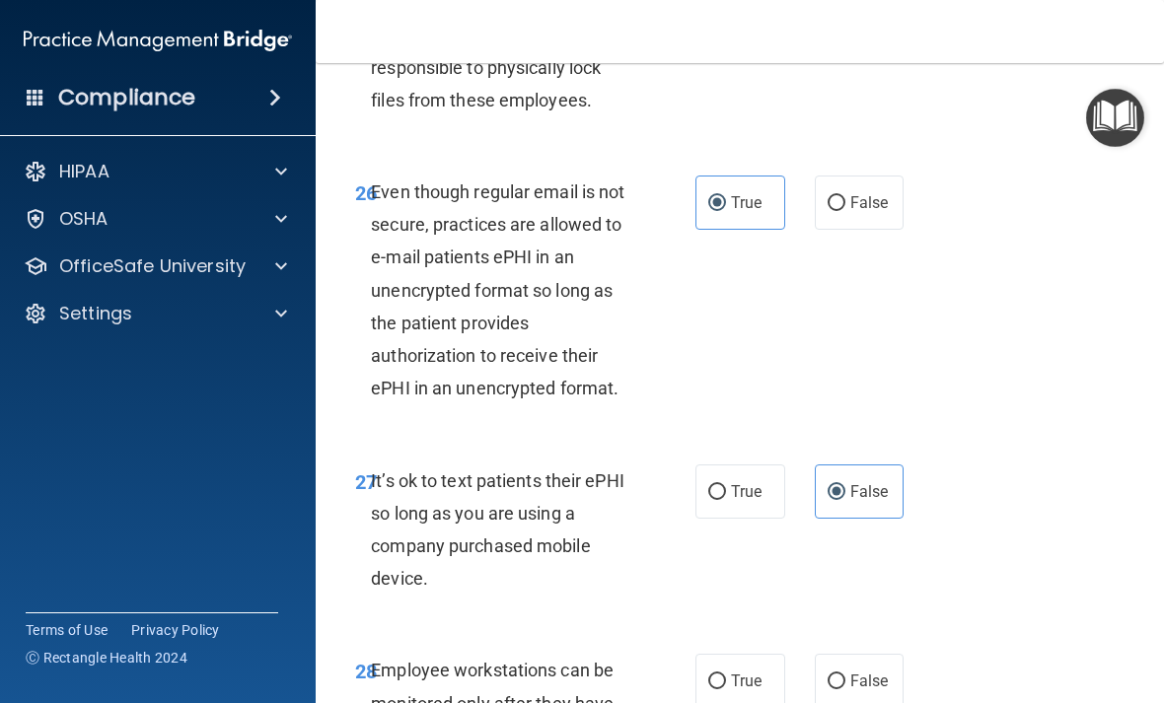
click at [888, 672] on span "False" at bounding box center [869, 681] width 38 height 19
click at [845, 675] on input "False" at bounding box center [836, 682] width 18 height 15
radio input "true"
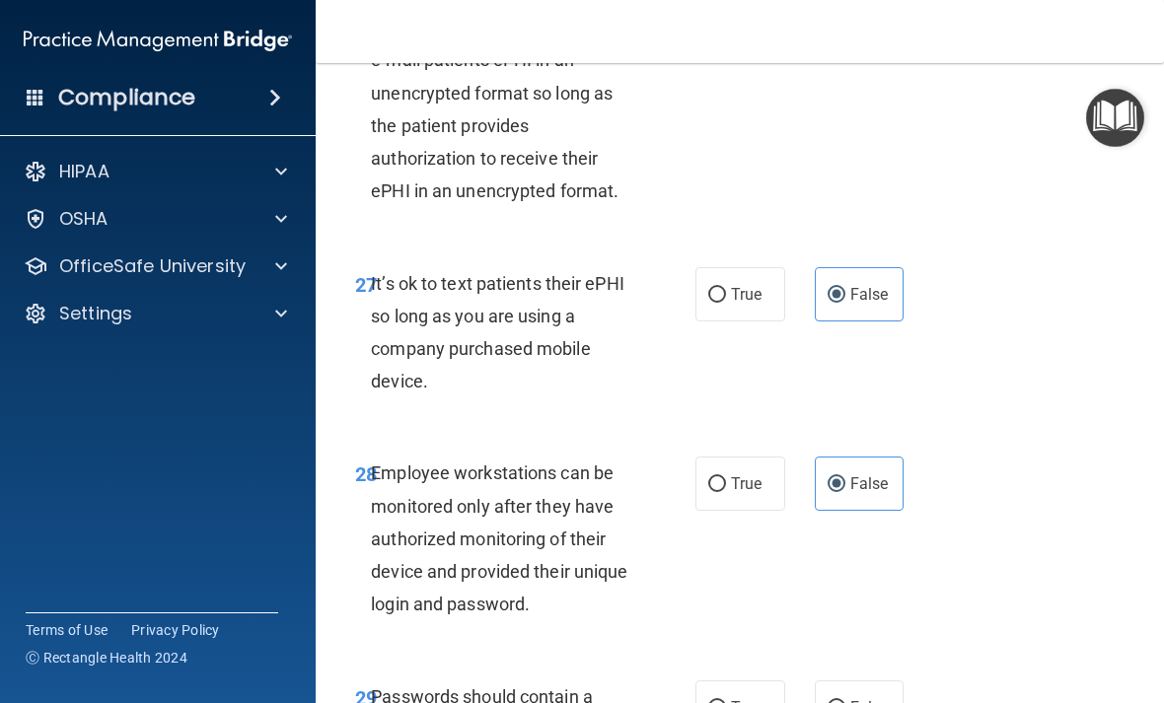
scroll to position [6250, 0]
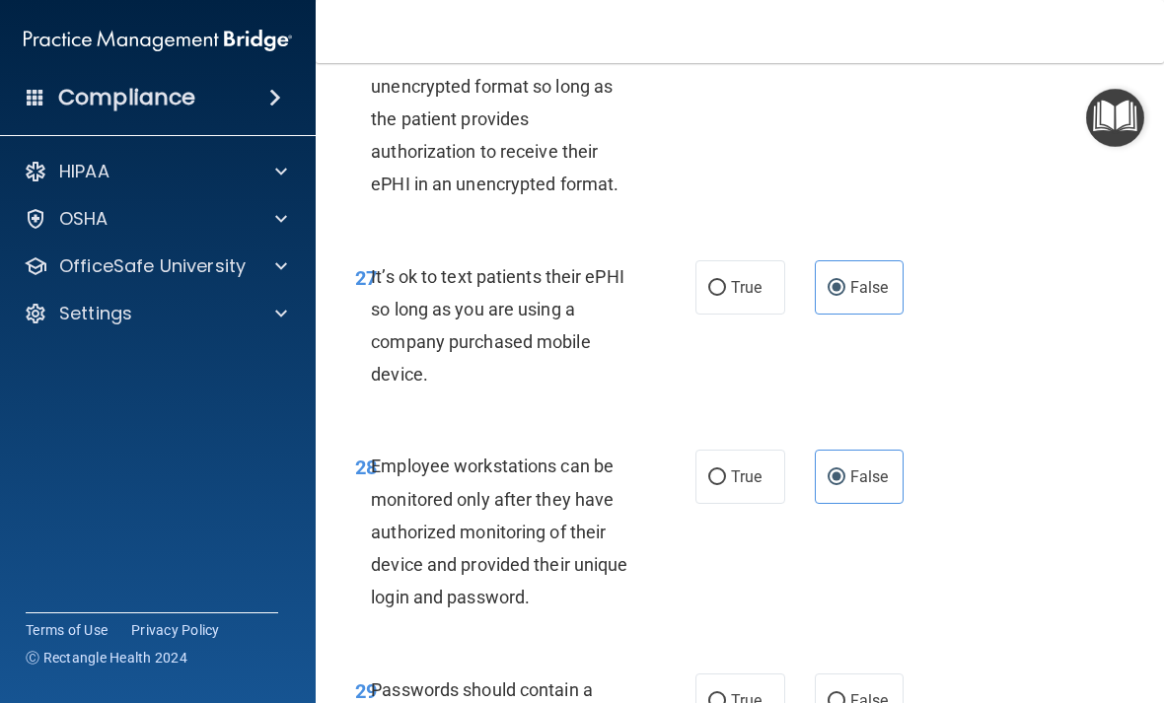
click at [742, 674] on label "True" at bounding box center [740, 701] width 90 height 54
click at [726, 694] on input "True" at bounding box center [717, 701] width 18 height 15
radio input "true"
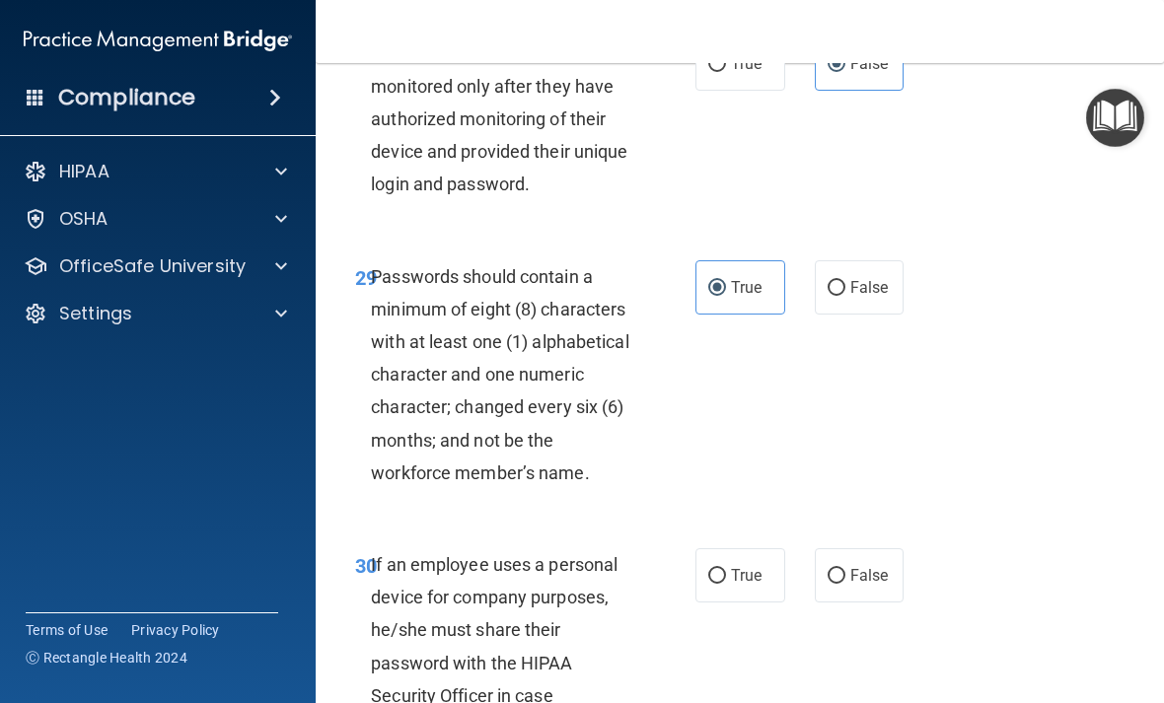
scroll to position [6678, 0]
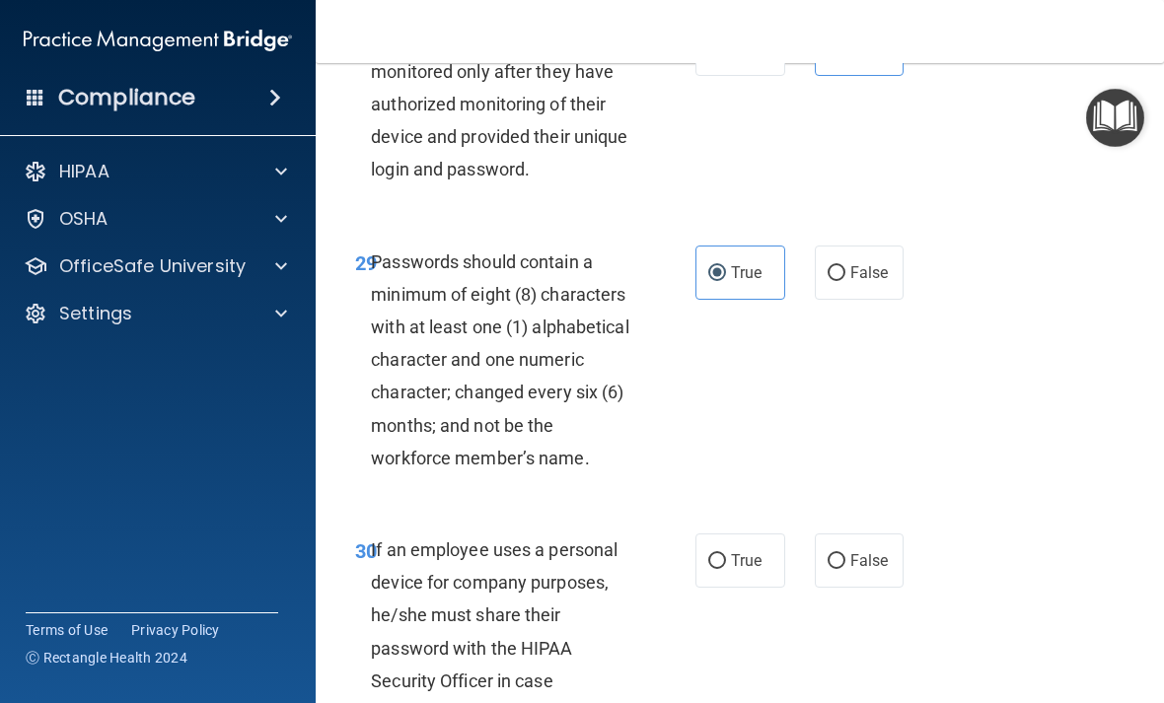
click at [884, 551] on span "False" at bounding box center [869, 560] width 38 height 19
click at [845, 554] on input "False" at bounding box center [836, 561] width 18 height 15
radio input "true"
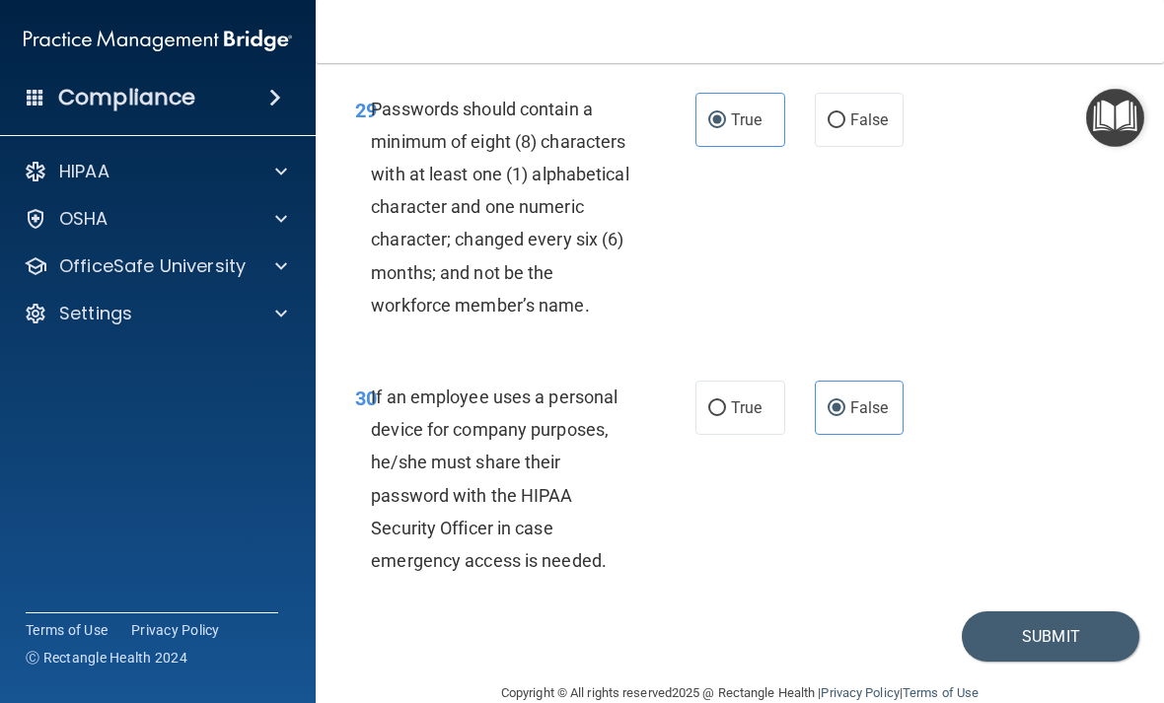
scroll to position [6831, 0]
click at [1064, 611] on button "Submit" at bounding box center [1050, 636] width 178 height 50
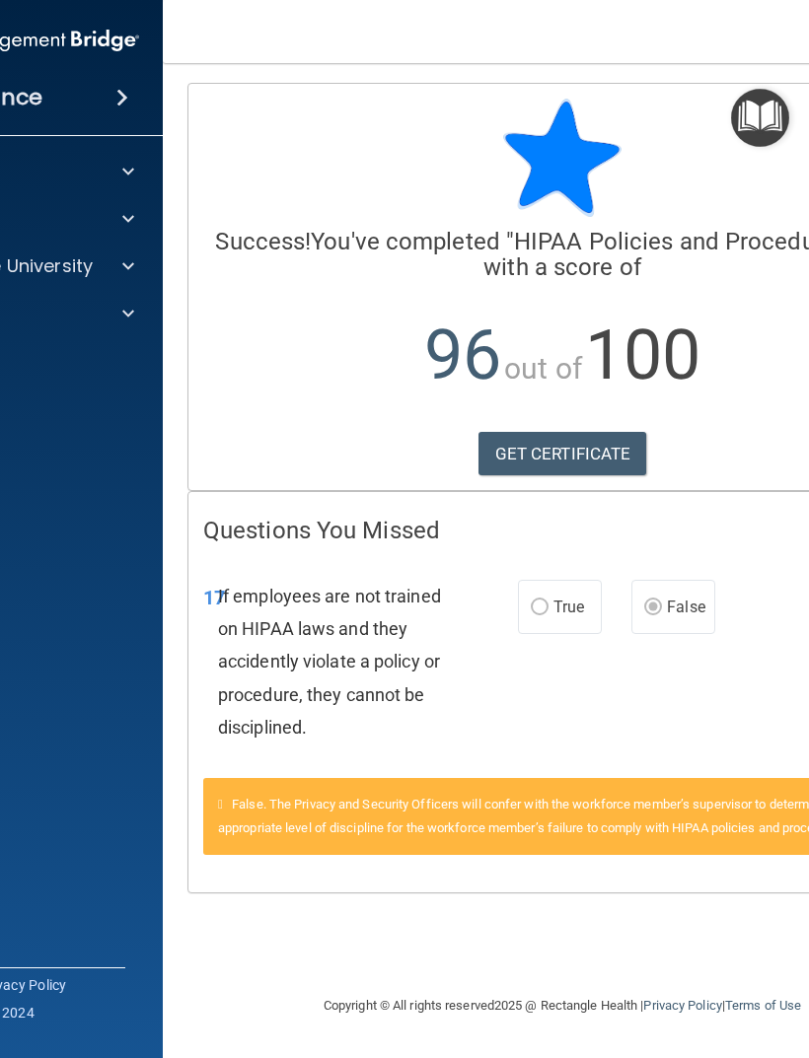
click at [584, 466] on link "GET CERTIFICATE" at bounding box center [562, 453] width 169 height 43
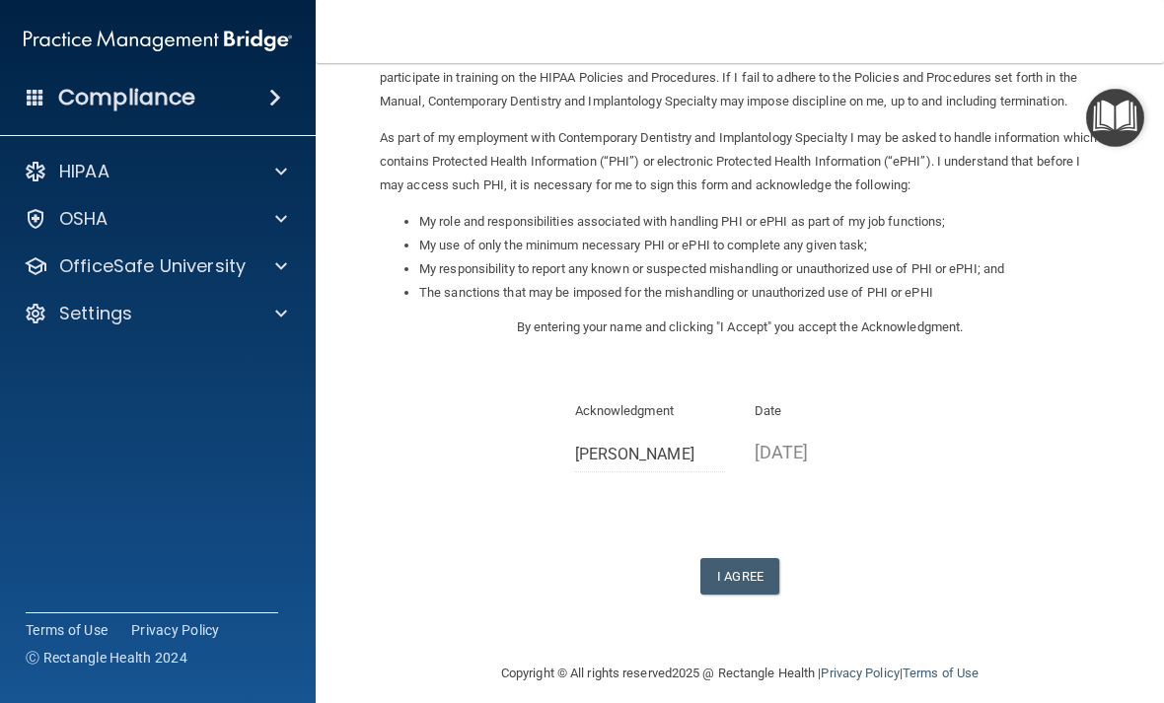
scroll to position [181, 0]
click at [761, 562] on button "I Agree" at bounding box center [739, 577] width 79 height 36
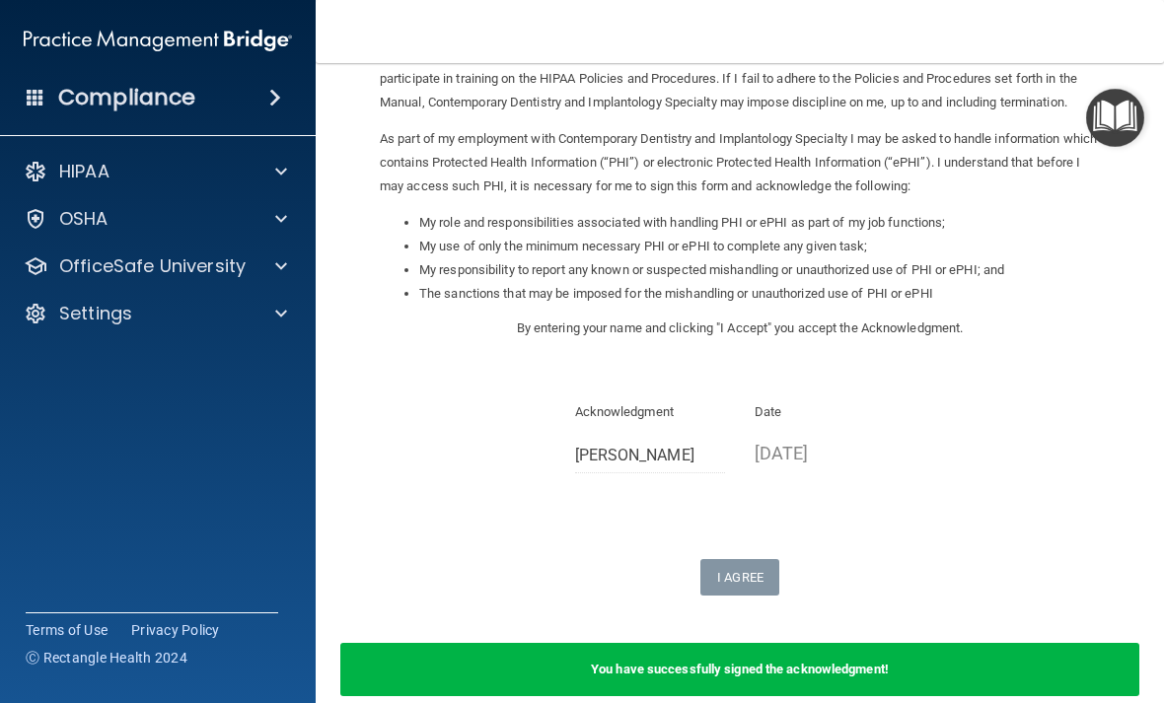
click at [794, 662] on b "You have successfully signed the acknowledgment!" at bounding box center [740, 669] width 298 height 15
click at [270, 182] on div at bounding box center [277, 172] width 49 height 24
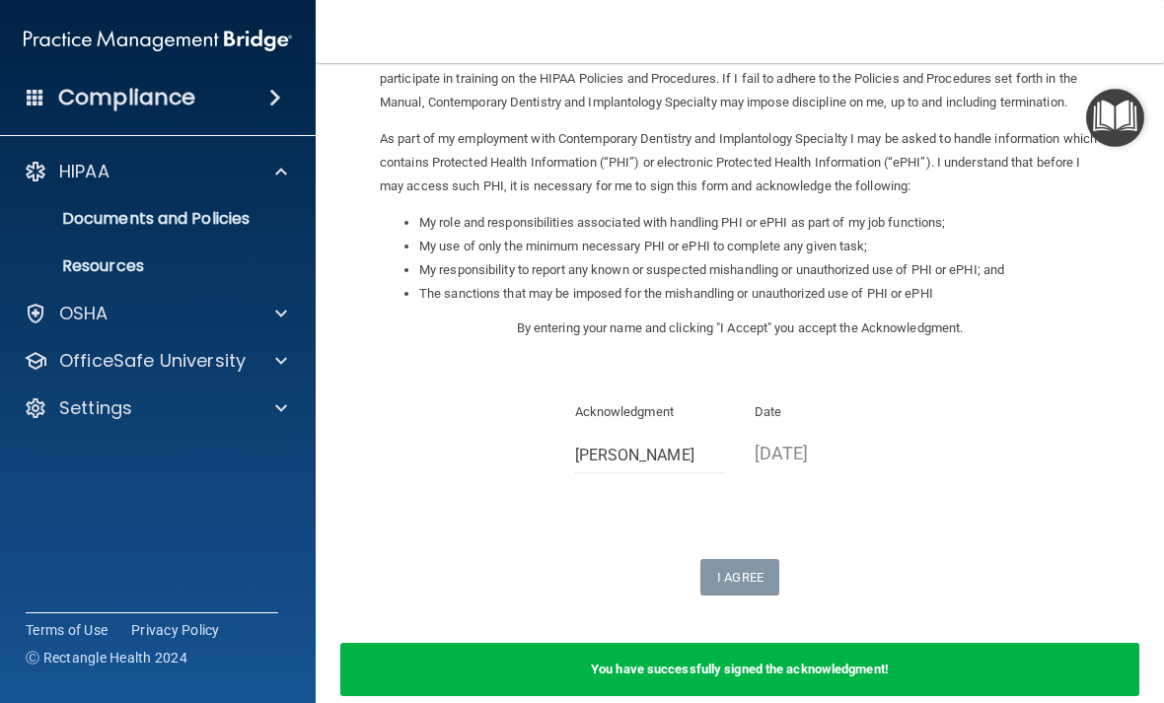
click at [245, 365] on div "OfficeSafe University" at bounding box center [131, 361] width 245 height 24
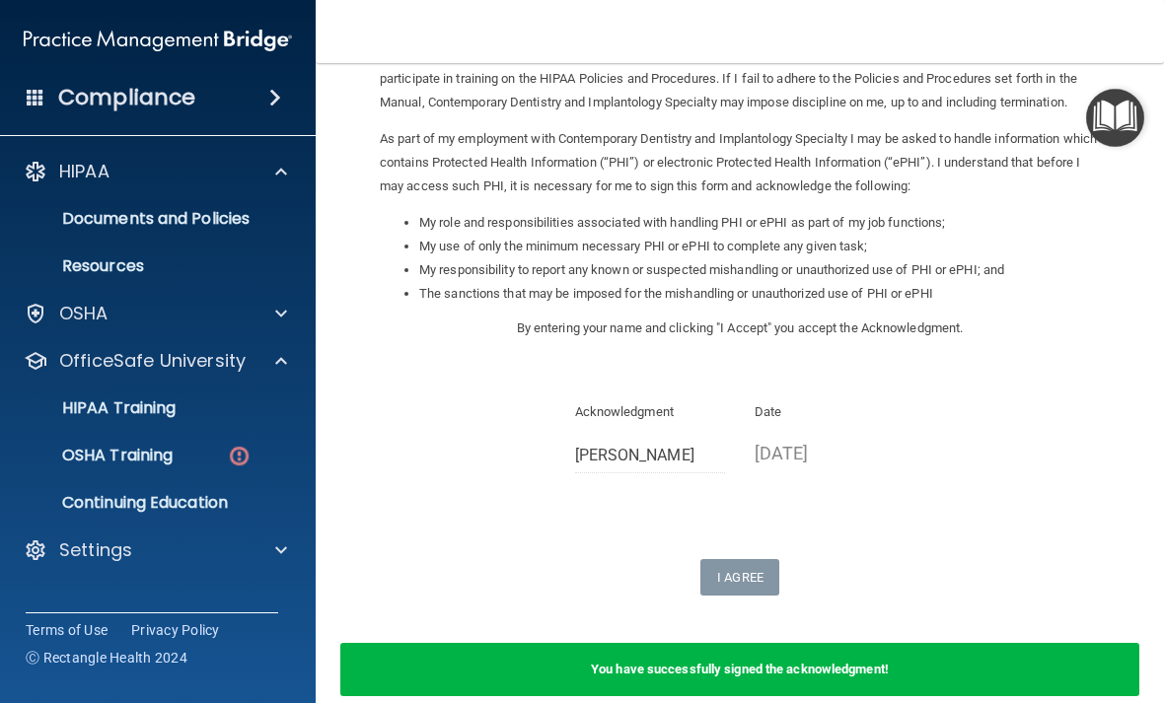
click at [188, 411] on div "HIPAA Training" at bounding box center [147, 408] width 269 height 20
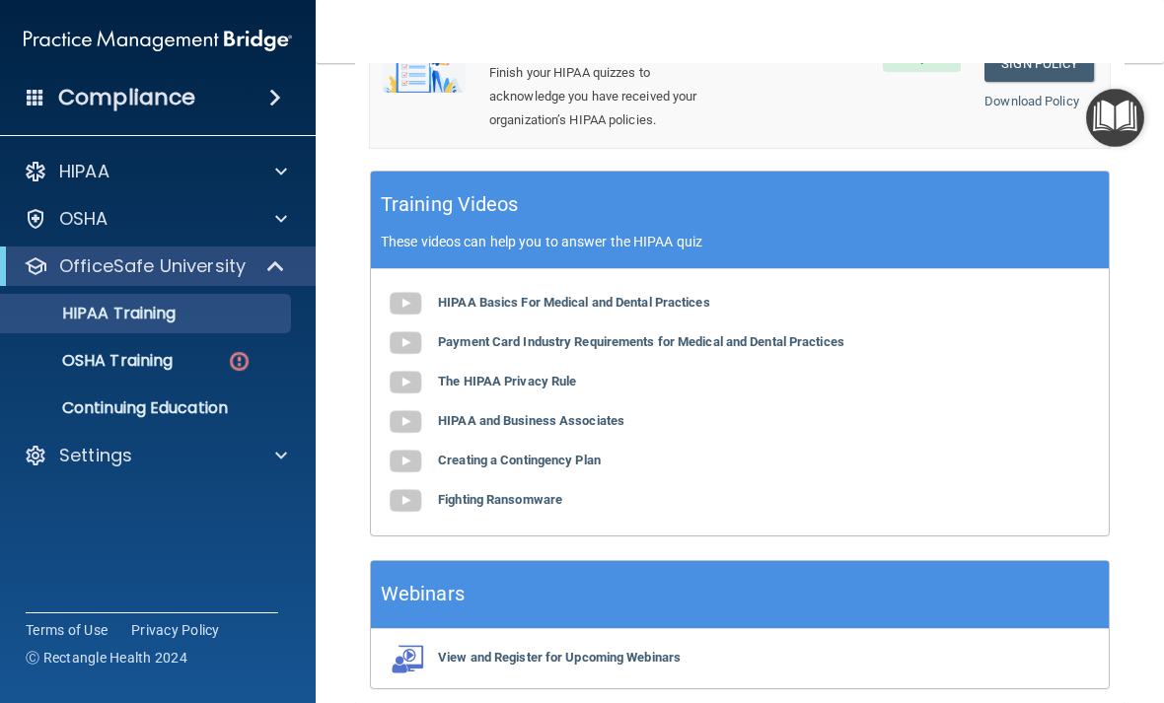
scroll to position [852, 0]
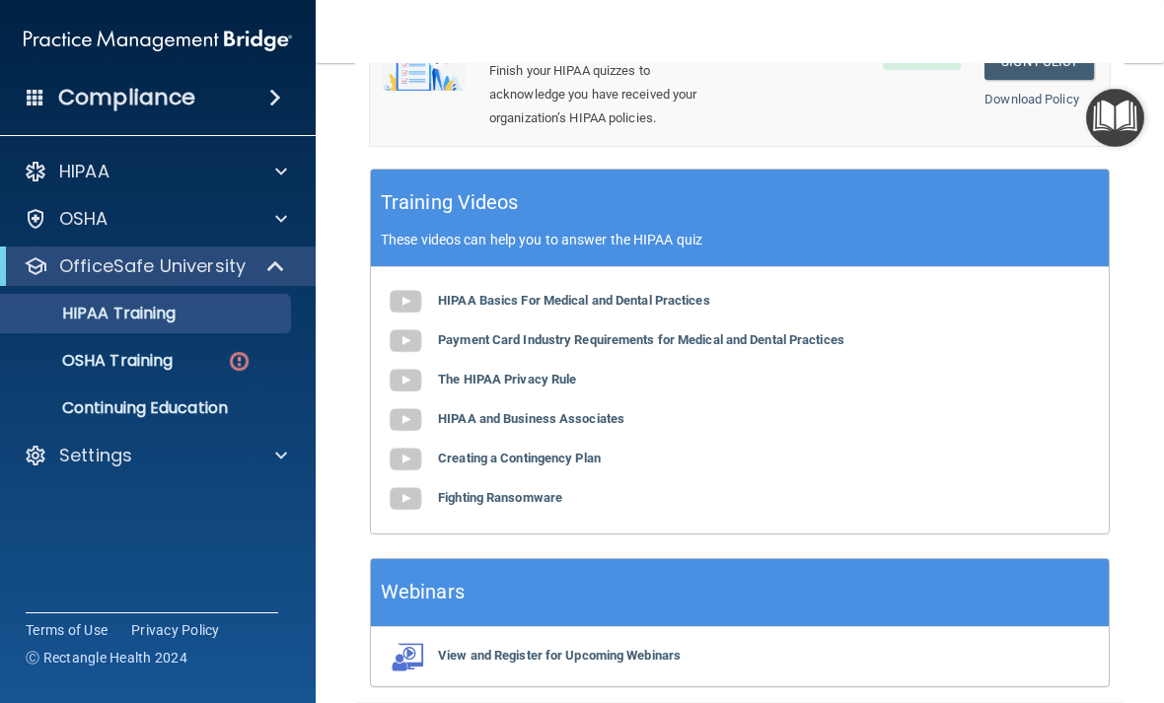
click at [173, 365] on p "OSHA Training" at bounding box center [93, 361] width 160 height 20
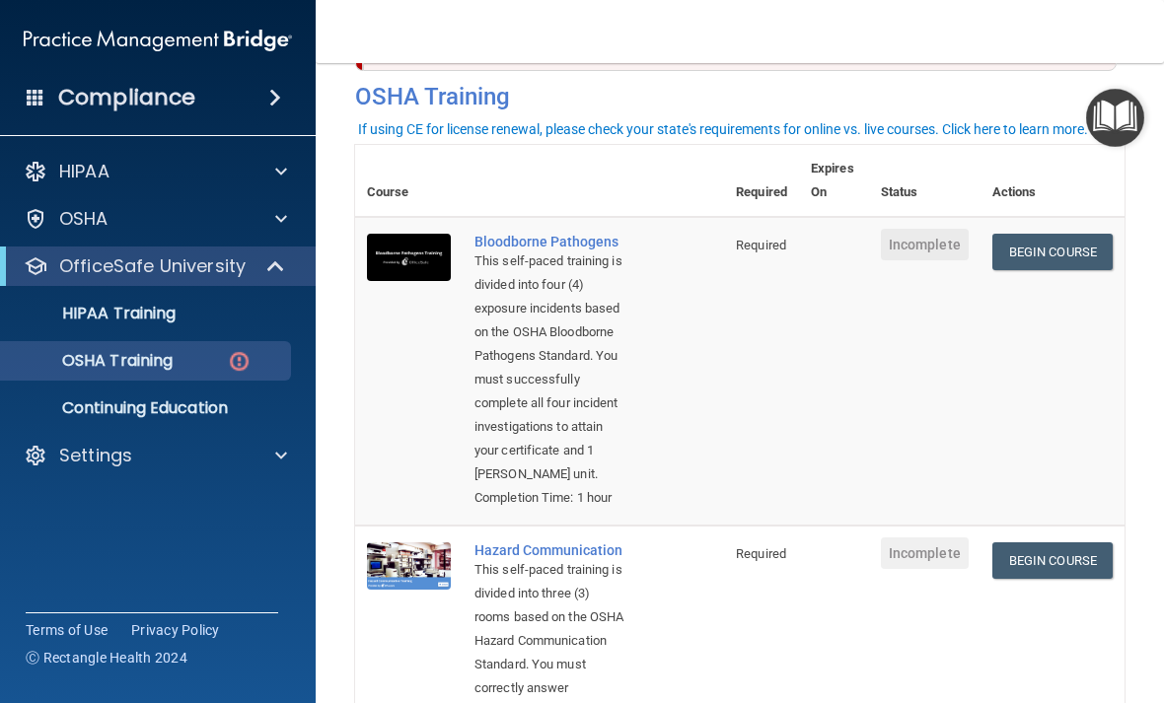
scroll to position [92, 0]
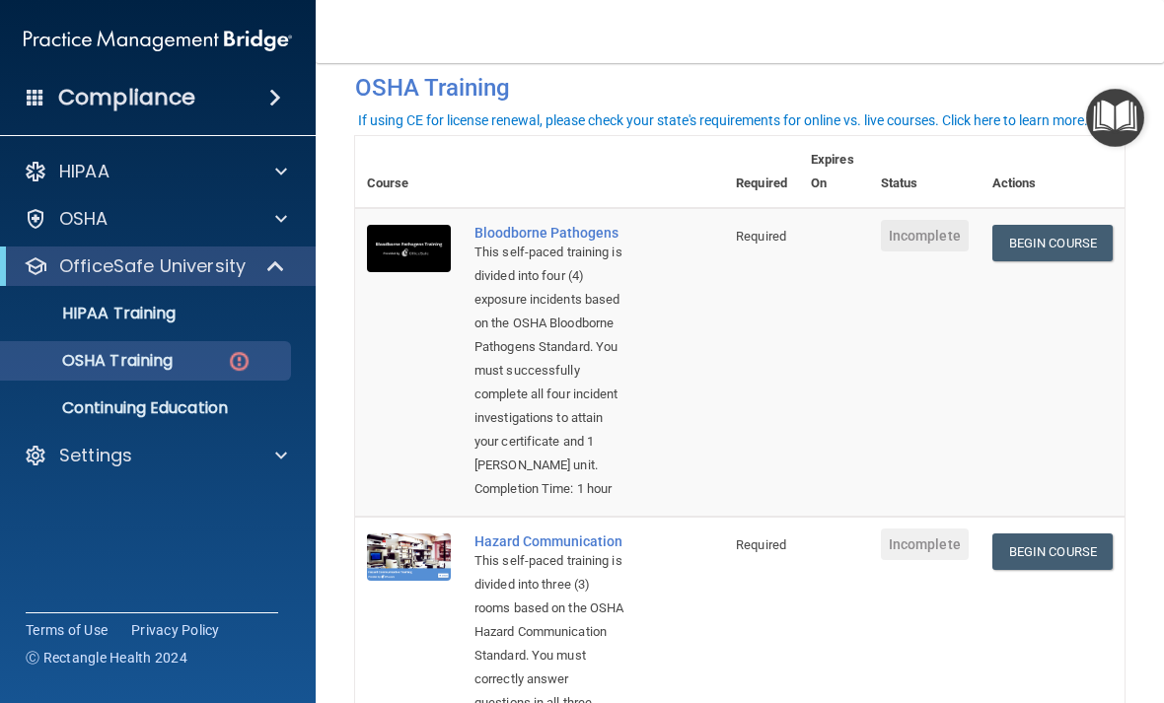
click at [1069, 254] on link "Begin Course" at bounding box center [1052, 243] width 120 height 36
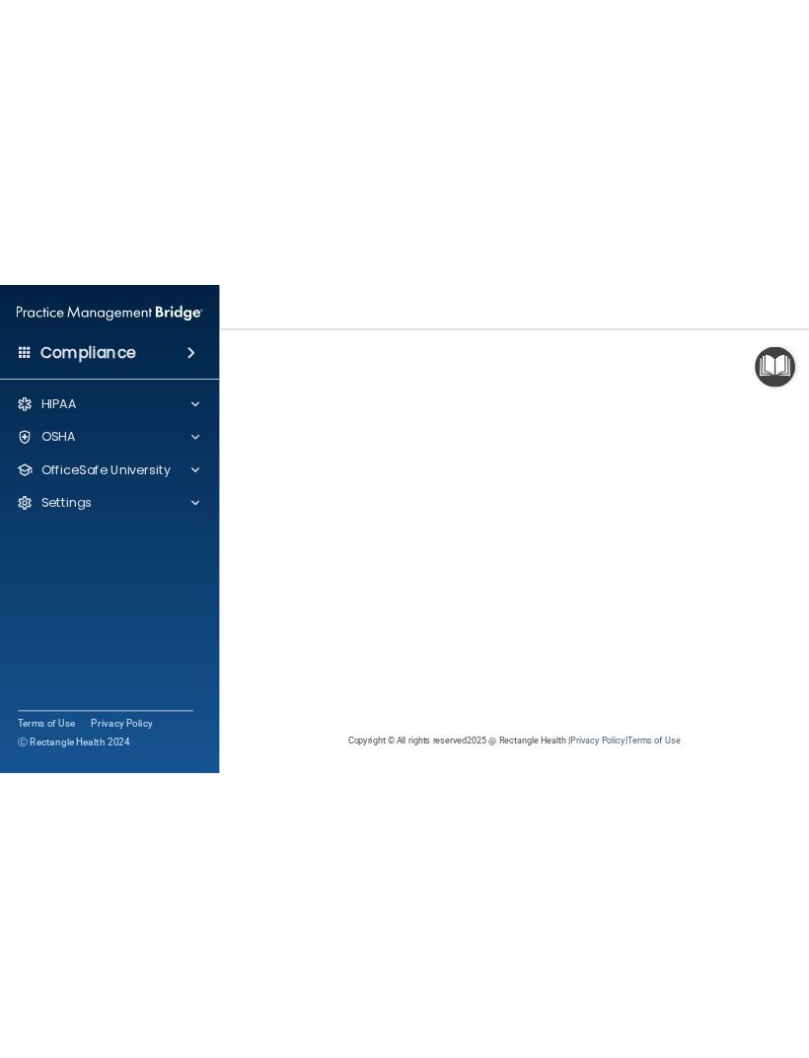
scroll to position [140, 0]
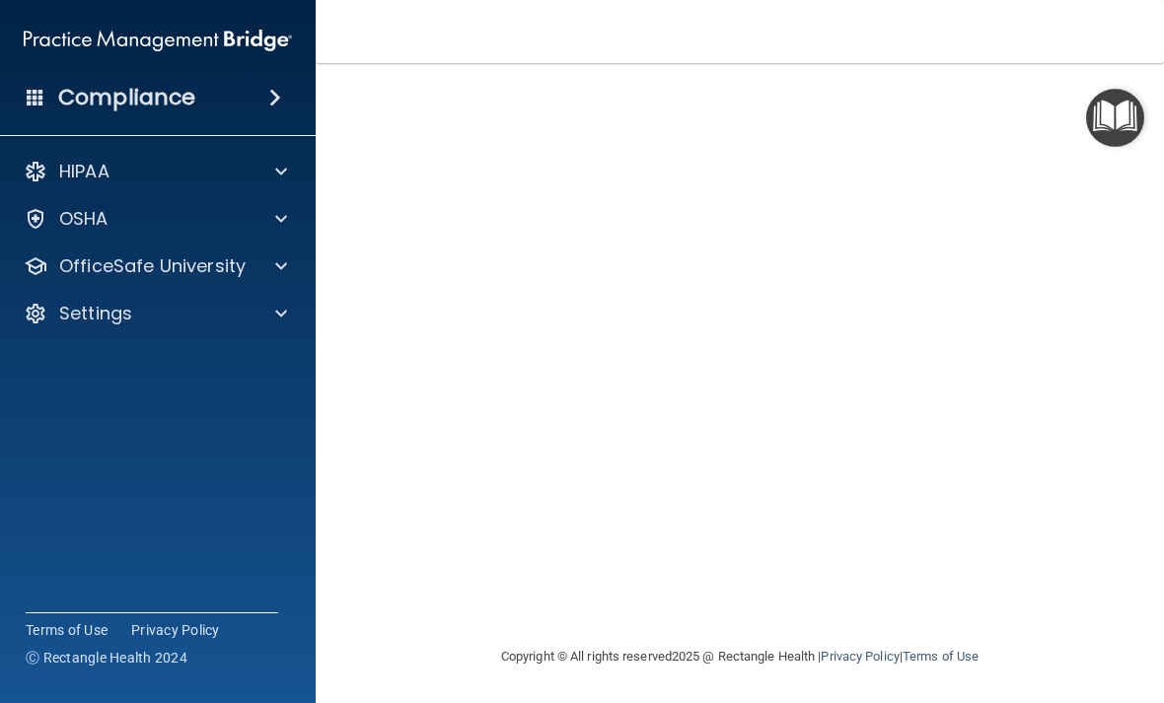
click at [187, 173] on div "HIPAA" at bounding box center [131, 172] width 245 height 24
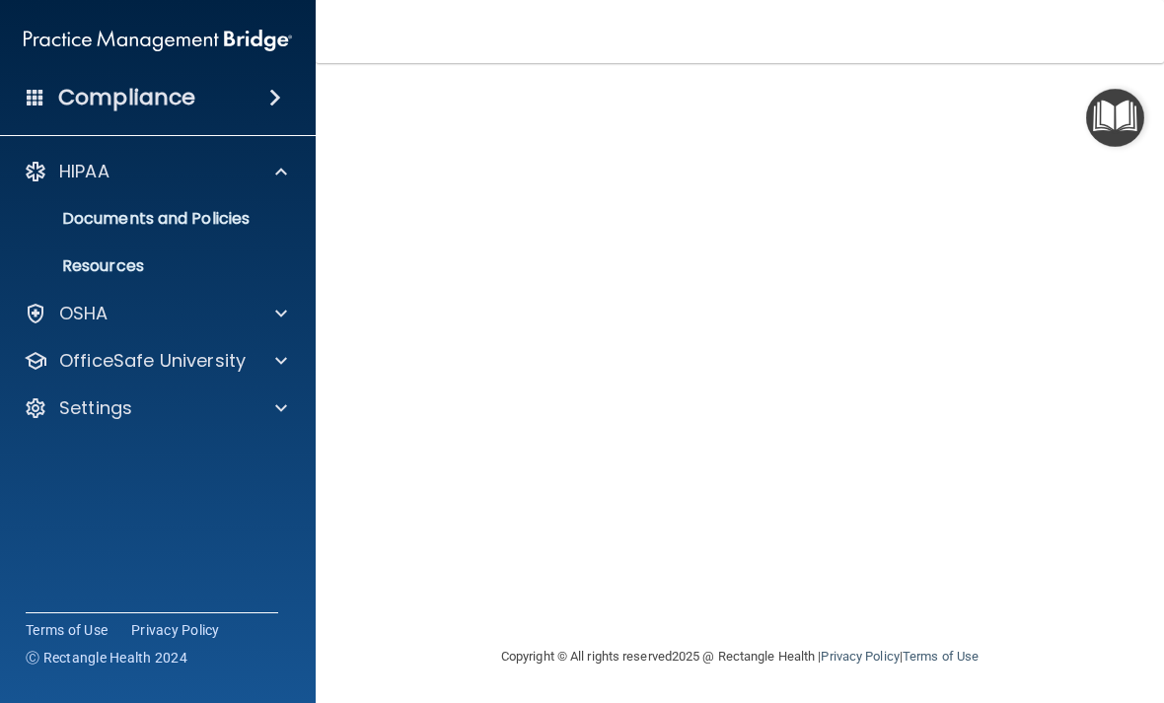
scroll to position [0, 0]
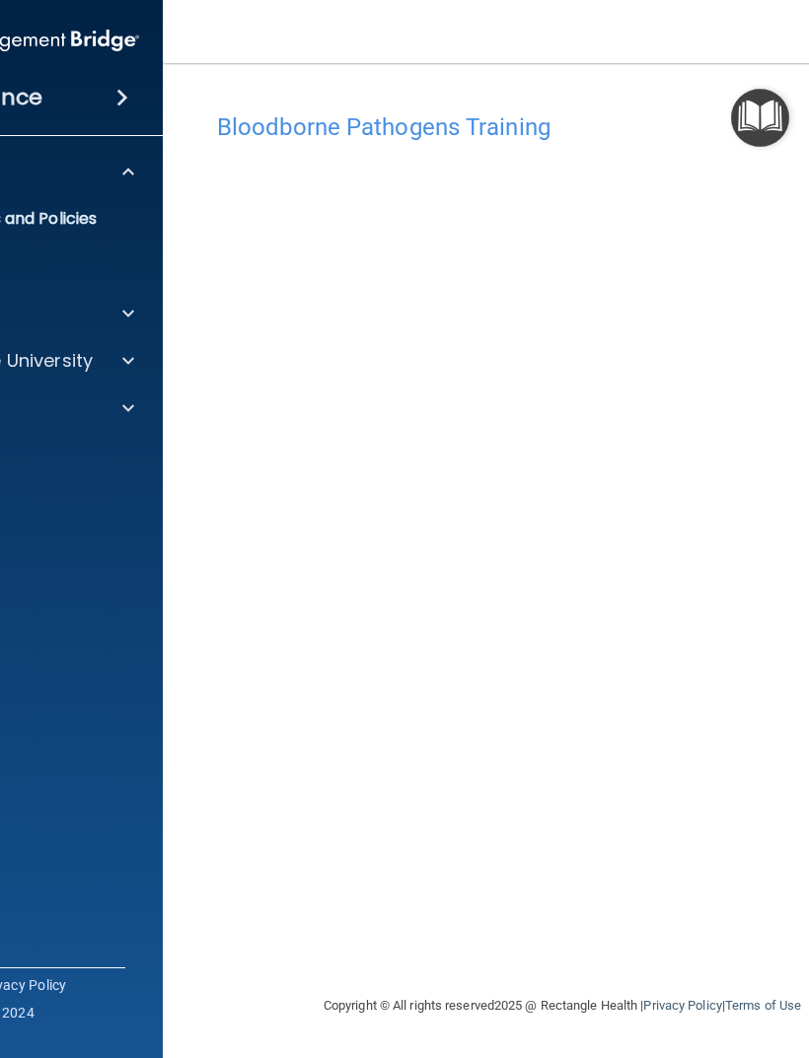
click at [188, 590] on main "Bloodborne Pathogens Training This course doesn’t expire until . Are you sure y…" at bounding box center [562, 560] width 799 height 995
click at [571, 702] on div "Bloodborne Pathogens Training This course doesn’t expire until . Are you sure y…" at bounding box center [562, 548] width 720 height 891
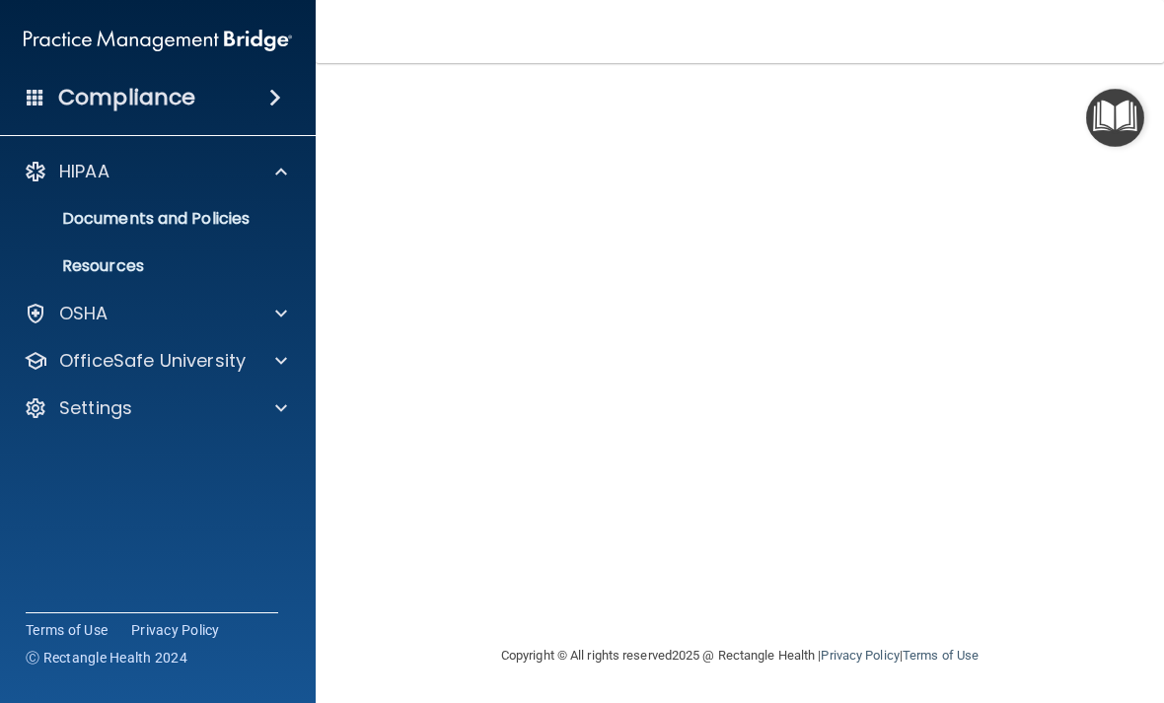
scroll to position [140, 0]
click at [1120, 186] on div "Bloodborne Pathogens Training This course doesn’t expire until . Are you sure y…" at bounding box center [739, 304] width 769 height 682
click at [249, 226] on p "Documents and Policies" at bounding box center [147, 219] width 269 height 20
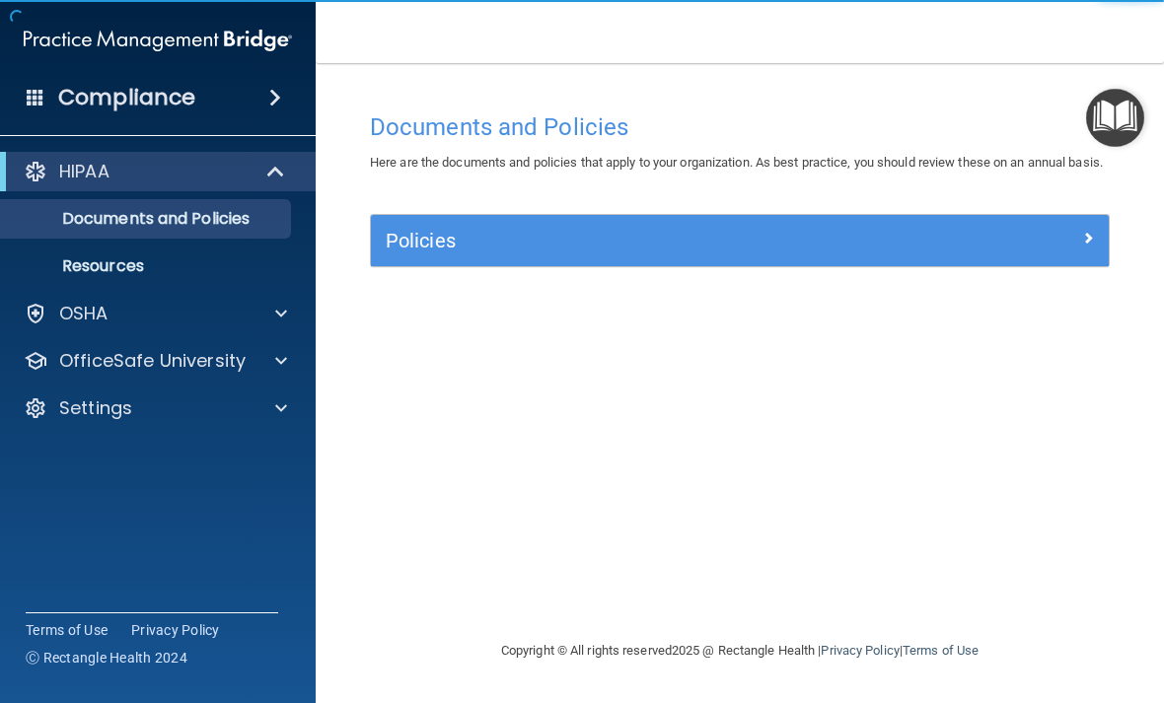
click at [279, 319] on span at bounding box center [281, 314] width 12 height 24
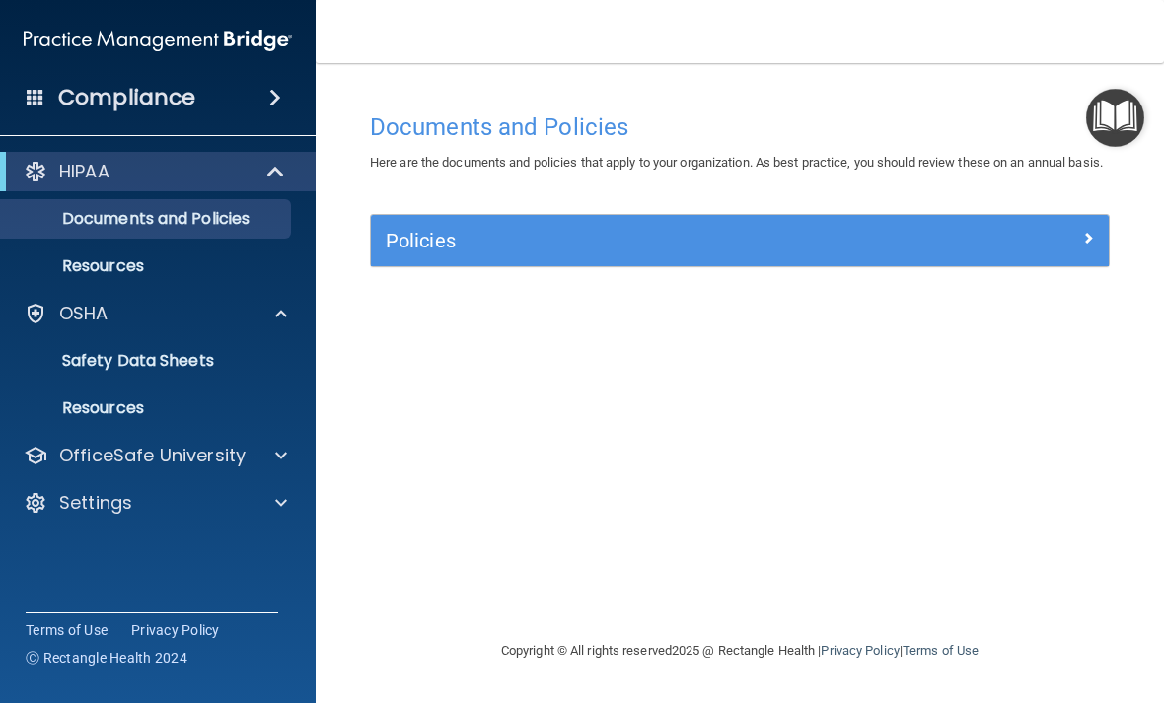
click at [209, 464] on p "OfficeSafe University" at bounding box center [152, 456] width 186 height 24
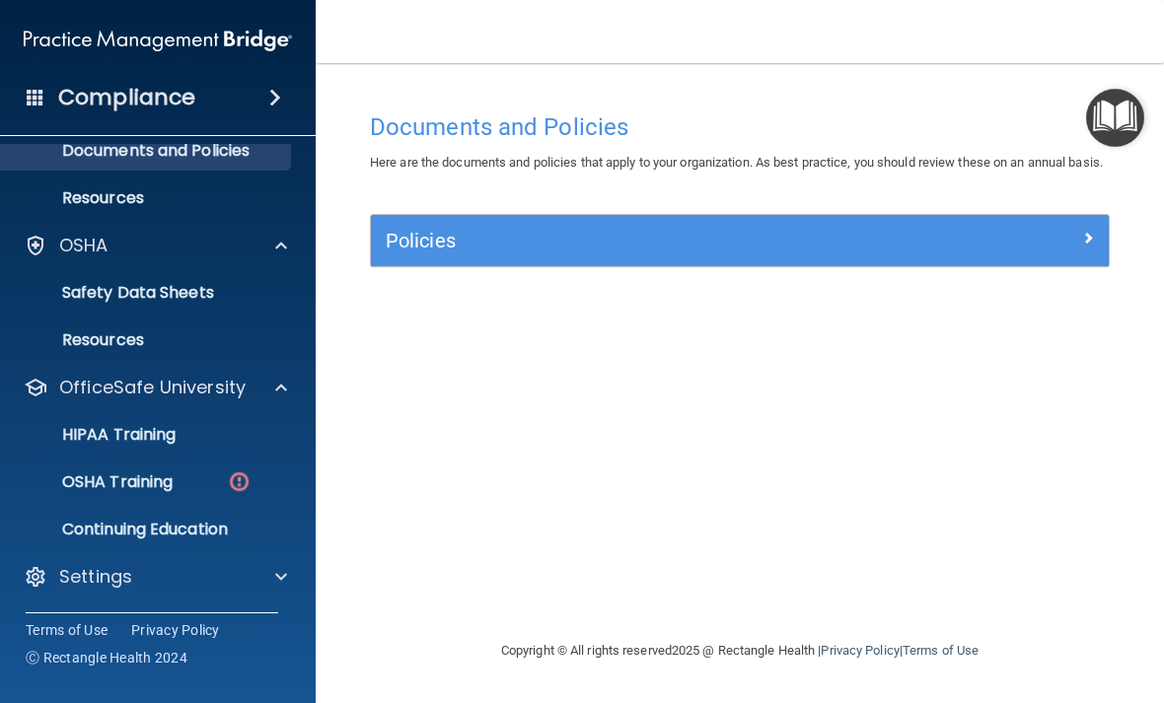
scroll to position [68, 0]
click at [249, 481] on img at bounding box center [239, 481] width 25 height 25
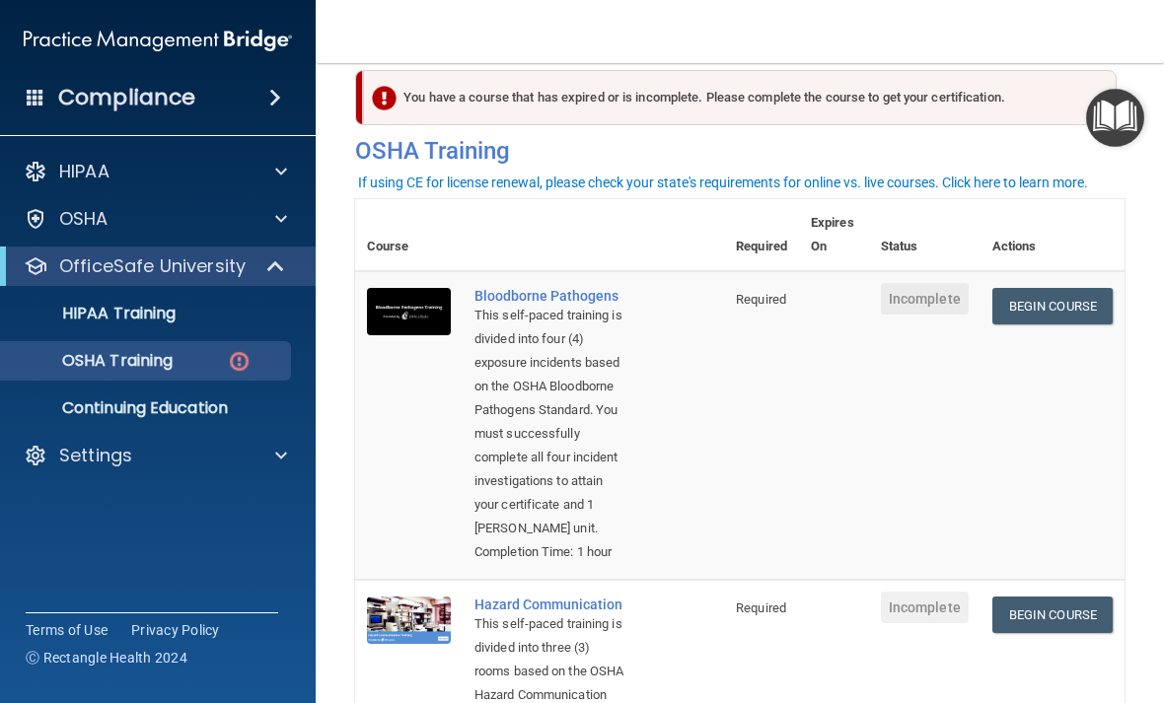
scroll to position [30, 0]
click at [1124, 448] on main "You have a course that has expired or is incomplete. Please complete the course…" at bounding box center [740, 383] width 848 height 640
click at [1101, 471] on td "Begin Course Download Certificate" at bounding box center [1052, 424] width 144 height 309
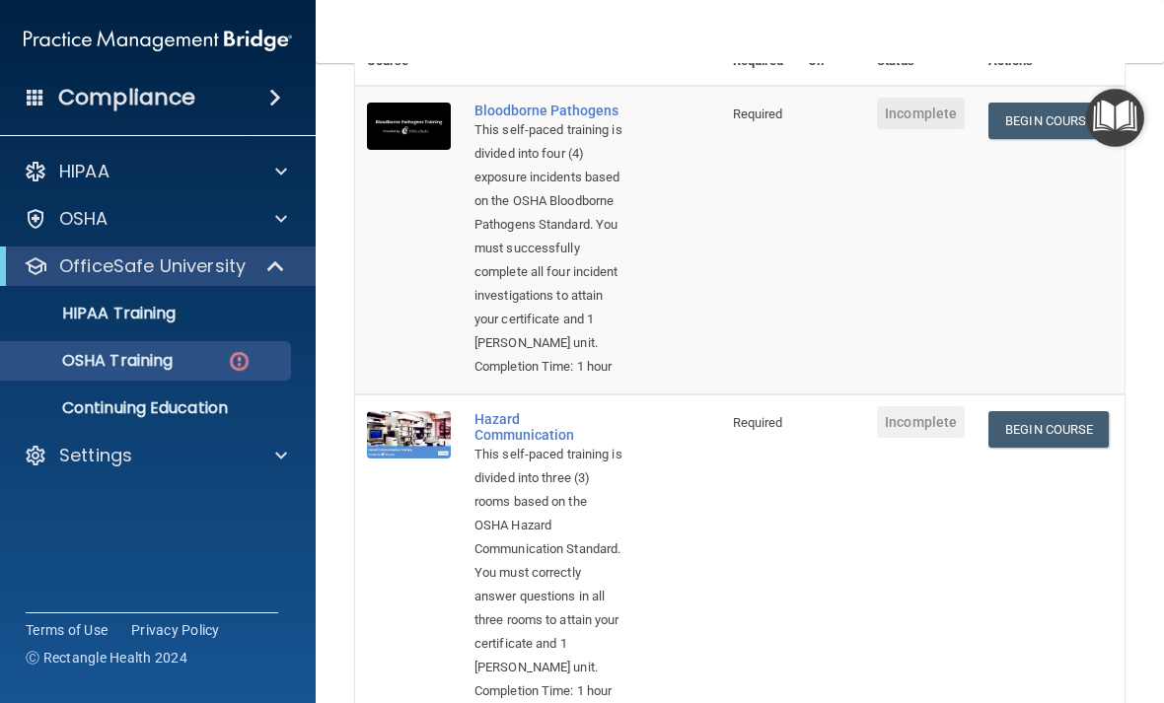
scroll to position [215, 0]
click at [1130, 442] on main "You have a course that has expired or is incomplete. Please complete the course…" at bounding box center [740, 383] width 848 height 640
click at [1063, 122] on link "Begin Course" at bounding box center [1048, 120] width 120 height 36
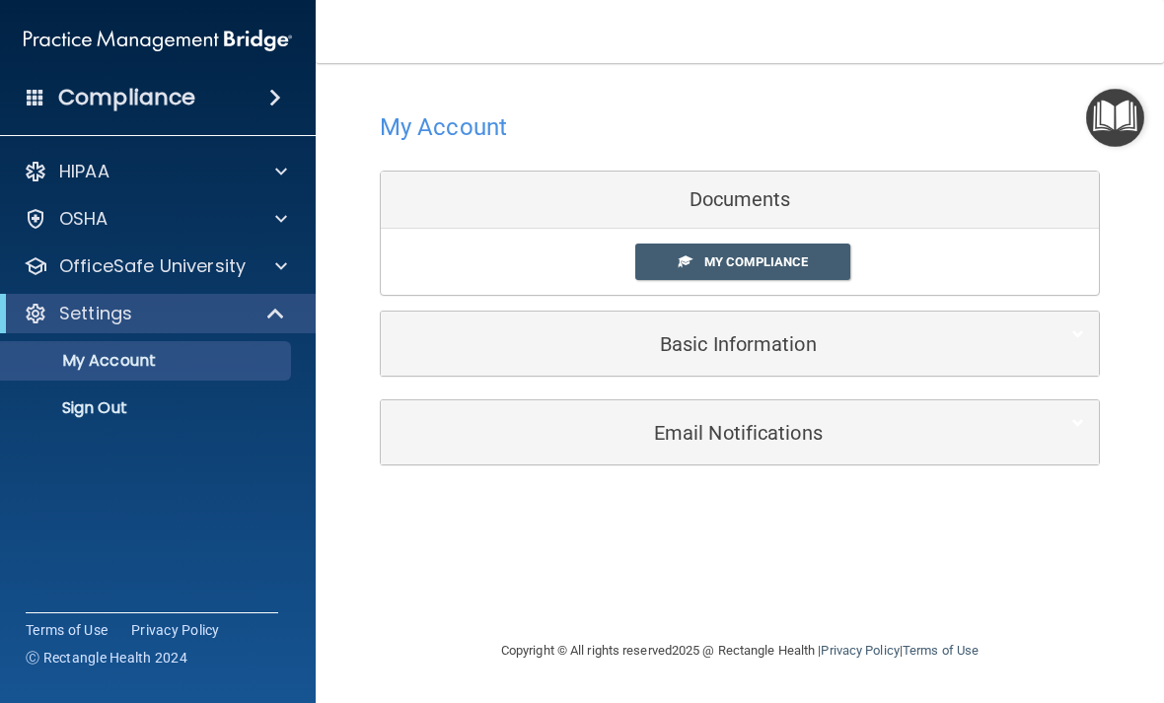
click at [814, 265] on link "My Compliance" at bounding box center [743, 262] width 216 height 36
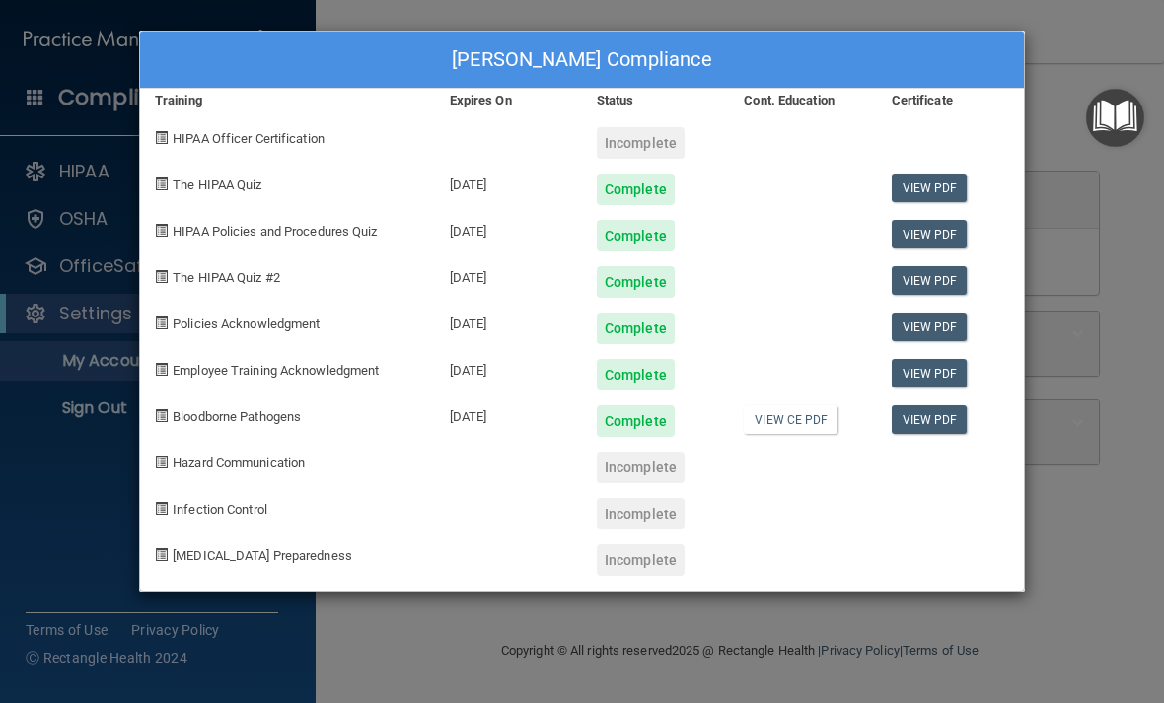
click at [281, 456] on span "Hazard Communication" at bounding box center [239, 463] width 132 height 15
click at [309, 138] on span "HIPAA Officer Certification" at bounding box center [249, 138] width 152 height 15
click at [261, 462] on span "Hazard Communication" at bounding box center [239, 463] width 132 height 15
click at [298, 466] on span "Hazard Communication" at bounding box center [239, 463] width 132 height 15
click at [1070, 45] on div "[PERSON_NAME] Compliance Training Expires On Status Cont. Education Certificate…" at bounding box center [582, 351] width 1164 height 703
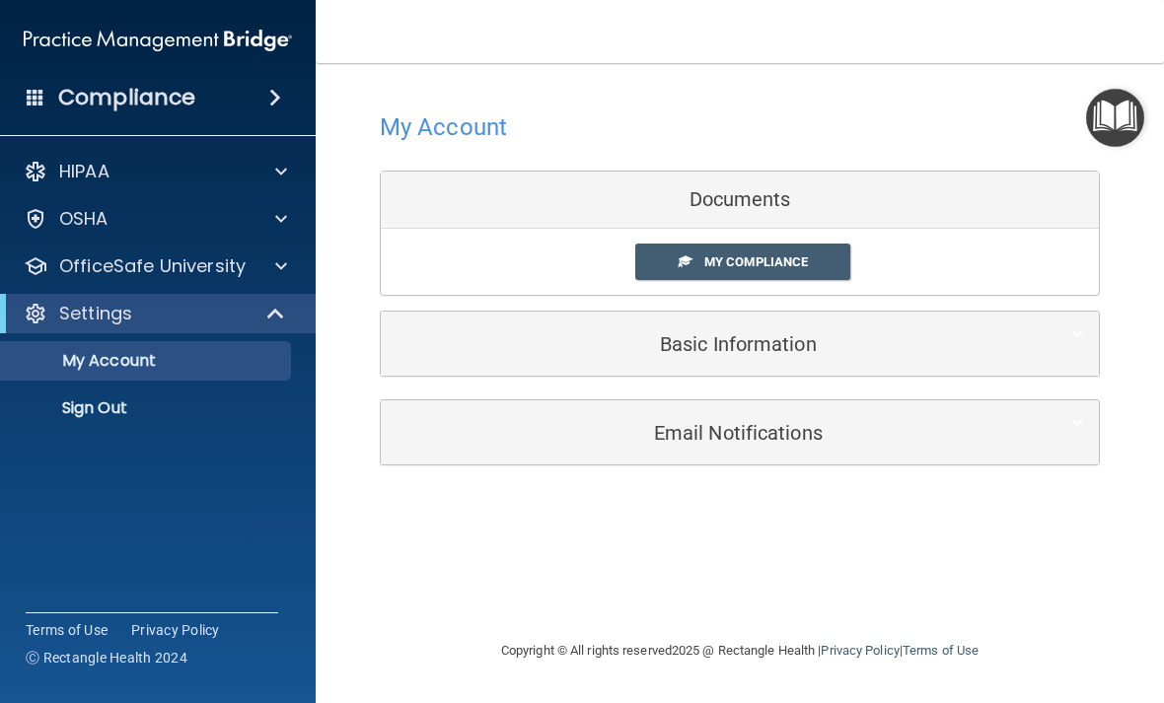
click at [290, 274] on div at bounding box center [277, 266] width 49 height 24
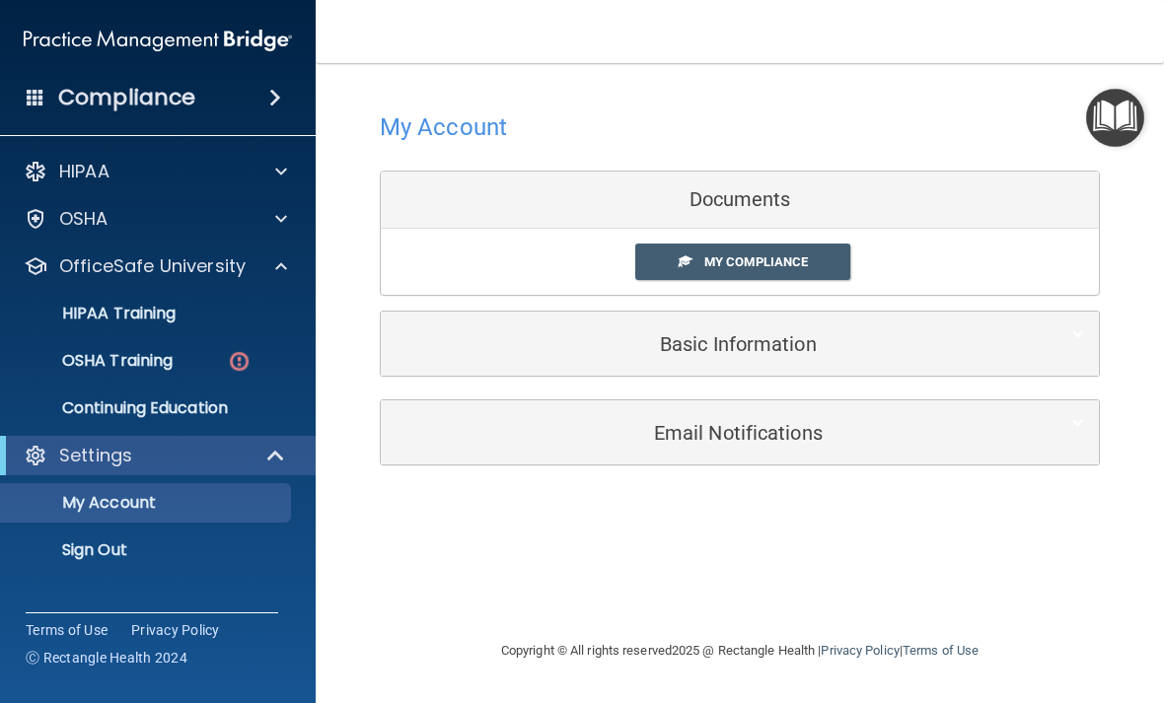
click at [159, 375] on link "OSHA Training" at bounding box center [135, 360] width 311 height 39
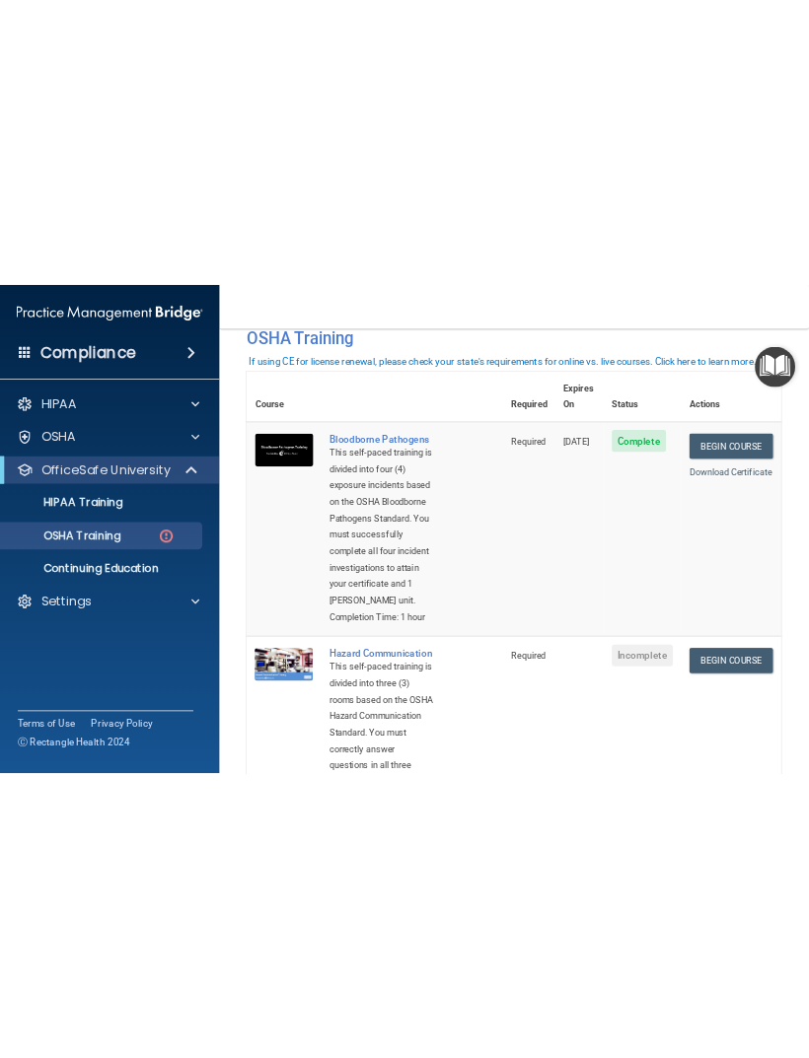
scroll to position [106, 0]
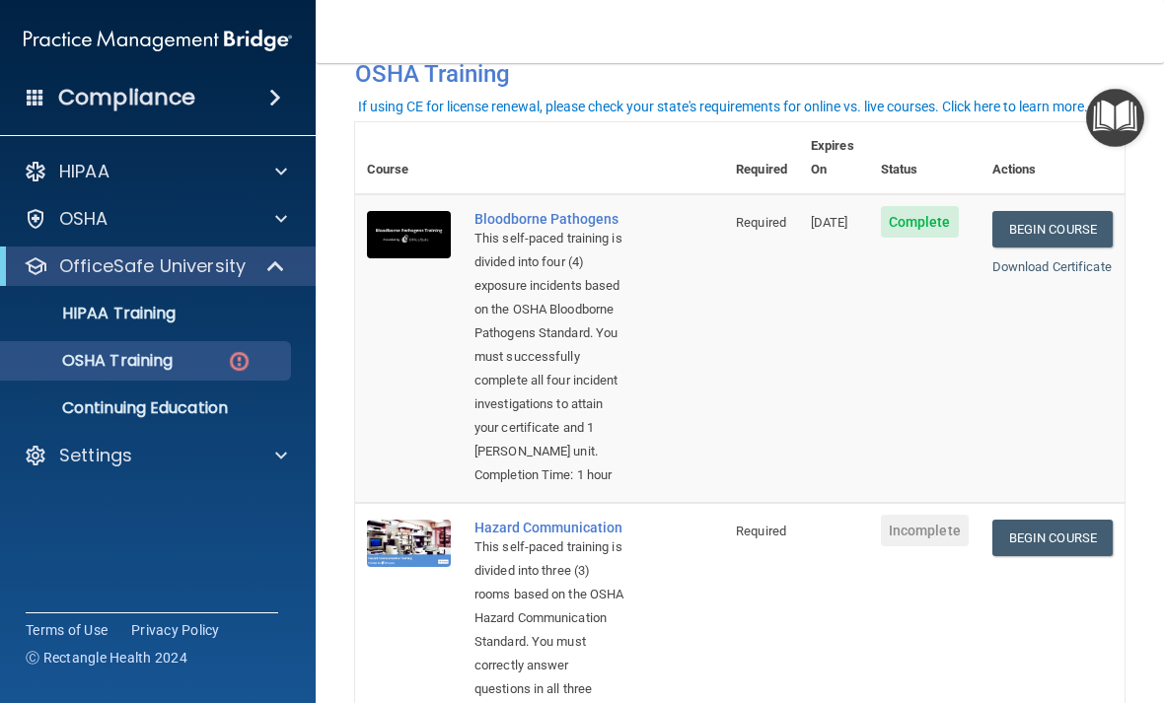
click at [1059, 259] on link "Download Certificate" at bounding box center [1051, 266] width 119 height 15
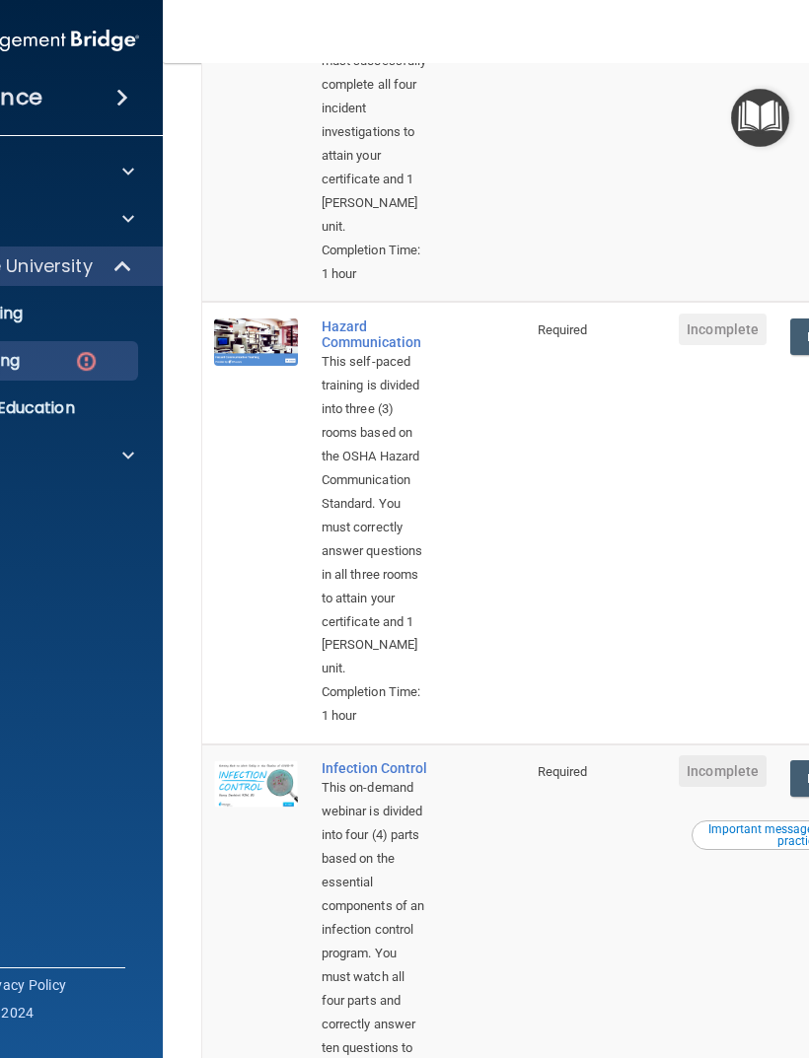
scroll to position [513, 0]
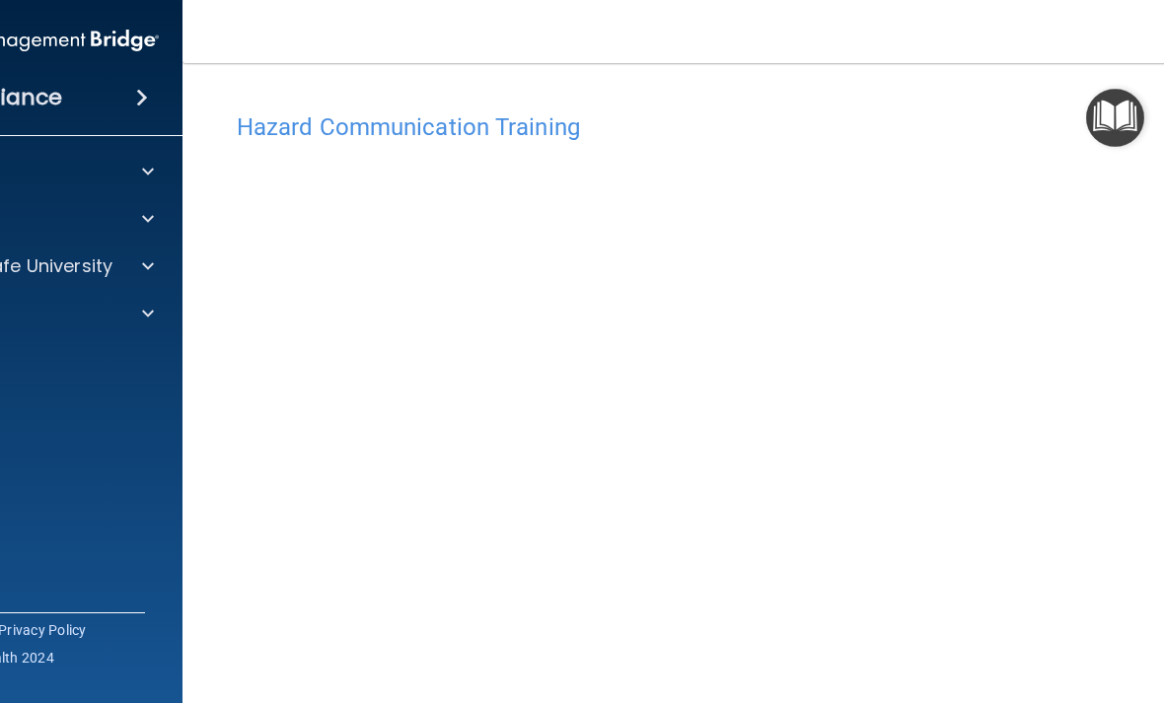
click at [808, 126] on img "Open Resource Center" at bounding box center [1115, 118] width 58 height 58
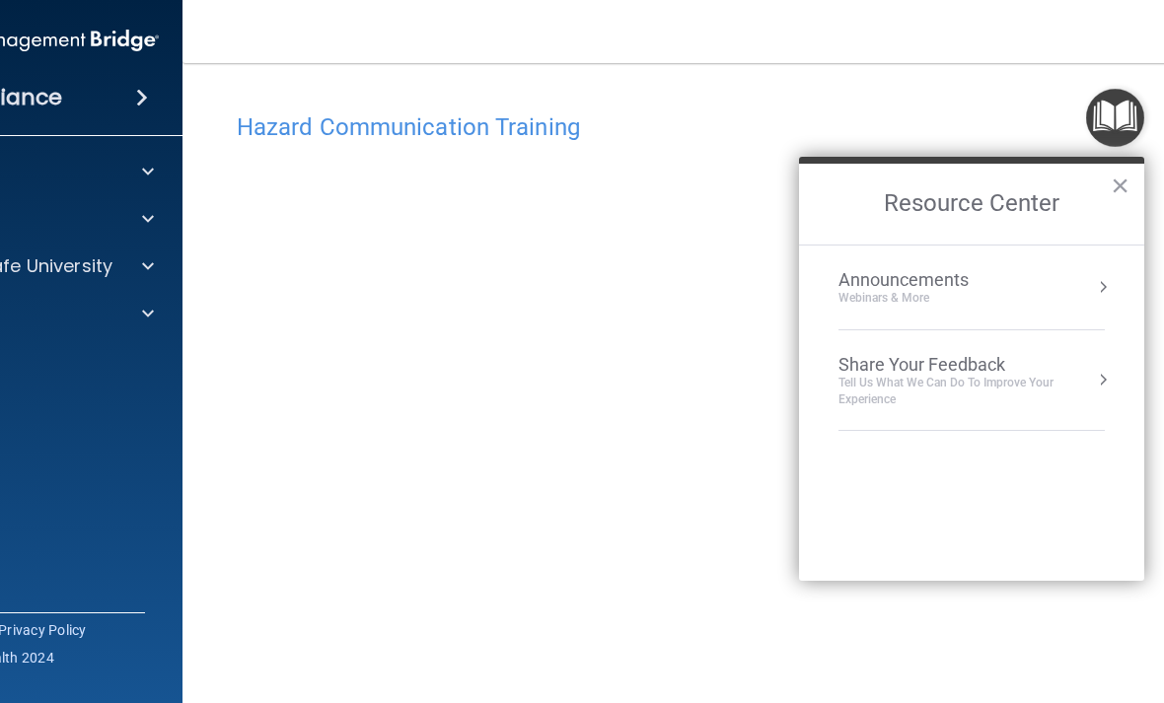
click at [808, 188] on button "×" at bounding box center [1119, 186] width 19 height 32
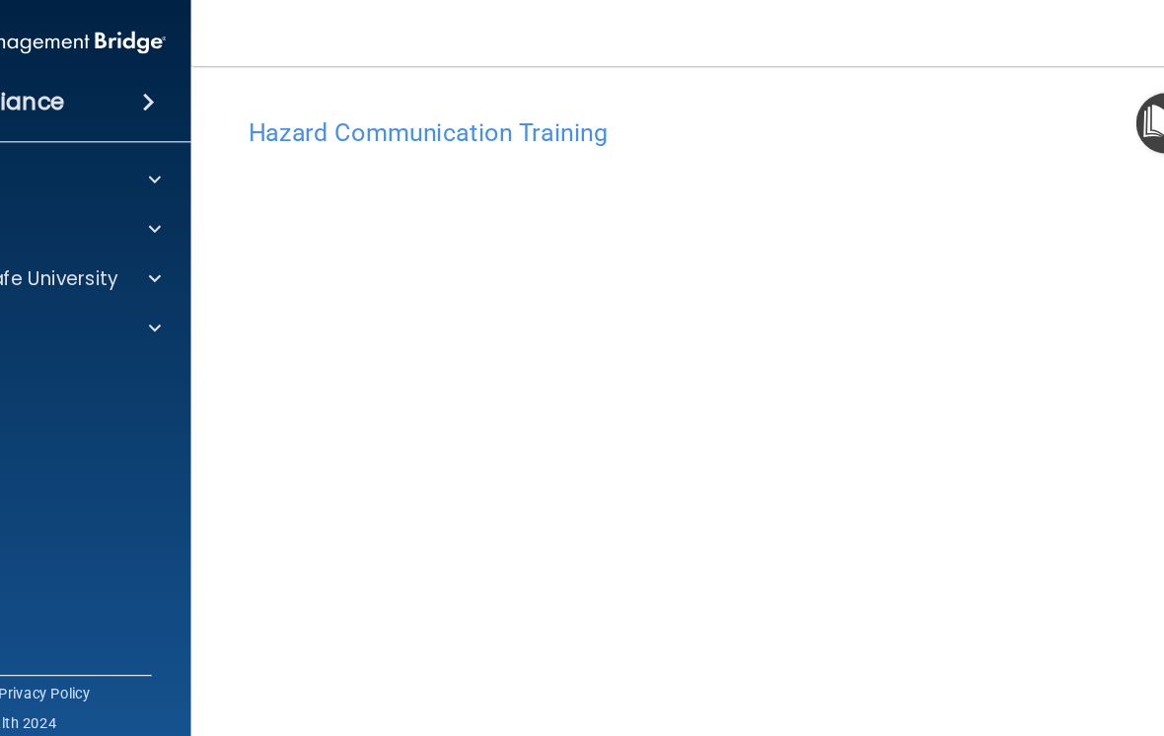
click at [148, 257] on span at bounding box center [148, 266] width 12 height 24
click at [76, 361] on div "OSHA Training" at bounding box center [14, 361] width 269 height 20
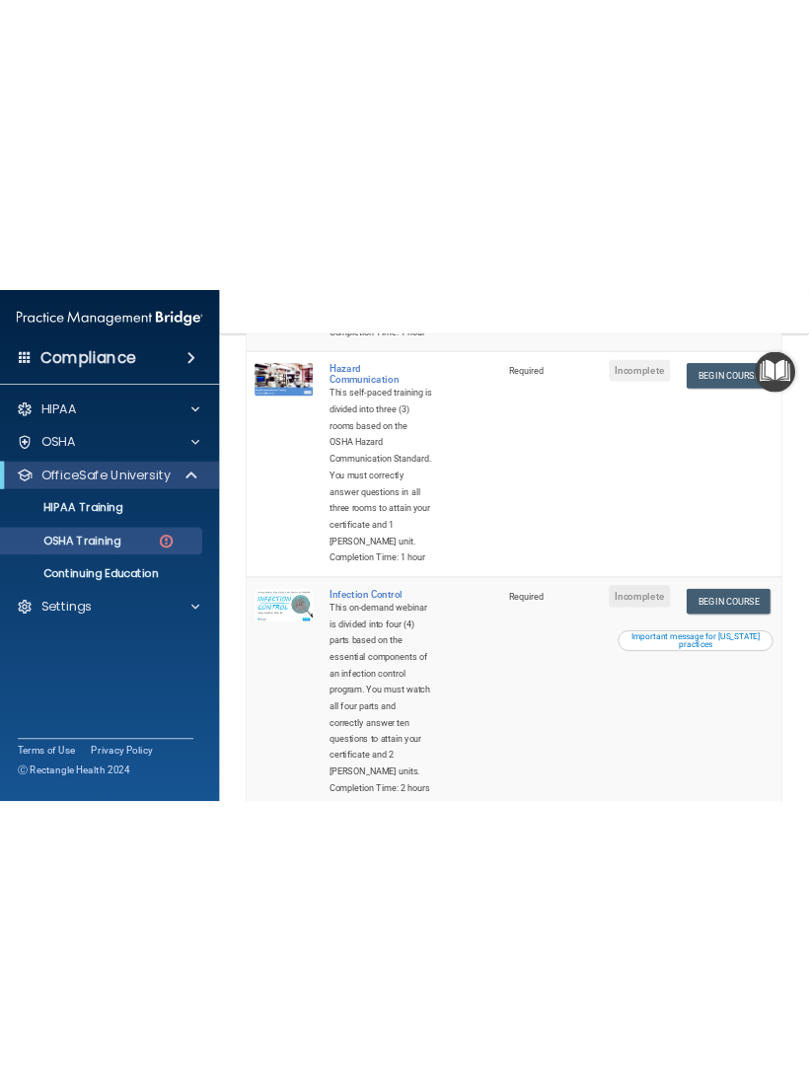
scroll to position [516, 0]
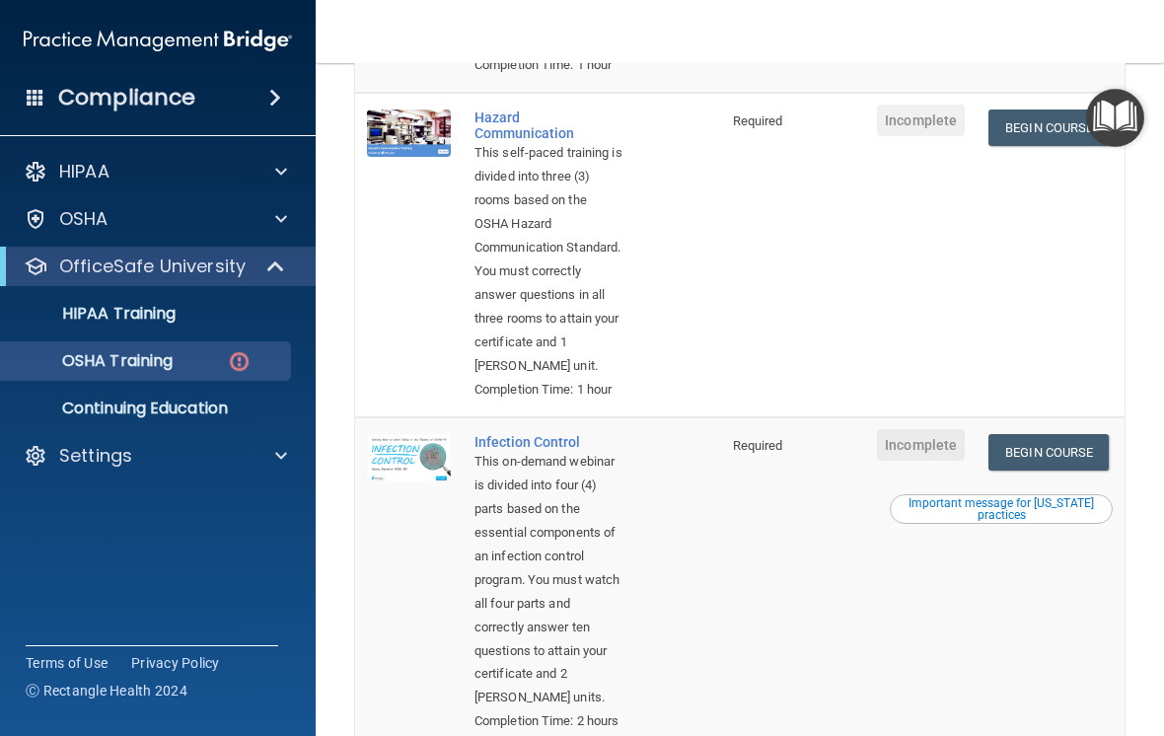
click at [808, 146] on link "Begin Course" at bounding box center [1048, 127] width 120 height 36
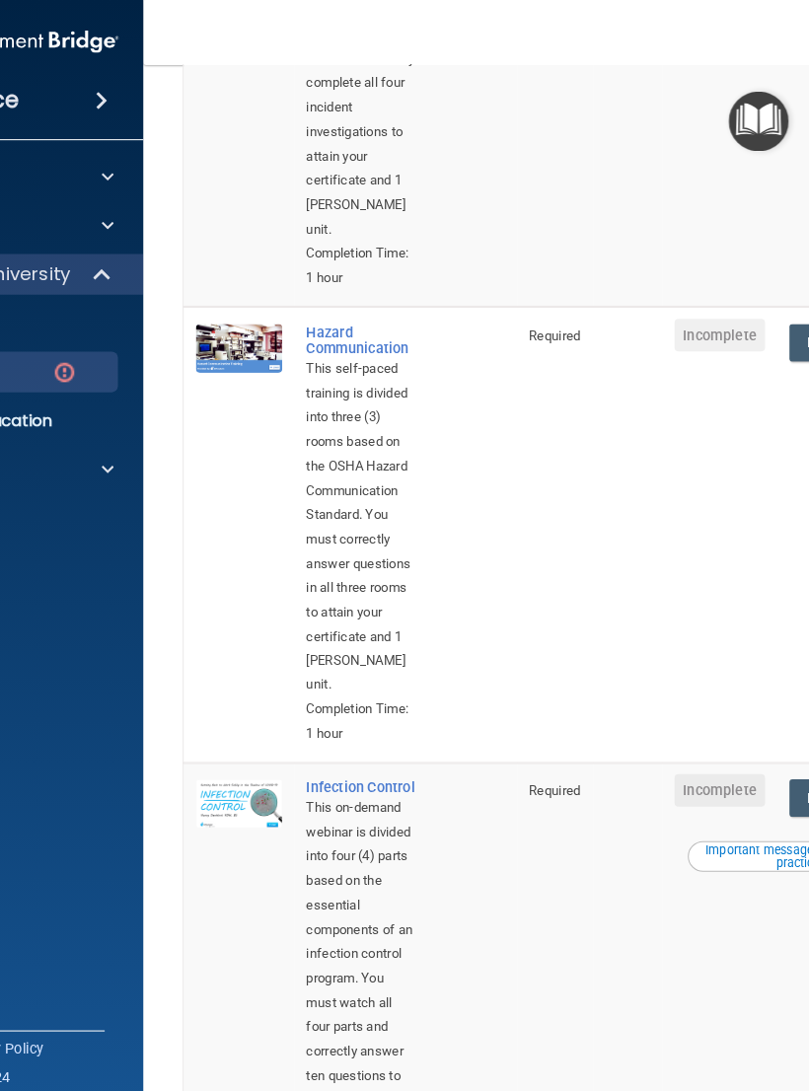
click at [102, 453] on div at bounding box center [124, 456] width 49 height 24
click at [122, 460] on span at bounding box center [128, 456] width 12 height 24
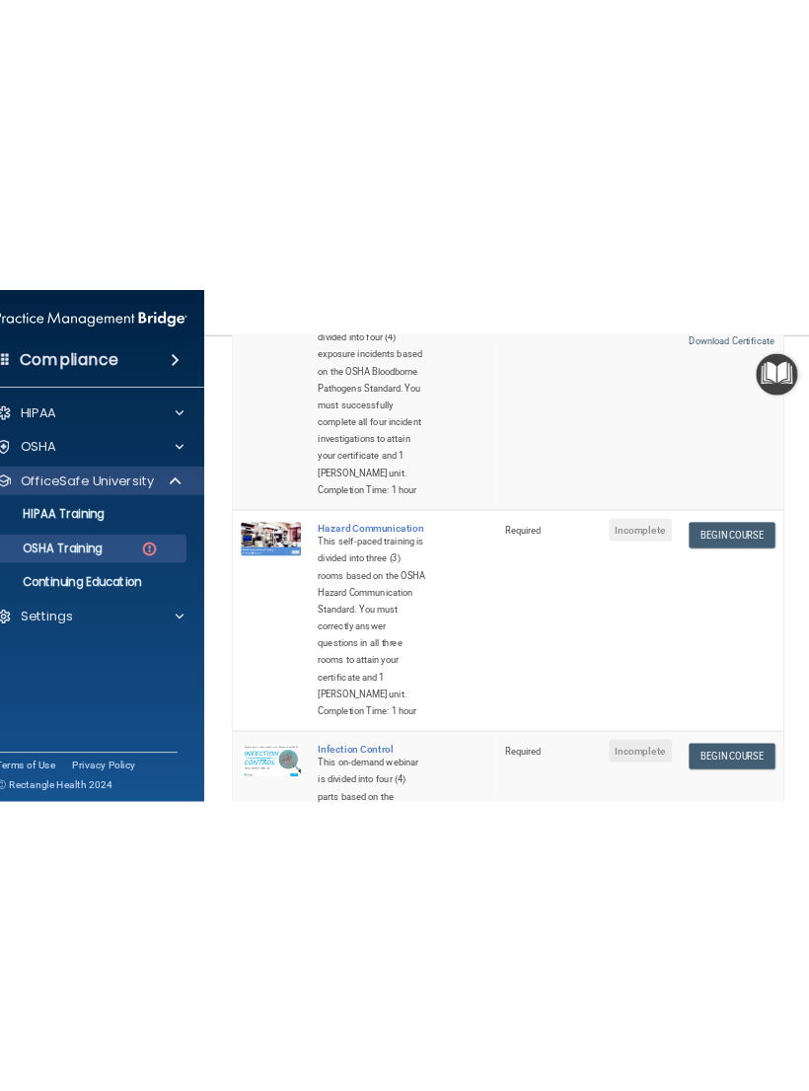
scroll to position [304, 0]
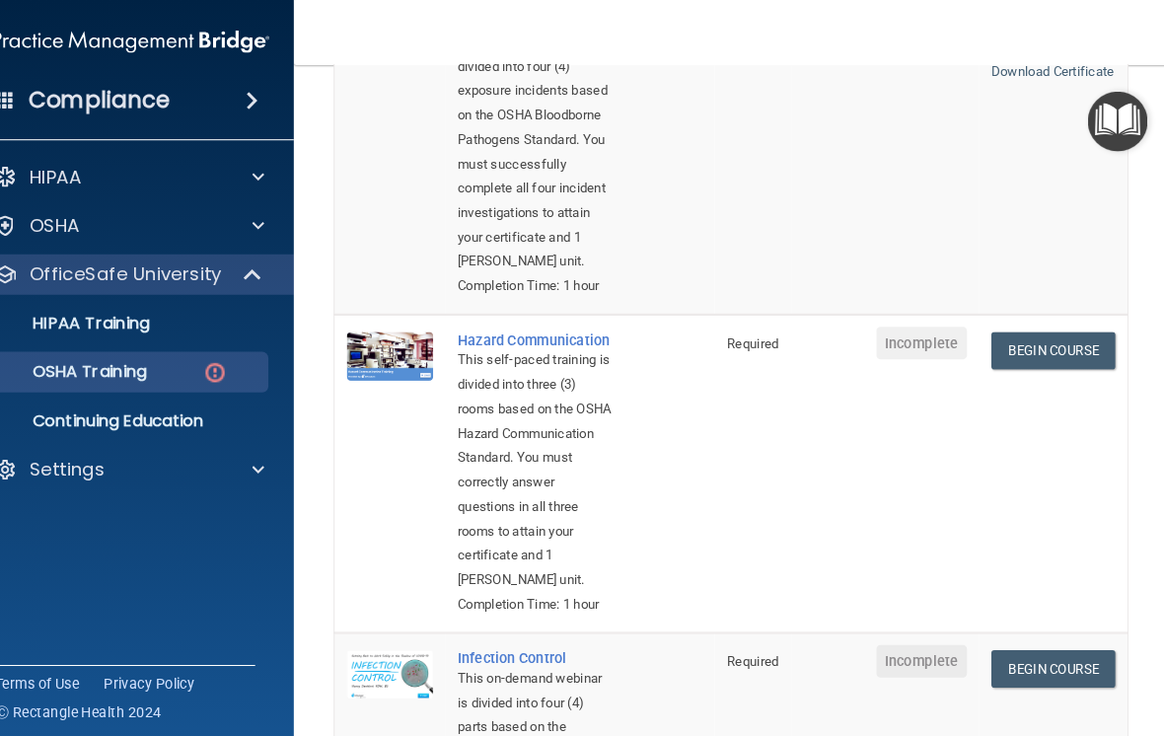
click at [808, 358] on link "Begin Course" at bounding box center [1052, 339] width 120 height 36
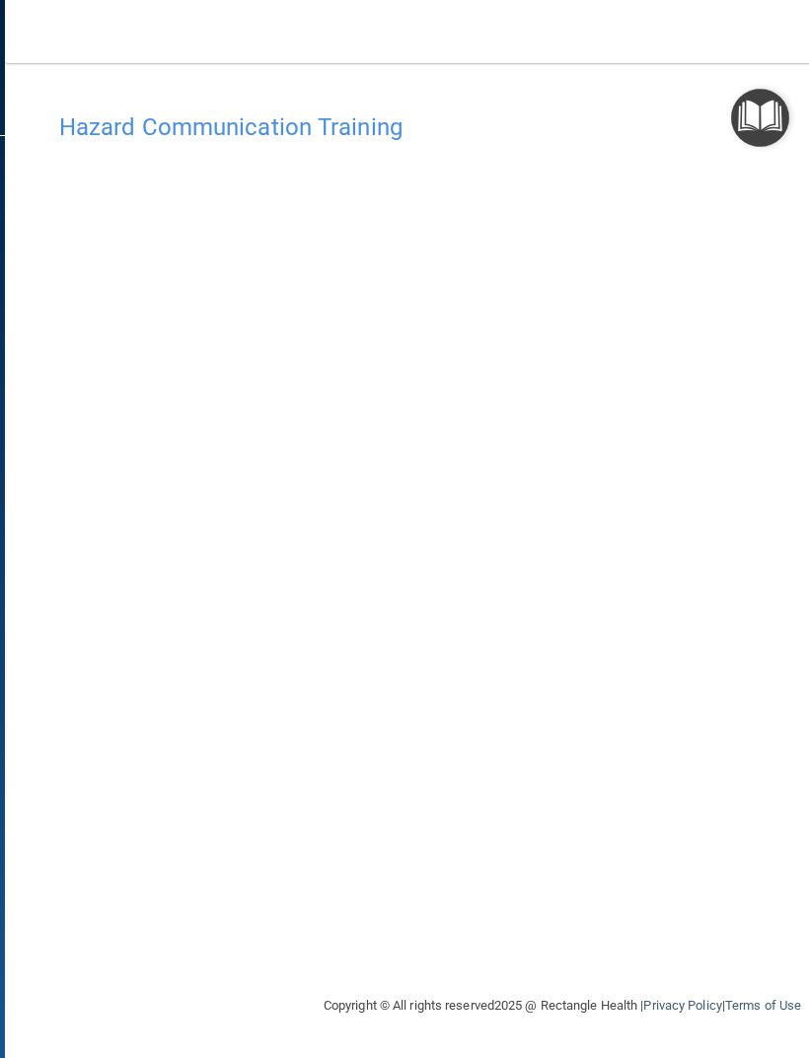
click at [763, 126] on img "Open Resource Center" at bounding box center [760, 118] width 58 height 58
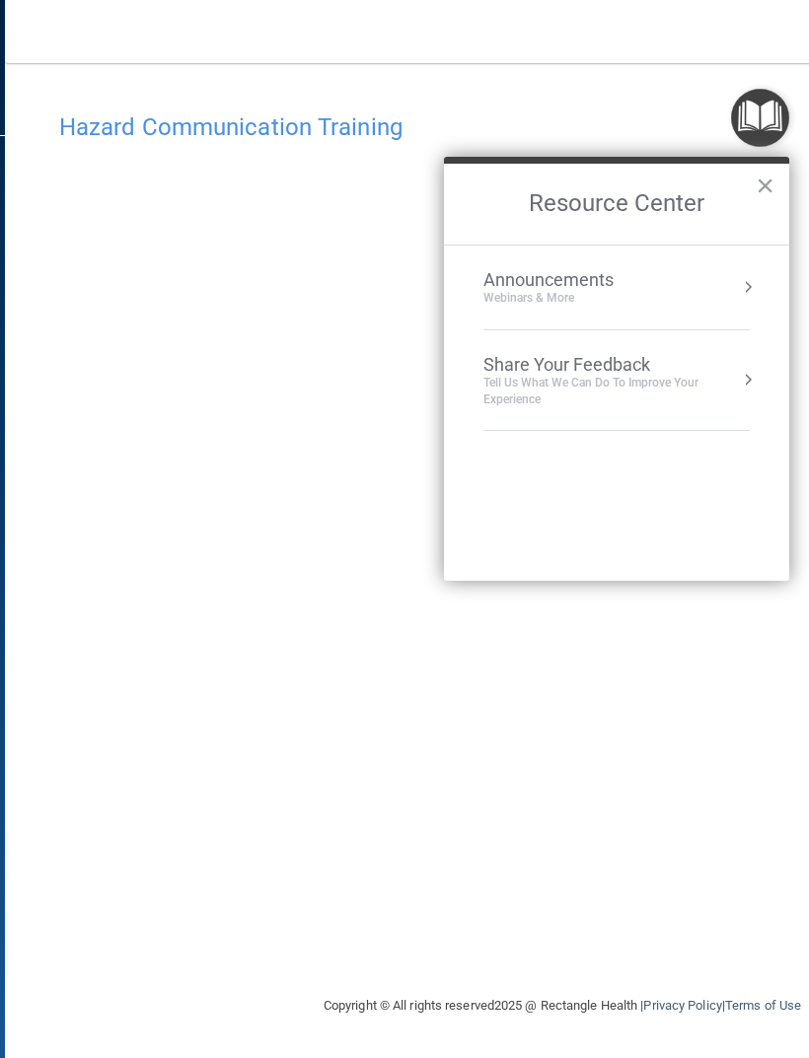
click at [766, 185] on button "×" at bounding box center [764, 186] width 19 height 32
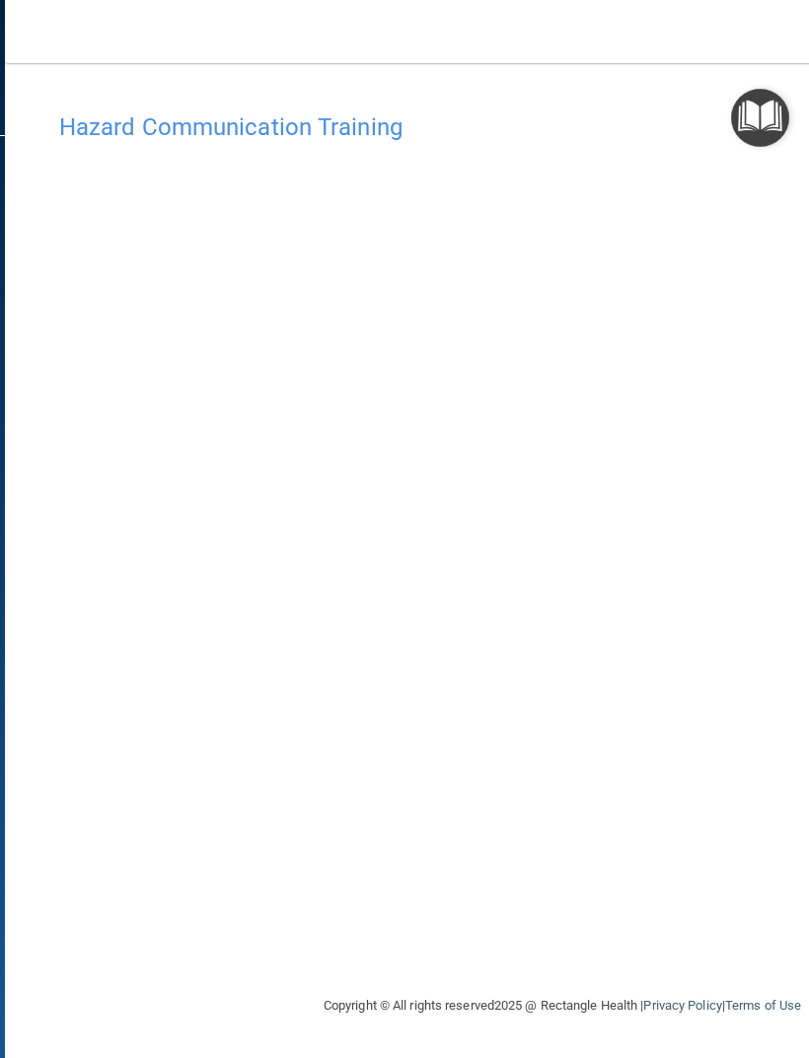
click at [429, 0] on div "Toggle navigation" at bounding box center [237, 0] width 464 height 1
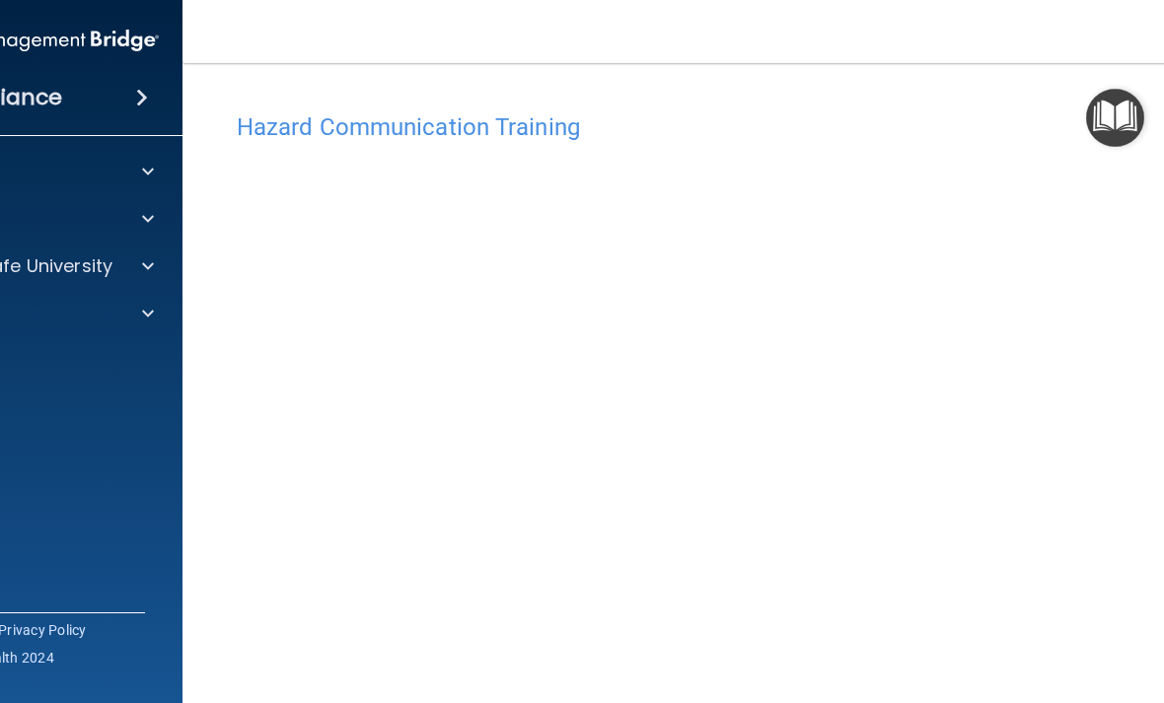
click at [164, 207] on div at bounding box center [144, 219] width 49 height 24
click at [168, 353] on div at bounding box center [144, 361] width 49 height 24
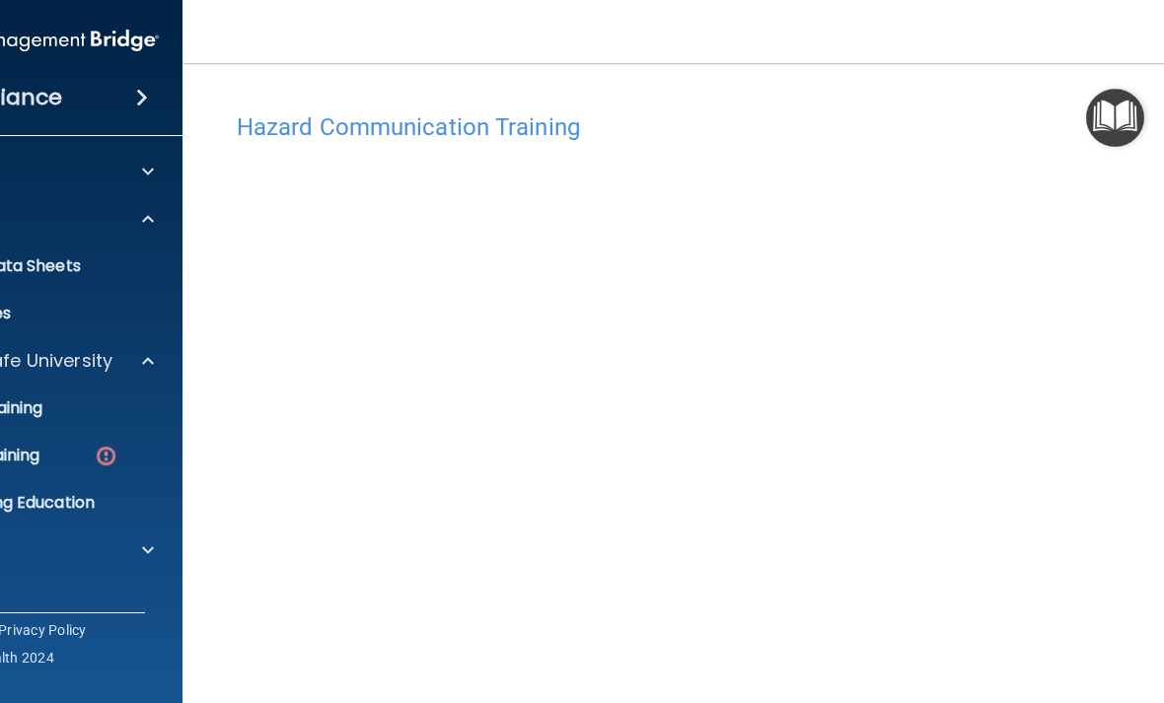
click at [53, 462] on div "OSHA Training" at bounding box center [14, 456] width 269 height 20
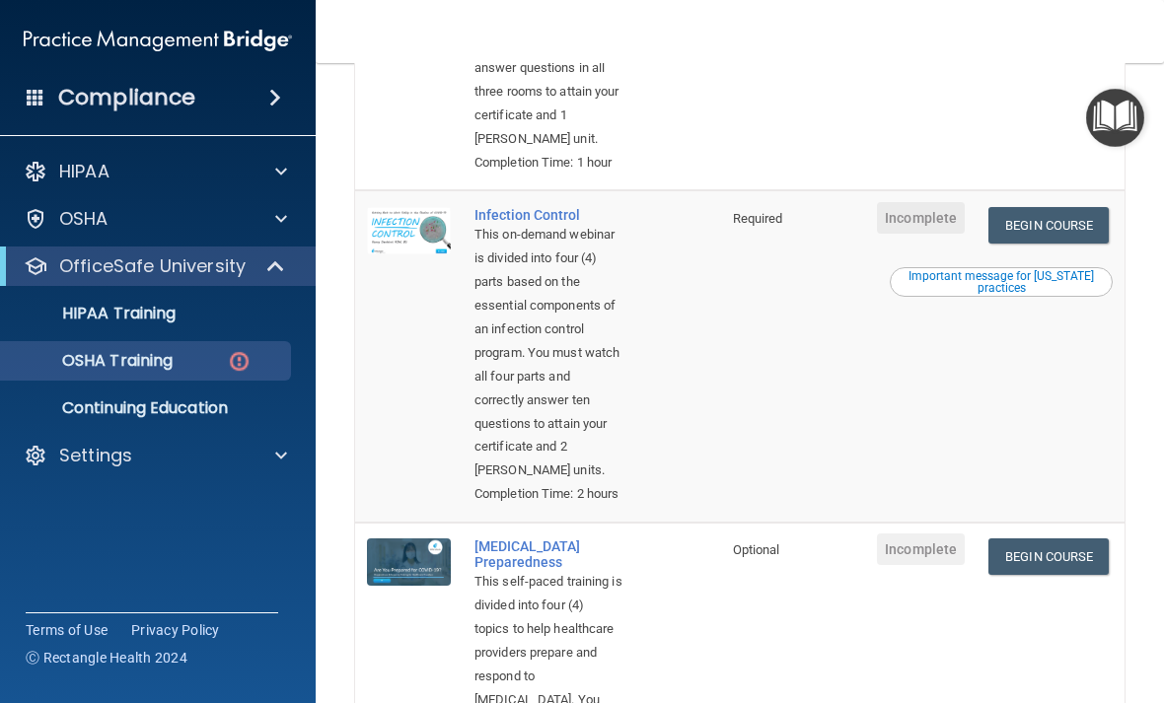
scroll to position [749, 0]
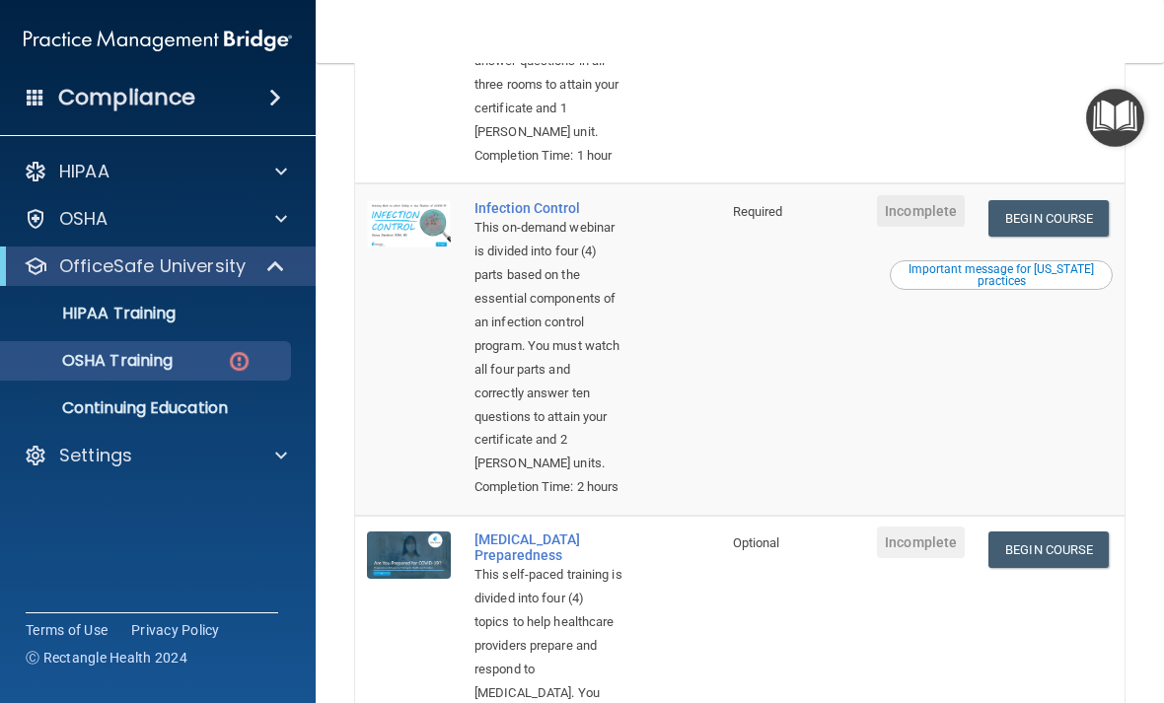
click at [1096, 237] on link "Begin Course" at bounding box center [1048, 218] width 120 height 36
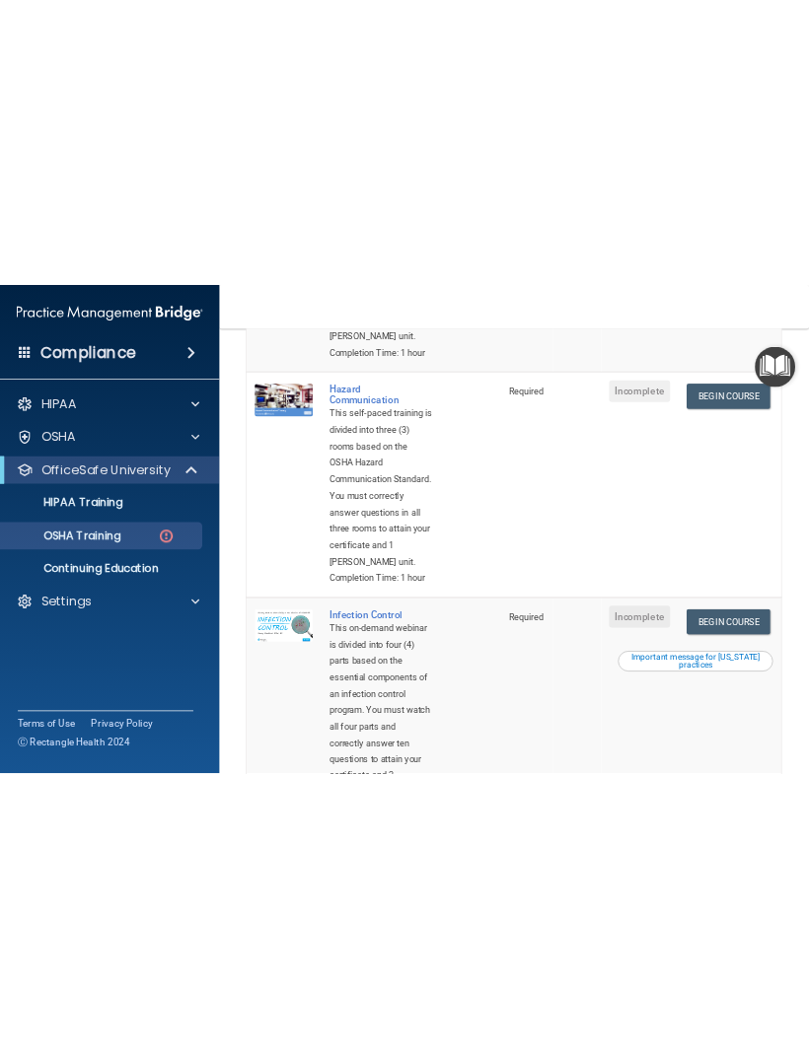
scroll to position [471, 0]
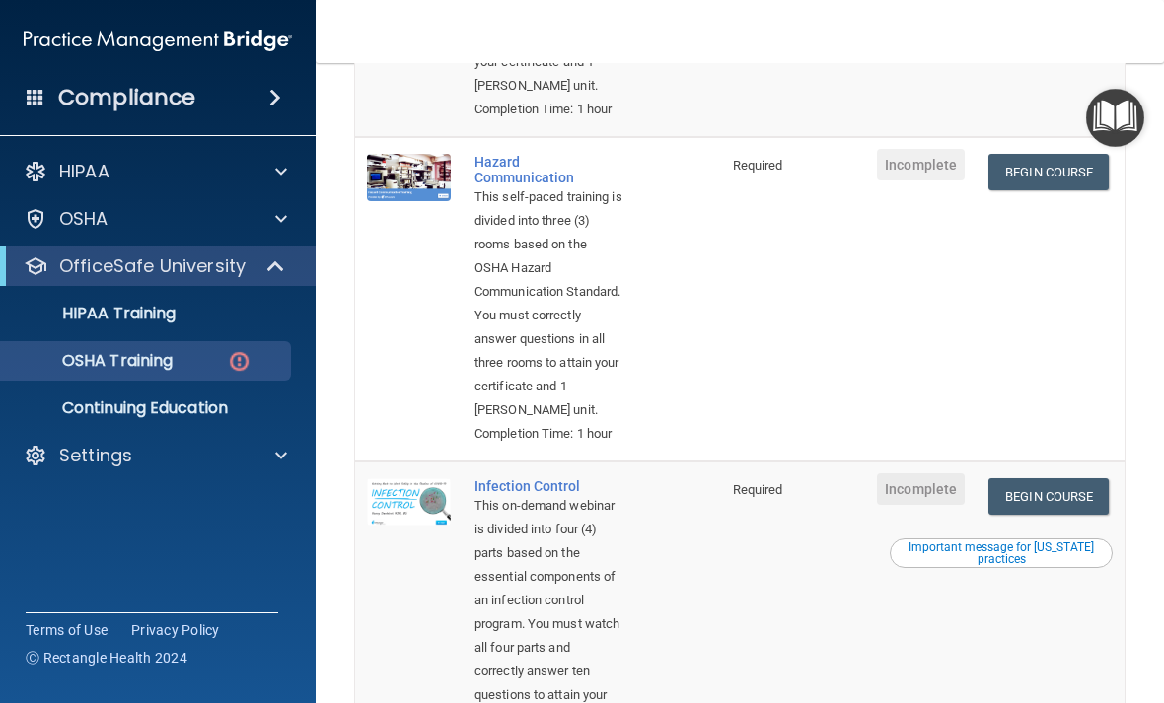
click at [1076, 190] on link "Begin Course" at bounding box center [1048, 172] width 120 height 36
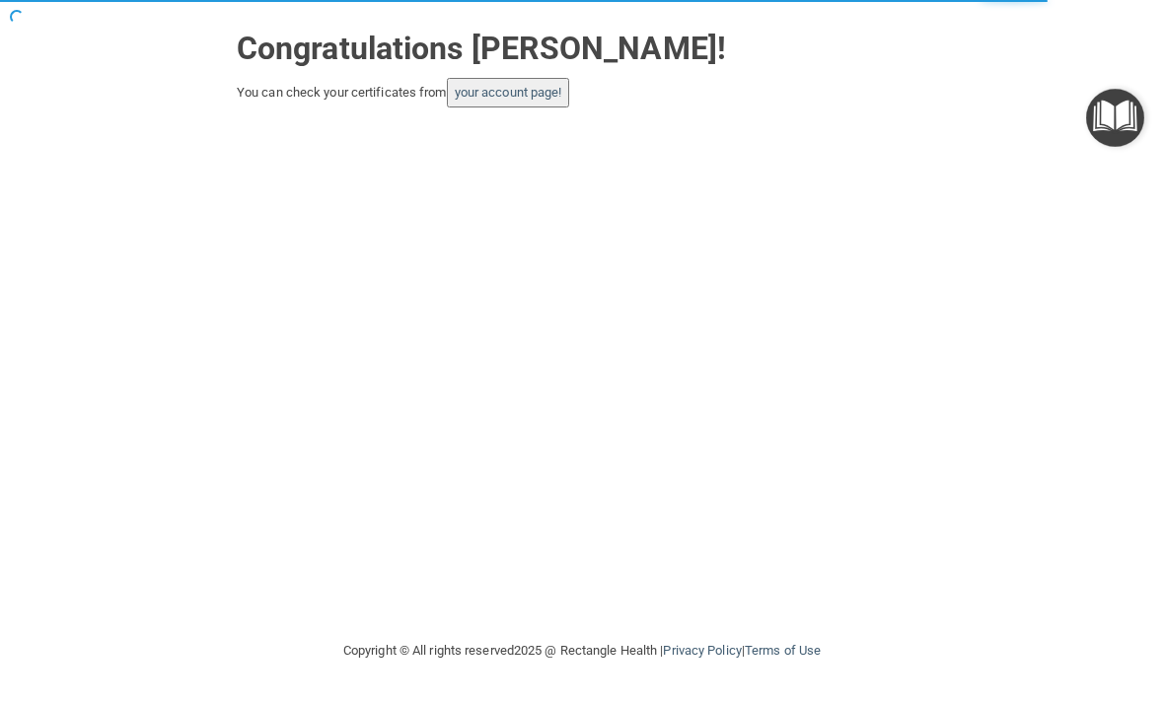
click at [549, 85] on link "your account page!" at bounding box center [508, 92] width 107 height 15
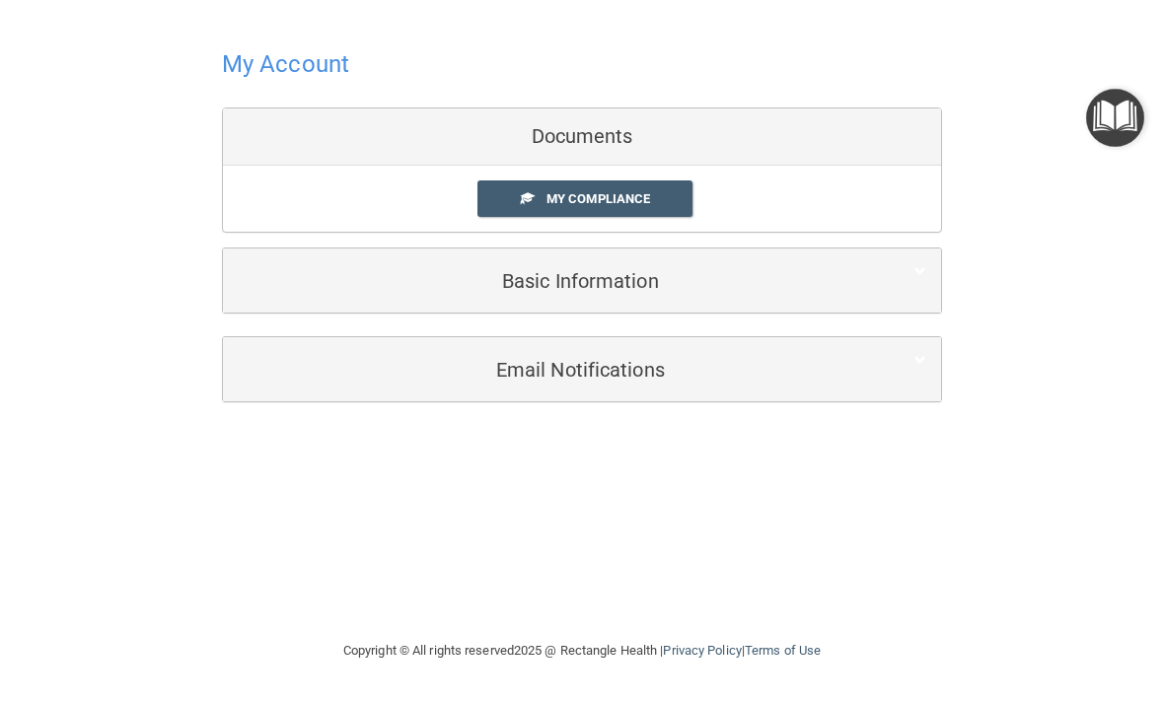
click at [665, 197] on link "My Compliance" at bounding box center [585, 198] width 216 height 36
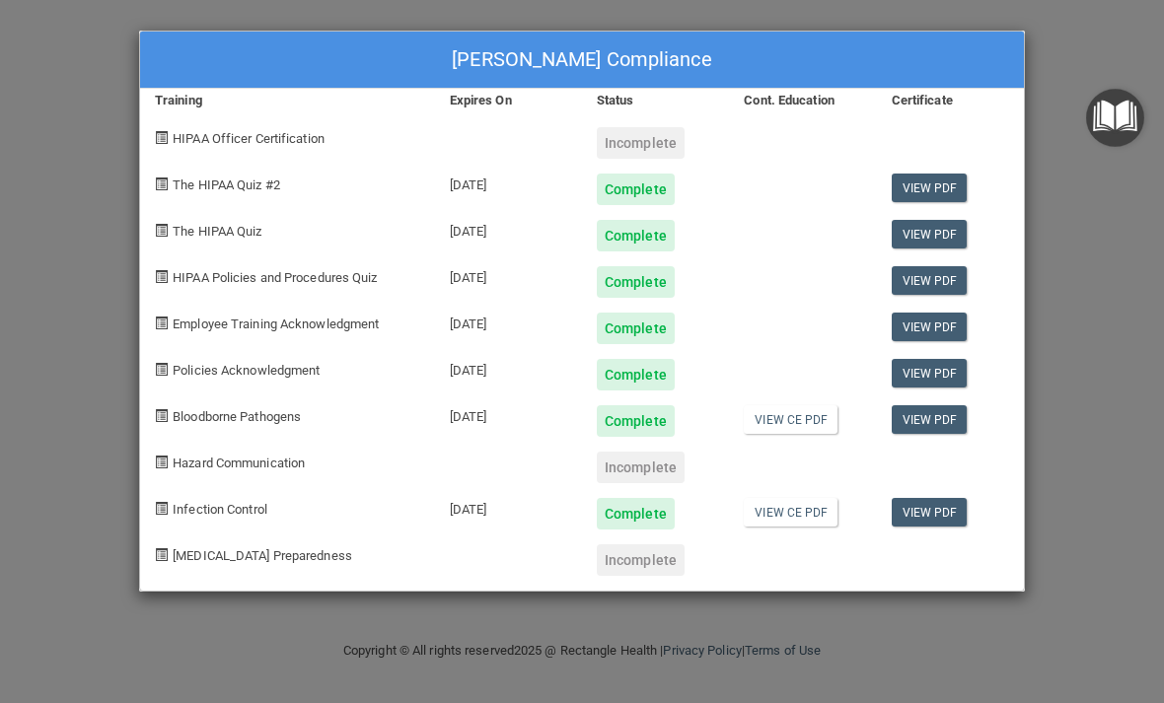
click at [291, 461] on span "Hazard Communication" at bounding box center [239, 463] width 132 height 15
click at [948, 510] on link "View PDF" at bounding box center [929, 512] width 76 height 29
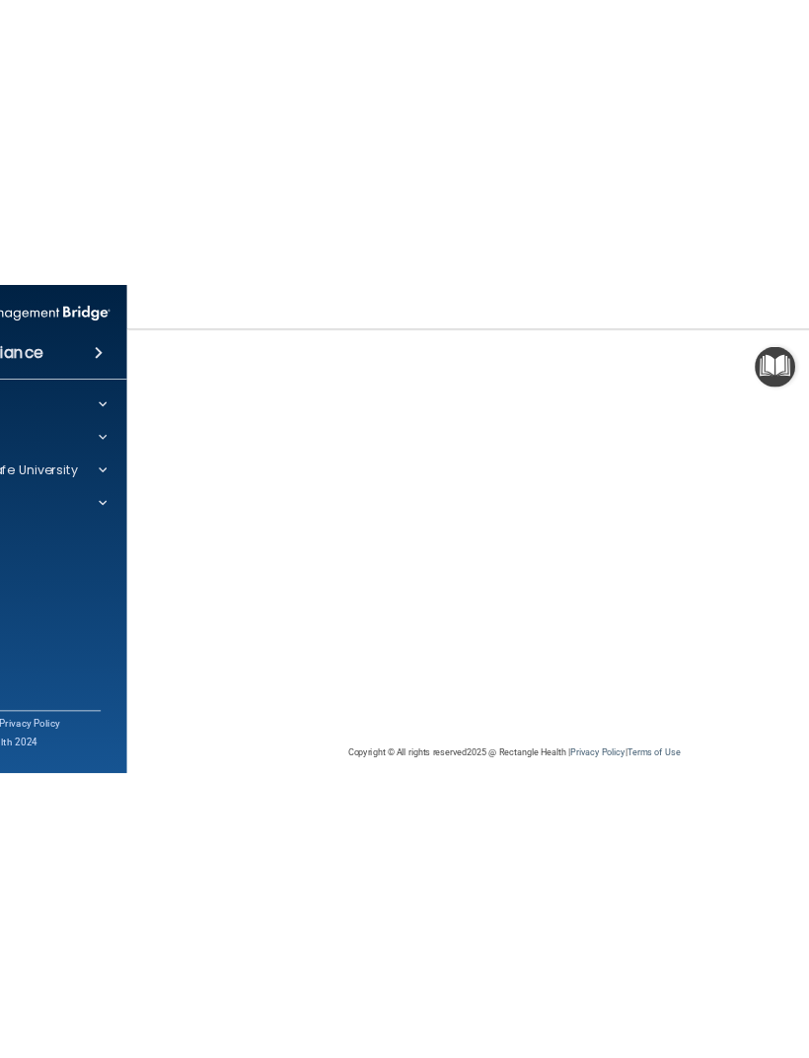
scroll to position [170, 0]
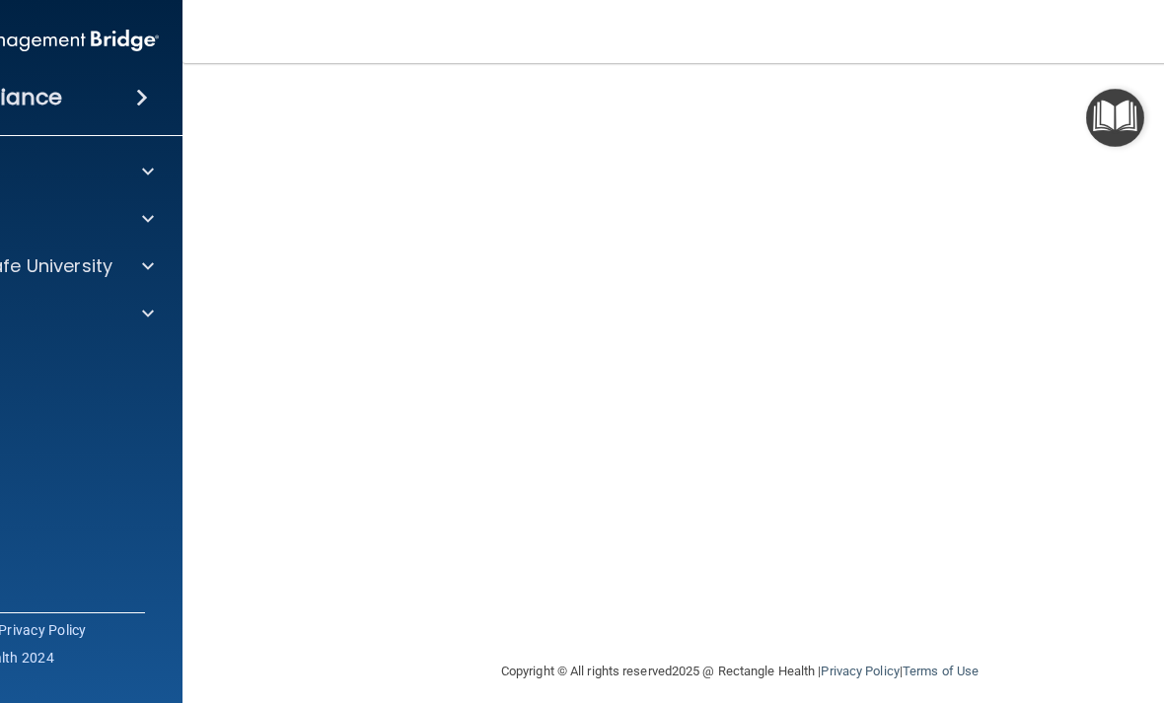
click at [1107, 118] on img "Open Resource Center" at bounding box center [1115, 118] width 58 height 58
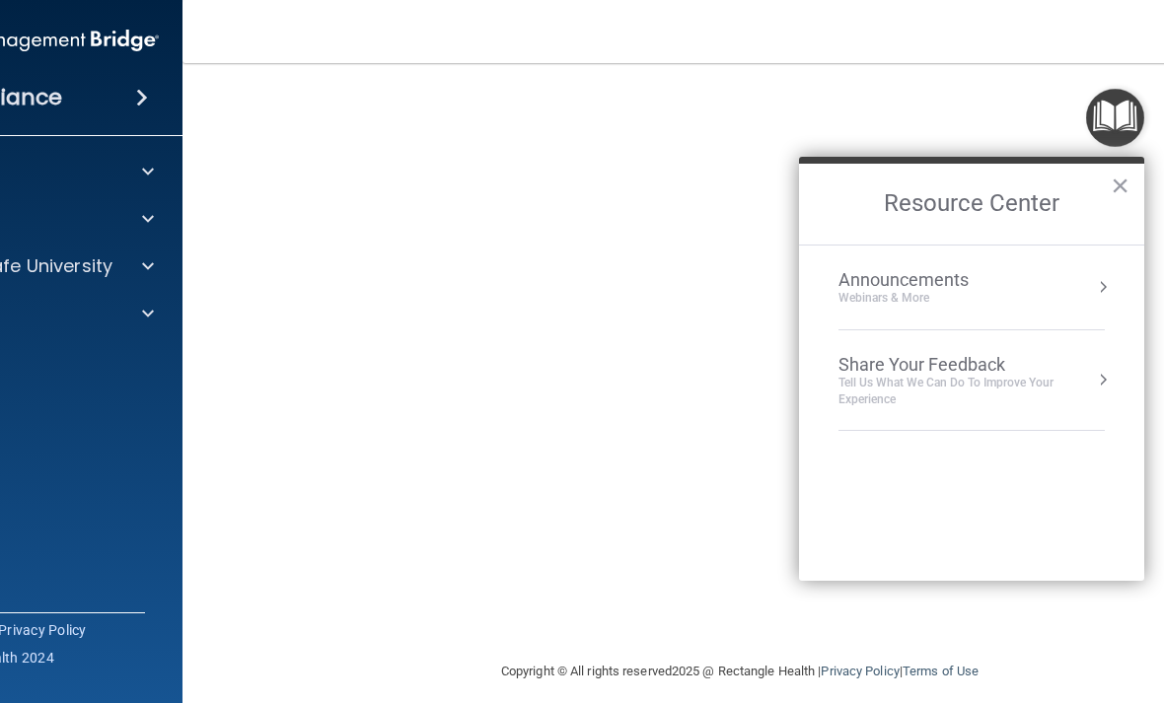
click at [1114, 193] on button "×" at bounding box center [1119, 186] width 19 height 32
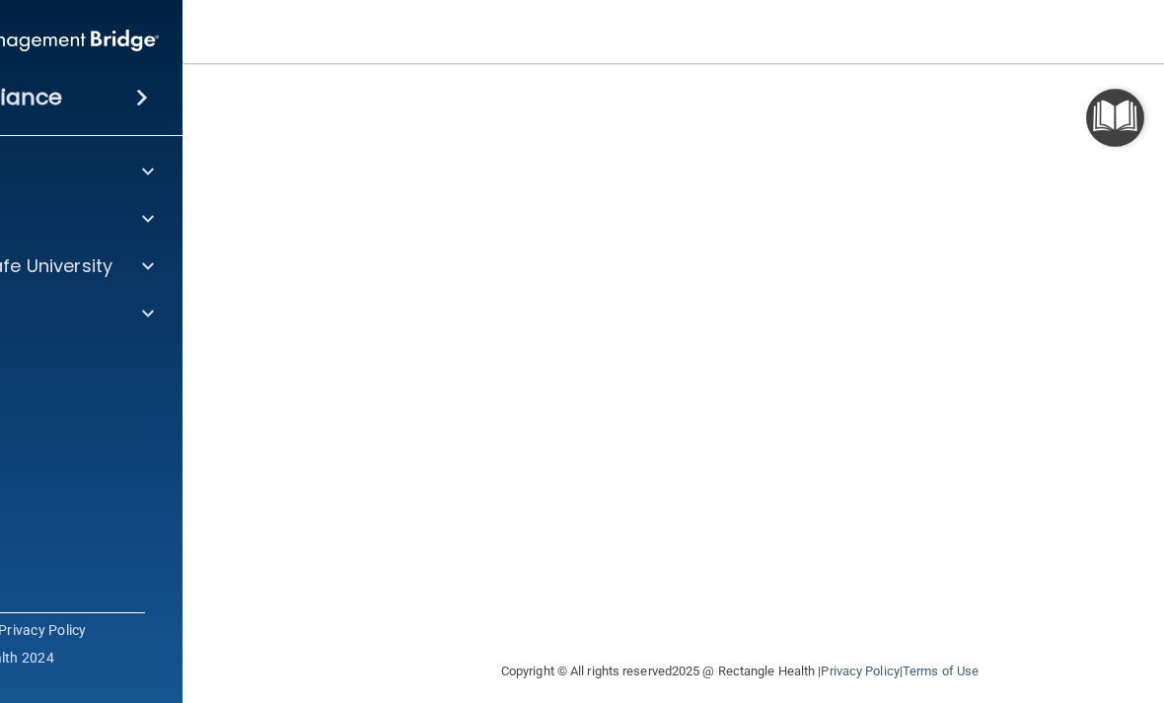
click at [1113, 110] on img "Open Resource Center" at bounding box center [1115, 118] width 58 height 58
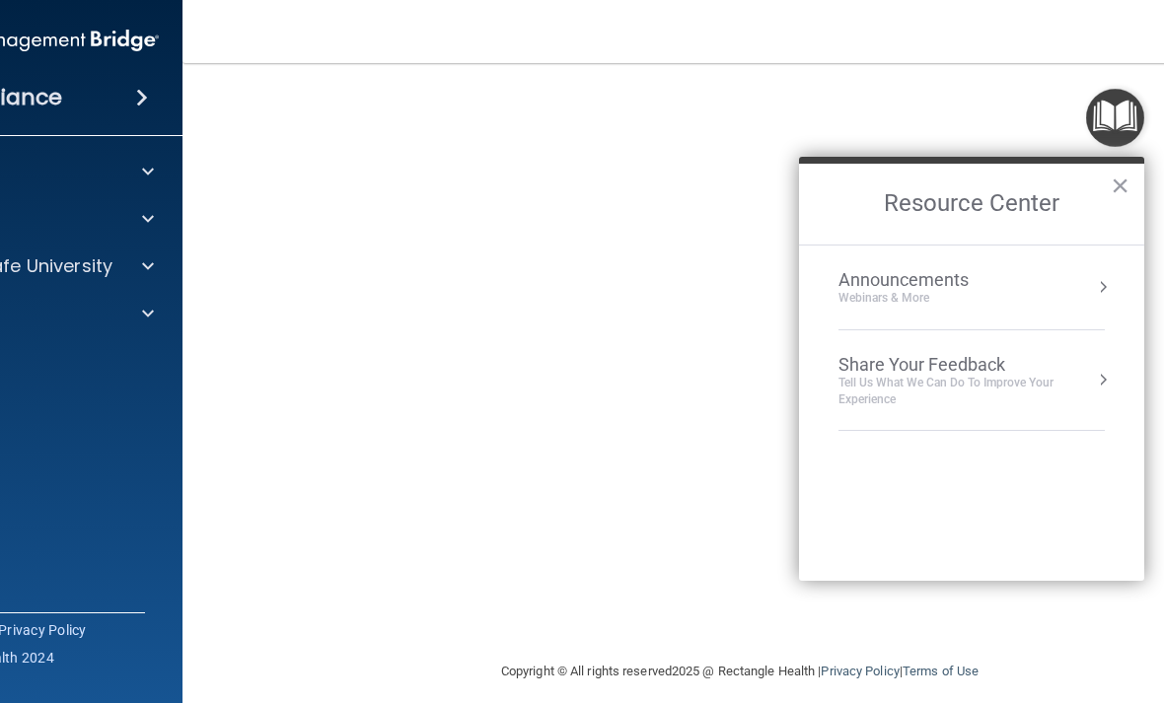
click at [1120, 179] on button "×" at bounding box center [1119, 186] width 19 height 32
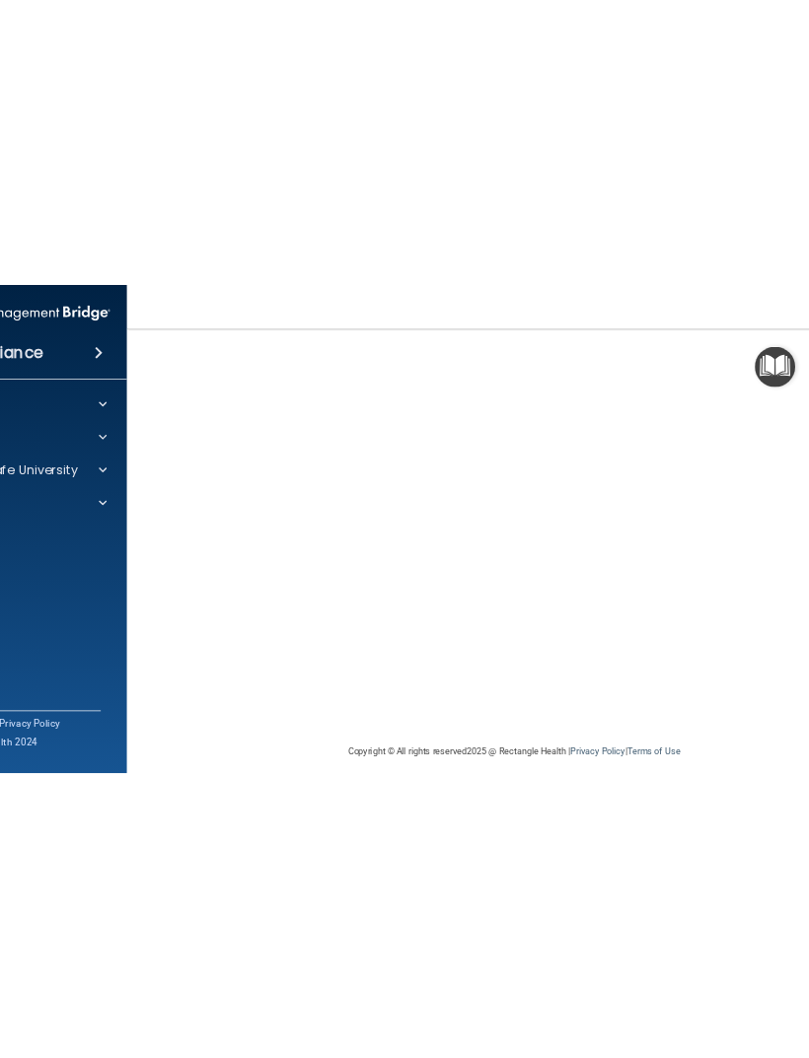
scroll to position [0, 0]
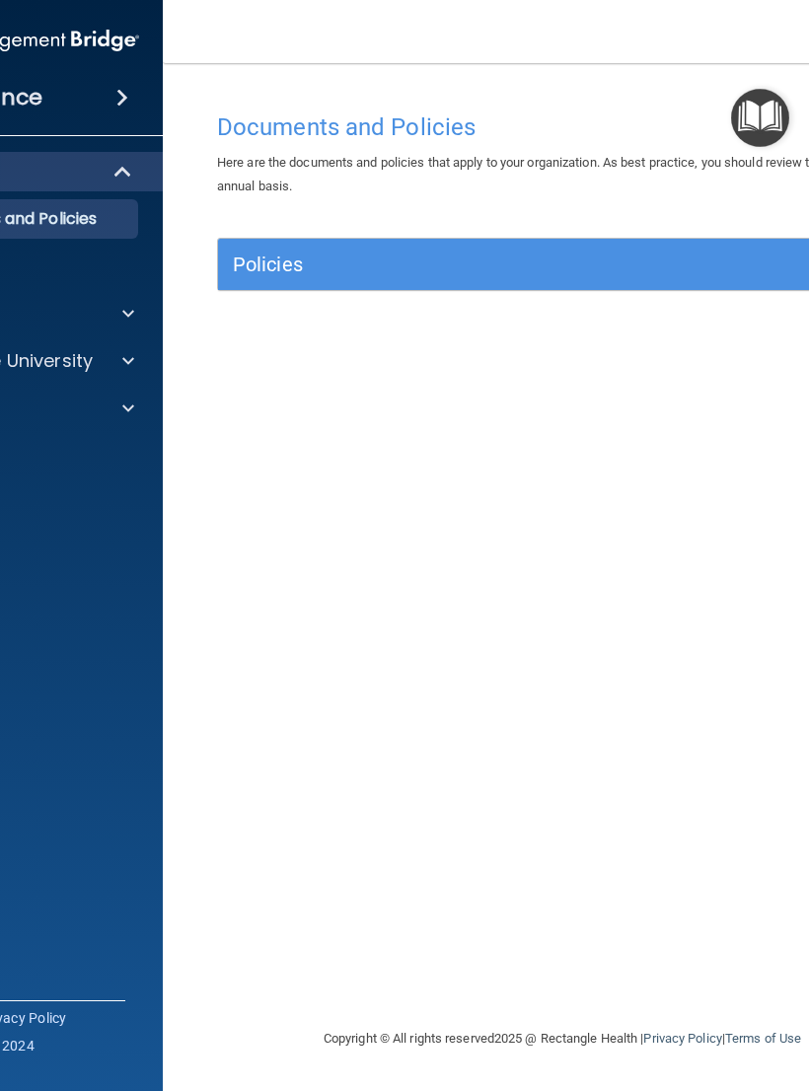
click at [137, 361] on div at bounding box center [125, 361] width 49 height 24
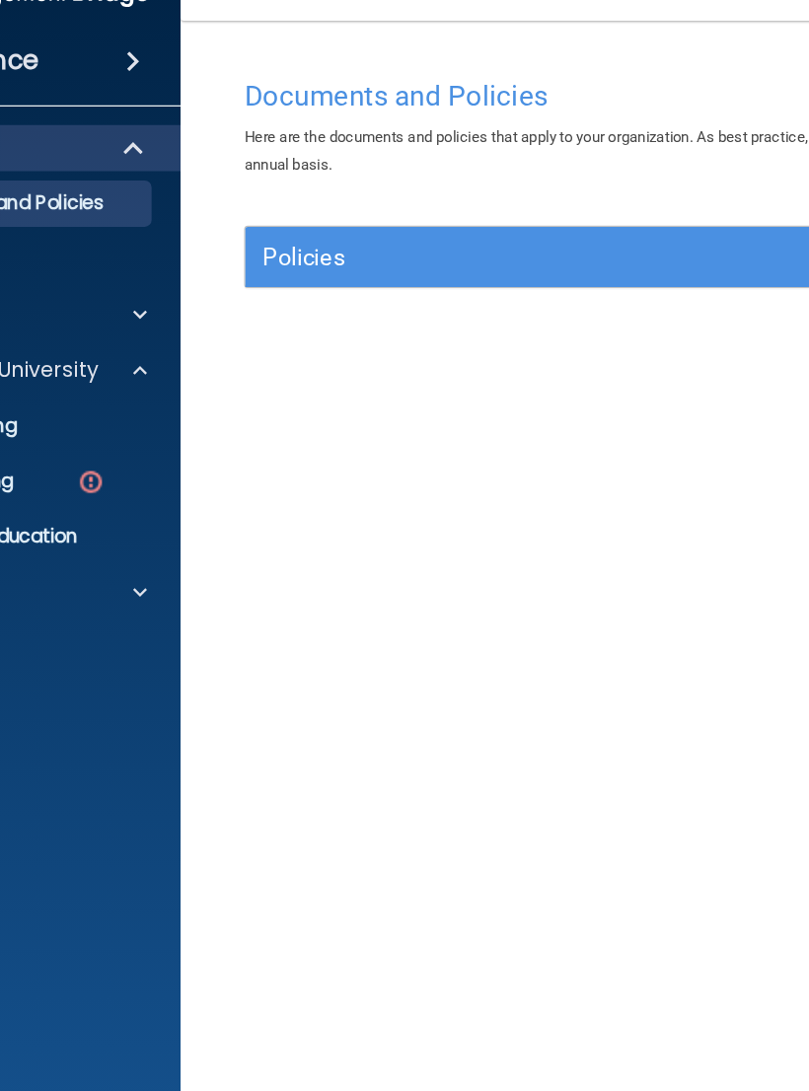
click at [89, 444] on img at bounding box center [86, 456] width 25 height 25
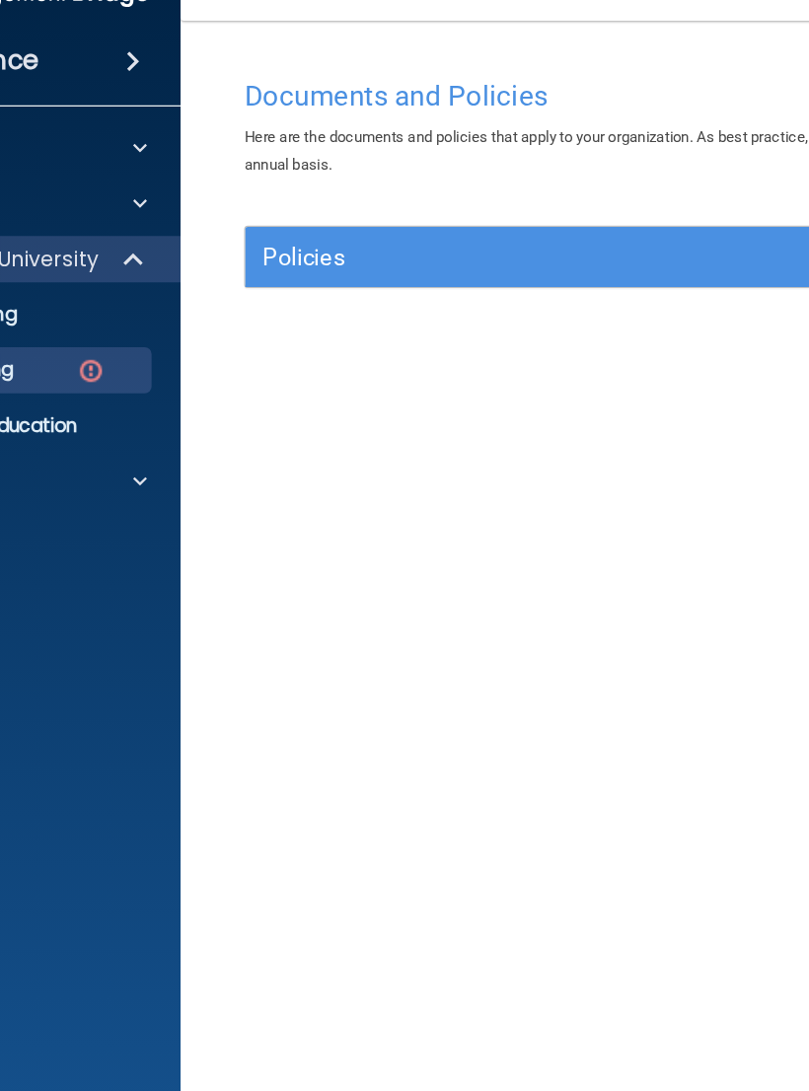
click at [81, 349] on img at bounding box center [86, 361] width 25 height 25
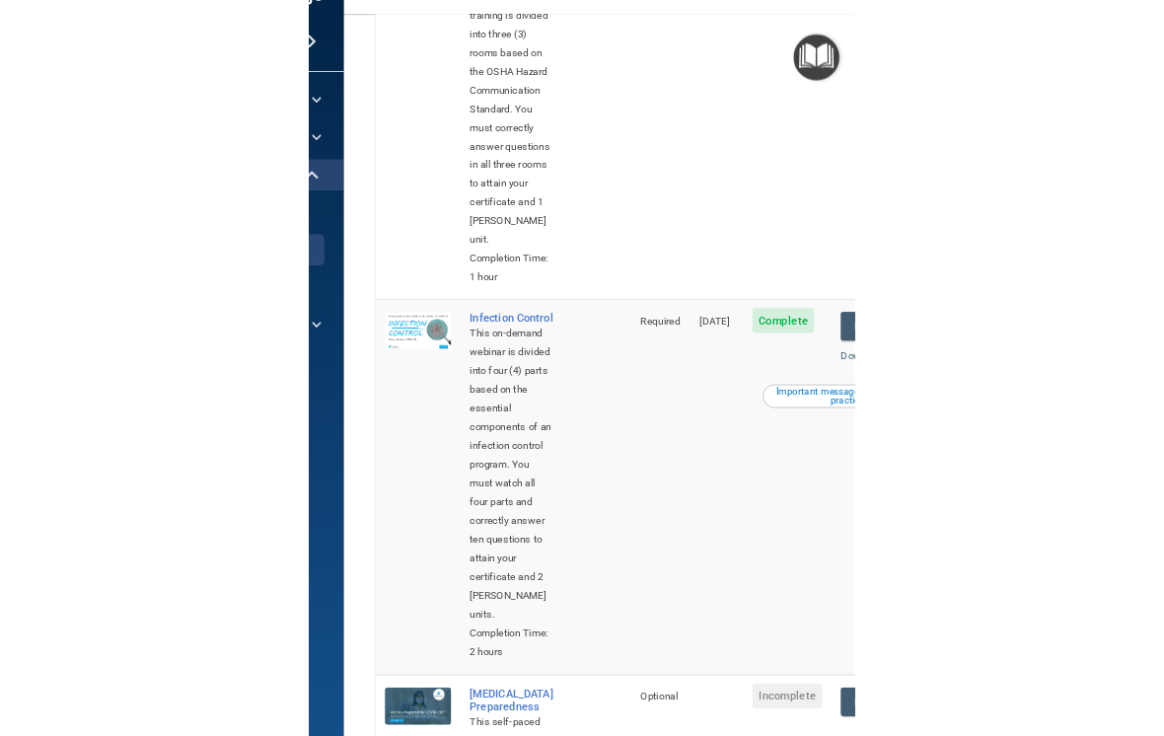
scroll to position [832, 0]
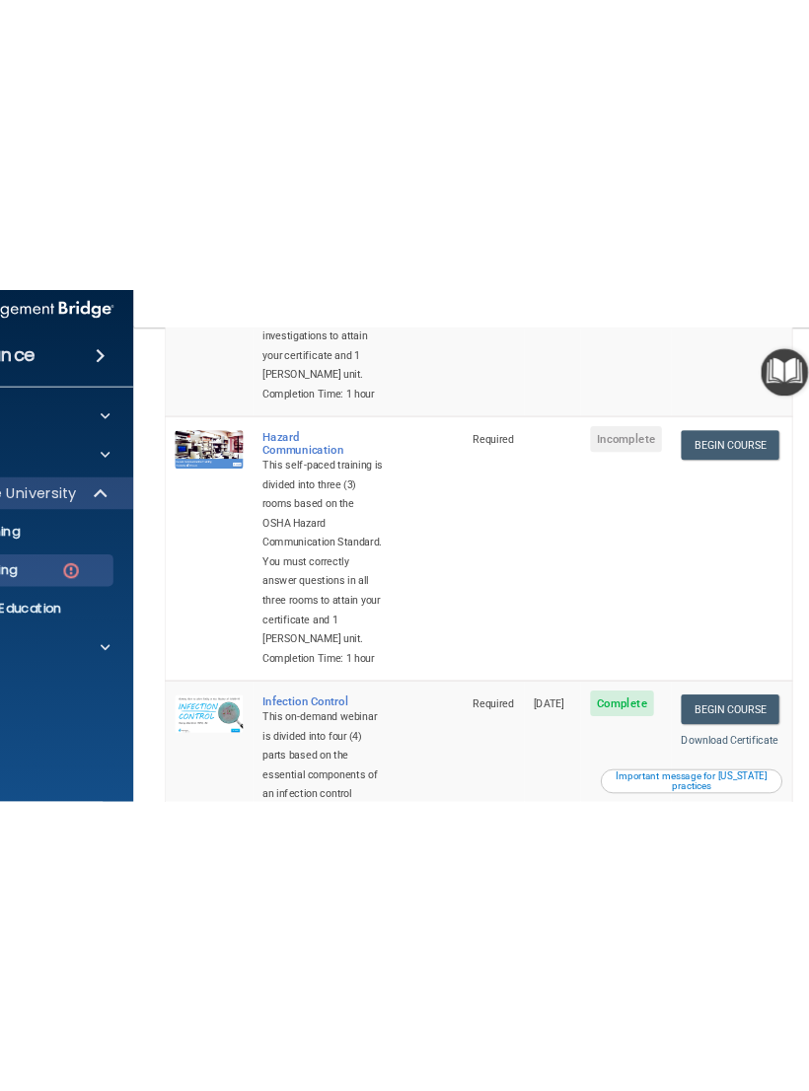
scroll to position [434, 0]
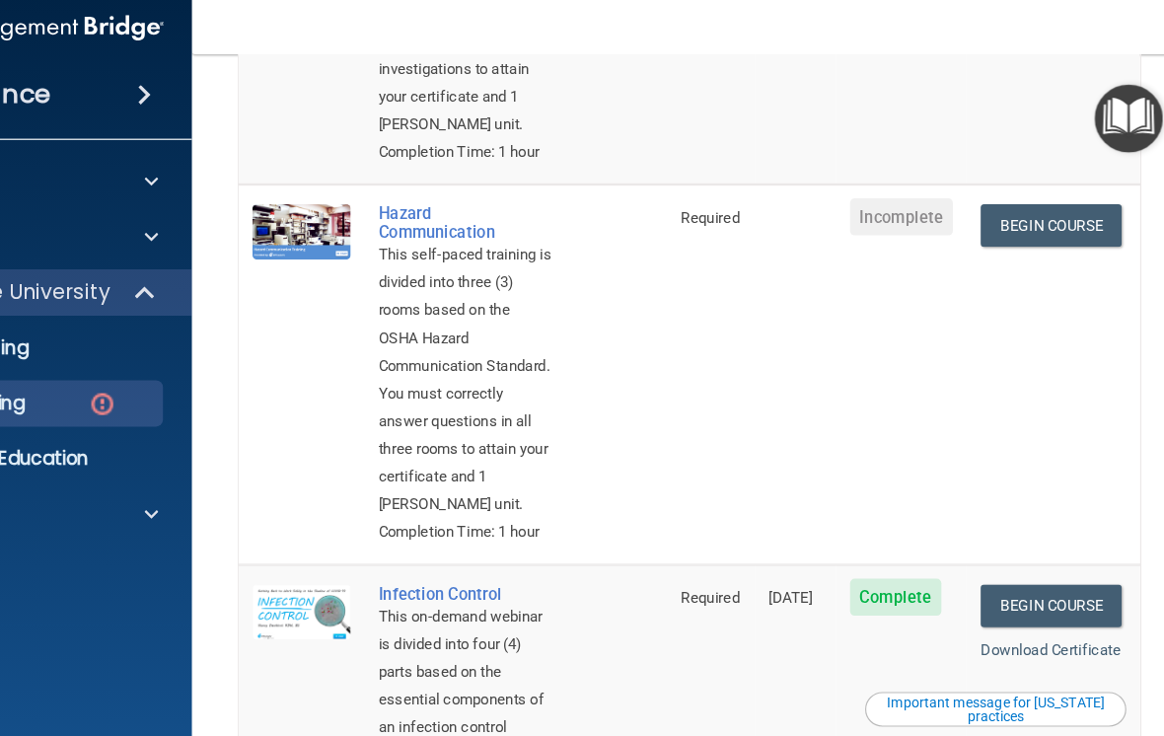
click at [808, 228] on link "Begin Course" at bounding box center [1048, 209] width 120 height 36
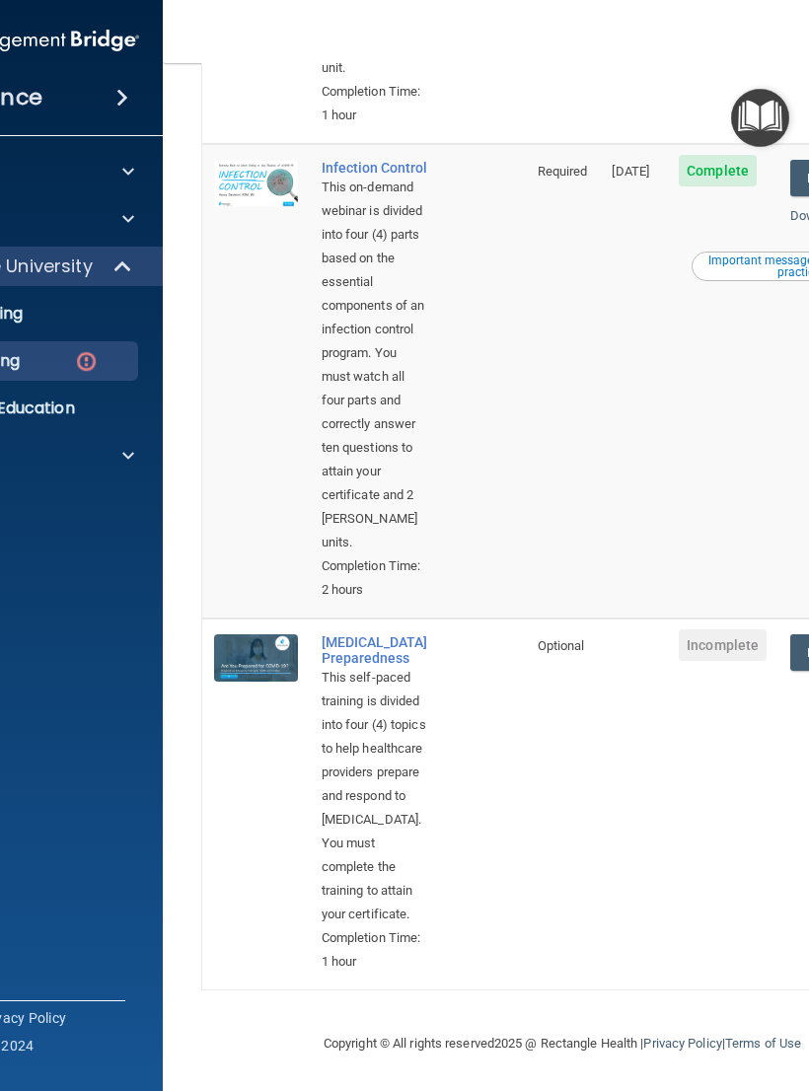
scroll to position [1116, 0]
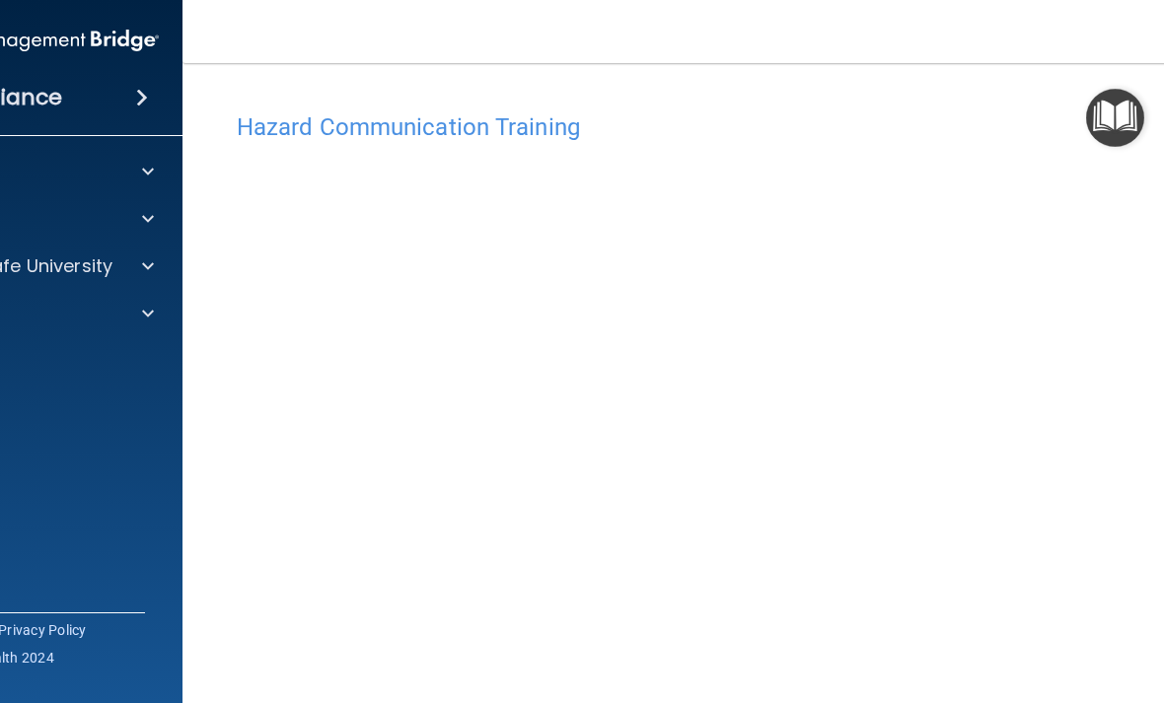
click at [1124, 107] on img "Open Resource Center" at bounding box center [1115, 118] width 58 height 58
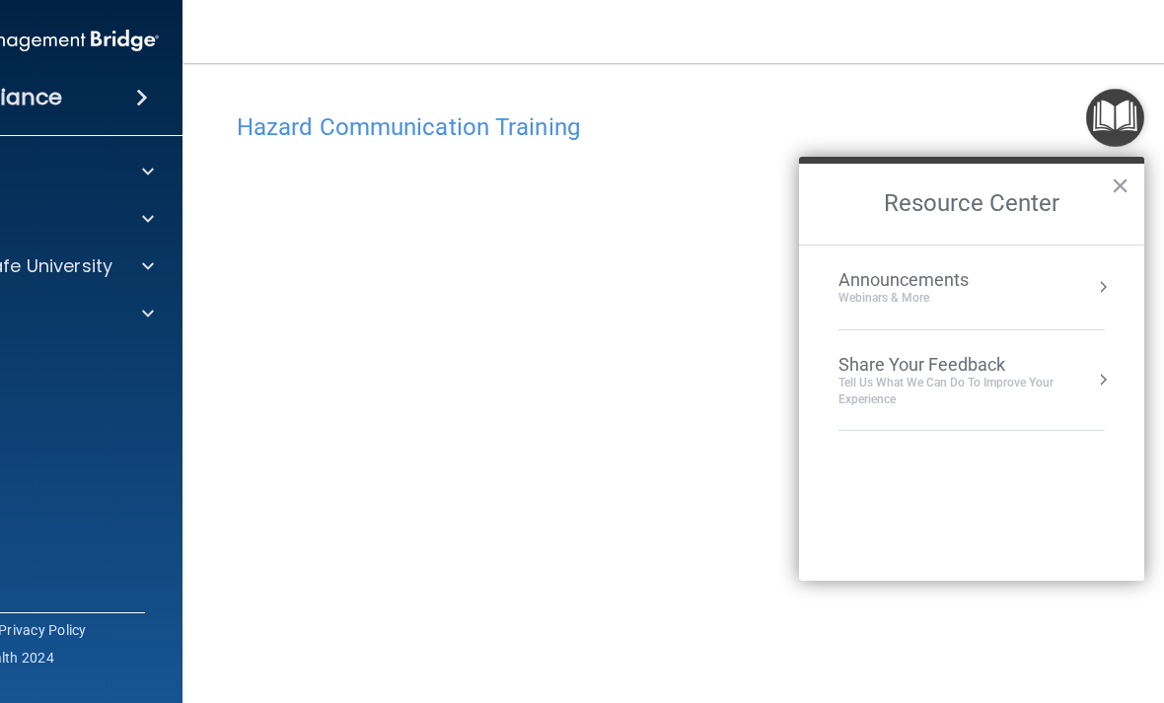
click at [1128, 188] on button "×" at bounding box center [1119, 186] width 19 height 32
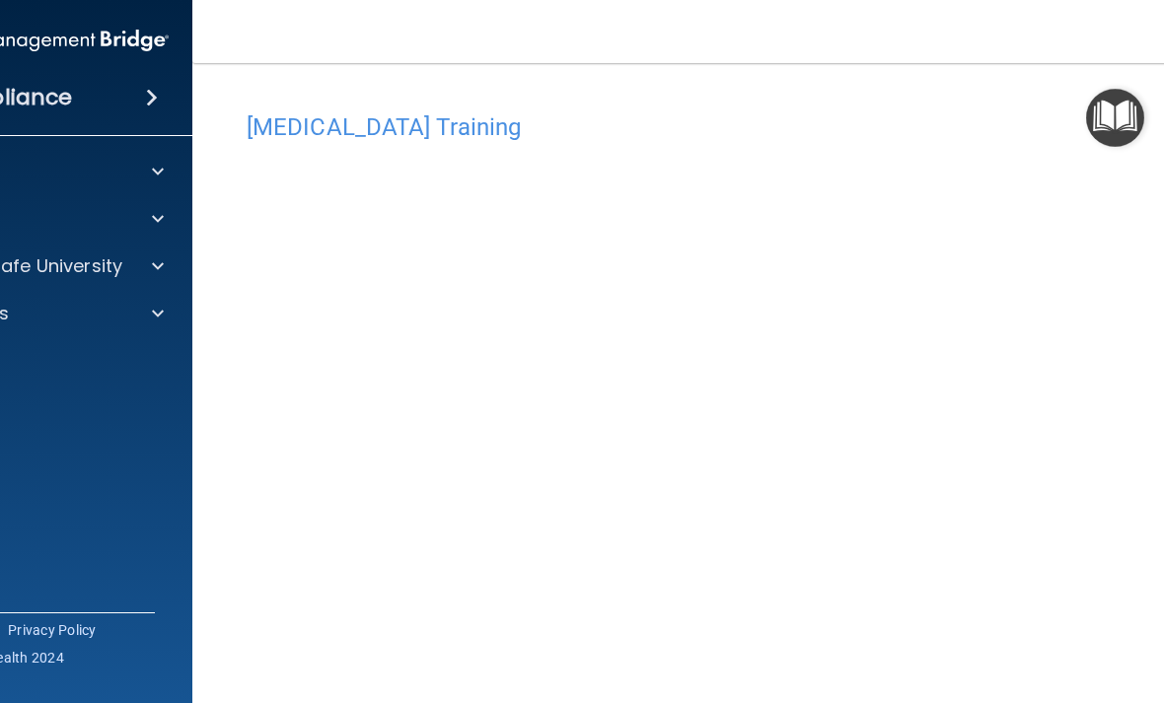
click at [808, 137] on h4 "[MEDICAL_DATA] Training" at bounding box center [740, 127] width 986 height 26
click at [130, 264] on div at bounding box center [154, 266] width 49 height 24
click at [74, 318] on div "HIPAA Training" at bounding box center [24, 314] width 269 height 20
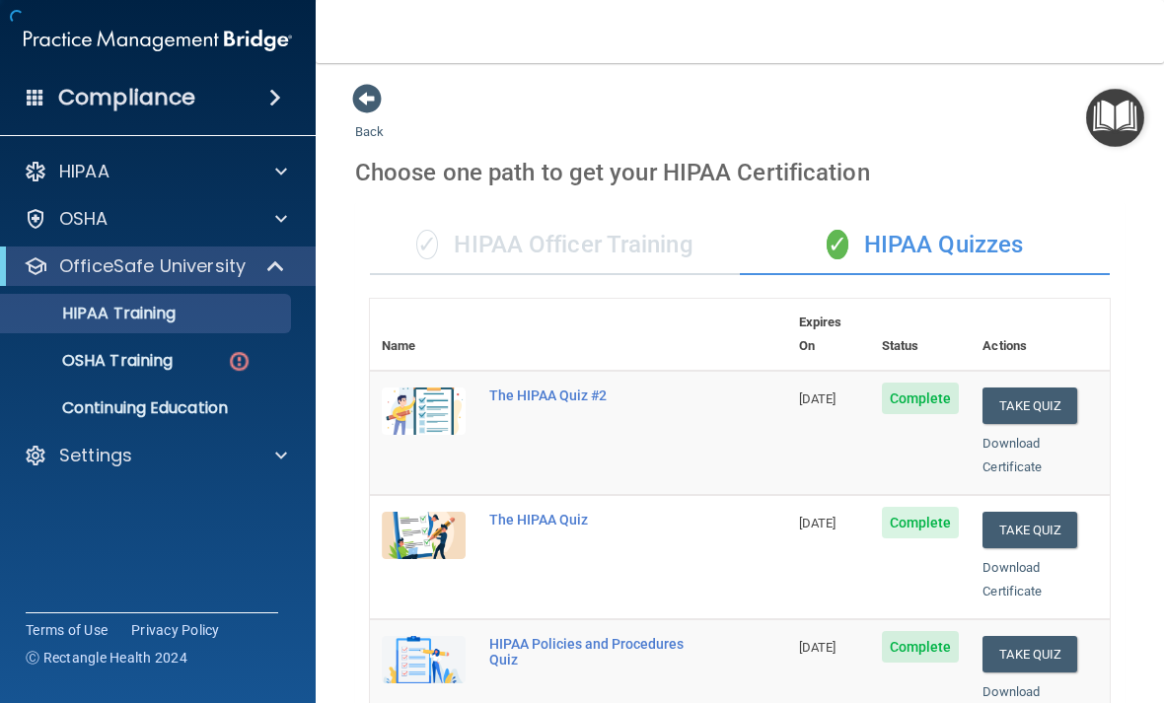
click at [107, 367] on p "OSHA Training" at bounding box center [93, 361] width 160 height 20
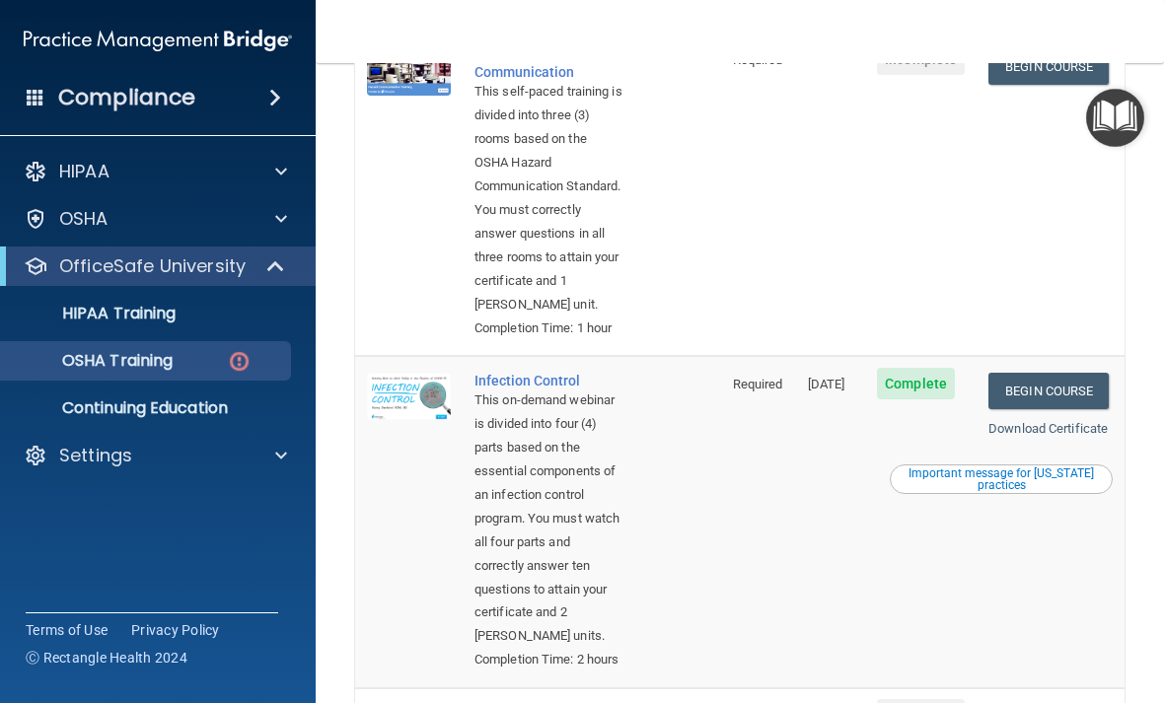
scroll to position [579, 0]
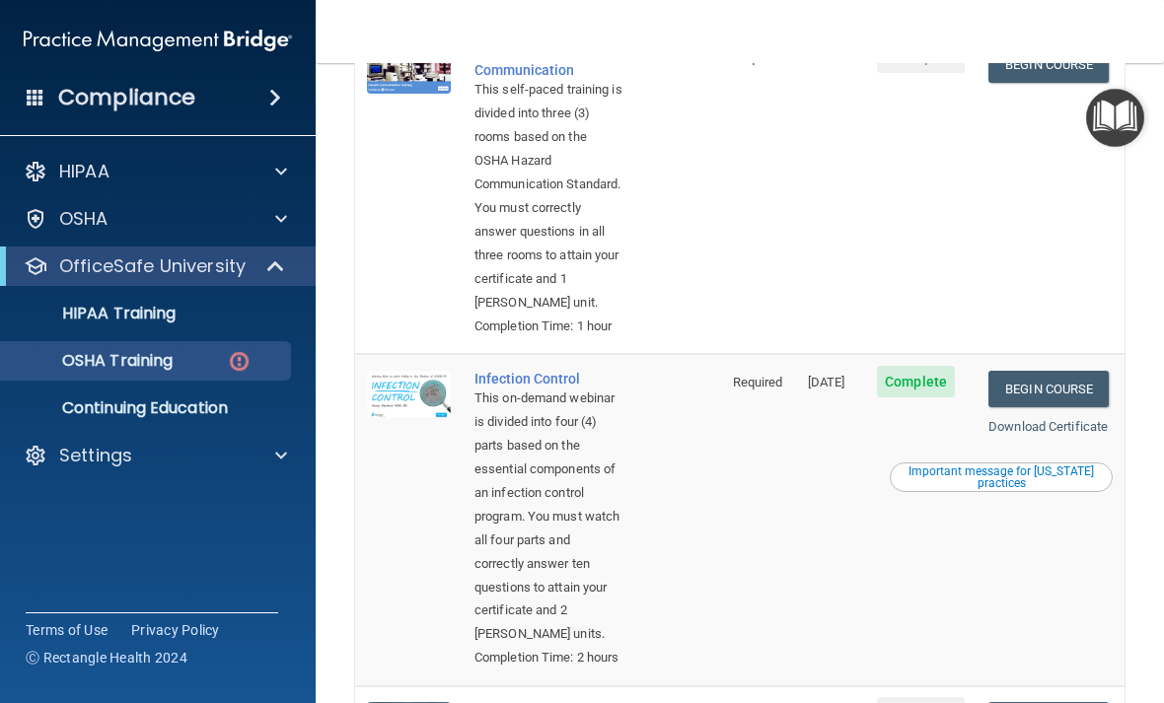
click at [281, 460] on span at bounding box center [281, 456] width 12 height 24
click at [808, 296] on td "Incomplete" at bounding box center [920, 192] width 111 height 324
click at [808, 83] on link "Begin Course" at bounding box center [1048, 64] width 120 height 36
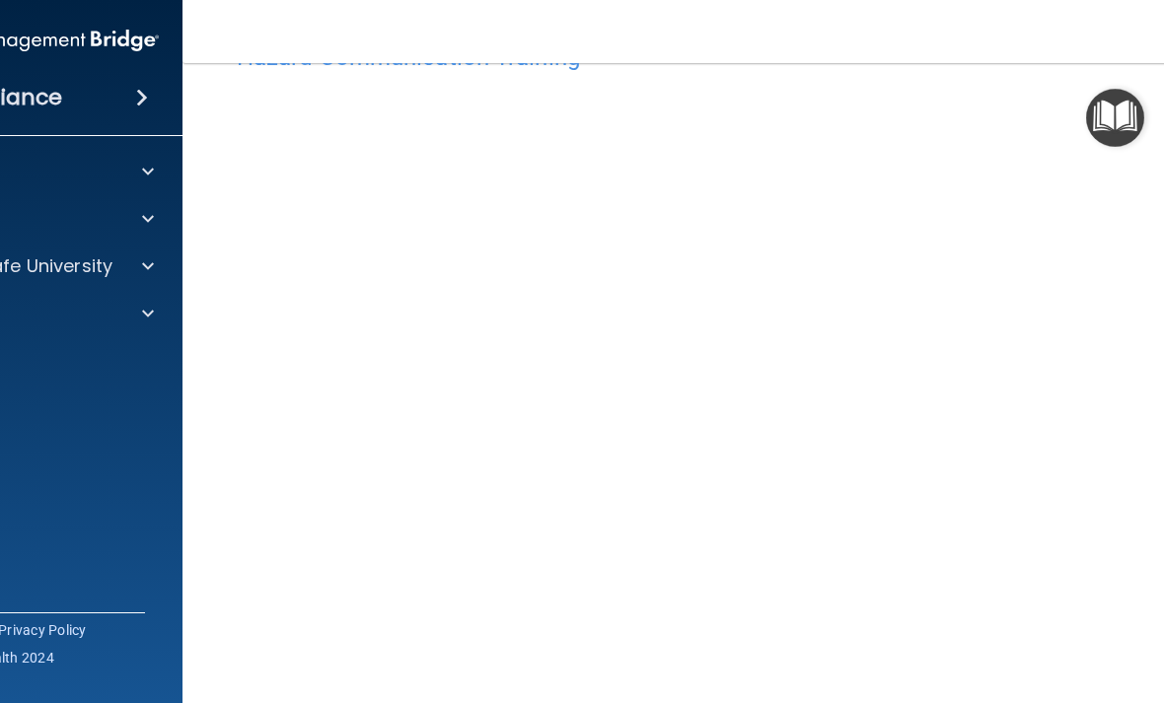
scroll to position [68, 0]
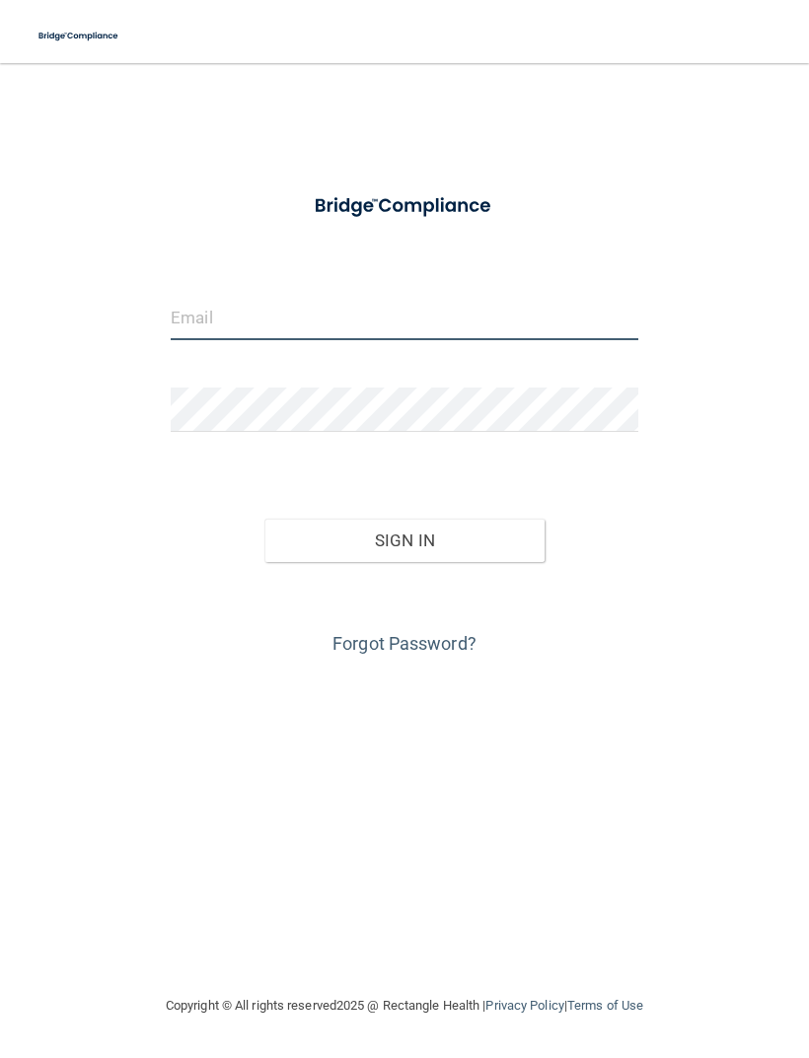
click at [614, 320] on input "email" at bounding box center [404, 318] width 467 height 44
click at [459, 320] on input "email" at bounding box center [404, 318] width 467 height 44
type input "[EMAIL_ADDRESS][DOMAIN_NAME]"
click at [503, 557] on button "Sign In" at bounding box center [404, 540] width 280 height 43
click at [488, 557] on button "Sign In" at bounding box center [404, 540] width 280 height 43
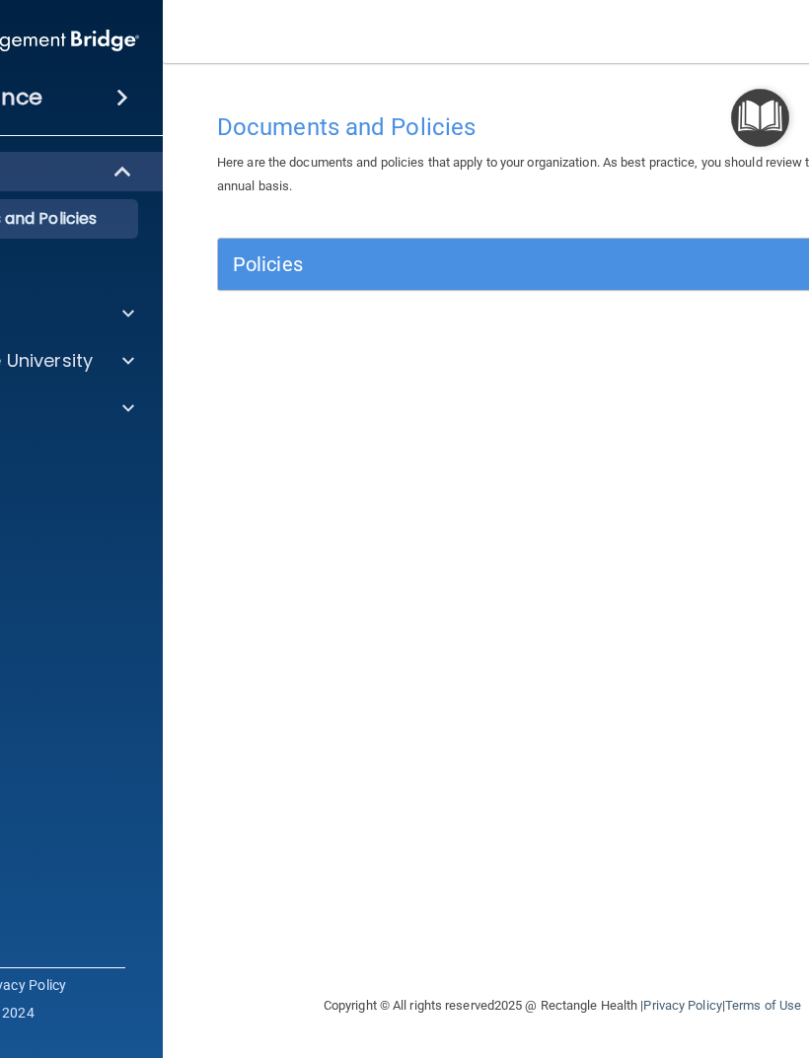
click at [585, 510] on div "Documents and Policies Here are the documents and policies that apply to your o…" at bounding box center [562, 548] width 720 height 891
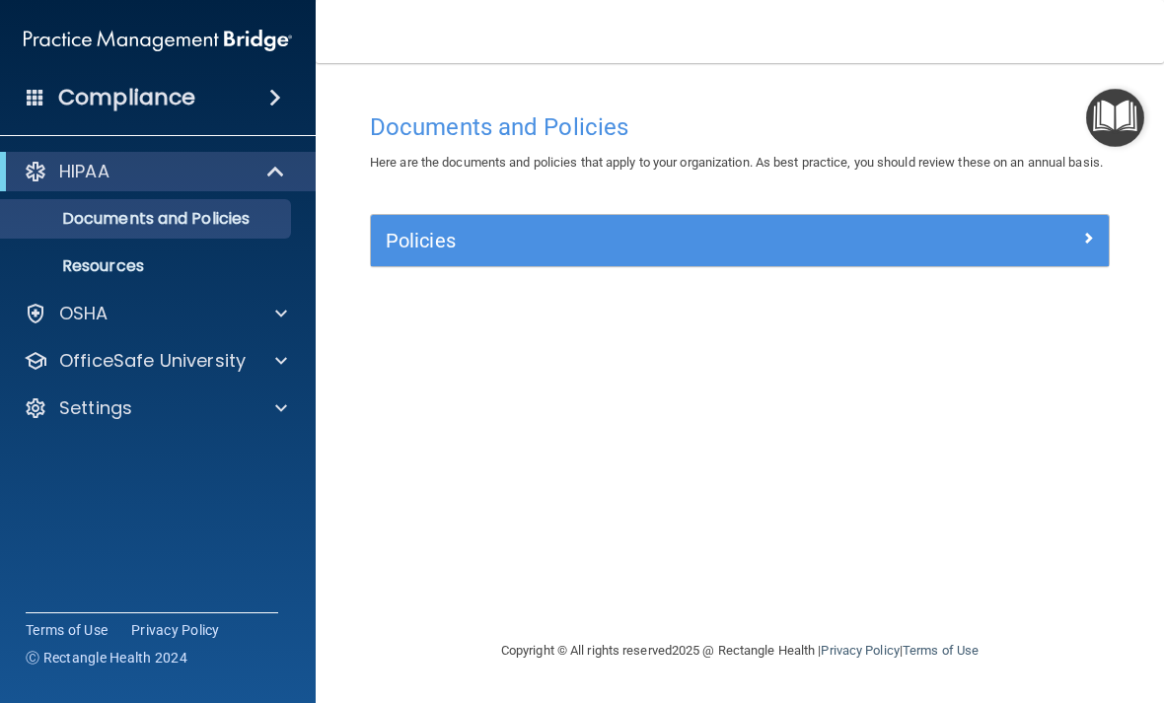
click at [283, 322] on span at bounding box center [281, 314] width 12 height 24
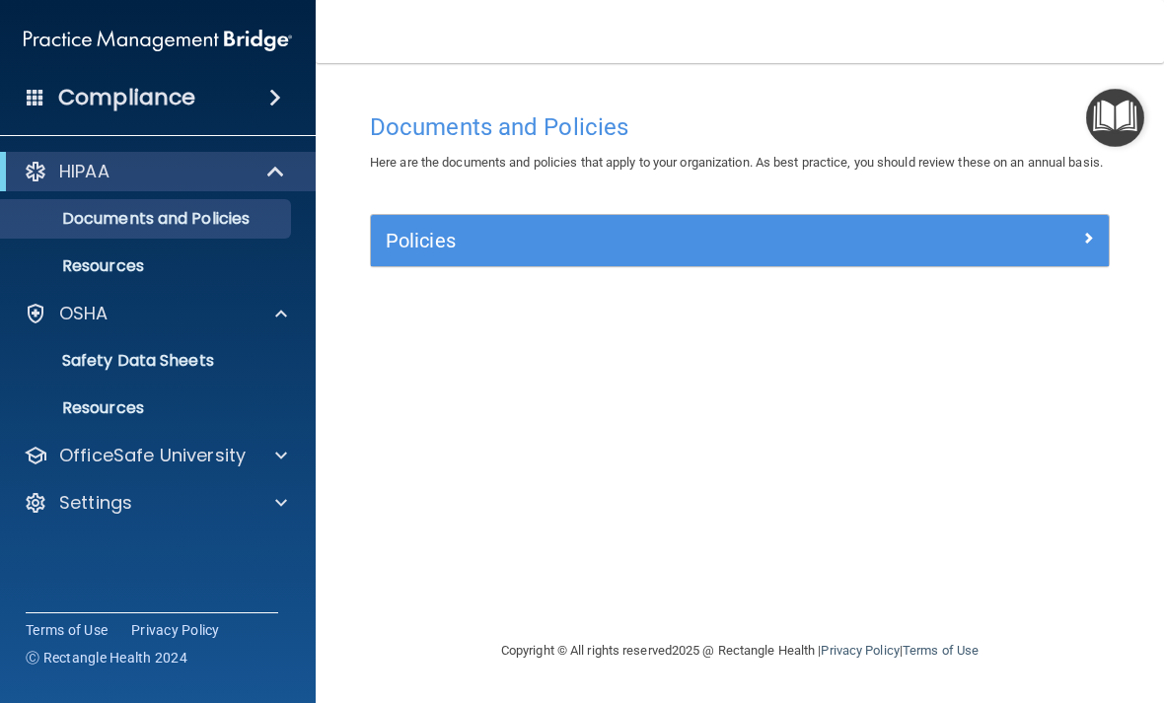
click at [270, 464] on div at bounding box center [277, 456] width 49 height 24
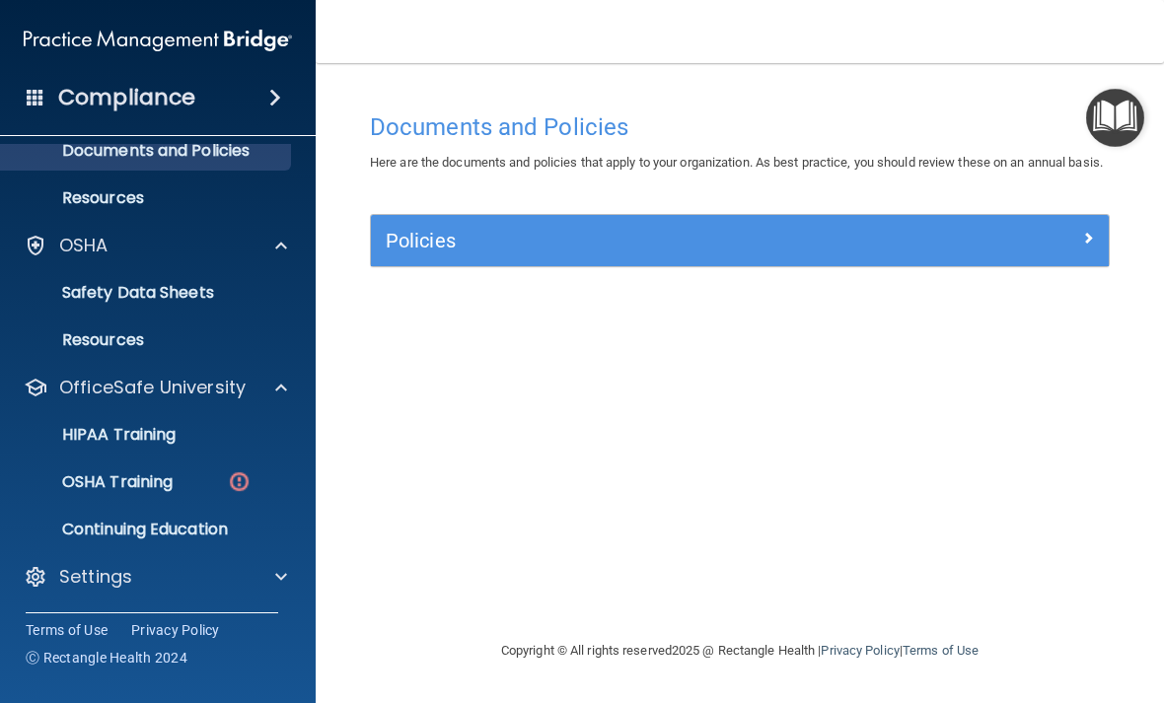
scroll to position [68, 0]
click at [275, 586] on span at bounding box center [281, 577] width 12 height 24
click at [249, 488] on img at bounding box center [239, 481] width 25 height 25
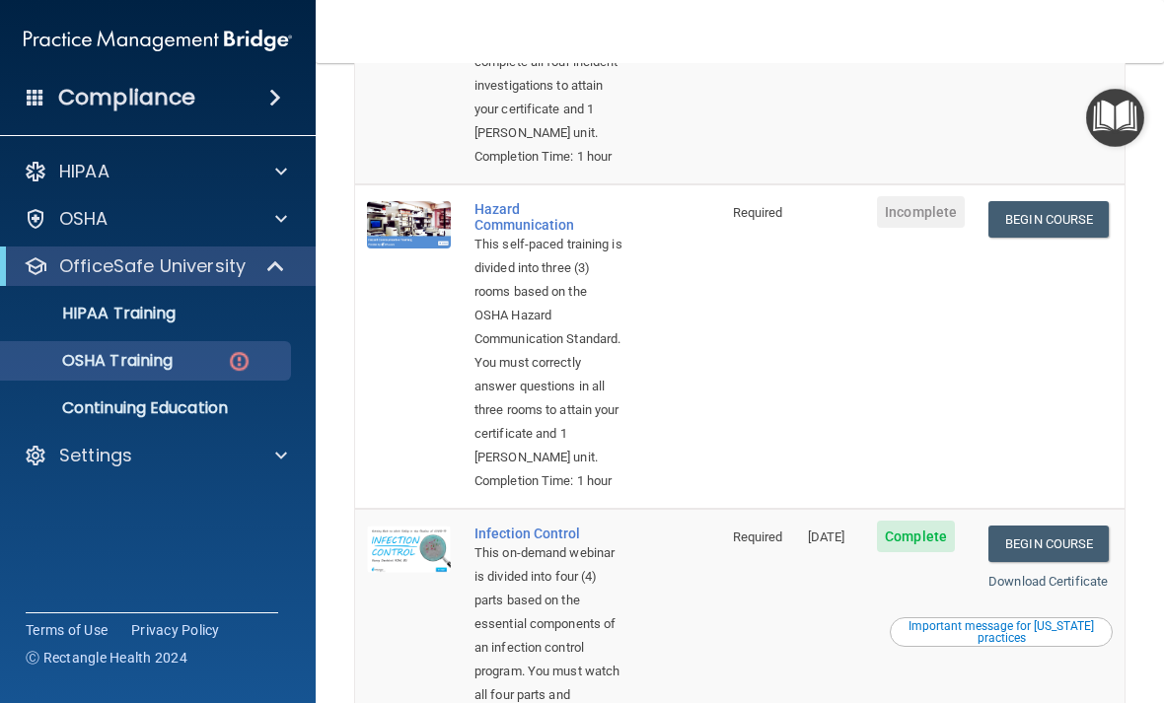
scroll to position [414, 0]
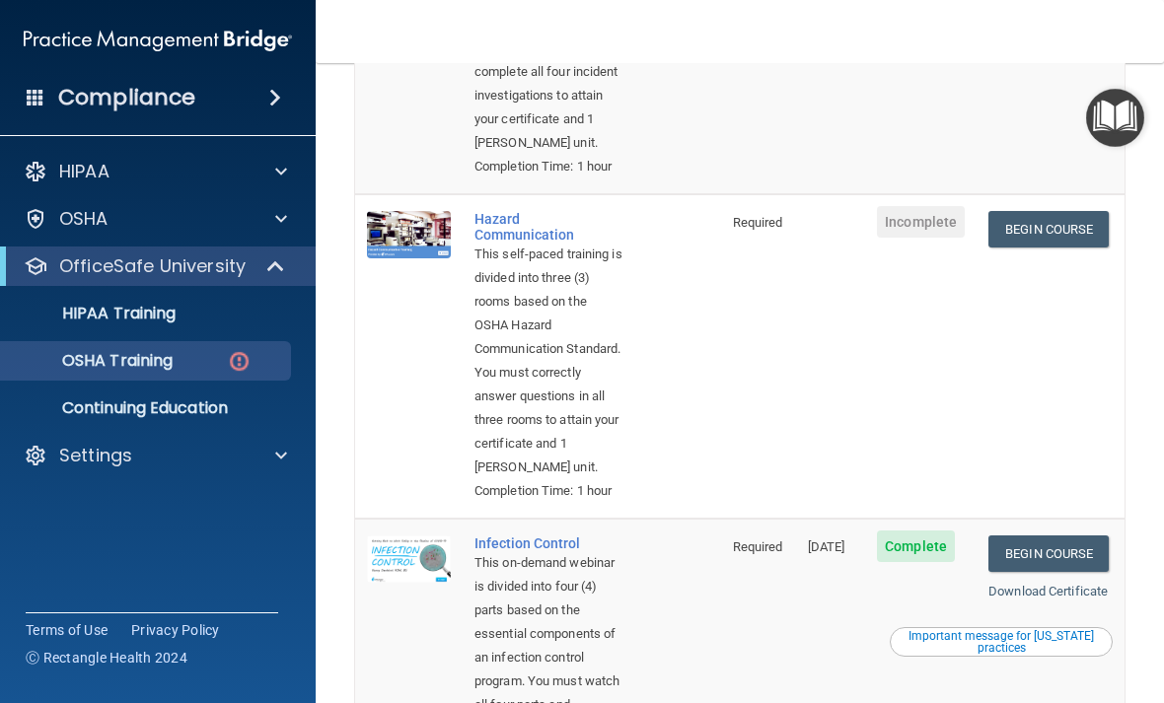
click at [808, 248] on link "Begin Course" at bounding box center [1048, 229] width 120 height 36
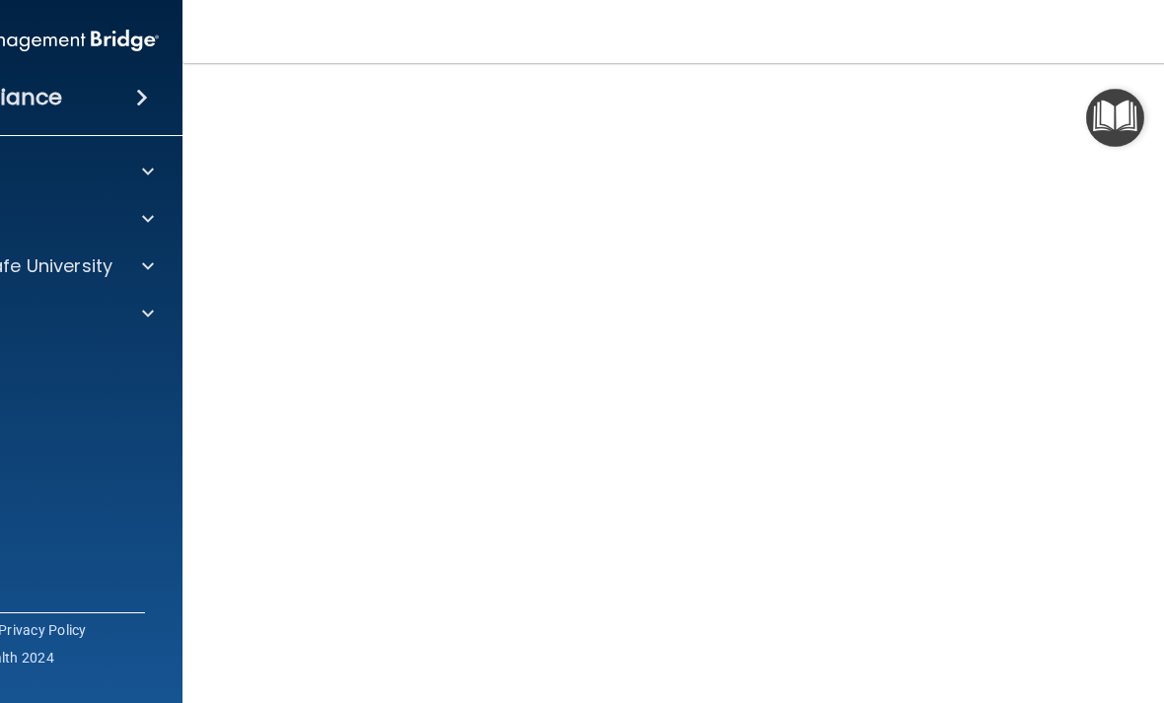
scroll to position [48, 0]
click at [72, 416] on accordion "HIPAA Documents and Policies Report an Incident Business Associates Emergency P…" at bounding box center [25, 296] width 317 height 304
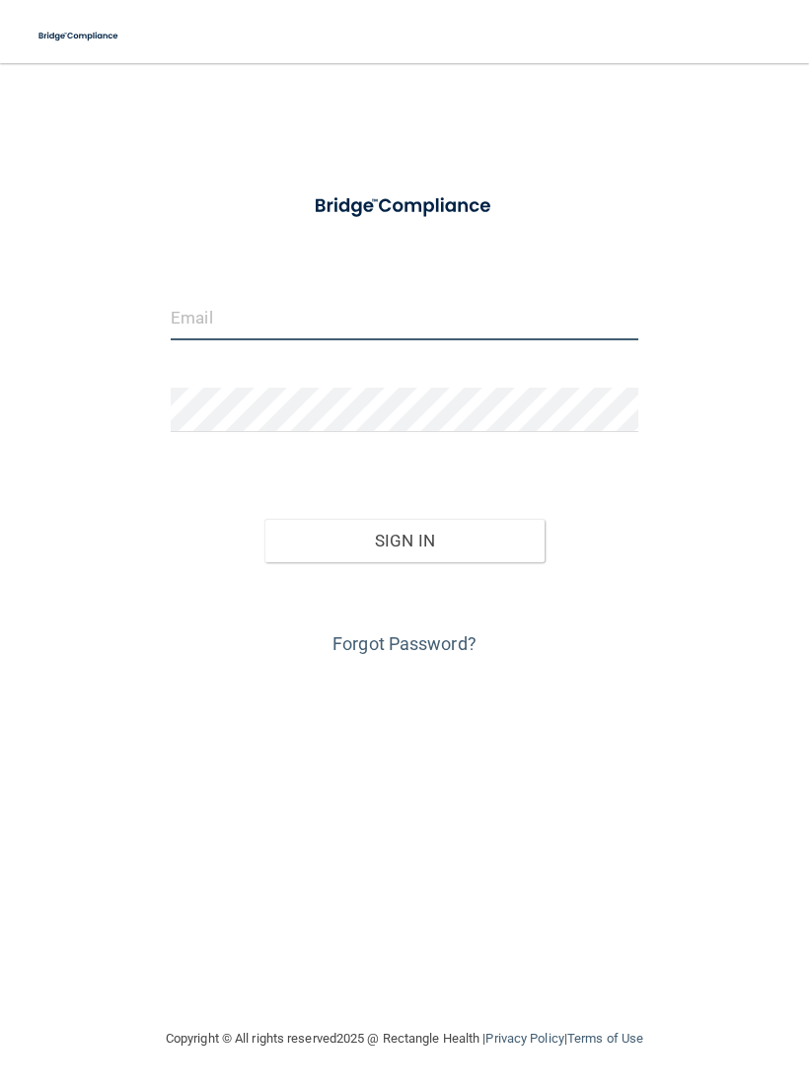
click at [624, 326] on input "email" at bounding box center [404, 318] width 467 height 44
type input "[EMAIL_ADDRESS][DOMAIN_NAME]"
click at [506, 558] on button "Sign In" at bounding box center [404, 540] width 280 height 43
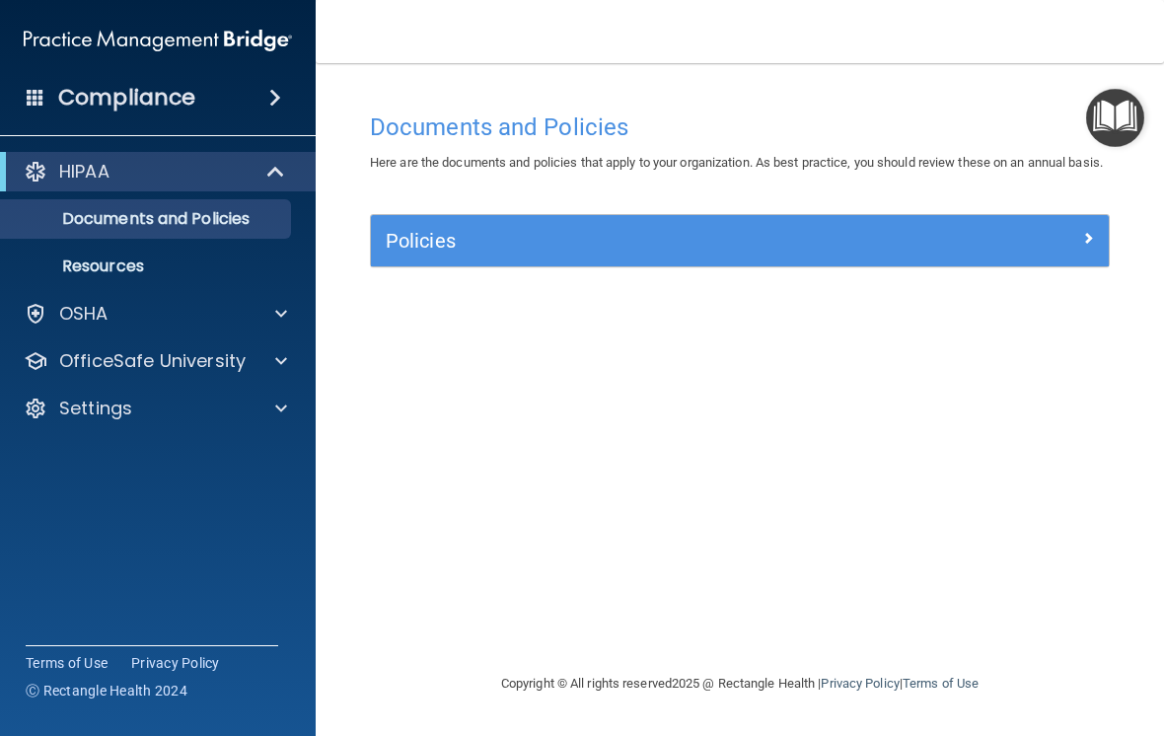
click at [270, 372] on div at bounding box center [277, 361] width 49 height 24
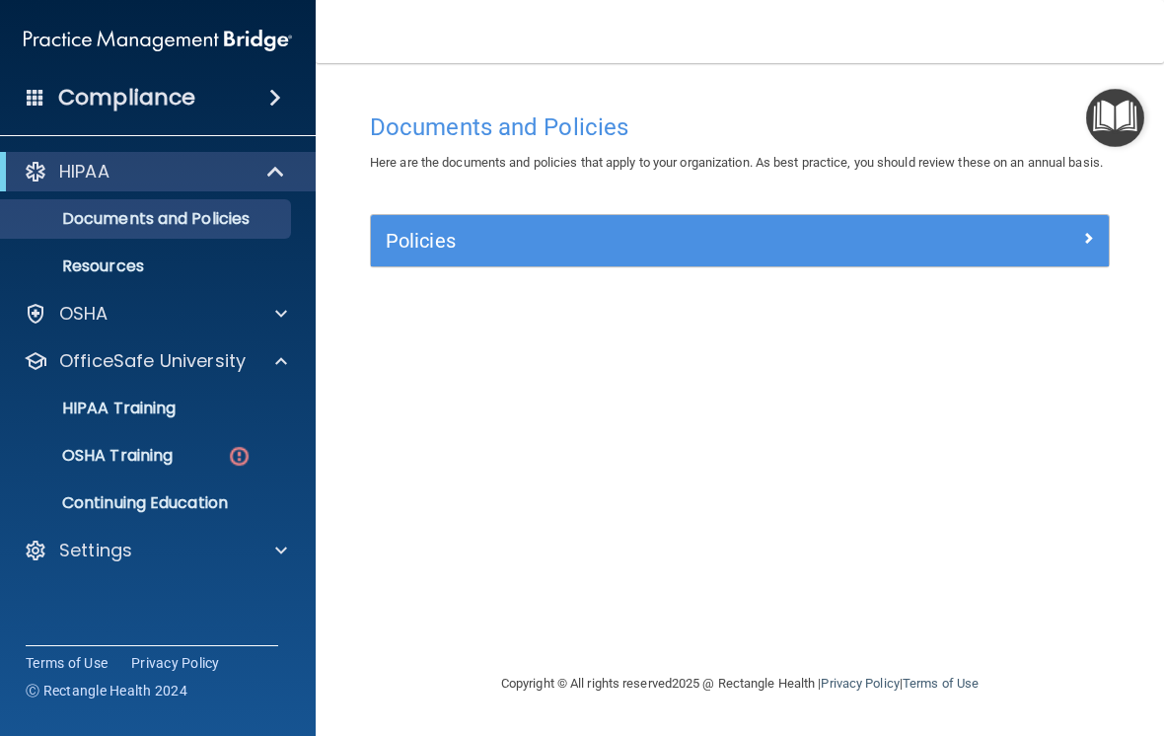
click at [247, 501] on p "Continuing Education" at bounding box center [147, 503] width 269 height 20
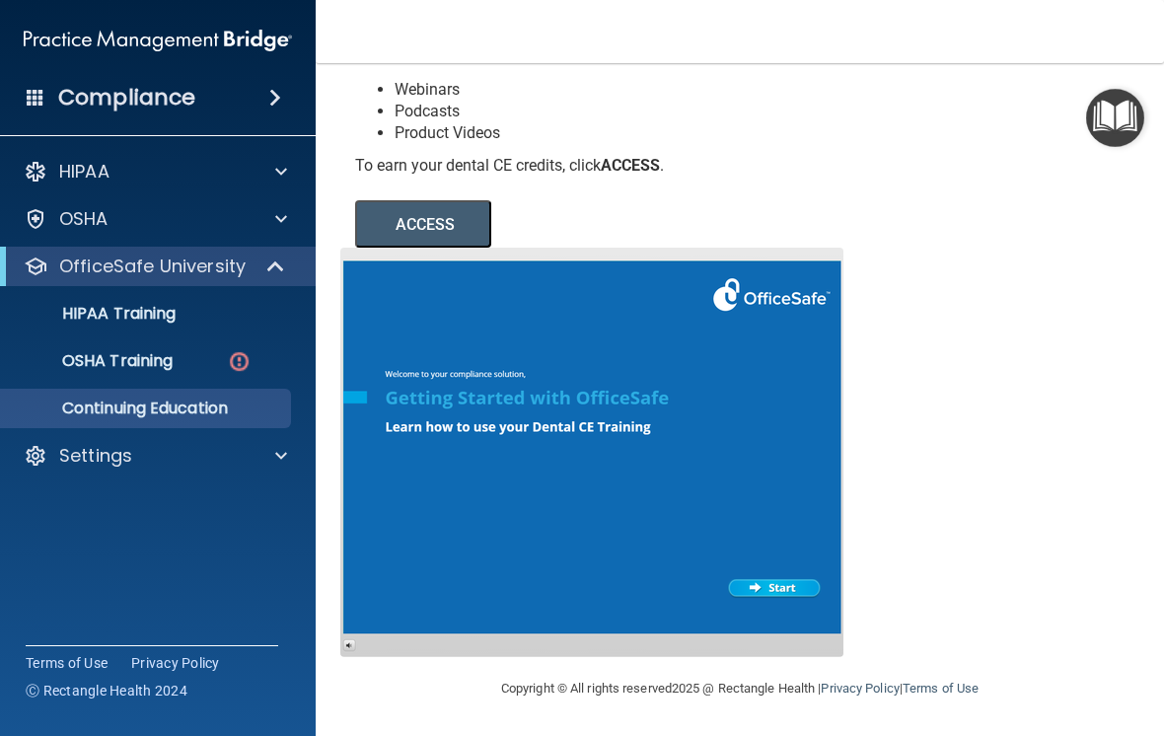
scroll to position [266, 0]
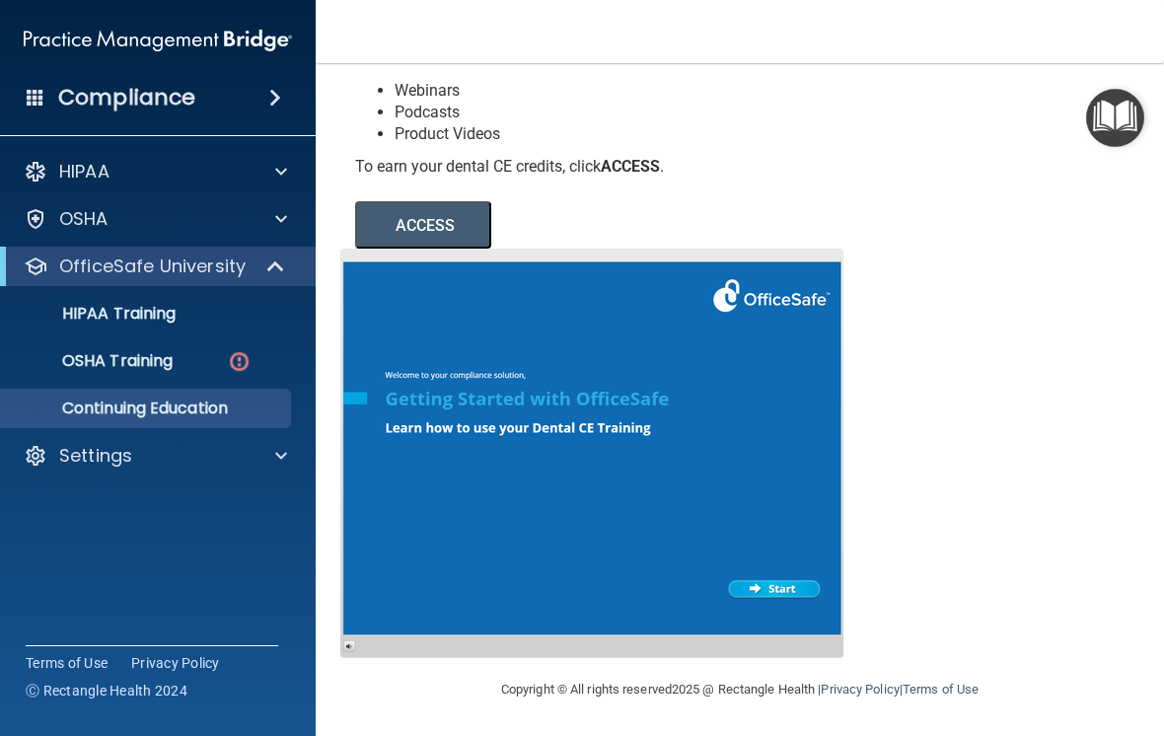
click at [435, 231] on button "ACCESS" at bounding box center [423, 224] width 136 height 47
